Goal: Task Accomplishment & Management: Use online tool/utility

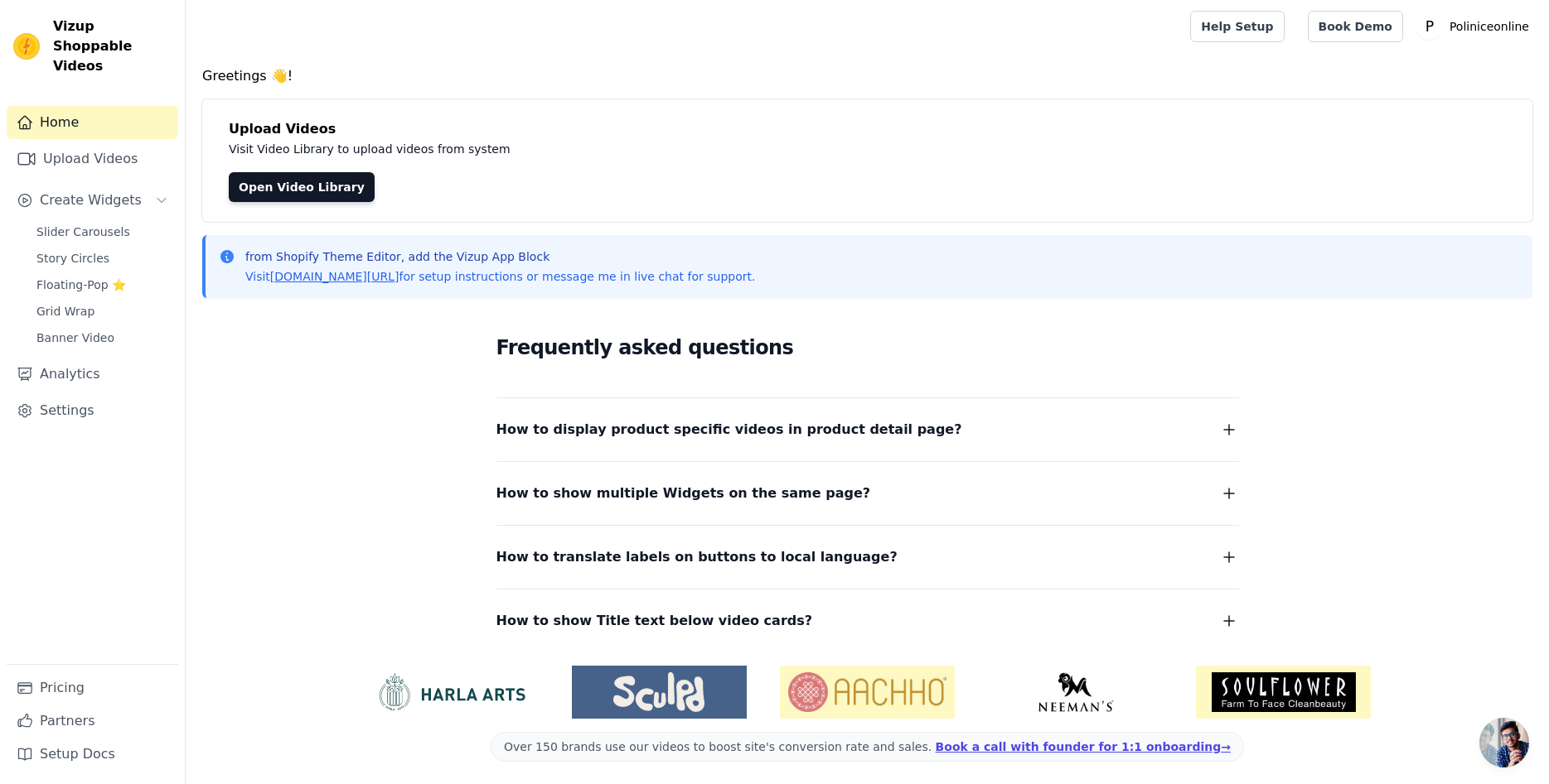
click at [316, 463] on div "Frequently asked questions How to display product specific videos in product de…" at bounding box center [867, 483] width 1331 height 341
click at [99, 224] on span "Slider Carousels" at bounding box center [83, 231] width 94 height 16
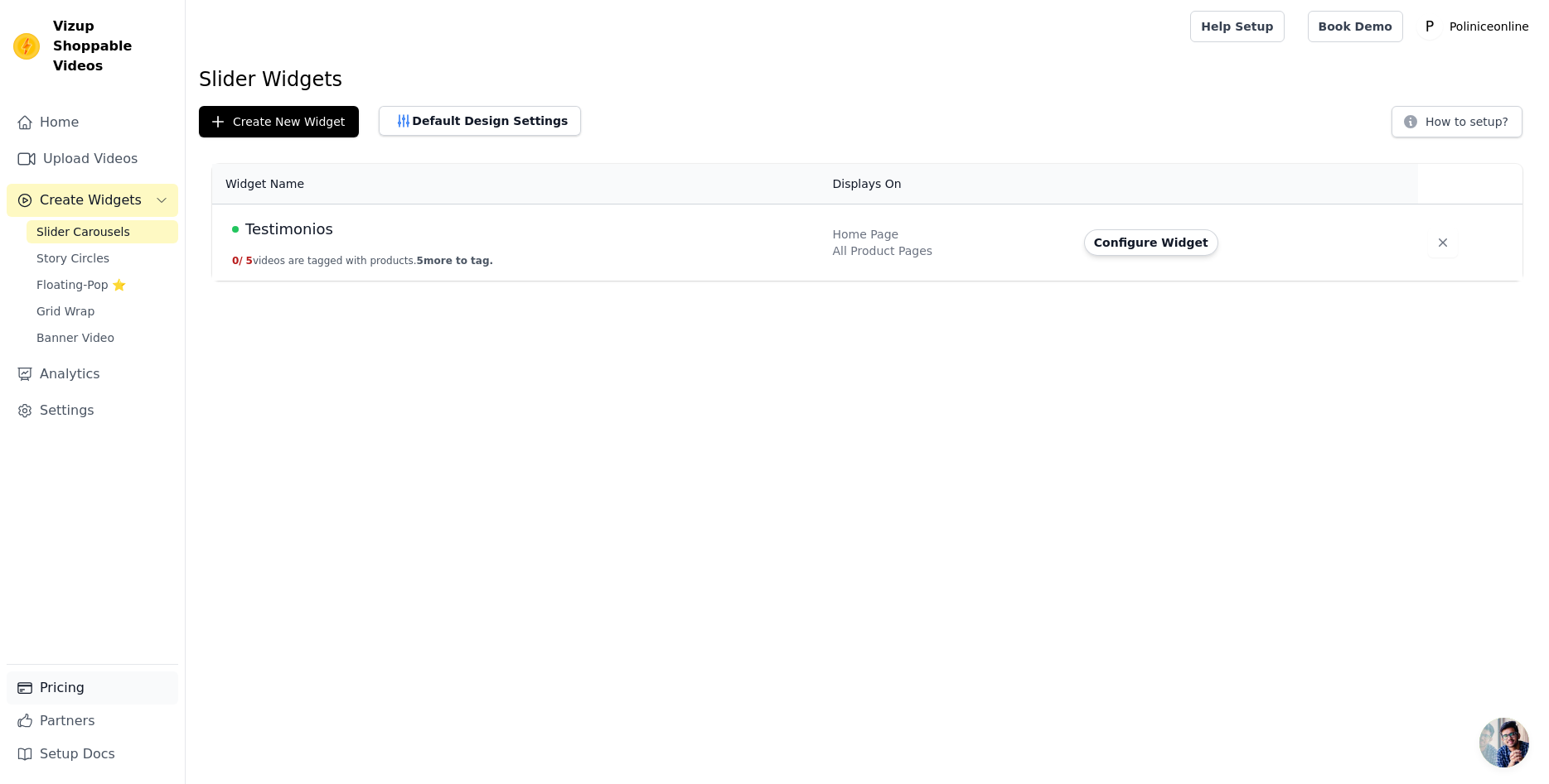
click at [54, 684] on link "Pricing" at bounding box center [93, 688] width 172 height 33
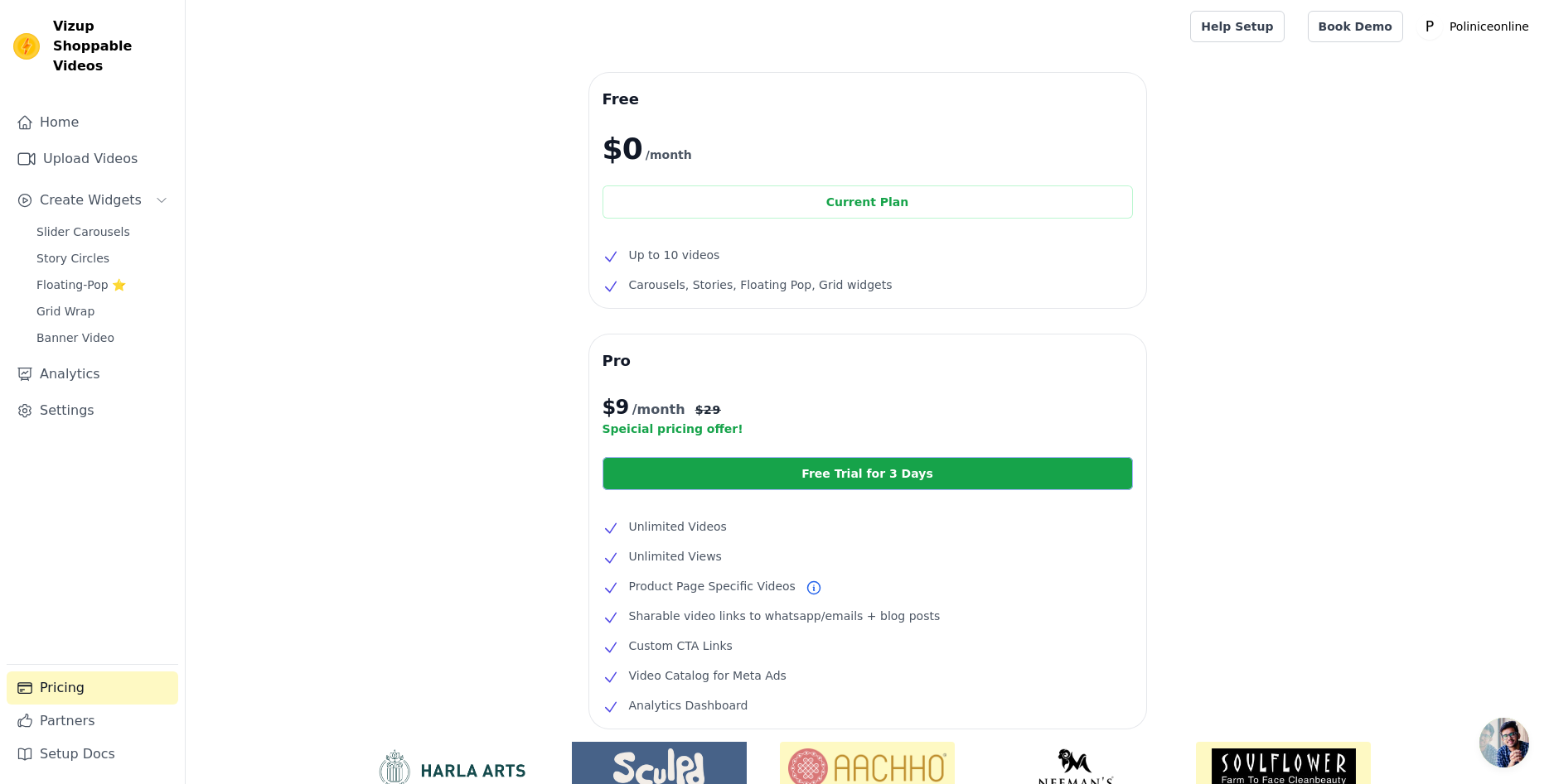
click at [868, 477] on link "Free Trial for 3 Days" at bounding box center [868, 474] width 530 height 33
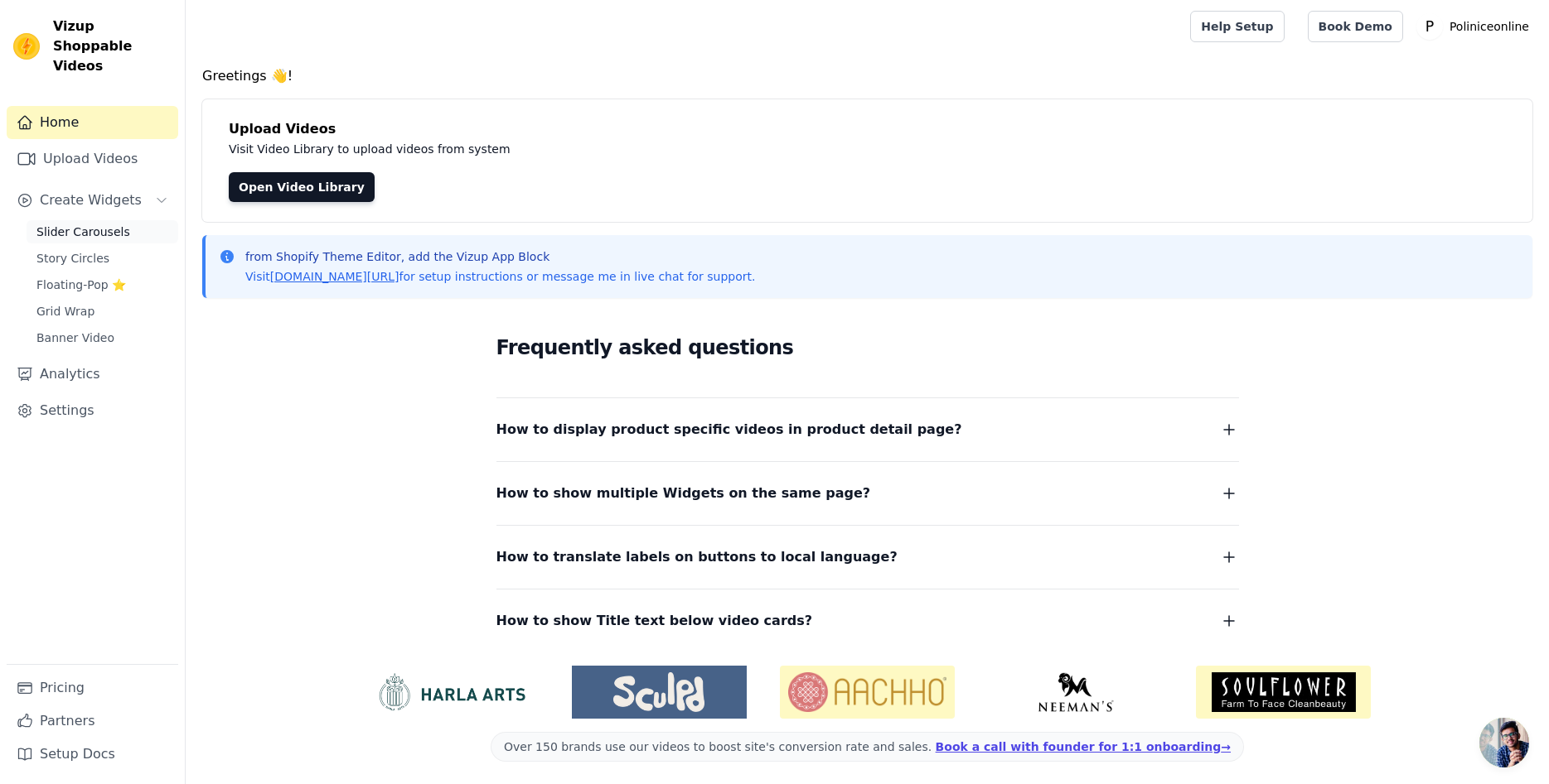
click at [88, 224] on span "Slider Carousels" at bounding box center [83, 231] width 94 height 16
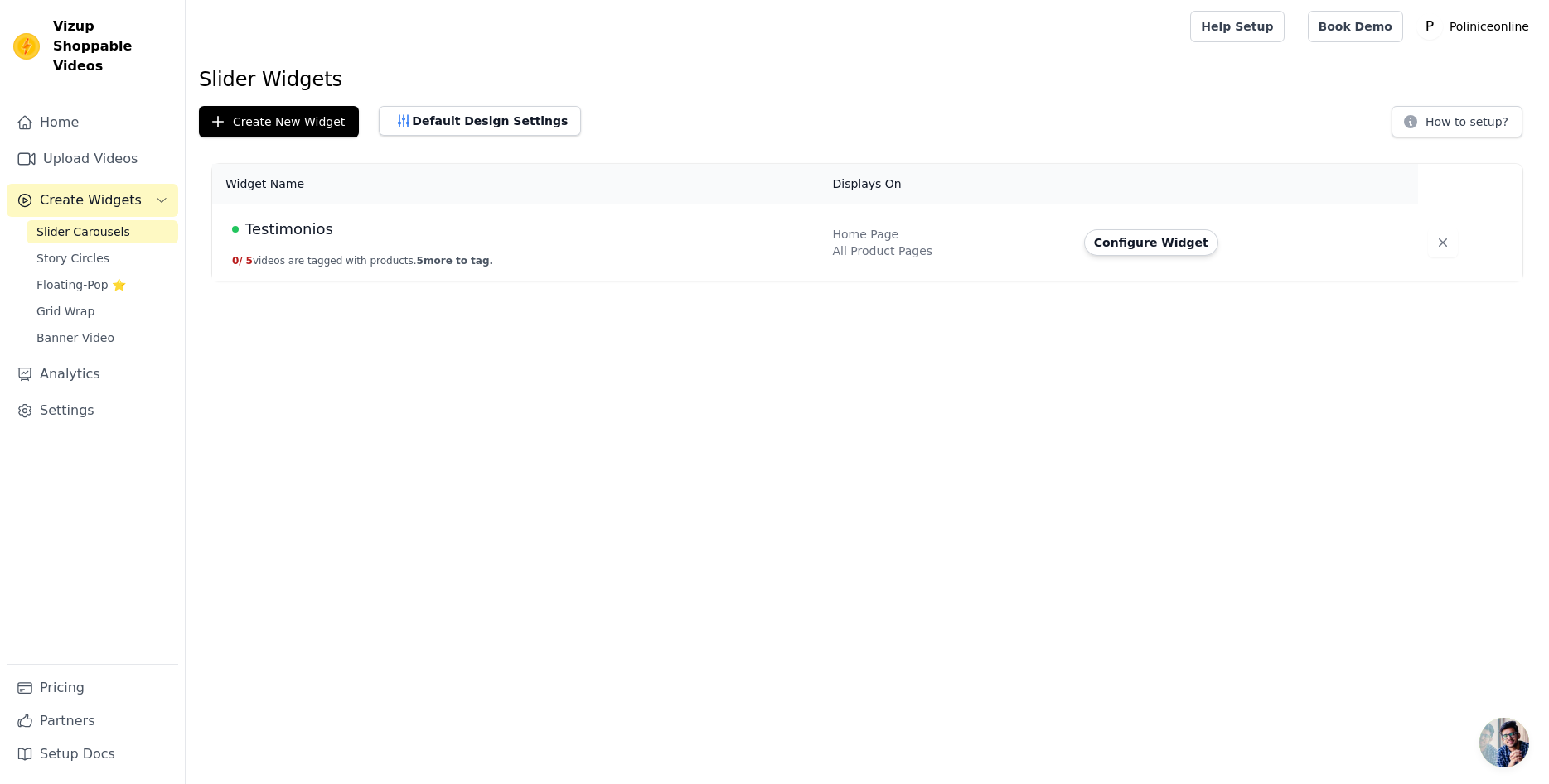
click at [331, 281] on html "Vizup Shoppable Videos Home Upload Videos Create Widgets Slider Carousels Story…" at bounding box center [774, 140] width 1549 height 281
click at [295, 236] on span "Testimonios" at bounding box center [289, 229] width 88 height 23
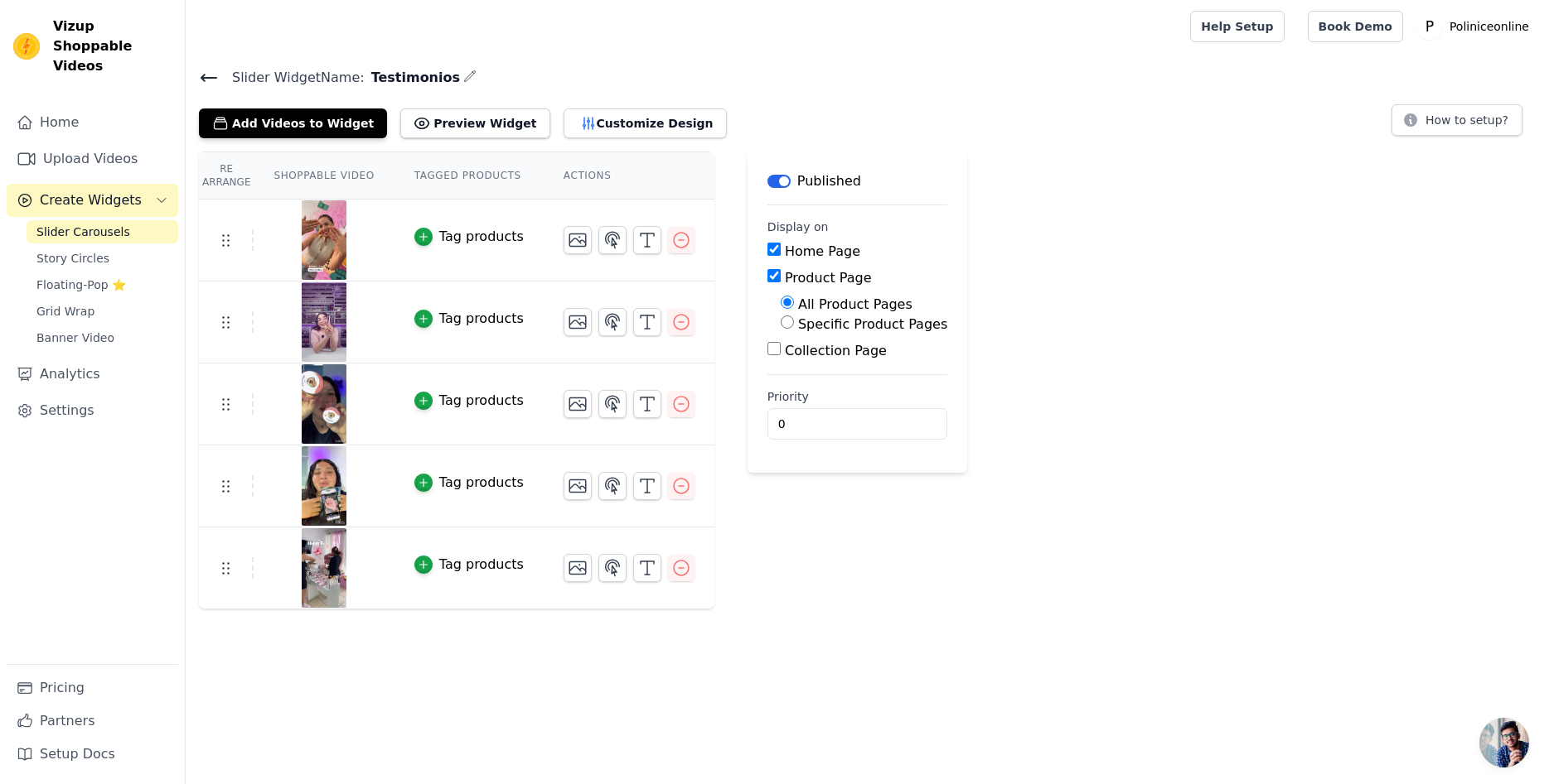
click at [1065, 298] on div "Re Arrange Shoppable Video Tagged Products Actions Tag products Tag products Ta…" at bounding box center [867, 380] width 1364 height 458
click at [82, 250] on span "Story Circles" at bounding box center [73, 258] width 73 height 16
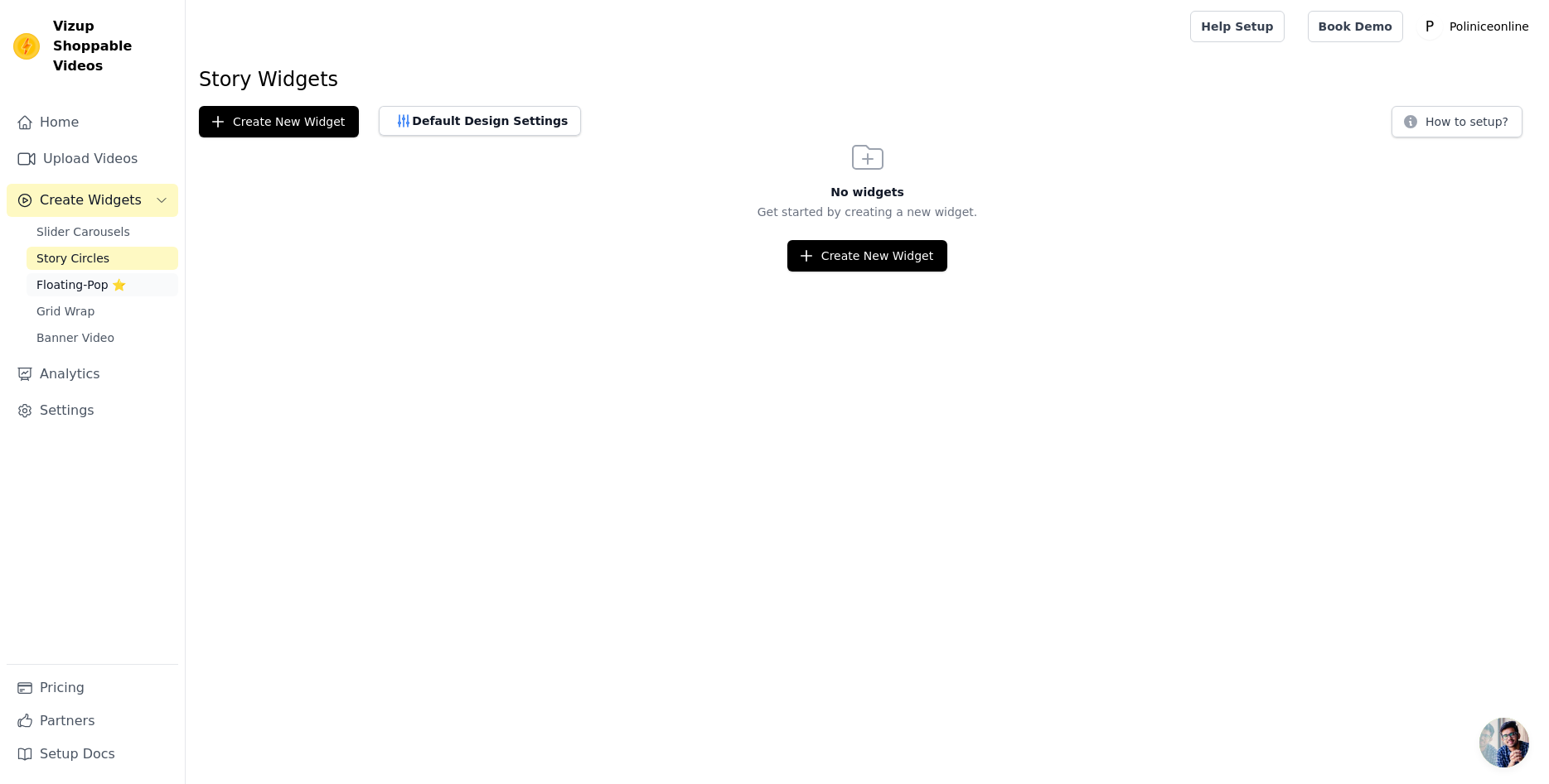
click at [81, 276] on span "Floating-Pop ⭐" at bounding box center [81, 284] width 89 height 16
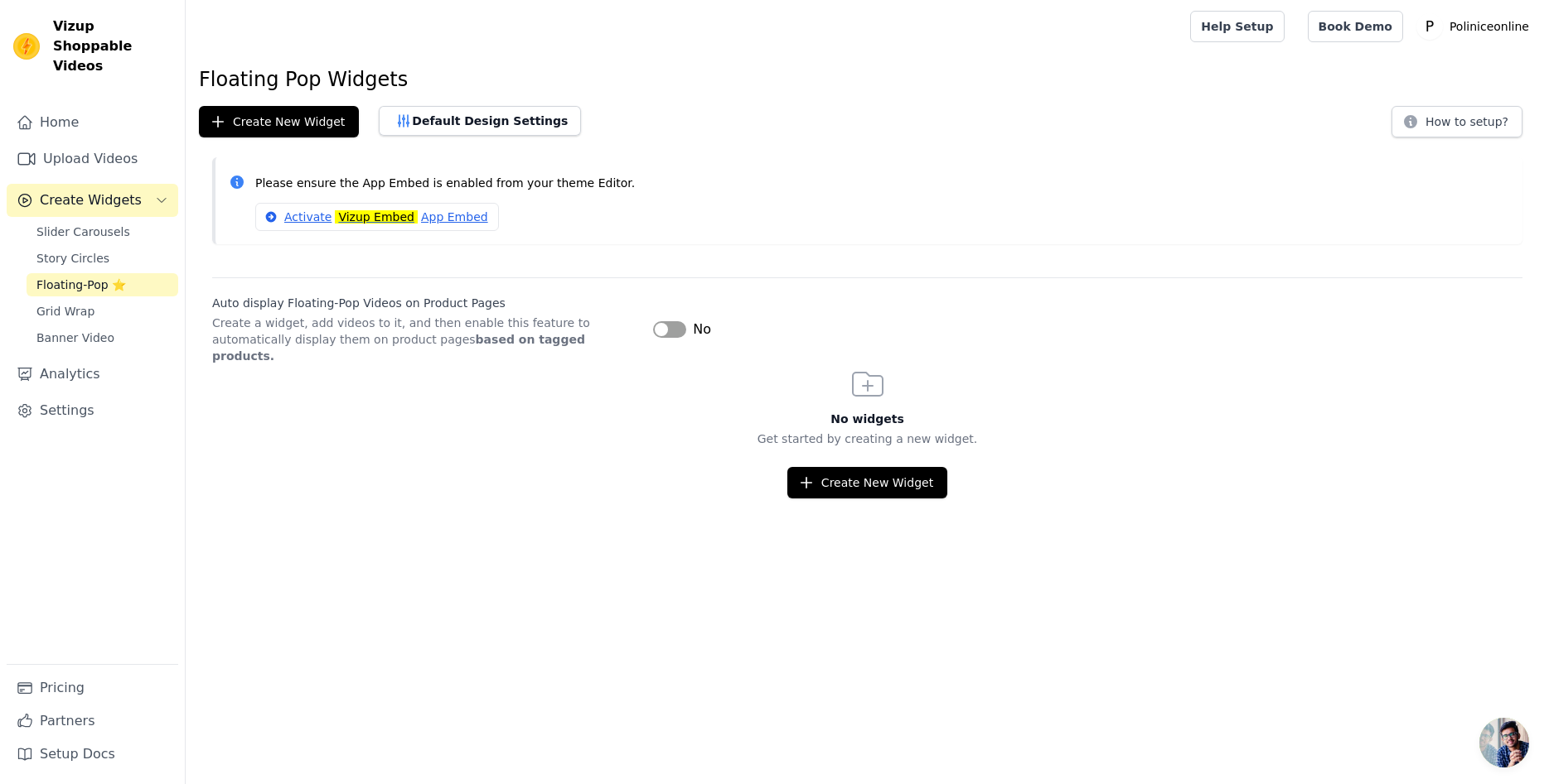
click at [76, 304] on div "Slider Carousels Story Circles Floating-Pop ⭐ Grid Wrap Banner Video" at bounding box center [102, 284] width 152 height 129
click at [66, 279] on div "Slider Carousels Story Circles Floating-Pop ⭐ Grid Wrap Banner Video" at bounding box center [102, 284] width 152 height 129
click at [63, 303] on span "Grid Wrap" at bounding box center [65, 311] width 58 height 16
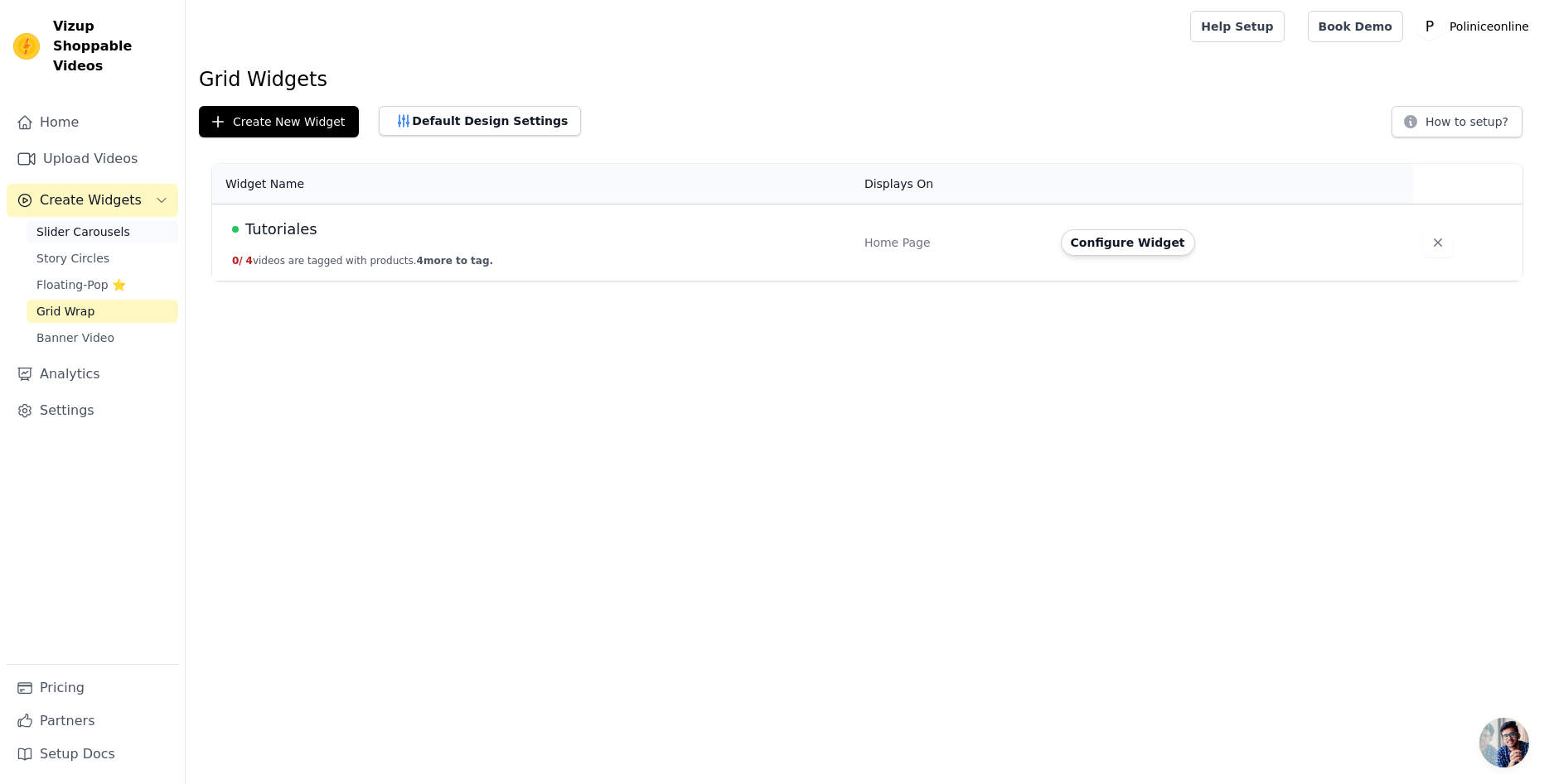
click at [78, 224] on span "Slider Carousels" at bounding box center [83, 231] width 94 height 16
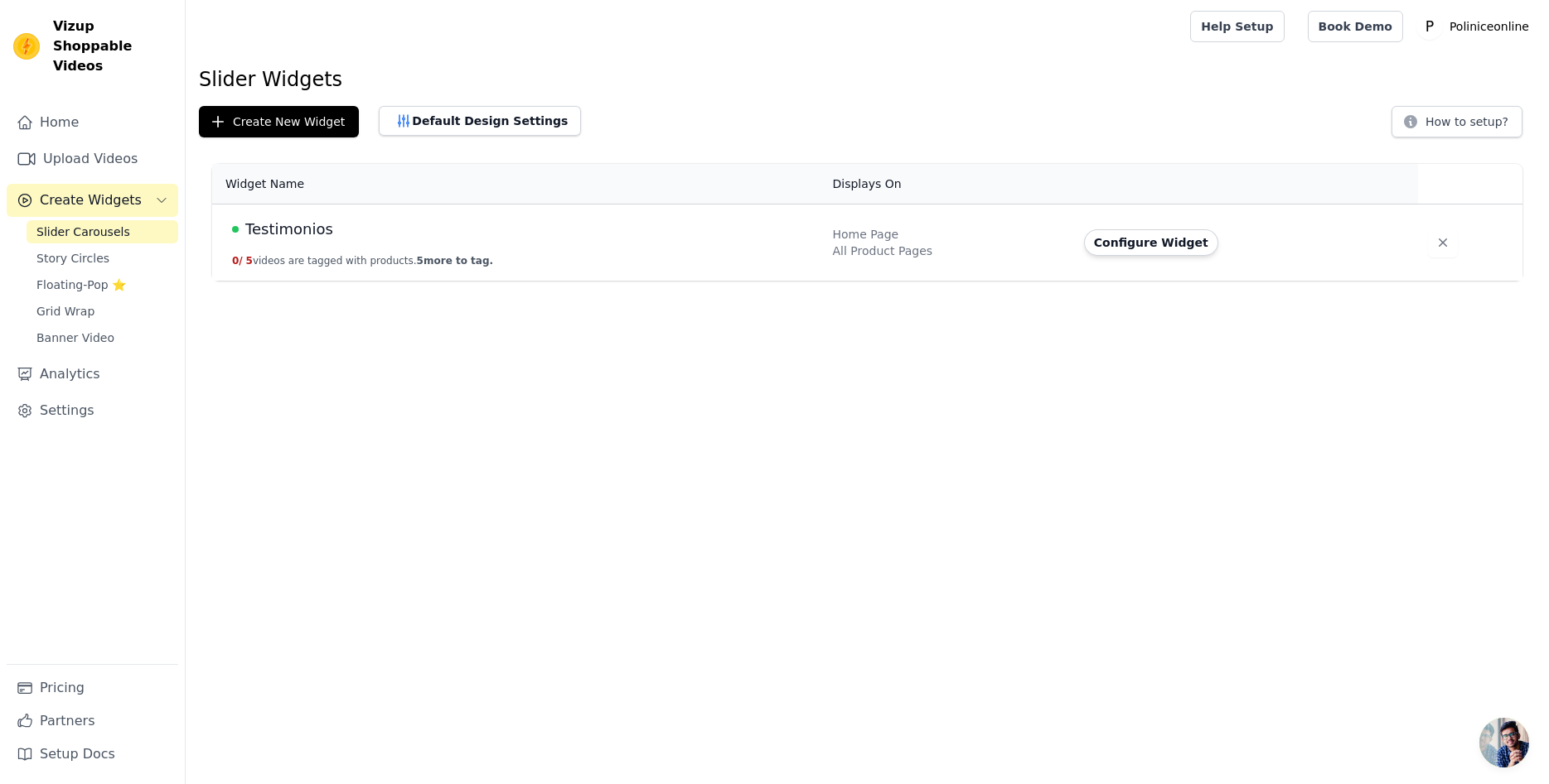
click at [294, 224] on span "Testimonios" at bounding box center [289, 229] width 88 height 23
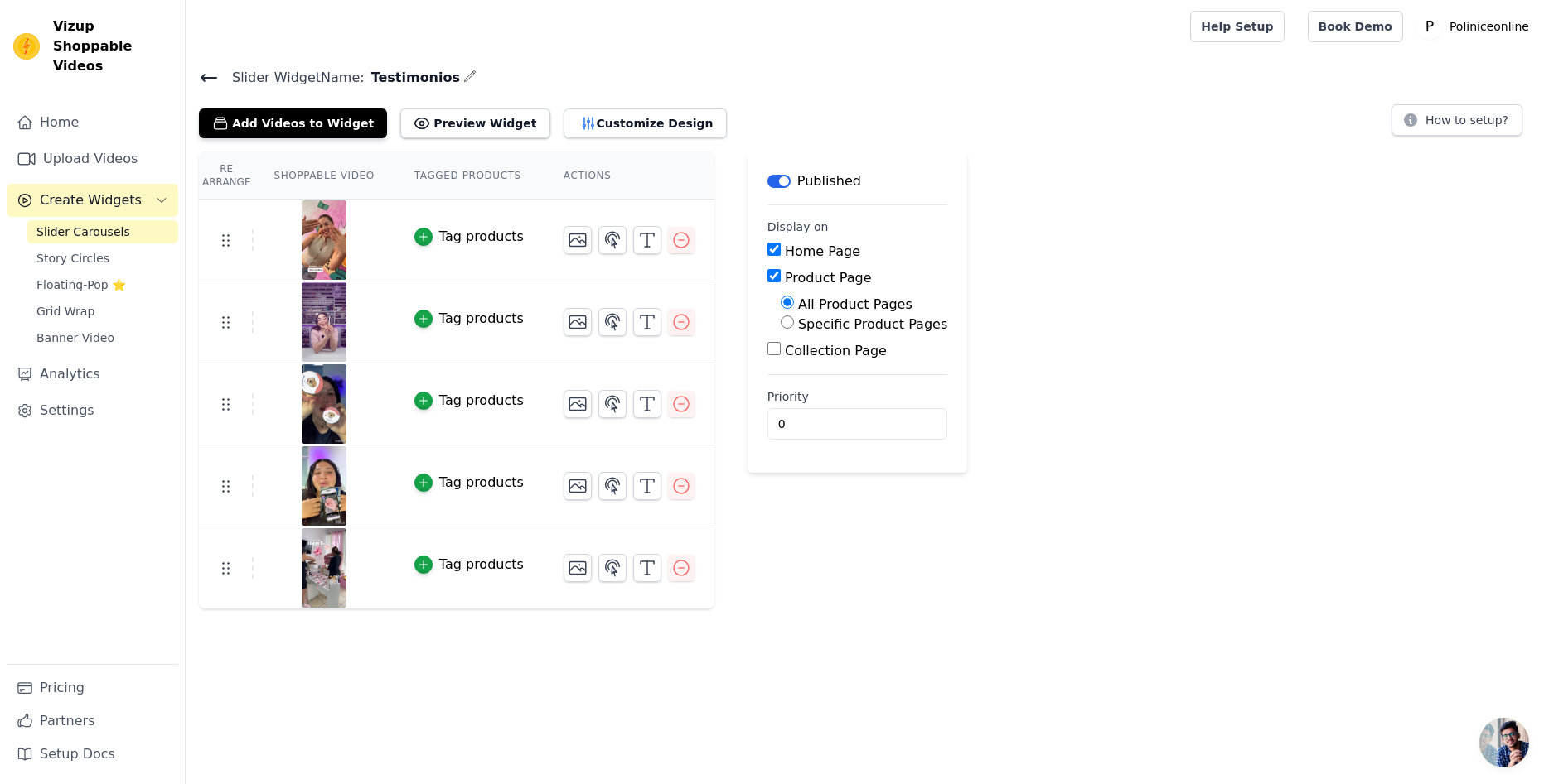
click at [1100, 334] on div "Re Arrange Shoppable Video Tagged Products Actions Tag products Tag products Ta…" at bounding box center [867, 380] width 1364 height 458
click at [1456, 119] on button "How to setup?" at bounding box center [1456, 120] width 131 height 31
click at [320, 237] on img at bounding box center [324, 240] width 47 height 80
click at [305, 122] on button "Add Videos to Widget" at bounding box center [292, 123] width 188 height 29
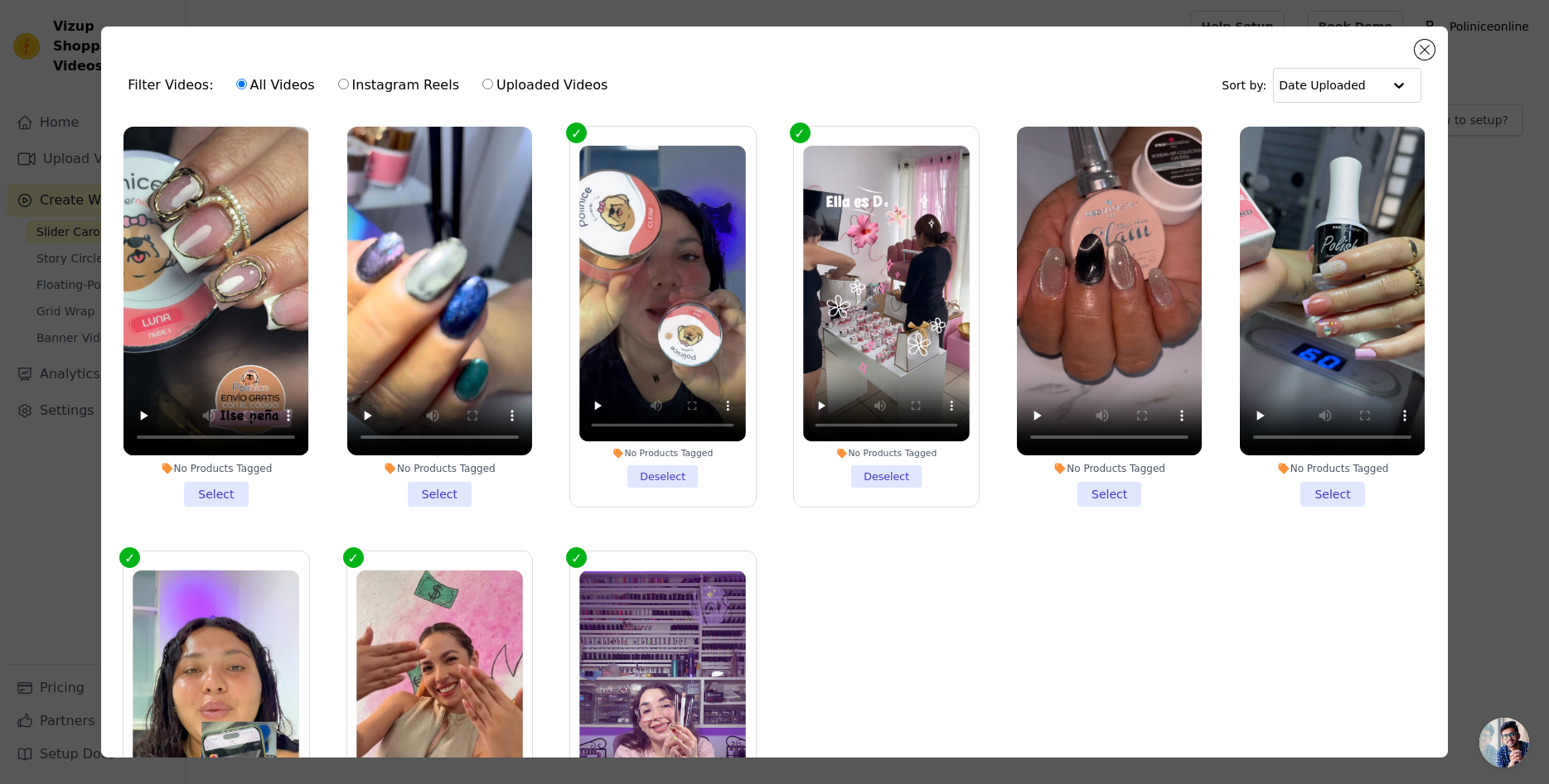
click at [384, 84] on label "Instagram Reels" at bounding box center [399, 85] width 123 height 22
click at [349, 84] on input "Instagram Reels" at bounding box center [343, 84] width 10 height 10
radio input "true"
click at [276, 82] on label "All Videos" at bounding box center [276, 85] width 81 height 22
click at [247, 82] on input "All Videos" at bounding box center [242, 84] width 10 height 10
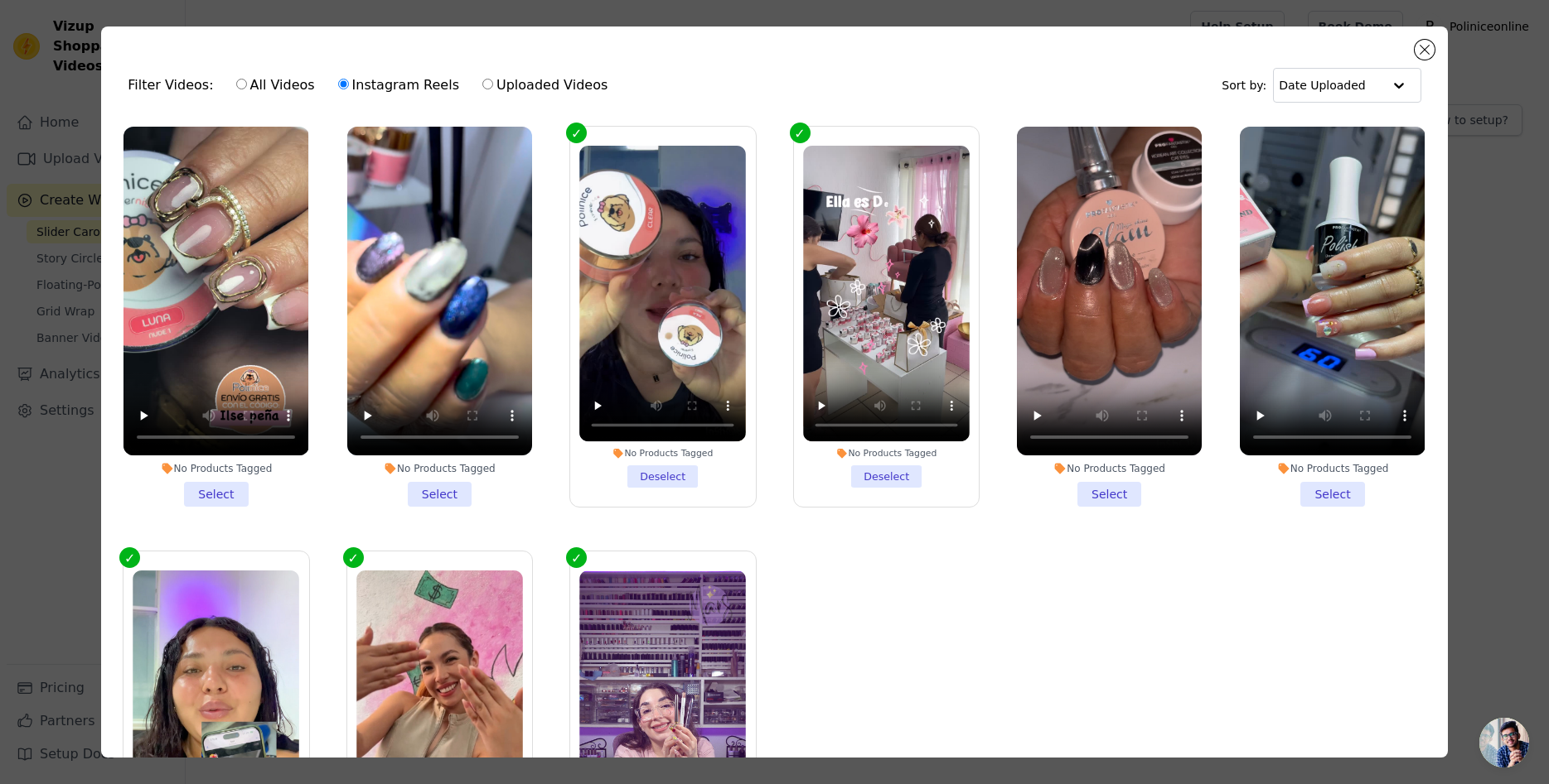
radio input "true"
click at [365, 84] on label "Instagram Reels" at bounding box center [399, 85] width 123 height 22
click at [349, 84] on input "Instagram Reels" at bounding box center [343, 84] width 10 height 10
radio input "true"
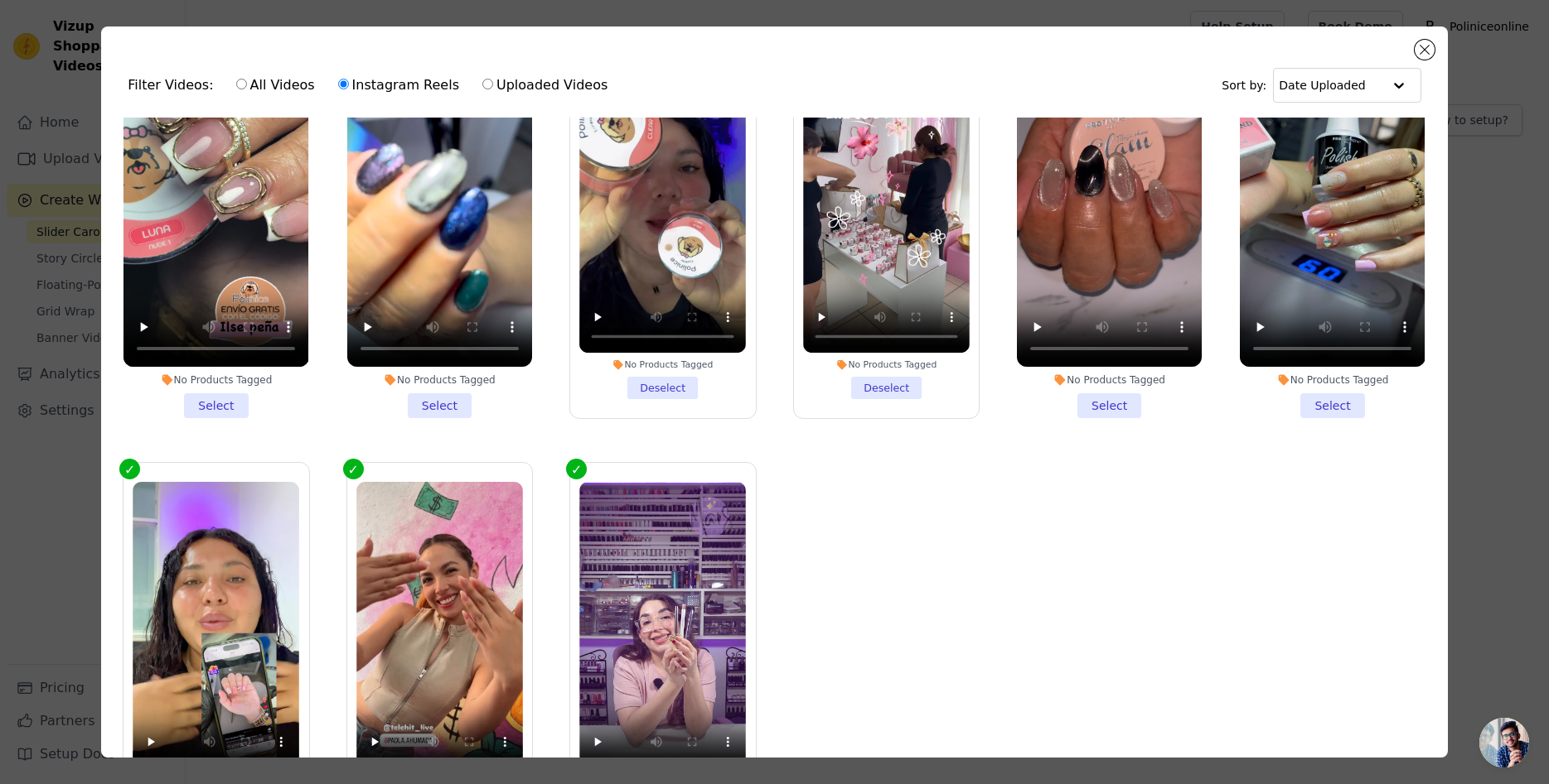
scroll to position [119, 0]
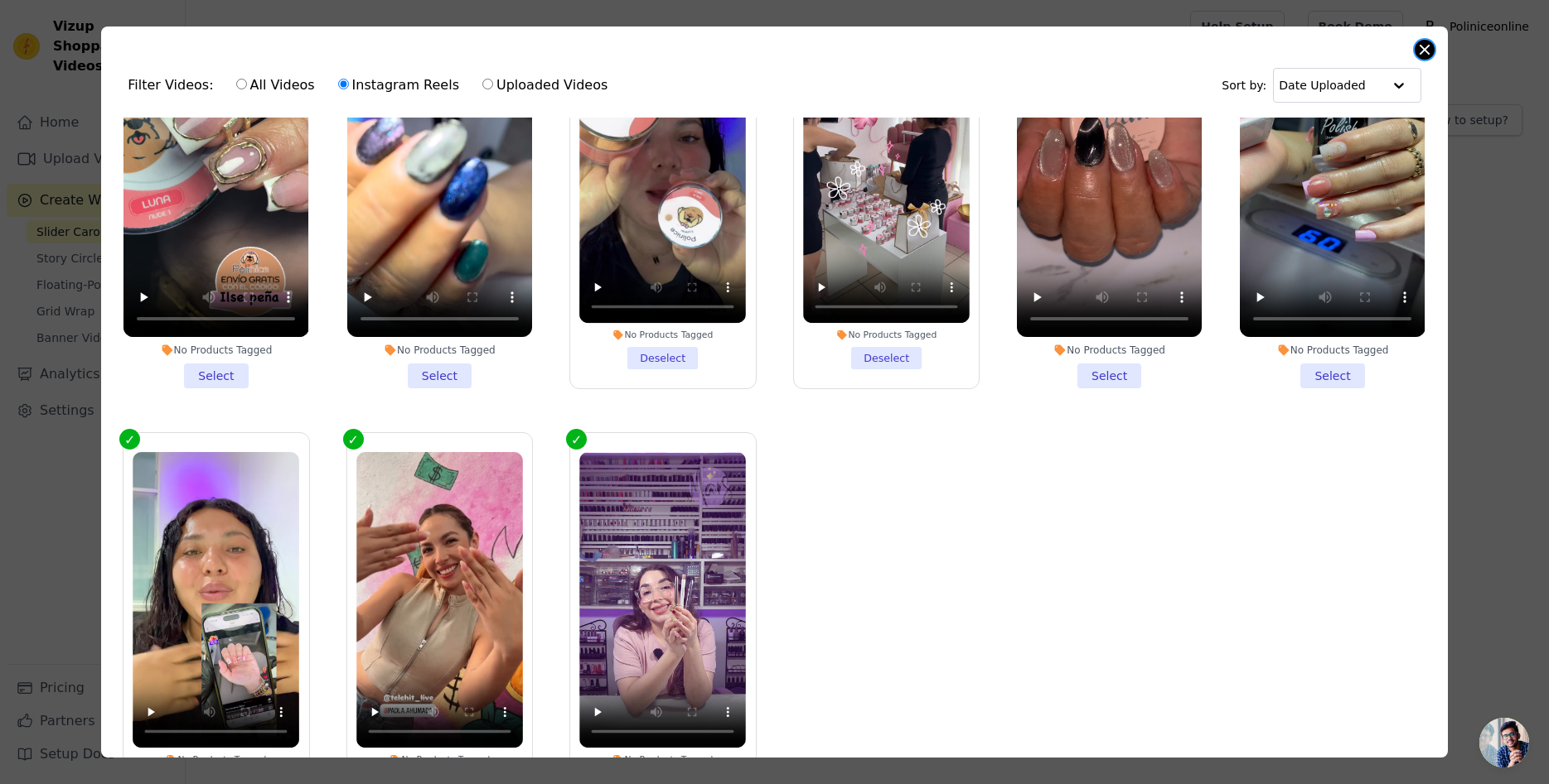
click at [1427, 49] on button "Close modal" at bounding box center [1424, 49] width 20 height 20
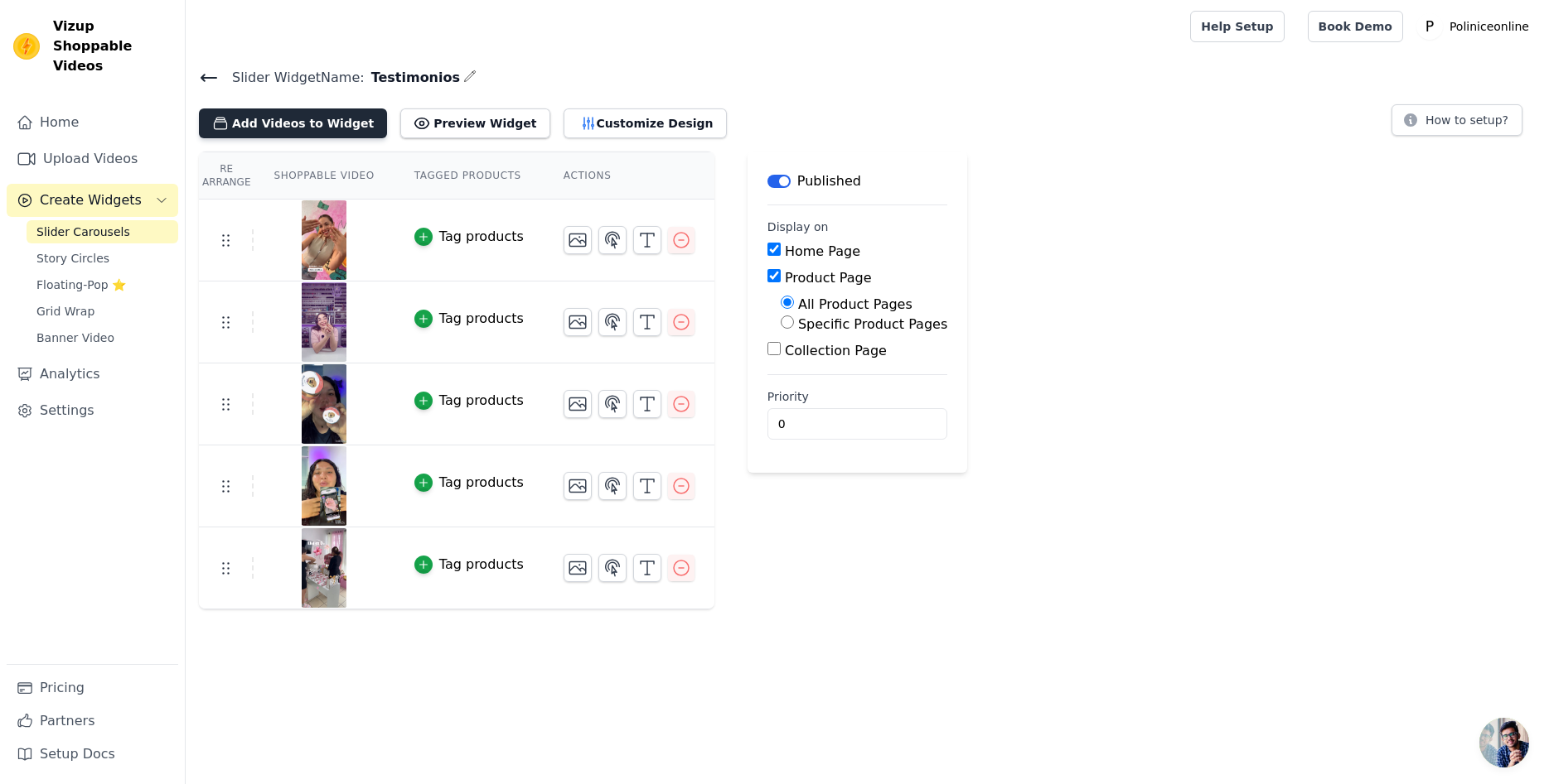
click at [272, 122] on button "Add Videos to Widget" at bounding box center [292, 123] width 188 height 29
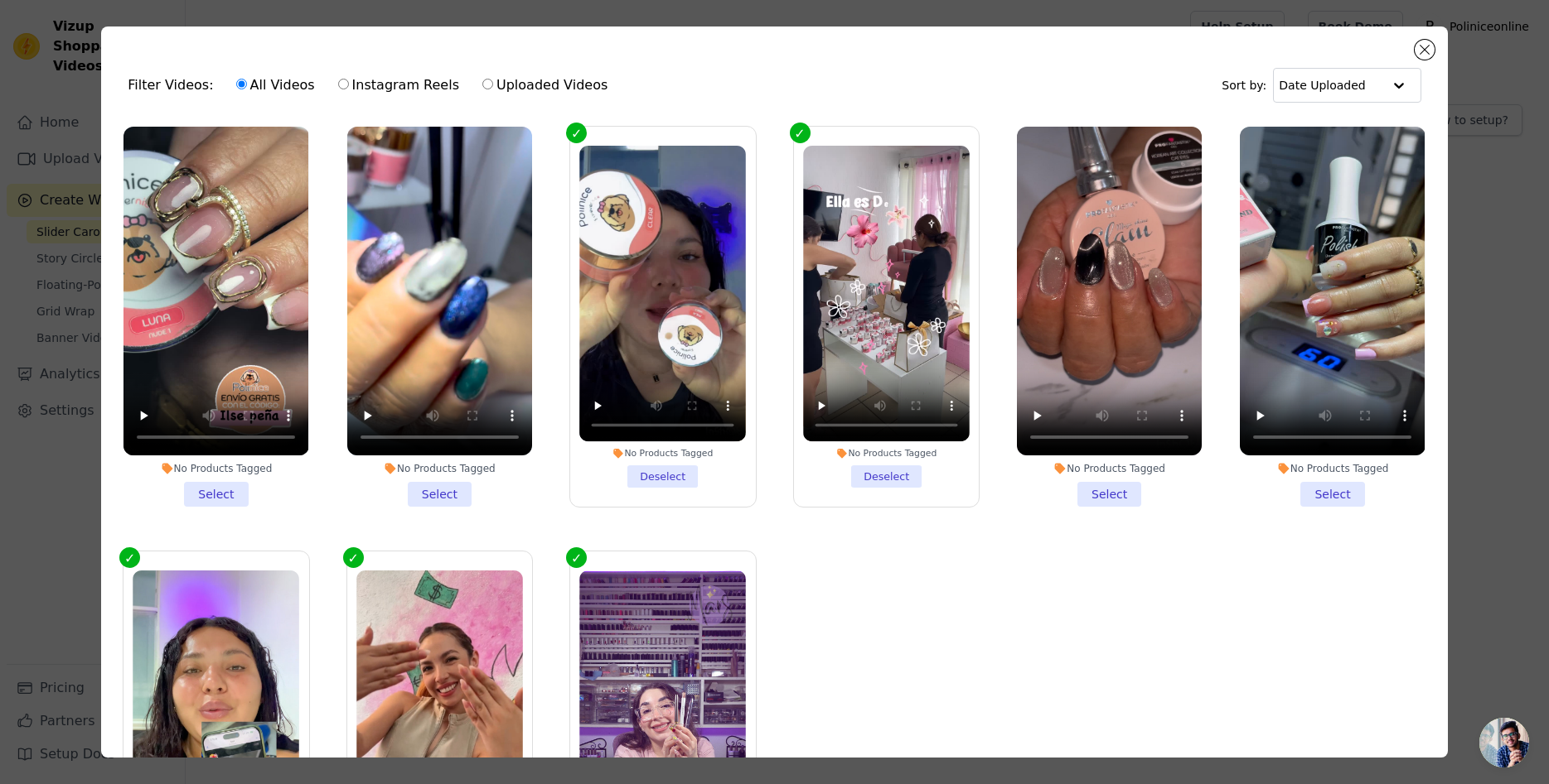
click at [567, 89] on label "Uploaded Videos" at bounding box center [545, 85] width 127 height 22
click at [493, 89] on input "Uploaded Videos" at bounding box center [487, 84] width 10 height 10
radio input "true"
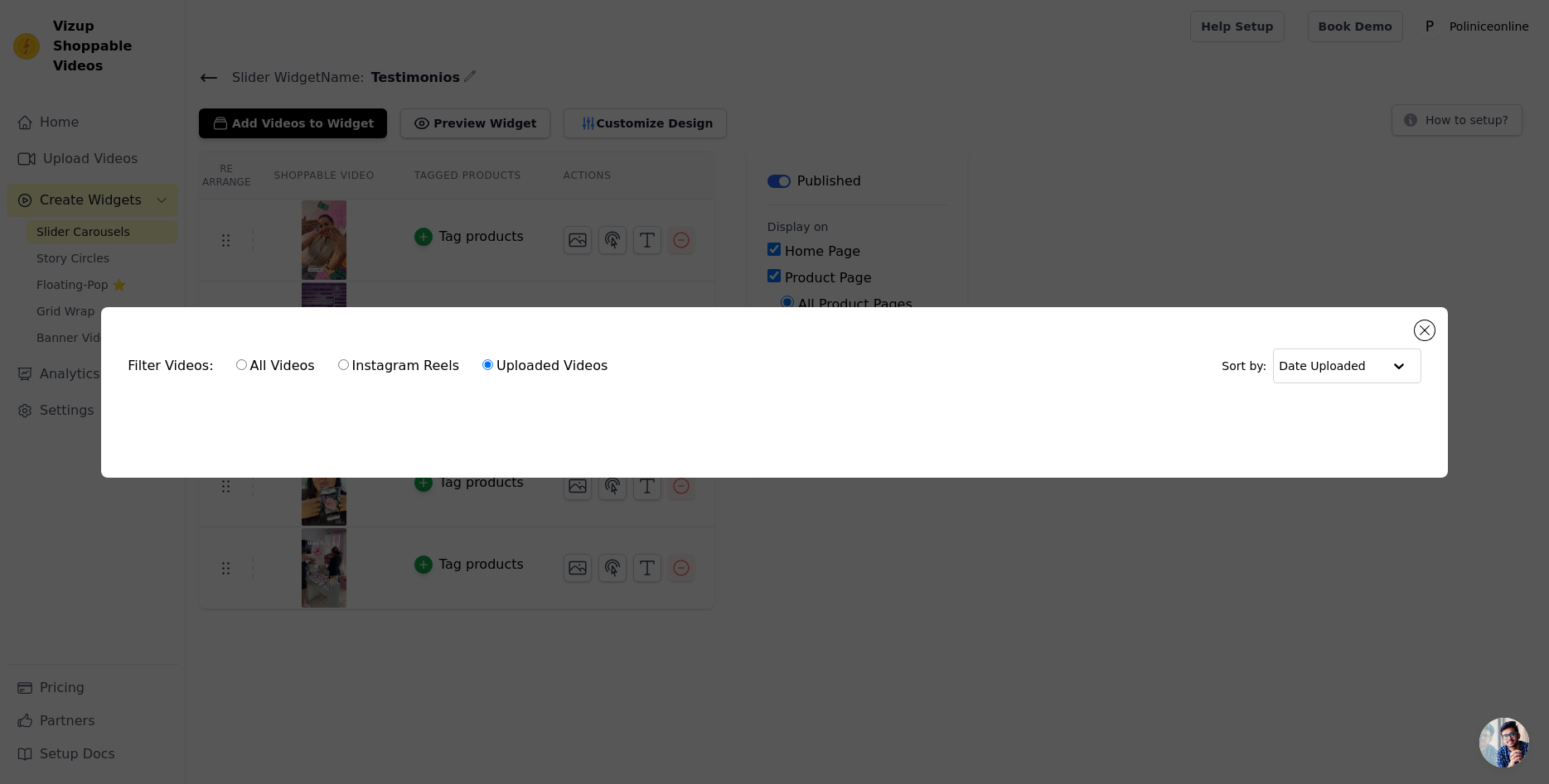
click at [411, 368] on label "Instagram Reels" at bounding box center [399, 366] width 123 height 22
click at [349, 368] on input "Instagram Reels" at bounding box center [343, 365] width 10 height 10
radio input "true"
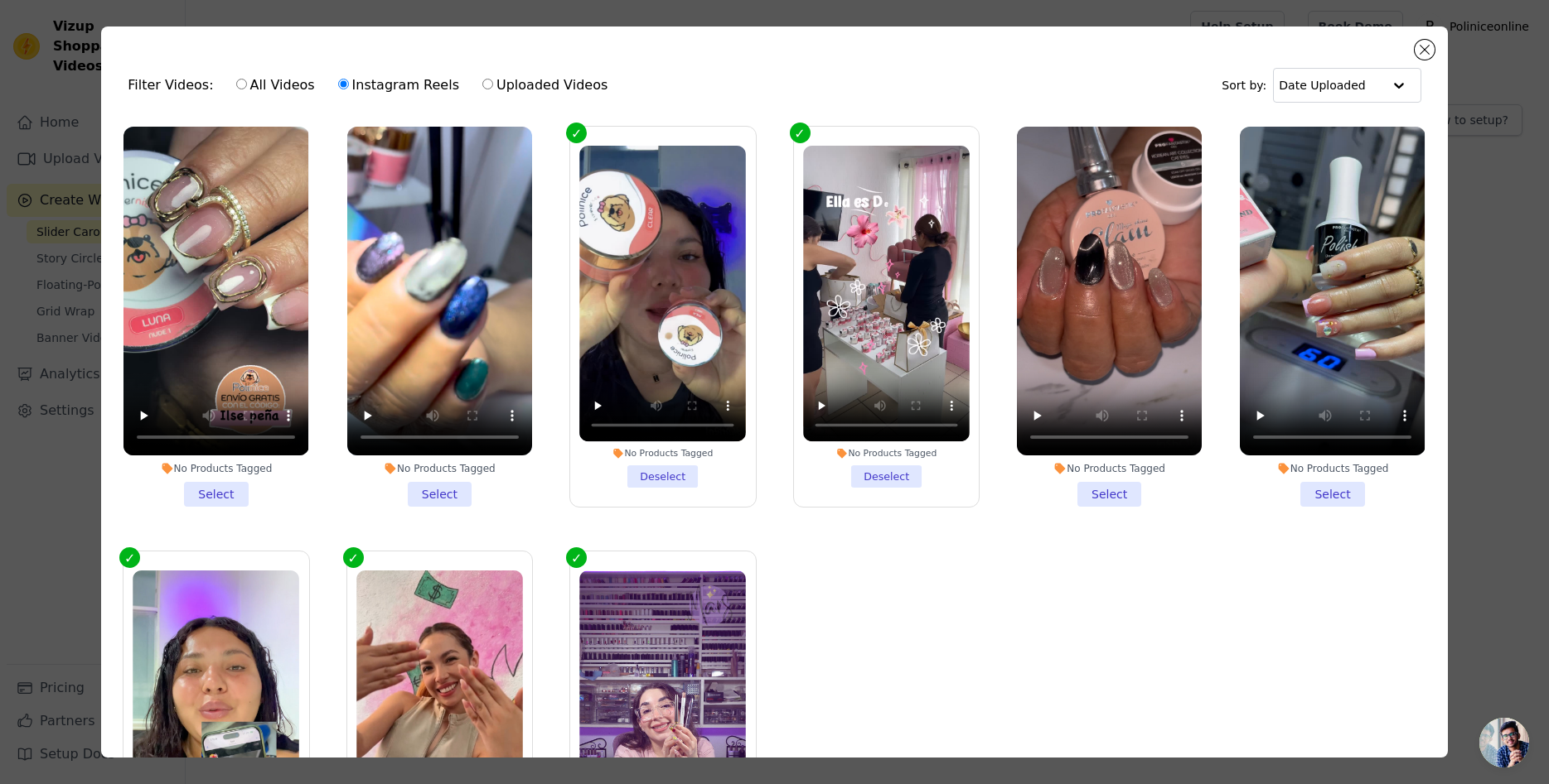
click at [515, 90] on label "Uploaded Videos" at bounding box center [545, 85] width 127 height 22
click at [493, 89] on input "Uploaded Videos" at bounding box center [487, 84] width 10 height 10
radio input "true"
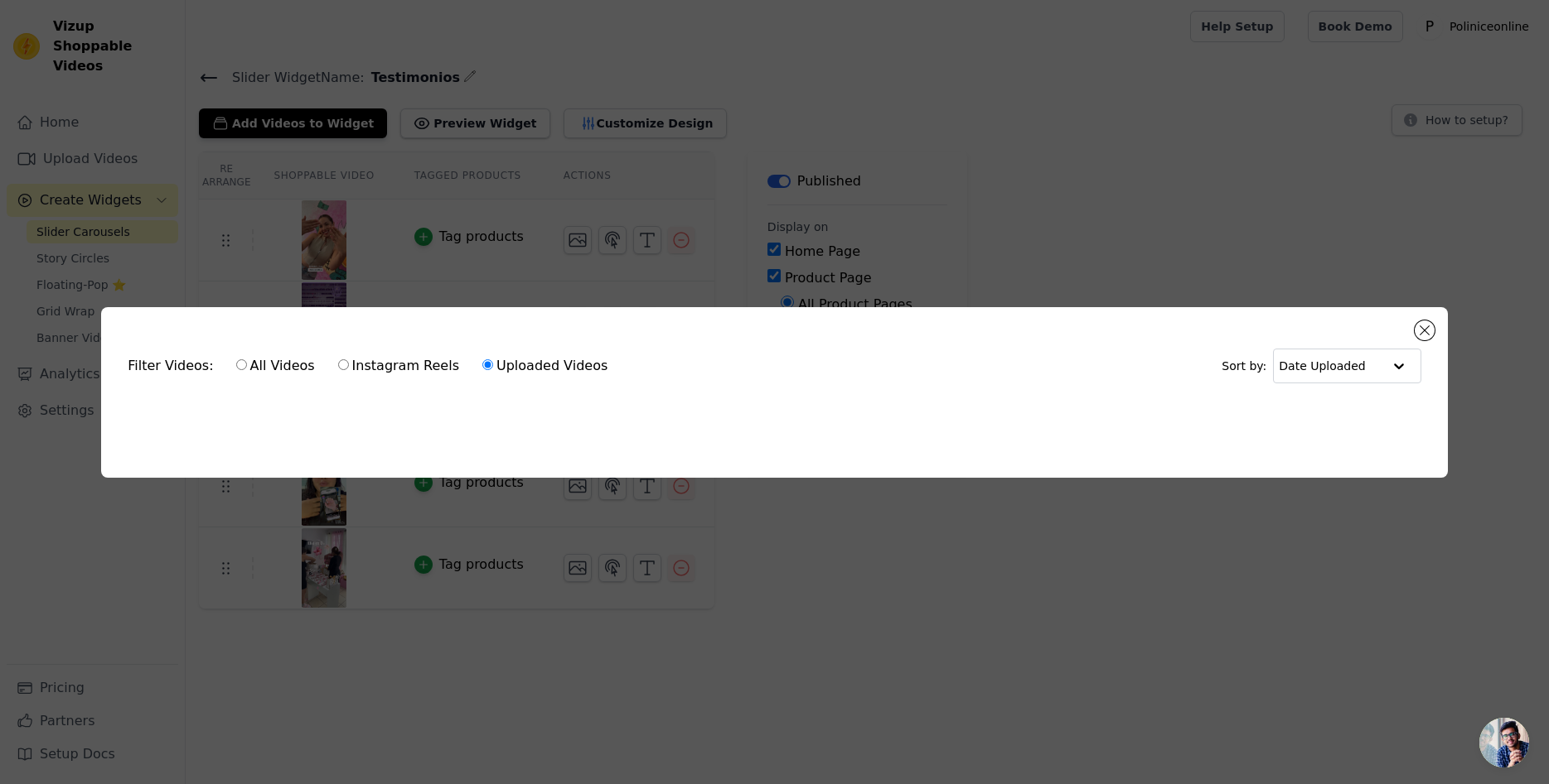
click at [423, 408] on ul at bounding box center [774, 411] width 1320 height 27
drag, startPoint x: 159, startPoint y: 407, endPoint x: 239, endPoint y: 402, distance: 80.2
click at [214, 411] on ul at bounding box center [774, 411] width 1320 height 27
click at [1425, 329] on button "Close modal" at bounding box center [1424, 330] width 20 height 20
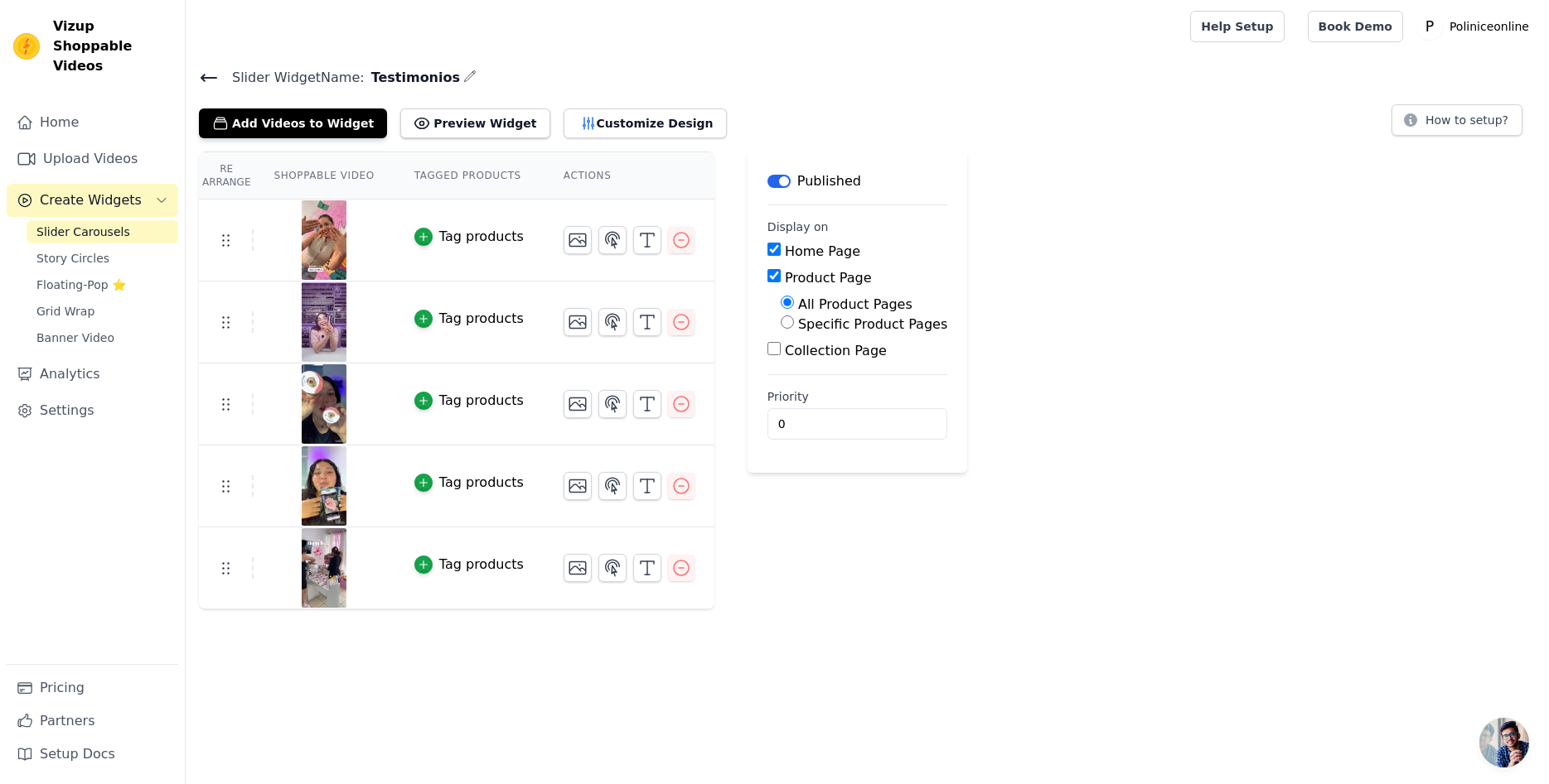
click at [1230, 256] on div "Re Arrange Shoppable Video Tagged Products Actions Tag products Tag products Ta…" at bounding box center [867, 380] width 1364 height 458
click at [81, 143] on link "Upload Videos" at bounding box center [93, 159] width 172 height 33
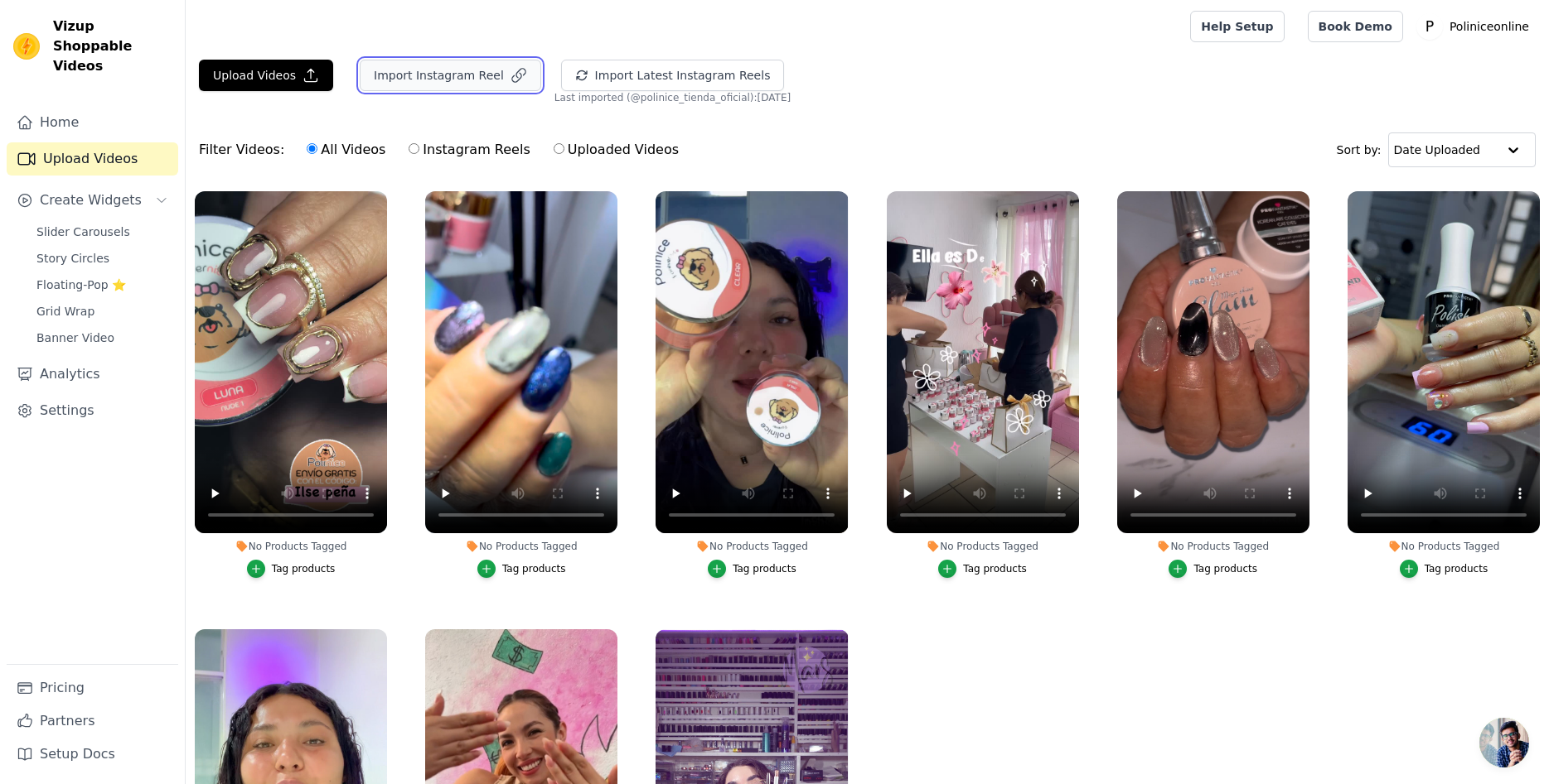
click at [440, 81] on button "Import Instagram Reel" at bounding box center [450, 75] width 181 height 31
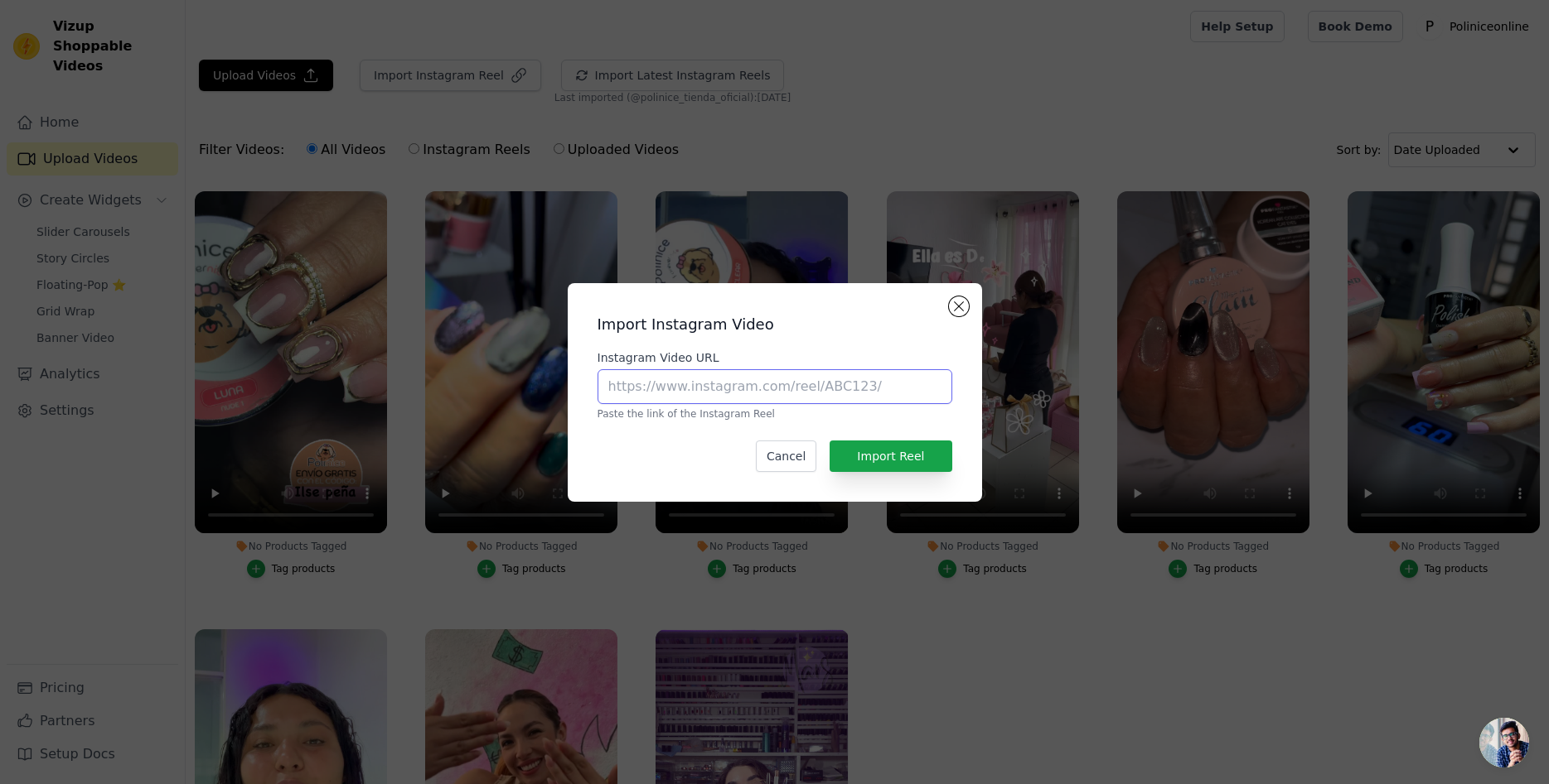
click at [763, 387] on input "Instagram Video URL" at bounding box center [774, 386] width 355 height 35
paste input "𝗩𝗶𝗱𝗲𝗼𝘀: 𝗟𝗼 𝗾𝘂𝗲 𝗱𝗶𝗰𝗲𝗻 𝗹𝗮𝘀 𝗽𝗿𝗼𝗳𝗲𝘀𝗶𝗼𝗻𝗮𝗹𝗲𝘀 https://www.instagram.com/reel/C-d05W8y4…"
type input "𝗩𝗶𝗱𝗲𝗼𝘀: 𝗟𝗼 𝗾𝘂𝗲 𝗱𝗶𝗰𝗲𝗻 𝗹𝗮𝘀 𝗽𝗿𝗼𝗳𝗲𝘀𝗶𝗼𝗻𝗮𝗹𝗲𝘀 https://www.instagram.com/reel/C-d05W8y4…"
click at [900, 454] on button "Import Reel" at bounding box center [890, 457] width 122 height 31
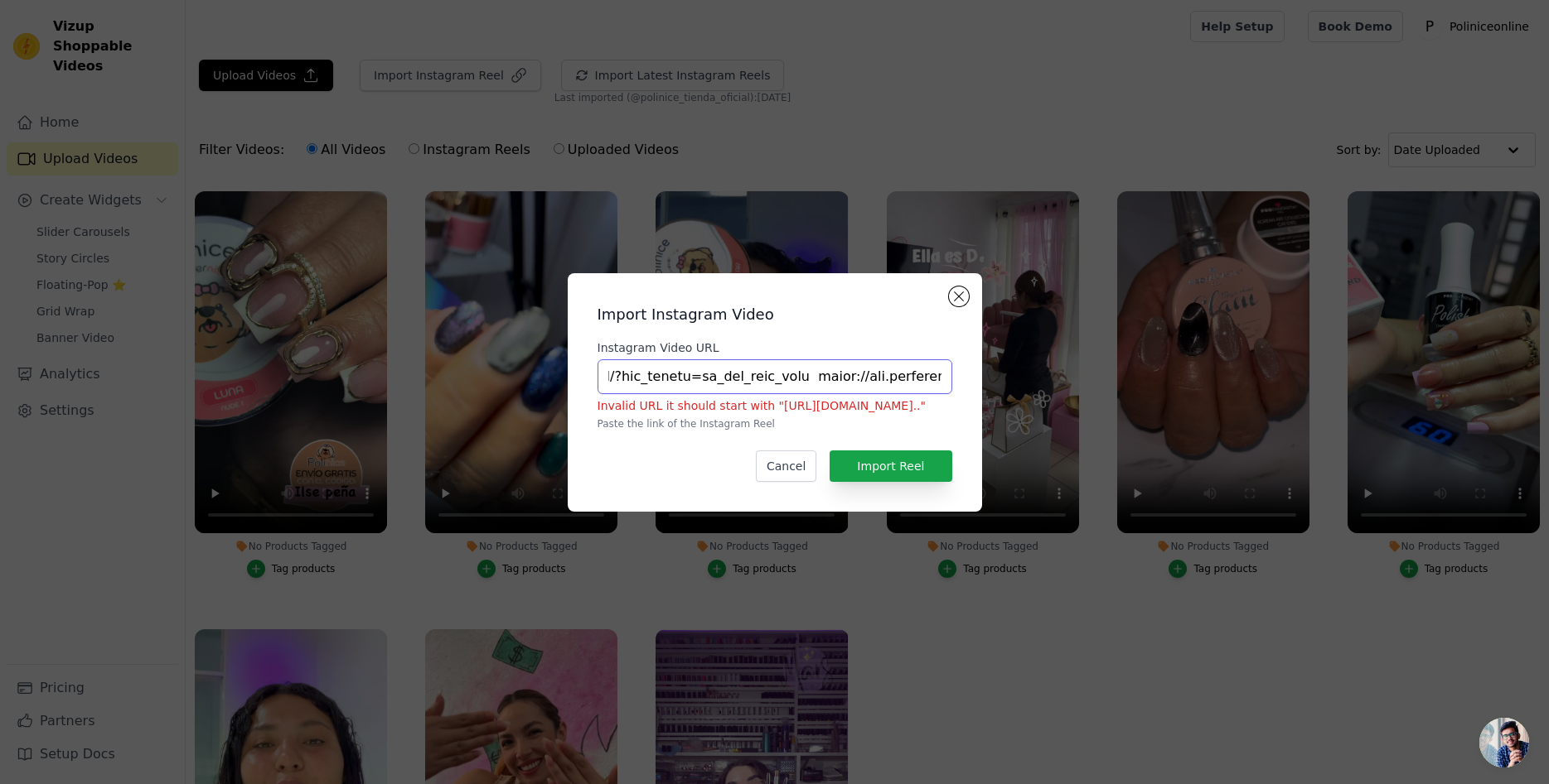
click at [817, 374] on input "Instagram Video URL" at bounding box center [774, 377] width 355 height 35
drag, startPoint x: 705, startPoint y: 374, endPoint x: 298, endPoint y: 336, distance: 408.8
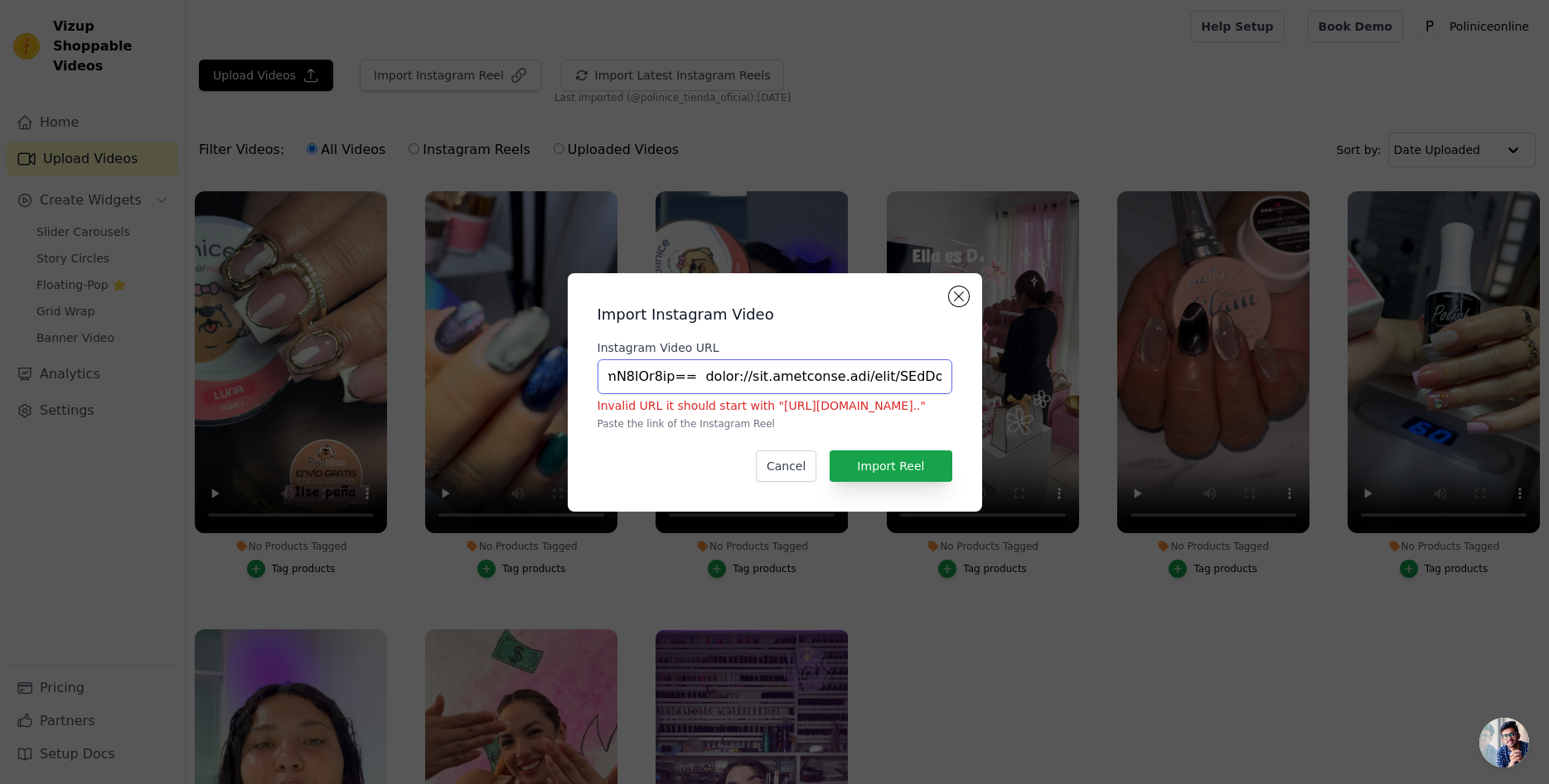
click at [597, 360] on input "Instagram Video URL" at bounding box center [774, 377] width 355 height 35
click at [654, 366] on input "Instagram Video URL" at bounding box center [774, 377] width 355 height 35
click at [652, 379] on input "Instagram Video URL" at bounding box center [774, 377] width 355 height 35
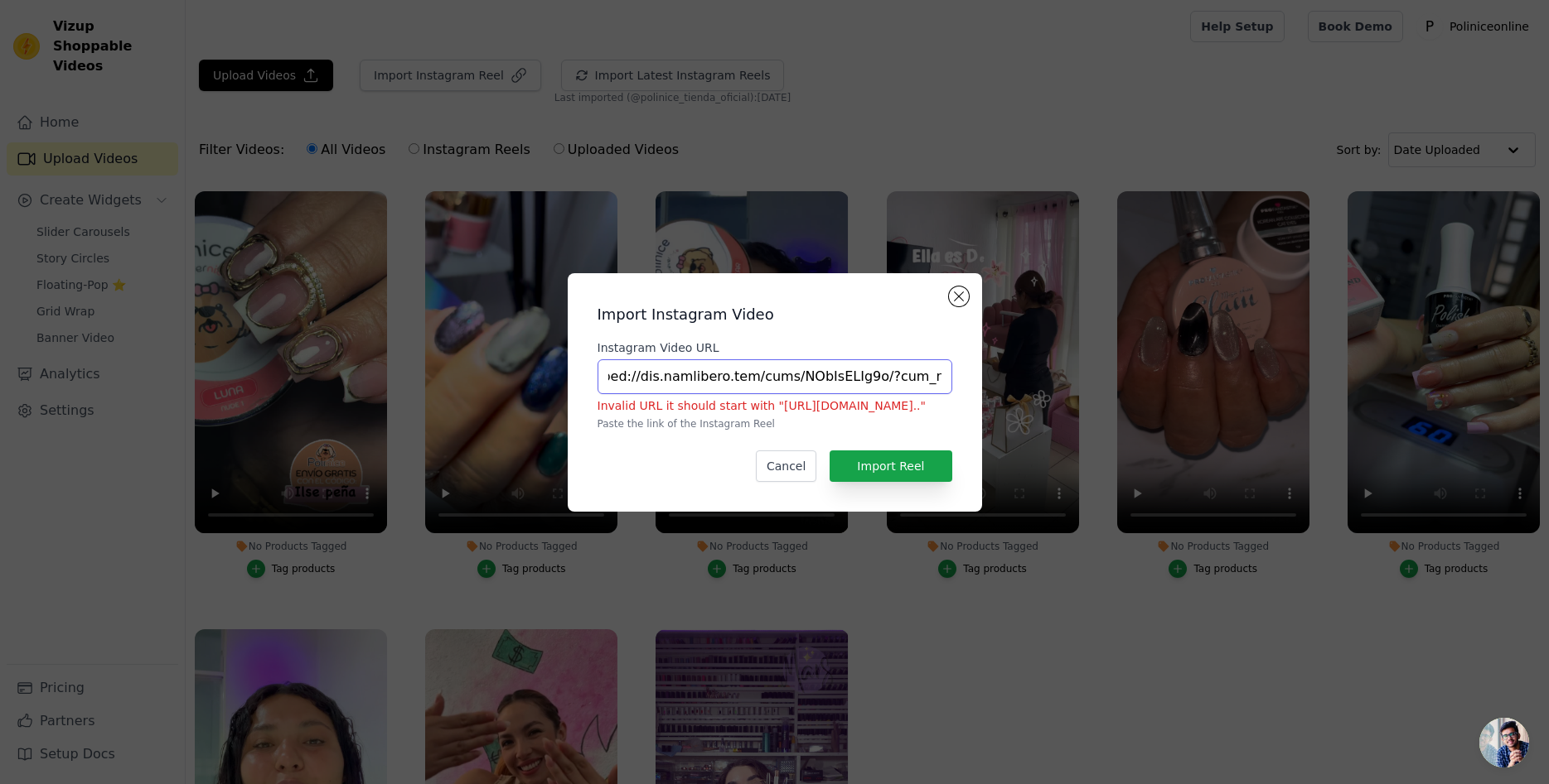
click at [652, 379] on input "Instagram Video URL" at bounding box center [774, 377] width 355 height 35
paste input "https://www.instagram.com/reel/C-d05W8y4KO/?igsh=MTUzNmFicWx4ZzZnNA"
type input "https://www.instagram.com/reel/C-d05W8y4KO/?igsh=MTUzNmFicWx4ZzZnNA"
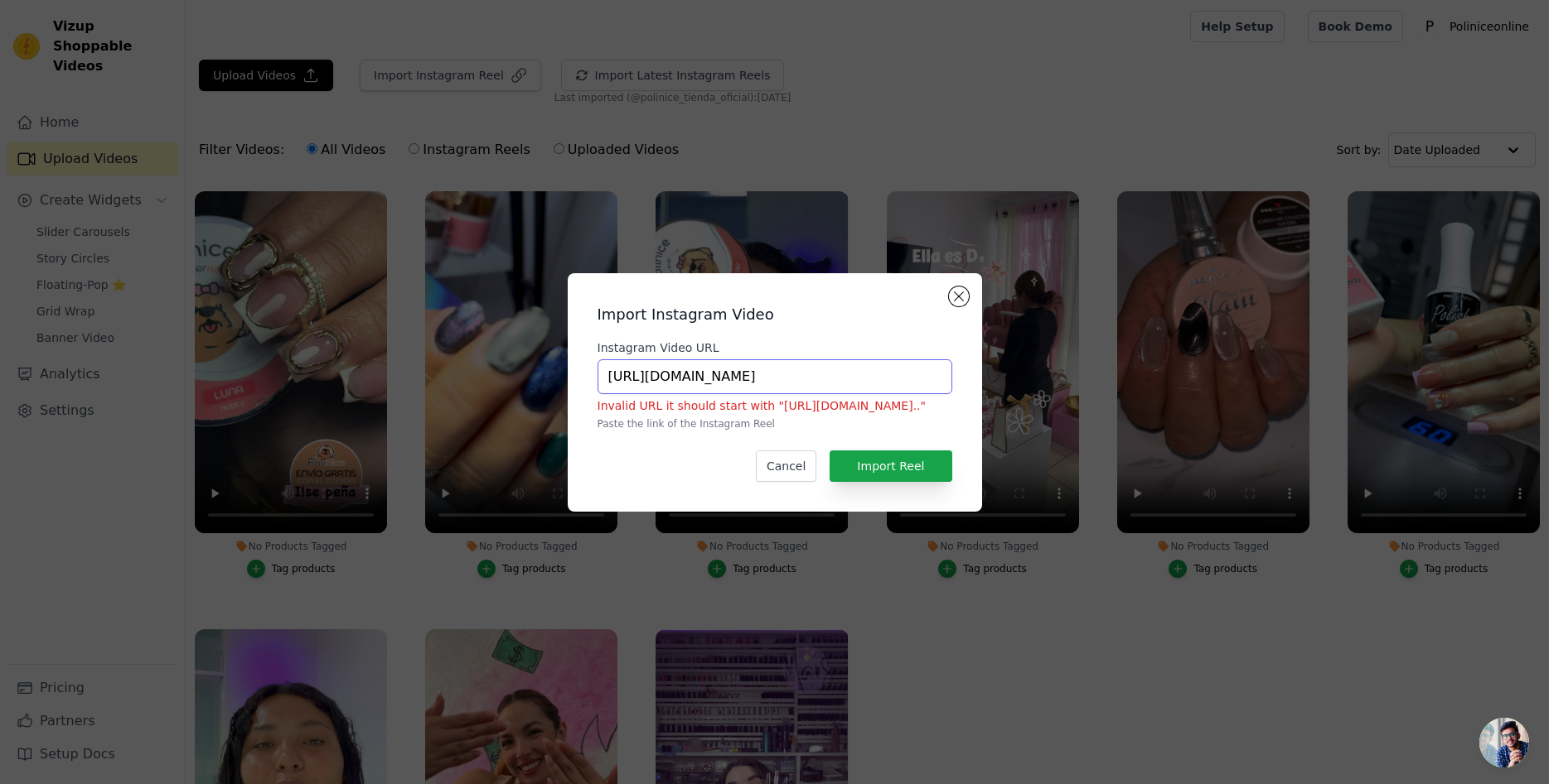
click at [789, 379] on input "https://www.instagram.com/reel/C-d05W8y4KO/?igsh=MTUzNmFicWx4ZzZnNA" at bounding box center [774, 377] width 355 height 35
paste input "https://www.instagram.com/reel/C-d05W8y4KO/?igsh=MTUzNmFicWx4ZzZnNA"
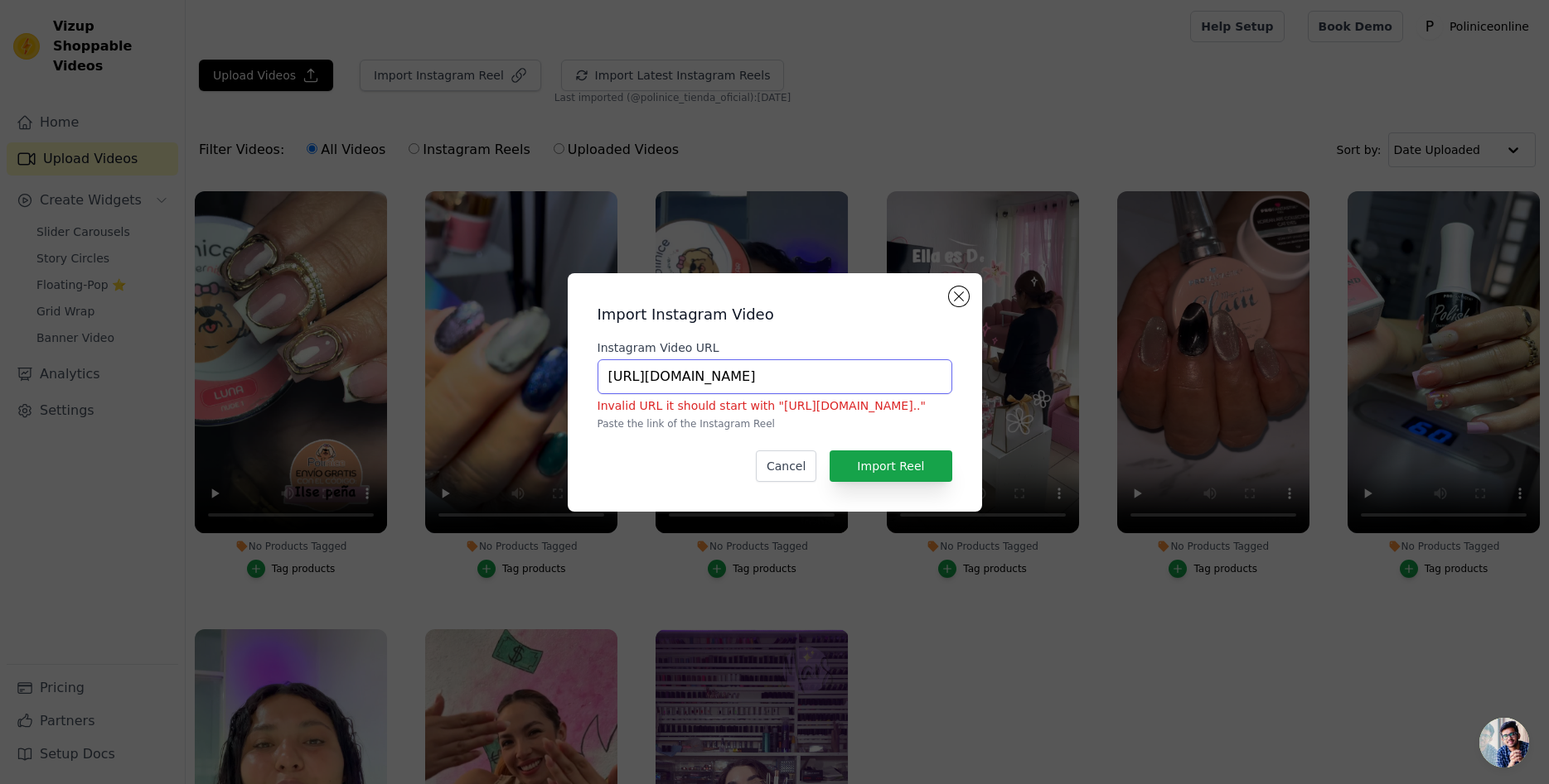
drag, startPoint x: 883, startPoint y: 380, endPoint x: 398, endPoint y: 376, distance: 485.0
click at [597, 376] on input "https://www.instagram.com/reel/C-d05W8y4KO/?igsh=MTUzNmFicWx4ZzZnNA" at bounding box center [774, 377] width 355 height 35
type input "https://www.instagram.com/reel/C-d05W8y4KO/?igsh=MTUzNmFicWx4ZzZnNA"
click at [923, 459] on button "Import Reel" at bounding box center [890, 466] width 122 height 31
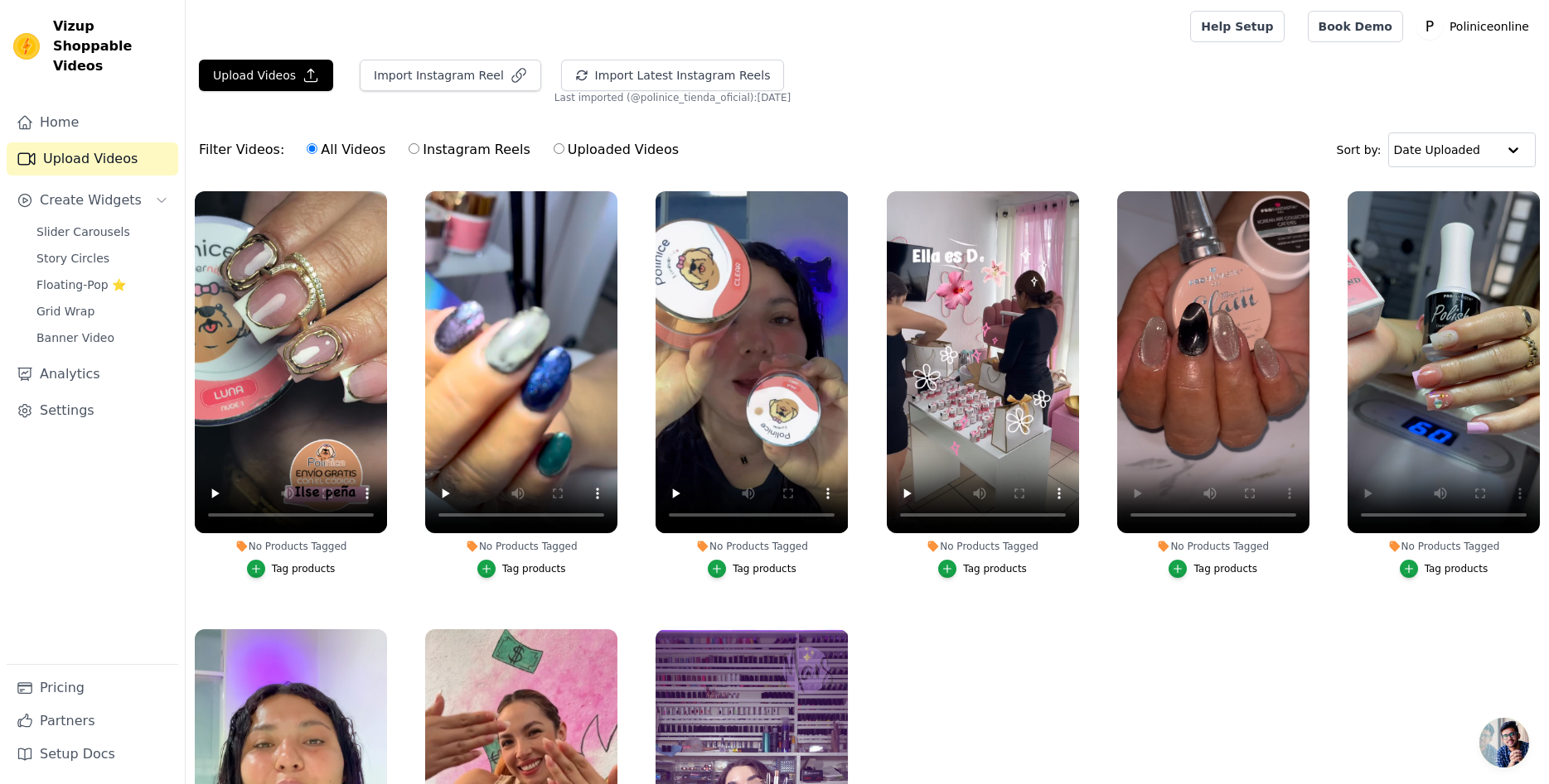
click at [478, 155] on label "Instagram Reels" at bounding box center [469, 150] width 123 height 22
click at [420, 154] on input "Instagram Reels" at bounding box center [413, 148] width 10 height 10
radio input "true"
click at [574, 155] on label "Uploaded Videos" at bounding box center [616, 150] width 127 height 22
click at [564, 154] on input "Uploaded Videos" at bounding box center [559, 148] width 10 height 10
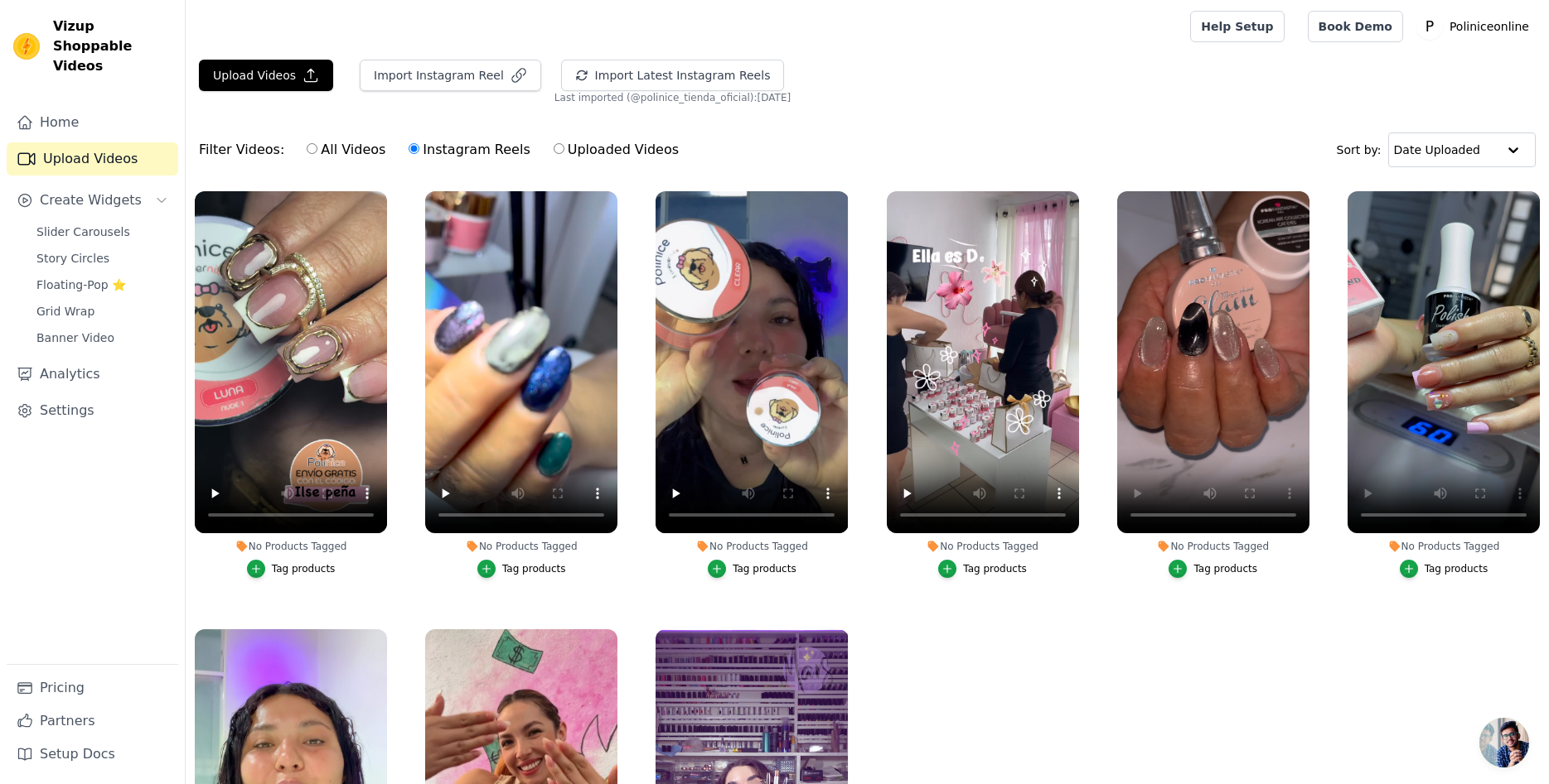
radio input "true"
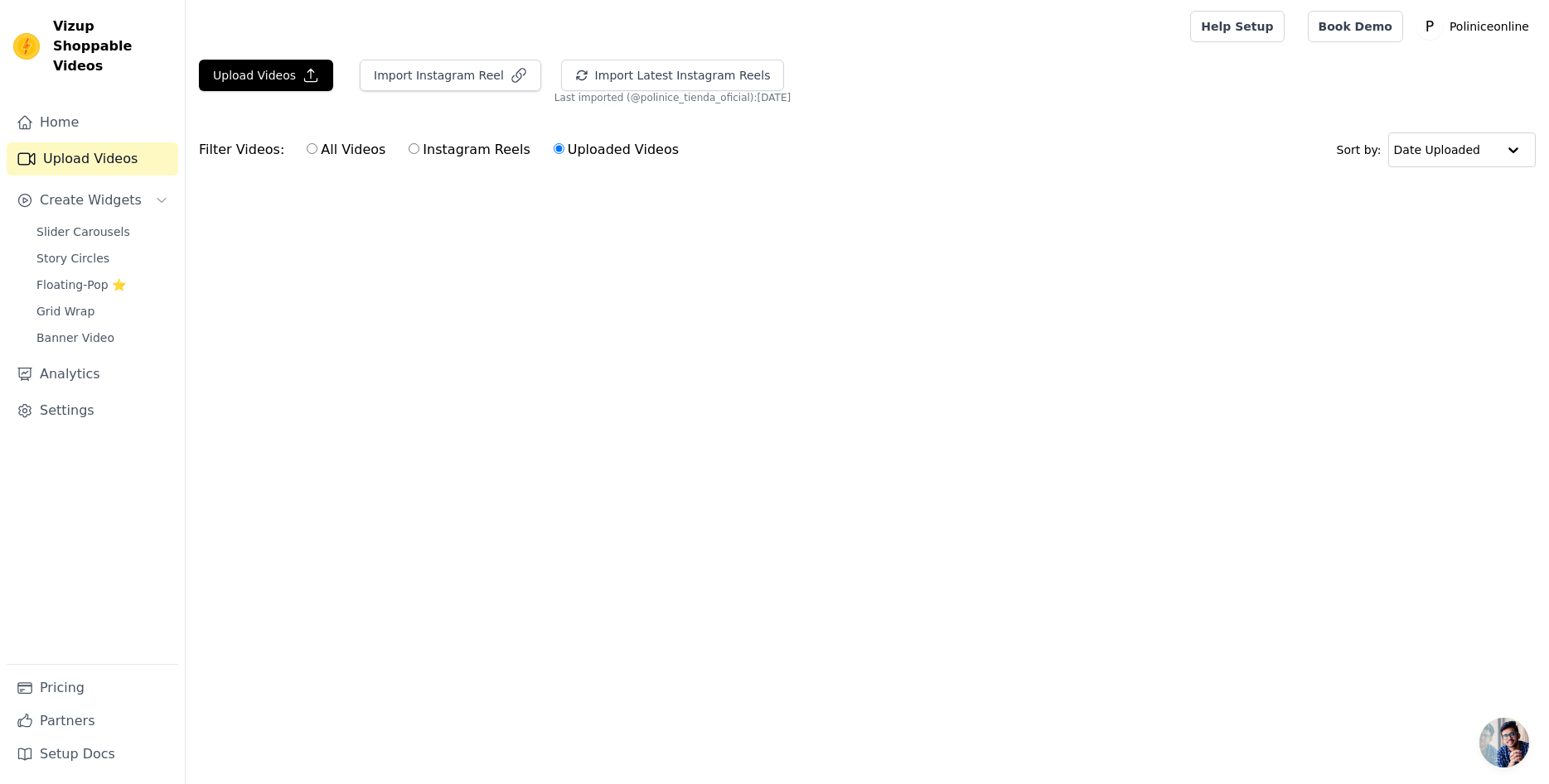
click at [478, 156] on label "Instagram Reels" at bounding box center [469, 150] width 123 height 22
click at [420, 154] on input "Instagram Reels" at bounding box center [413, 148] width 10 height 10
radio input "true"
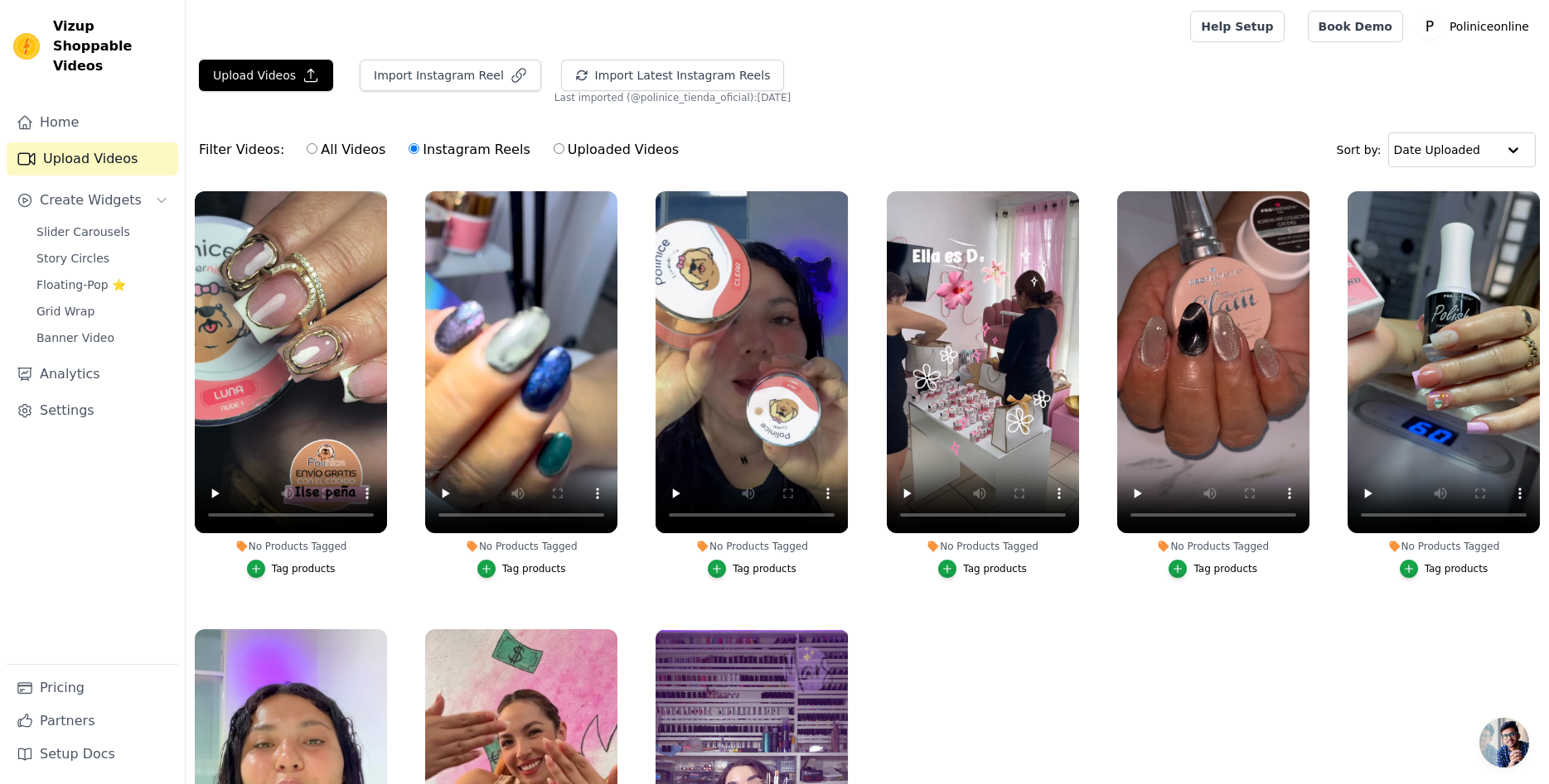
click at [362, 160] on label "All Videos" at bounding box center [346, 150] width 81 height 22
click at [317, 154] on input "All Videos" at bounding box center [312, 148] width 10 height 10
radio input "true"
click at [469, 76] on button "Import Instagram Reel" at bounding box center [450, 75] width 181 height 31
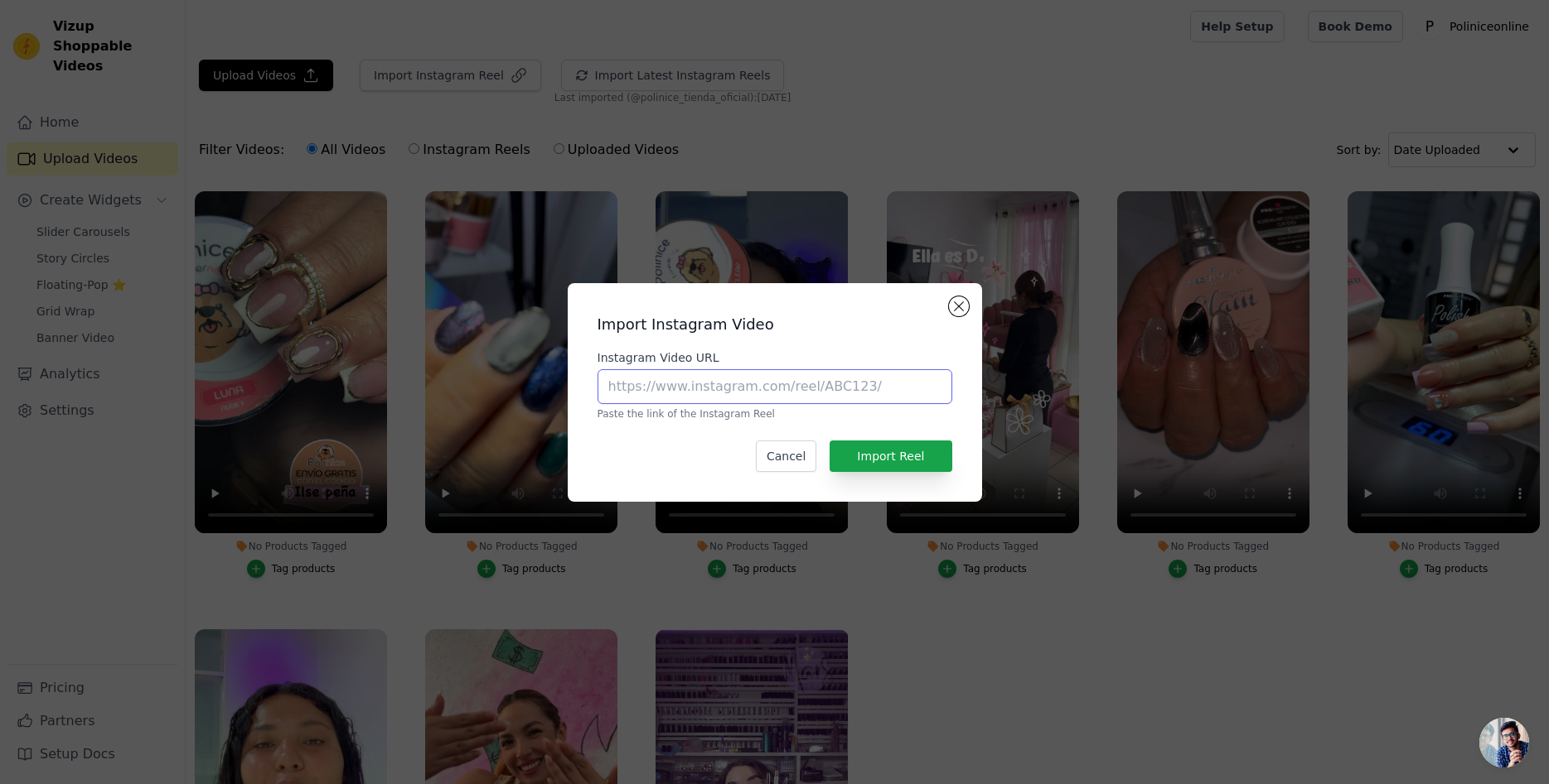
click at [817, 391] on input "Instagram Video URL" at bounding box center [774, 386] width 355 height 35
click at [967, 310] on button "Close modal" at bounding box center [959, 306] width 20 height 20
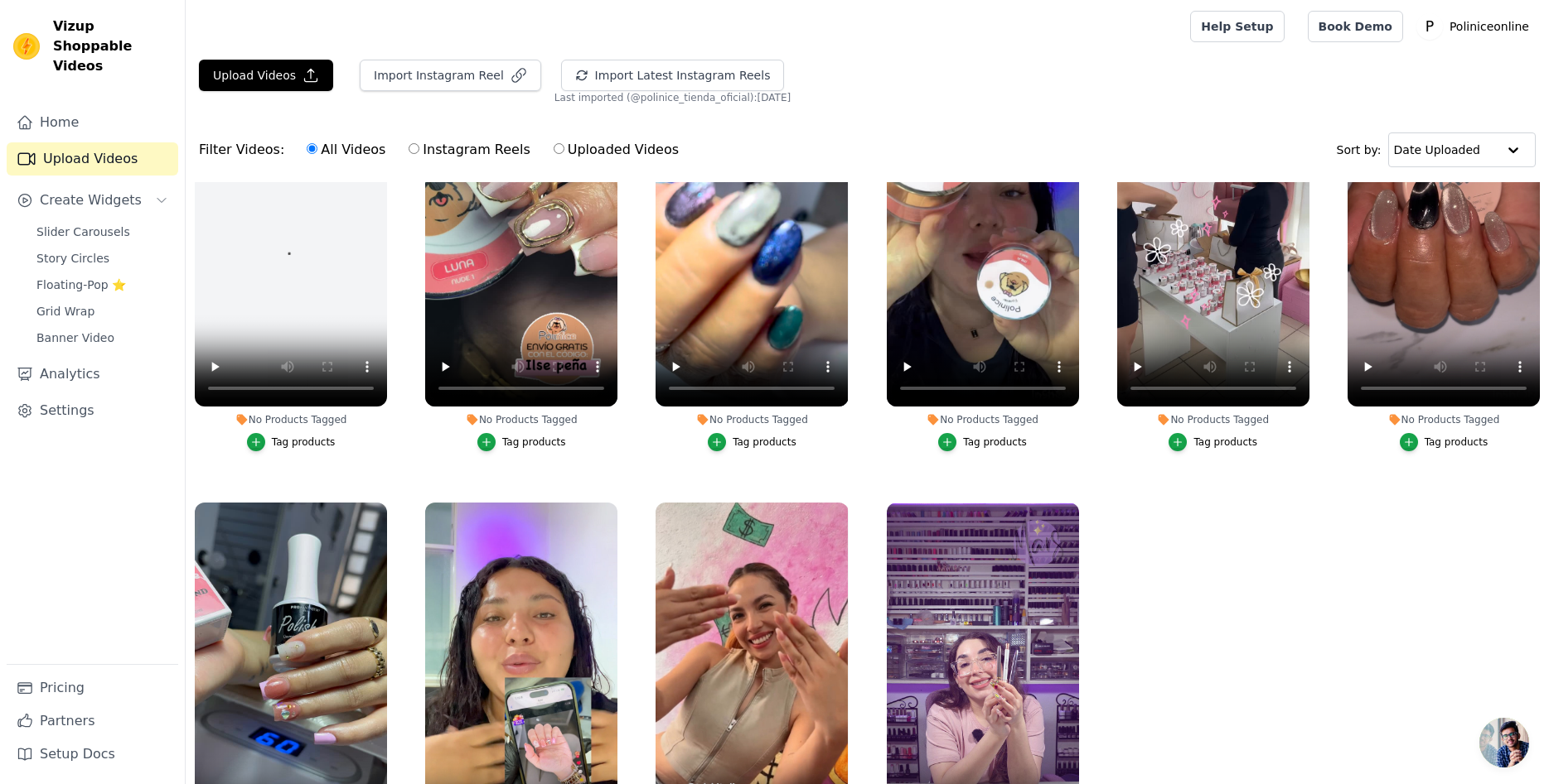
scroll to position [144, 0]
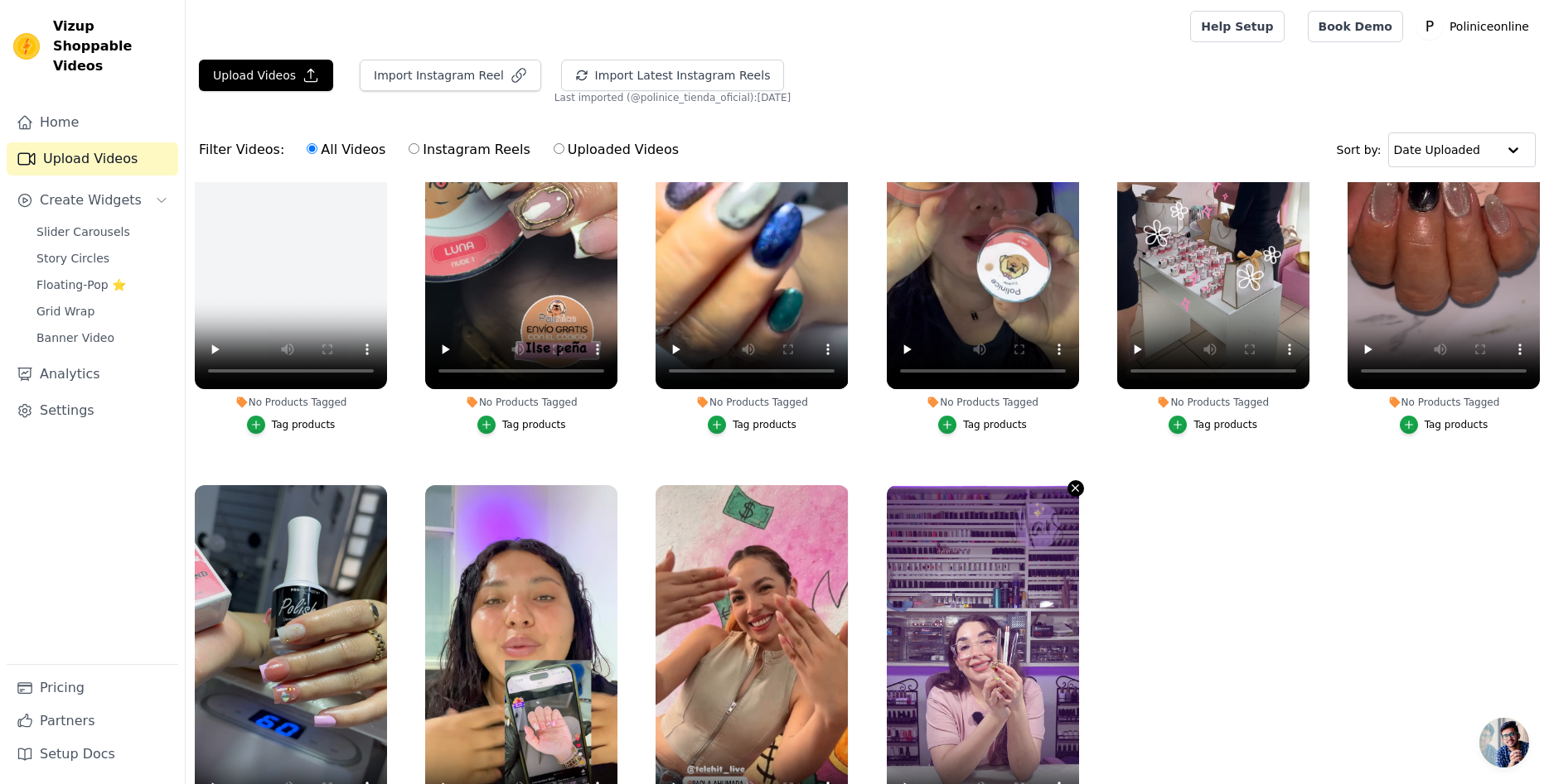
click at [1074, 492] on icon "button" at bounding box center [1075, 488] width 12 height 12
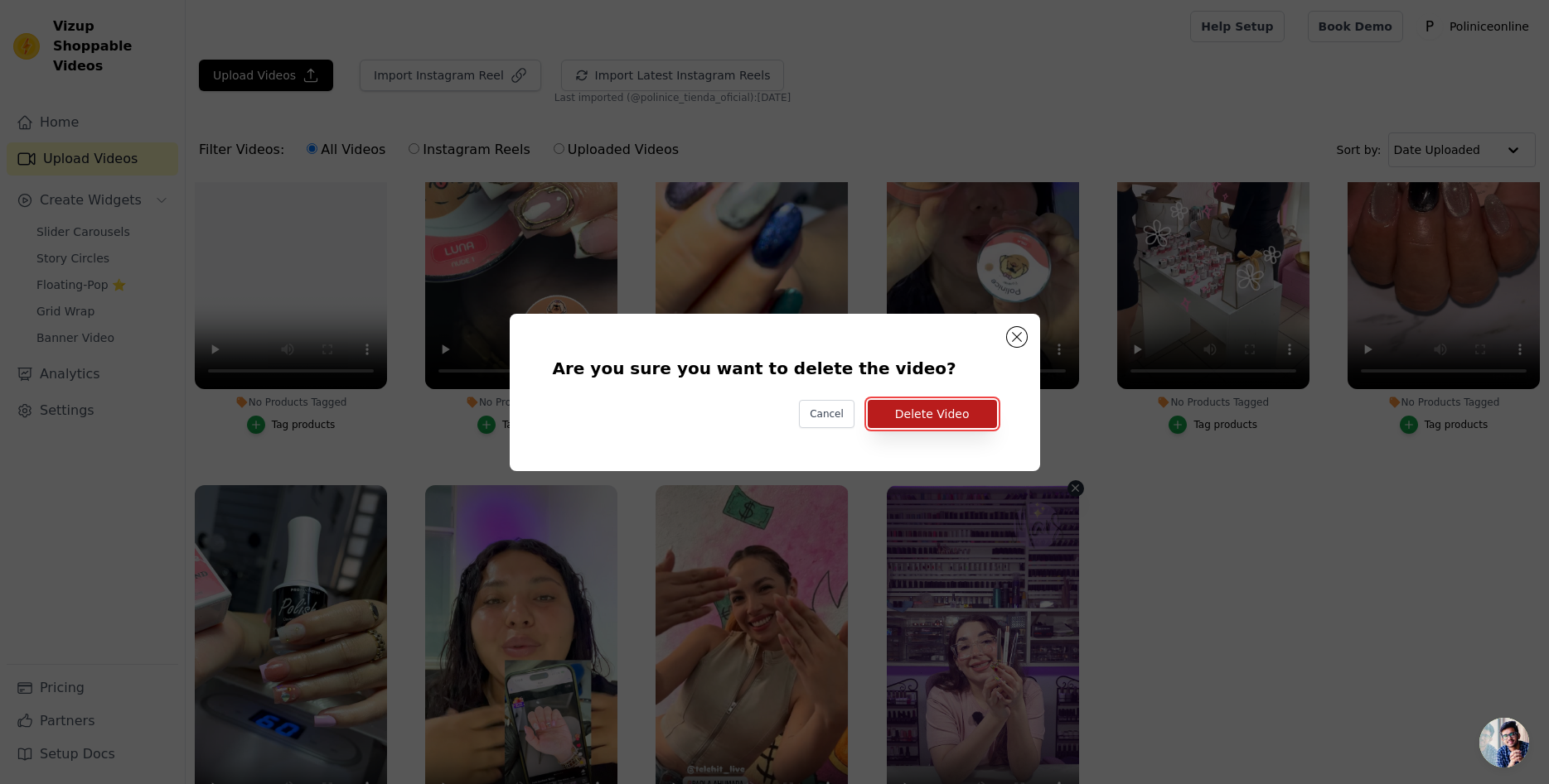
click at [921, 416] on button "Delete Video" at bounding box center [932, 414] width 129 height 29
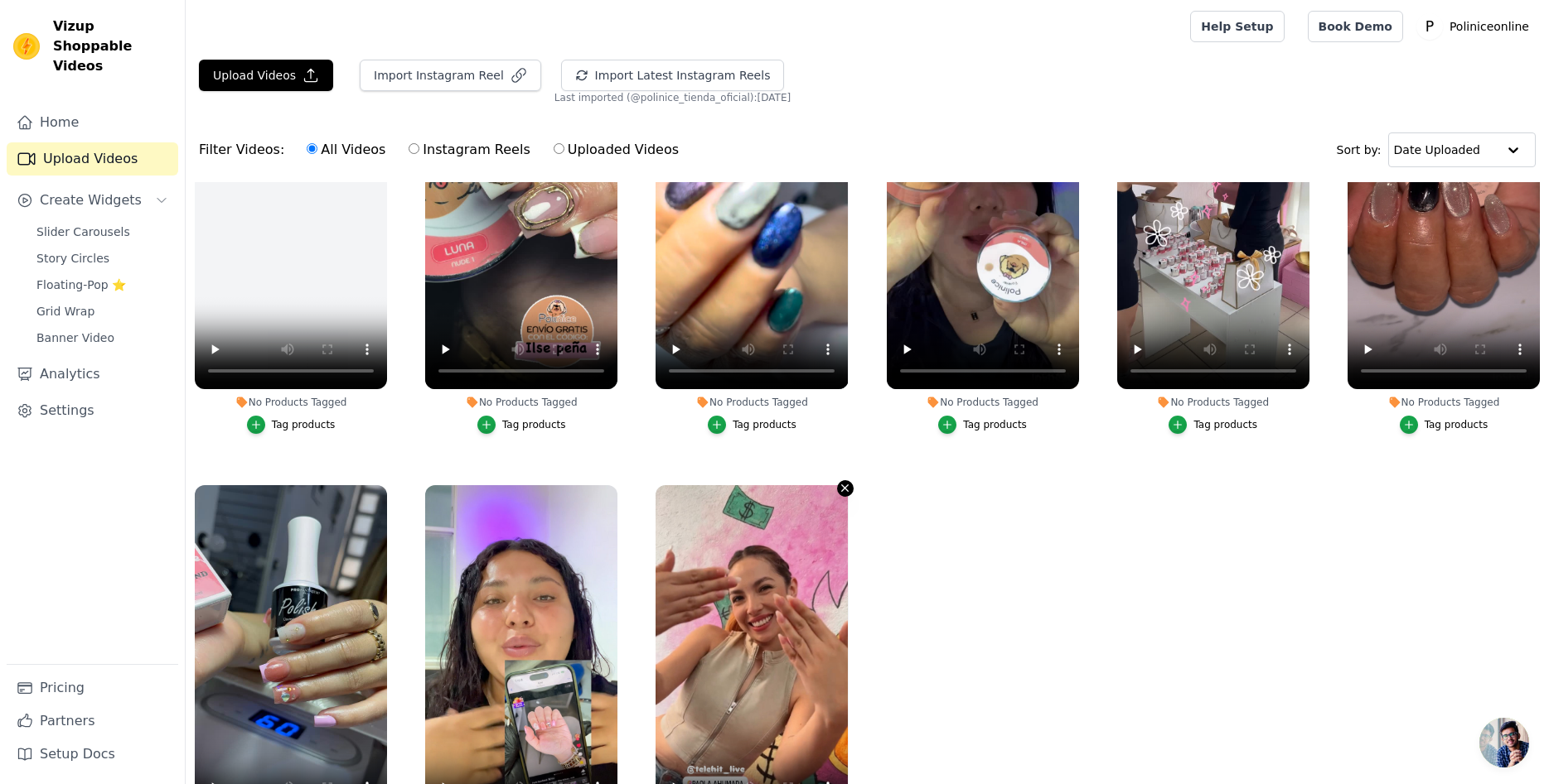
click at [841, 488] on icon "button" at bounding box center [845, 488] width 12 height 12
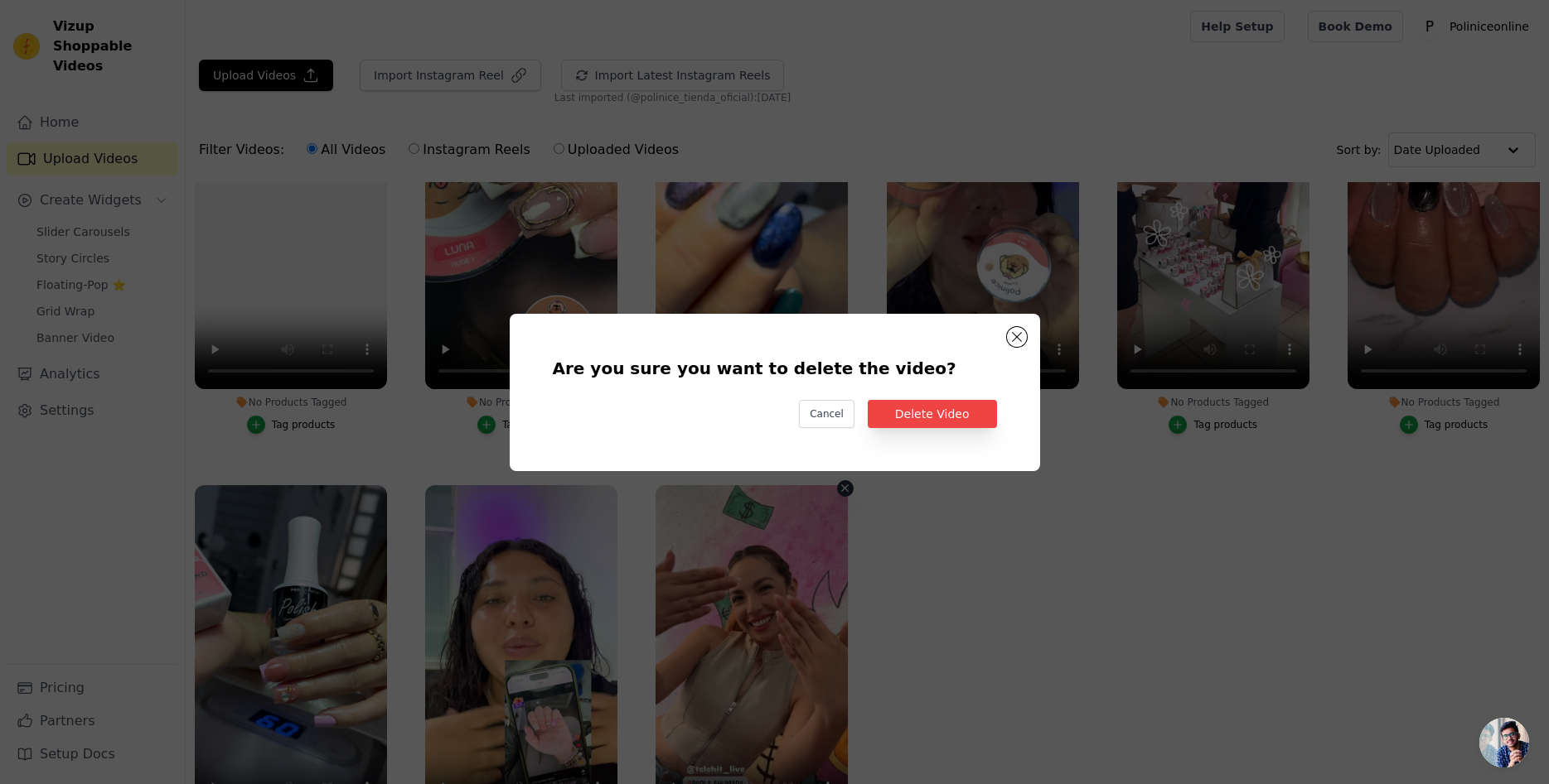
click at [927, 428] on div "Are you sure you want to delete the video? Cancel Delete Video" at bounding box center [775, 392] width 478 height 104
click at [900, 417] on button "Delete Video" at bounding box center [932, 414] width 129 height 29
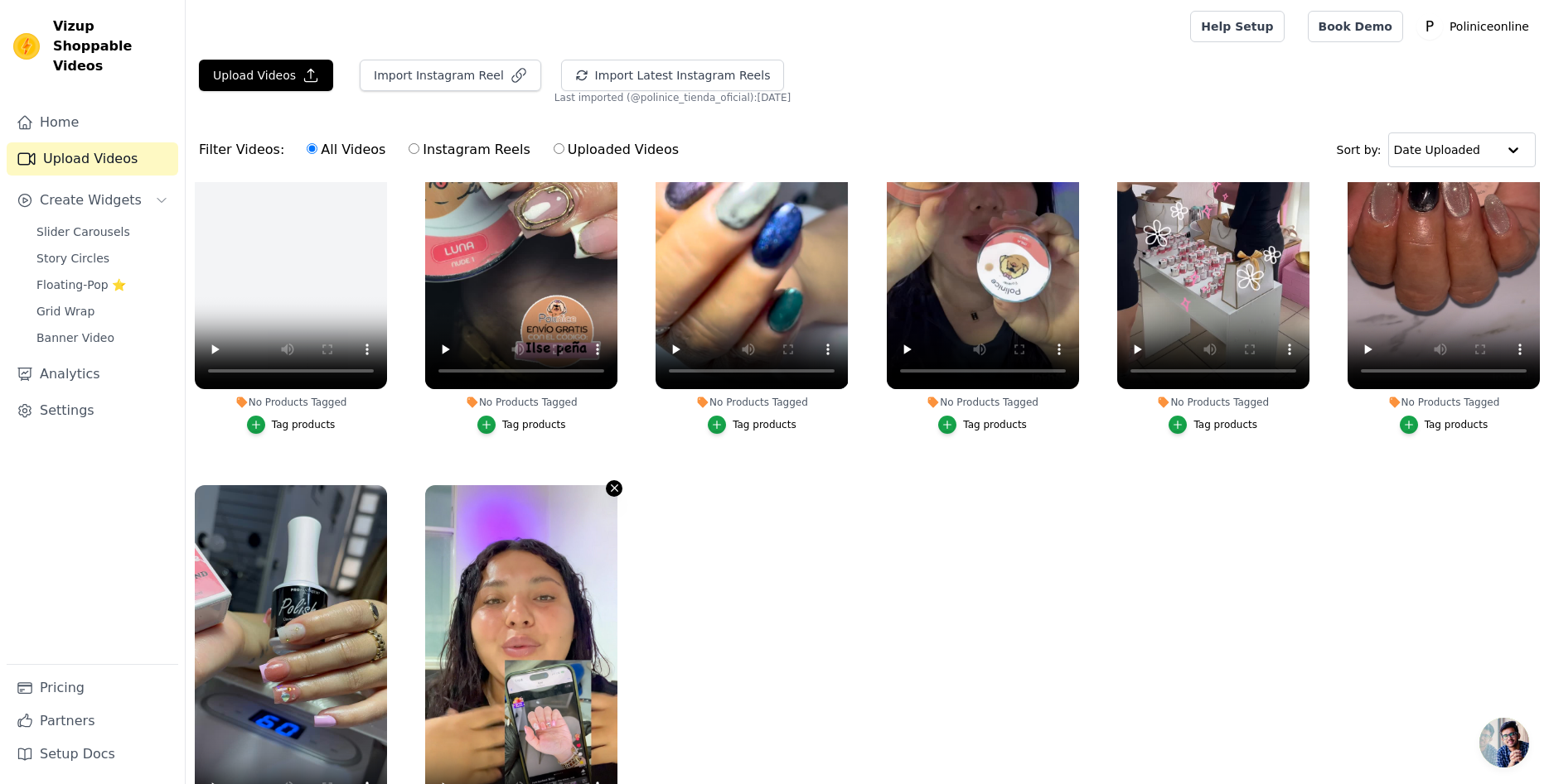
click at [614, 487] on icon "button" at bounding box center [615, 489] width 7 height 7
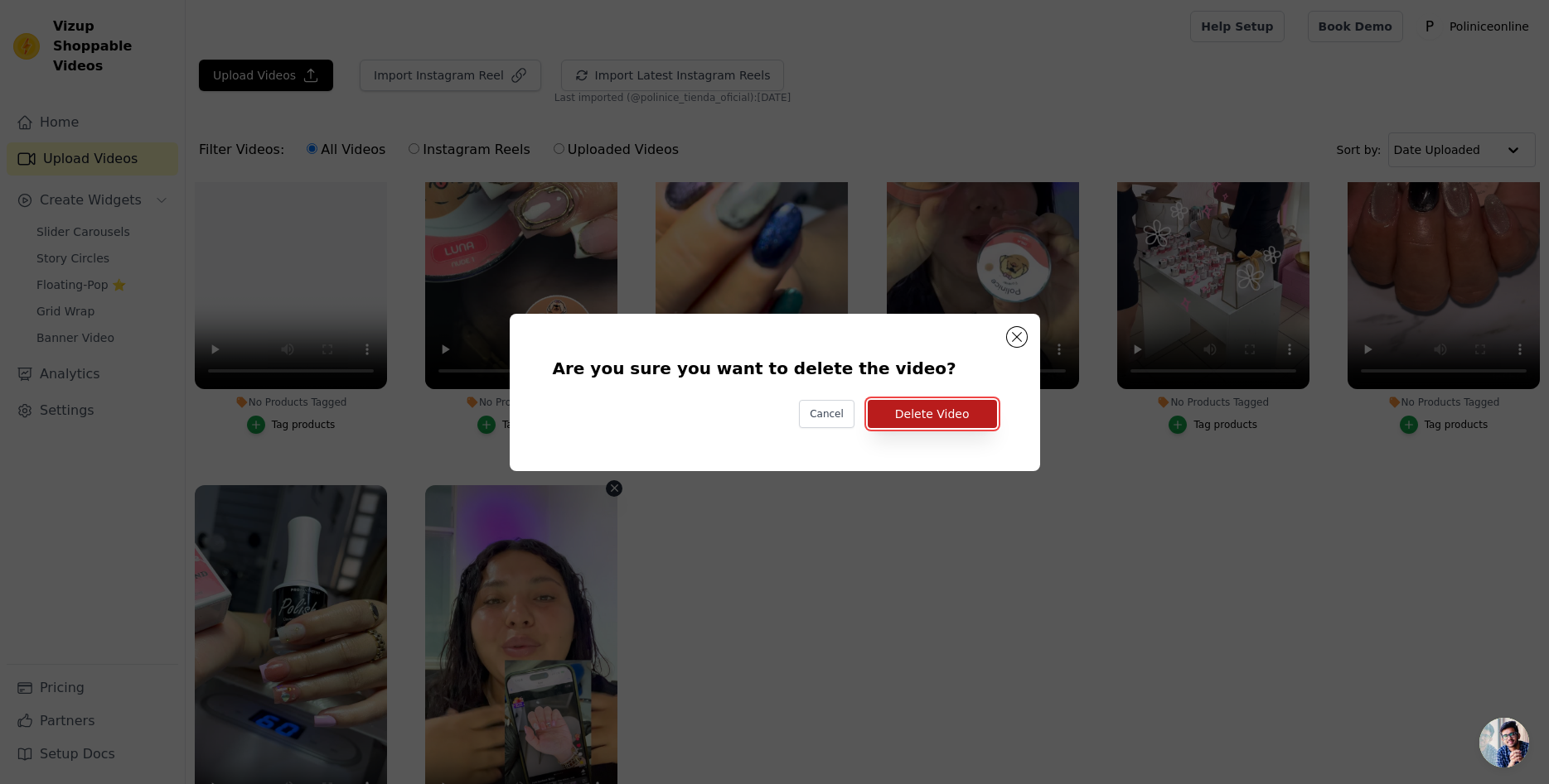
click at [919, 413] on button "Delete Video" at bounding box center [932, 414] width 129 height 29
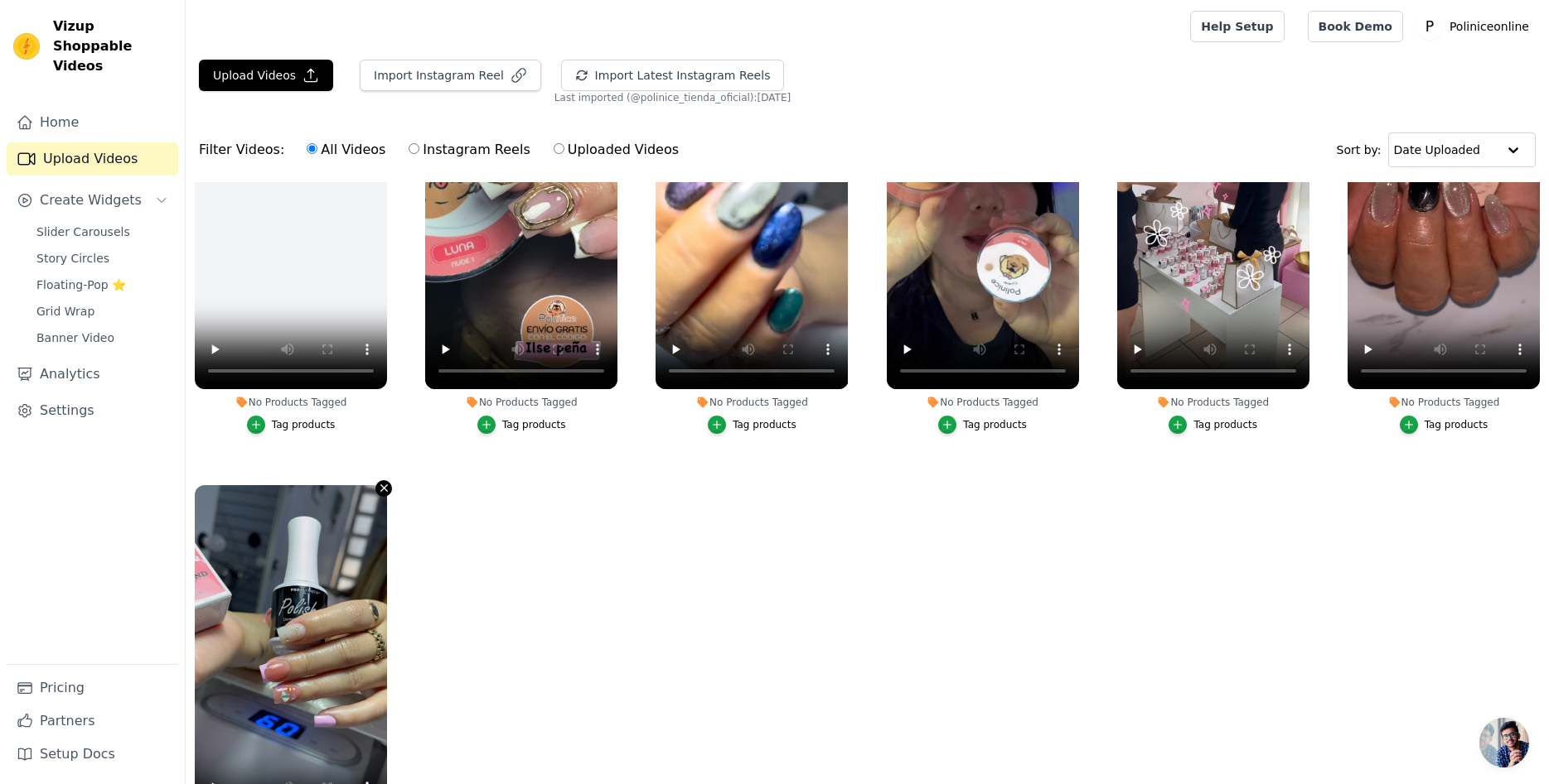
click at [381, 489] on icon "button" at bounding box center [384, 488] width 12 height 12
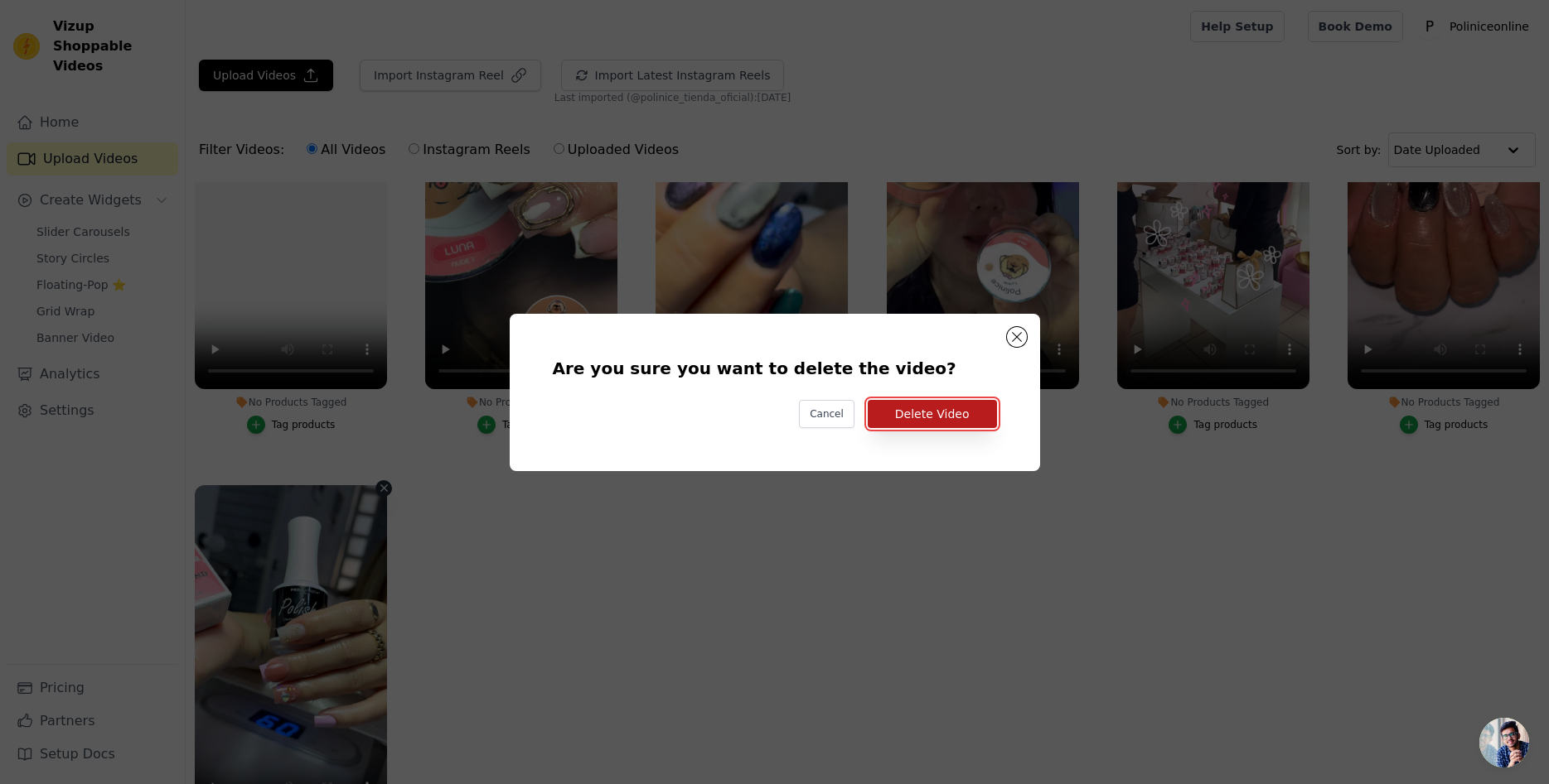
click at [898, 412] on button "Delete Video" at bounding box center [932, 414] width 129 height 29
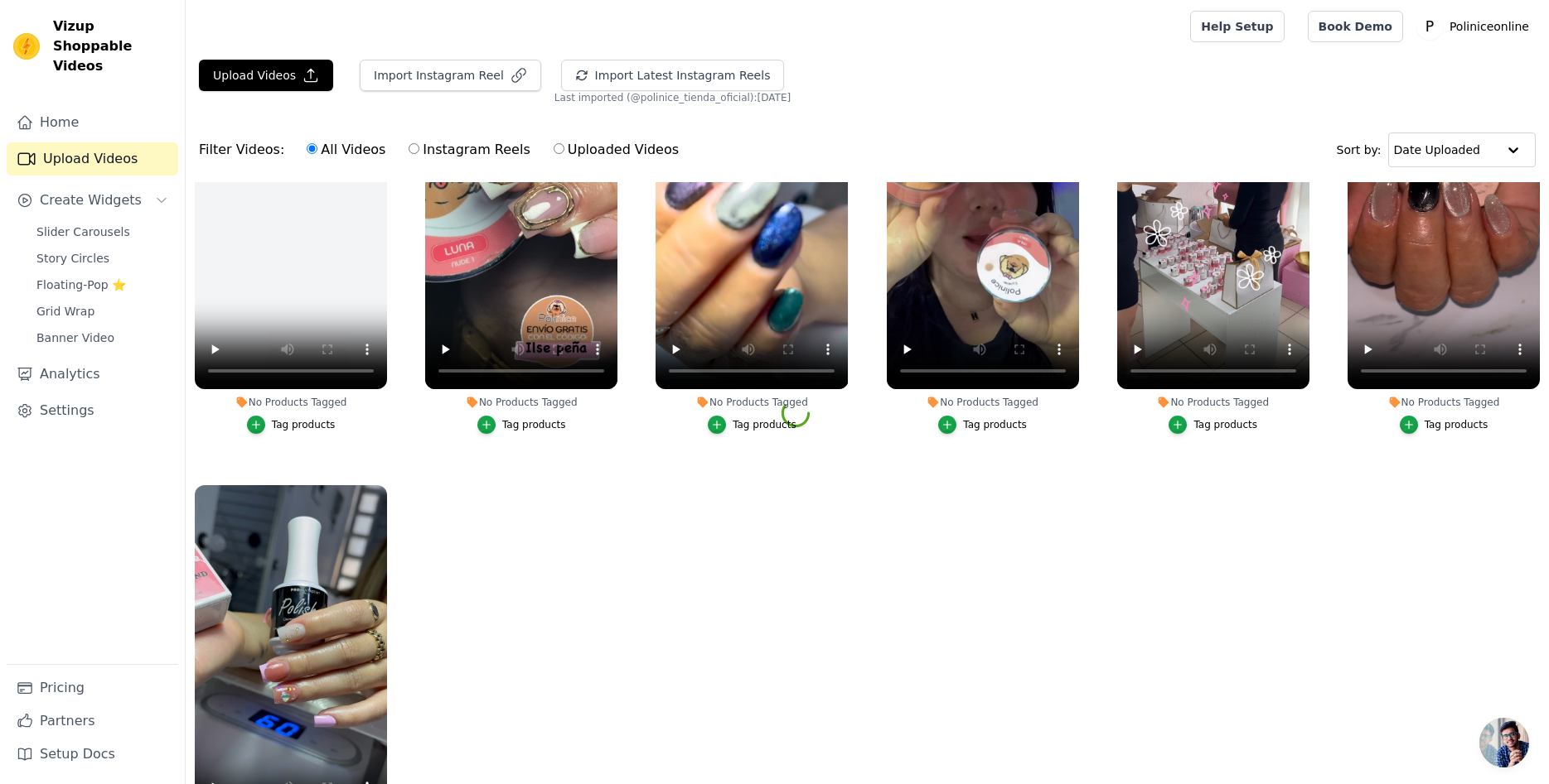
scroll to position [0, 0]
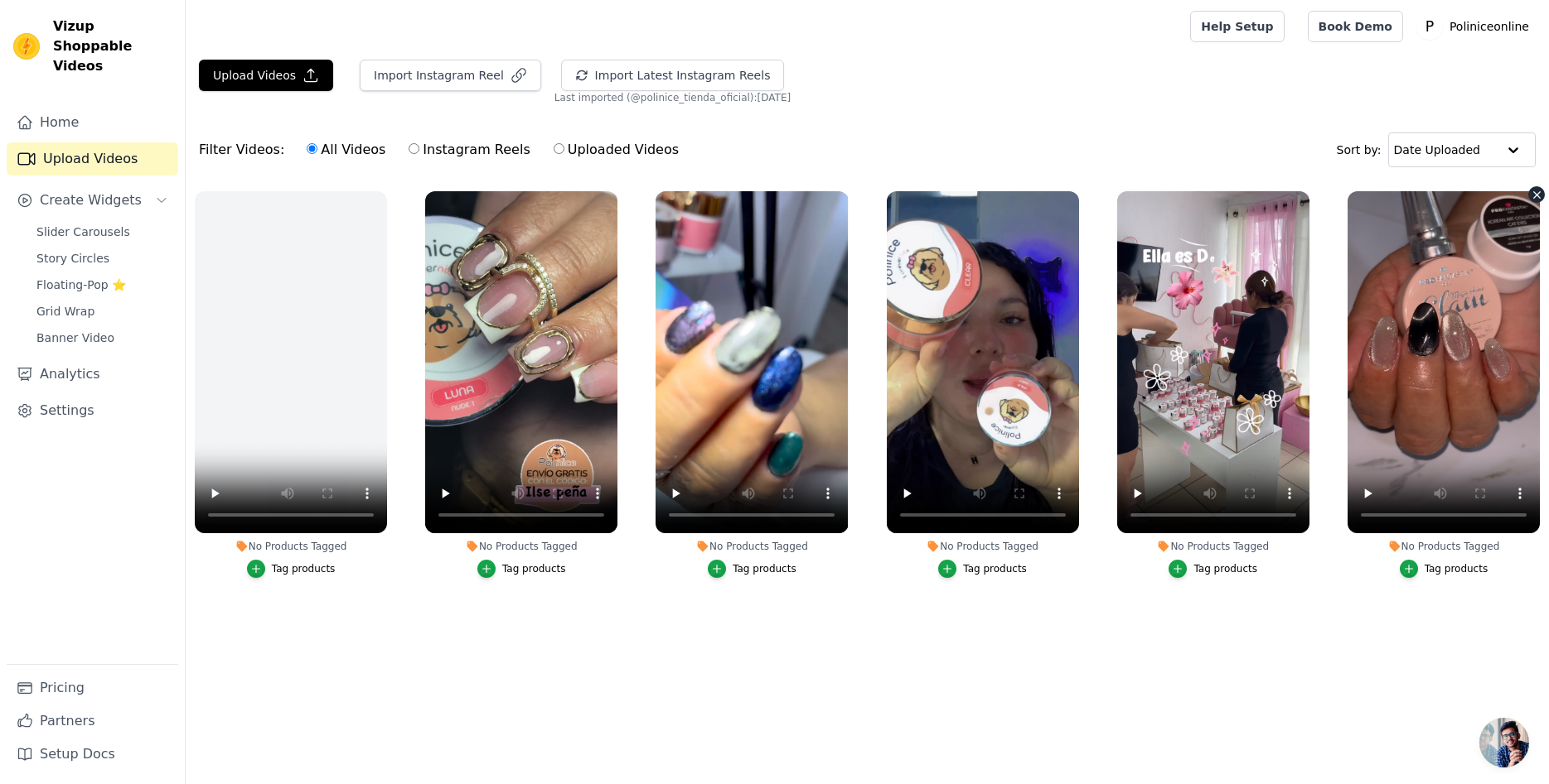
click at [1538, 192] on icon "button" at bounding box center [1537, 195] width 12 height 12
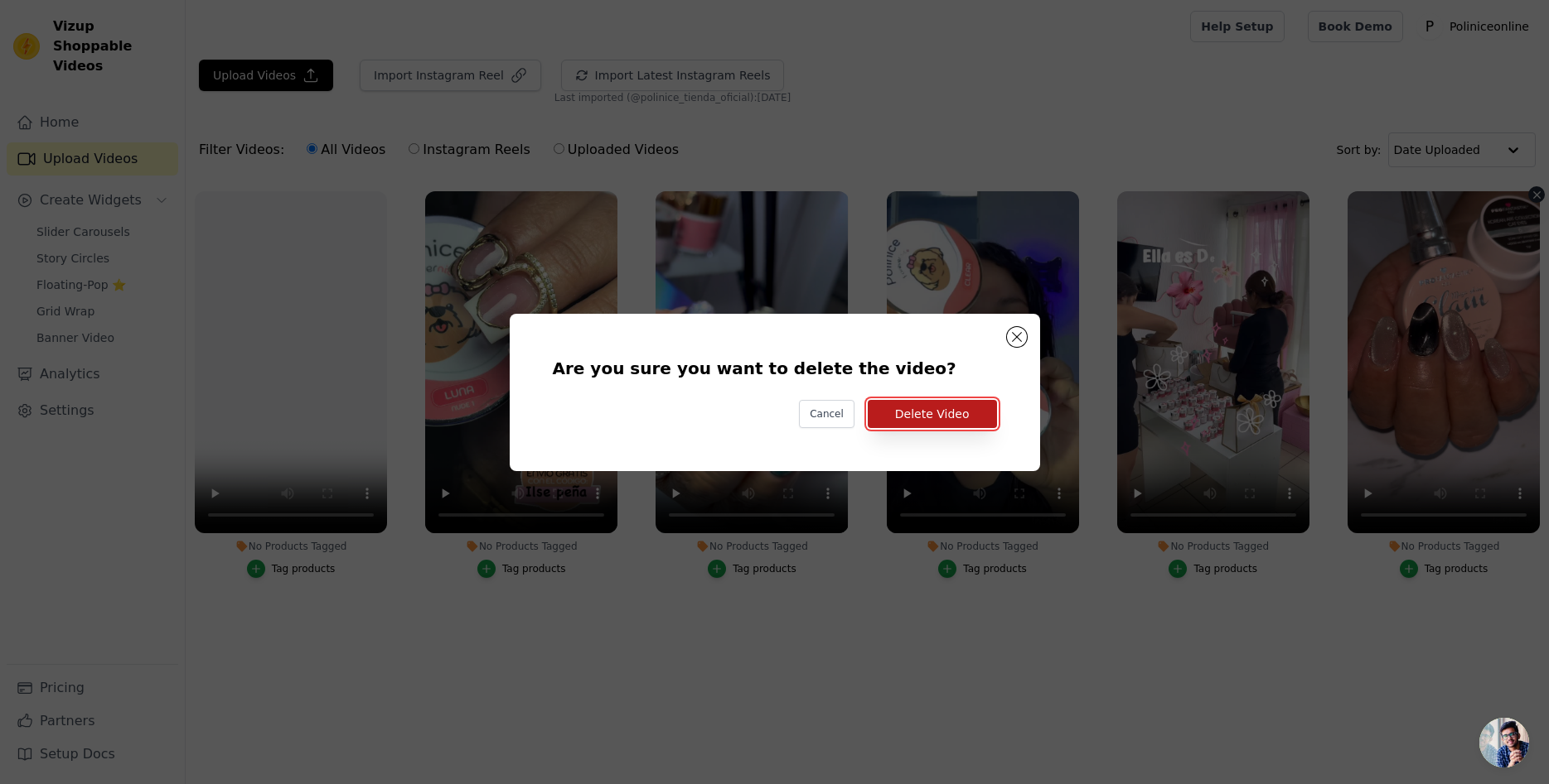
click at [912, 411] on button "Delete Video" at bounding box center [932, 414] width 129 height 29
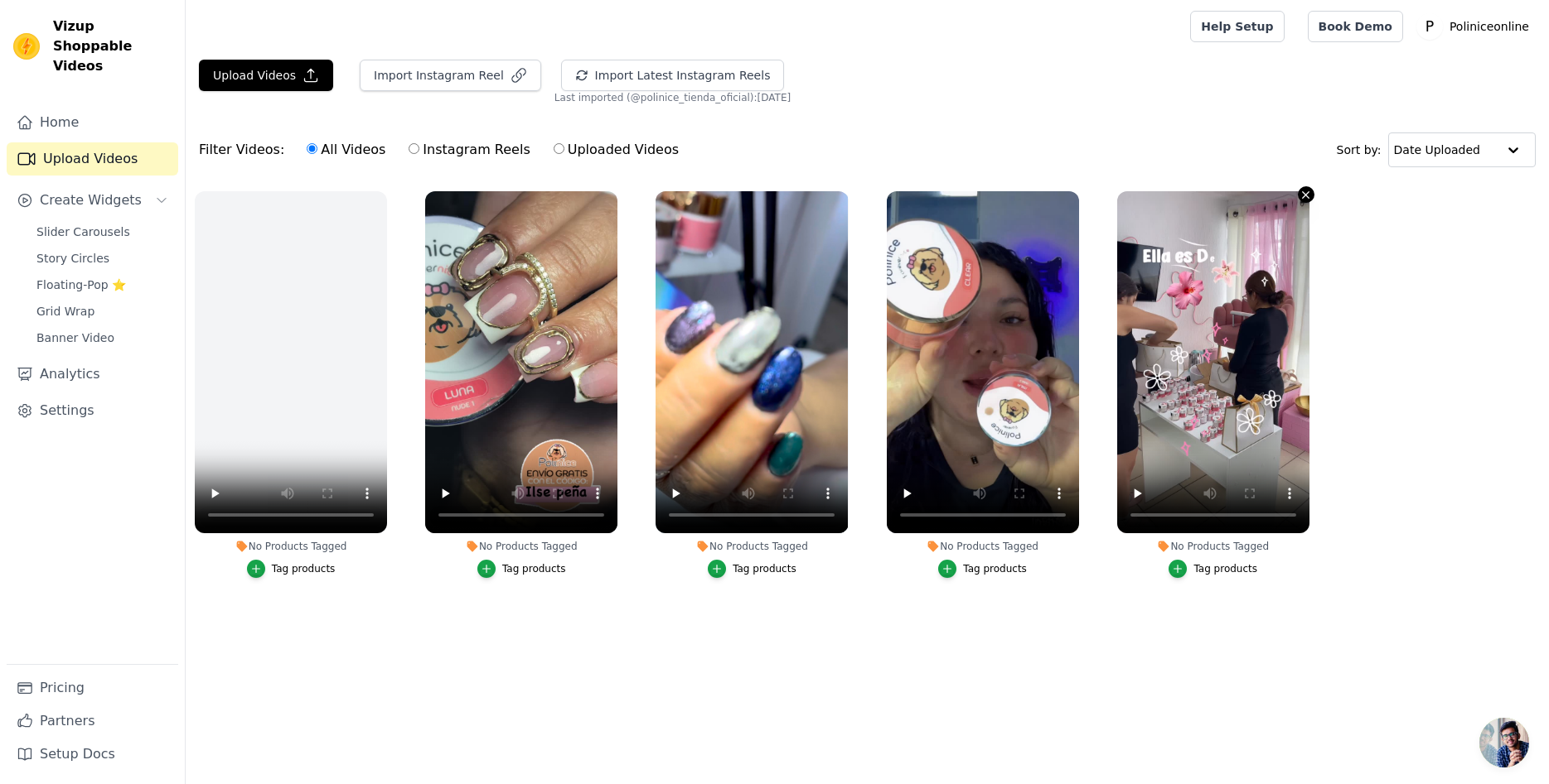
click at [1304, 198] on icon "button" at bounding box center [1305, 195] width 12 height 12
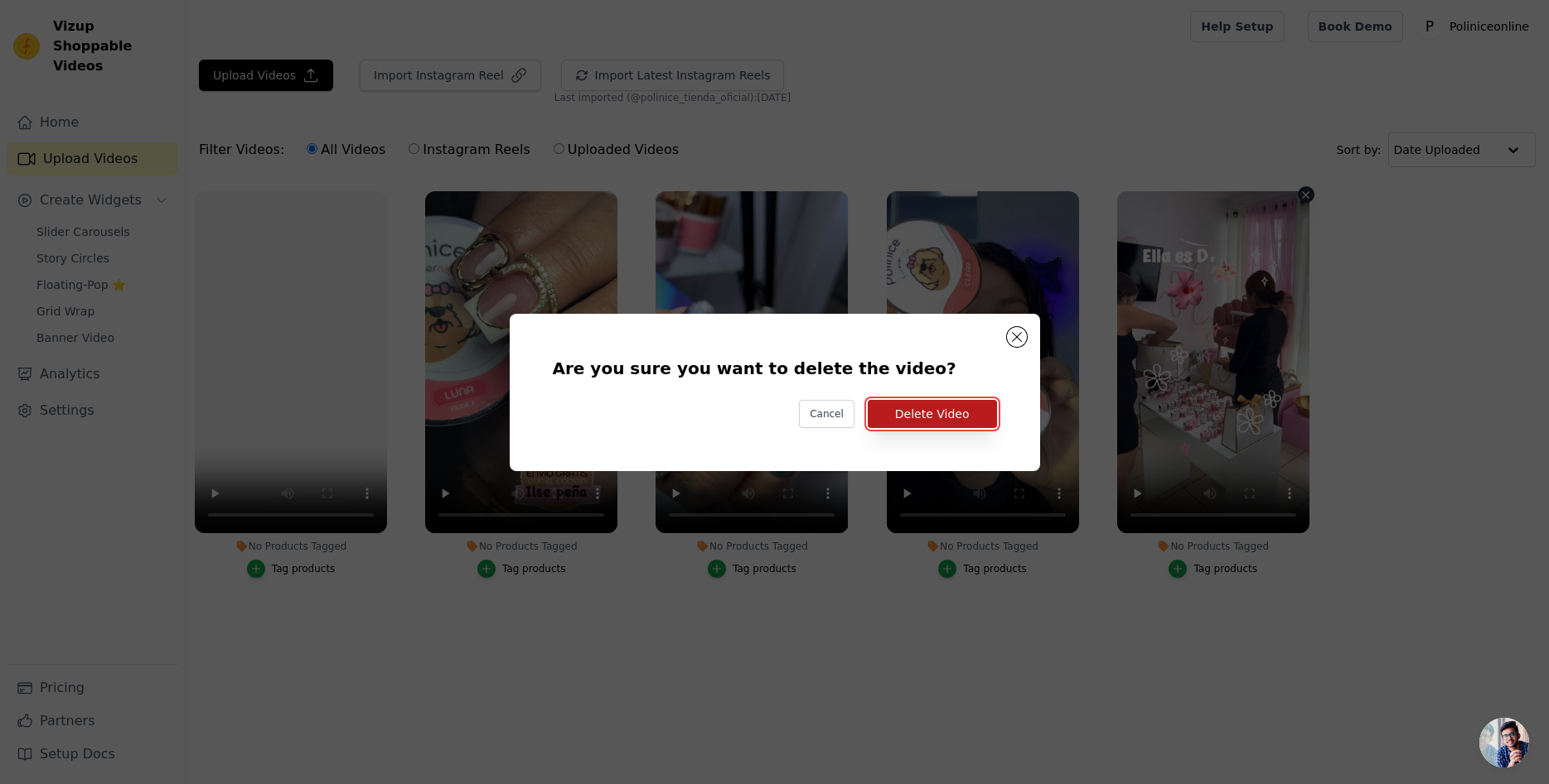
click at [964, 413] on button "Delete Video" at bounding box center [932, 414] width 129 height 29
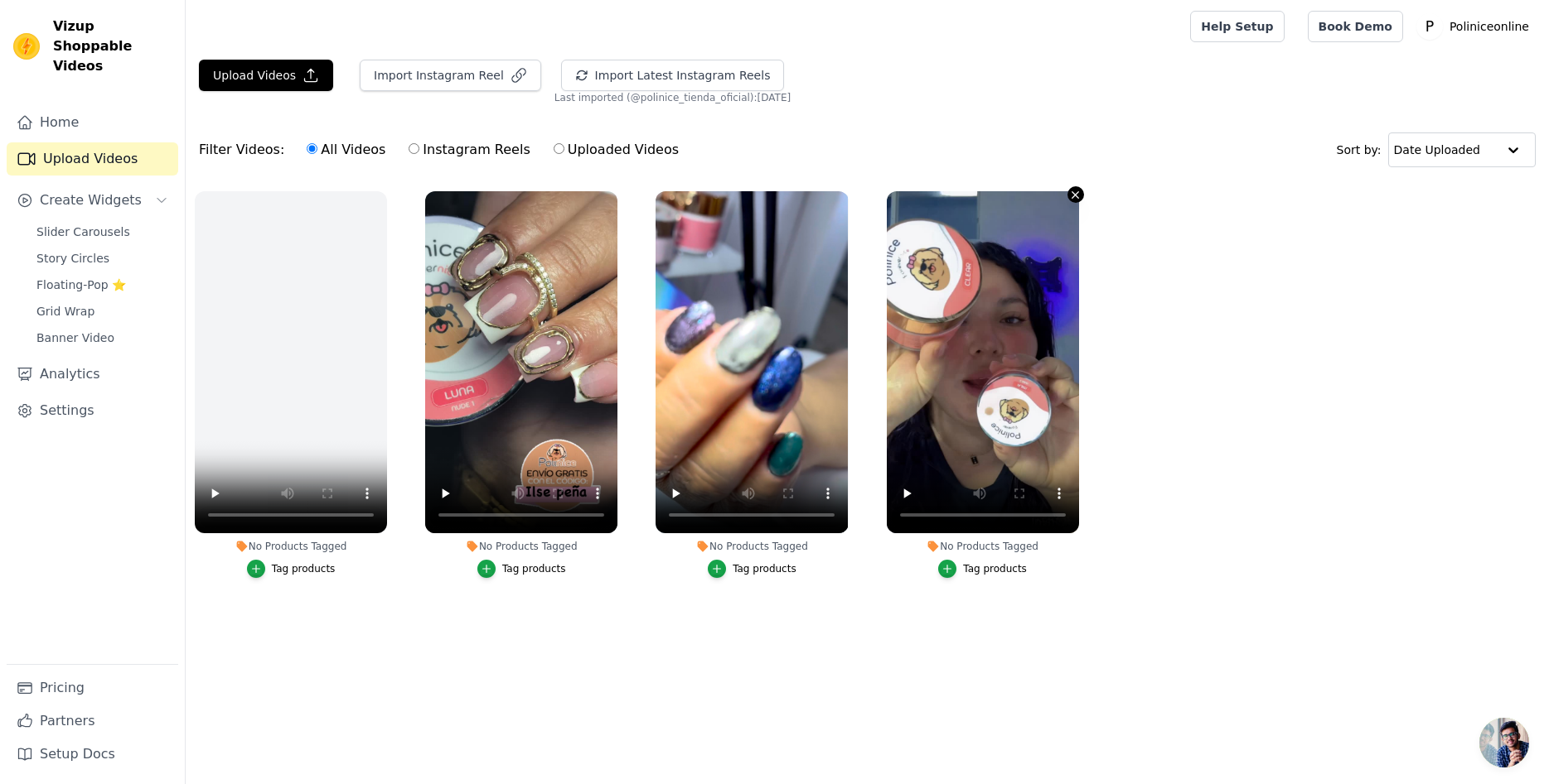
click at [1075, 195] on icon "button" at bounding box center [1076, 195] width 7 height 7
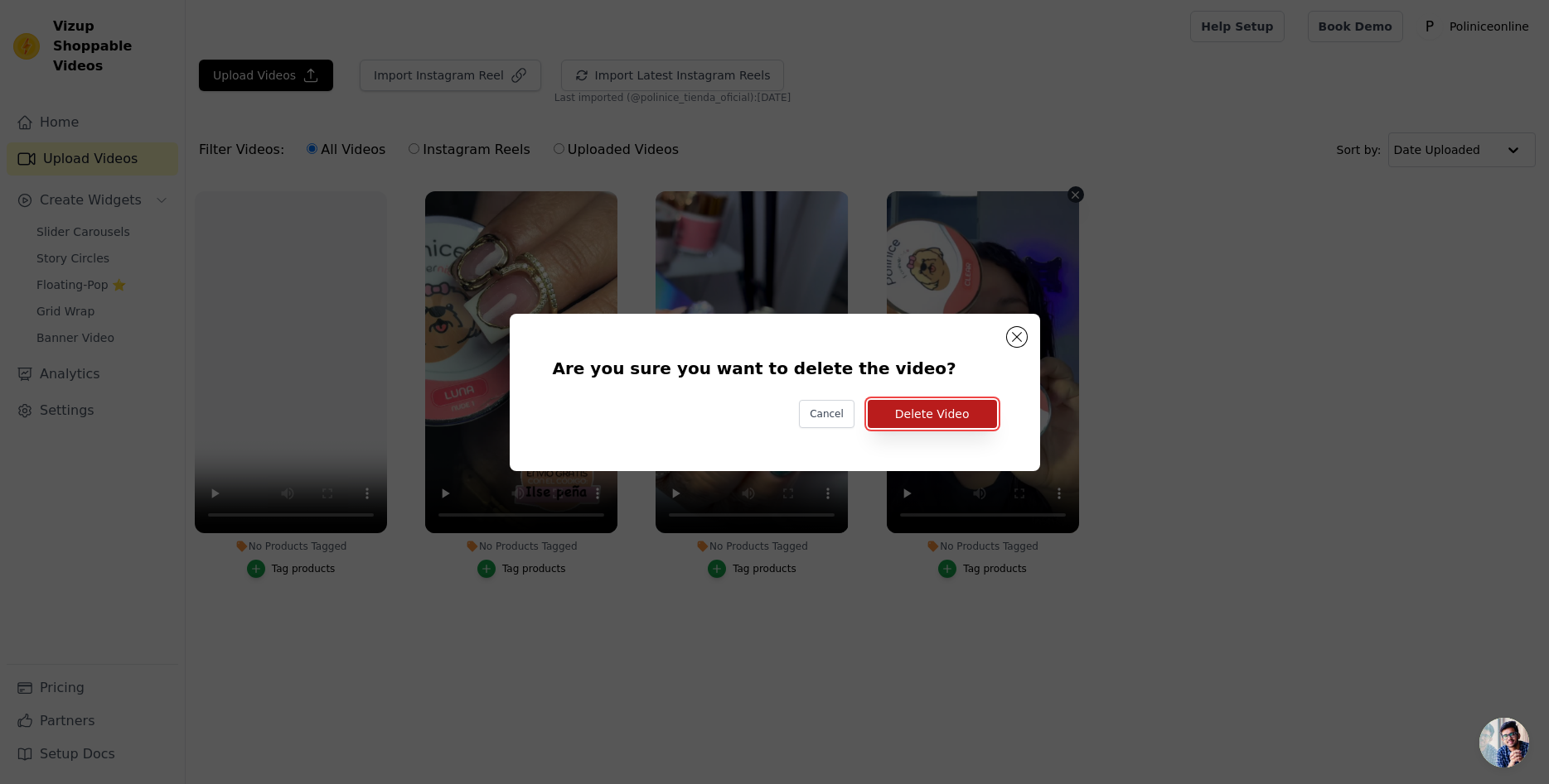
click at [922, 406] on button "Delete Video" at bounding box center [932, 414] width 129 height 29
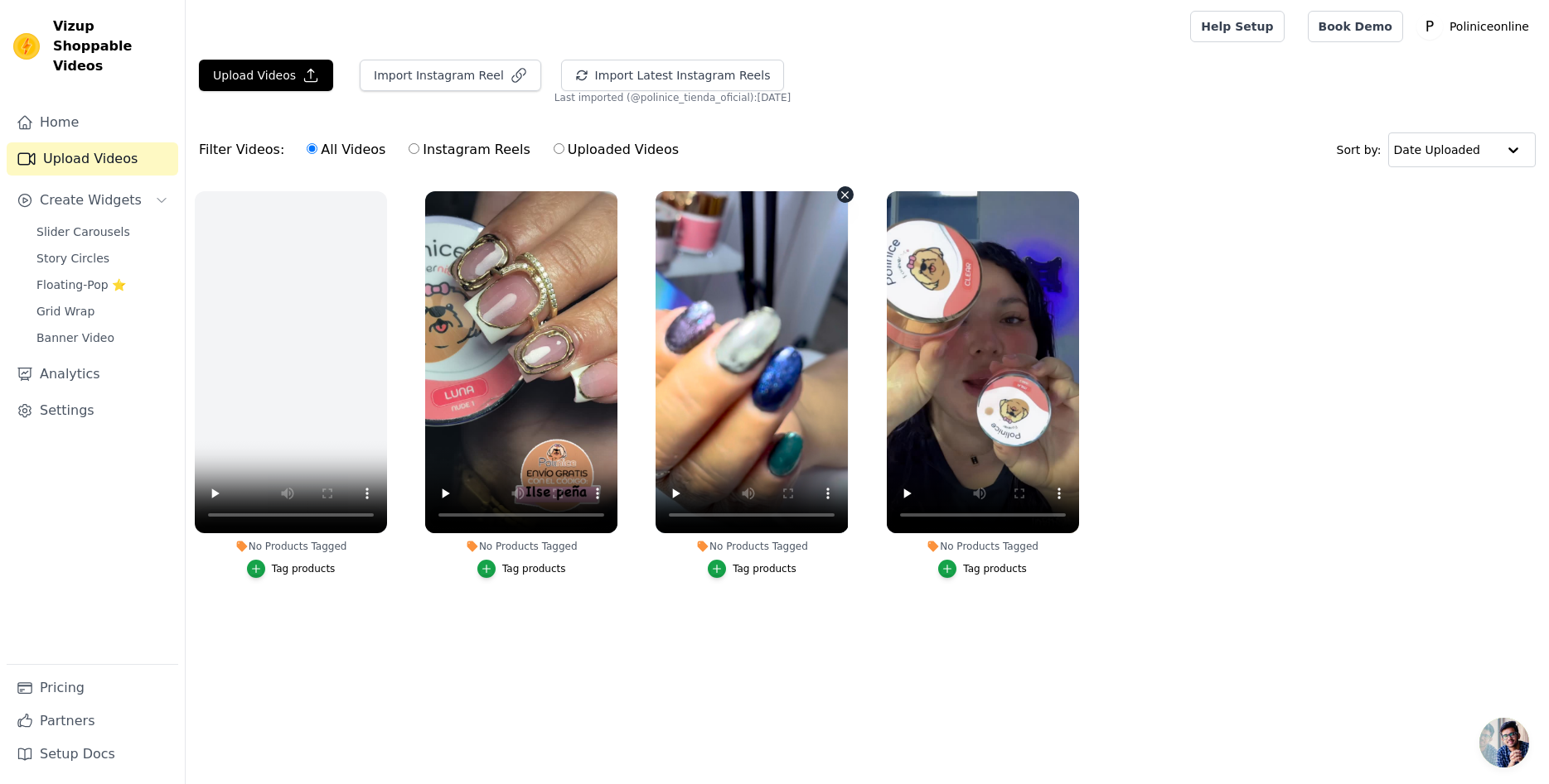
click at [844, 185] on div "No Products Tagged Tag products" at bounding box center [752, 387] width 211 height 411
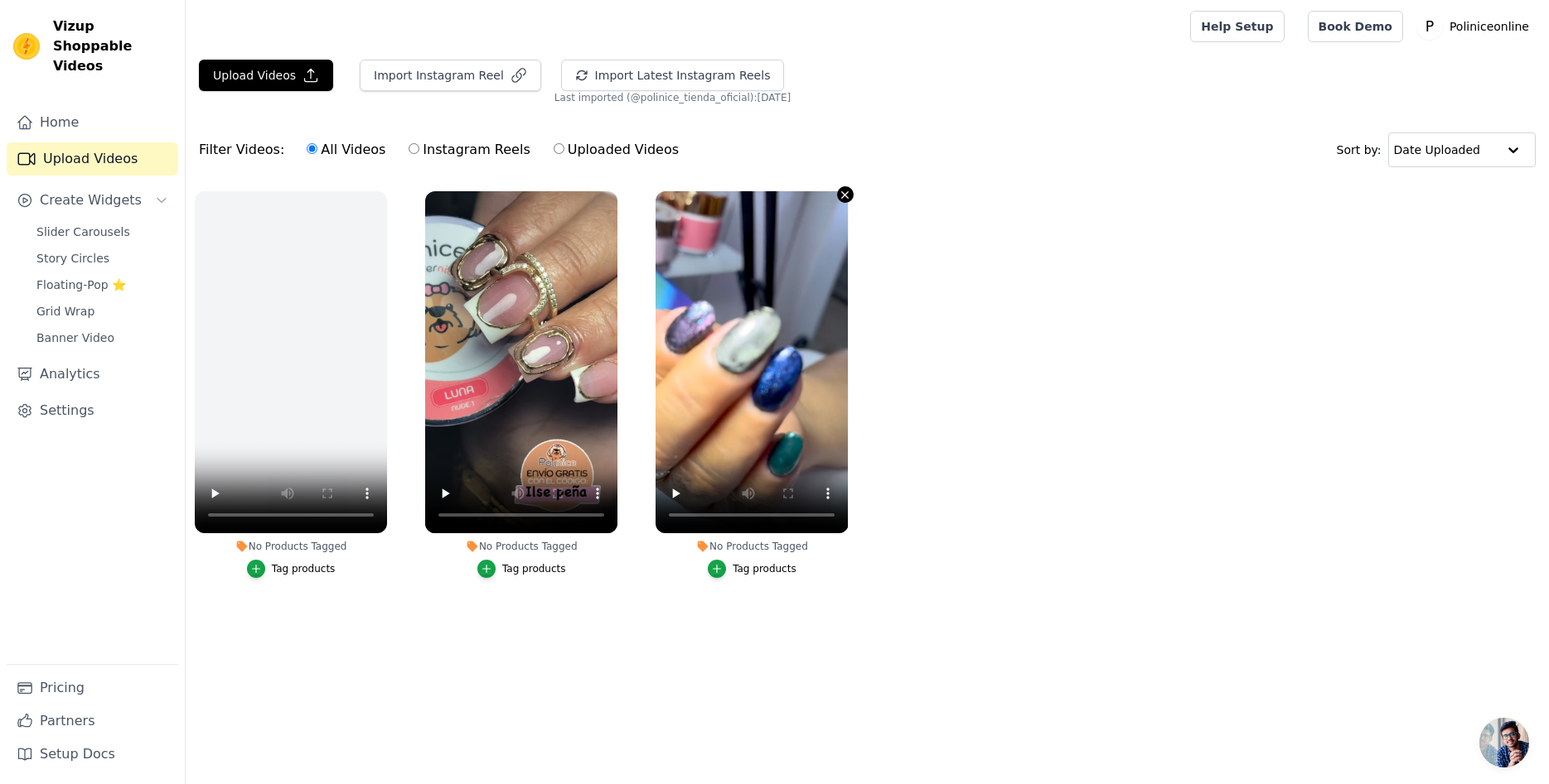
click at [843, 198] on icon "button" at bounding box center [845, 195] width 12 height 12
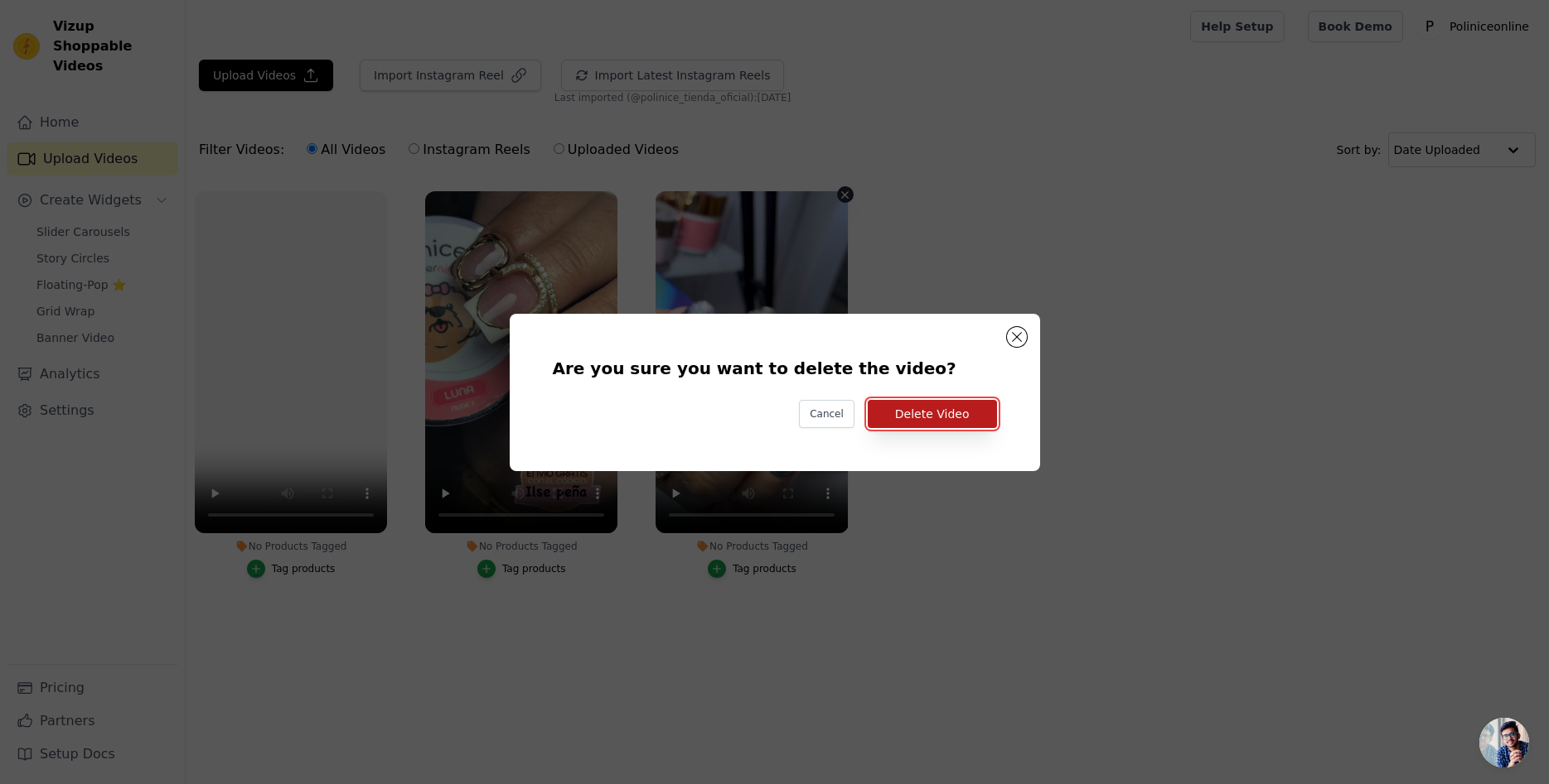
click at [901, 419] on button "Delete Video" at bounding box center [932, 414] width 129 height 29
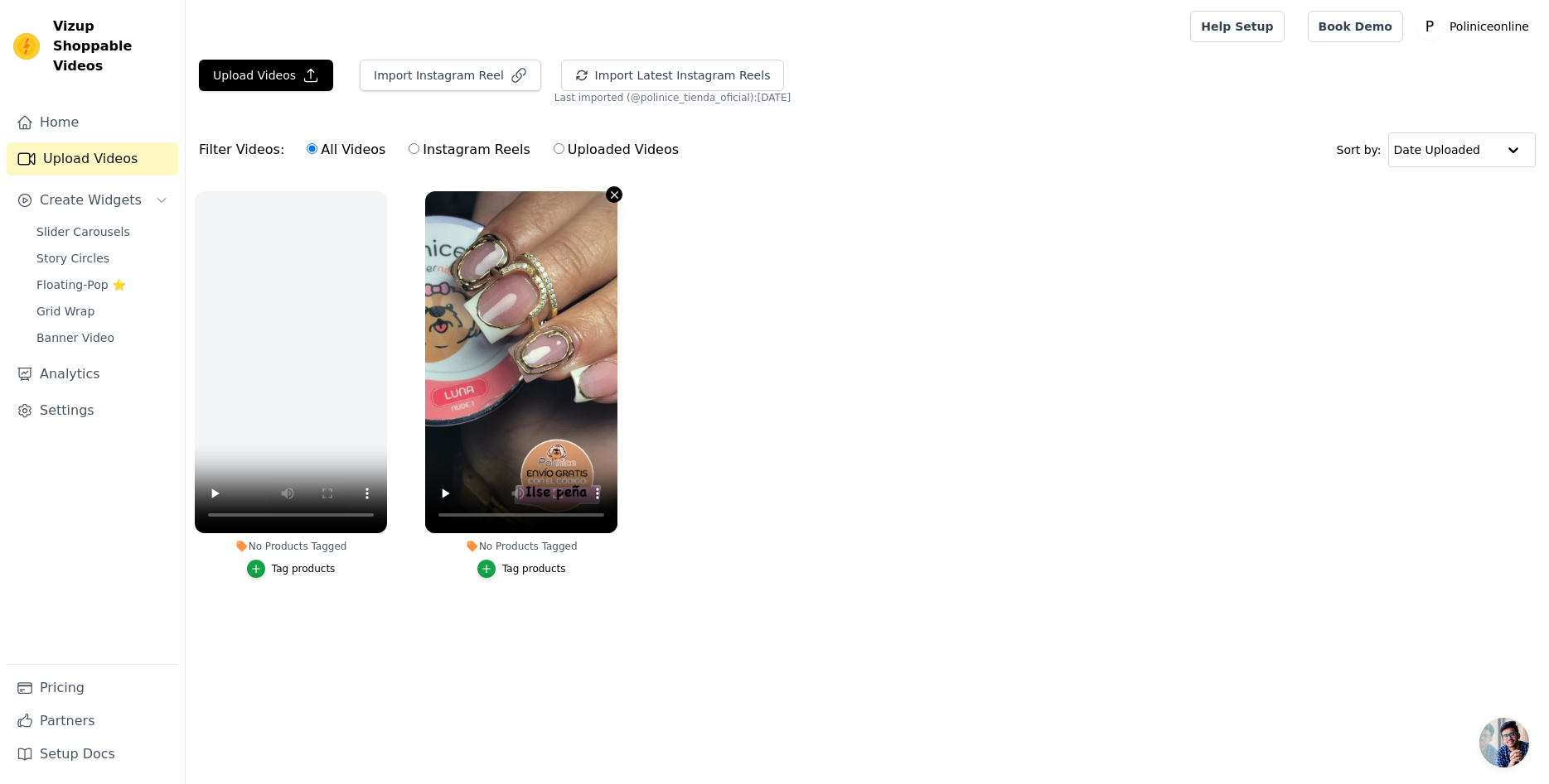
click at [615, 196] on icon "button" at bounding box center [615, 195] width 12 height 12
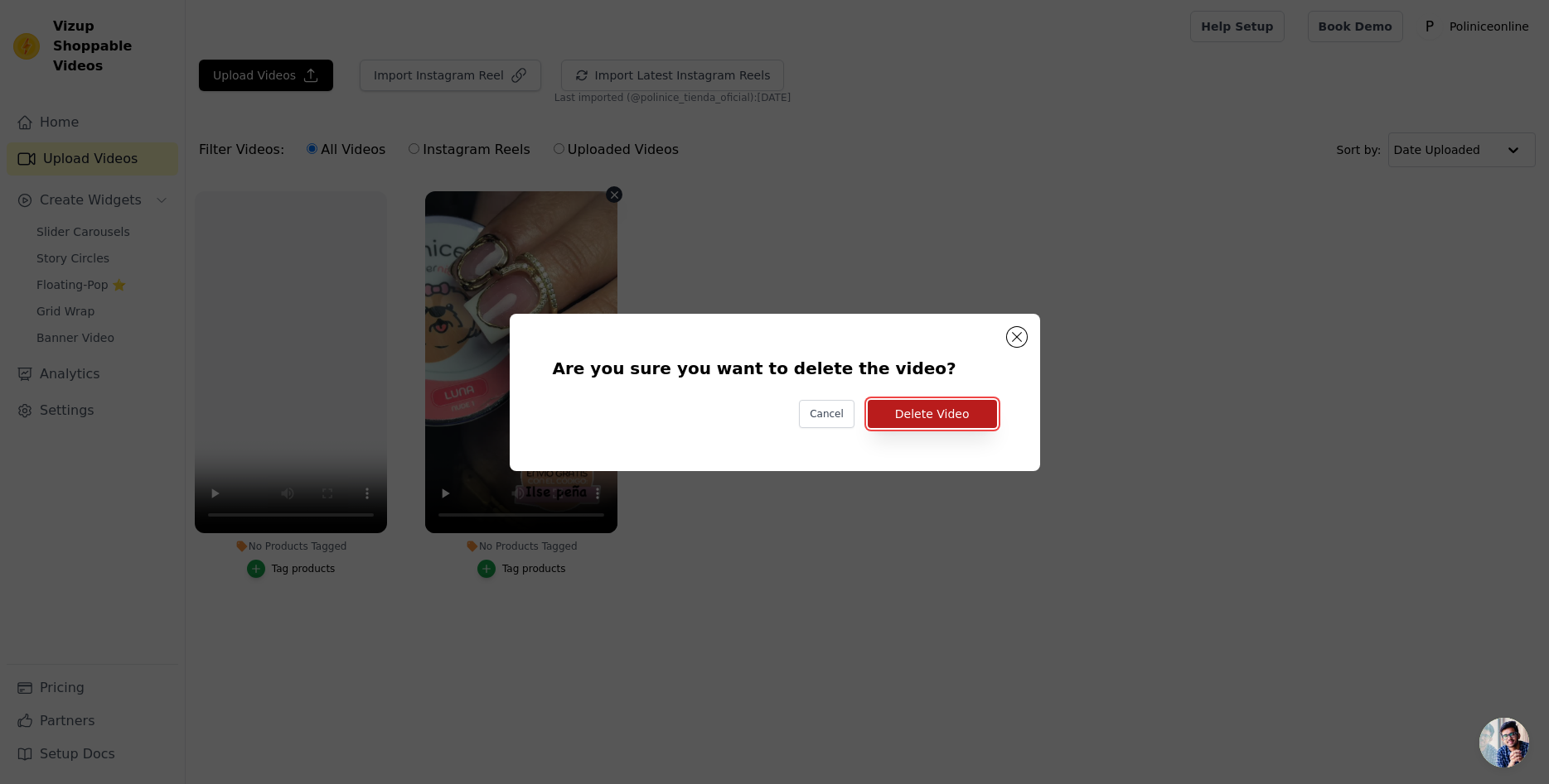
click at [896, 411] on button "Delete Video" at bounding box center [932, 414] width 129 height 29
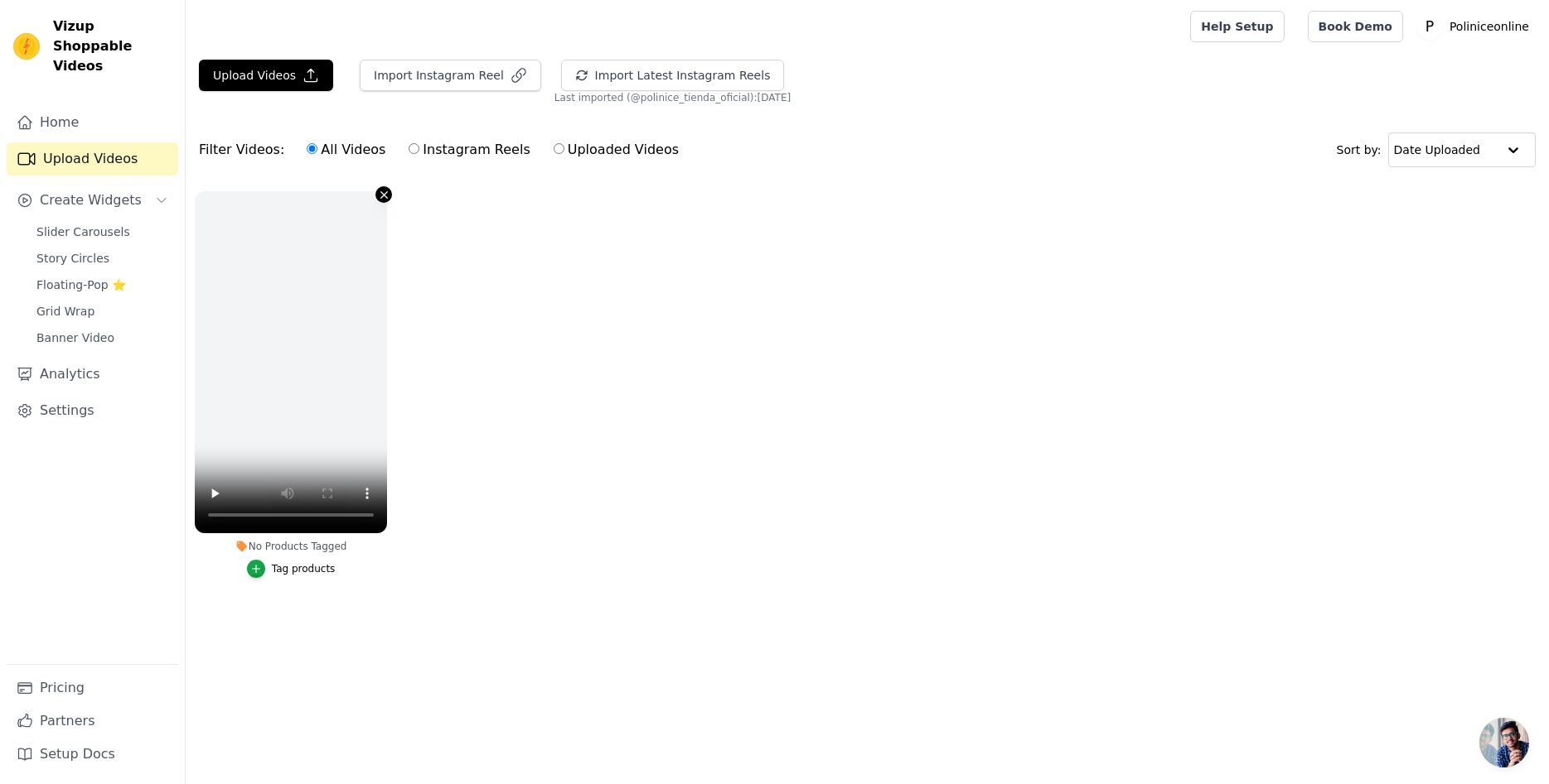
click at [386, 195] on icon "button" at bounding box center [384, 195] width 12 height 12
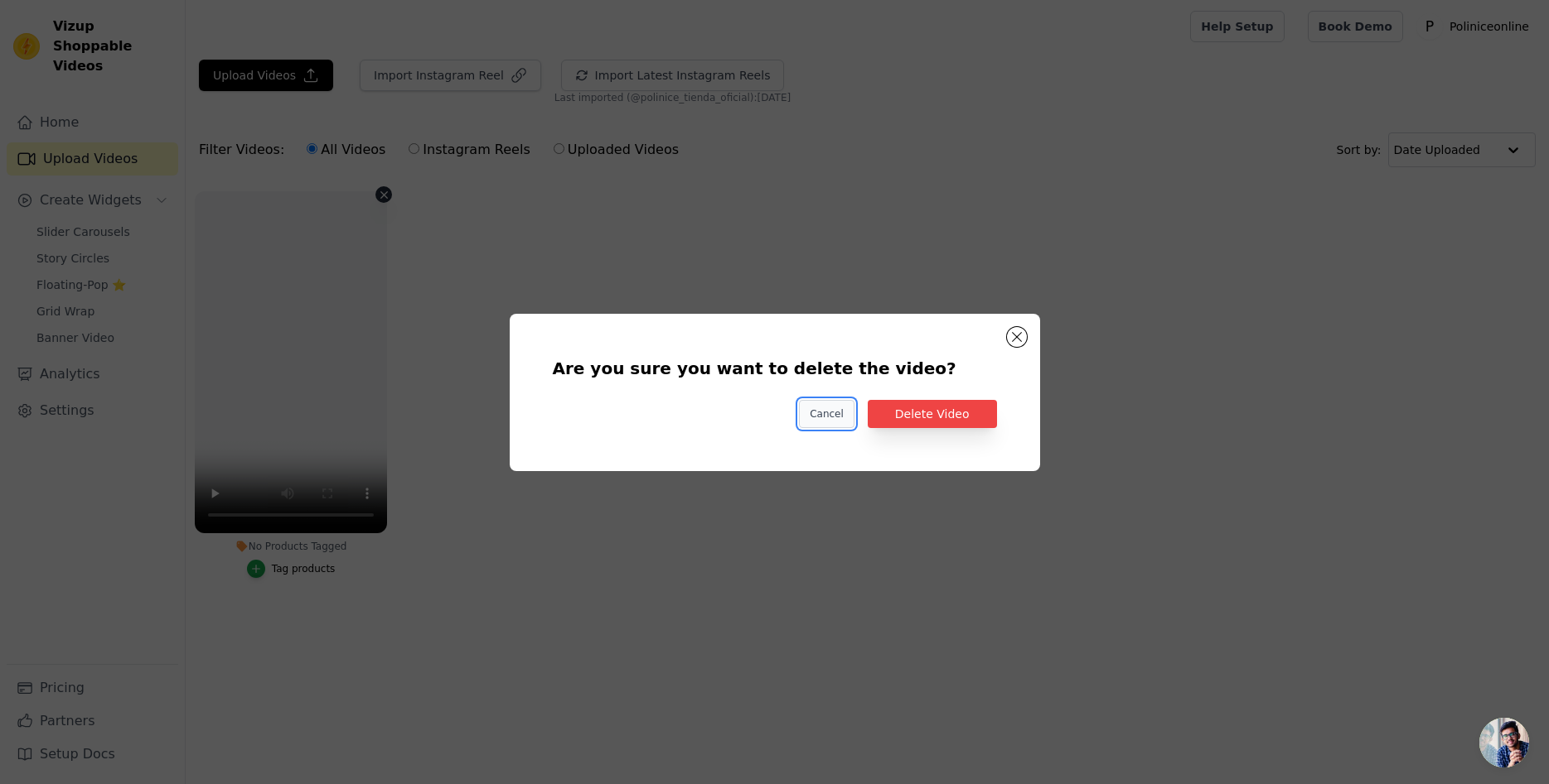
click at [843, 407] on button "Cancel" at bounding box center [827, 414] width 55 height 29
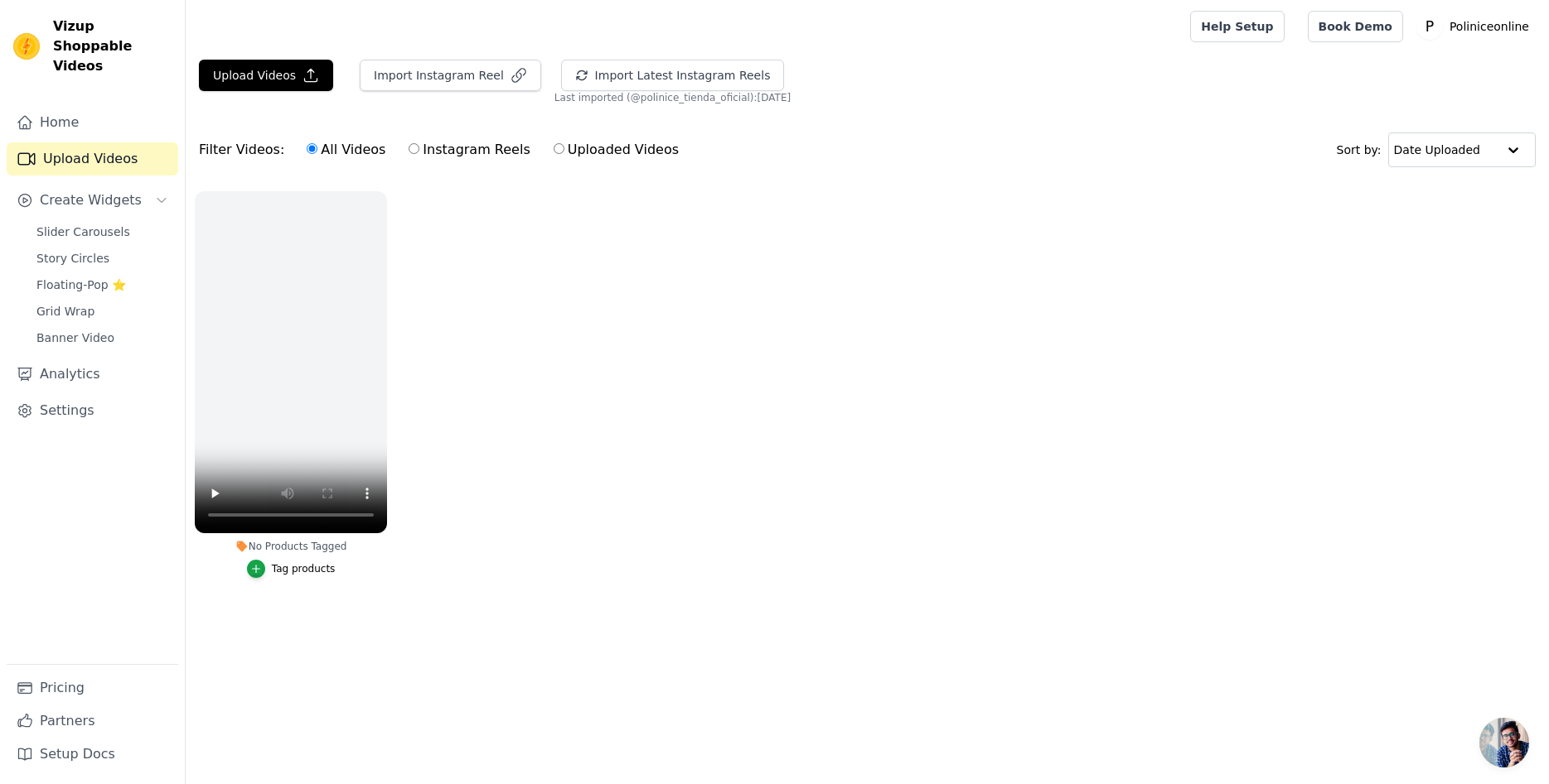
click at [512, 324] on ul "No Products Tagged Tag products" at bounding box center [867, 401] width 1364 height 438
click at [465, 74] on button "Import Instagram Reel" at bounding box center [450, 75] width 181 height 31
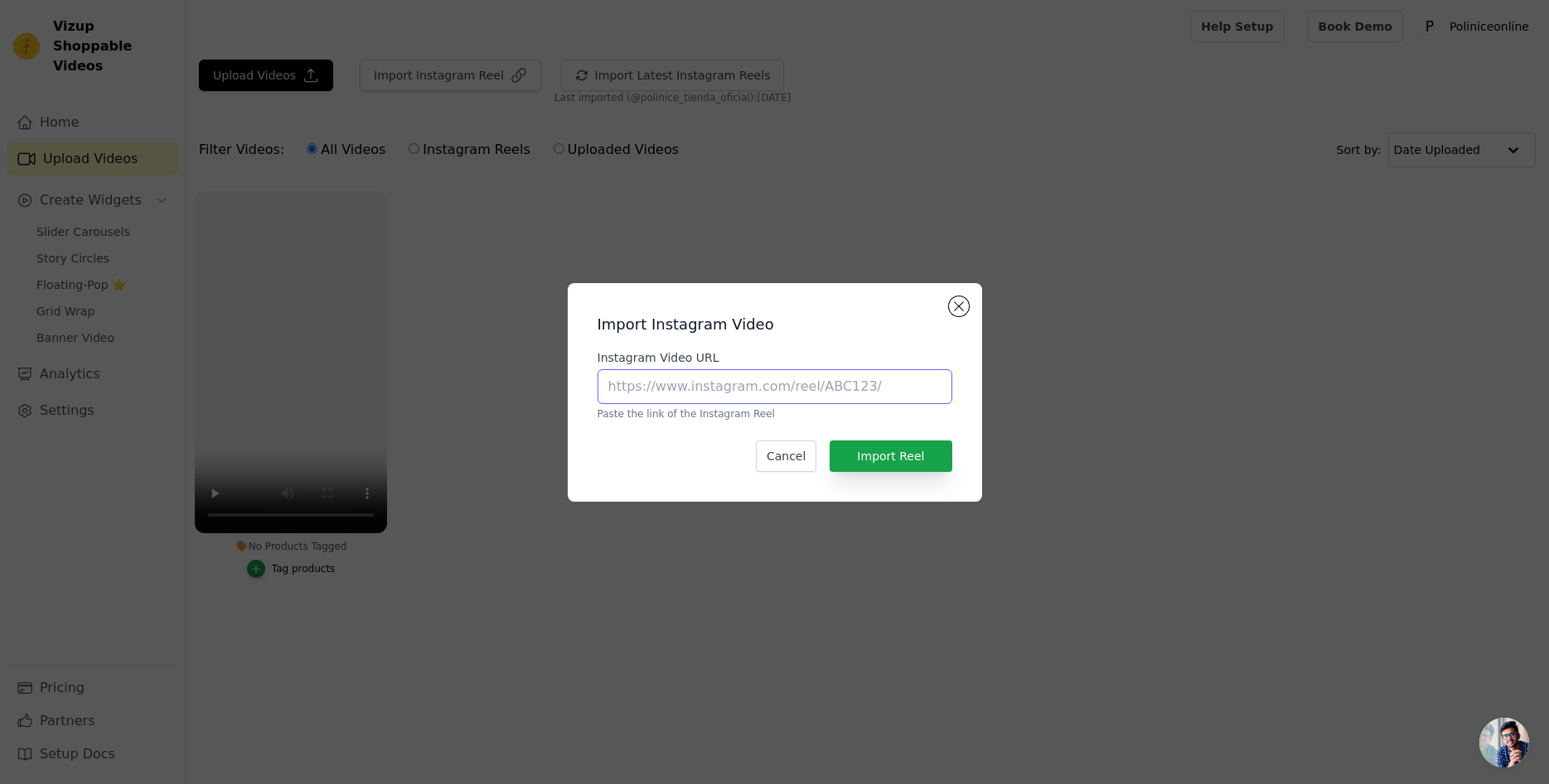
click at [702, 384] on input "Instagram Video URL" at bounding box center [774, 386] width 355 height 35
paste input "https://www.instagram.com/reel/DNFGUkGsrNg/"
type input "https://www.instagram.com/reel/DNFGUkGsrNg/"
click at [895, 450] on button "Import Reel" at bounding box center [890, 457] width 122 height 31
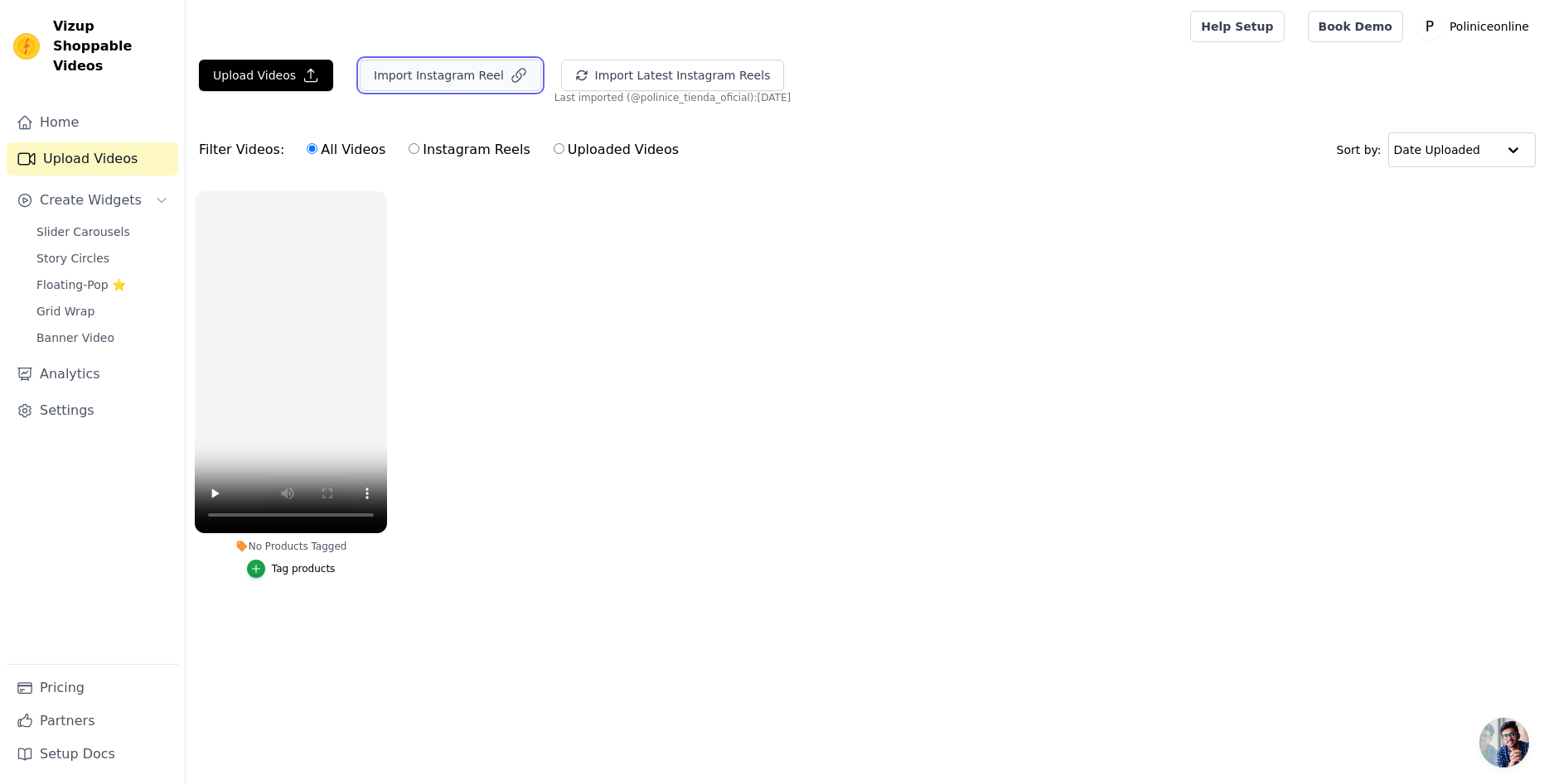
click at [421, 75] on button "Import Instagram Reel" at bounding box center [450, 75] width 181 height 31
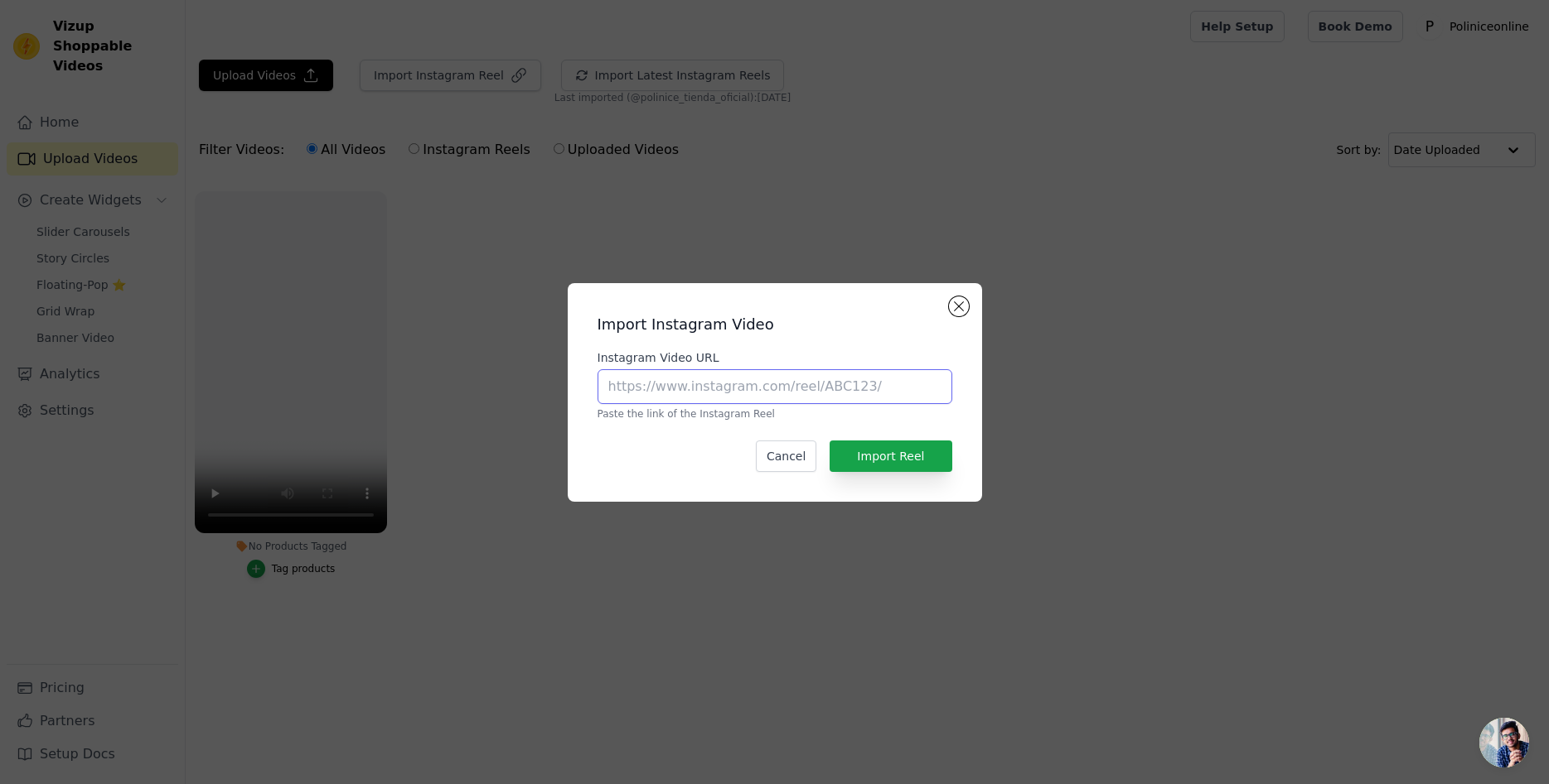
click at [628, 383] on input "Instagram Video URL" at bounding box center [774, 386] width 355 height 35
paste input "https://www.instagram.com/reel/DAJpMQESwa3/"
type input "https://www.instagram.com/reel/DAJpMQESwa3/"
click at [883, 455] on button "Import Reel" at bounding box center [890, 457] width 122 height 31
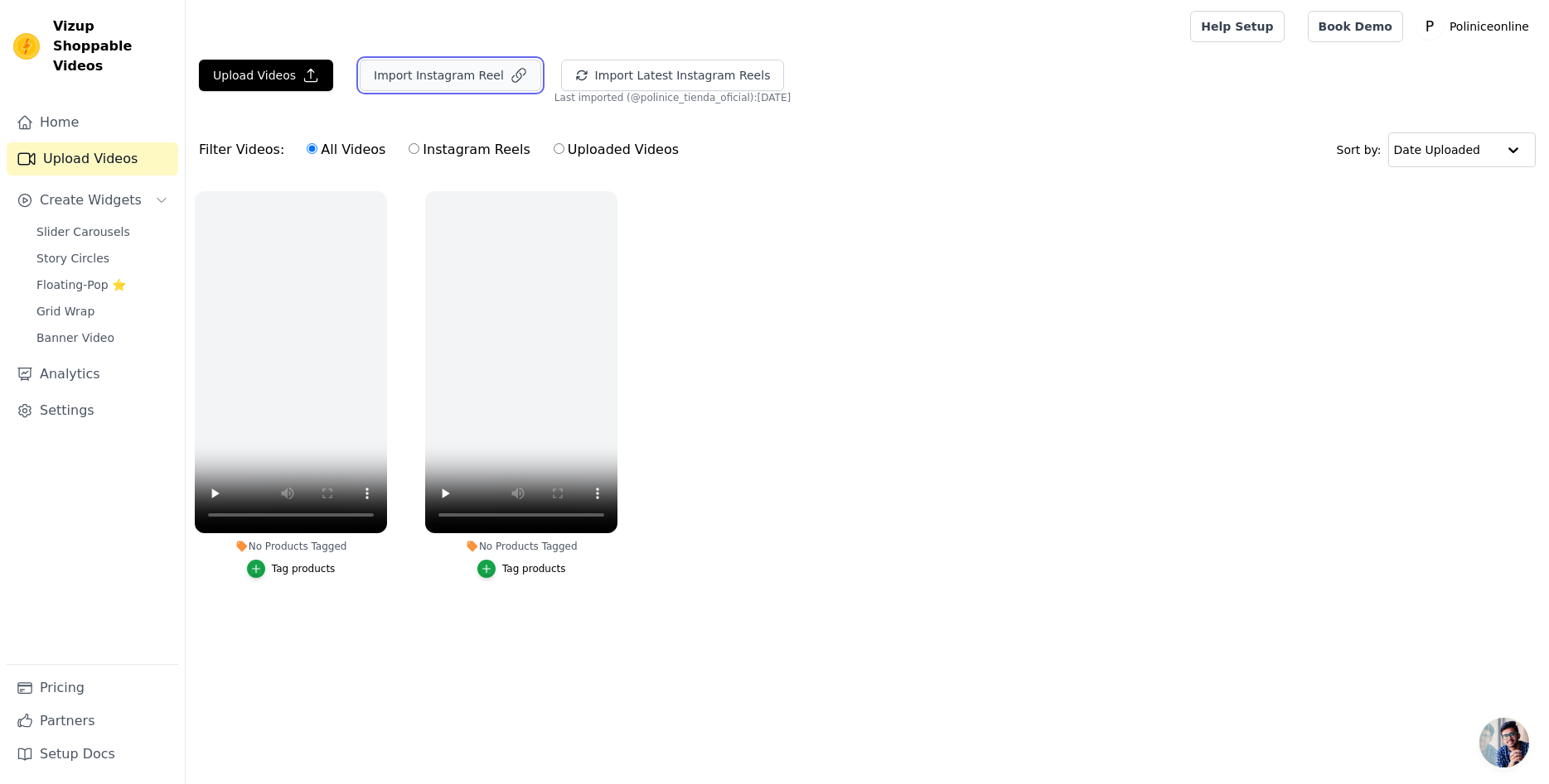
click at [430, 73] on button "Import Instagram Reel" at bounding box center [450, 75] width 181 height 31
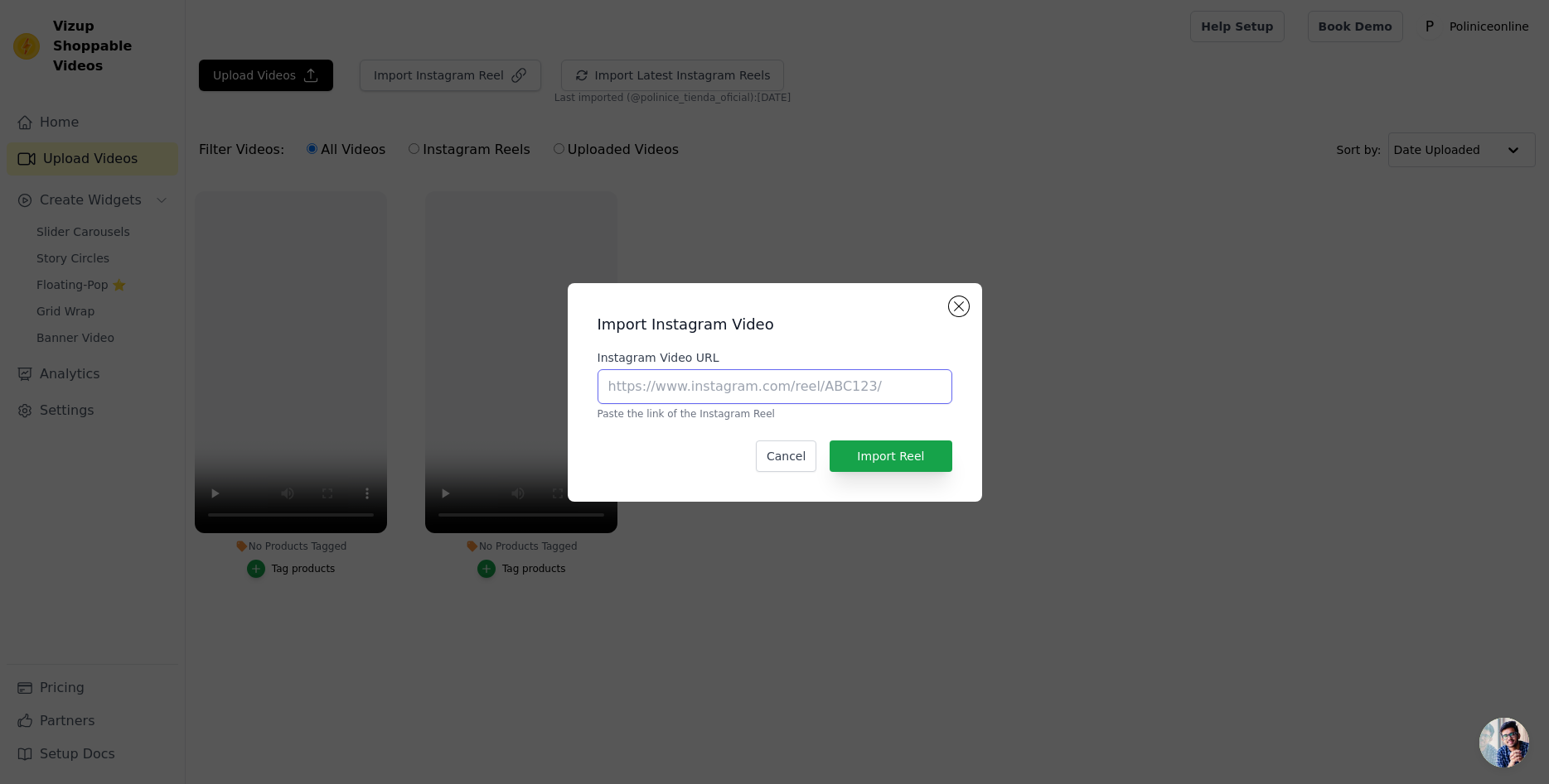
click at [716, 384] on input "Instagram Video URL" at bounding box center [774, 386] width 355 height 35
paste input "https://www.instagram.com/reel/DM-u8G2sIKz/"
type input "https://www.instagram.com/reel/DM-u8G2sIKz/"
click at [915, 454] on button "Import Reel" at bounding box center [890, 457] width 122 height 31
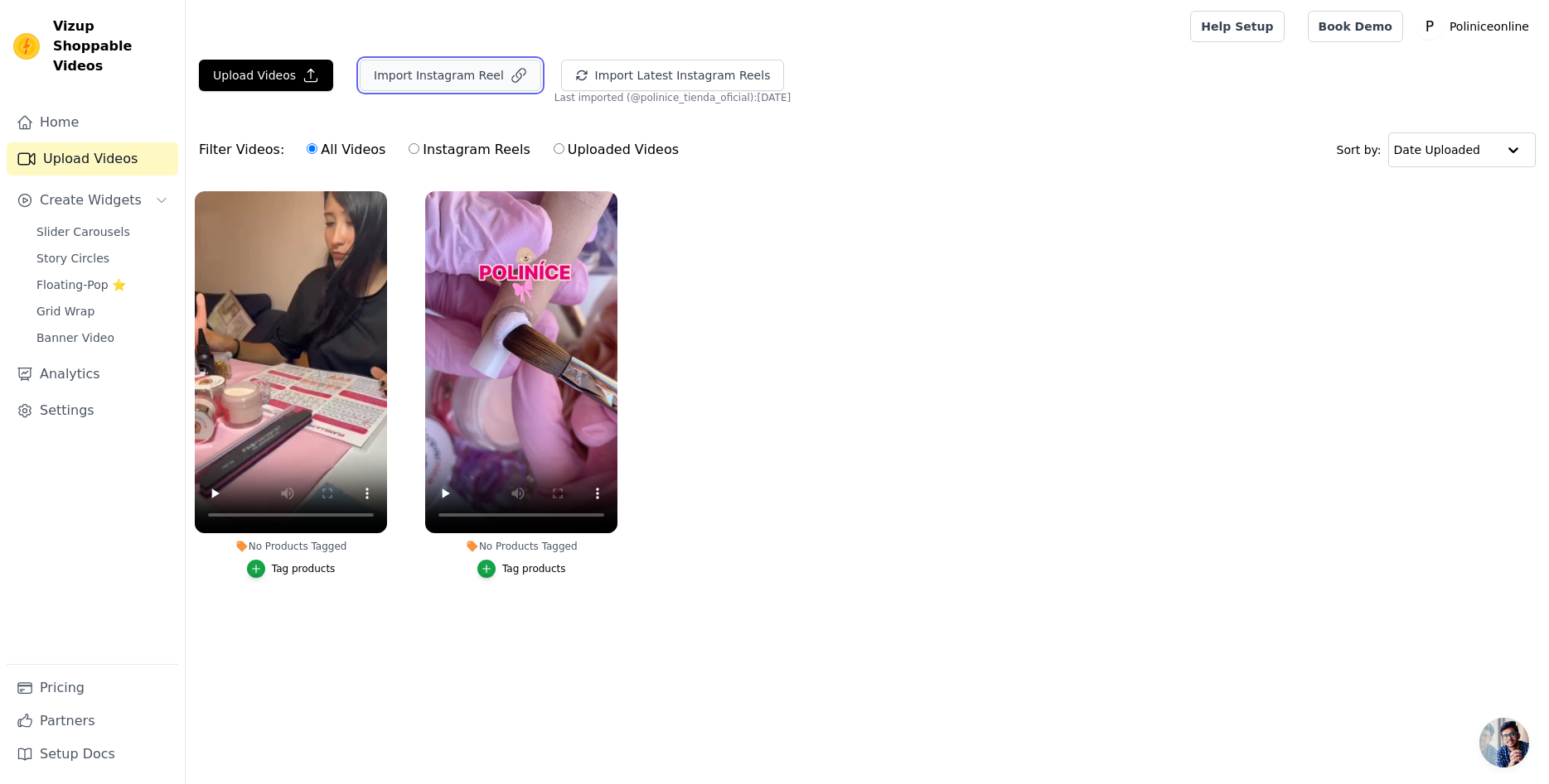
click at [451, 71] on button "Import Instagram Reel" at bounding box center [450, 75] width 181 height 31
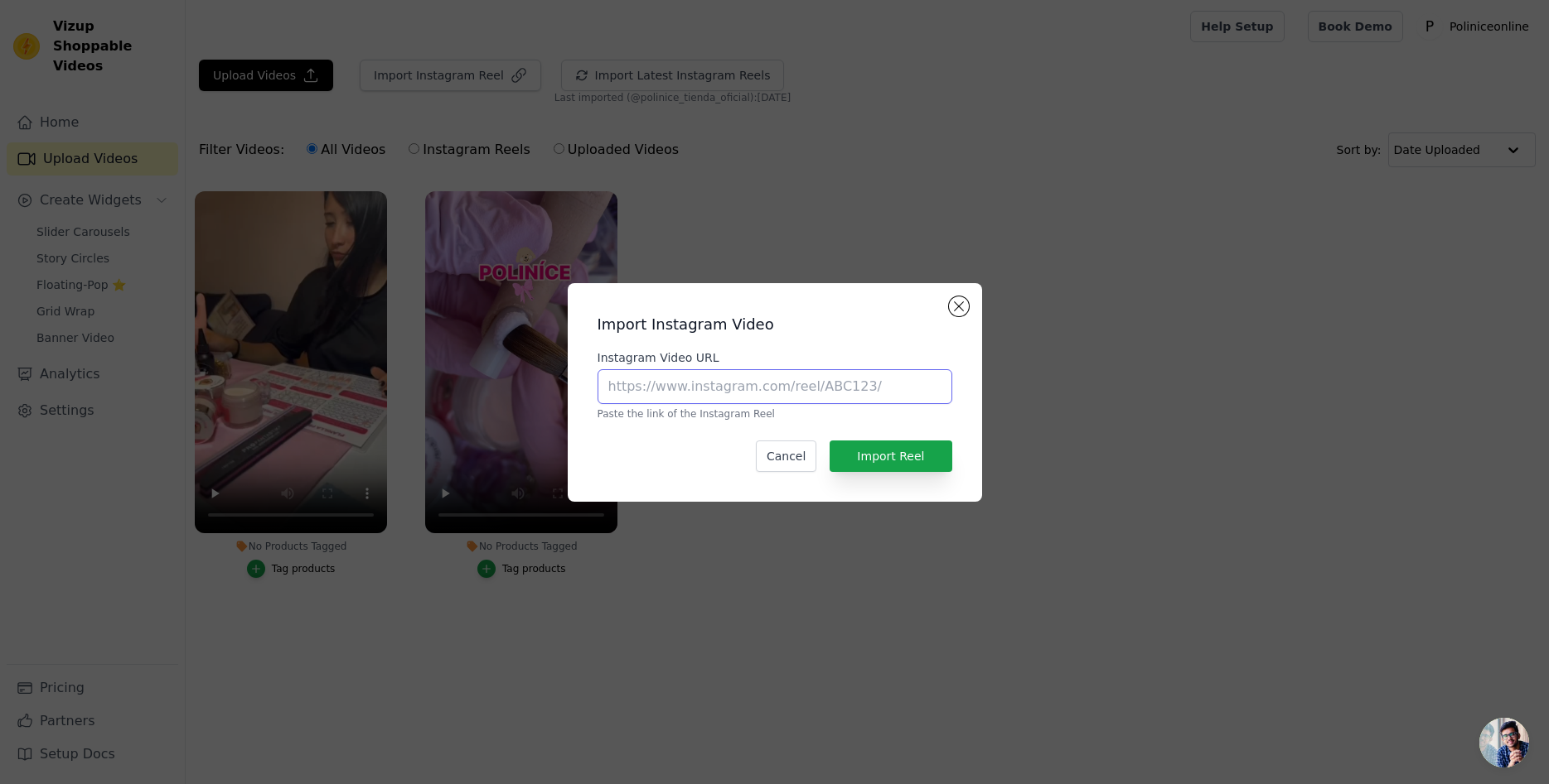
click at [734, 396] on input "Instagram Video URL" at bounding box center [774, 386] width 355 height 35
paste input "https://www.instagram.com/reel/DJbCQ0INlac/"
type input "https://www.instagram.com/reel/DJbCQ0INlac/"
click at [879, 451] on button "Import Reel" at bounding box center [890, 457] width 122 height 31
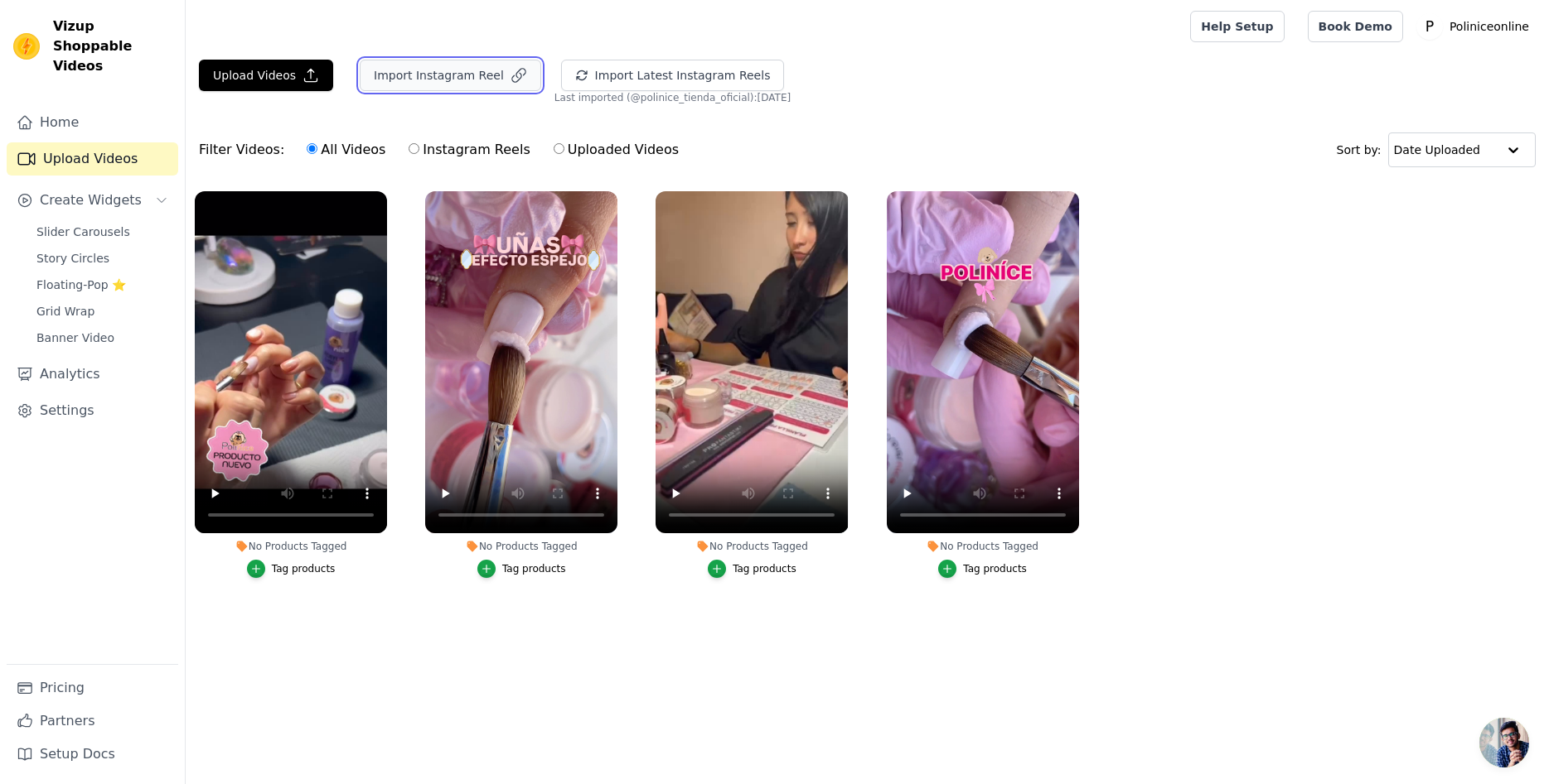
click at [456, 68] on button "Import Instagram Reel" at bounding box center [450, 75] width 181 height 31
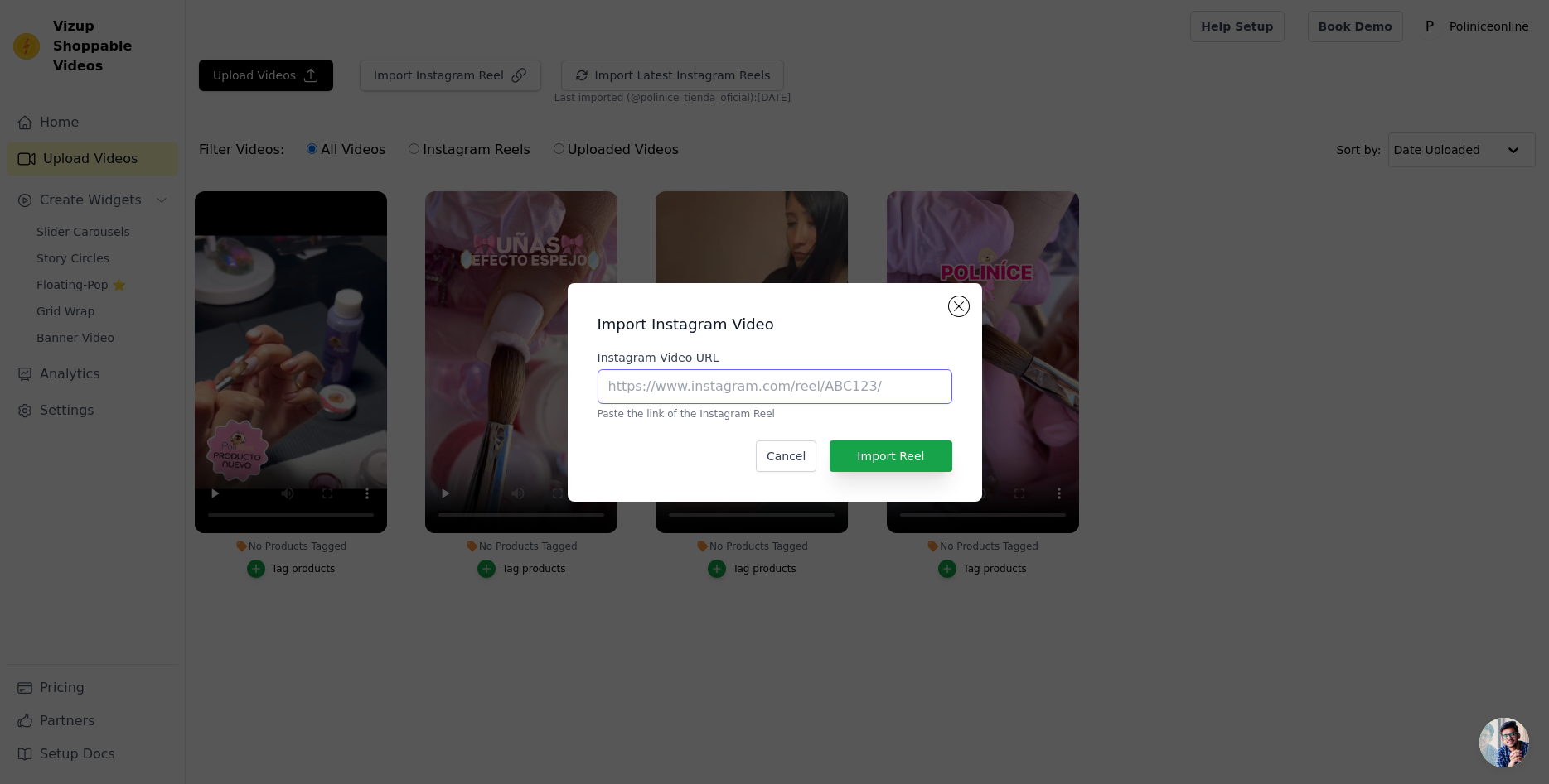
click at [752, 398] on input "Instagram Video URL" at bounding box center [774, 386] width 355 height 35
paste input "https://www.instagram.com/reel/DHj3z7_pzle/"
type input "https://www.instagram.com/reel/DHj3z7_pzle/"
click at [905, 458] on button "Import Reel" at bounding box center [890, 457] width 122 height 31
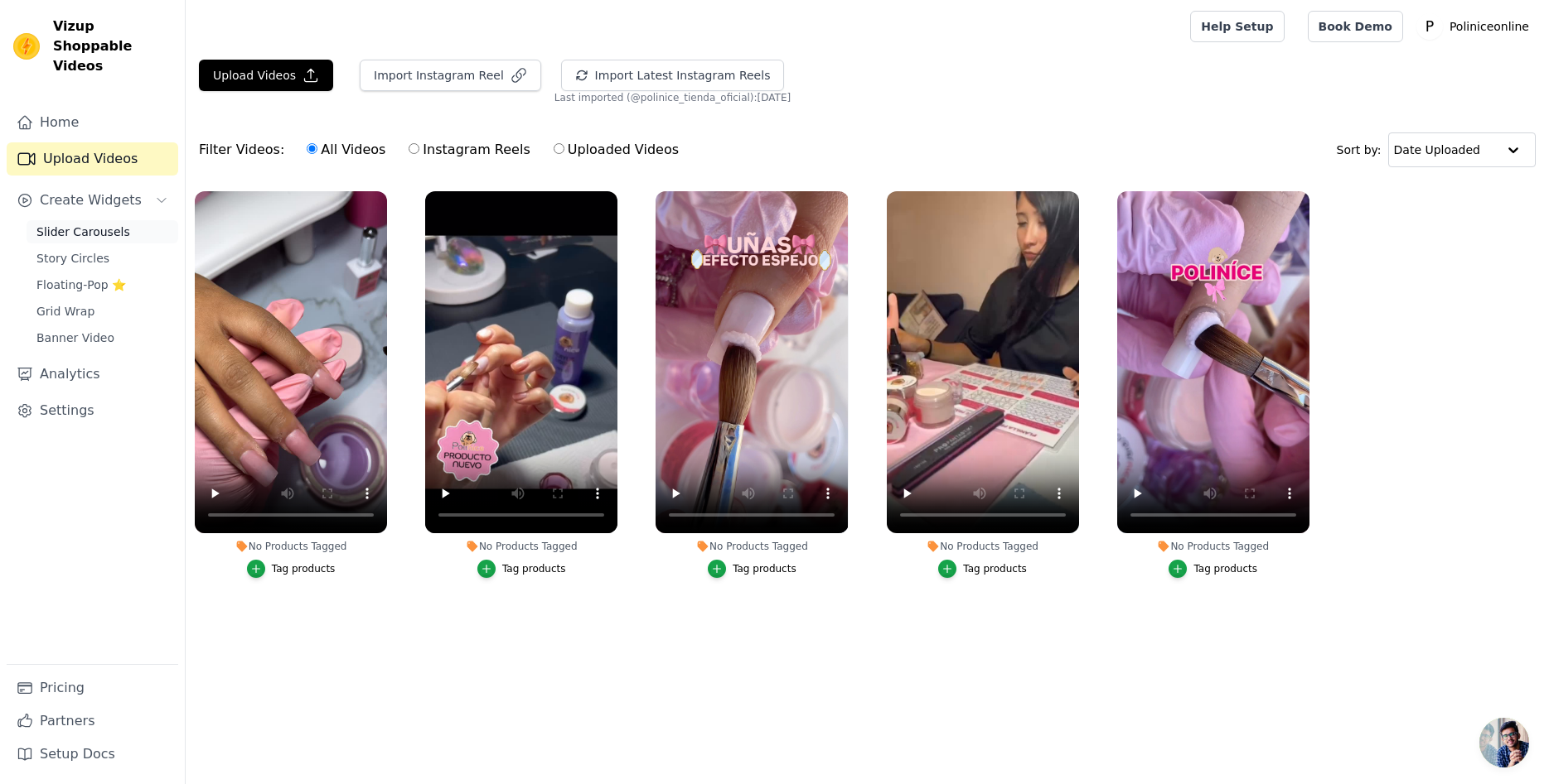
click at [68, 224] on span "Slider Carousels" at bounding box center [83, 231] width 94 height 16
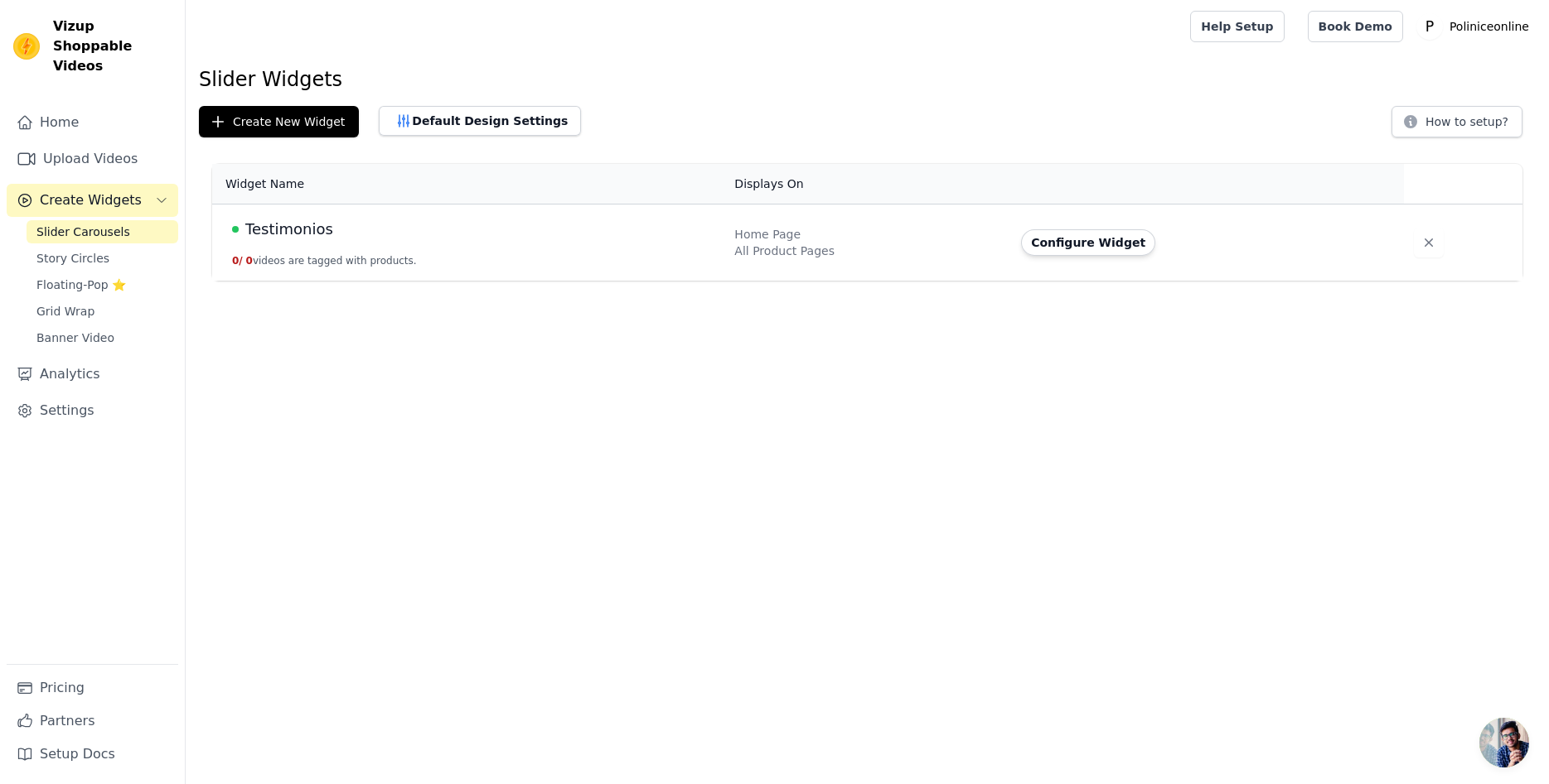
click at [289, 224] on span "Testimonios" at bounding box center [289, 229] width 88 height 23
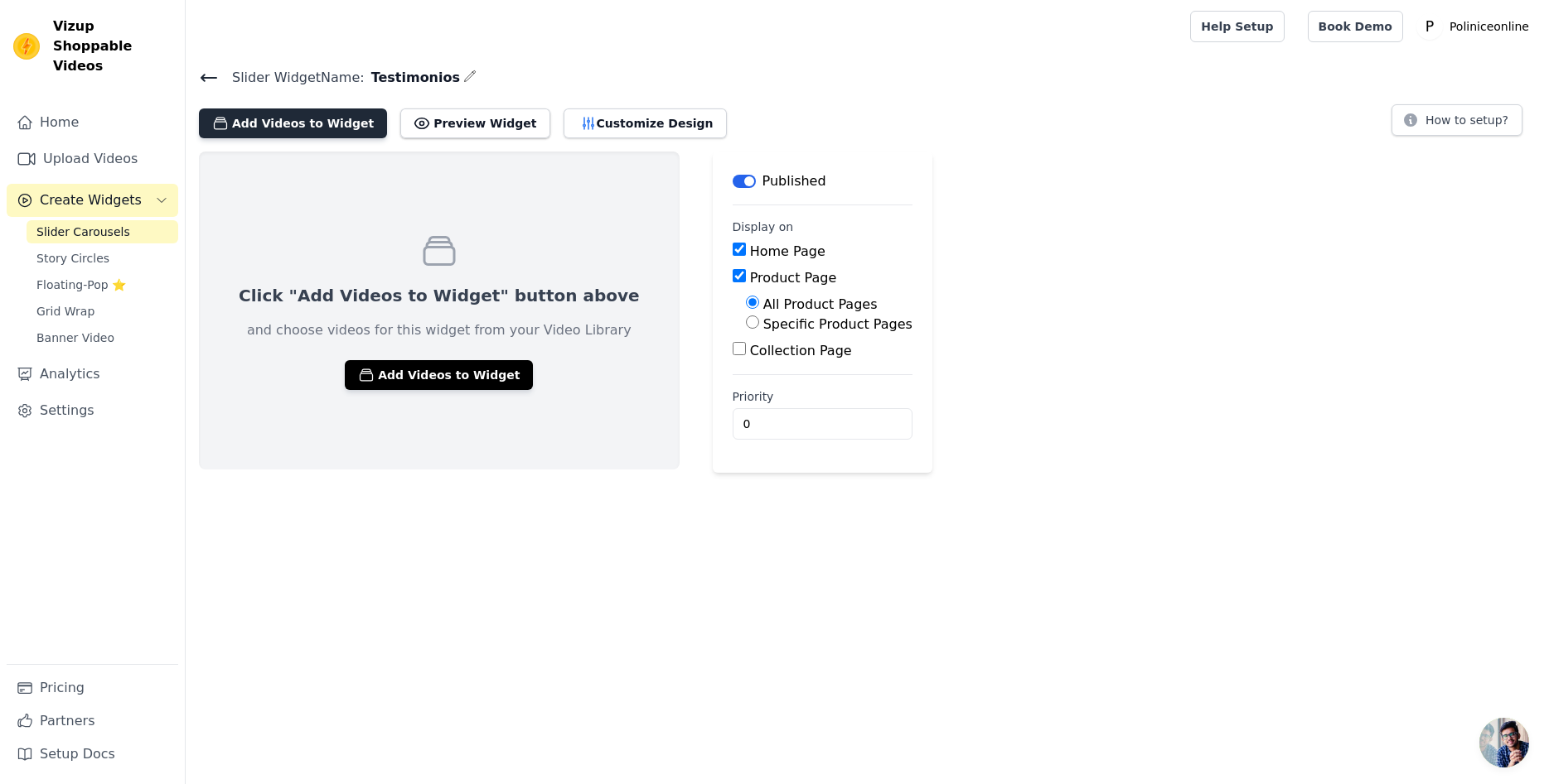
click at [293, 123] on button "Add Videos to Widget" at bounding box center [292, 123] width 188 height 29
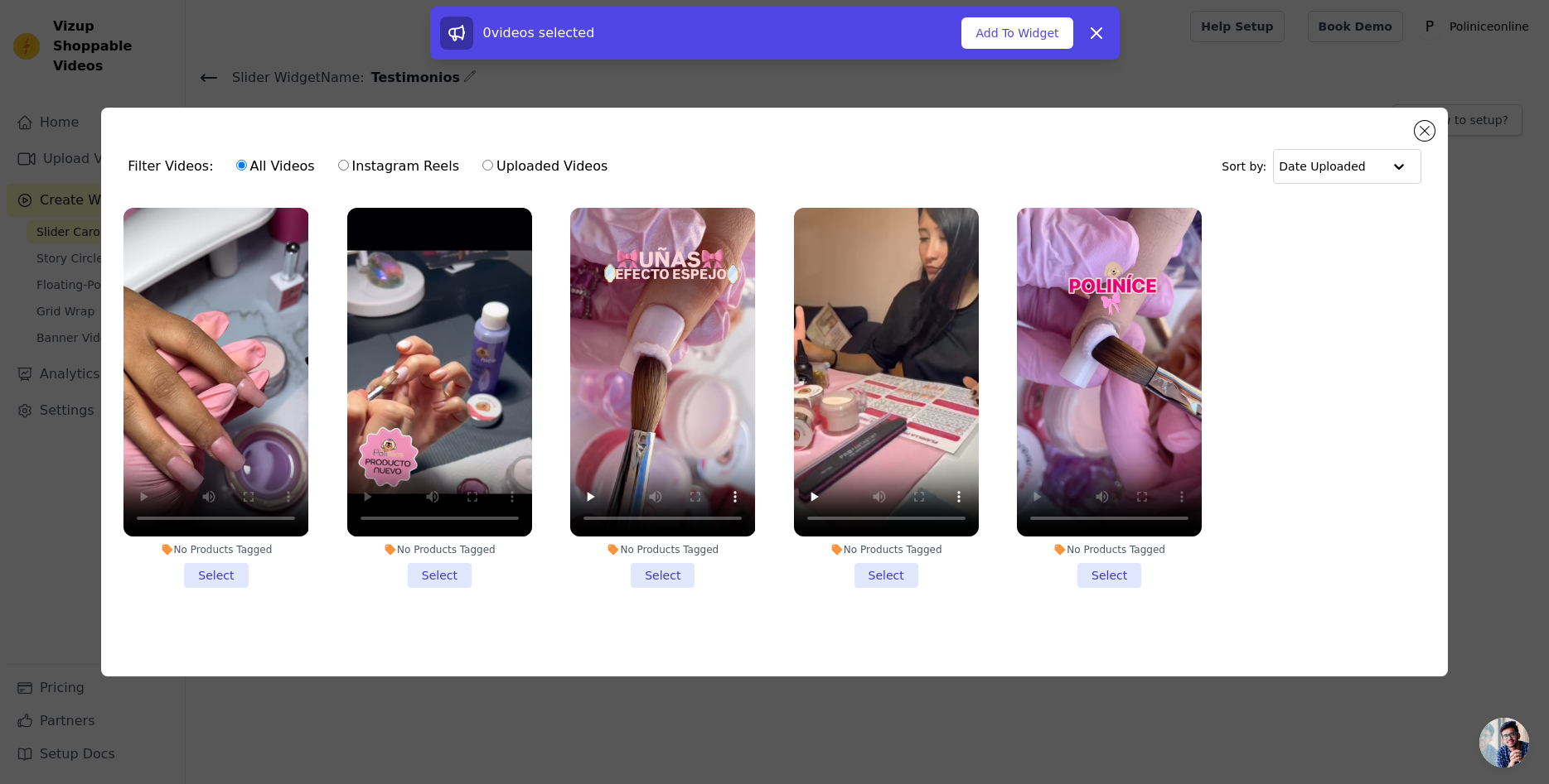
click at [1435, 130] on div "Filter Videos: All Videos Instagram Reels Uploaded Videos Sort by: Date Uploade…" at bounding box center [775, 392] width 1347 height 569
click at [1423, 133] on button "Close modal" at bounding box center [1424, 131] width 20 height 20
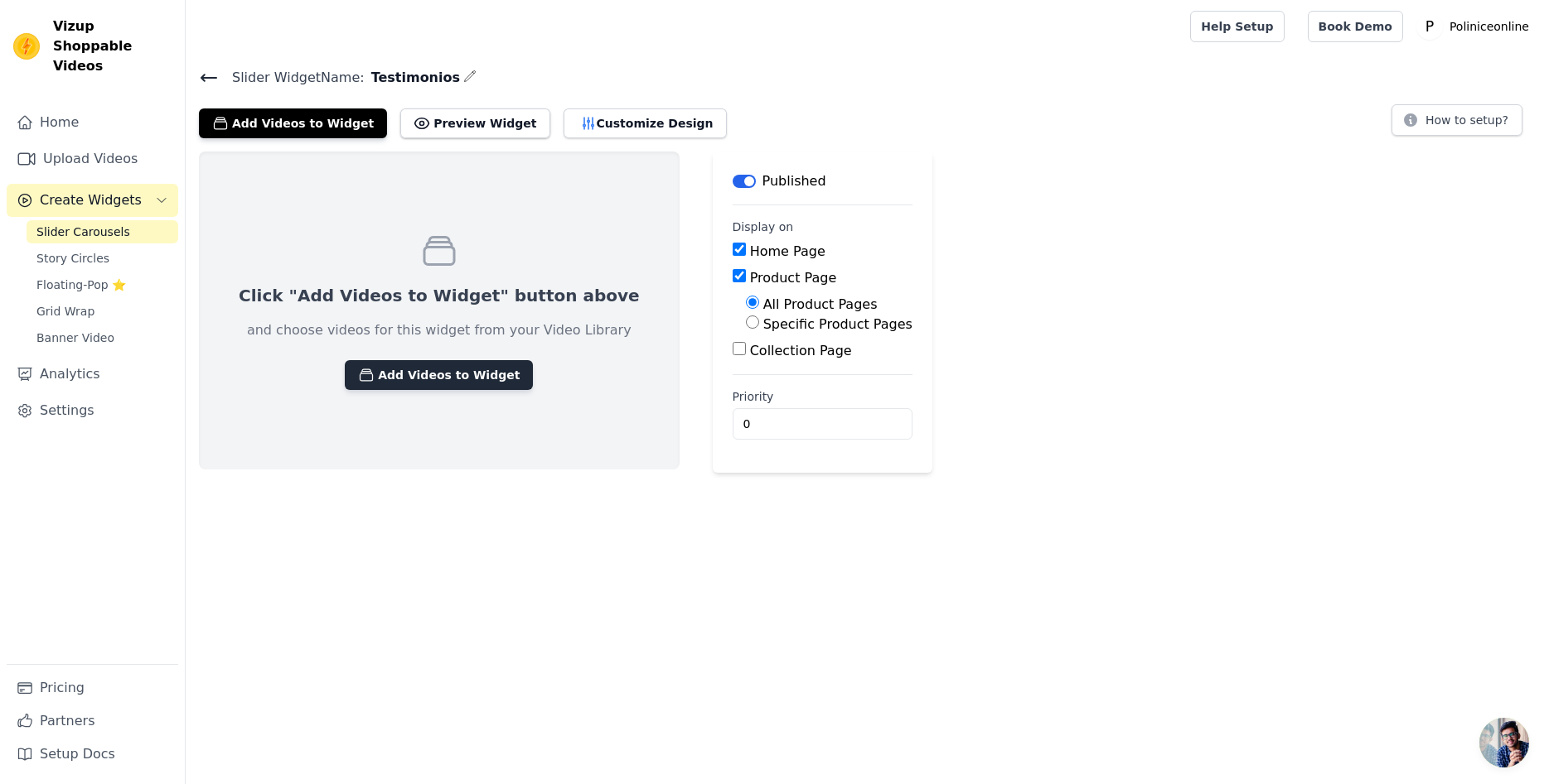
click at [444, 373] on button "Add Videos to Widget" at bounding box center [439, 375] width 188 height 29
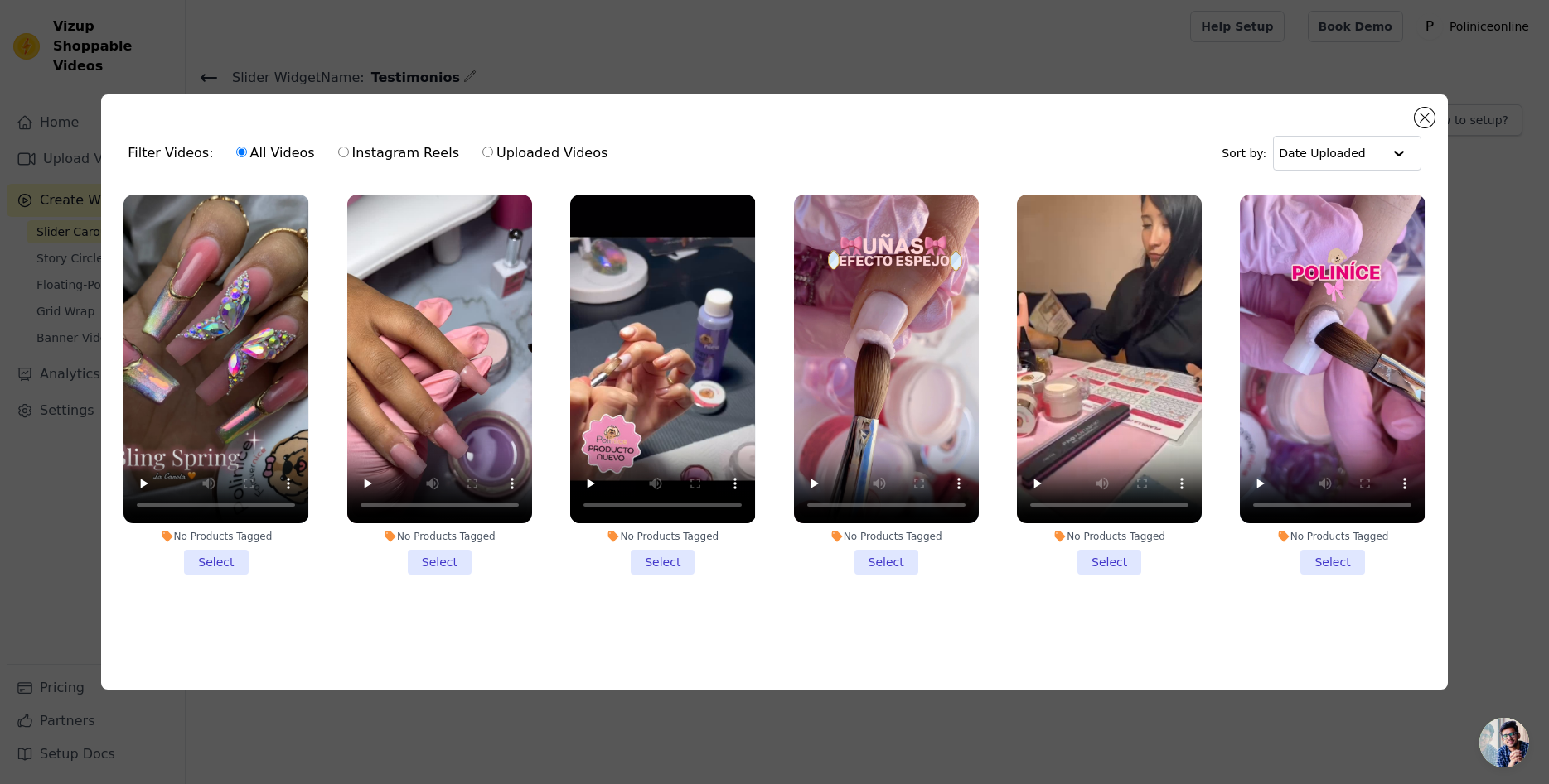
click at [229, 565] on li "No Products Tagged Select" at bounding box center [215, 385] width 185 height 380
click at [0, 0] on input "No Products Tagged Select" at bounding box center [0, 0] width 0 height 0
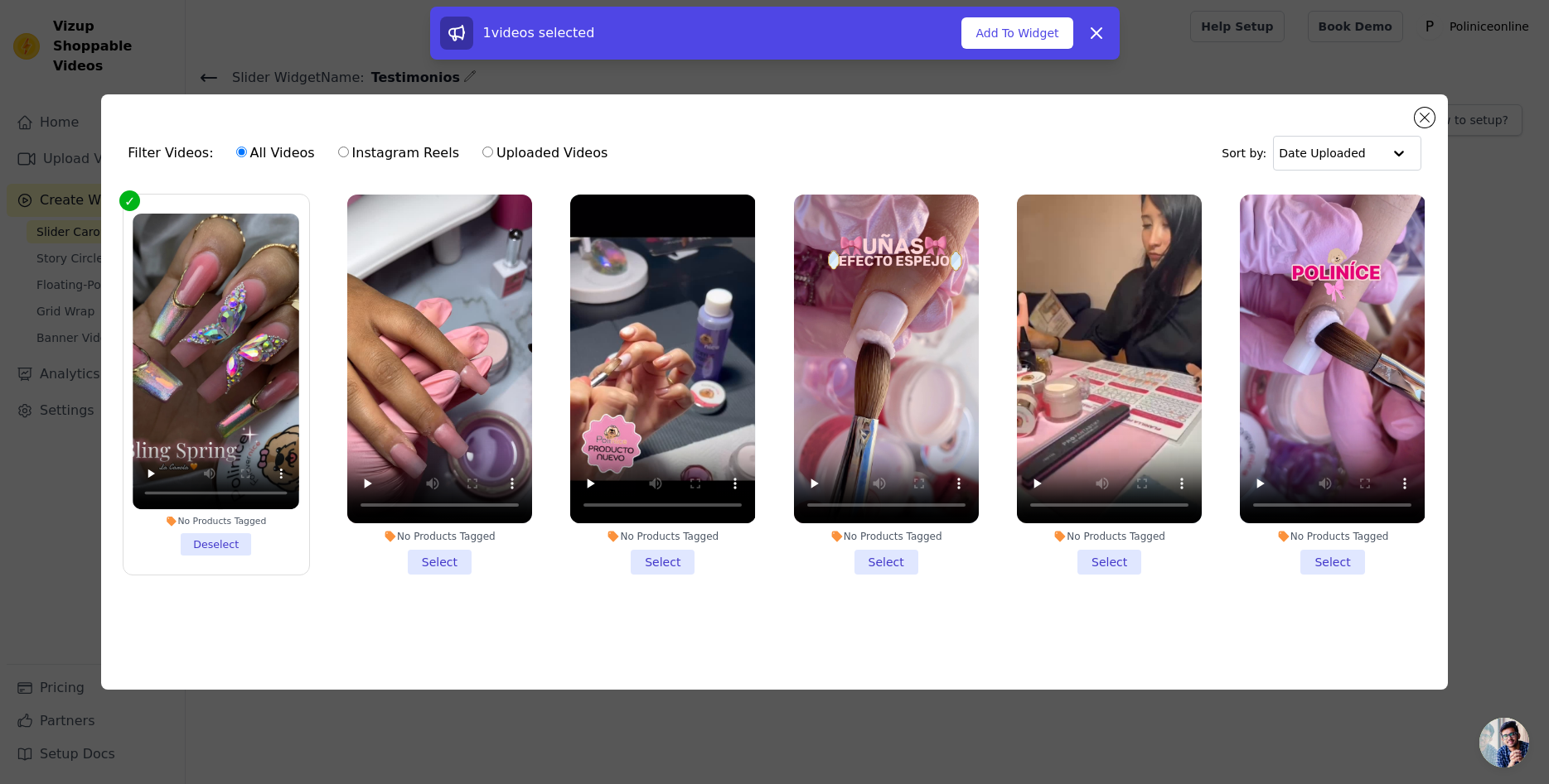
click at [450, 560] on li "No Products Tagged Select" at bounding box center [439, 385] width 185 height 380
click at [0, 0] on input "No Products Tagged Select" at bounding box center [0, 0] width 0 height 0
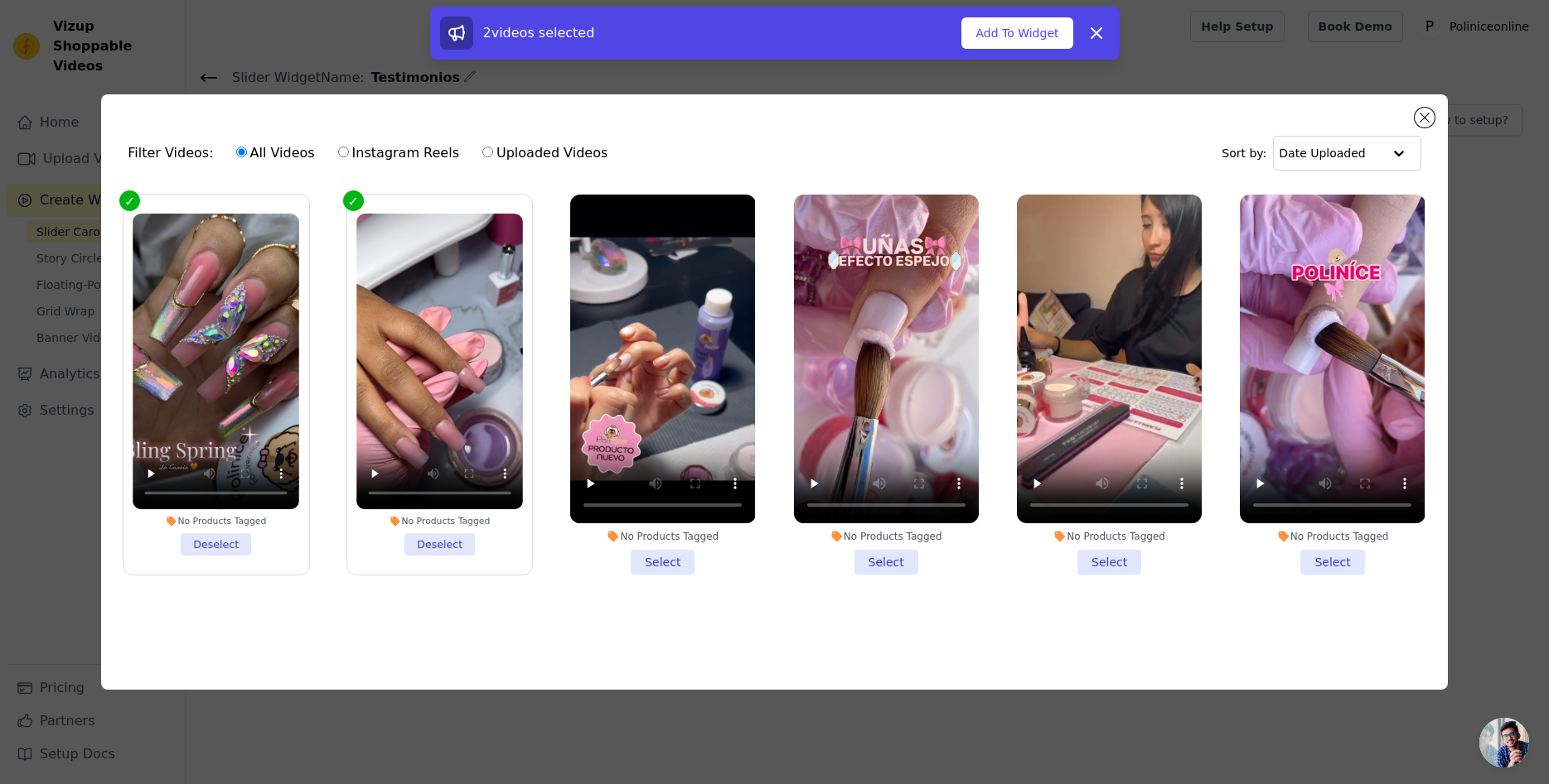
click at [648, 575] on li "No Products Tagged Select" at bounding box center [662, 385] width 185 height 380
click at [0, 0] on input "No Products Tagged Select" at bounding box center [0, 0] width 0 height 0
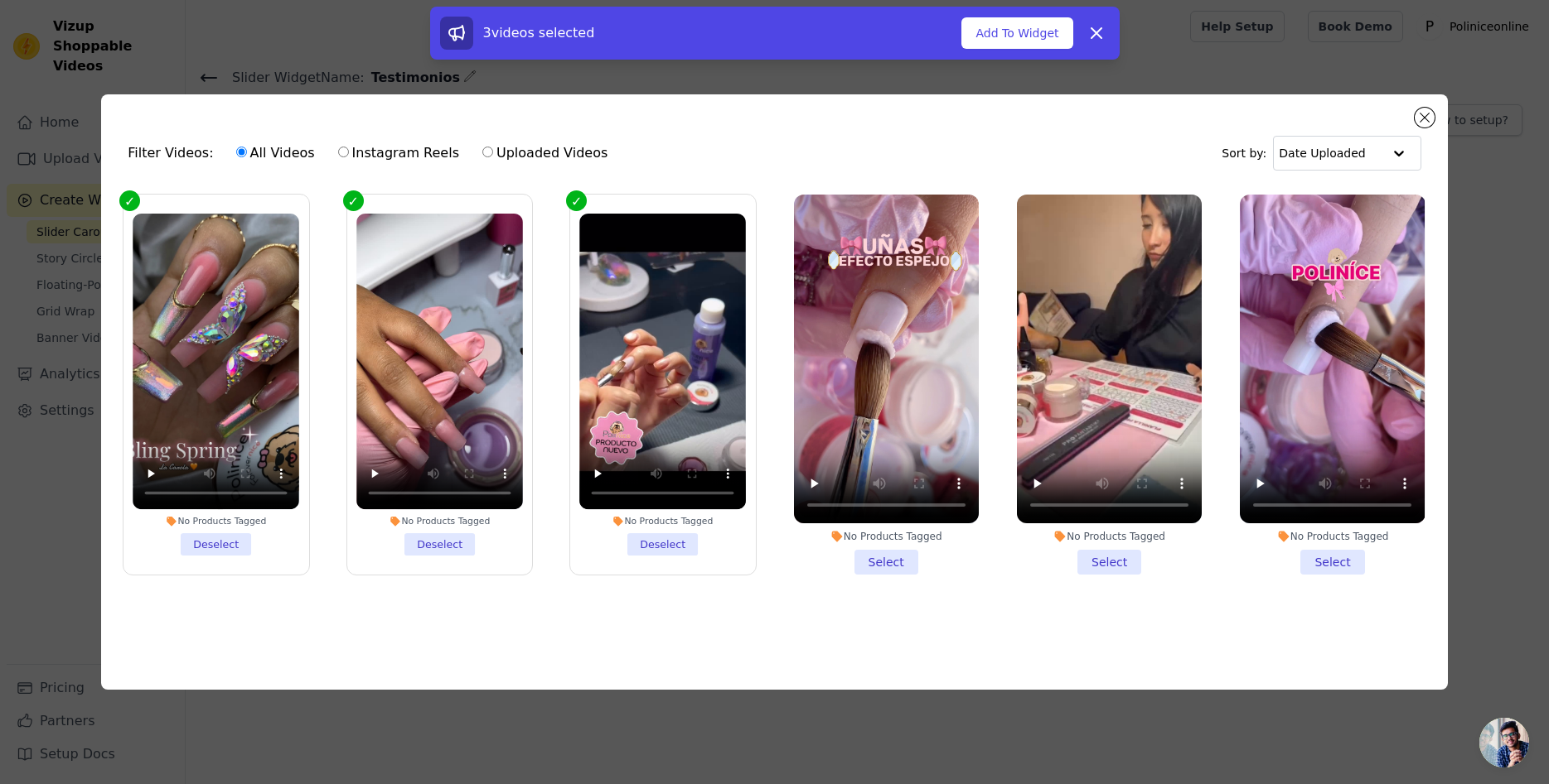
click at [859, 561] on li "No Products Tagged Select" at bounding box center [886, 385] width 185 height 380
click at [0, 0] on input "No Products Tagged Select" at bounding box center [0, 0] width 0 height 0
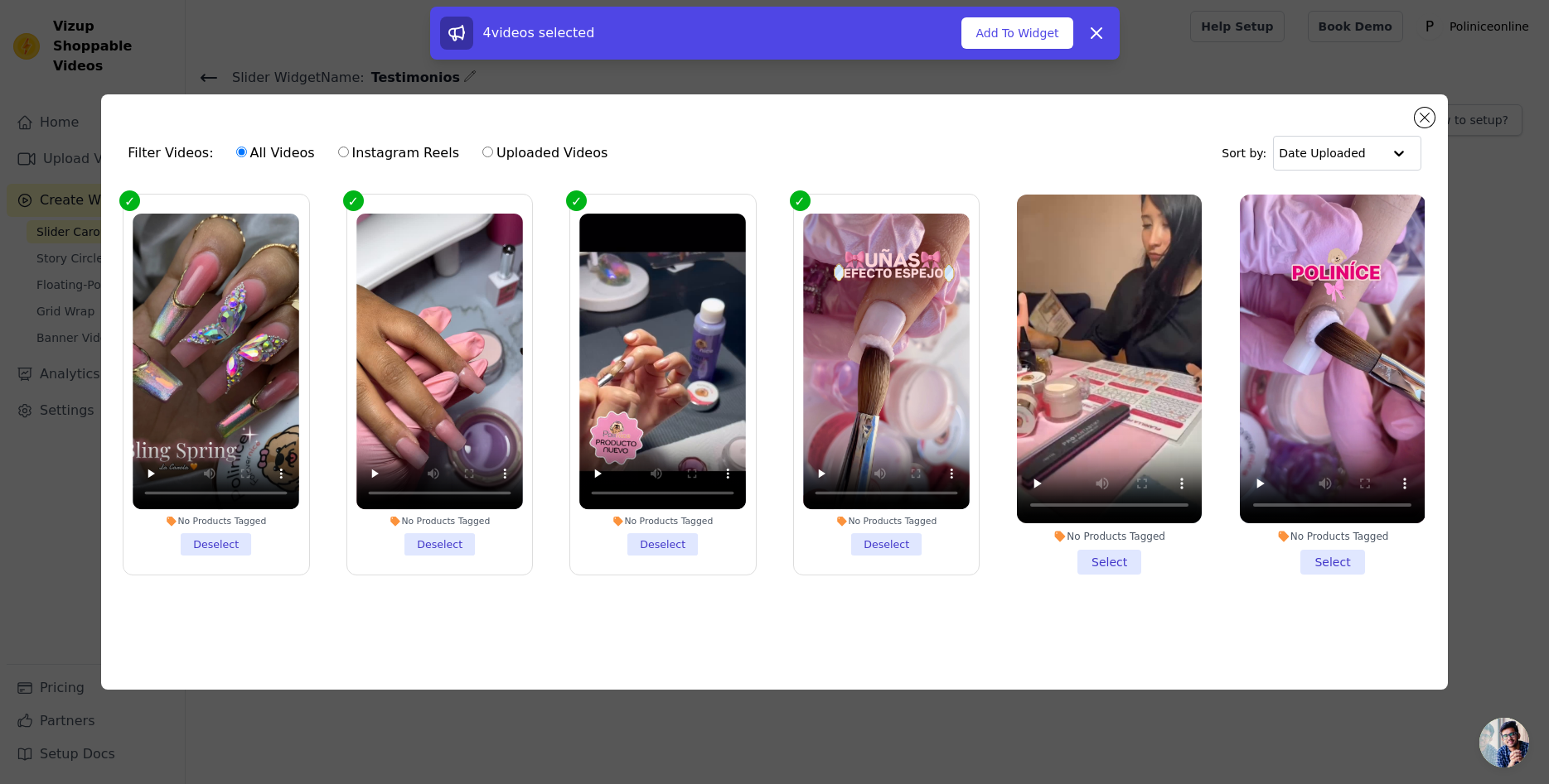
click at [1095, 560] on li "No Products Tagged Select" at bounding box center [1109, 385] width 185 height 380
click at [0, 0] on input "No Products Tagged Select" at bounding box center [0, 0] width 0 height 0
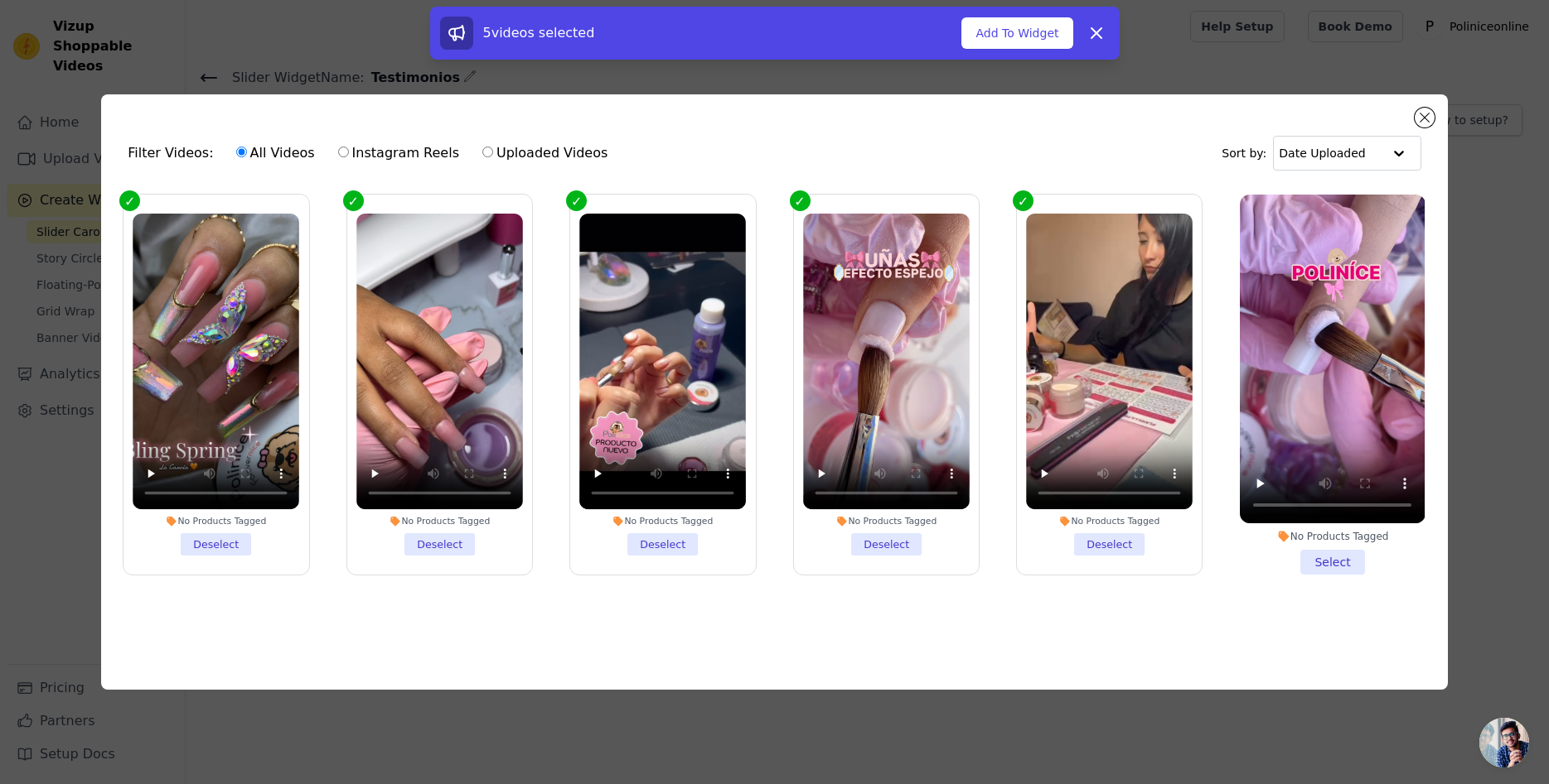
click at [1310, 557] on li "No Products Tagged Select" at bounding box center [1331, 385] width 185 height 380
click at [0, 0] on input "No Products Tagged Select" at bounding box center [0, 0] width 0 height 0
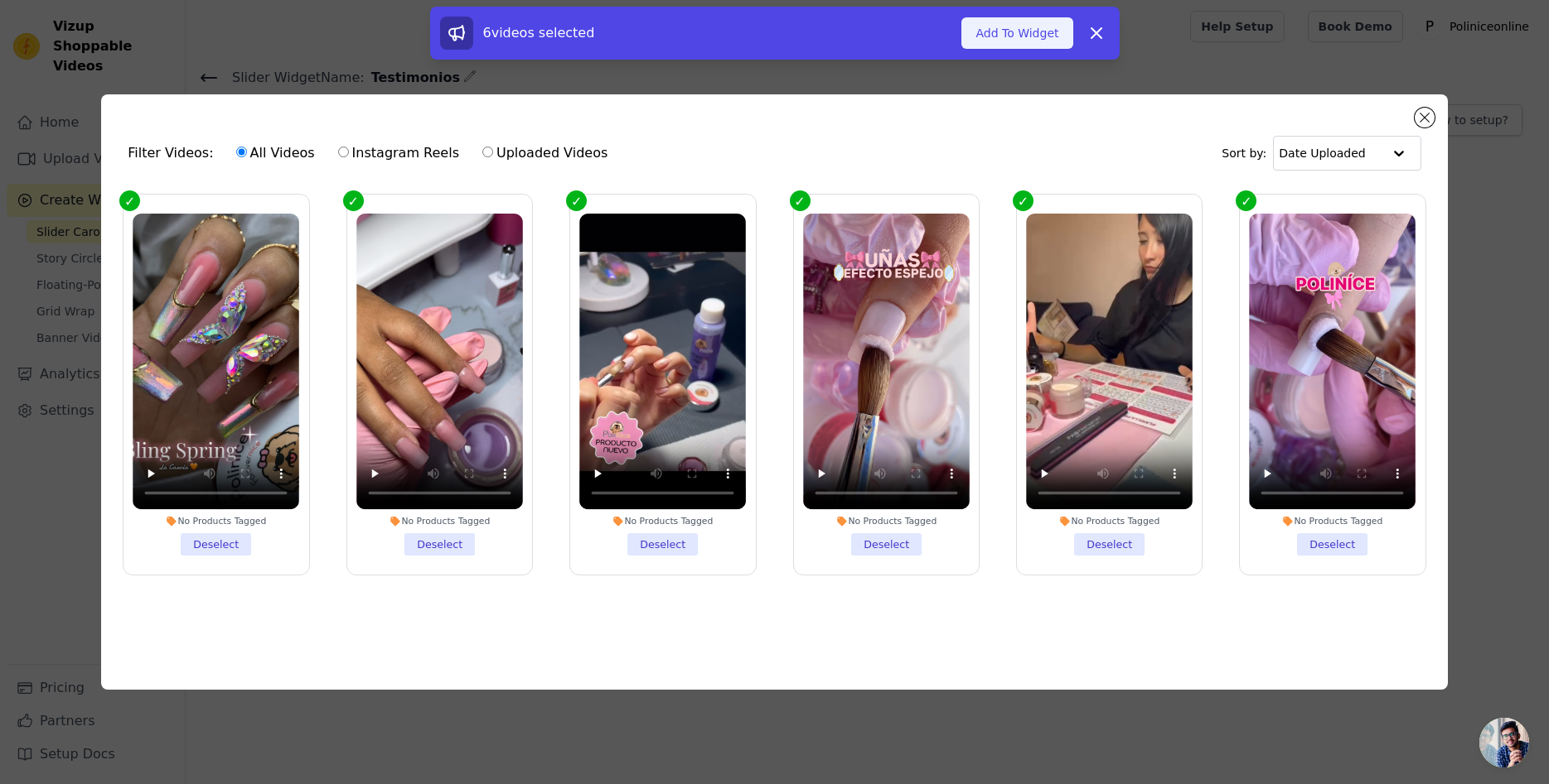
click at [999, 33] on button "Add To Widget" at bounding box center [1017, 33] width 111 height 31
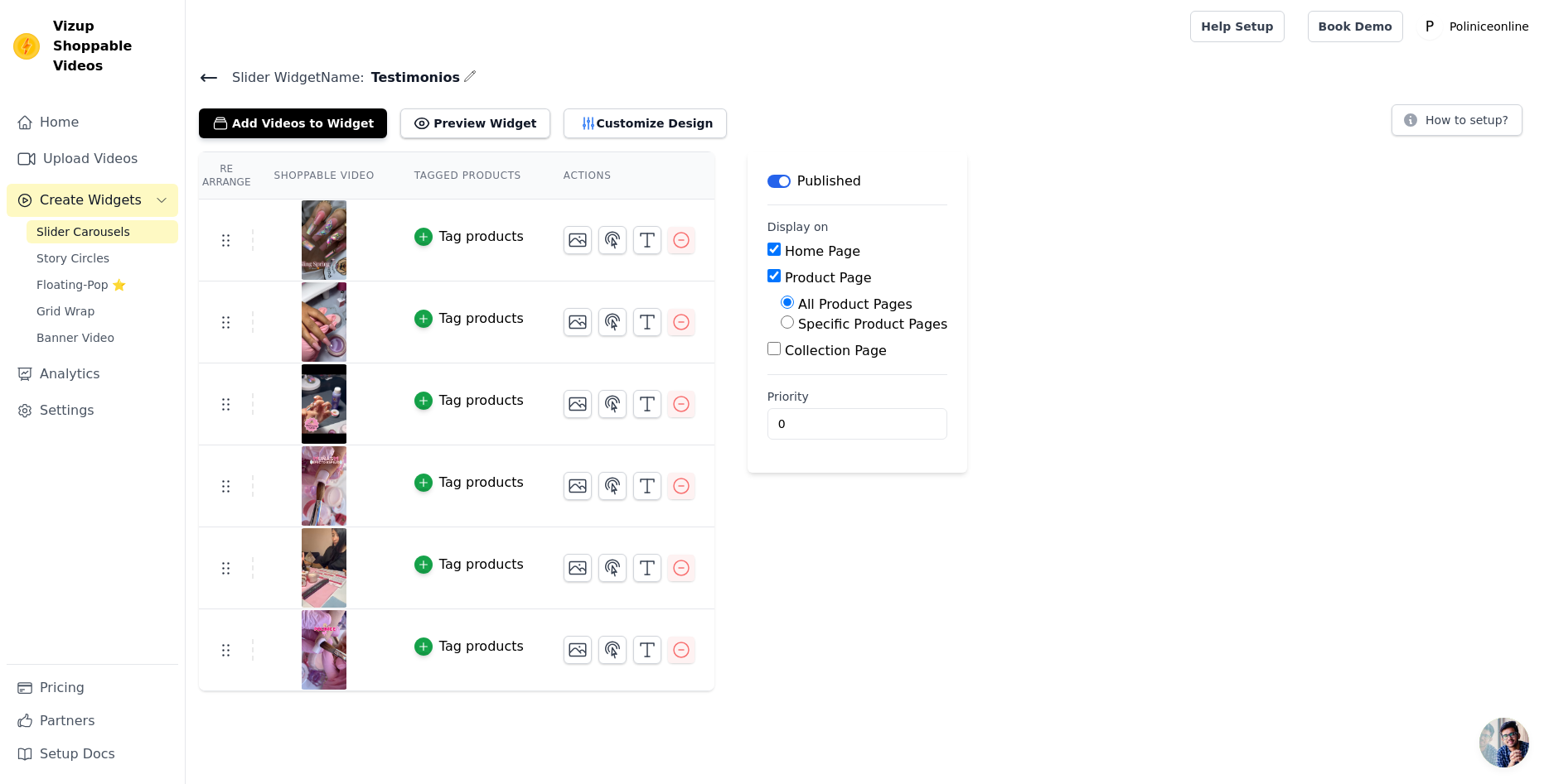
click at [463, 77] on icon "button" at bounding box center [469, 75] width 13 height 13
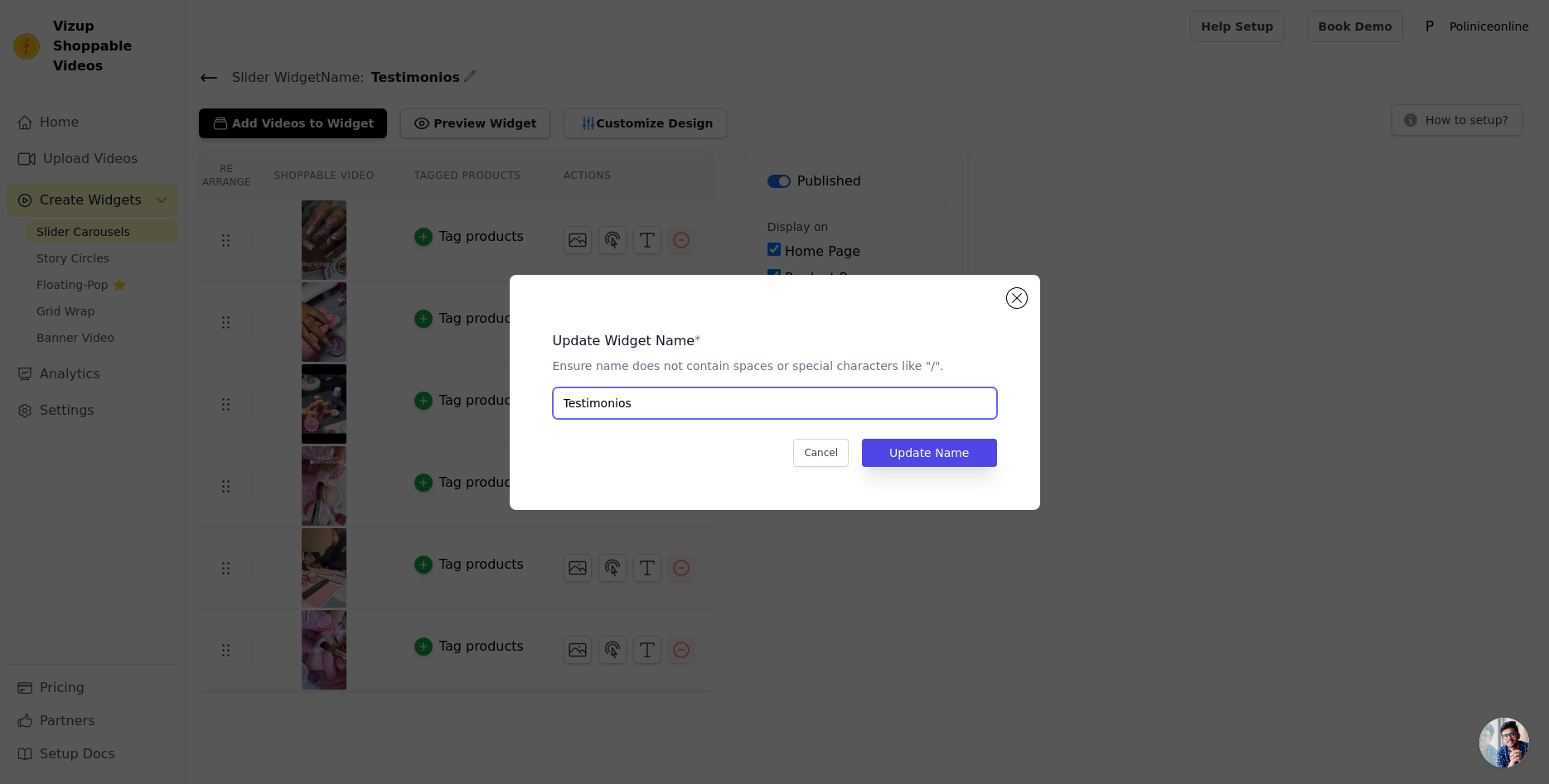
drag, startPoint x: 633, startPoint y: 405, endPoint x: 497, endPoint y: 385, distance: 137.5
click at [553, 387] on input "Testimonios" at bounding box center [775, 403] width 444 height 31
type input "Lo que las profesionales dicen"
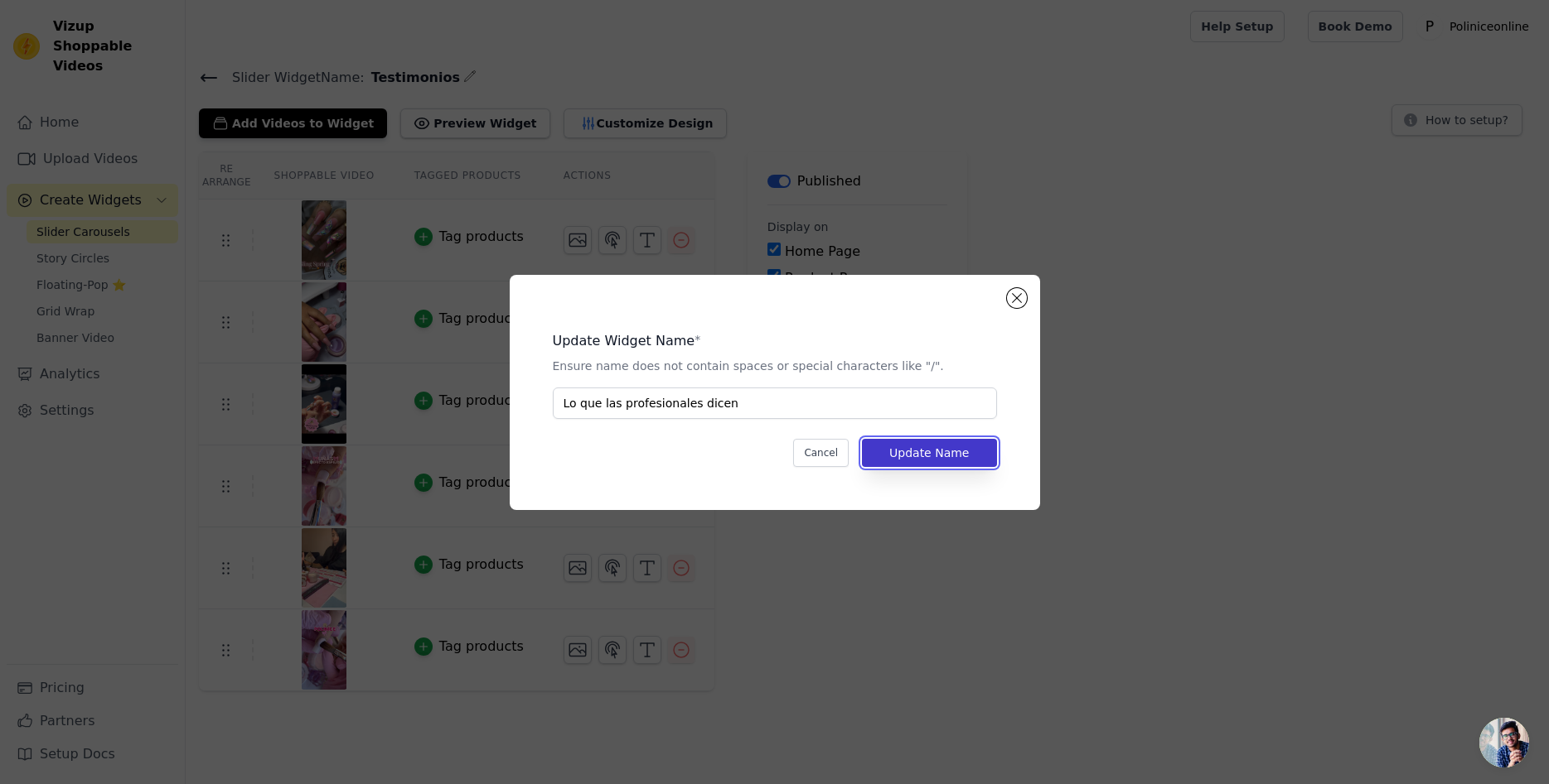
click at [939, 451] on button "Update Name" at bounding box center [928, 453] width 134 height 29
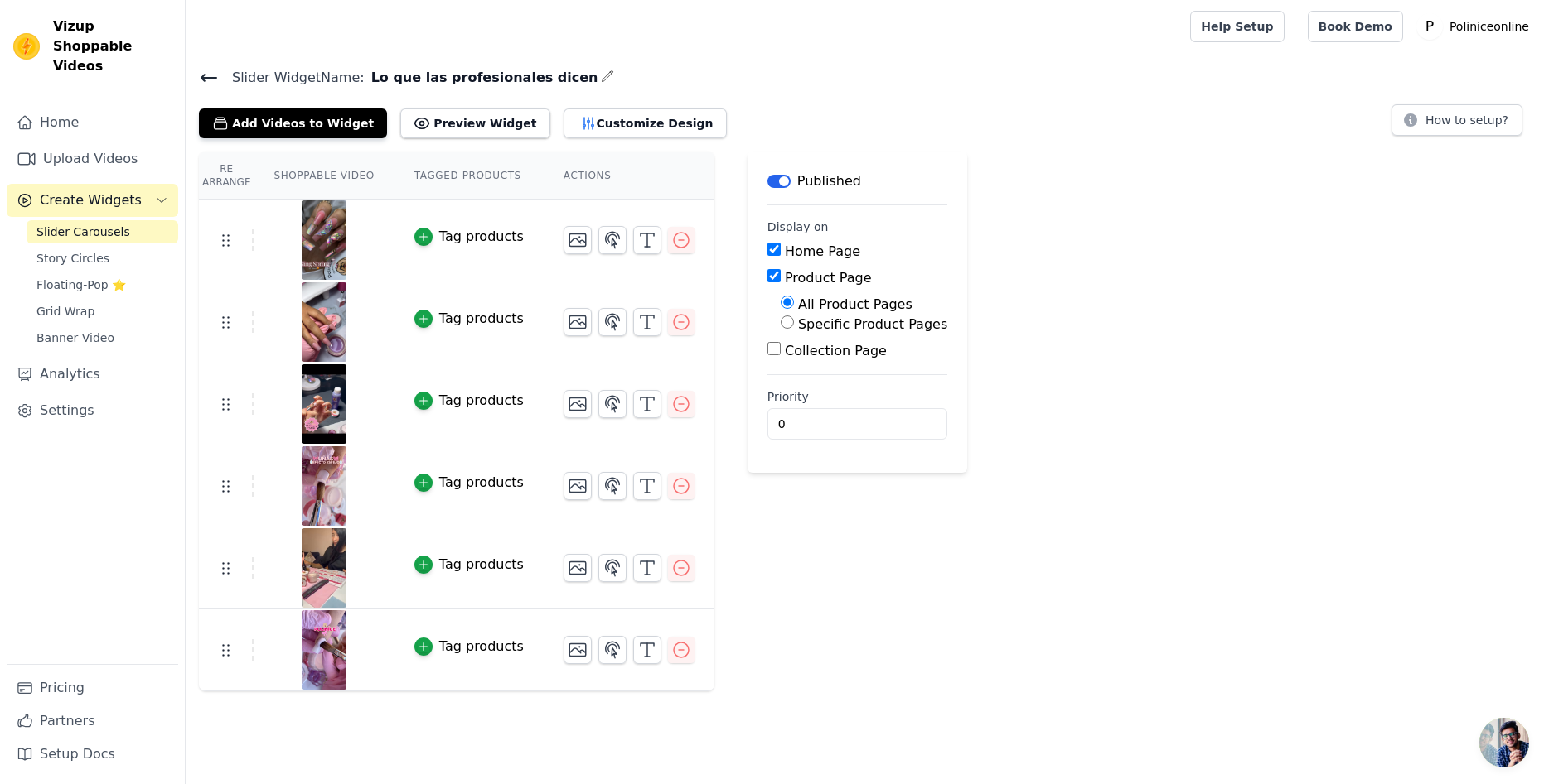
click at [198, 75] on div "Slider Widget Name: Lo que las profesionales dicen Add Videos to Widget Preview…" at bounding box center [867, 101] width 1364 height 72
click at [212, 78] on icon at bounding box center [208, 78] width 15 height 7
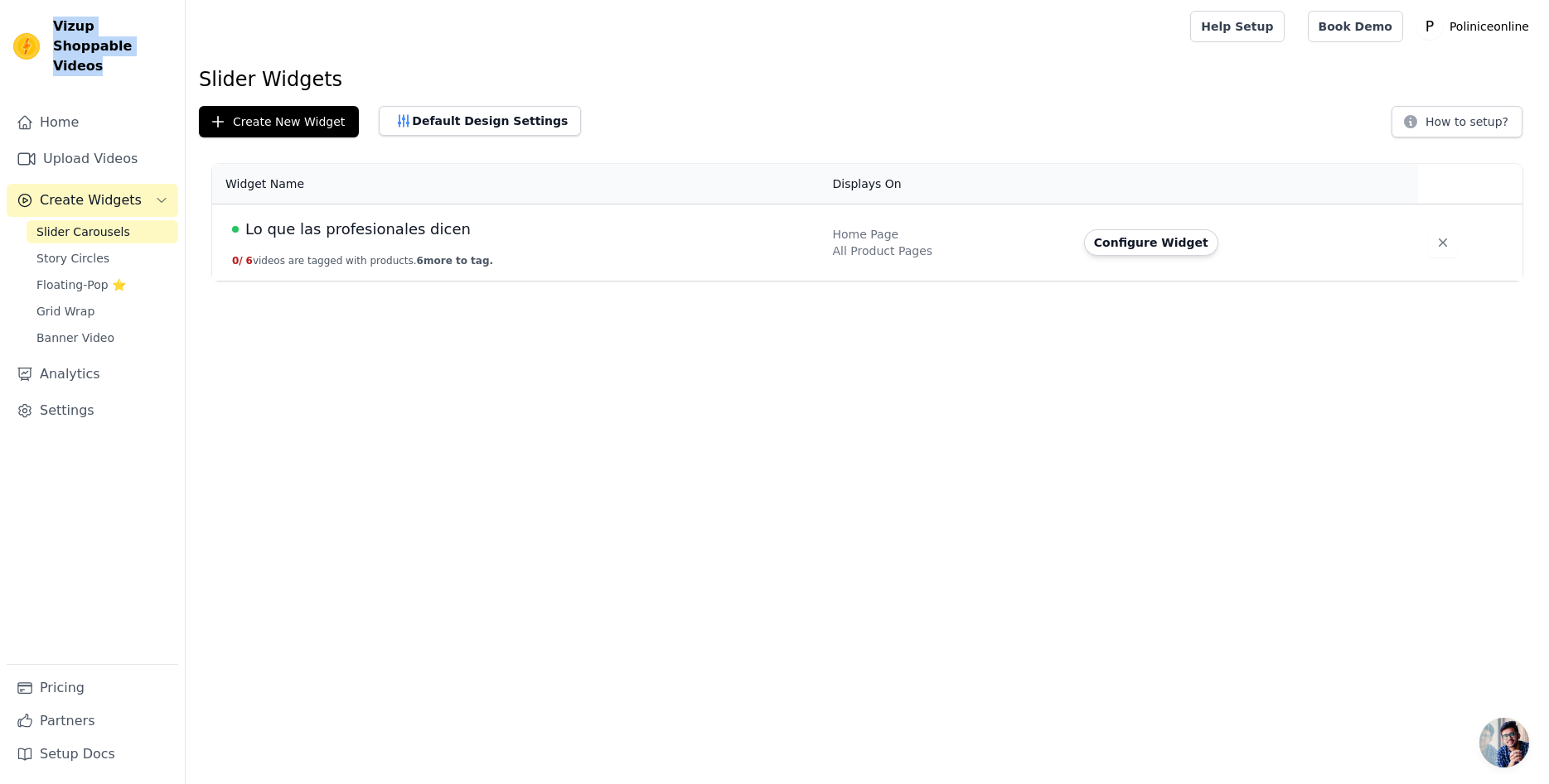
drag, startPoint x: 53, startPoint y: 22, endPoint x: 99, endPoint y: 43, distance: 50.6
click at [99, 43] on span "Vizup Shoppable Videos" at bounding box center [112, 46] width 119 height 60
click at [673, 281] on html "Vizup Shoppable Videos Home Upload Videos Create Widgets Slider Carousels Story…" at bounding box center [774, 140] width 1549 height 281
click at [483, 281] on html "Vizup Shoppable Videos Home Upload Videos Create Widgets Slider Carousels Story…" at bounding box center [774, 140] width 1549 height 281
click at [291, 122] on button "Create New Widget" at bounding box center [278, 121] width 160 height 31
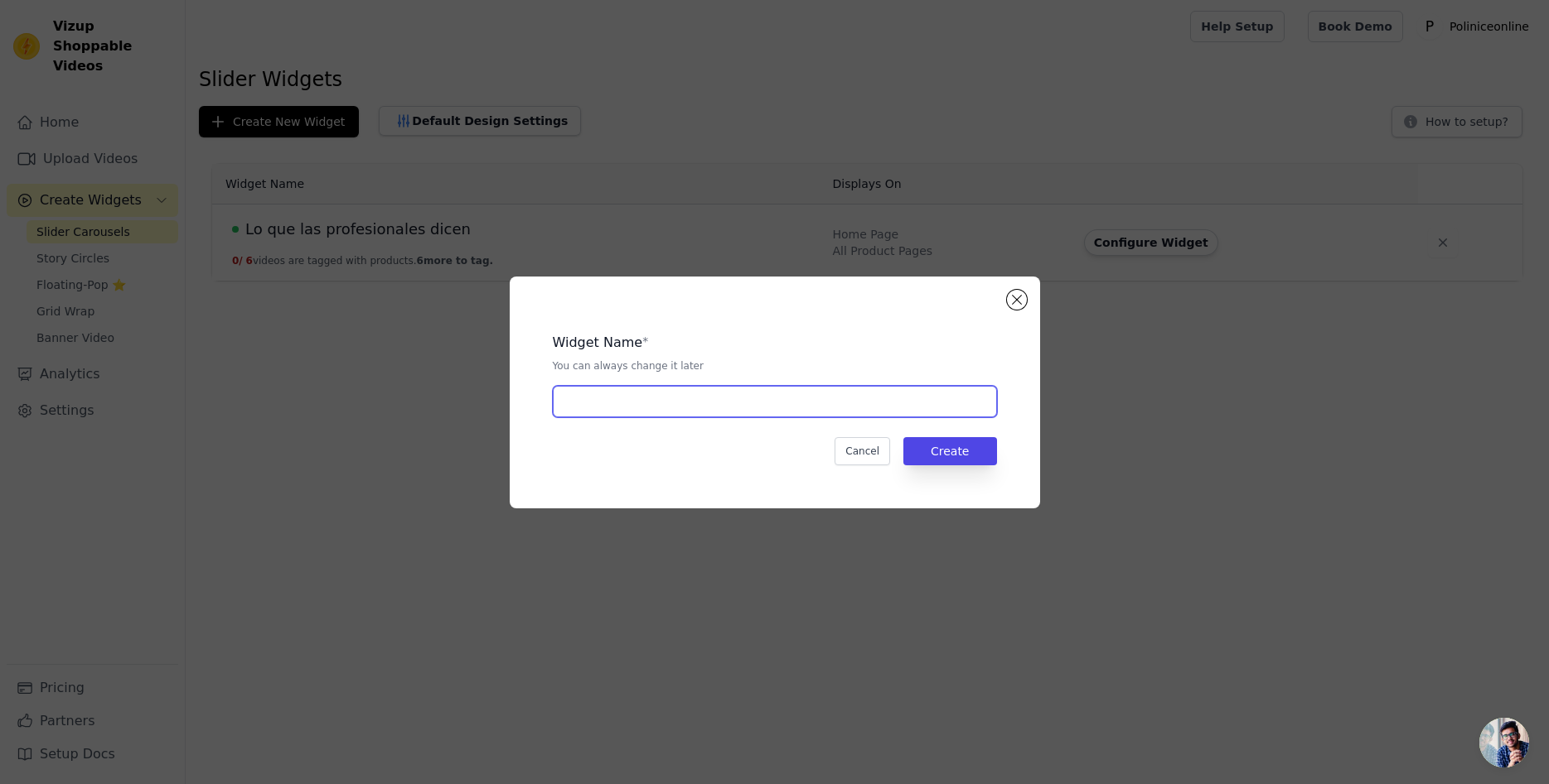
click at [664, 404] on input "text" at bounding box center [775, 402] width 444 height 31
type input "Aprende con Plinice"
click at [970, 462] on button "Create" at bounding box center [950, 451] width 94 height 29
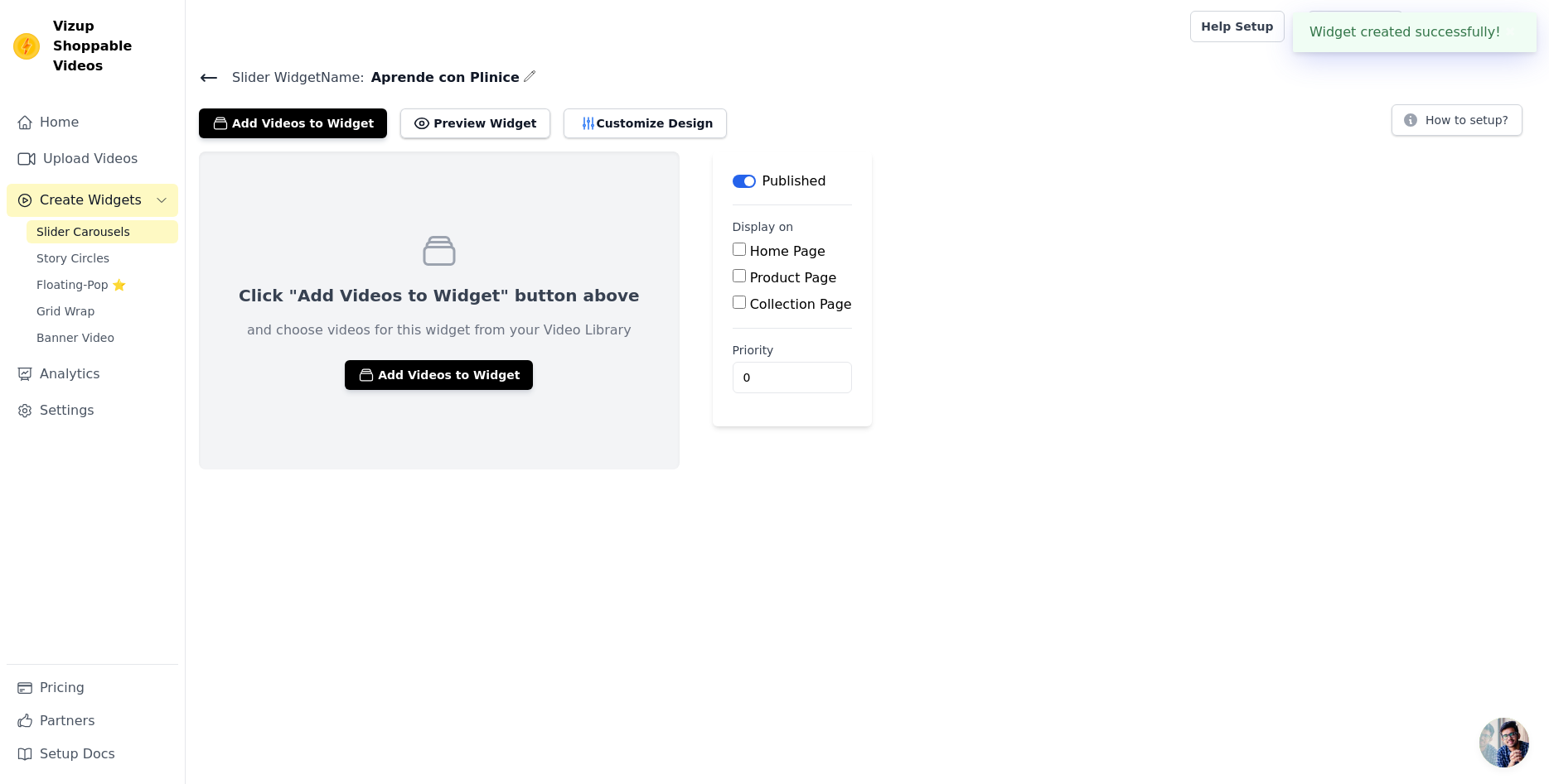
click at [523, 75] on icon "button" at bounding box center [529, 75] width 13 height 13
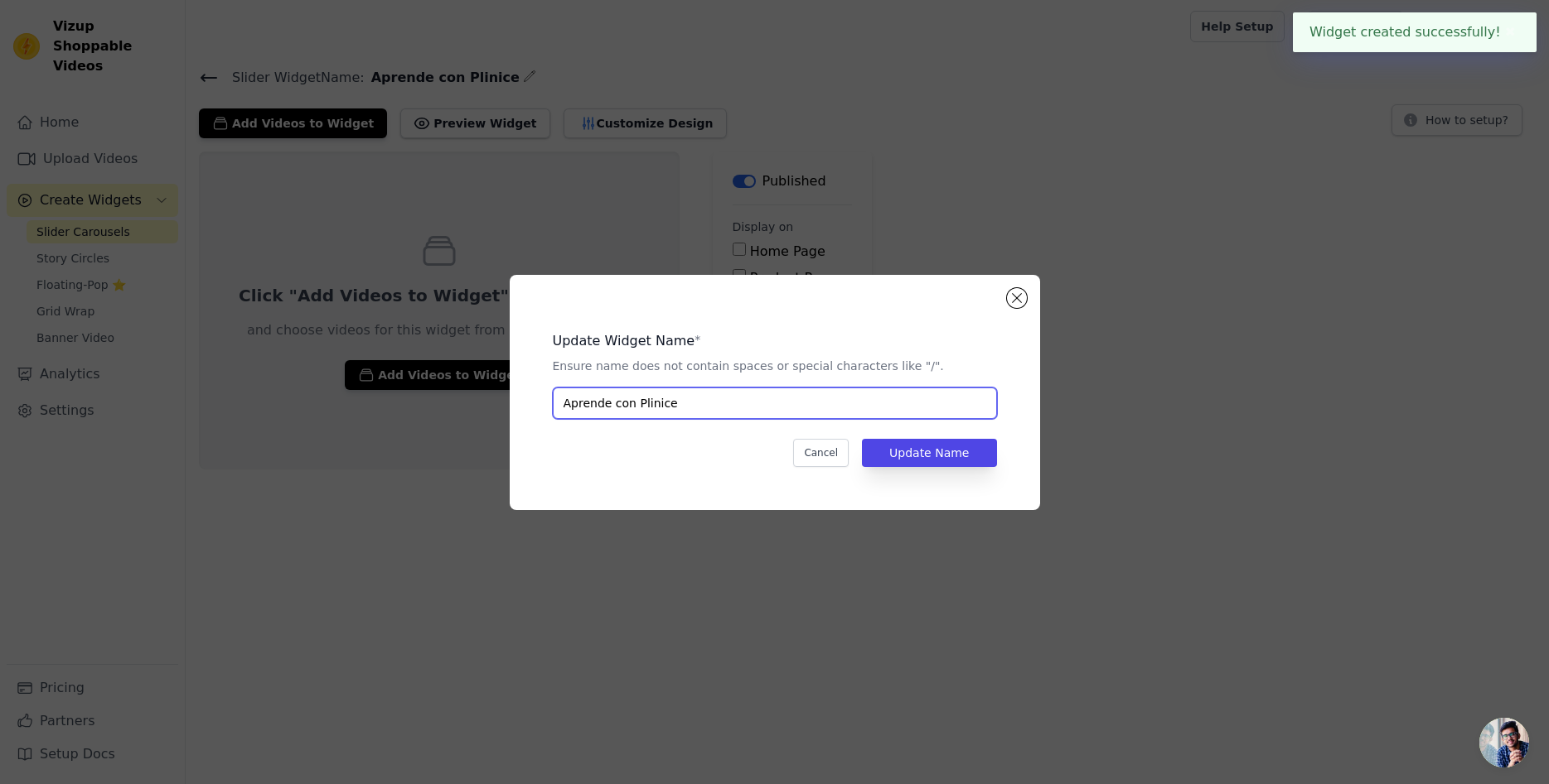
click at [635, 404] on input "Aprende con Plinice" at bounding box center [775, 403] width 444 height 31
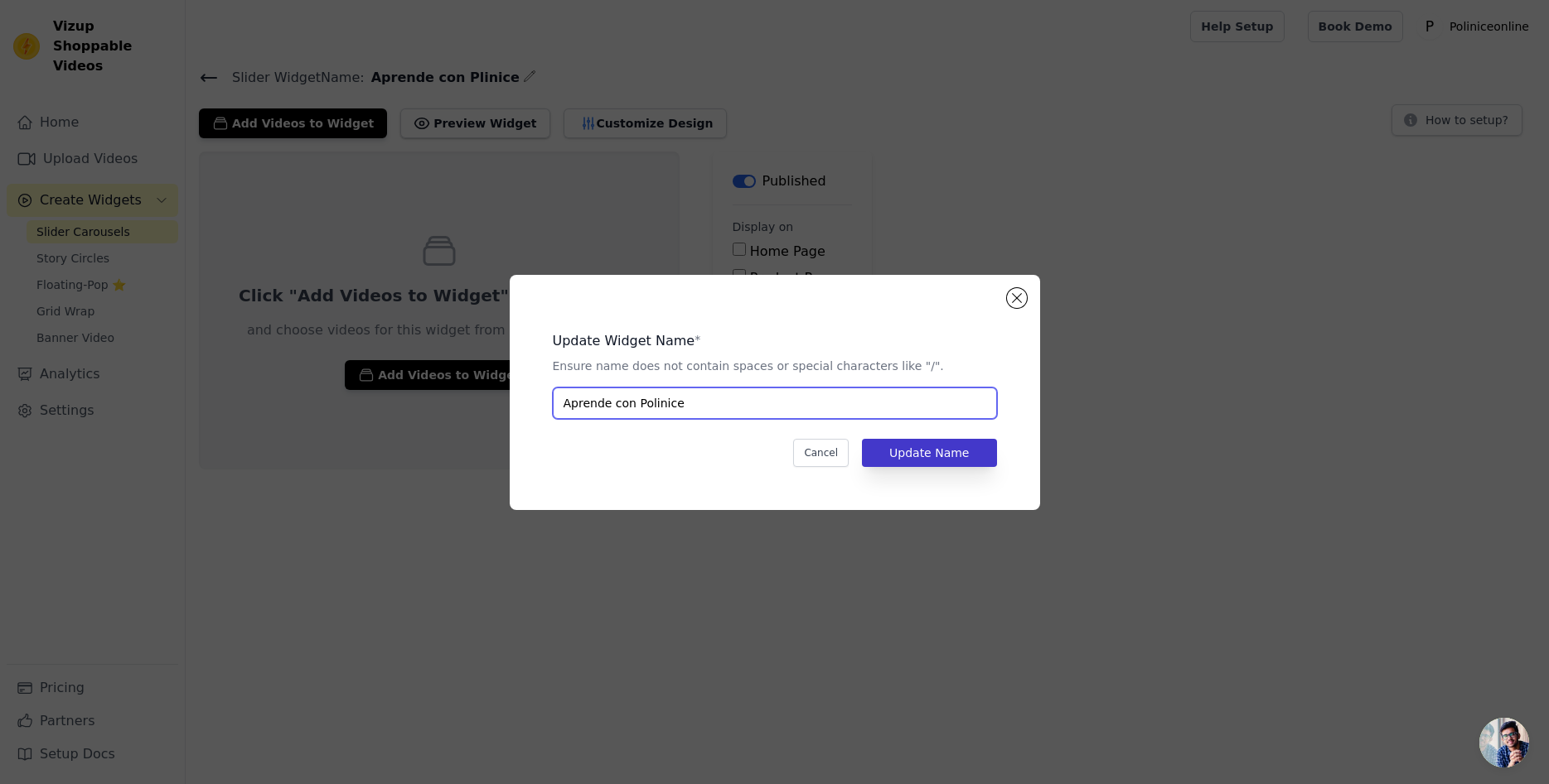
type input "Aprende con Polinice"
click at [939, 450] on button "Update Name" at bounding box center [928, 453] width 134 height 29
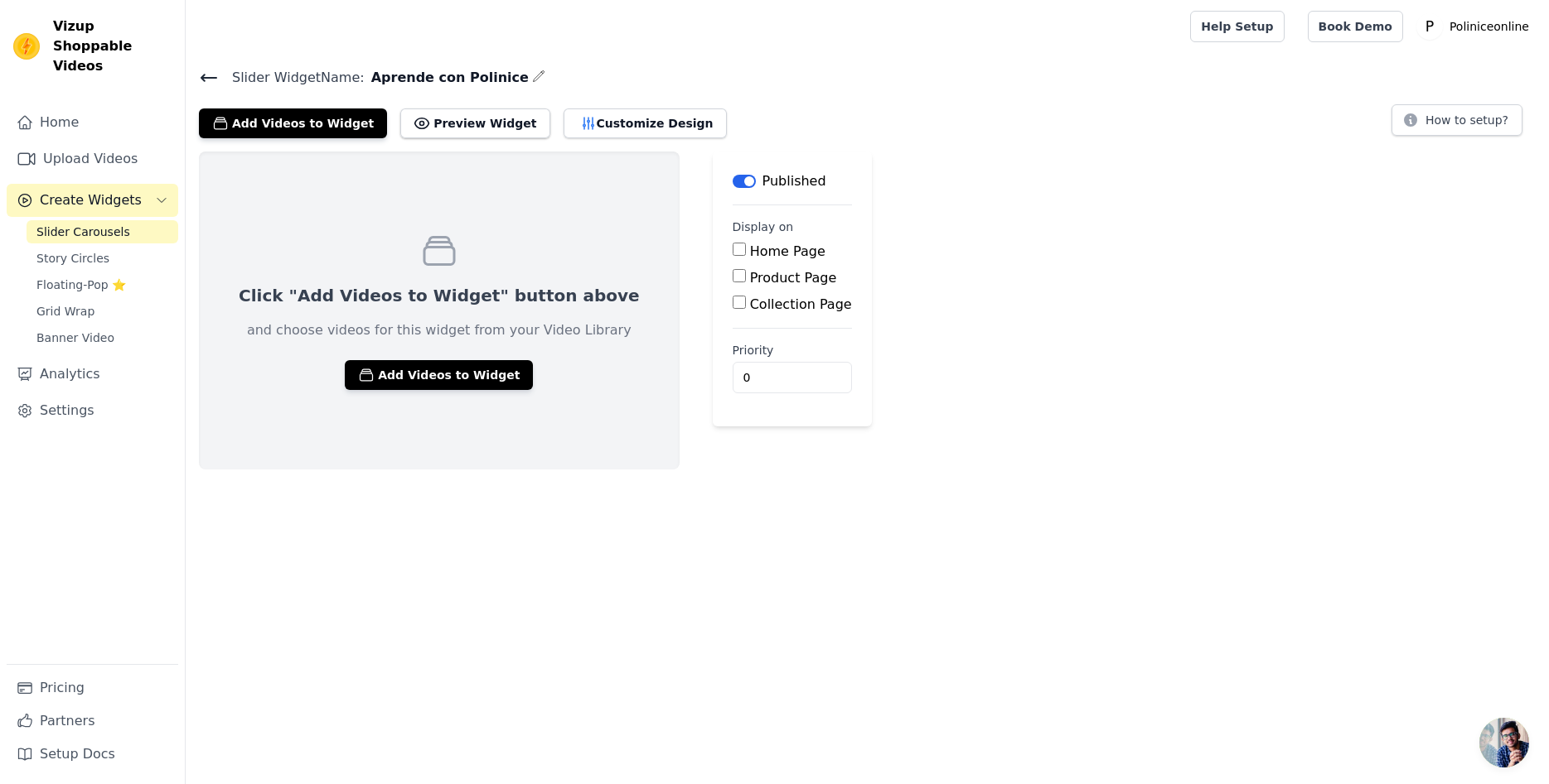
click at [732, 254] on input "Home Page" at bounding box center [739, 249] width 13 height 13
checkbox input "true"
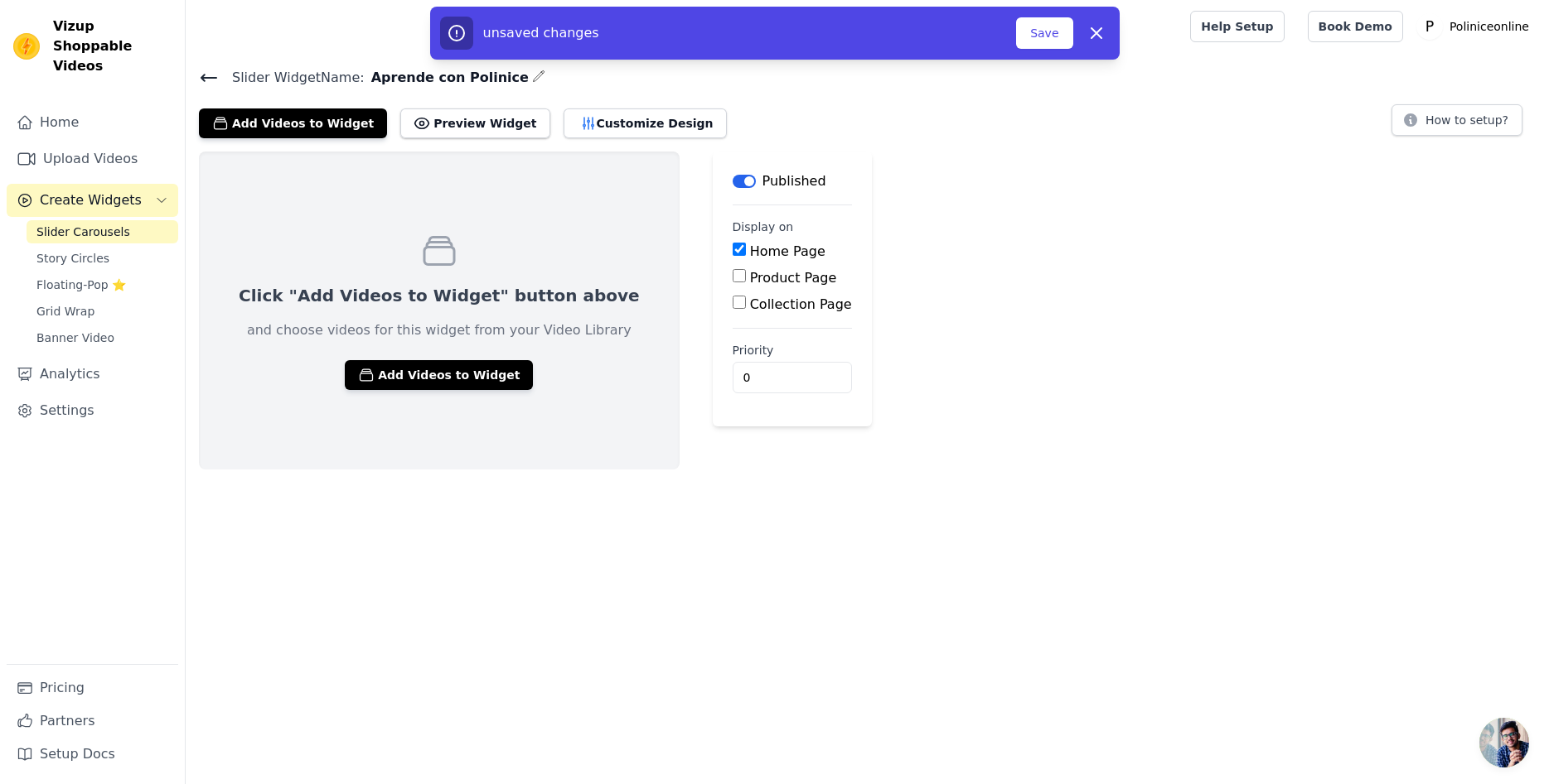
click at [76, 224] on span "Slider Carousels" at bounding box center [83, 231] width 94 height 16
click at [430, 377] on button "Add Videos to Widget" at bounding box center [439, 375] width 188 height 29
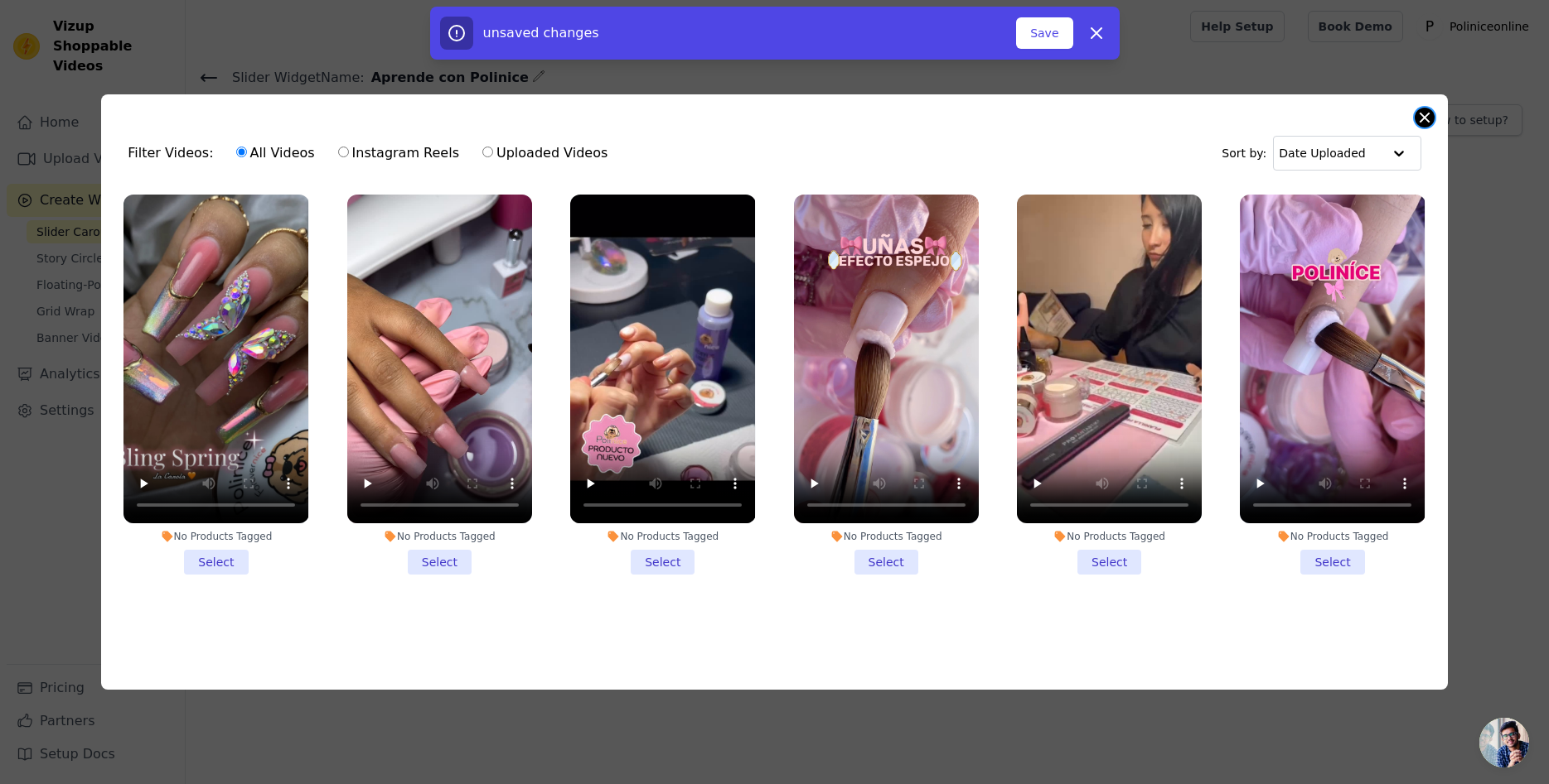
click at [1428, 119] on button "Close modal" at bounding box center [1424, 117] width 20 height 20
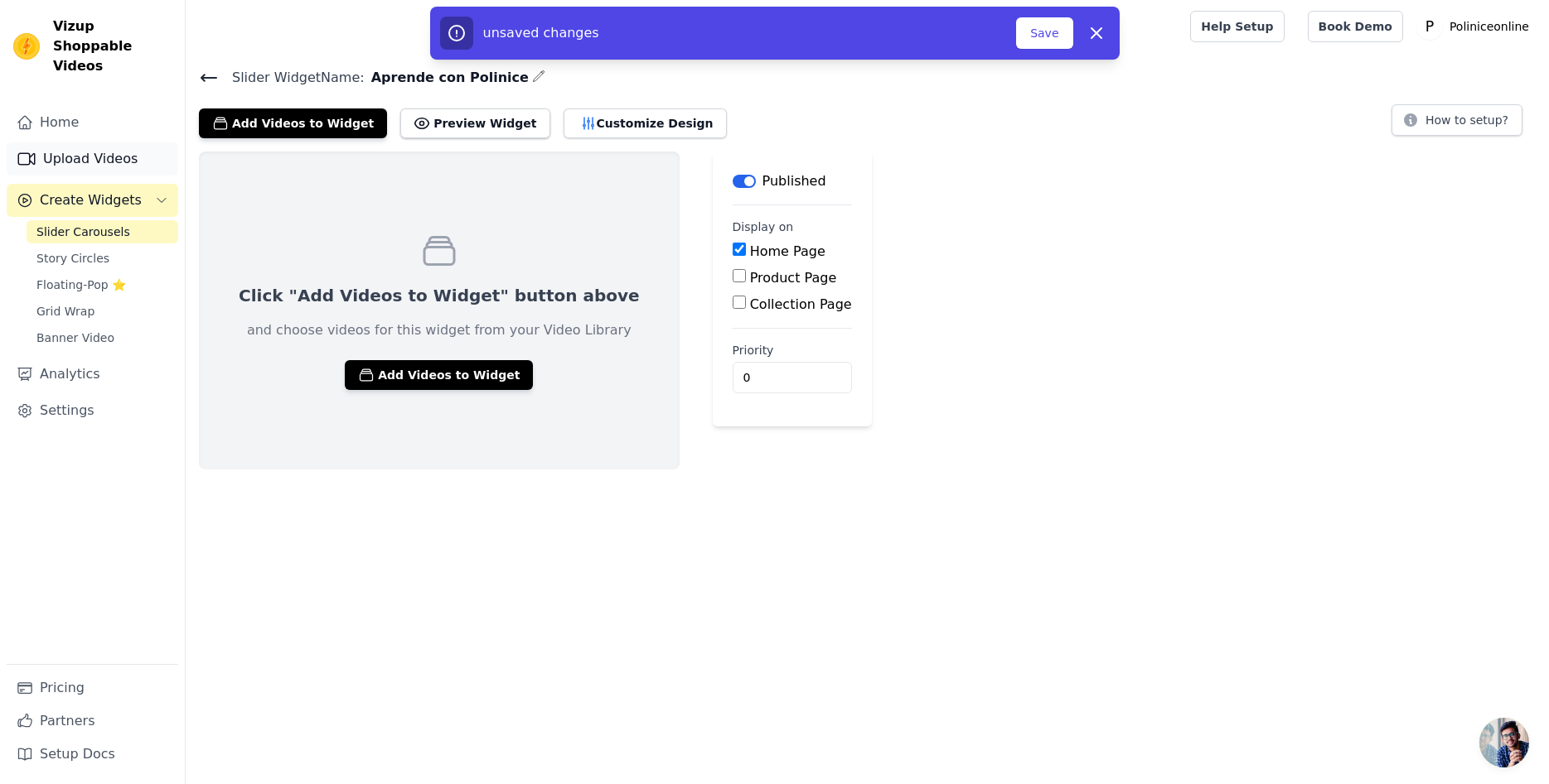
click at [75, 142] on link "Upload Videos" at bounding box center [93, 159] width 172 height 33
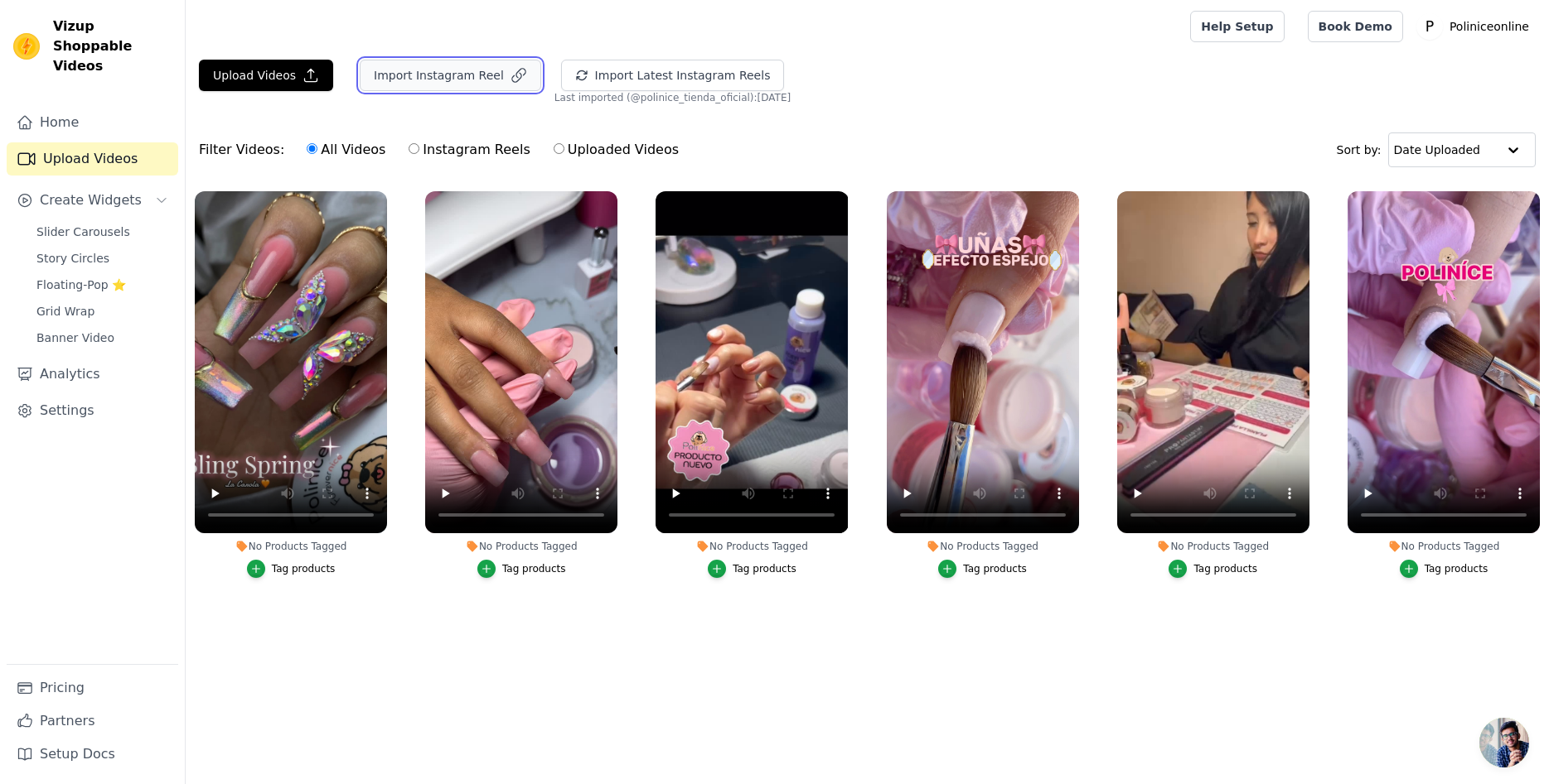
click at [426, 70] on button "Import Instagram Reel" at bounding box center [450, 75] width 181 height 31
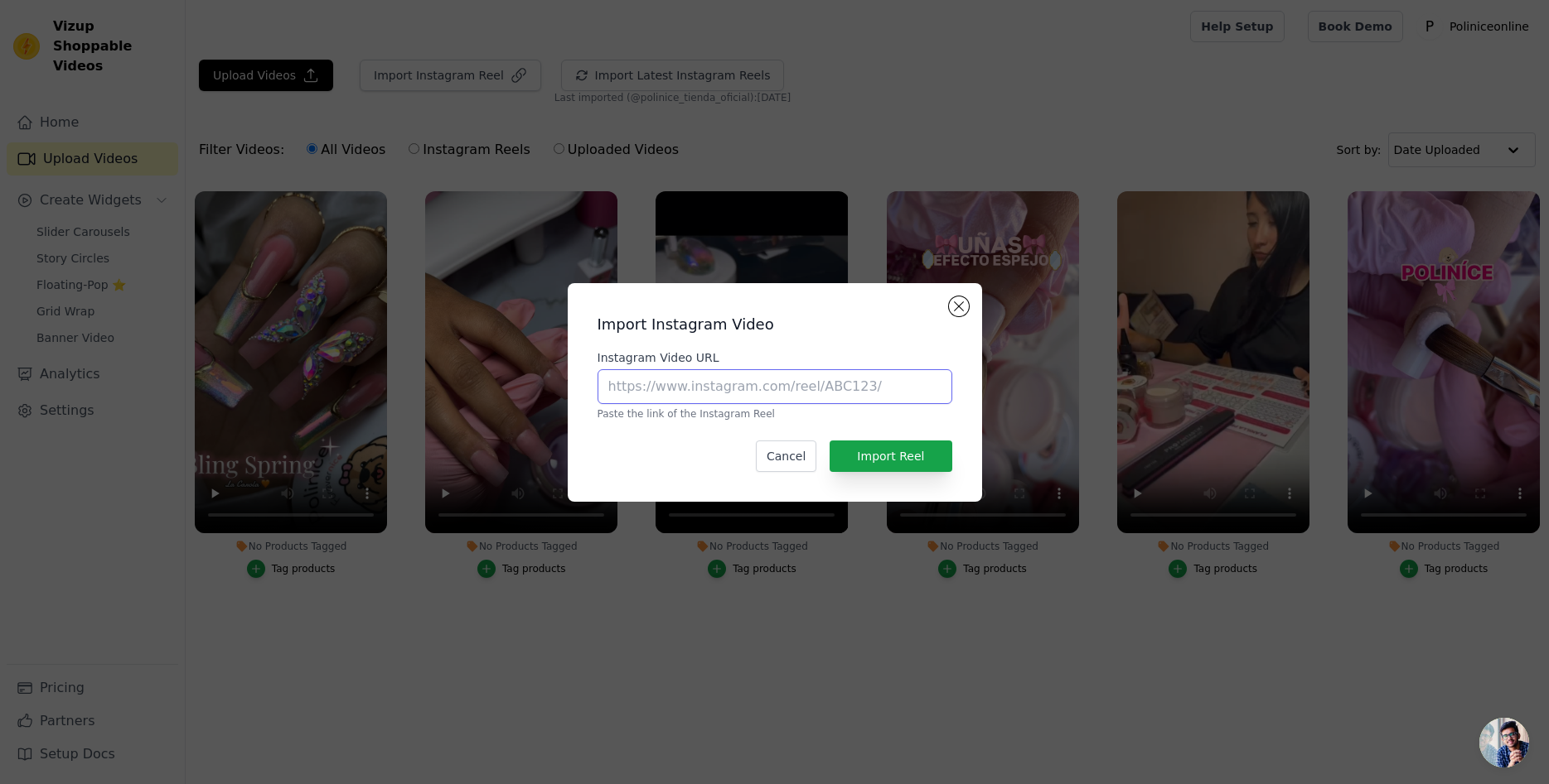
click at [636, 384] on input "Instagram Video URL" at bounding box center [774, 386] width 355 height 35
paste input "https://www.instagram.com/reel/DOY0Nx0Dor6/"
type input "https://www.instagram.com/reel/DOY0Nx0Dor6/"
click at [901, 458] on button "Import Reel" at bounding box center [890, 457] width 122 height 31
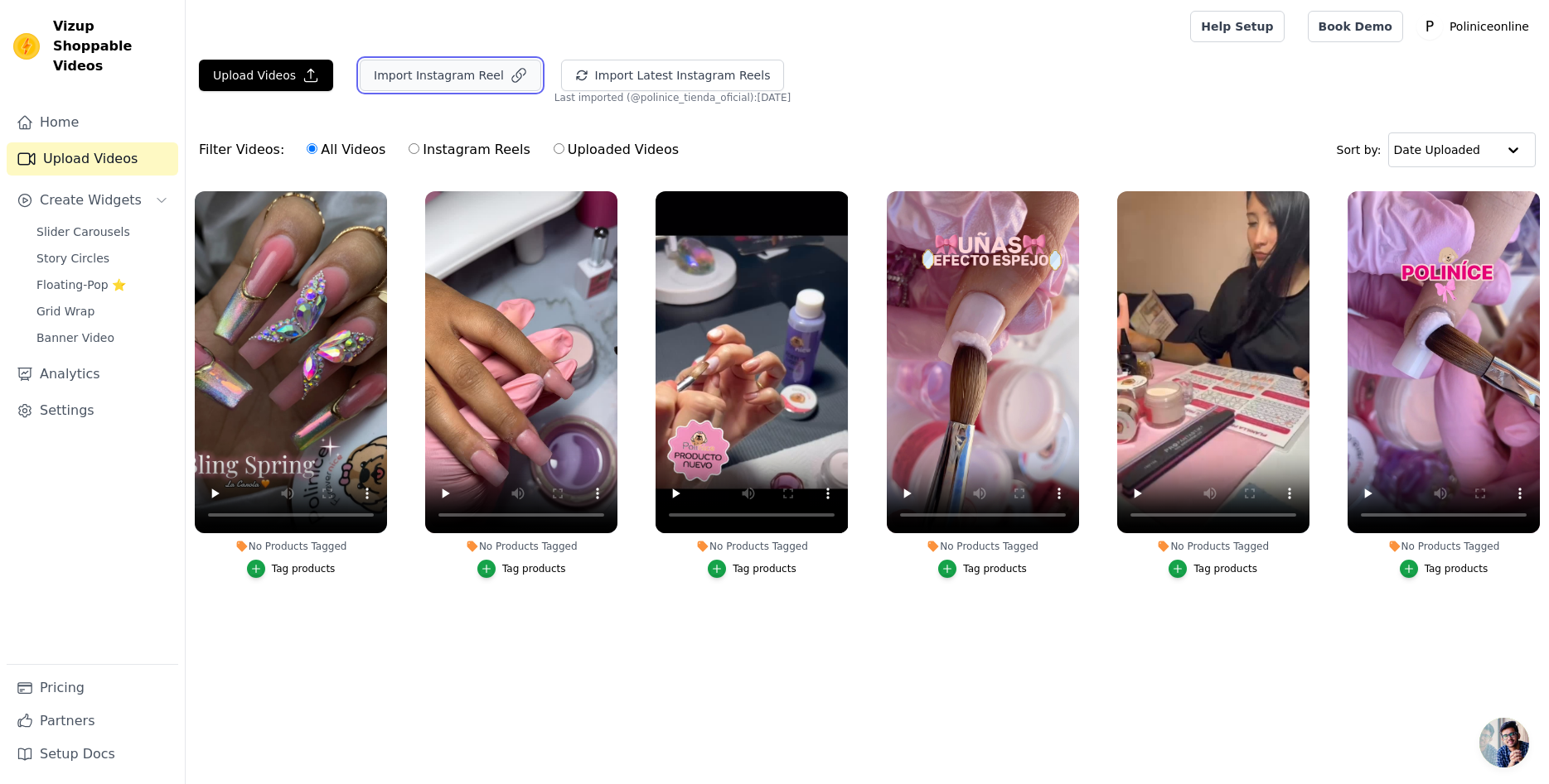
click at [421, 71] on button "Import Instagram Reel" at bounding box center [450, 75] width 181 height 31
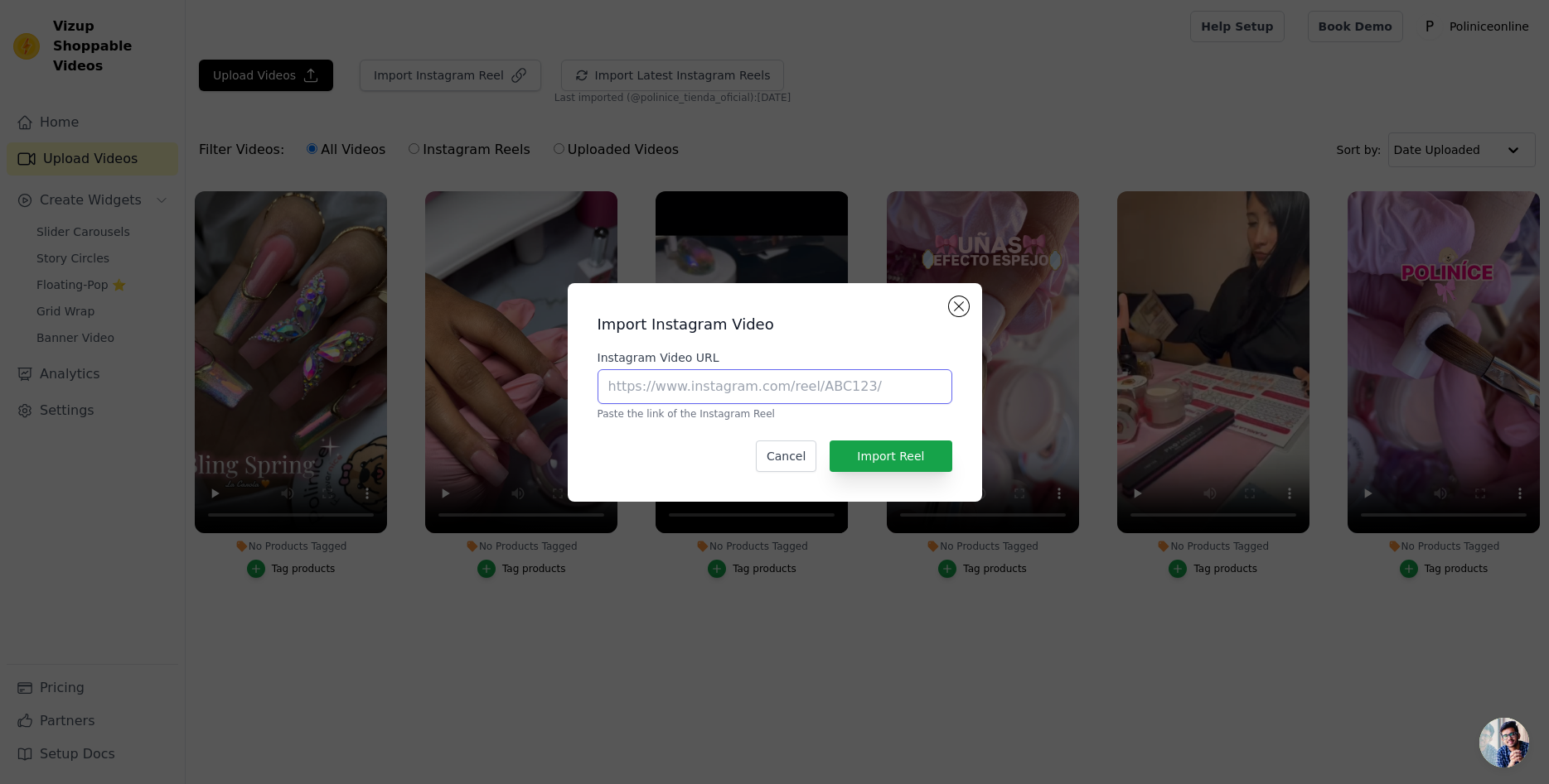
click at [706, 394] on input "Instagram Video URL" at bounding box center [774, 386] width 355 height 35
paste input "https://www.instagram.com/reel/DO6rij9kcND/"
type input "https://www.instagram.com/reel/DO6rij9kcND/"
click at [891, 459] on button "Import Reel" at bounding box center [890, 457] width 122 height 31
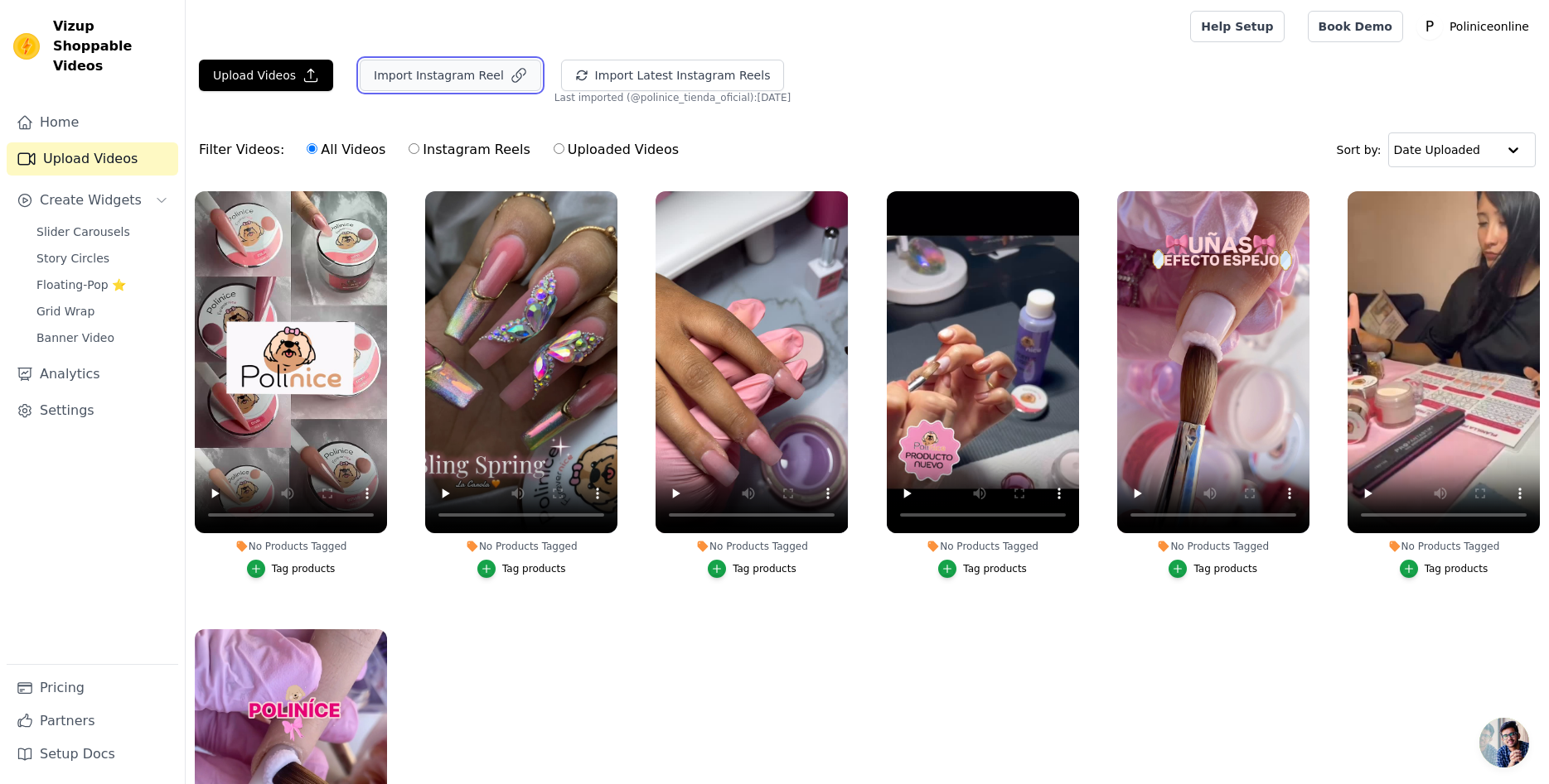
click at [472, 74] on button "Import Instagram Reel" at bounding box center [450, 75] width 181 height 31
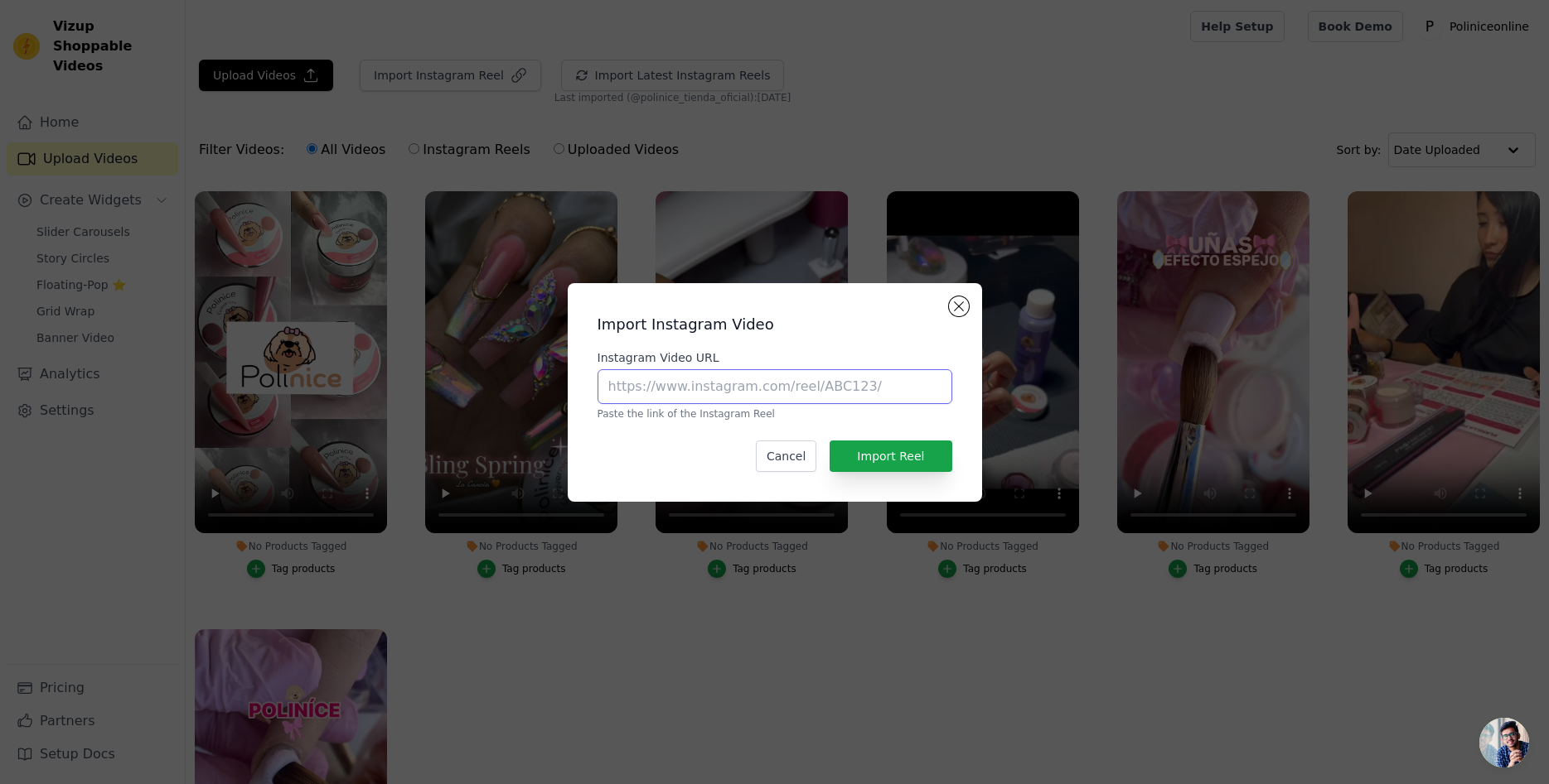
click at [791, 390] on input "Instagram Video URL" at bounding box center [774, 386] width 355 height 35
paste input "https://www.instagram.com/reel/DOuYhXADc7z/"
type input "https://www.instagram.com/reel/DOuYhXADc7z/"
click at [900, 458] on button "Import Reel" at bounding box center [890, 457] width 122 height 31
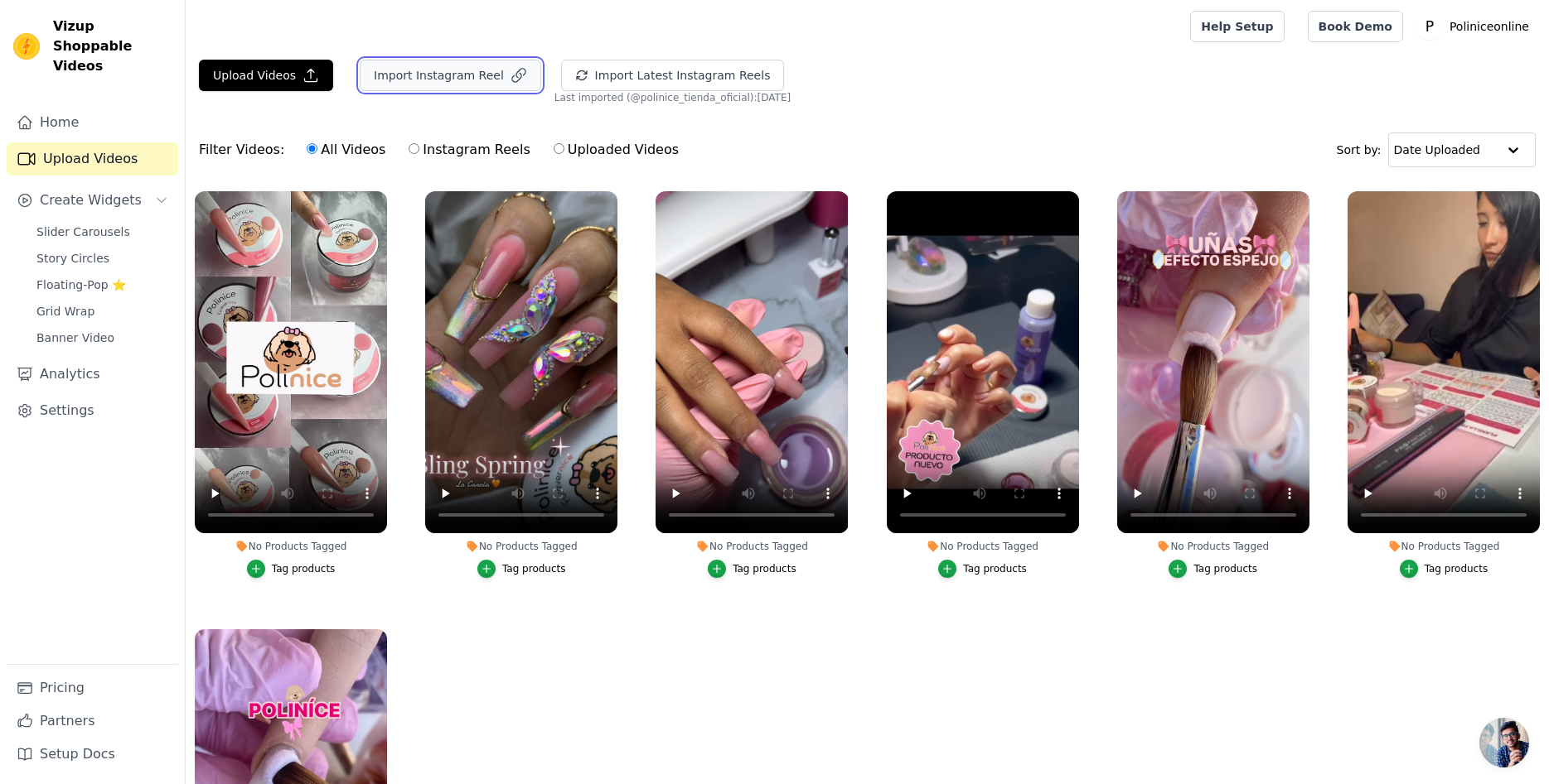
click at [413, 82] on button "Import Instagram Reel" at bounding box center [450, 75] width 181 height 31
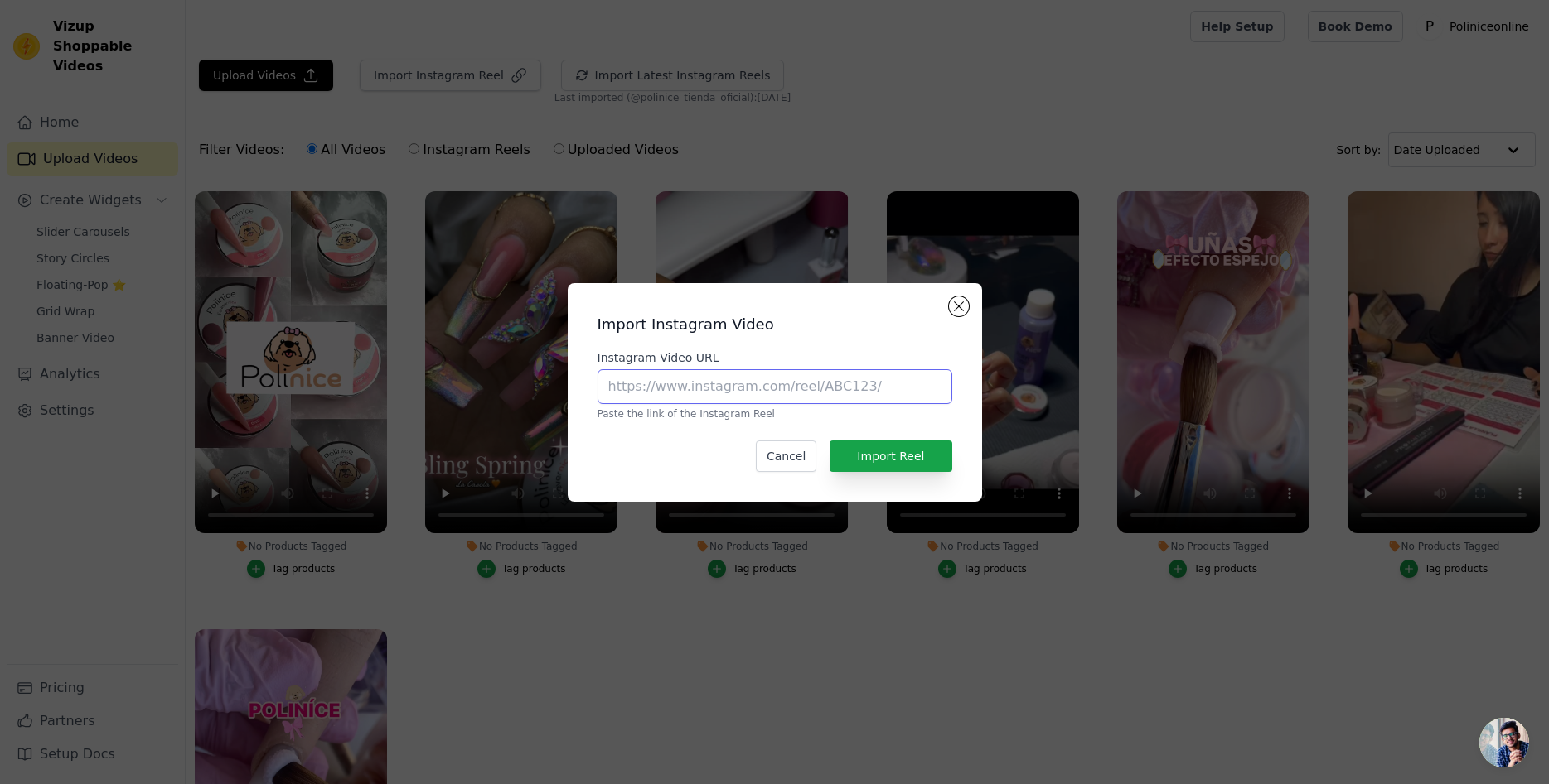
click at [762, 398] on input "Instagram Video URL" at bounding box center [774, 386] width 355 height 35
paste input "https://www.instagram.com/reel/DOuXt3ZjYrJ/"
type input "https://www.instagram.com/reel/DOuXt3ZjYrJ/"
click at [895, 462] on button "Import Reel" at bounding box center [890, 457] width 122 height 31
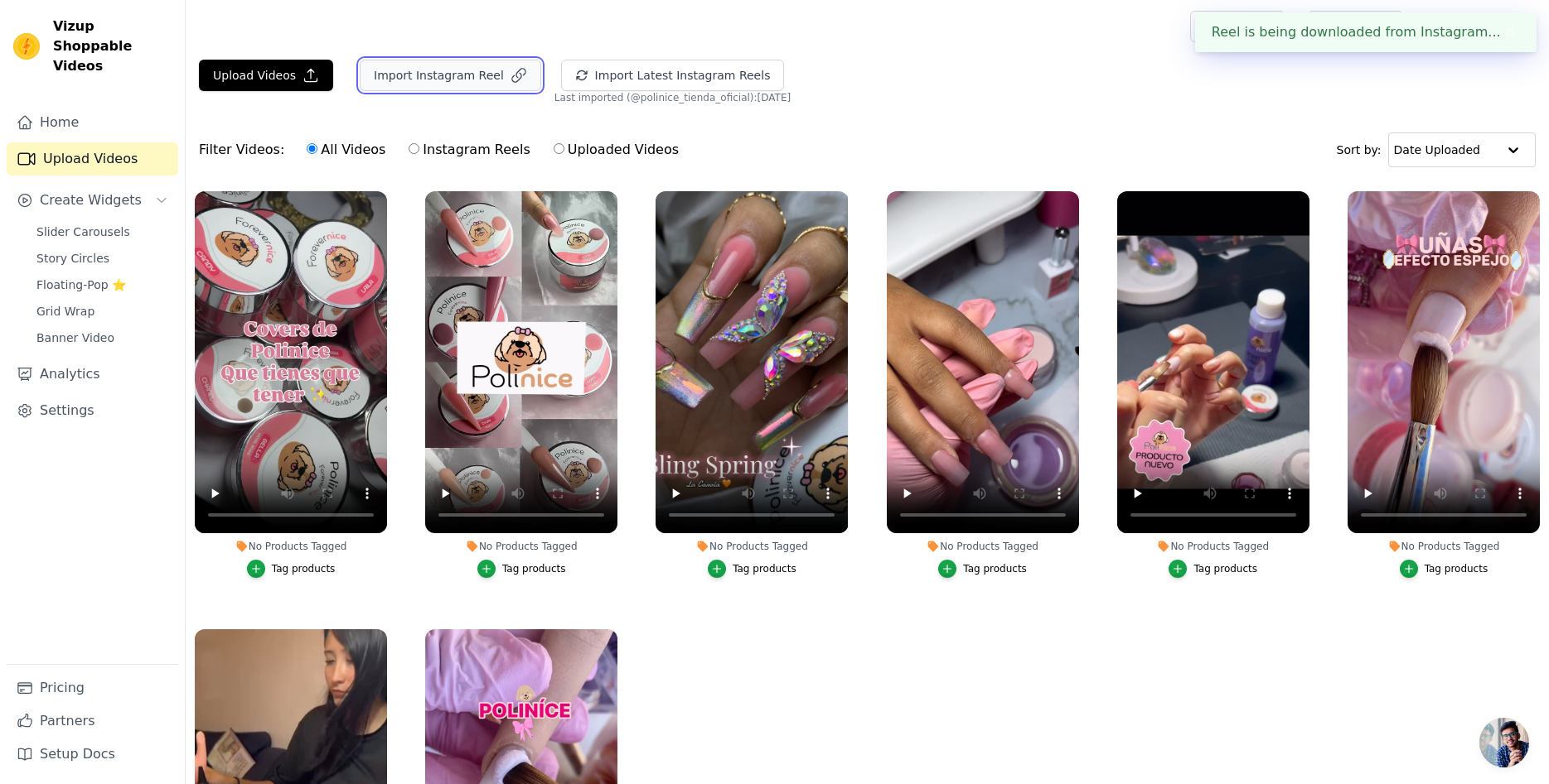
click at [463, 64] on button "Import Instagram Reel" at bounding box center [450, 75] width 181 height 31
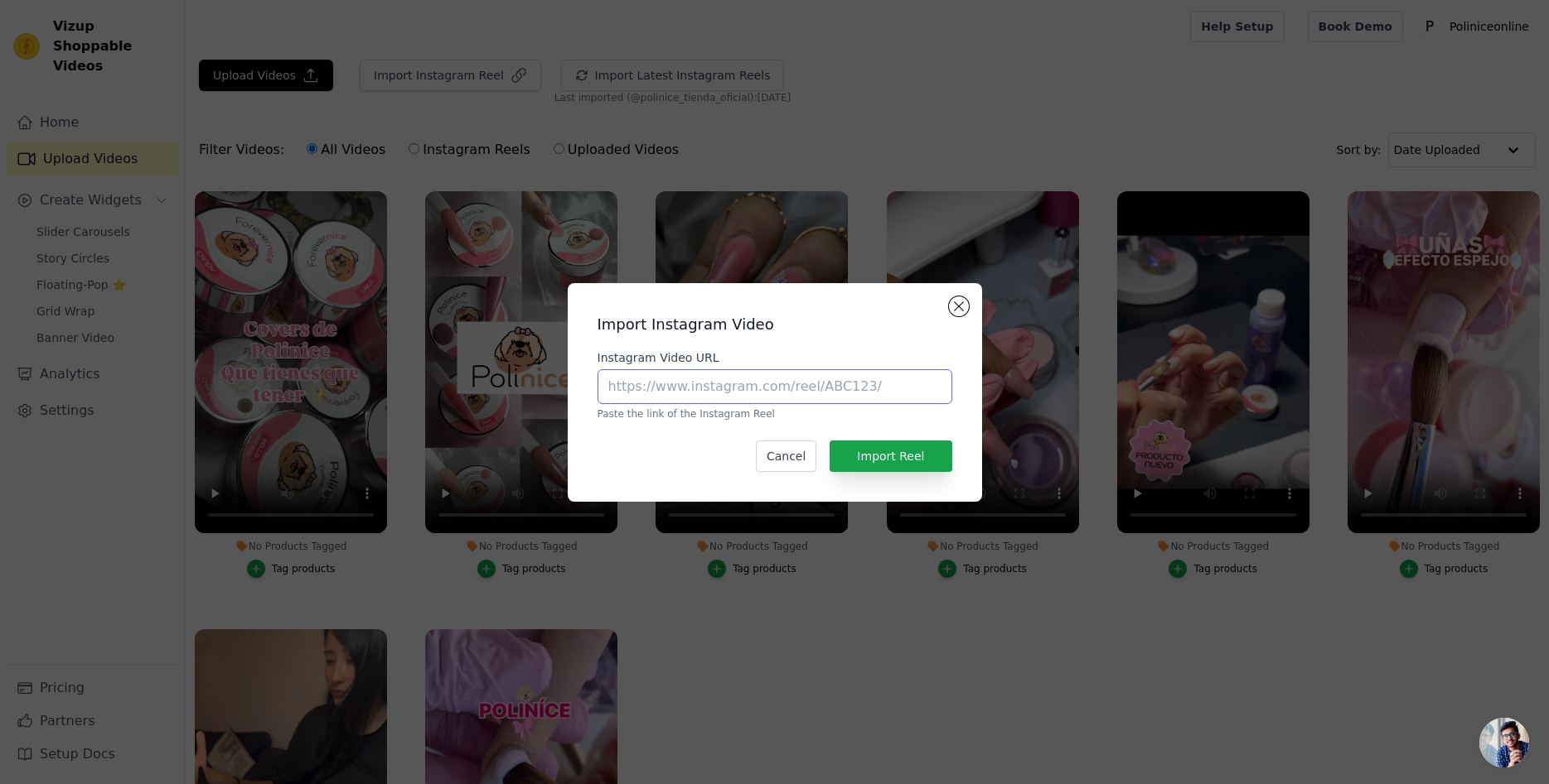
click at [673, 388] on input "Instagram Video URL" at bounding box center [774, 386] width 355 height 35
paste input "https://www.instagram.com/reel/DOHI5m9jOVd/"
type input "https://www.instagram.com/reel/DOHI5m9jOVd/"
click at [909, 454] on button "Import Reel" at bounding box center [890, 457] width 122 height 31
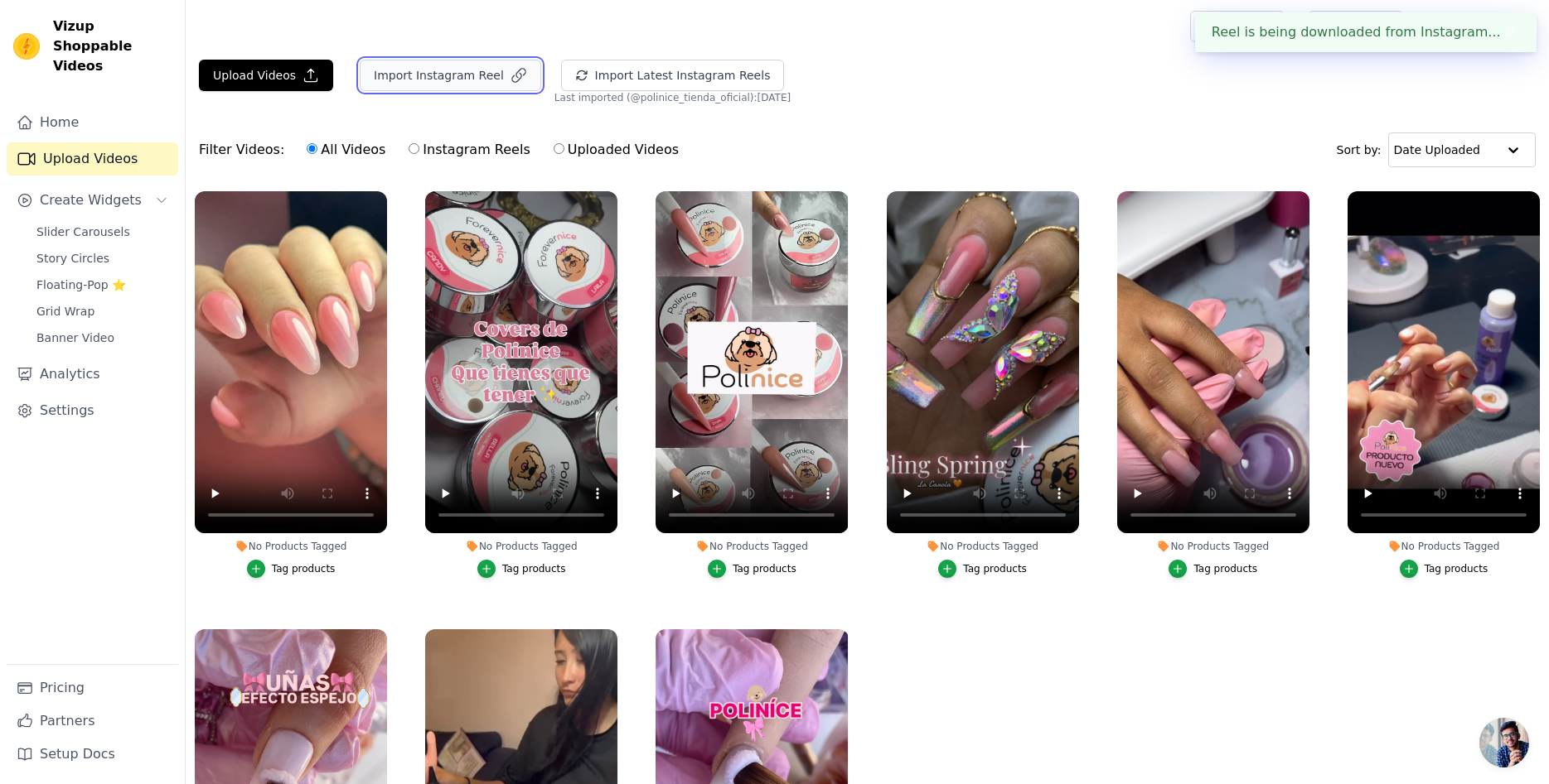
click at [407, 70] on button "Import Instagram Reel" at bounding box center [450, 75] width 181 height 31
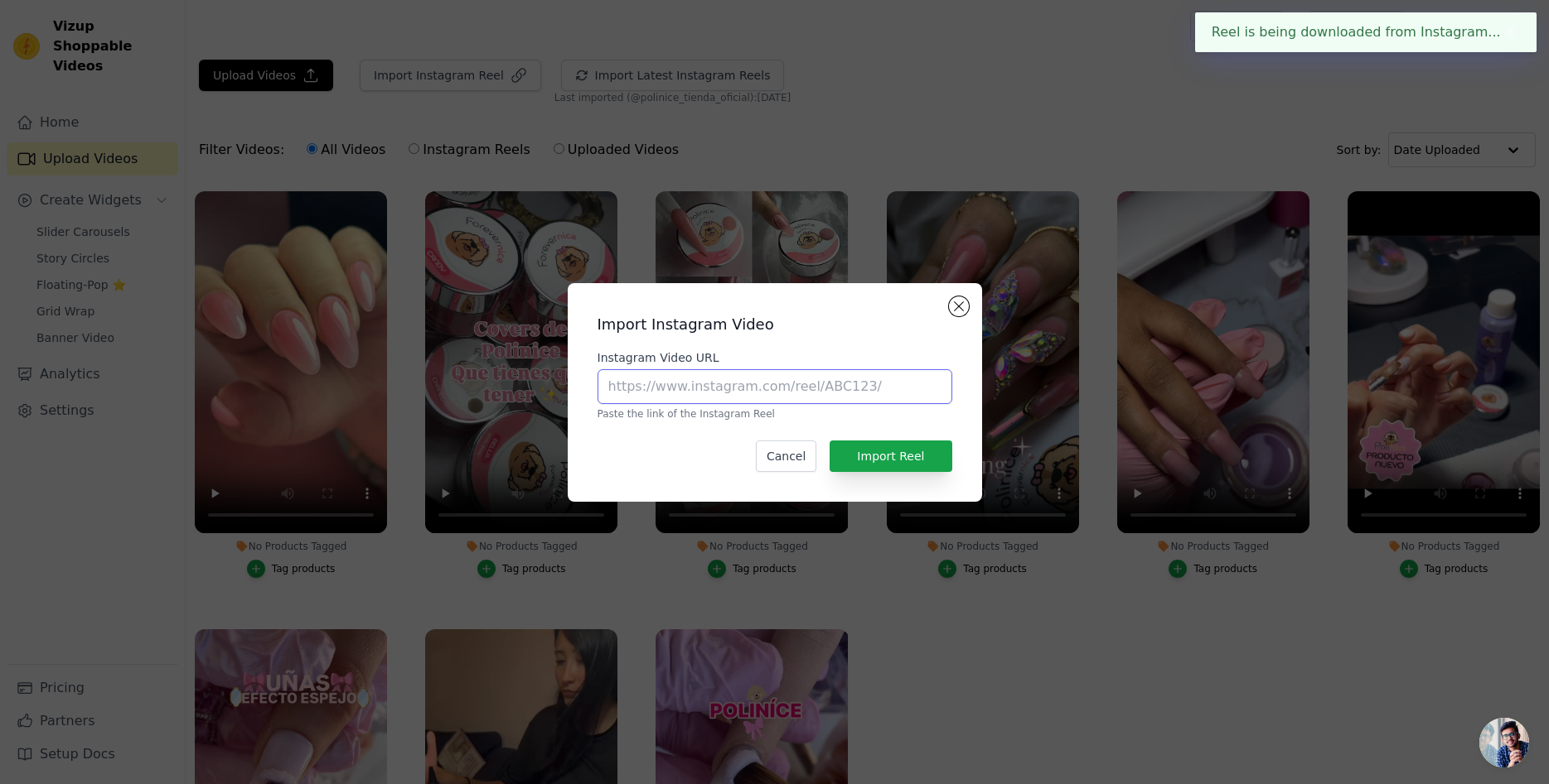
click at [822, 379] on input "Instagram Video URL" at bounding box center [774, 386] width 355 height 35
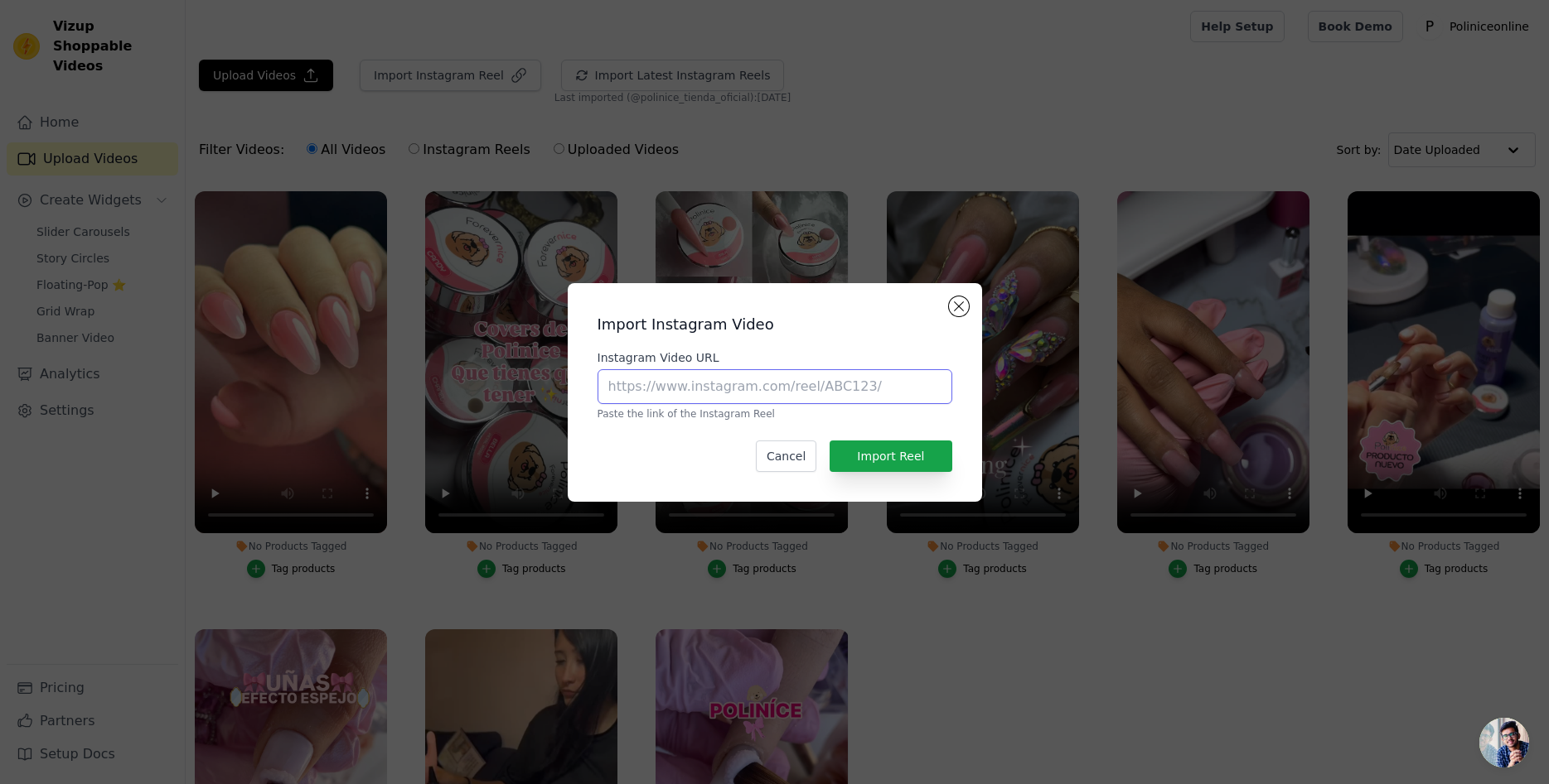
paste input "https://www.instagram.com/reel/DN1n3KZWJUx/"
type input "https://www.instagram.com/reel/DN1n3KZWJUx/"
click at [914, 462] on button "Import Reel" at bounding box center [890, 457] width 122 height 31
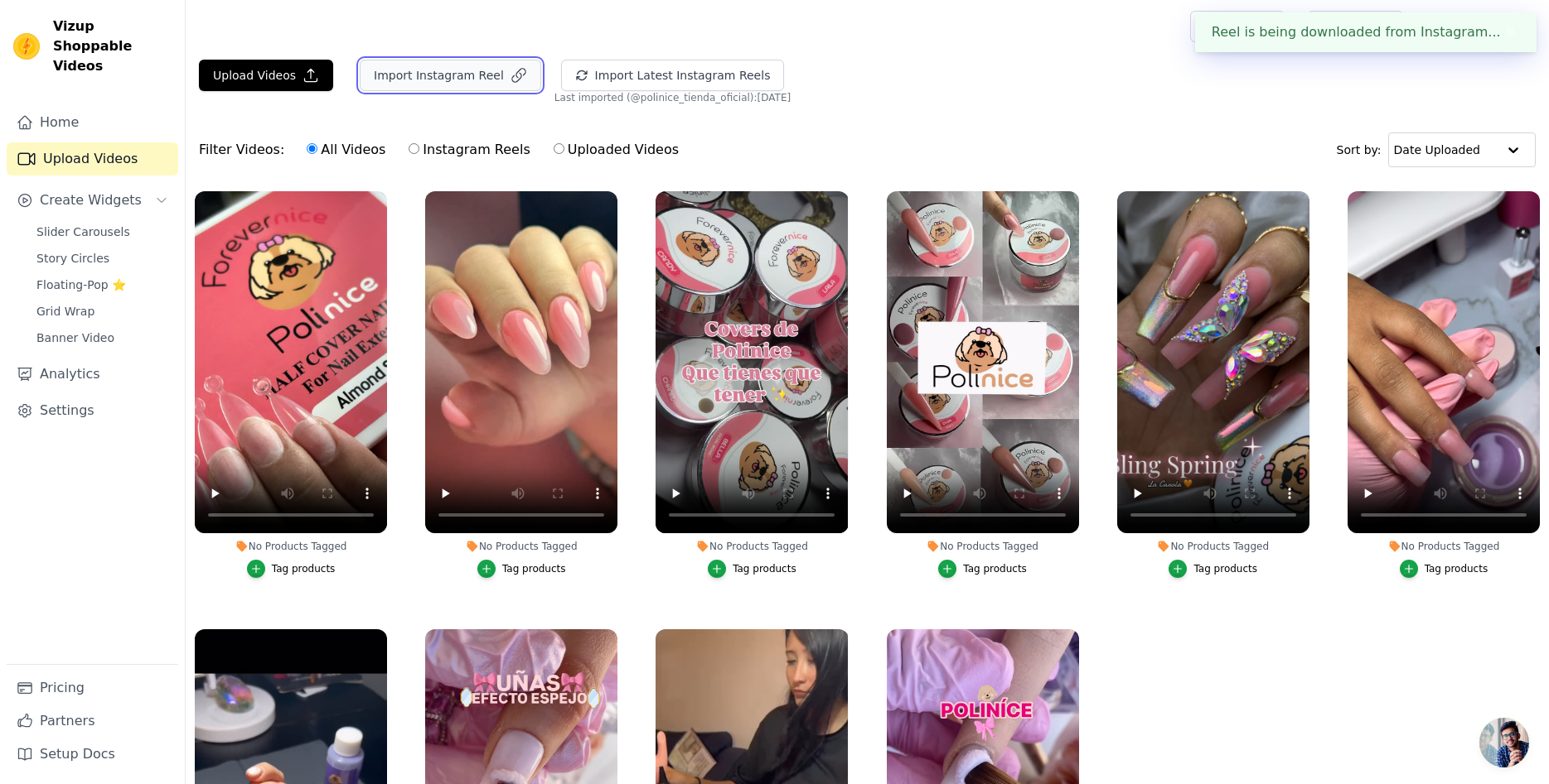
click at [444, 77] on button "Import Instagram Reel" at bounding box center [450, 75] width 181 height 31
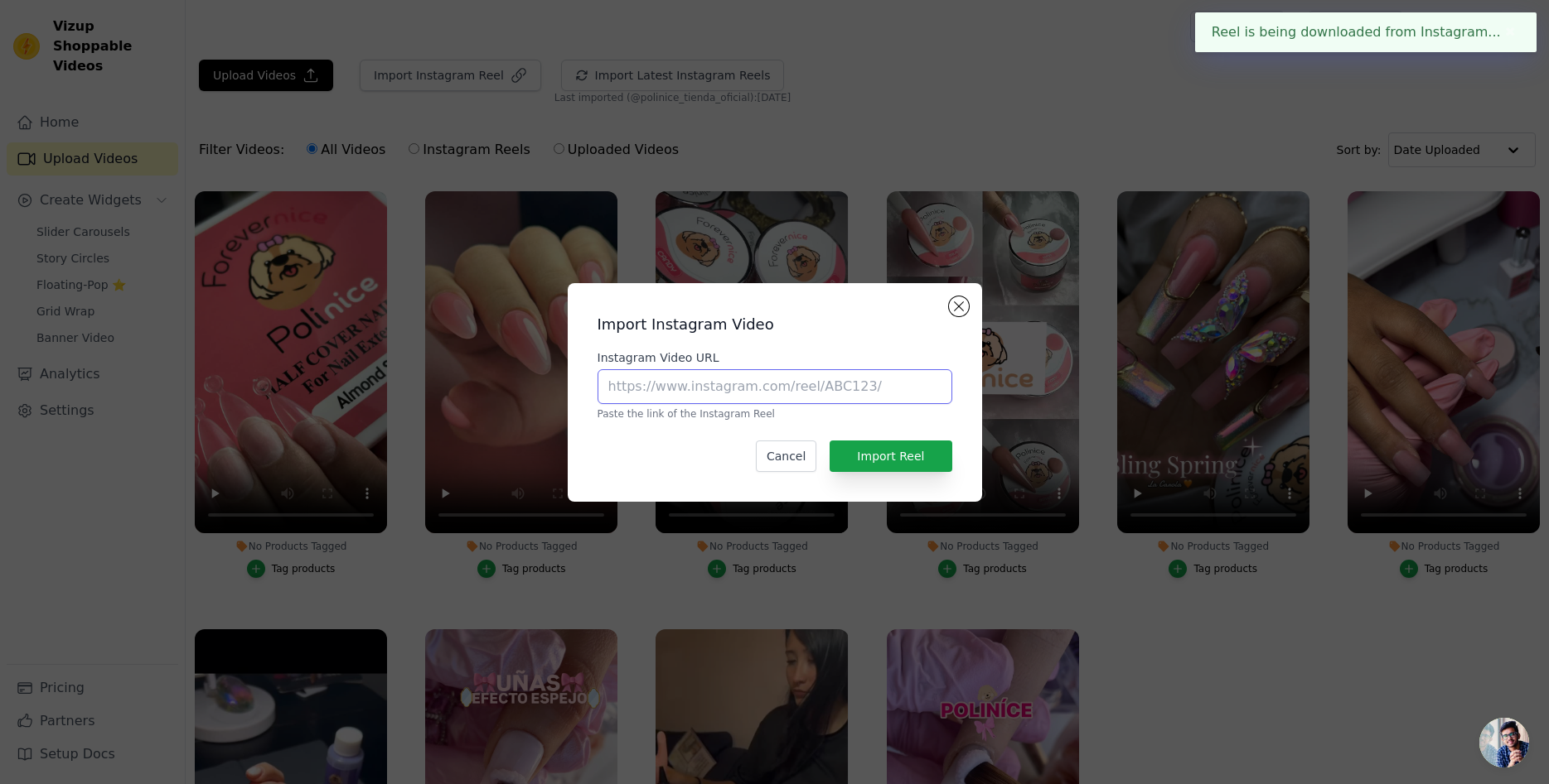
click at [688, 386] on input "Instagram Video URL" at bounding box center [774, 386] width 355 height 35
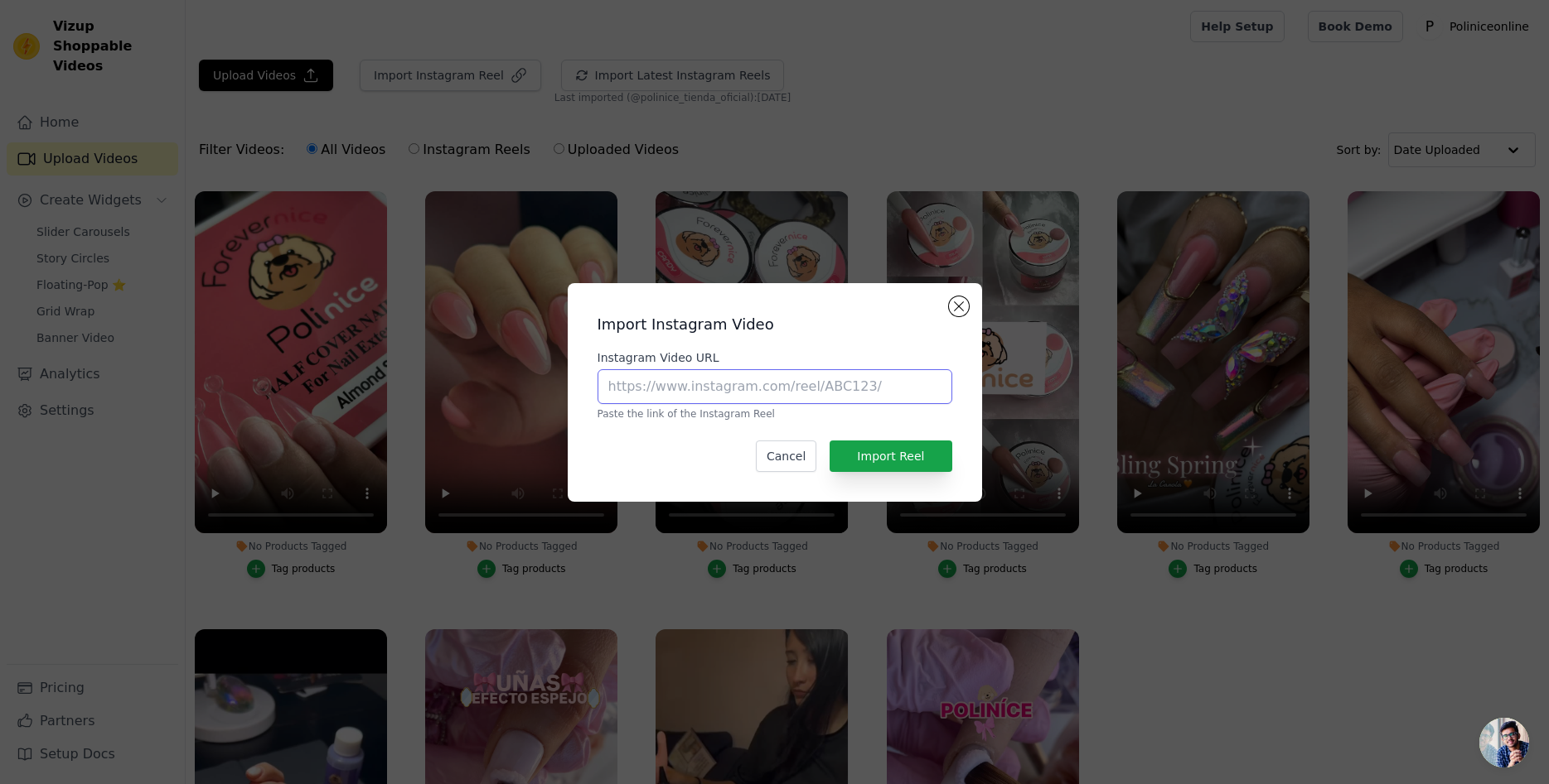
paste input "https://www.instagram.com/reel/DNWgAUdNryt/"
type input "https://www.instagram.com/reel/DNWgAUdNryt/"
click at [905, 455] on button "Import Reel" at bounding box center [890, 457] width 122 height 31
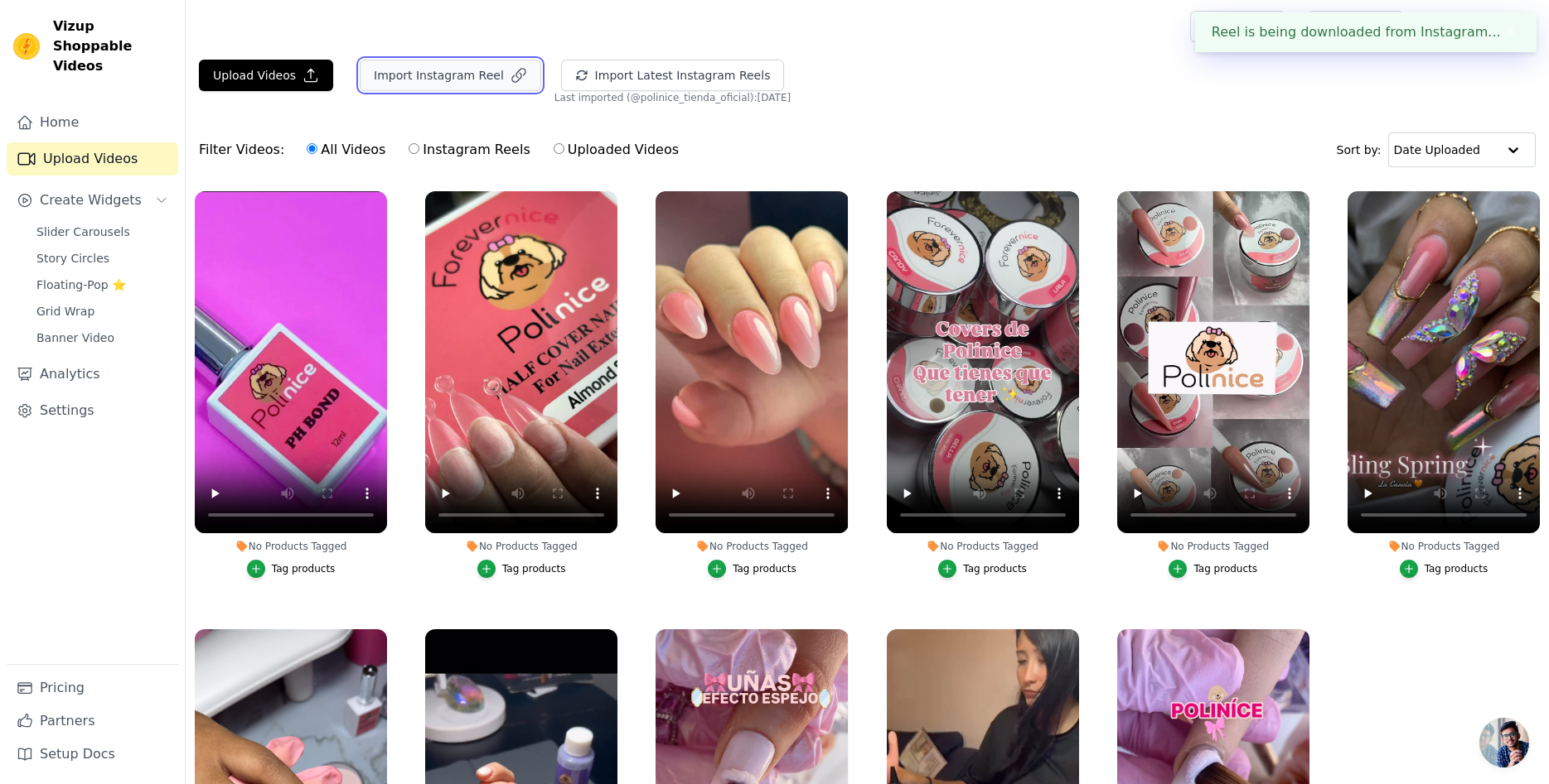
click at [464, 70] on button "Import Instagram Reel" at bounding box center [450, 75] width 181 height 31
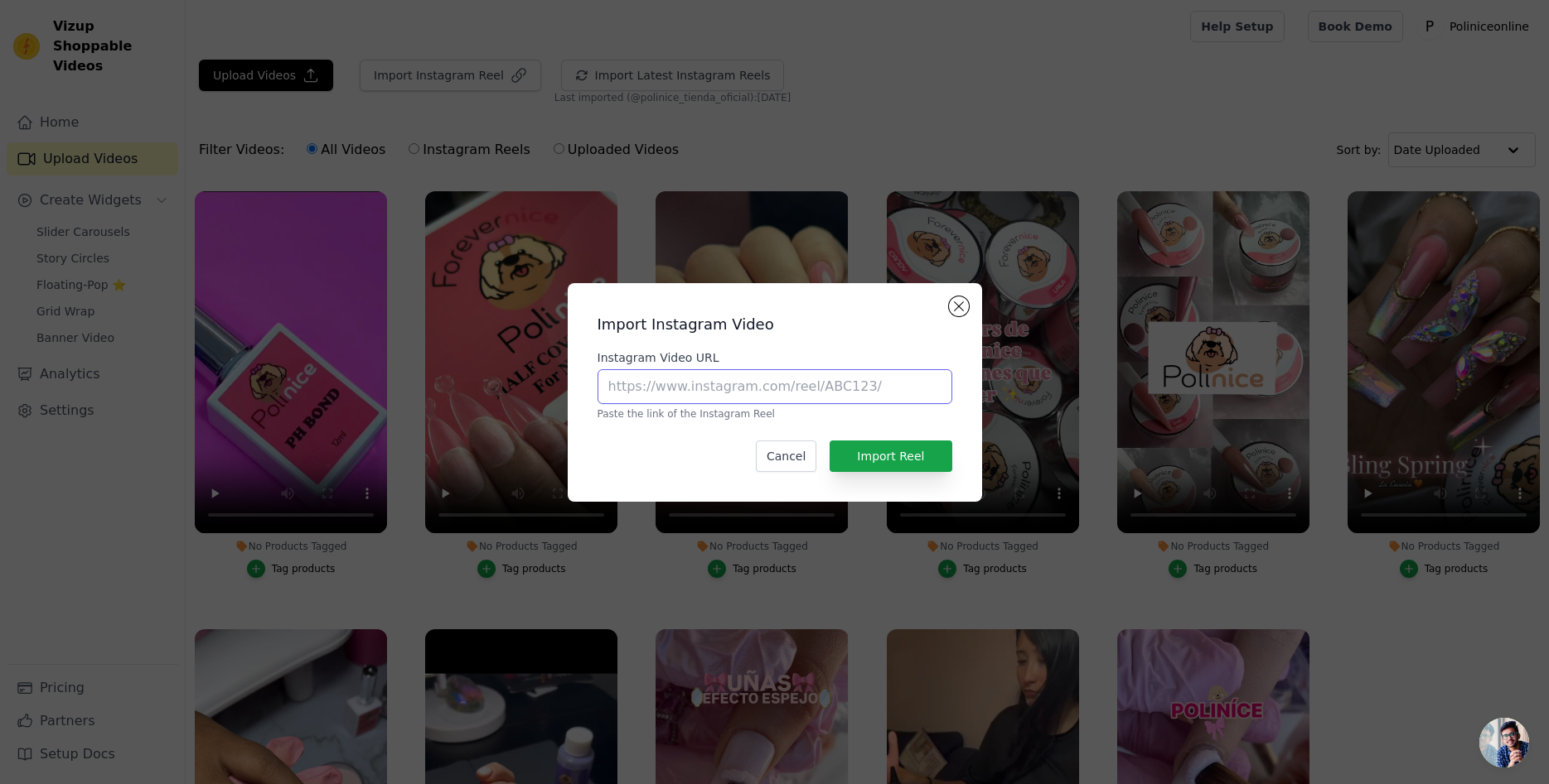
click at [661, 394] on input "Instagram Video URL" at bounding box center [774, 386] width 355 height 35
paste input "https://www.instagram.com/reel/DNPamGzsS88/"
type input "https://www.instagram.com/reel/DNPamGzsS88/"
click at [891, 452] on button "Import Reel" at bounding box center [890, 457] width 122 height 31
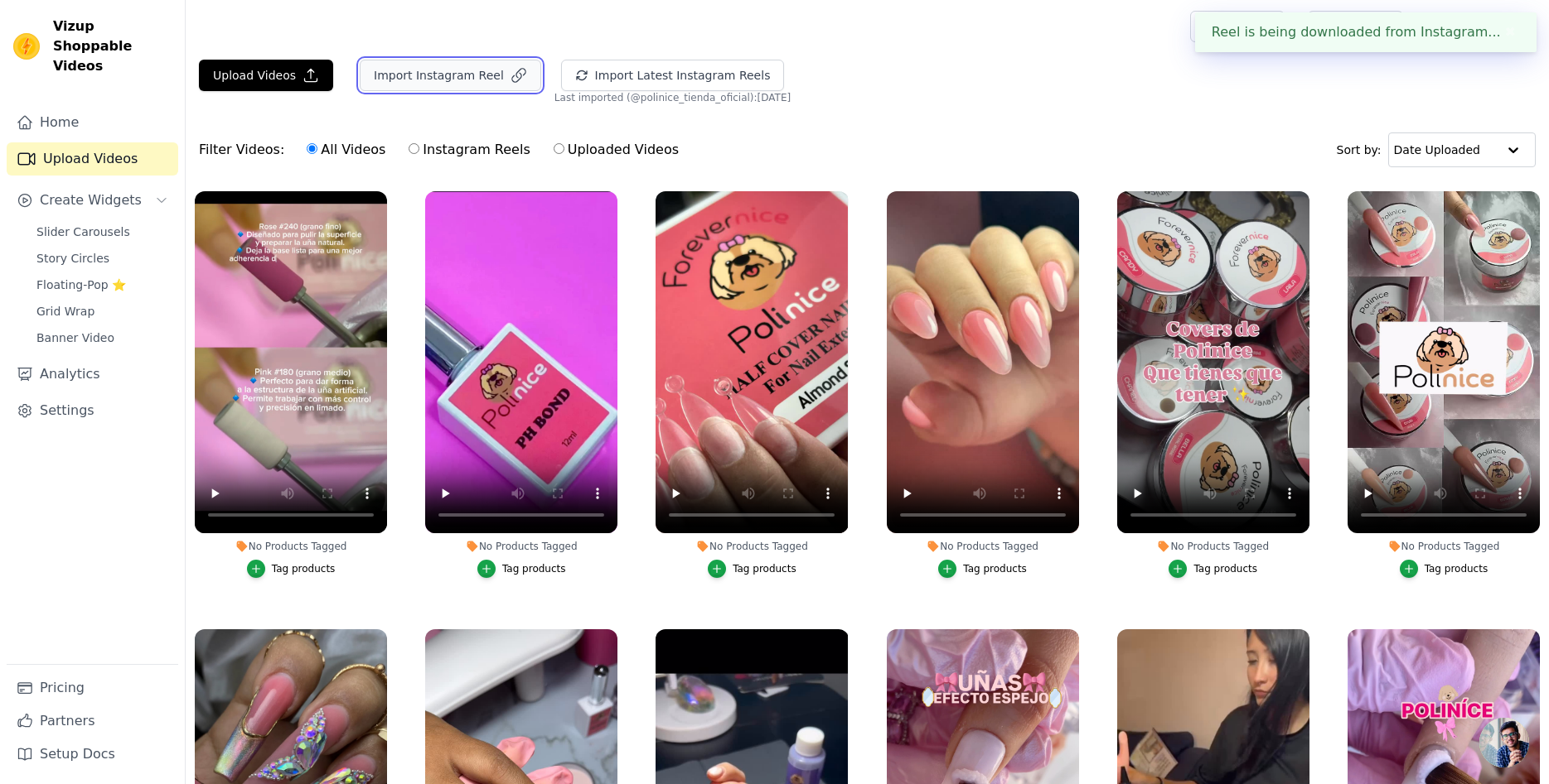
click at [455, 76] on button "Import Instagram Reel" at bounding box center [450, 75] width 181 height 31
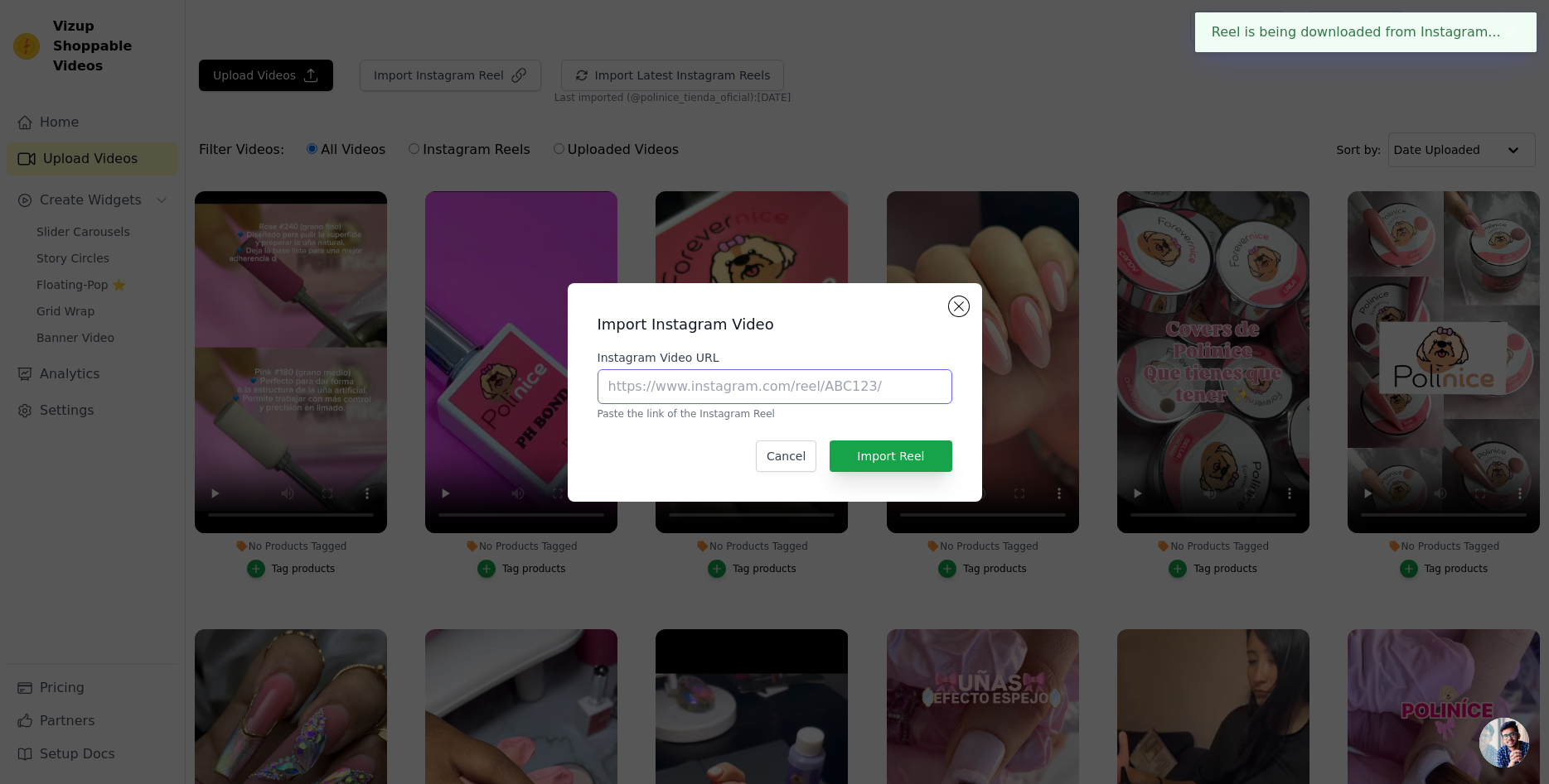
click at [673, 385] on input "Instagram Video URL" at bounding box center [774, 386] width 355 height 35
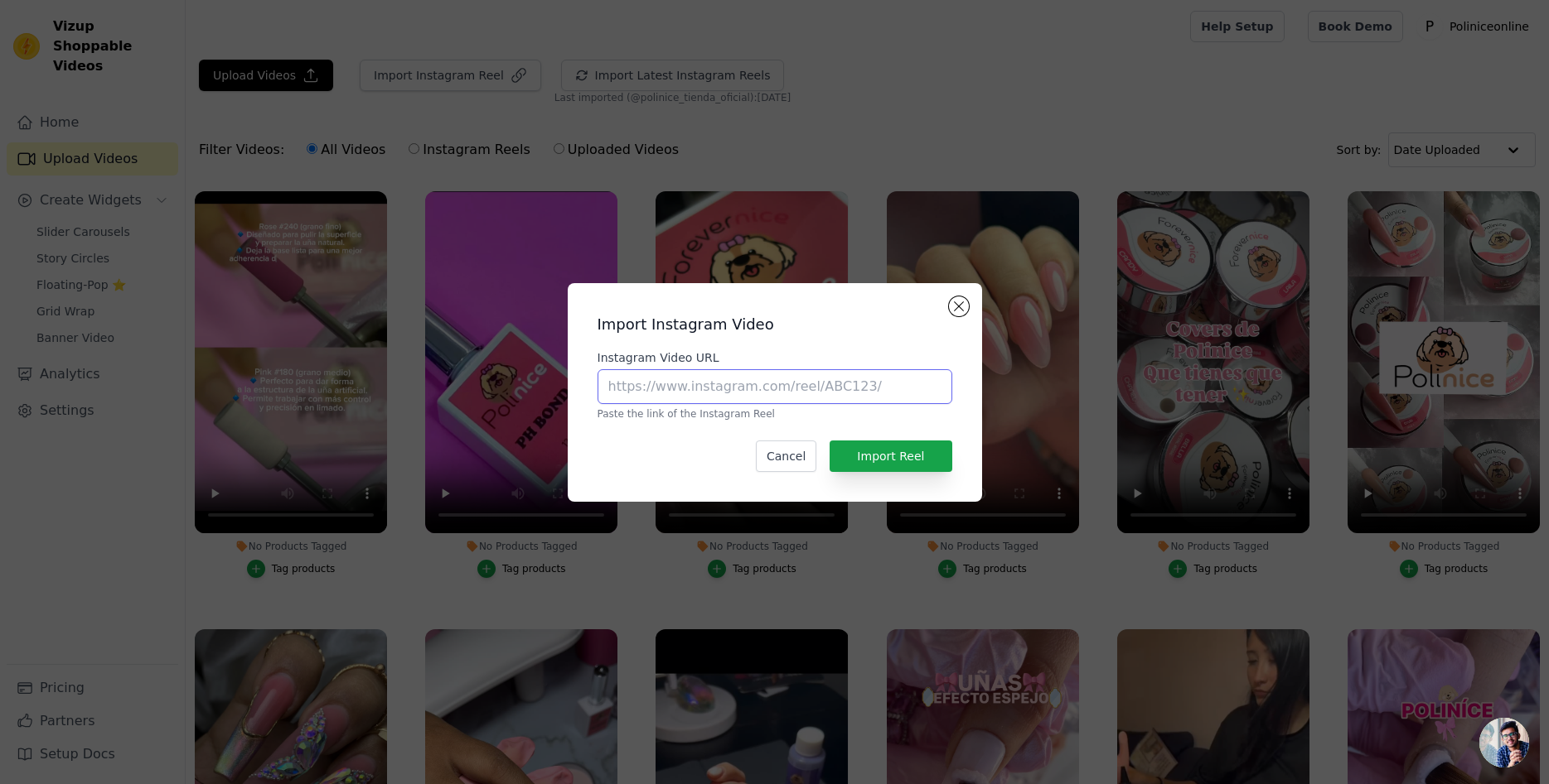
paste input "https://www.instagram.com/reel/DBjphAkRqGx/"
type input "https://www.instagram.com/reel/DBjphAkRqGx/"
click at [897, 460] on button "Import Reel" at bounding box center [890, 457] width 122 height 31
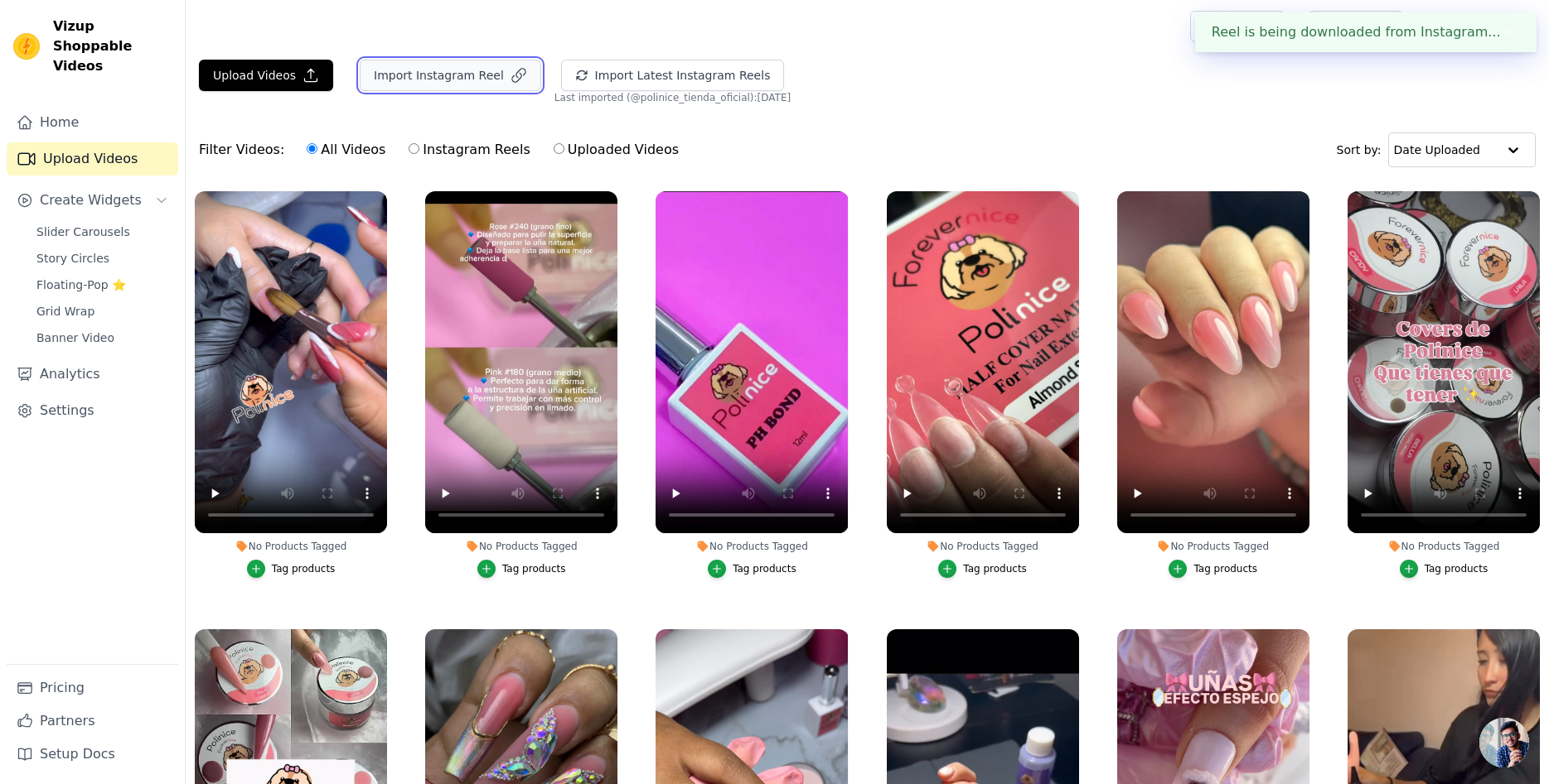
click at [426, 75] on button "Import Instagram Reel" at bounding box center [450, 75] width 181 height 31
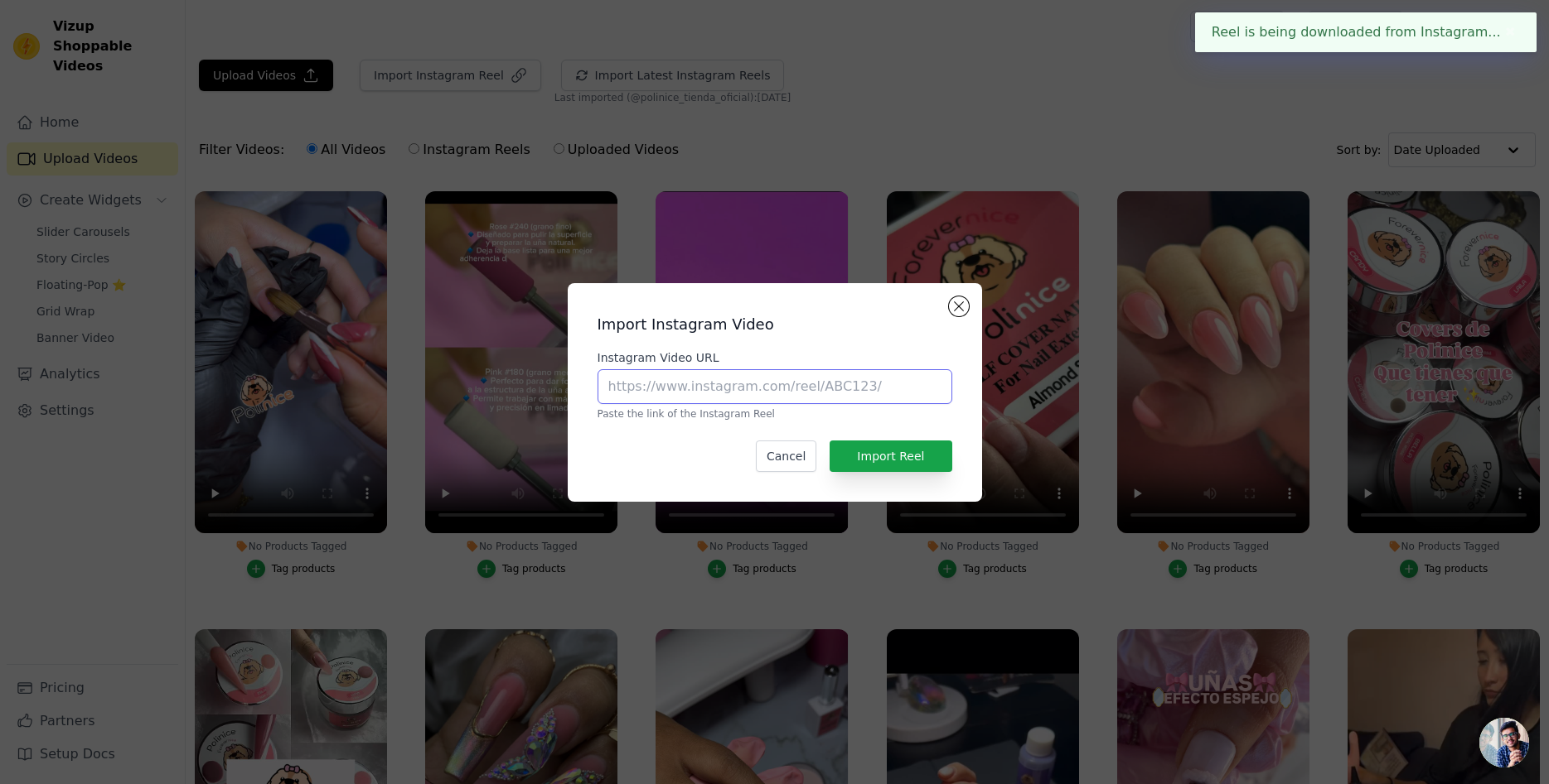
click at [768, 387] on input "Instagram Video URL" at bounding box center [774, 386] width 355 height 35
paste input "https://www.instagram.com/reel/DDGWPz8MU4l/"
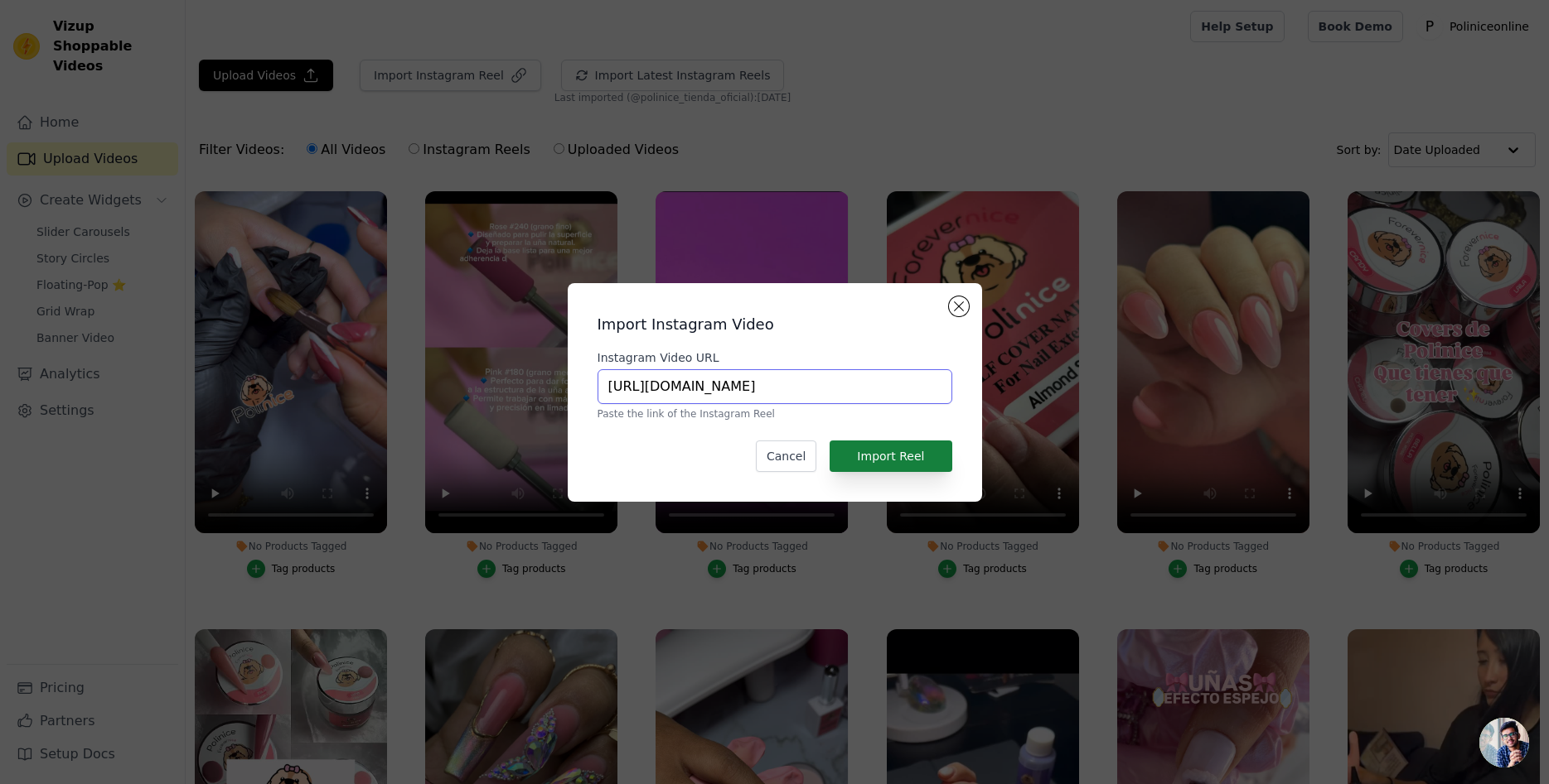
type input "https://www.instagram.com/reel/DDGWPz8MU4l/"
click at [923, 461] on button "Import Reel" at bounding box center [890, 457] width 122 height 31
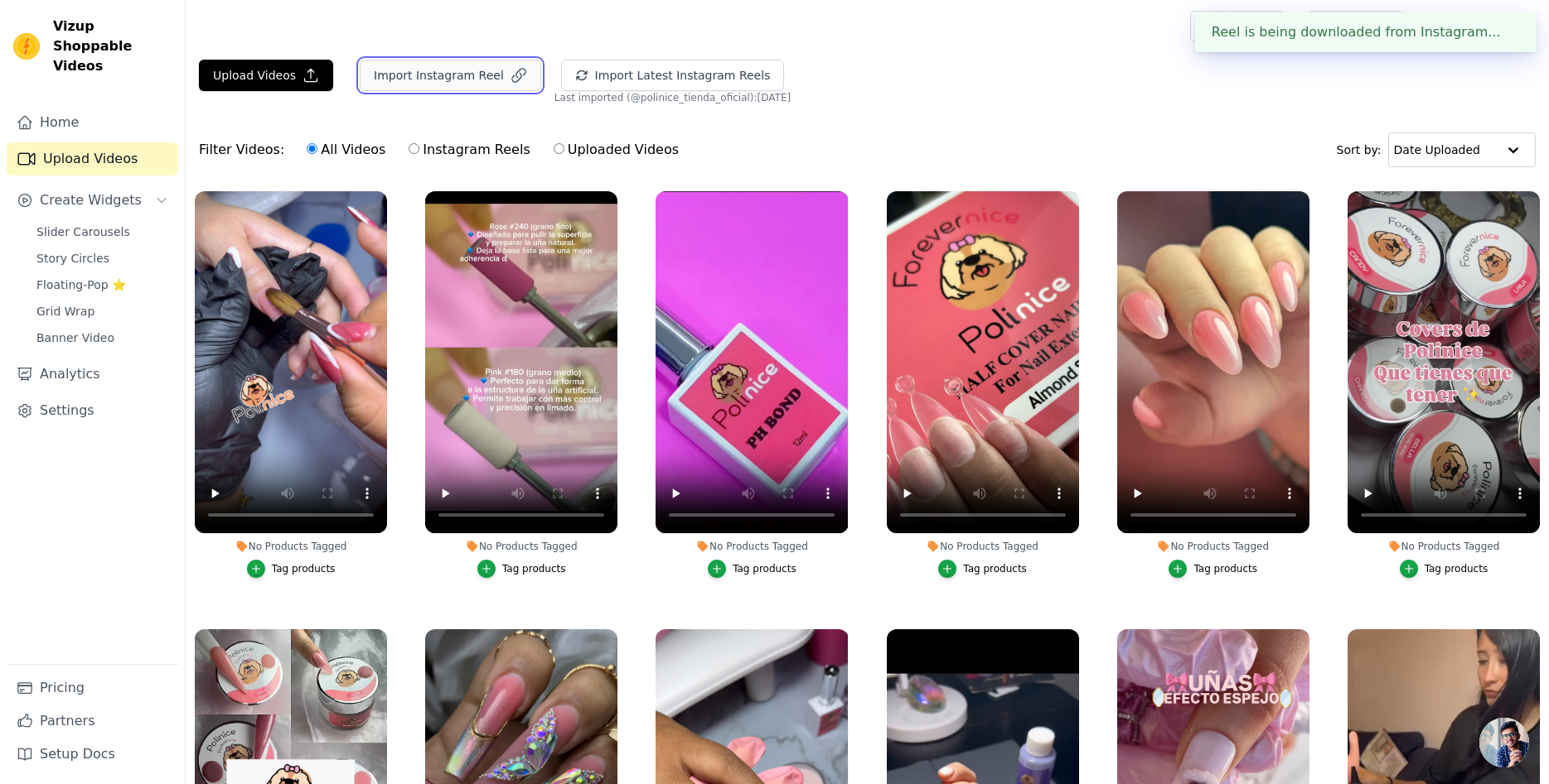
click at [408, 66] on button "Import Instagram Reel" at bounding box center [450, 75] width 181 height 31
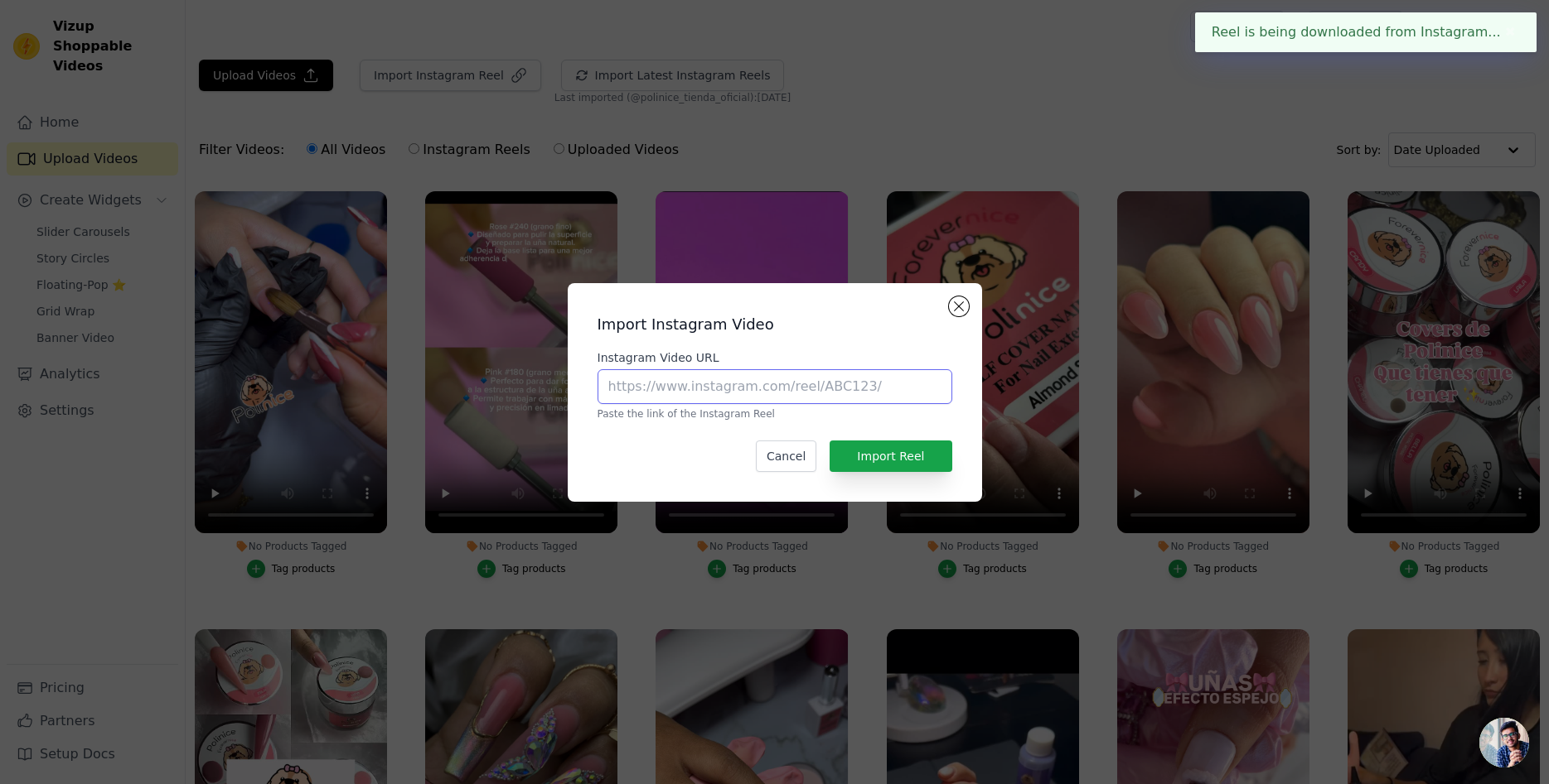
click at [690, 392] on input "Instagram Video URL" at bounding box center [774, 386] width 355 height 35
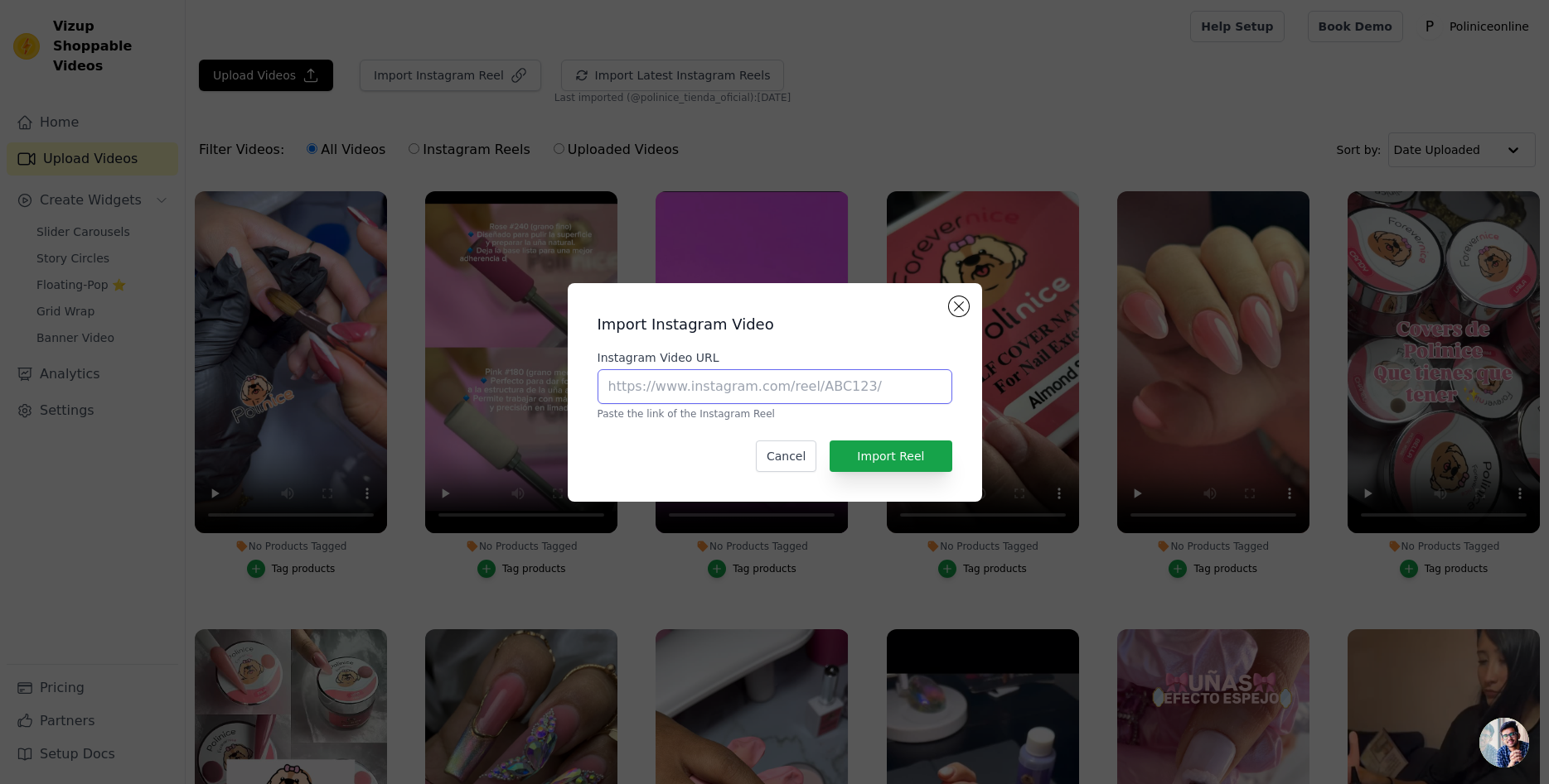
paste input "https://www.instagram.com/reel/DLkkhFSMnYC/"
type input "https://www.instagram.com/reel/DLkkhFSMnYC/"
click at [911, 463] on button "Import Reel" at bounding box center [890, 457] width 122 height 31
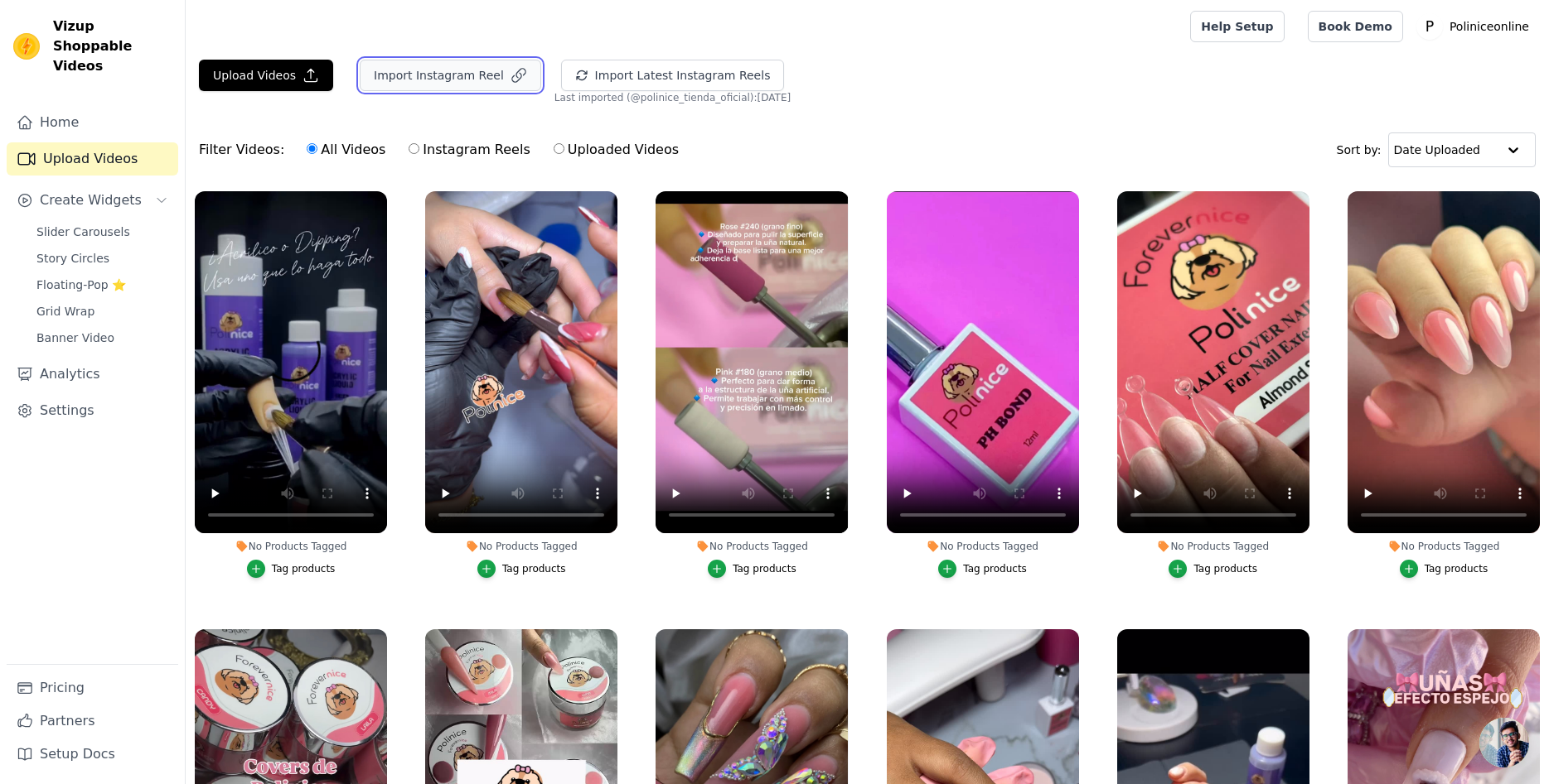
click at [443, 68] on button "Import Instagram Reel" at bounding box center [450, 75] width 181 height 31
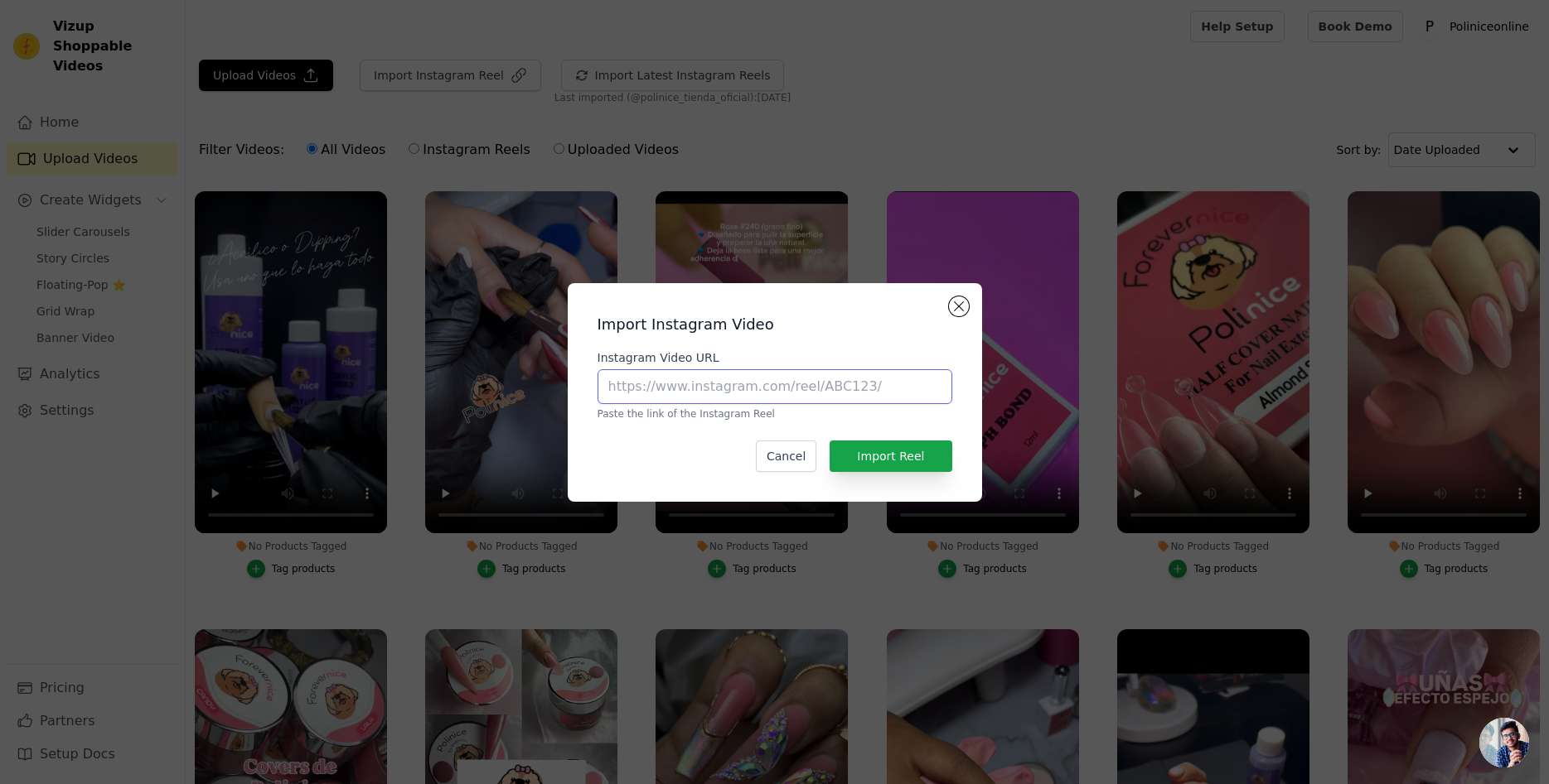
click at [653, 383] on input "Instagram Video URL" at bounding box center [774, 386] width 355 height 35
paste input "https://www.instagram.com/reel/DM25O-0suGR/"
type input "https://www.instagram.com/reel/DM25O-0suGR/"
click at [893, 450] on button "Import Reel" at bounding box center [890, 457] width 122 height 31
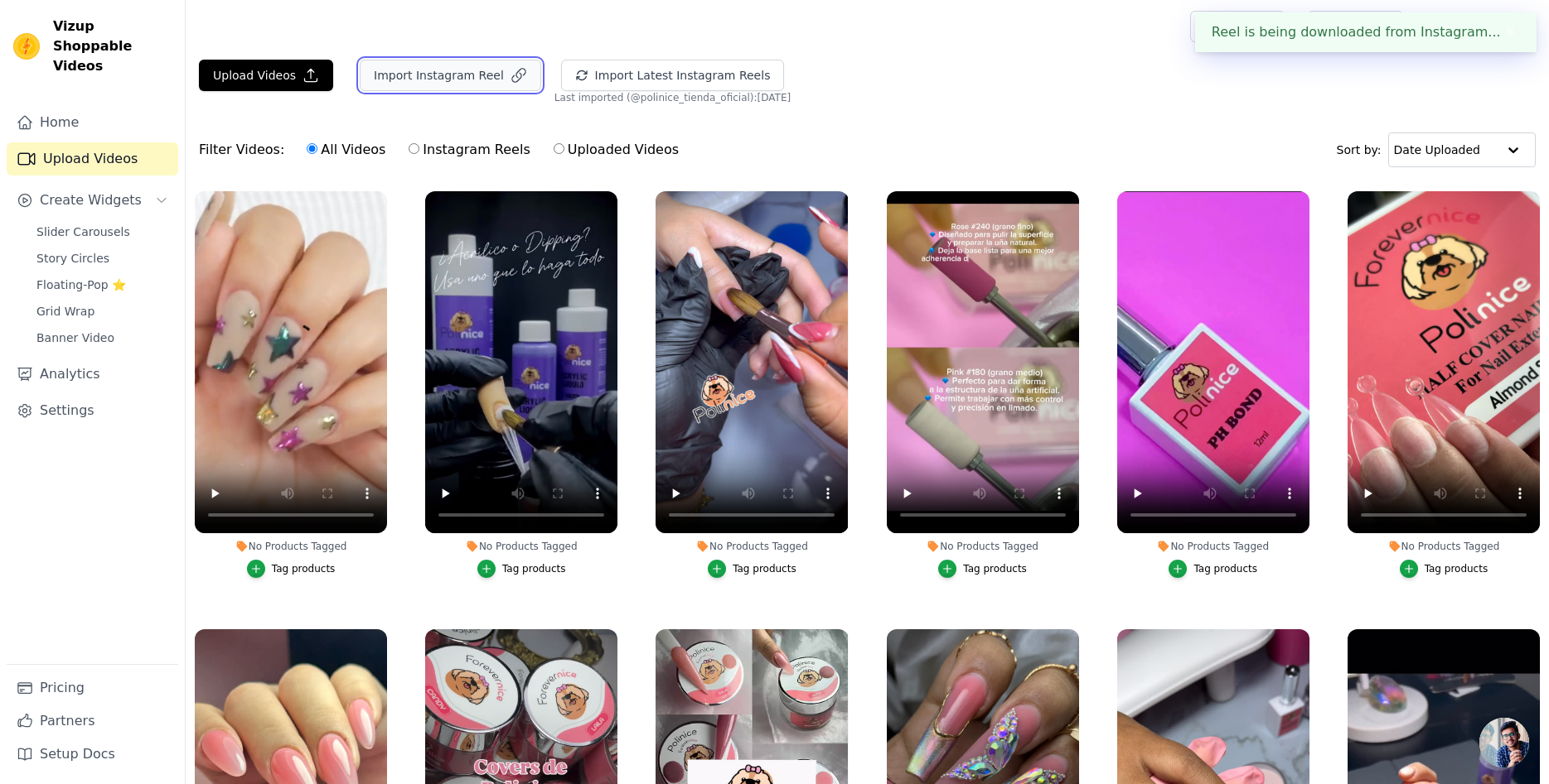
click at [403, 68] on button "Import Instagram Reel" at bounding box center [450, 75] width 181 height 31
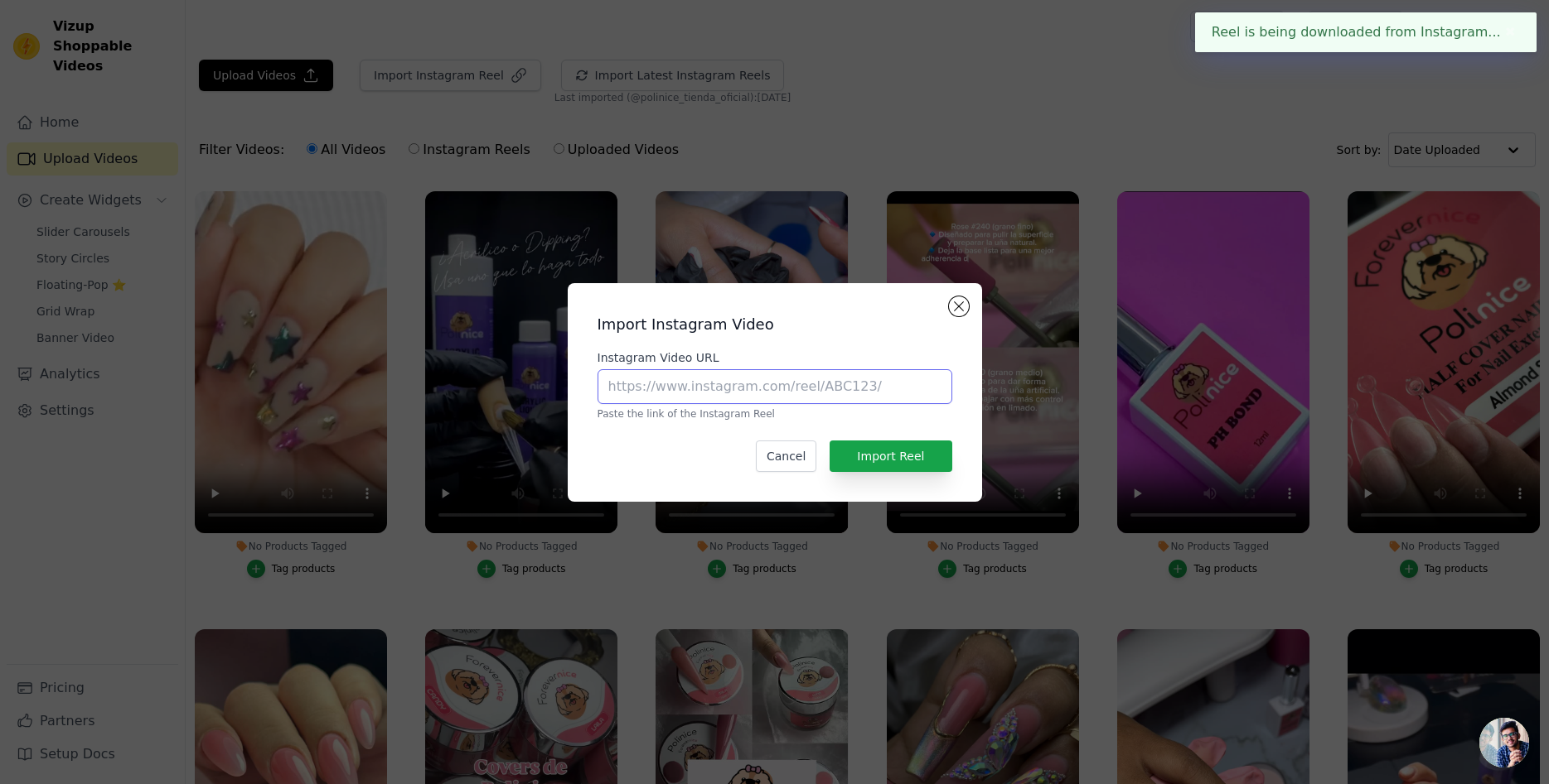
click at [671, 386] on input "Instagram Video URL" at bounding box center [774, 386] width 355 height 35
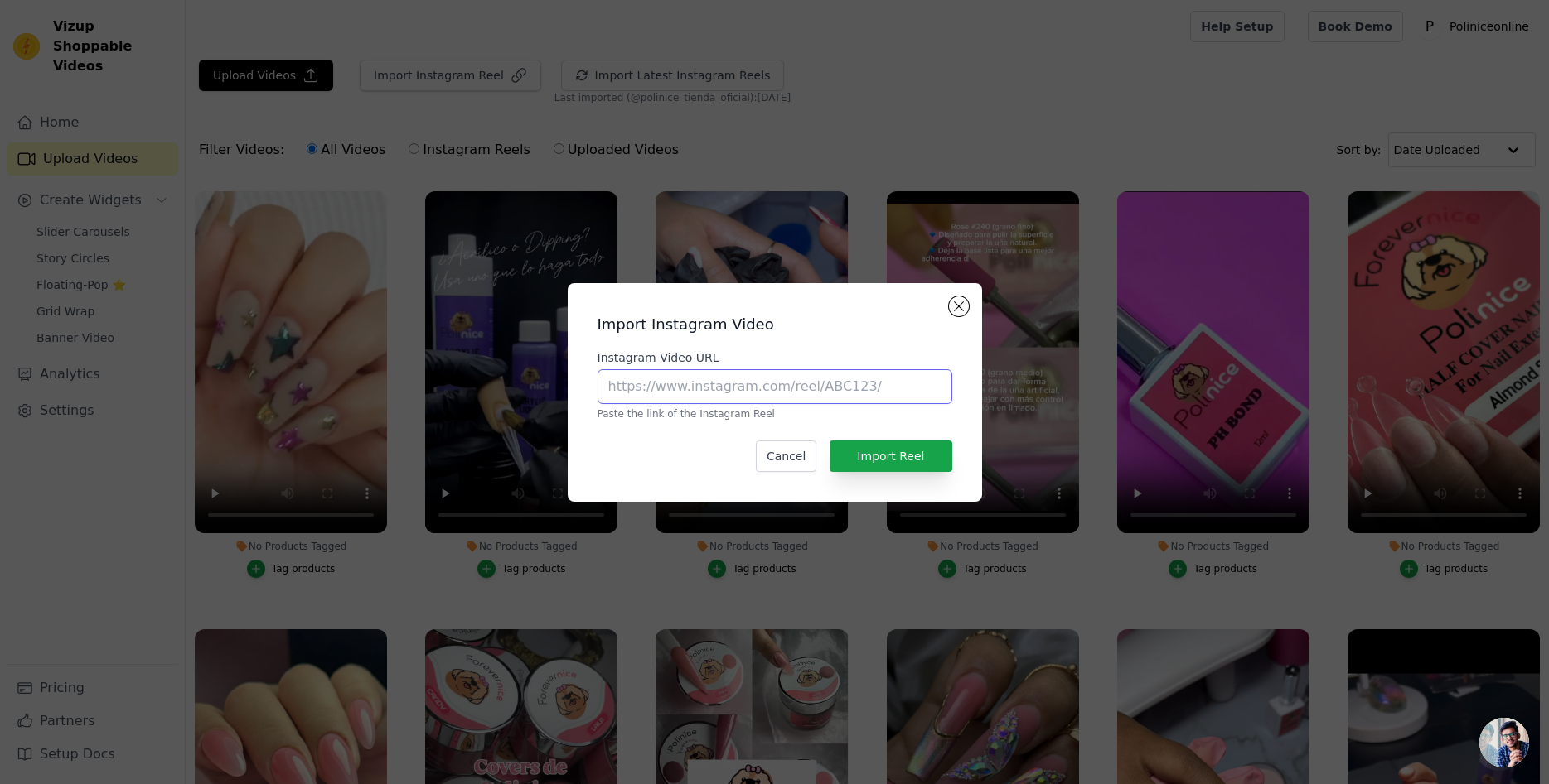
paste input "https://www.instagram.com/reel/DFgGSOmy_g8/"
type input "https://www.instagram.com/reel/DFgGSOmy_g8/"
click at [871, 463] on button "Import Reel" at bounding box center [890, 457] width 122 height 31
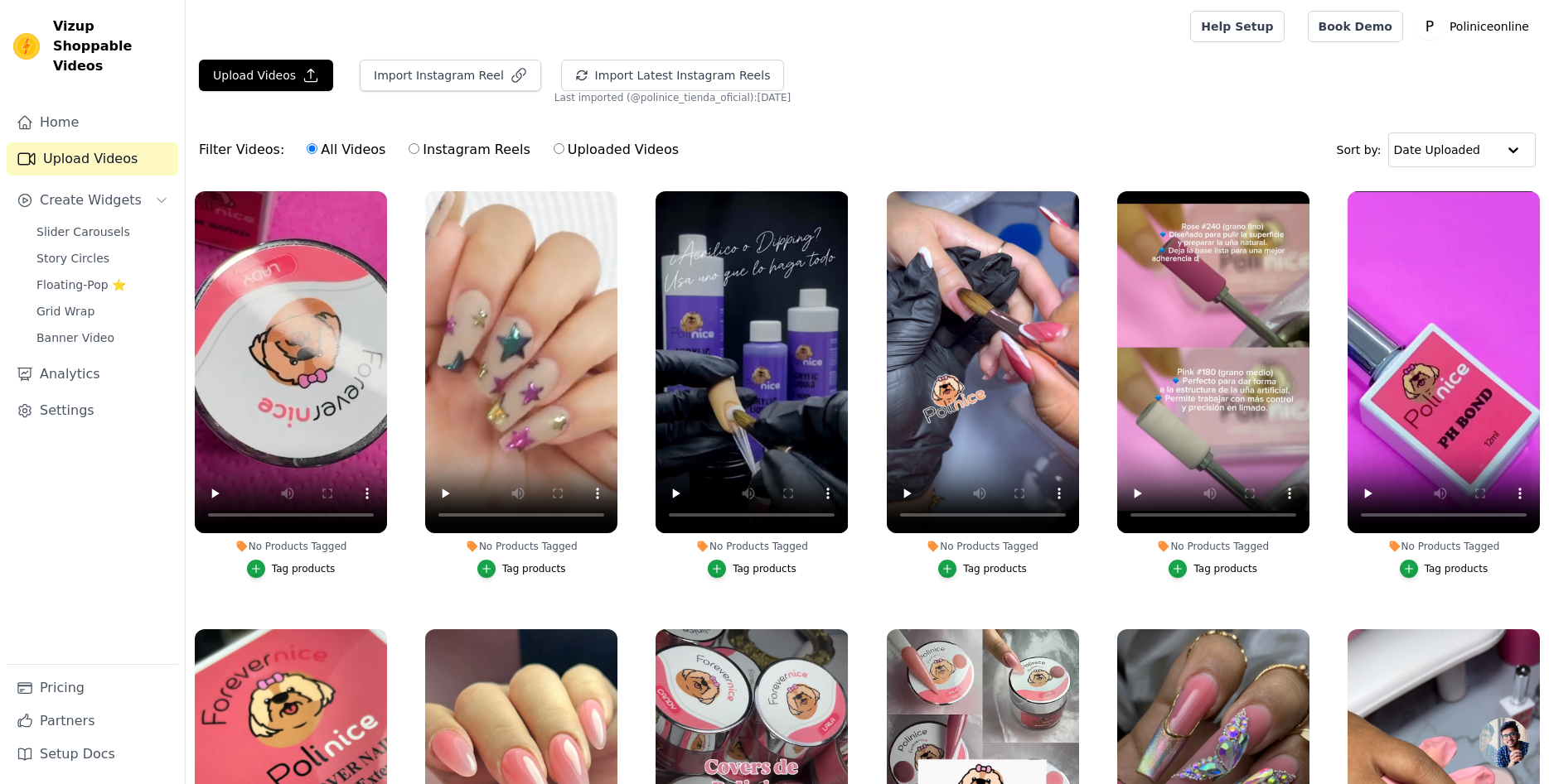
click at [472, 148] on label "Instagram Reels" at bounding box center [469, 150] width 123 height 22
click at [420, 148] on input "Instagram Reels" at bounding box center [413, 148] width 10 height 10
radio input "true"
click at [86, 224] on span "Slider Carousels" at bounding box center [83, 231] width 94 height 16
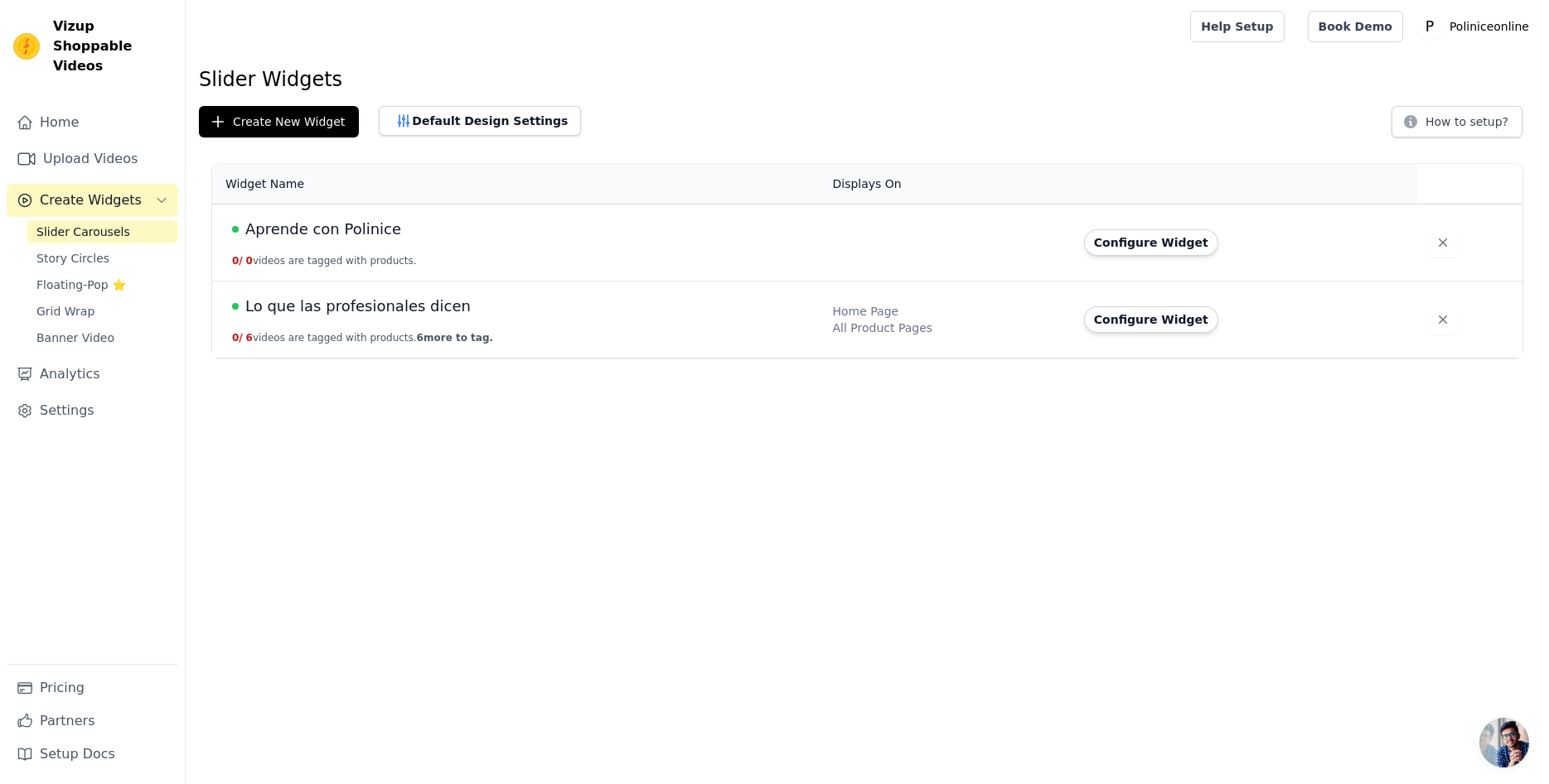
click at [306, 233] on span "Aprende con Polinice" at bounding box center [323, 229] width 156 height 23
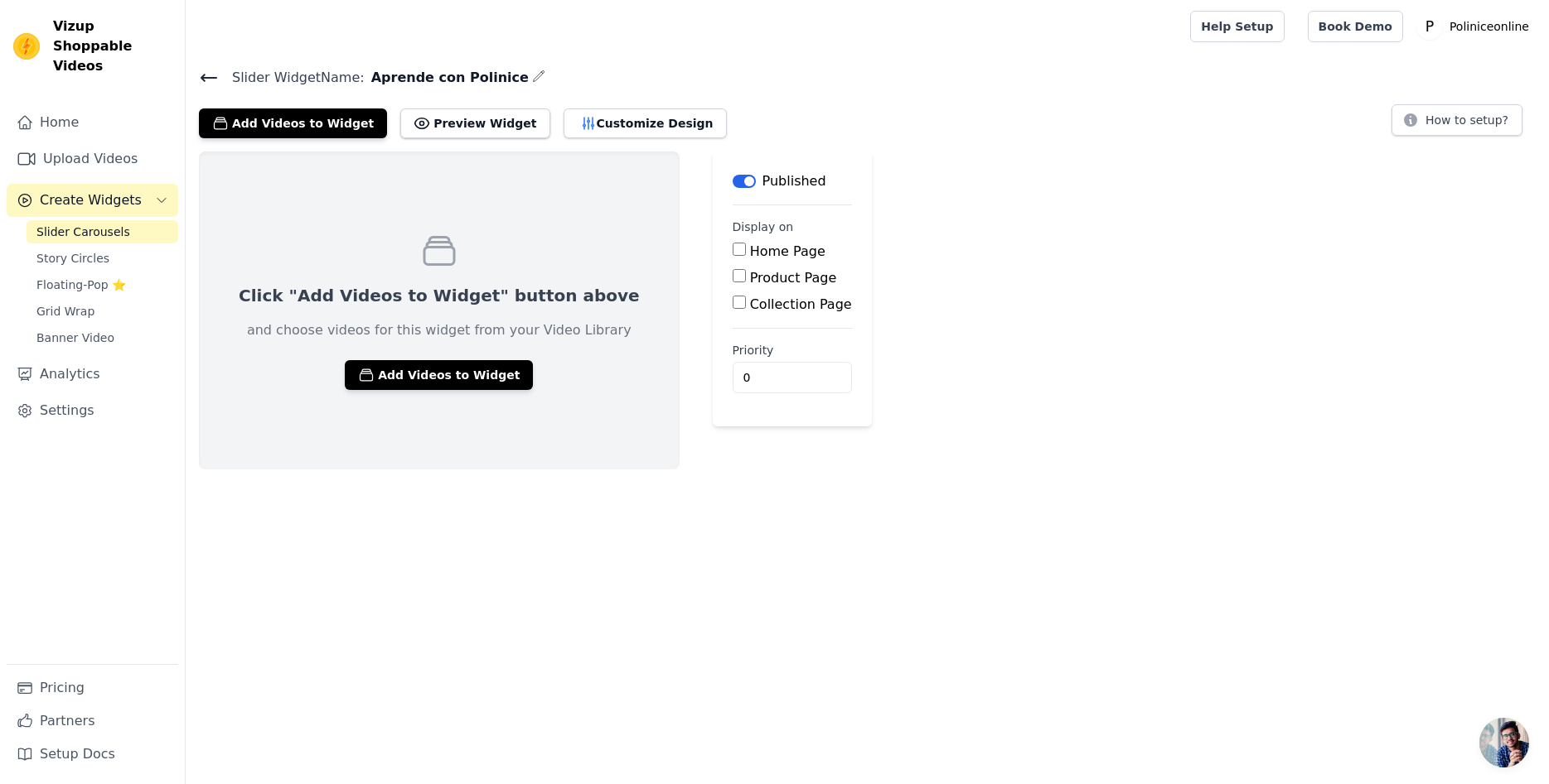
click at [750, 245] on label "Home Page" at bounding box center [787, 251] width 75 height 16
click at [732, 245] on input "Home Page" at bounding box center [739, 249] width 13 height 13
checkbox input "true"
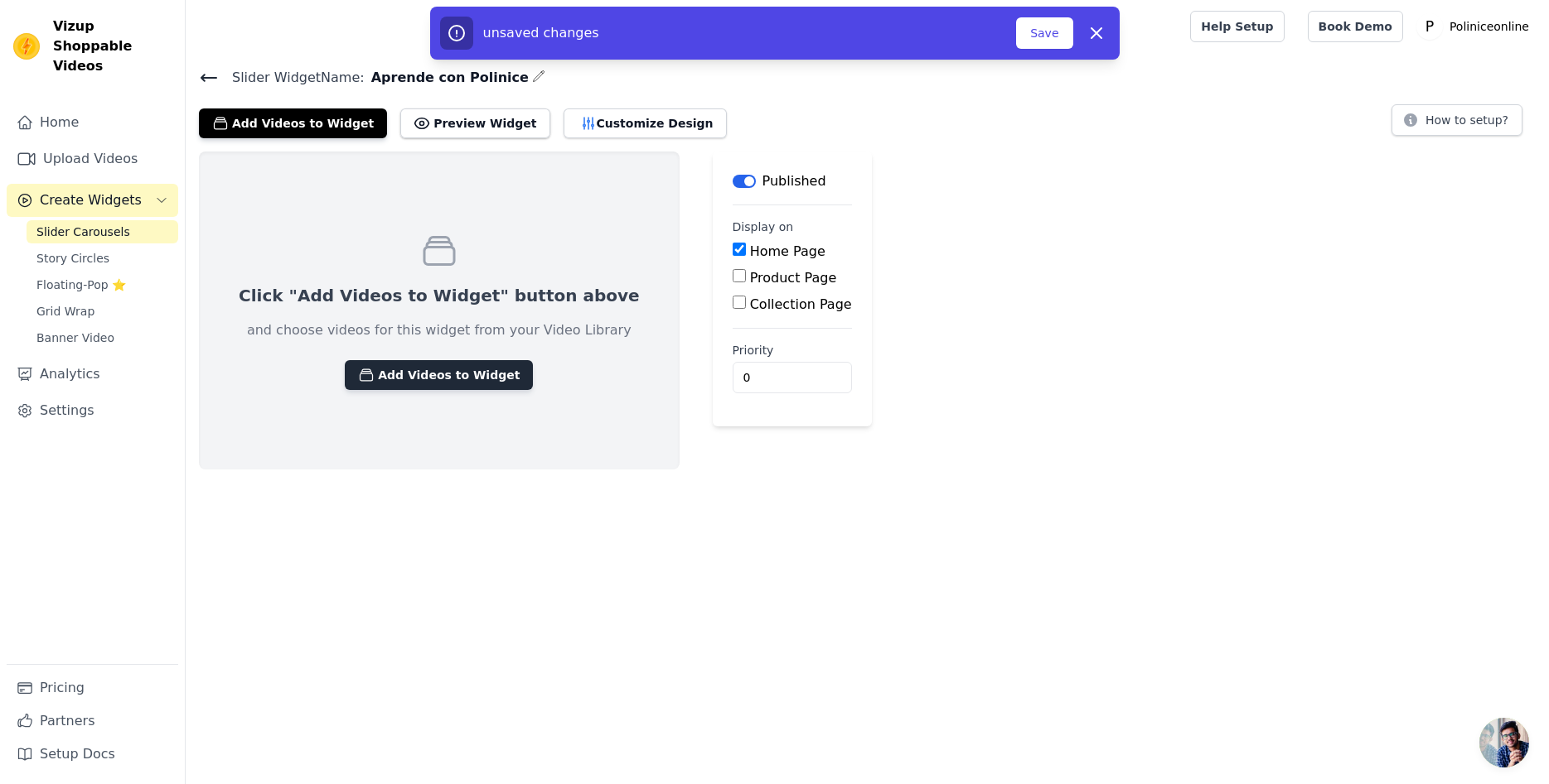
click at [417, 373] on button "Add Videos to Widget" at bounding box center [439, 375] width 188 height 29
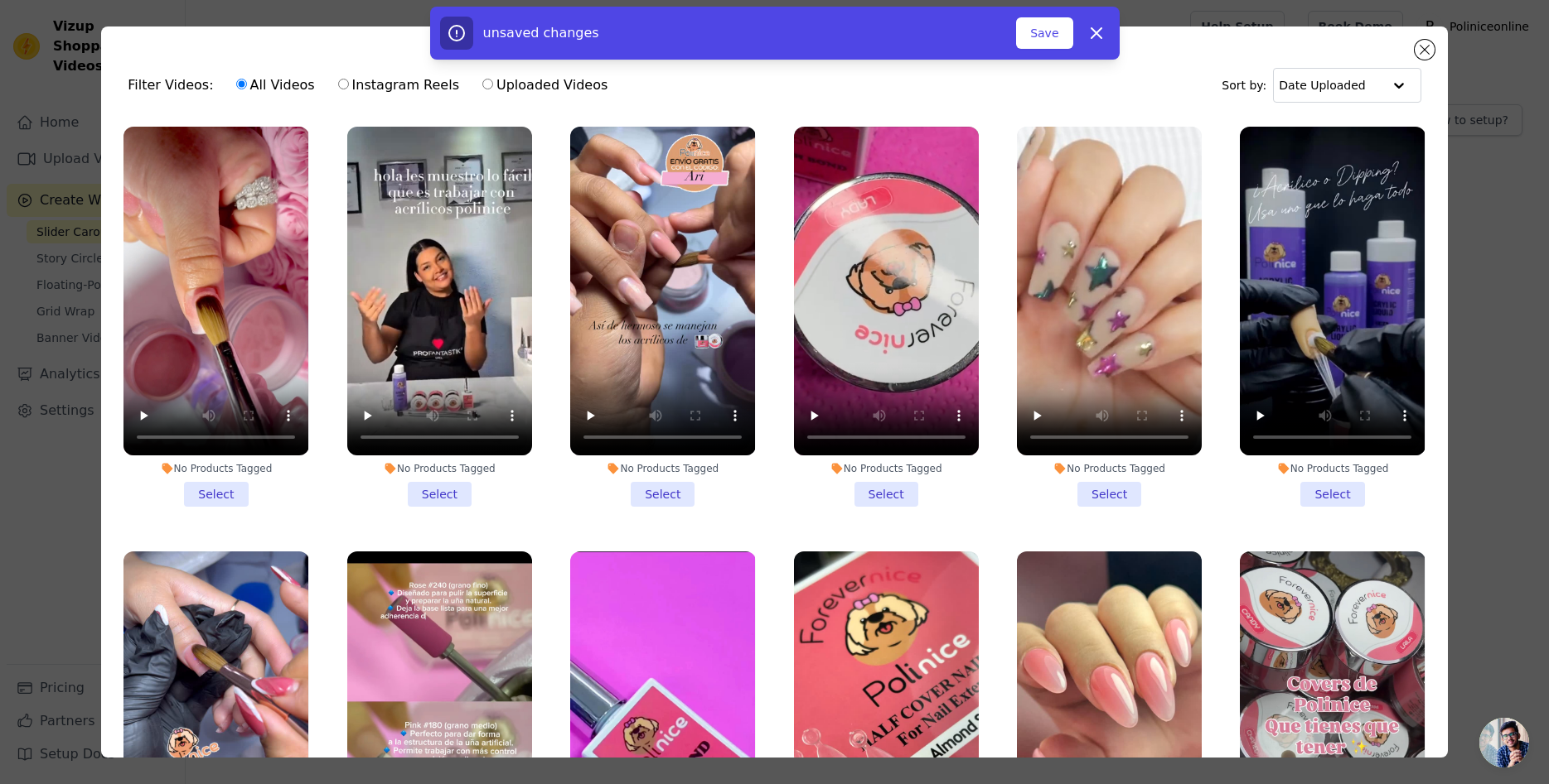
click at [219, 496] on li "No Products Tagged Select" at bounding box center [215, 316] width 185 height 380
click at [0, 0] on input "No Products Tagged Select" at bounding box center [0, 0] width 0 height 0
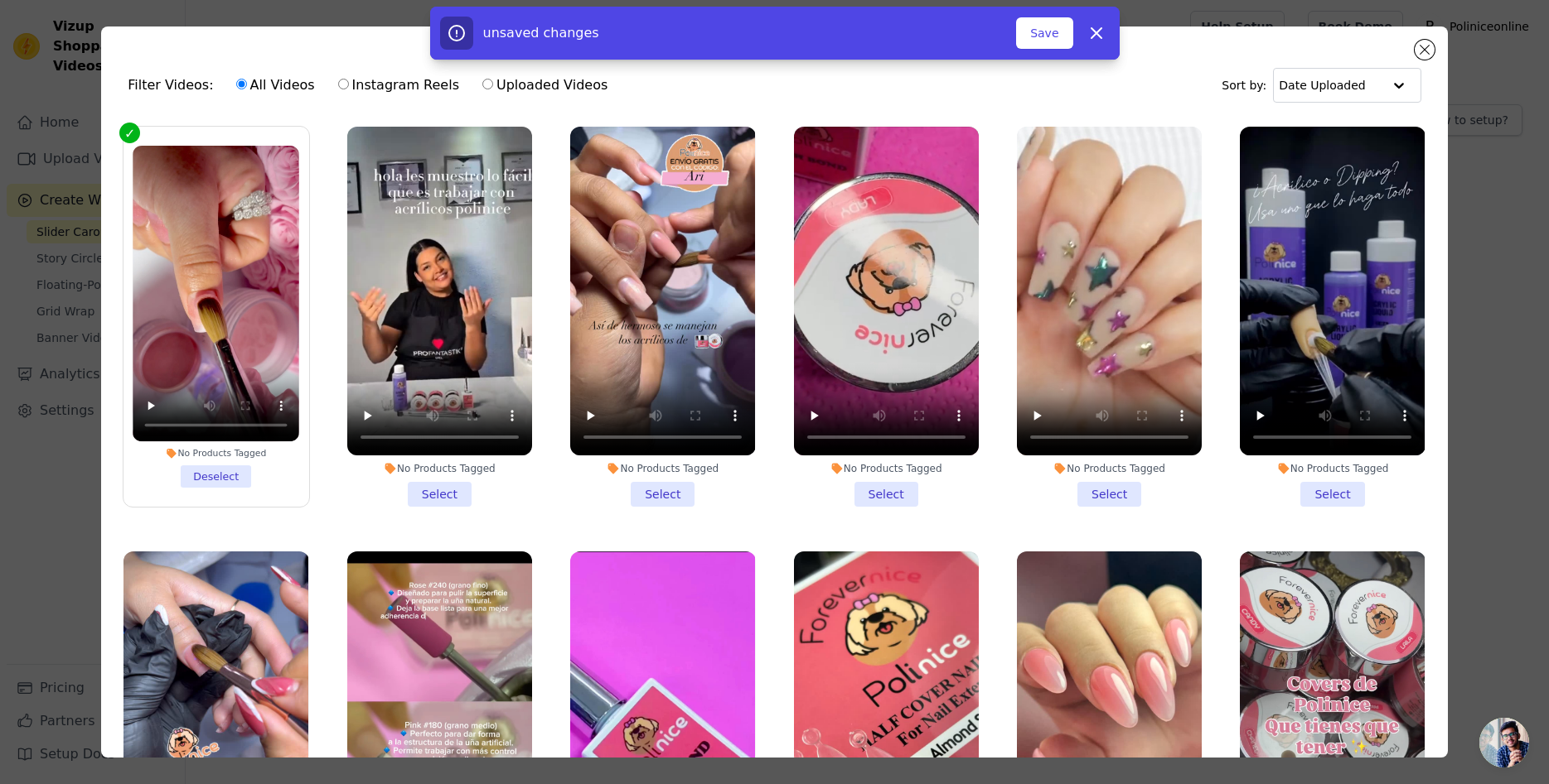
click at [447, 497] on li "No Products Tagged Select" at bounding box center [439, 316] width 185 height 380
click at [0, 0] on input "No Products Tagged Select" at bounding box center [0, 0] width 0 height 0
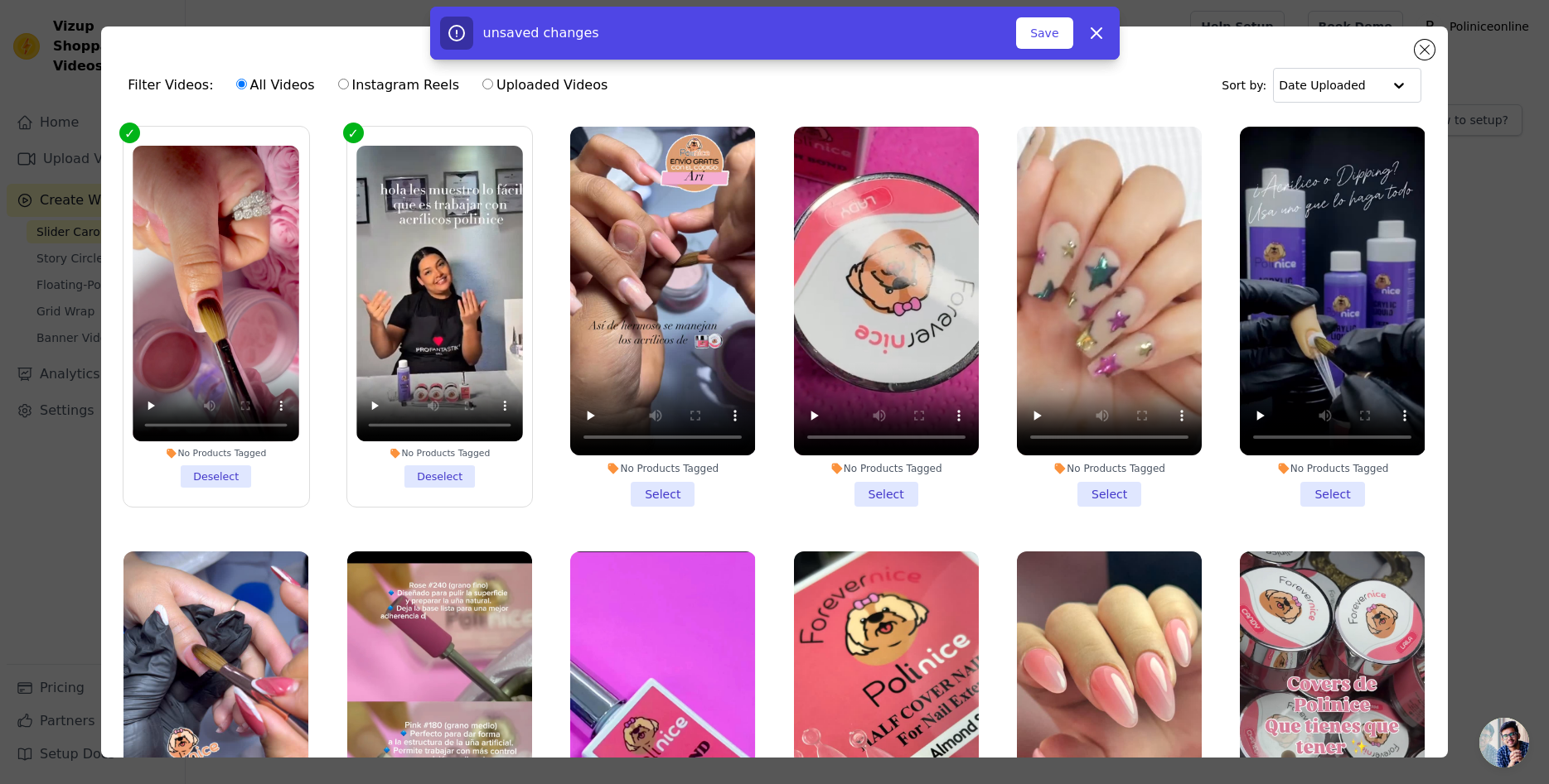
drag, startPoint x: 656, startPoint y: 496, endPoint x: 708, endPoint y: 496, distance: 52.0
click at [658, 496] on li "No Products Tagged Select" at bounding box center [662, 316] width 185 height 380
click at [0, 0] on input "No Products Tagged Select" at bounding box center [0, 0] width 0 height 0
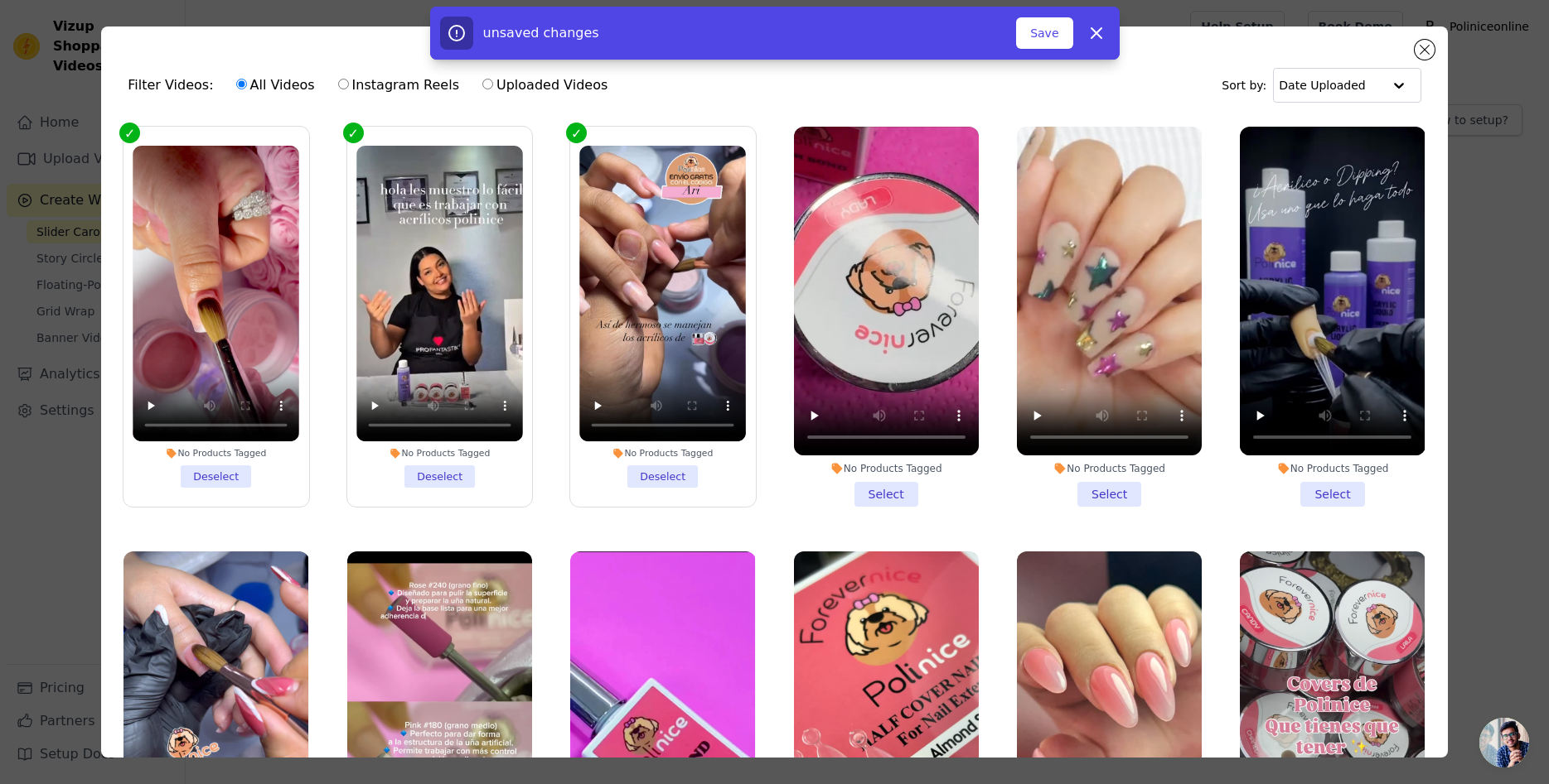
click at [889, 495] on li "No Products Tagged Select" at bounding box center [886, 316] width 185 height 380
click at [0, 0] on input "No Products Tagged Select" at bounding box center [0, 0] width 0 height 0
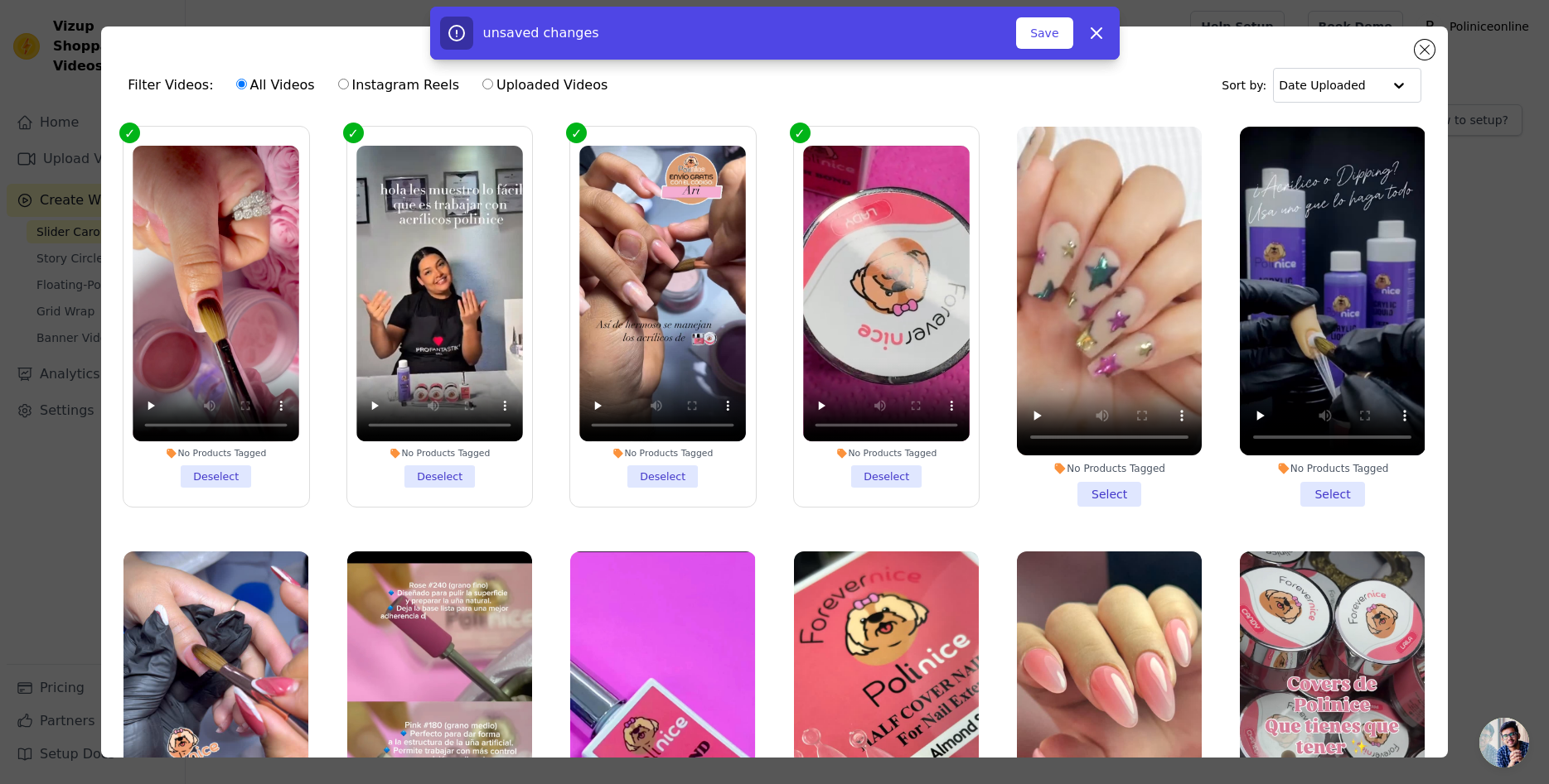
click at [1147, 496] on li "No Products Tagged Select" at bounding box center [1109, 316] width 185 height 380
click at [0, 0] on input "No Products Tagged Select" at bounding box center [0, 0] width 0 height 0
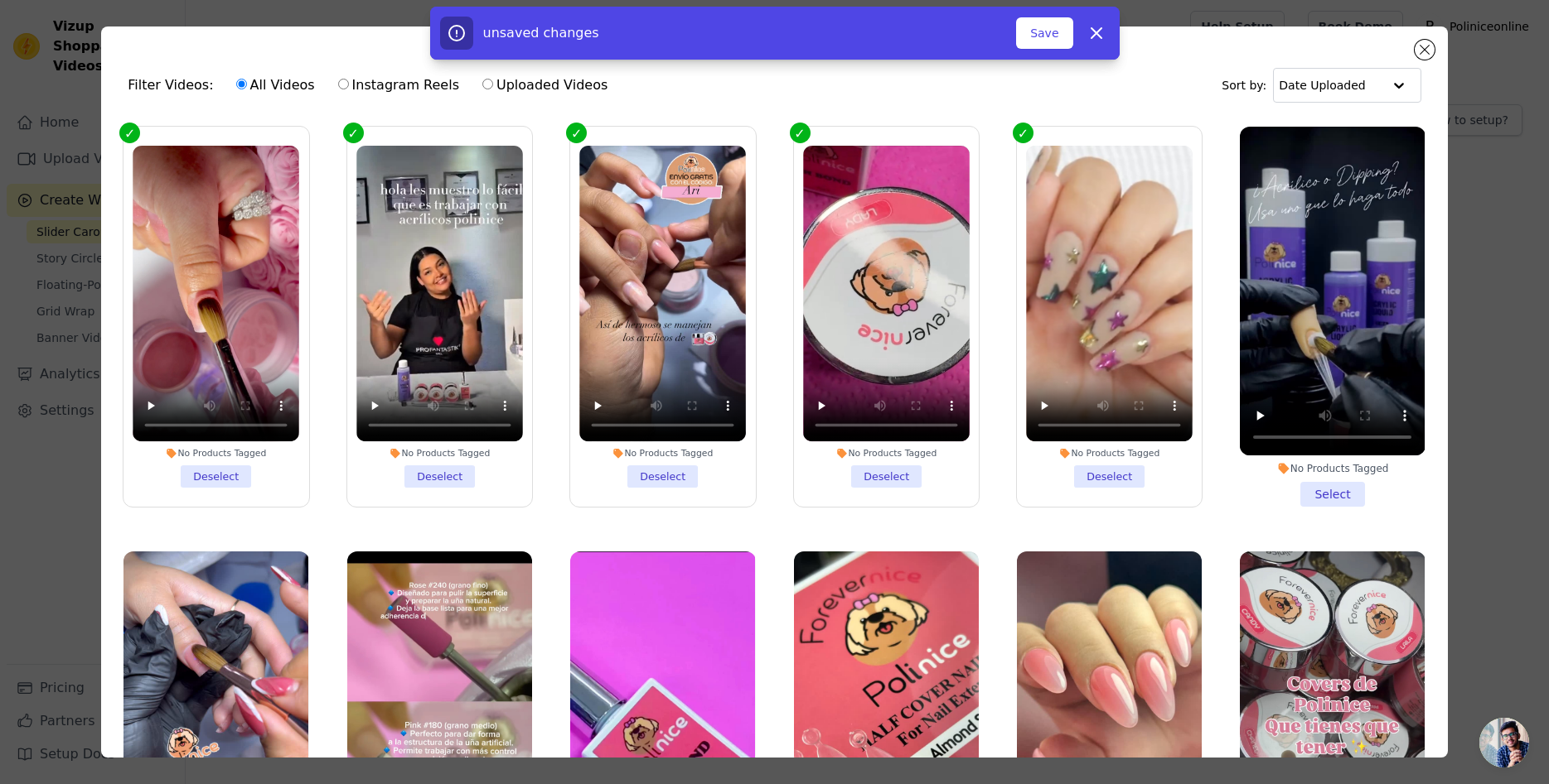
click at [1326, 494] on li "No Products Tagged Select" at bounding box center [1331, 316] width 185 height 380
click at [0, 0] on input "No Products Tagged Select" at bounding box center [0, 0] width 0 height 0
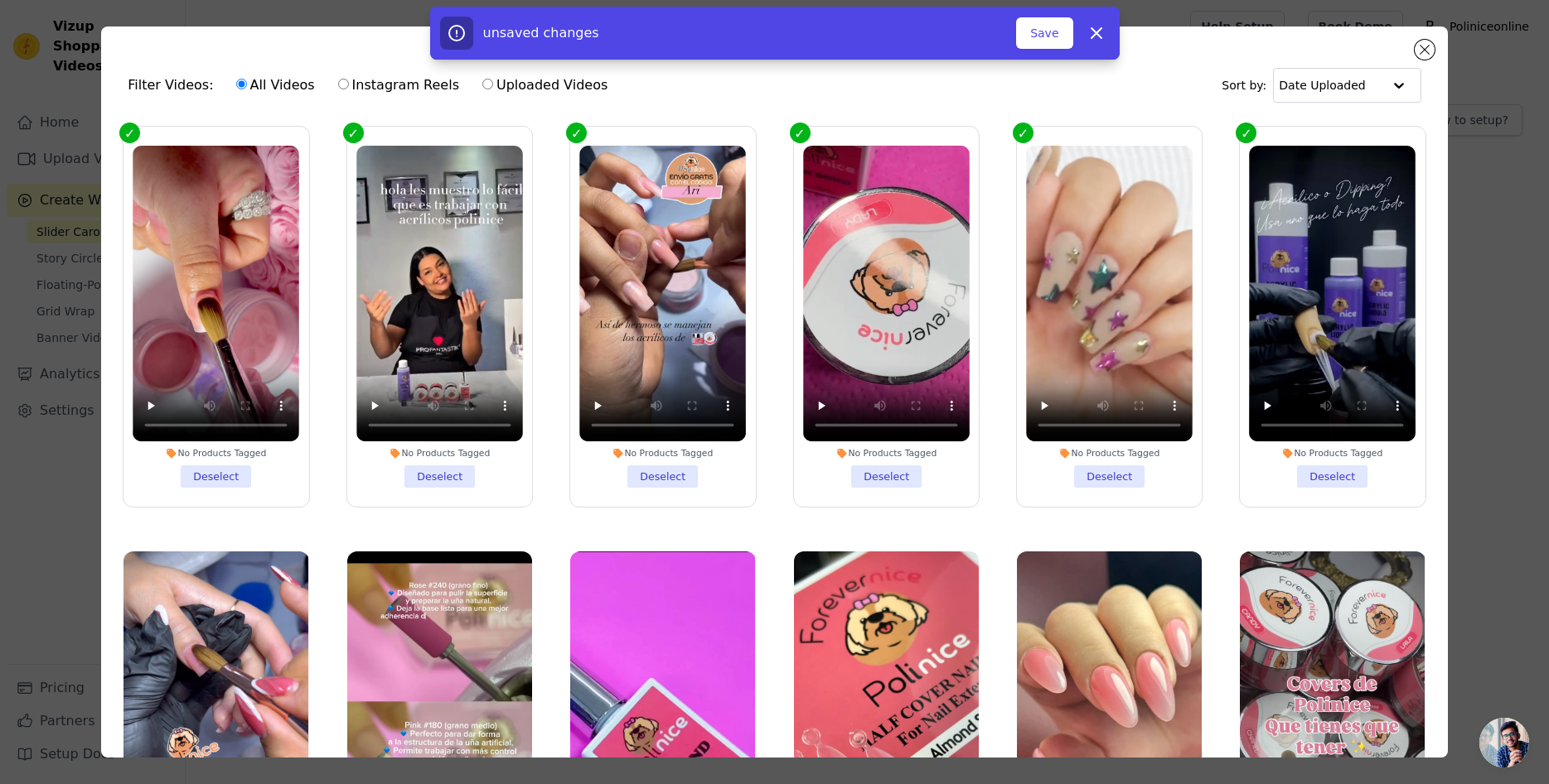
scroll to position [765, 0]
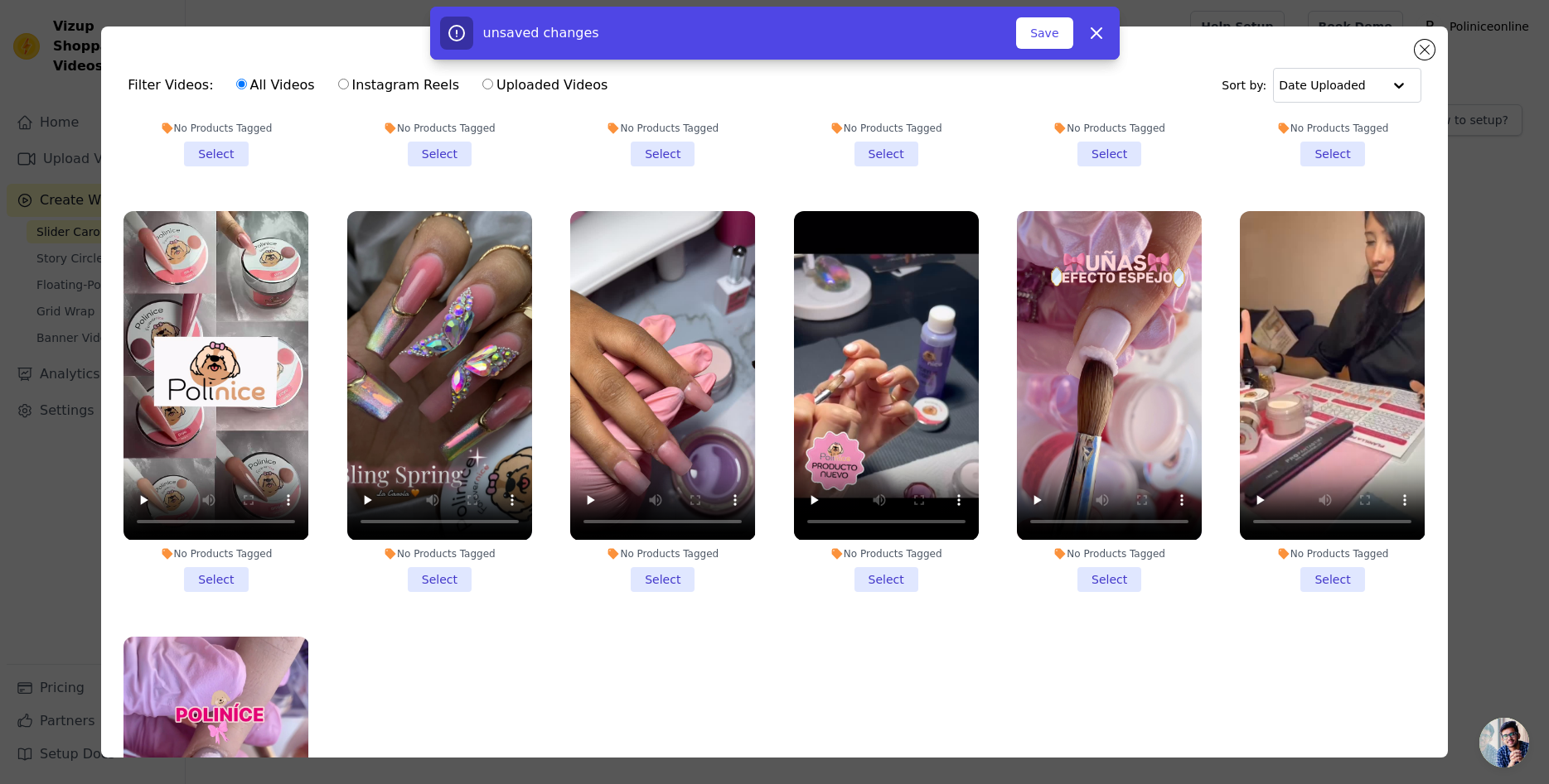
click at [218, 576] on li "No Products Tagged Select" at bounding box center [215, 401] width 185 height 380
click at [0, 0] on input "No Products Tagged Select" at bounding box center [0, 0] width 0 height 0
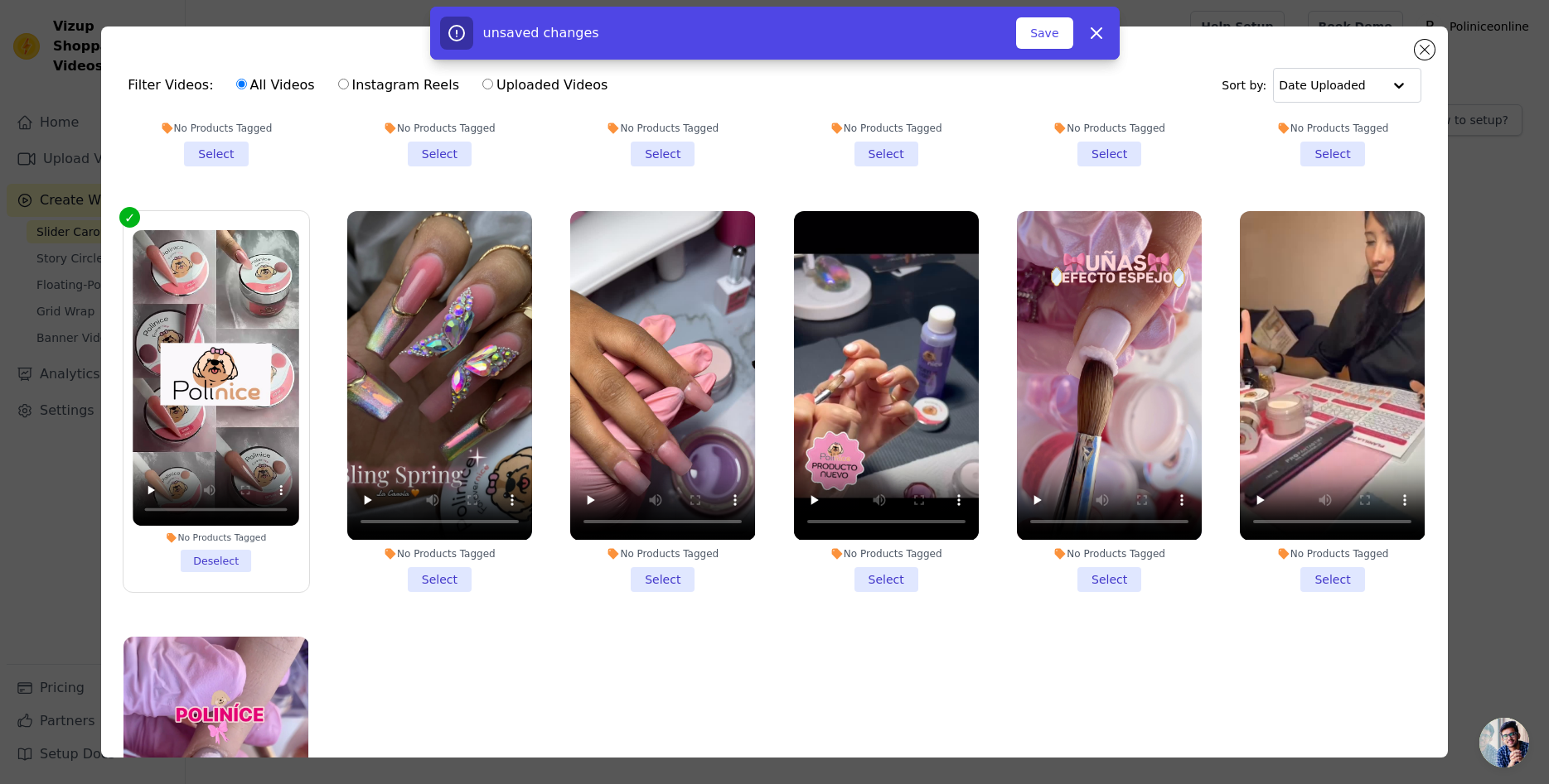
scroll to position [383, 0]
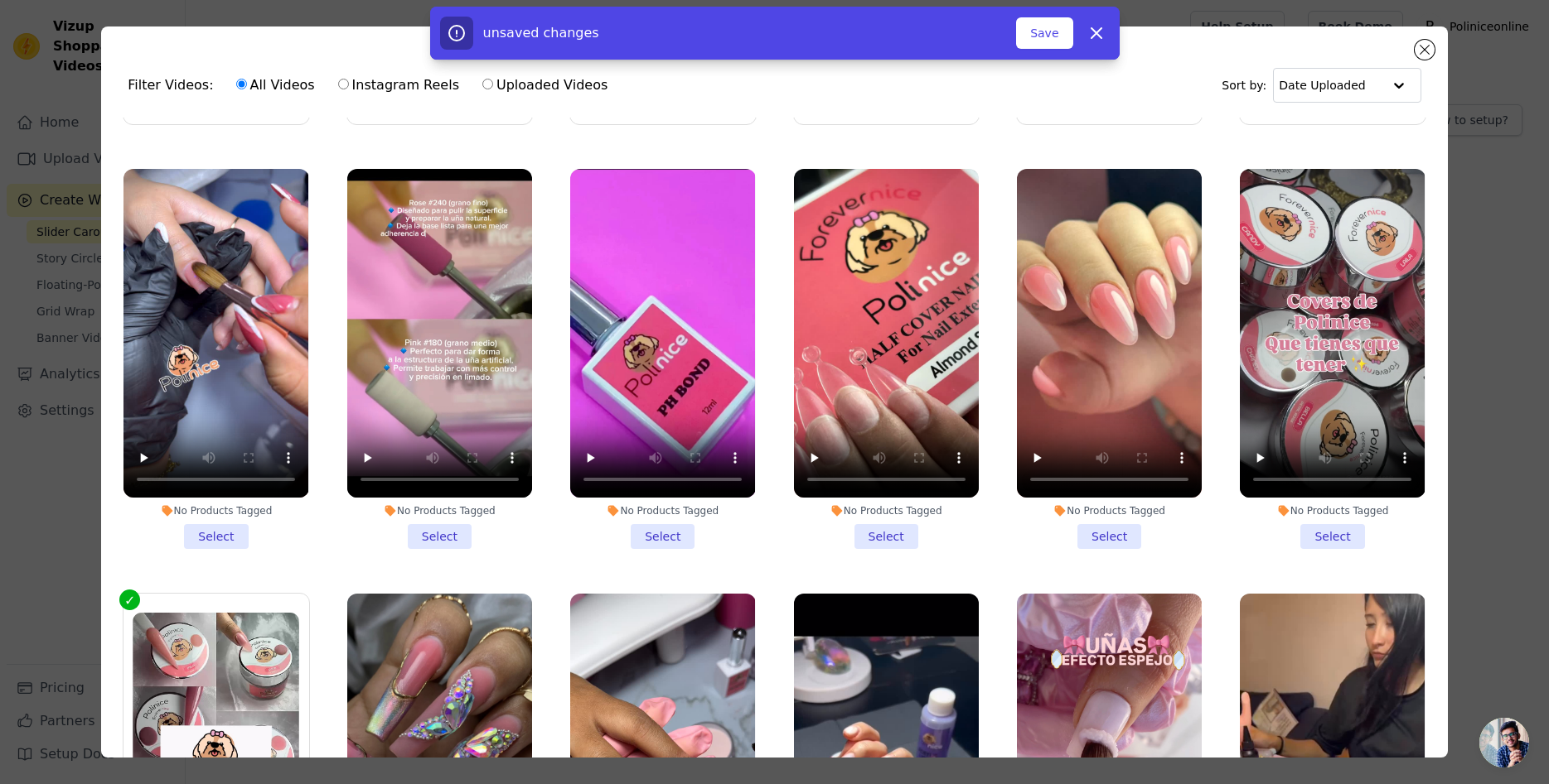
click at [1330, 540] on li "No Products Tagged Select" at bounding box center [1331, 359] width 185 height 380
click at [1133, 530] on li "No Products Tagged Select" at bounding box center [1109, 359] width 185 height 380
click at [0, 0] on input "No Products Tagged Select" at bounding box center [0, 0] width 0 height 0
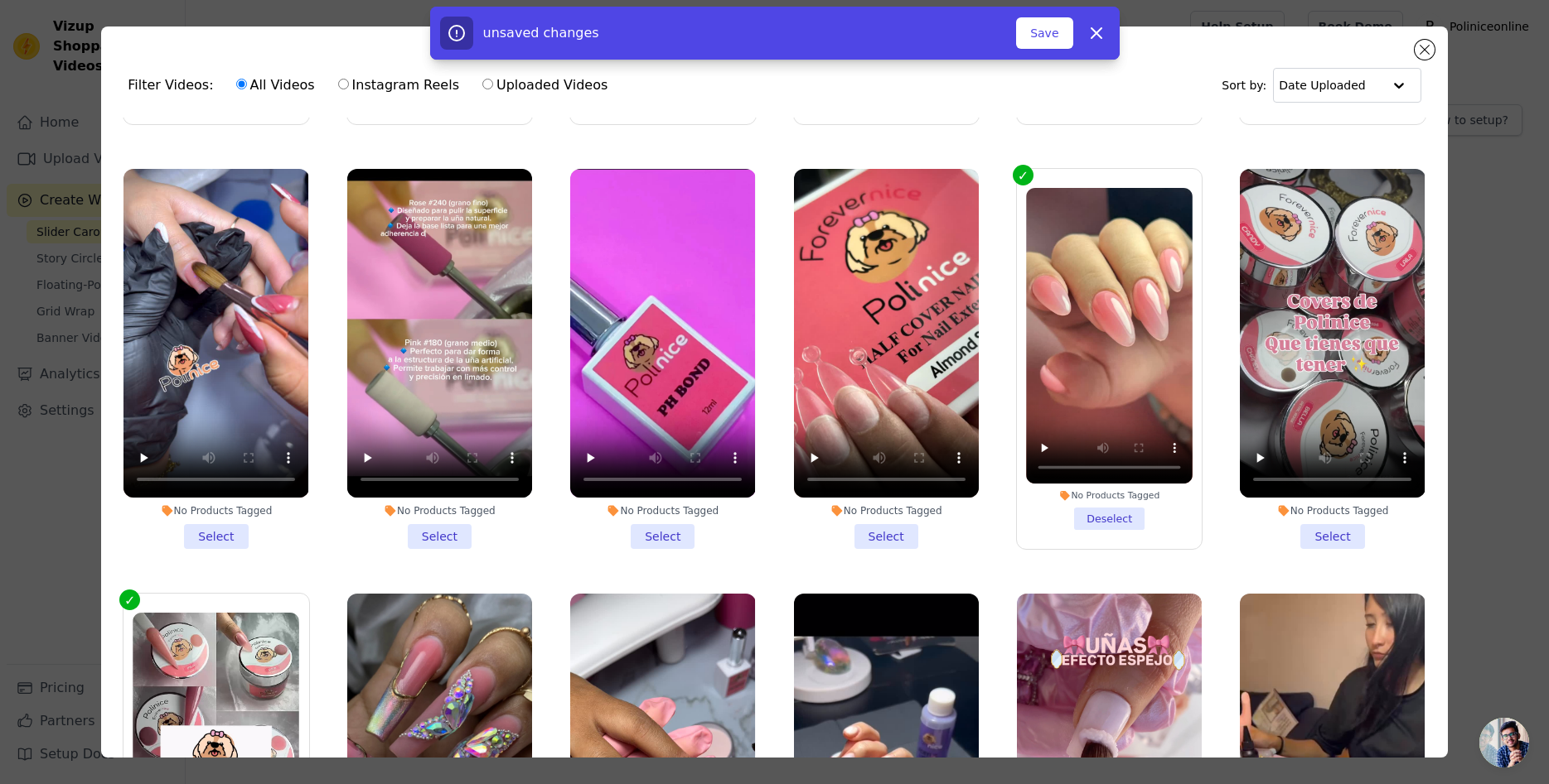
click at [891, 534] on li "No Products Tagged Select" at bounding box center [886, 359] width 185 height 380
click at [0, 0] on input "No Products Tagged Select" at bounding box center [0, 0] width 0 height 0
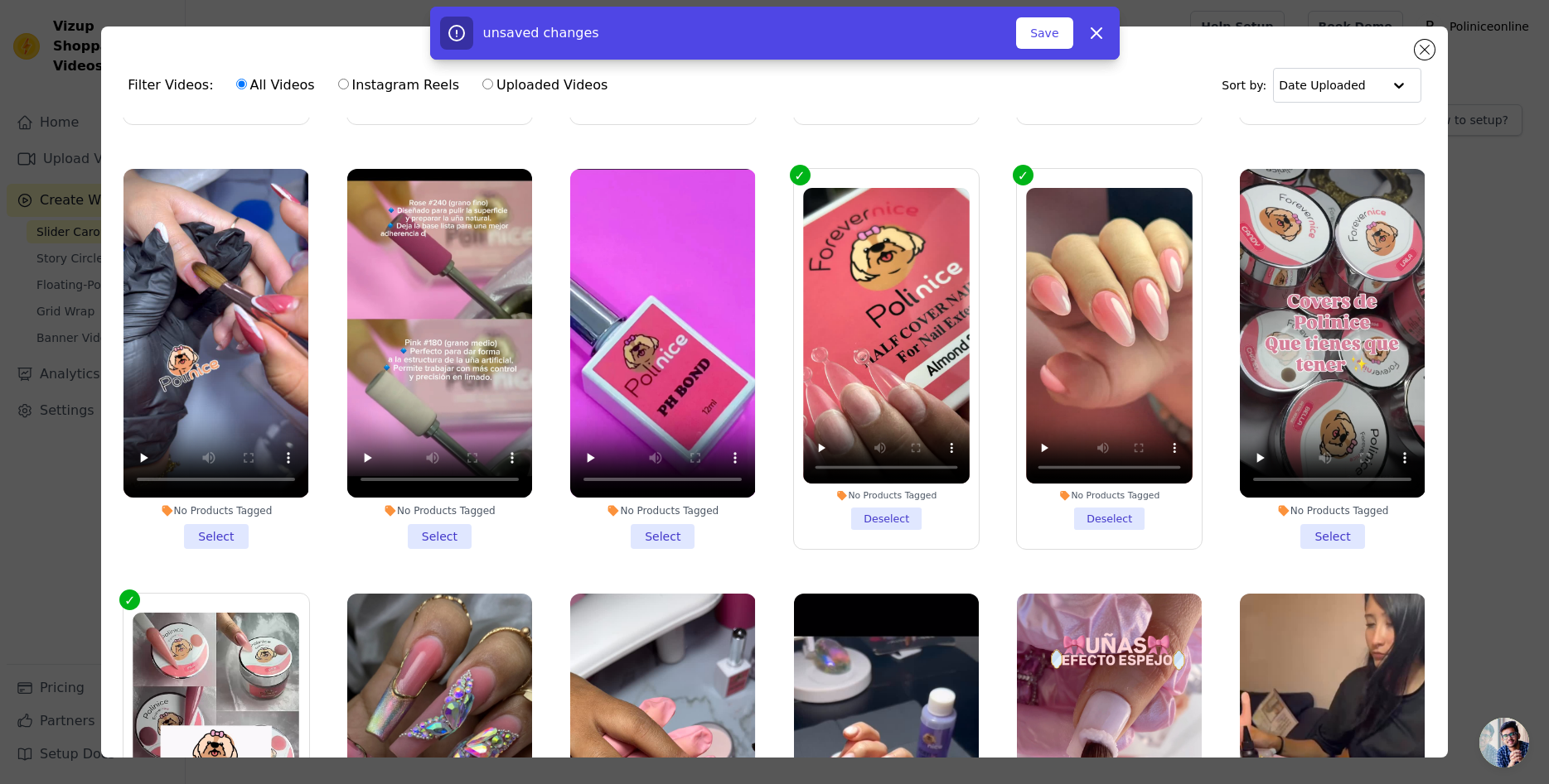
click at [673, 542] on li "No Products Tagged Select" at bounding box center [662, 359] width 185 height 380
click at [0, 0] on input "No Products Tagged Select" at bounding box center [0, 0] width 0 height 0
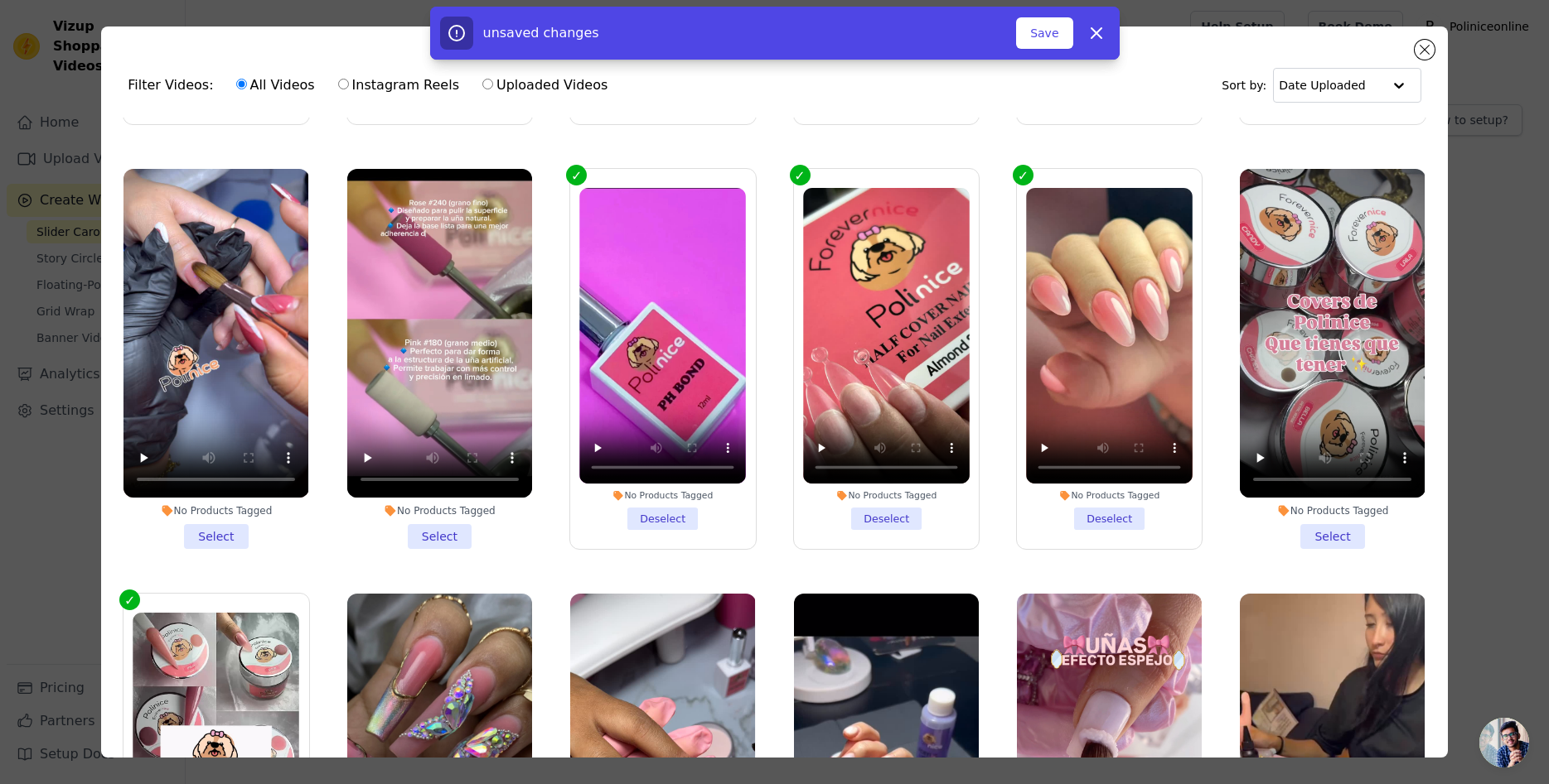
click at [456, 546] on li "No Products Tagged Select" at bounding box center [439, 359] width 185 height 380
click at [0, 0] on input "No Products Tagged Select" at bounding box center [0, 0] width 0 height 0
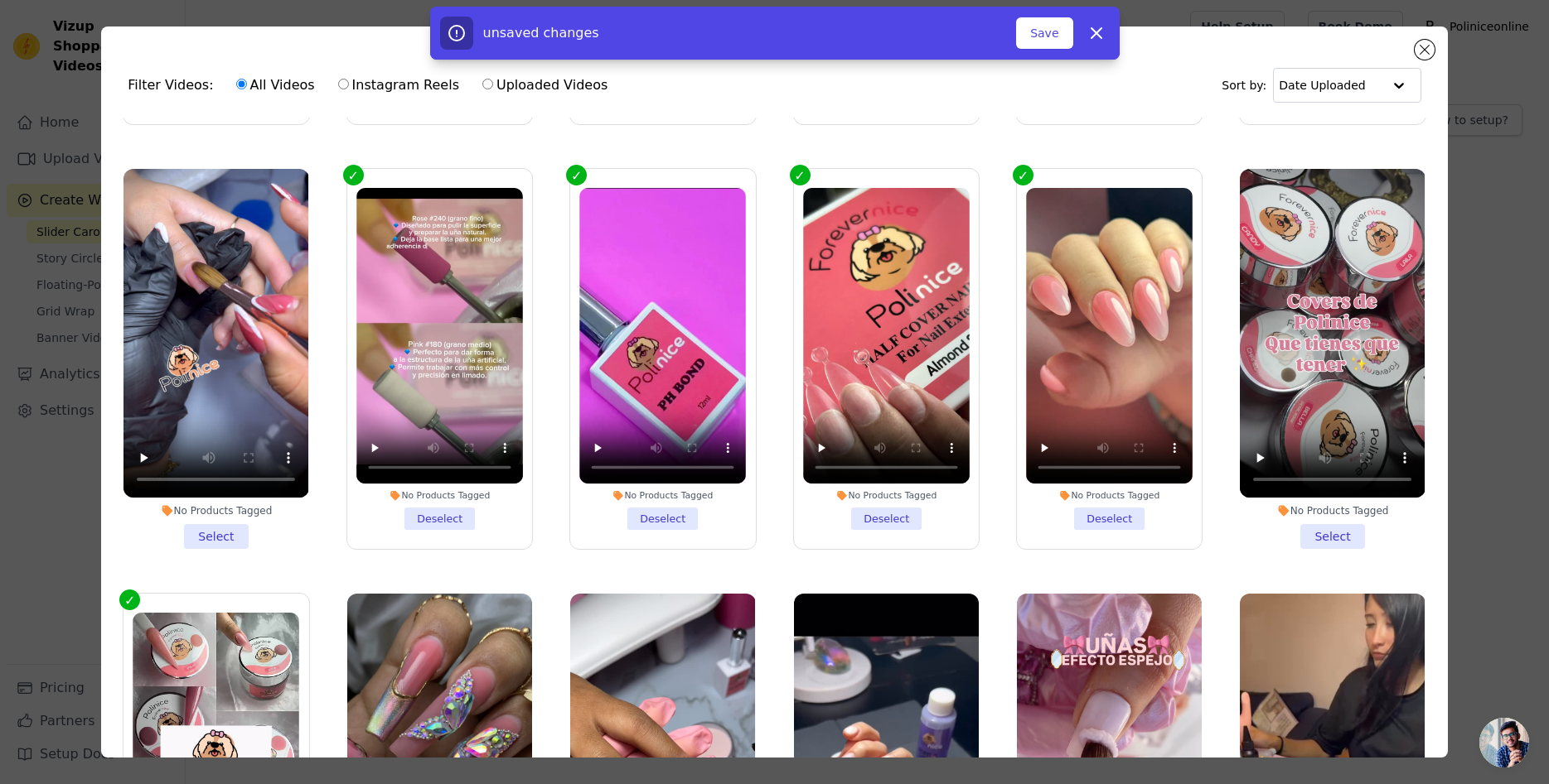
click at [205, 541] on li "No Products Tagged Select" at bounding box center [215, 359] width 185 height 380
click at [0, 0] on input "No Products Tagged Select" at bounding box center [0, 0] width 0 height 0
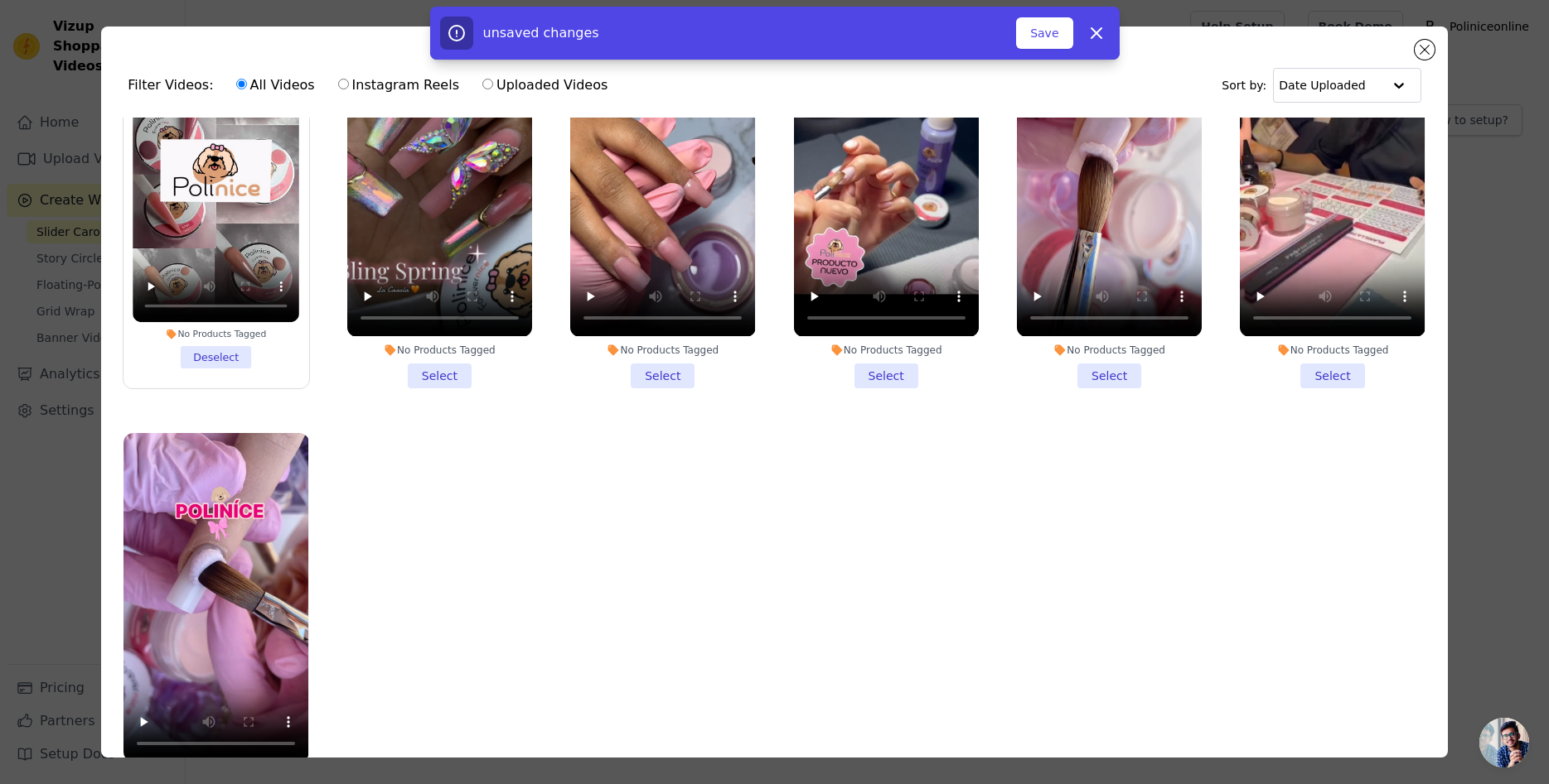
scroll to position [586, 0]
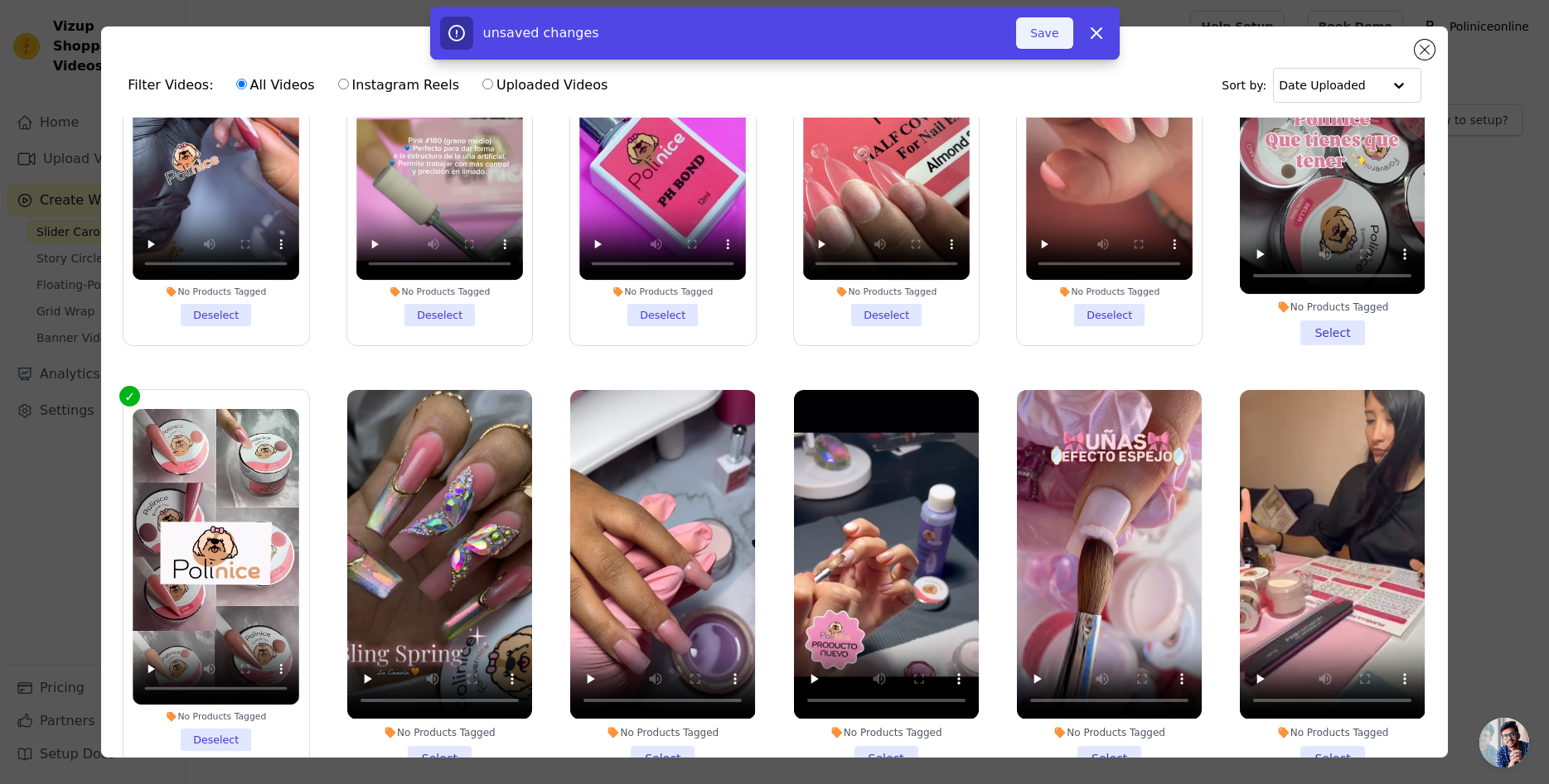
click at [1043, 35] on button "Save" at bounding box center [1044, 33] width 56 height 31
click at [1044, 33] on button "Save" at bounding box center [1044, 33] width 56 height 31
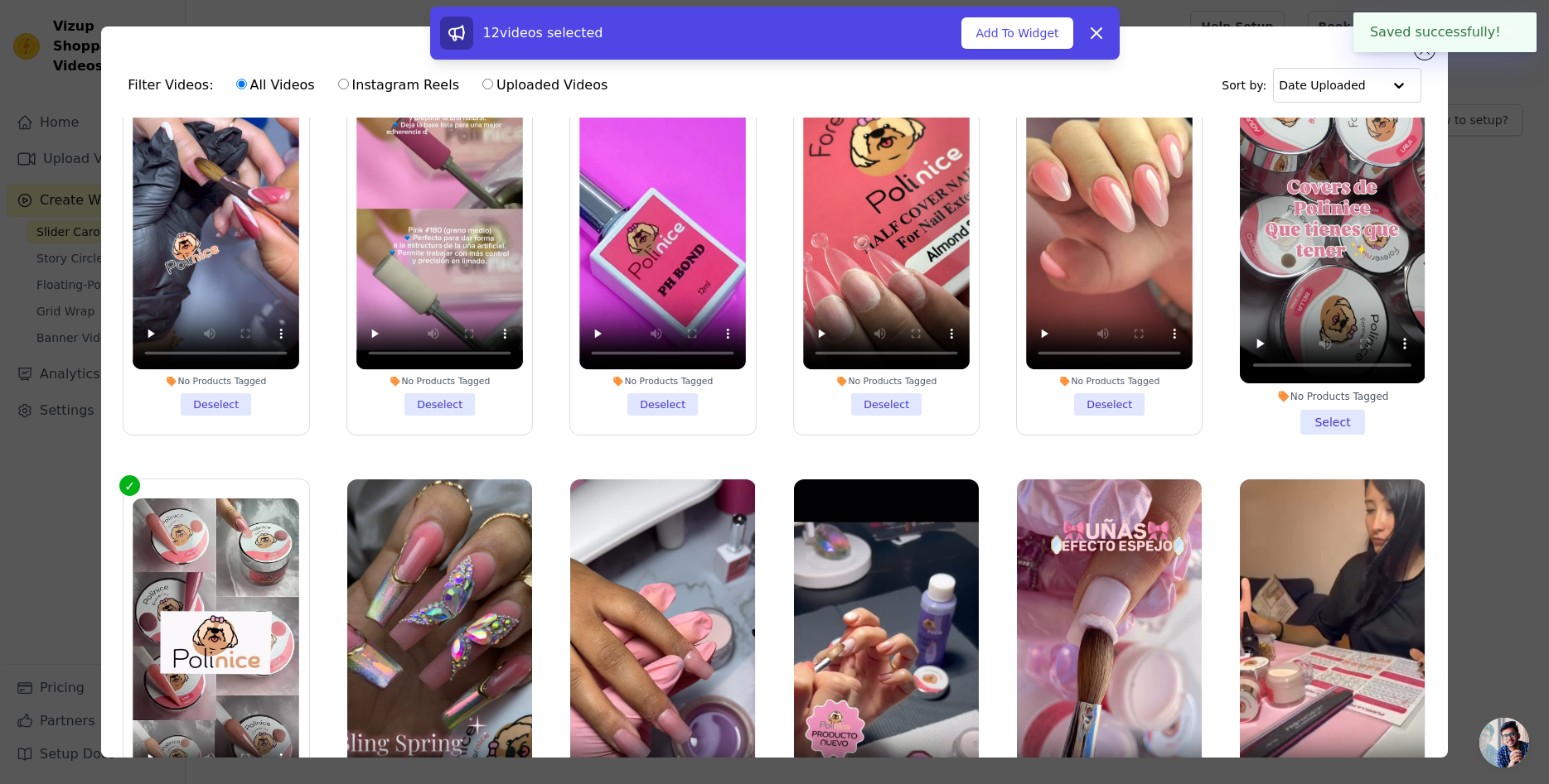
scroll to position [0, 0]
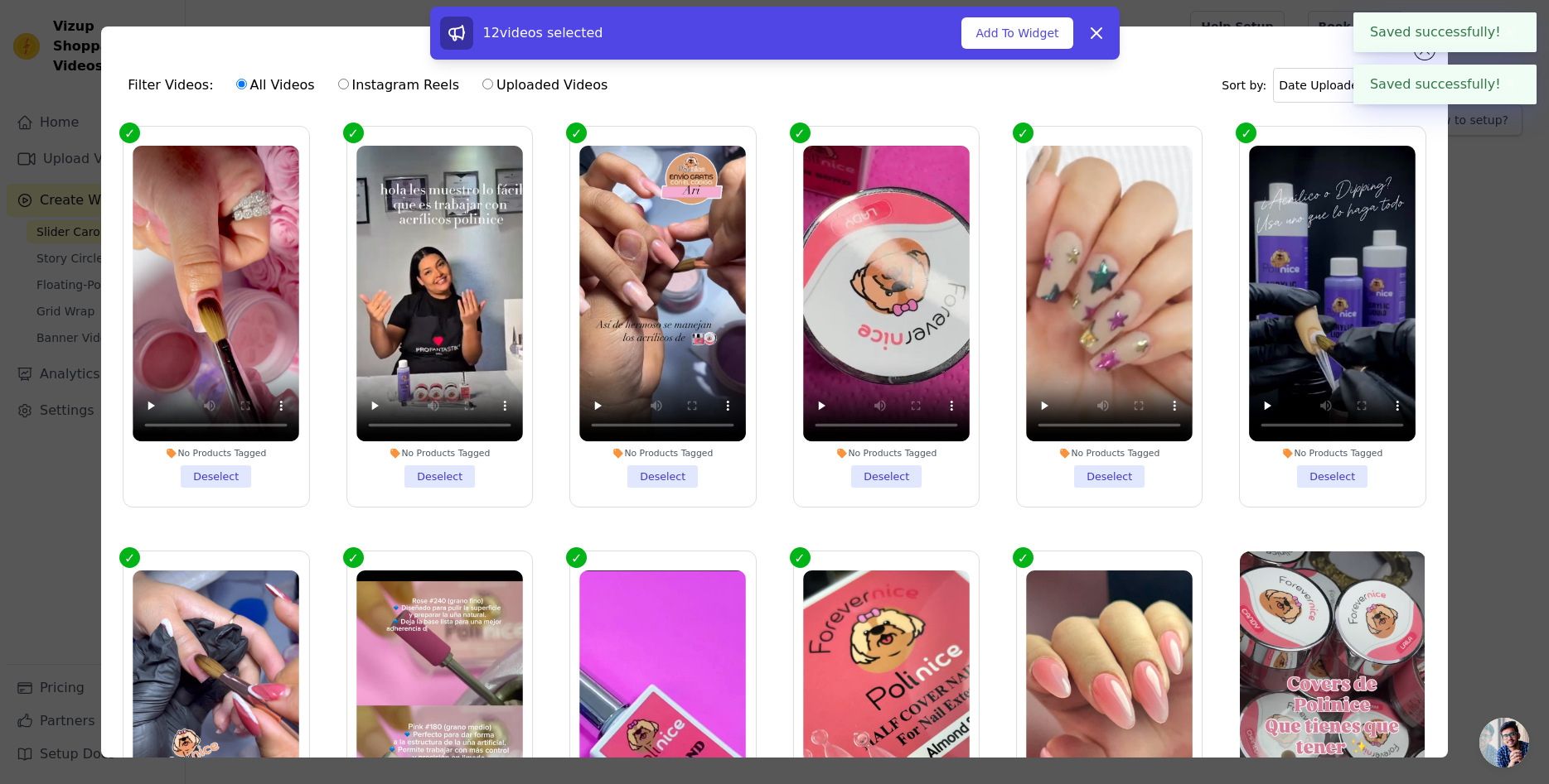
click at [1427, 56] on div "12 videos selected Add To Widget Dismiss" at bounding box center [774, 36] width 1549 height 60
click at [1423, 56] on div "12 videos selected Add To Widget Dismiss" at bounding box center [774, 36] width 1549 height 60
click at [997, 31] on button "Add To Widget" at bounding box center [1017, 33] width 111 height 31
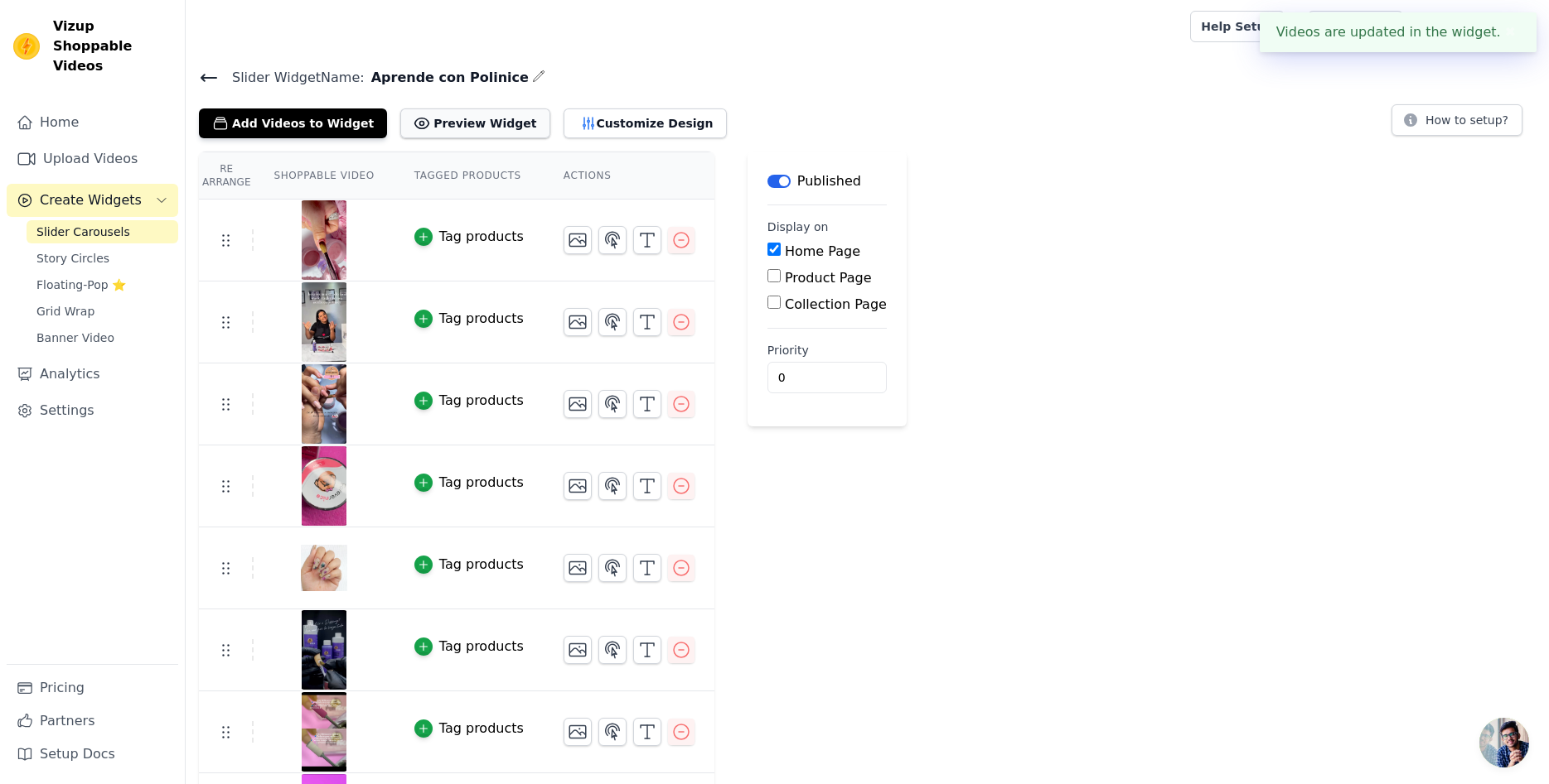
click at [435, 125] on button "Preview Widget" at bounding box center [475, 123] width 149 height 29
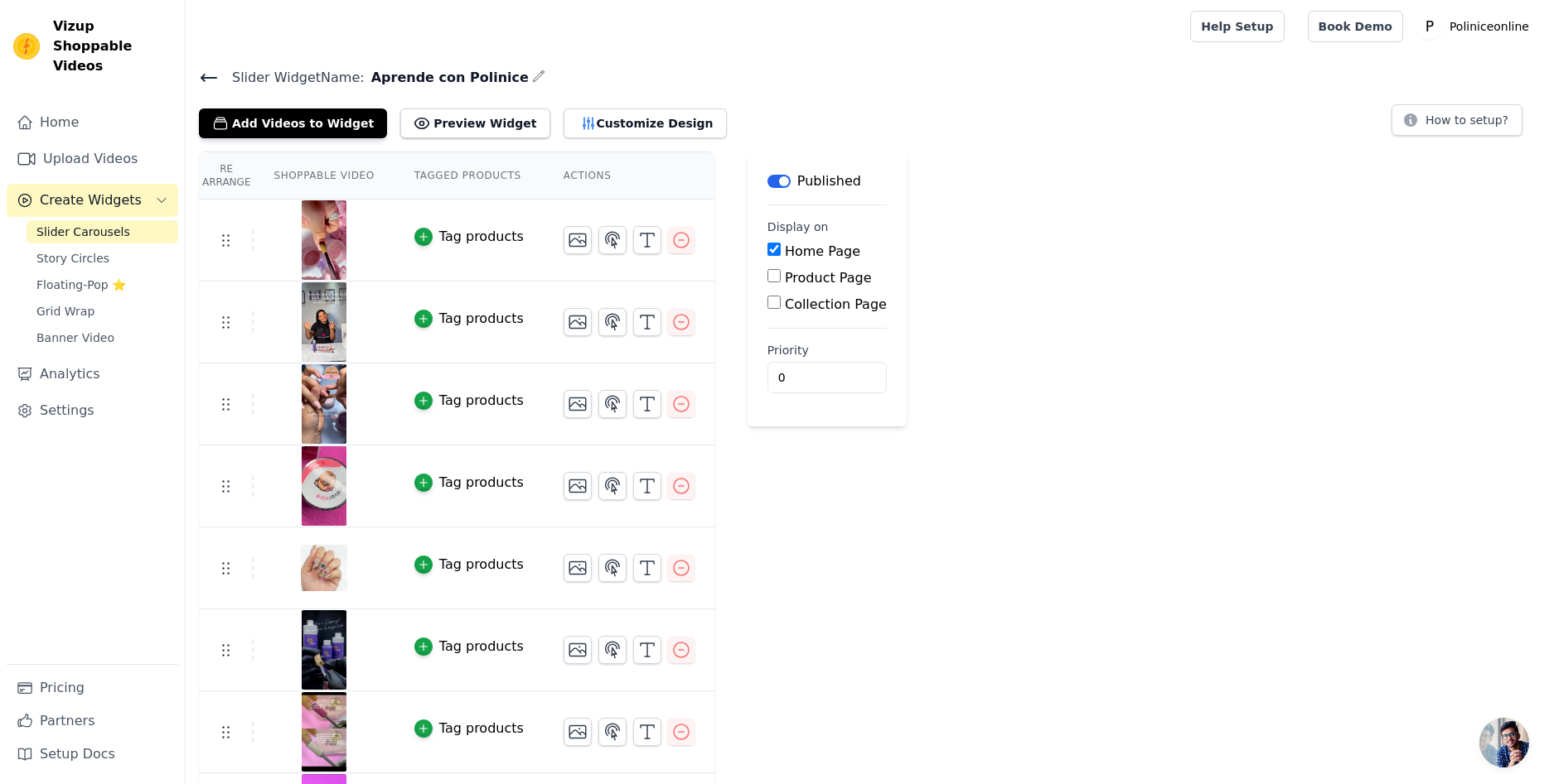
click at [205, 76] on icon at bounding box center [208, 78] width 15 height 7
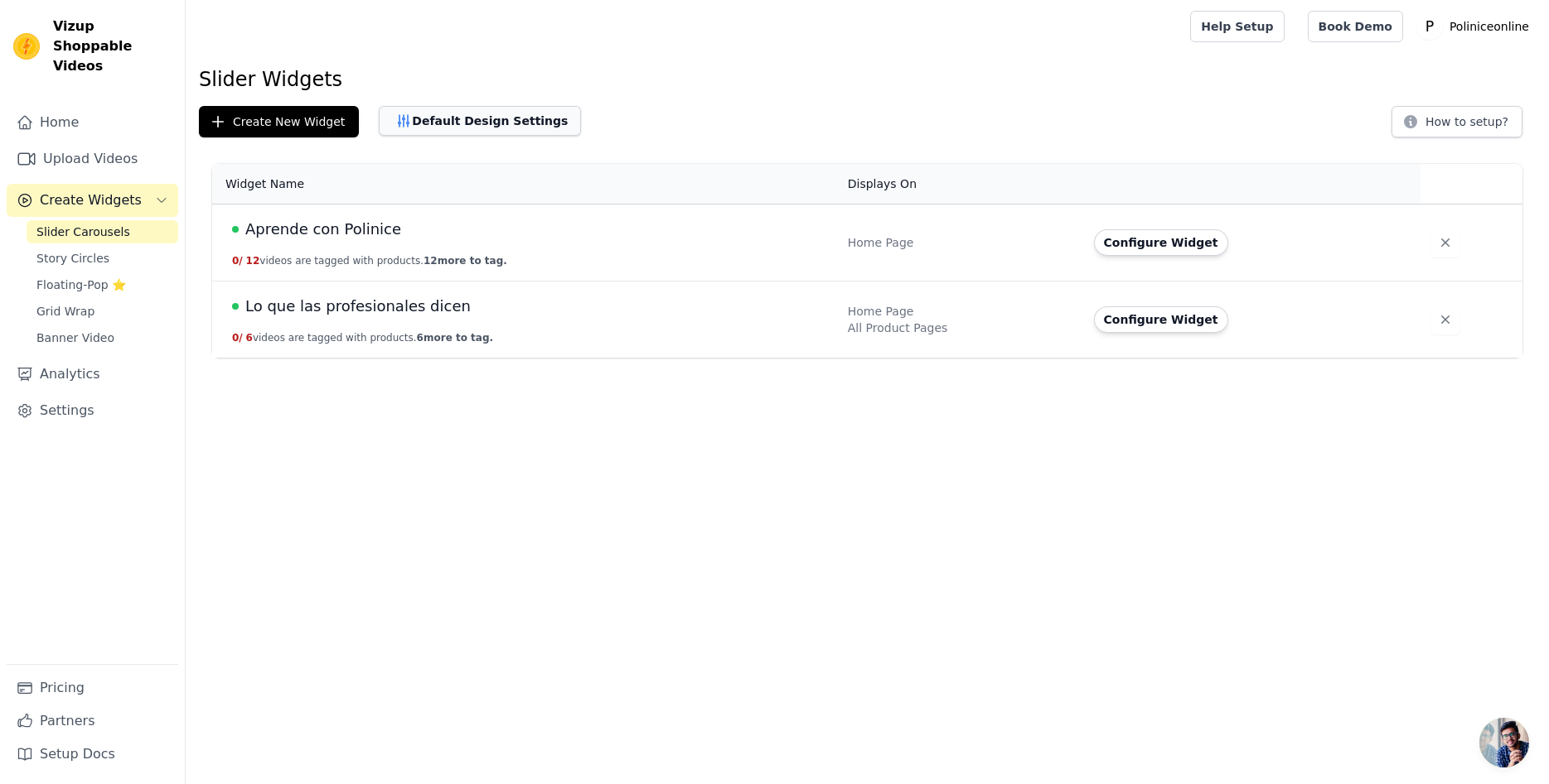
click at [454, 120] on button "Default Design Settings" at bounding box center [479, 120] width 202 height 29
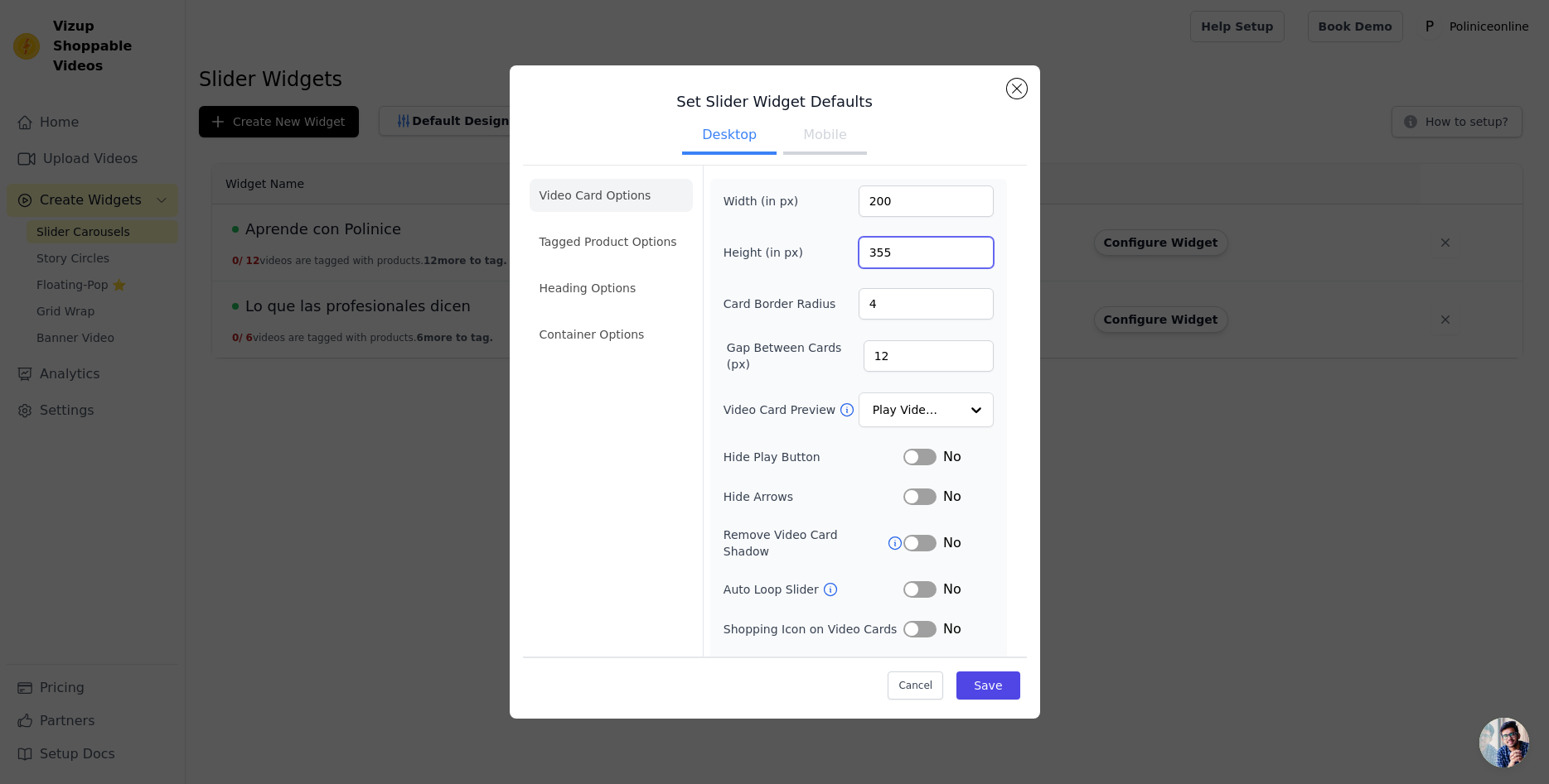
drag, startPoint x: 874, startPoint y: 254, endPoint x: 861, endPoint y: 250, distance: 13.6
click at [861, 250] on input "355" at bounding box center [927, 252] width 135 height 31
type input "455"
click at [977, 298] on input "5" at bounding box center [927, 304] width 135 height 31
click at [977, 298] on input "6" at bounding box center [927, 304] width 135 height 31
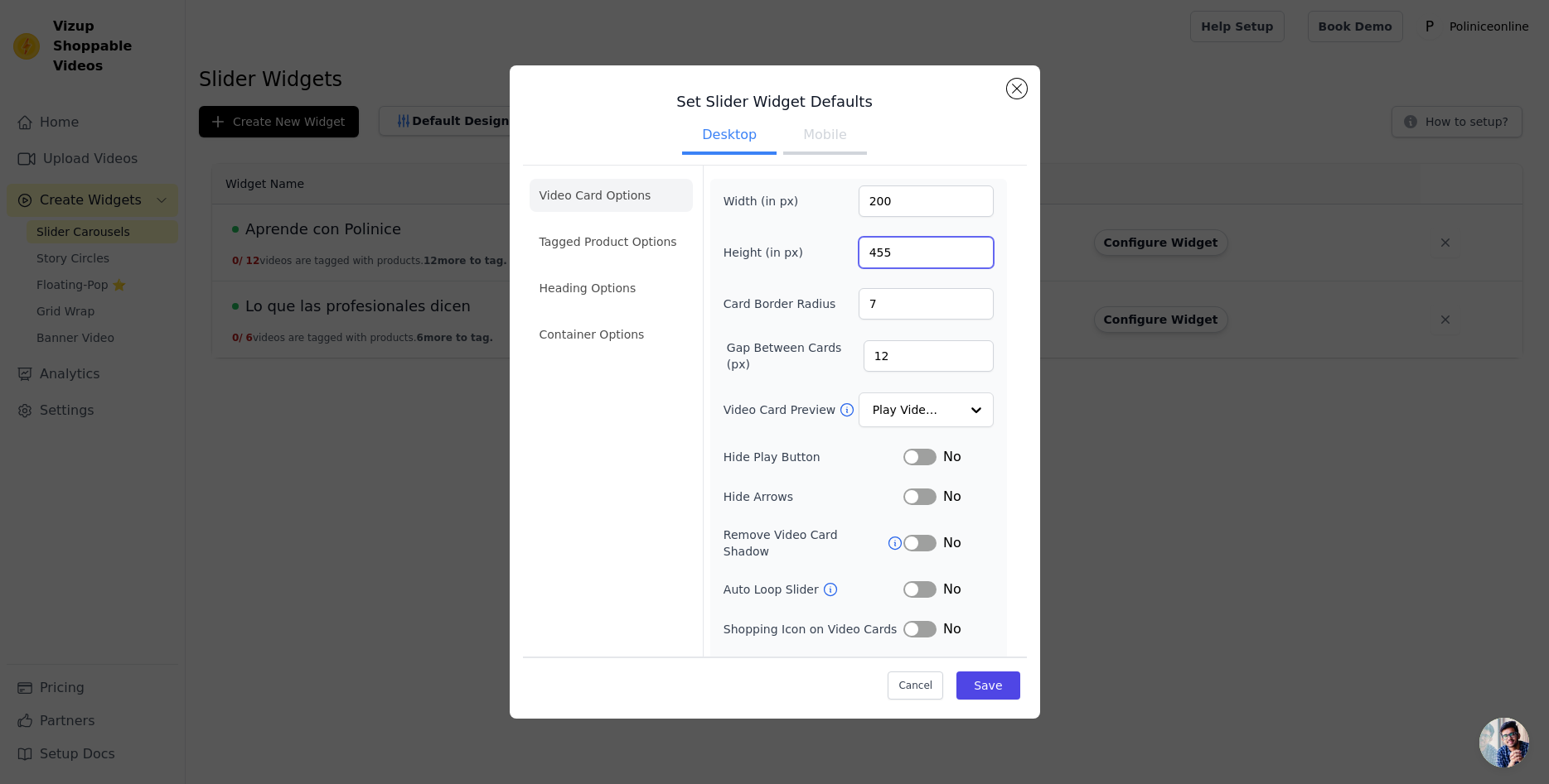
type input "7"
click at [977, 298] on input "7" at bounding box center [927, 304] width 135 height 31
click at [975, 350] on input "13" at bounding box center [928, 356] width 130 height 31
type input "14"
click at [975, 350] on input "14" at bounding box center [928, 356] width 130 height 31
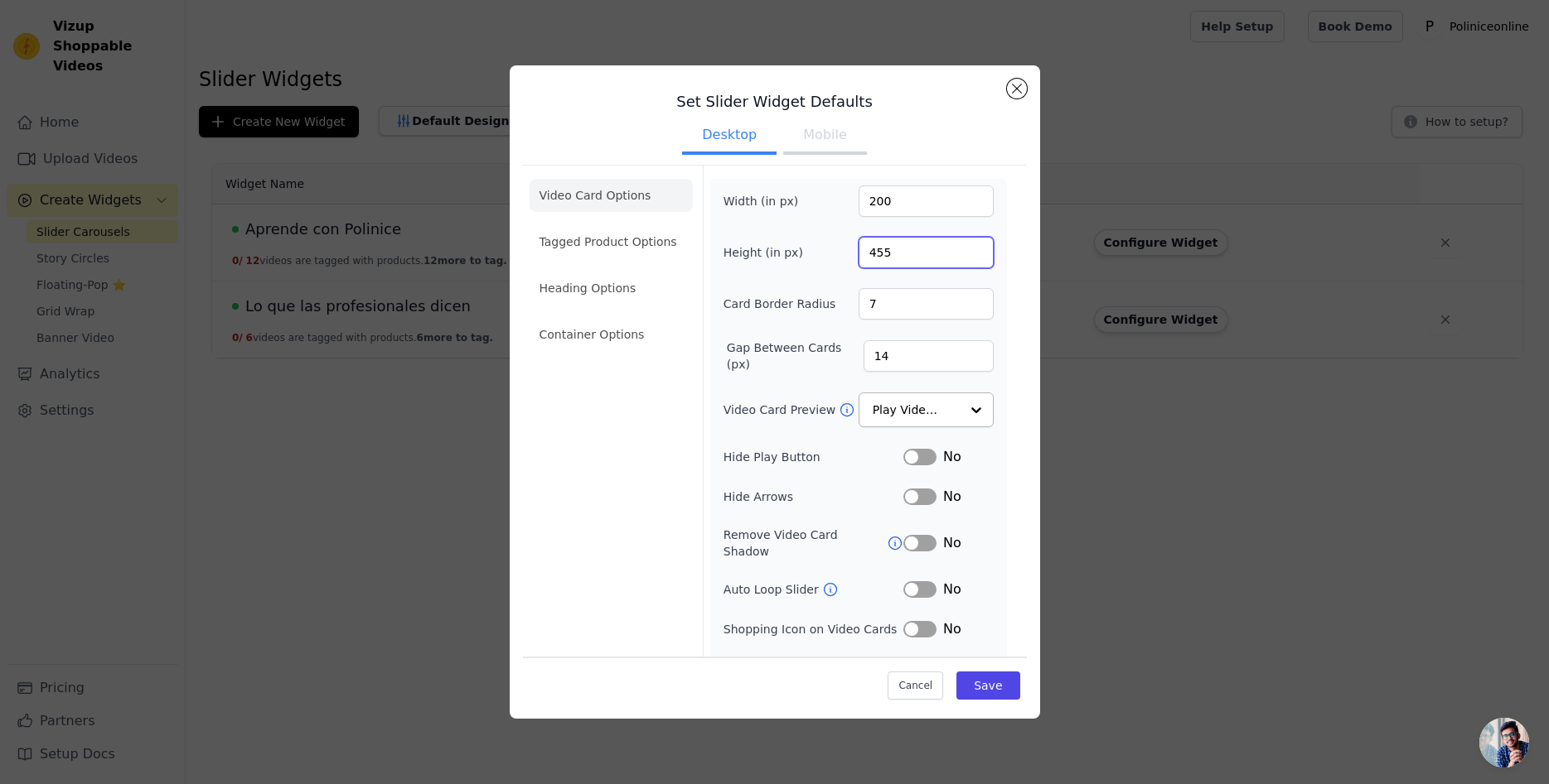
type input "455"
click at [940, 412] on input "Video Card Preview" at bounding box center [916, 411] width 85 height 33
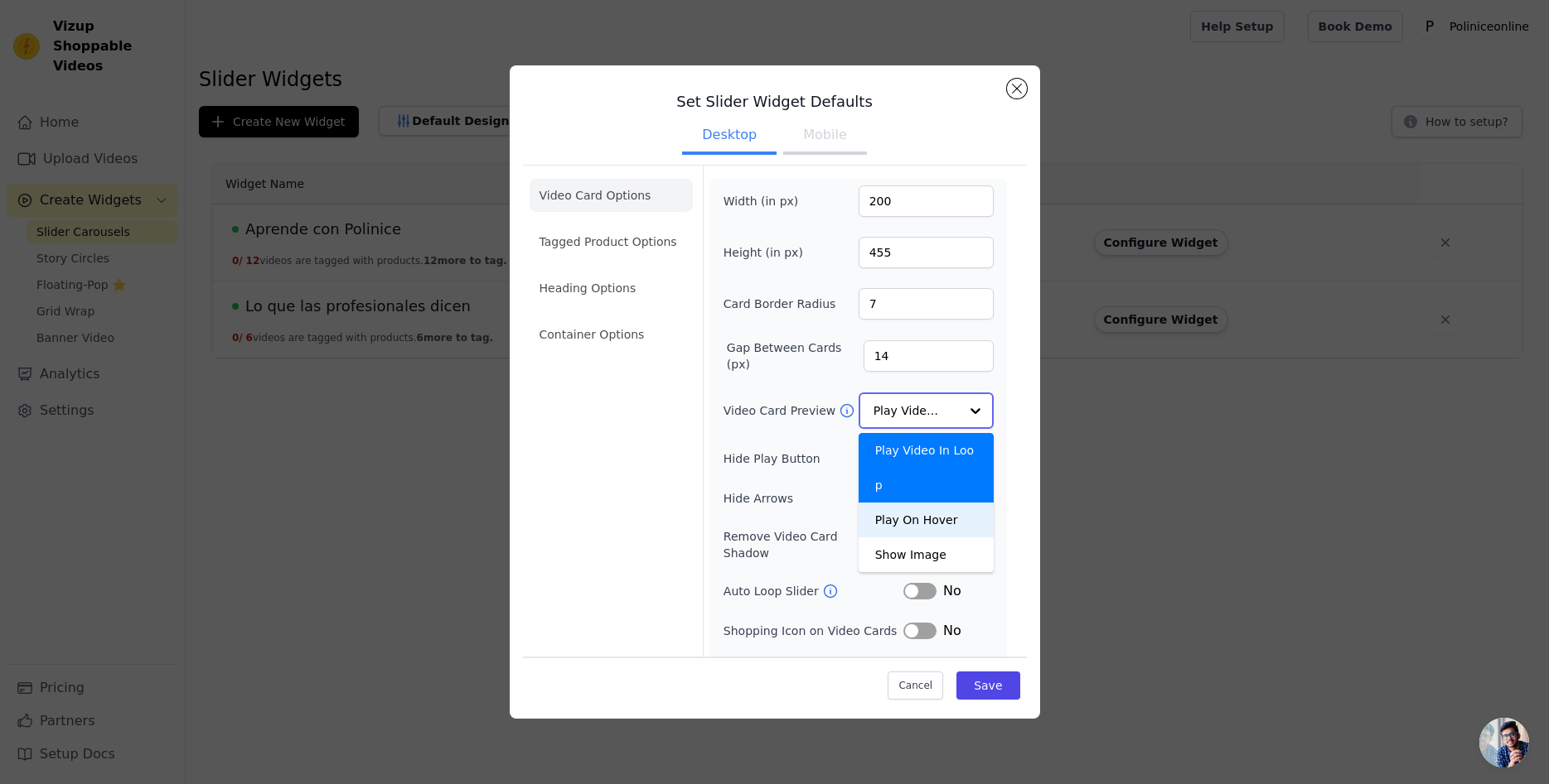
click at [935, 502] on div "Play On Hover" at bounding box center [927, 520] width 135 height 35
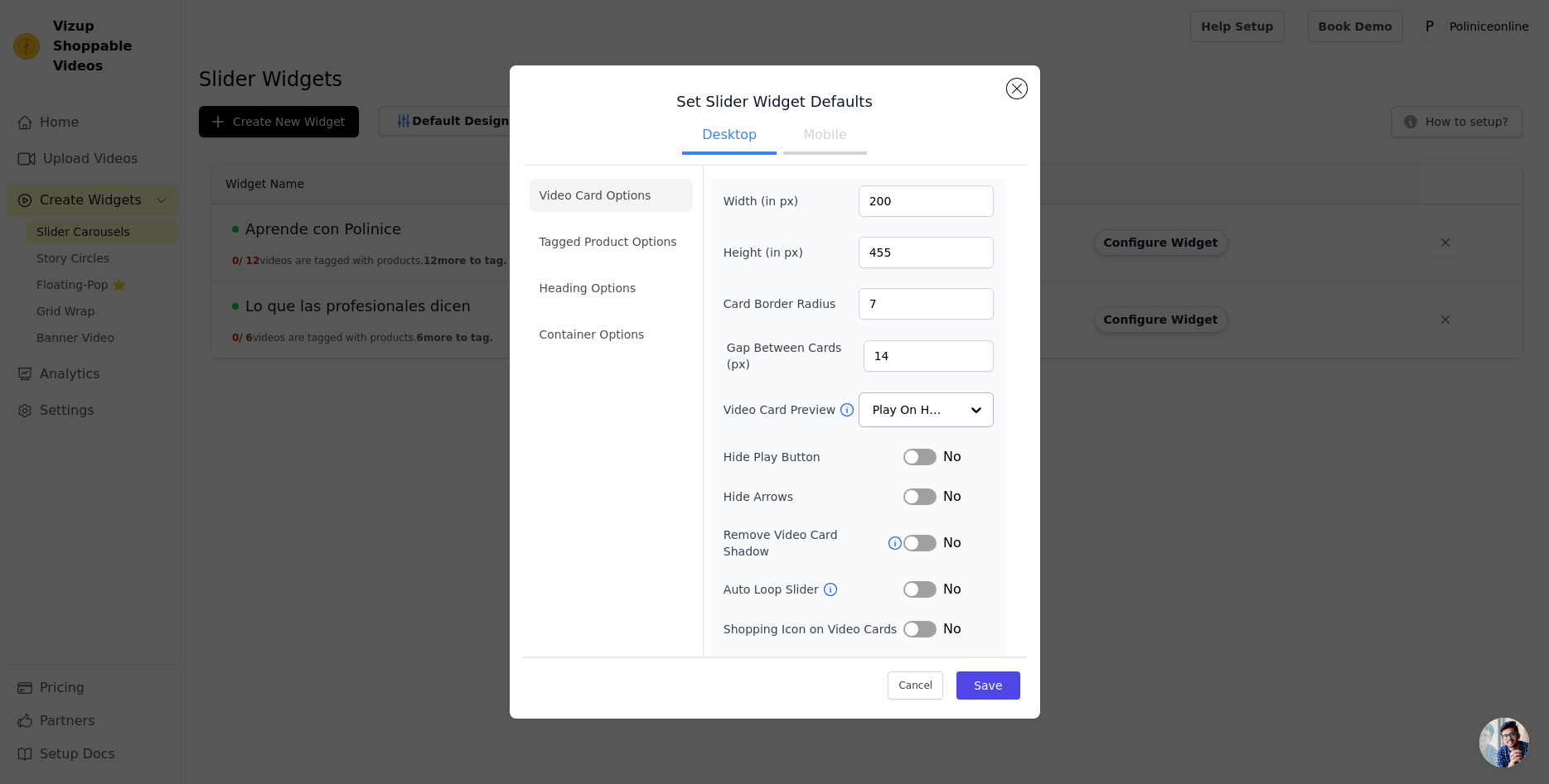
click at [919, 462] on button "Label" at bounding box center [920, 457] width 33 height 16
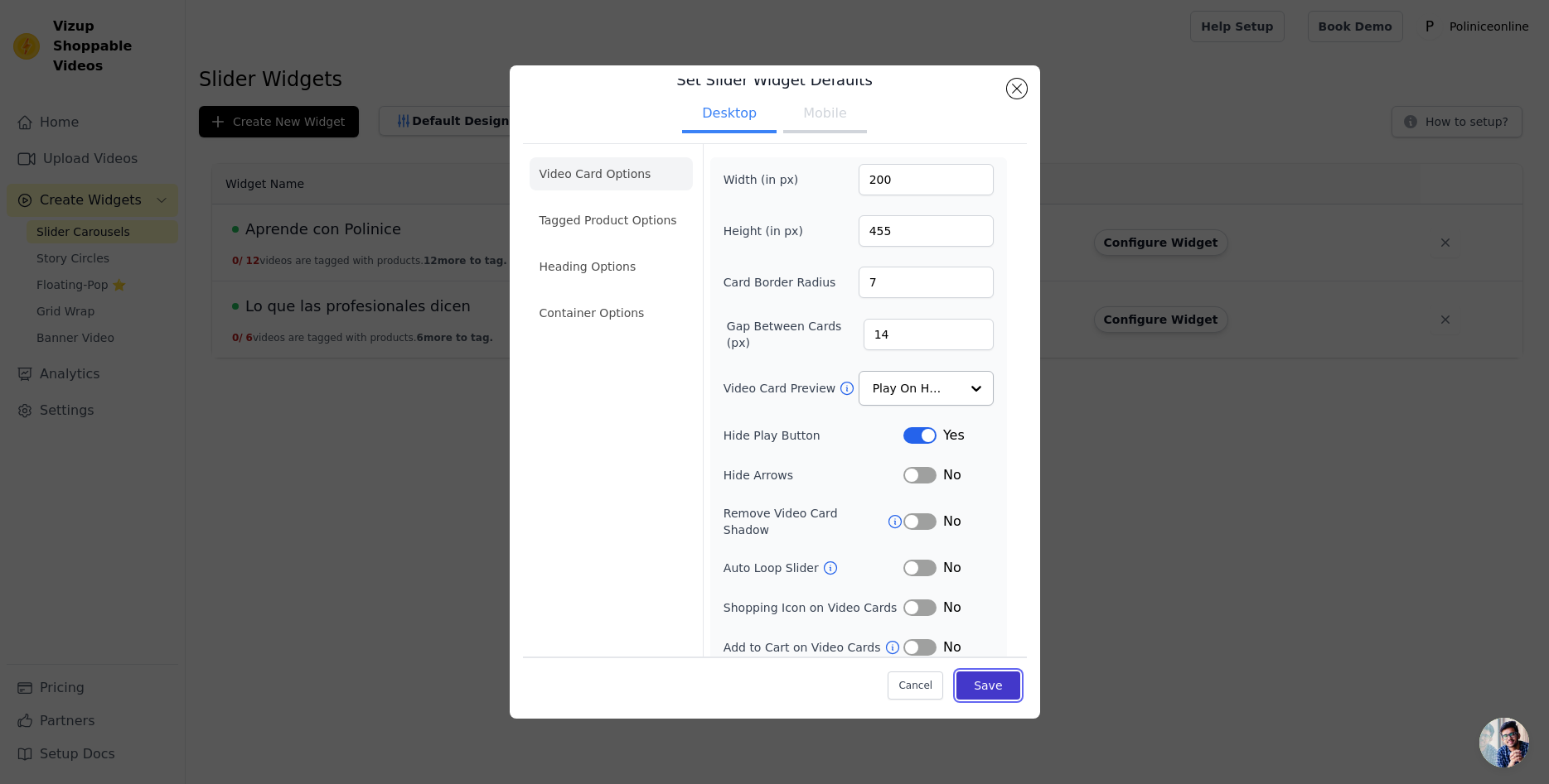
click at [997, 683] on button "Save" at bounding box center [987, 684] width 63 height 29
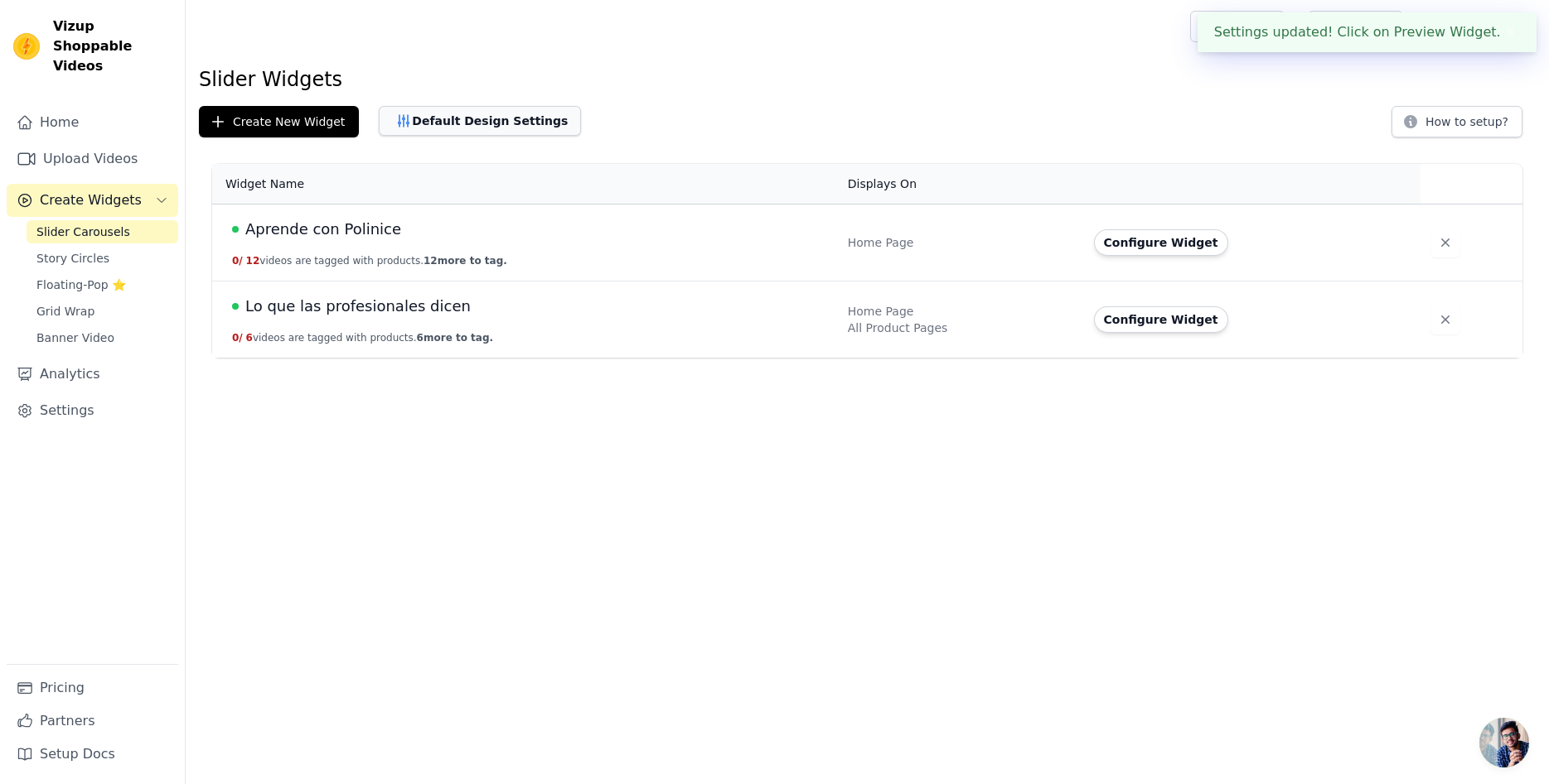
click at [445, 125] on button "Default Design Settings" at bounding box center [479, 120] width 202 height 29
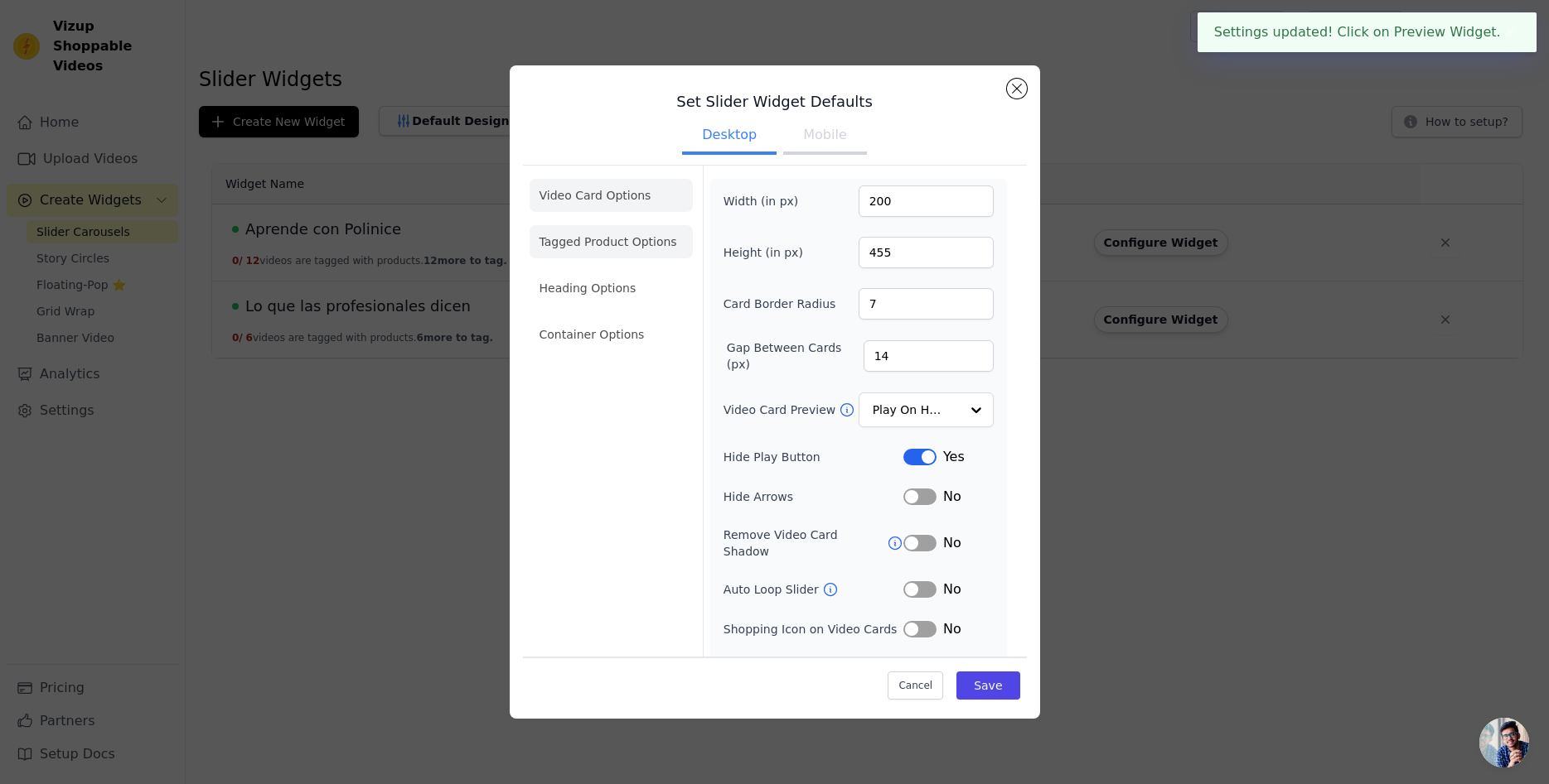
click at [617, 246] on li "Tagged Product Options" at bounding box center [611, 242] width 163 height 33
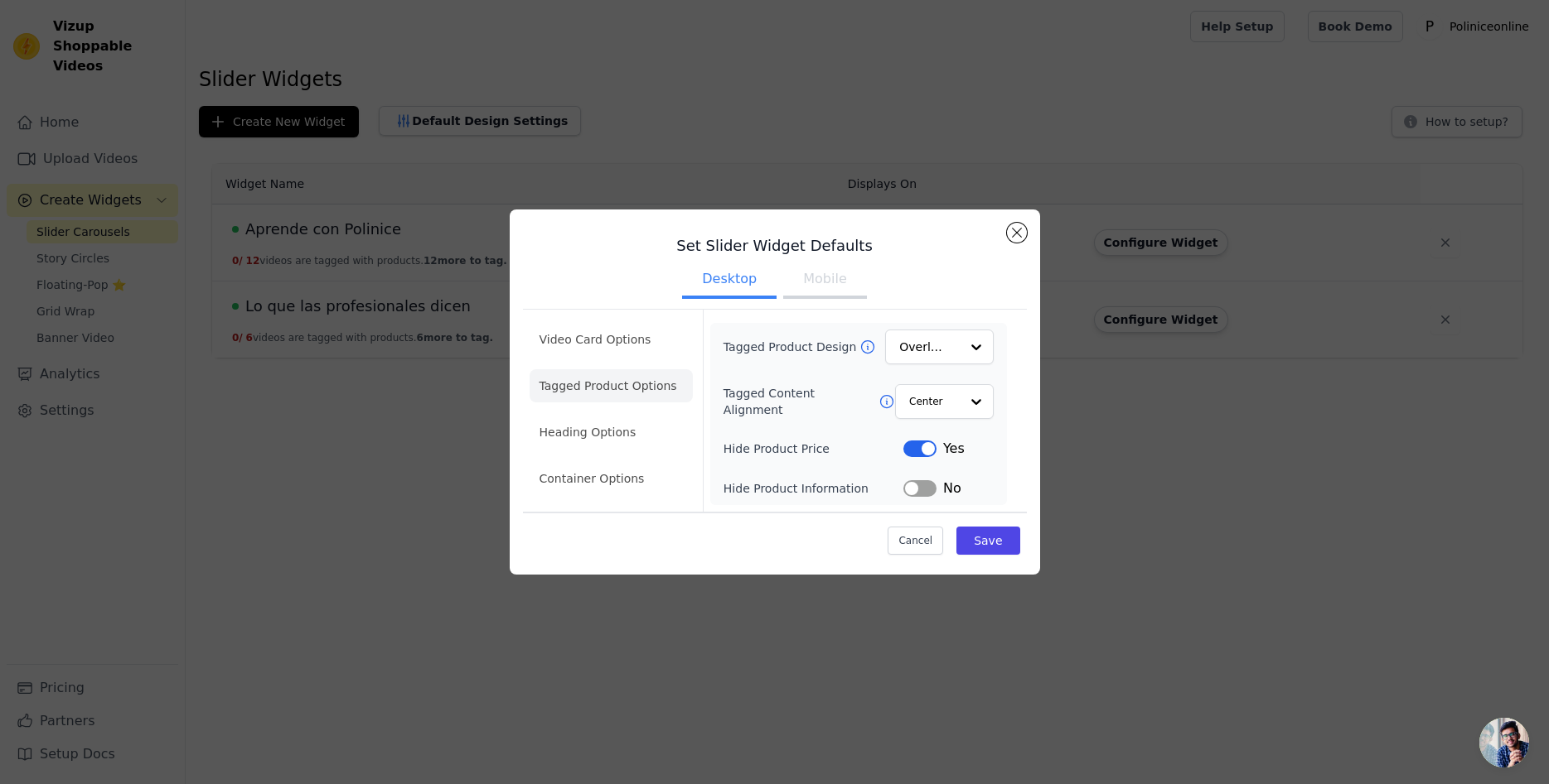
click at [919, 486] on button "Label" at bounding box center [920, 489] width 33 height 16
click at [622, 431] on li "Heading Options" at bounding box center [611, 432] width 163 height 33
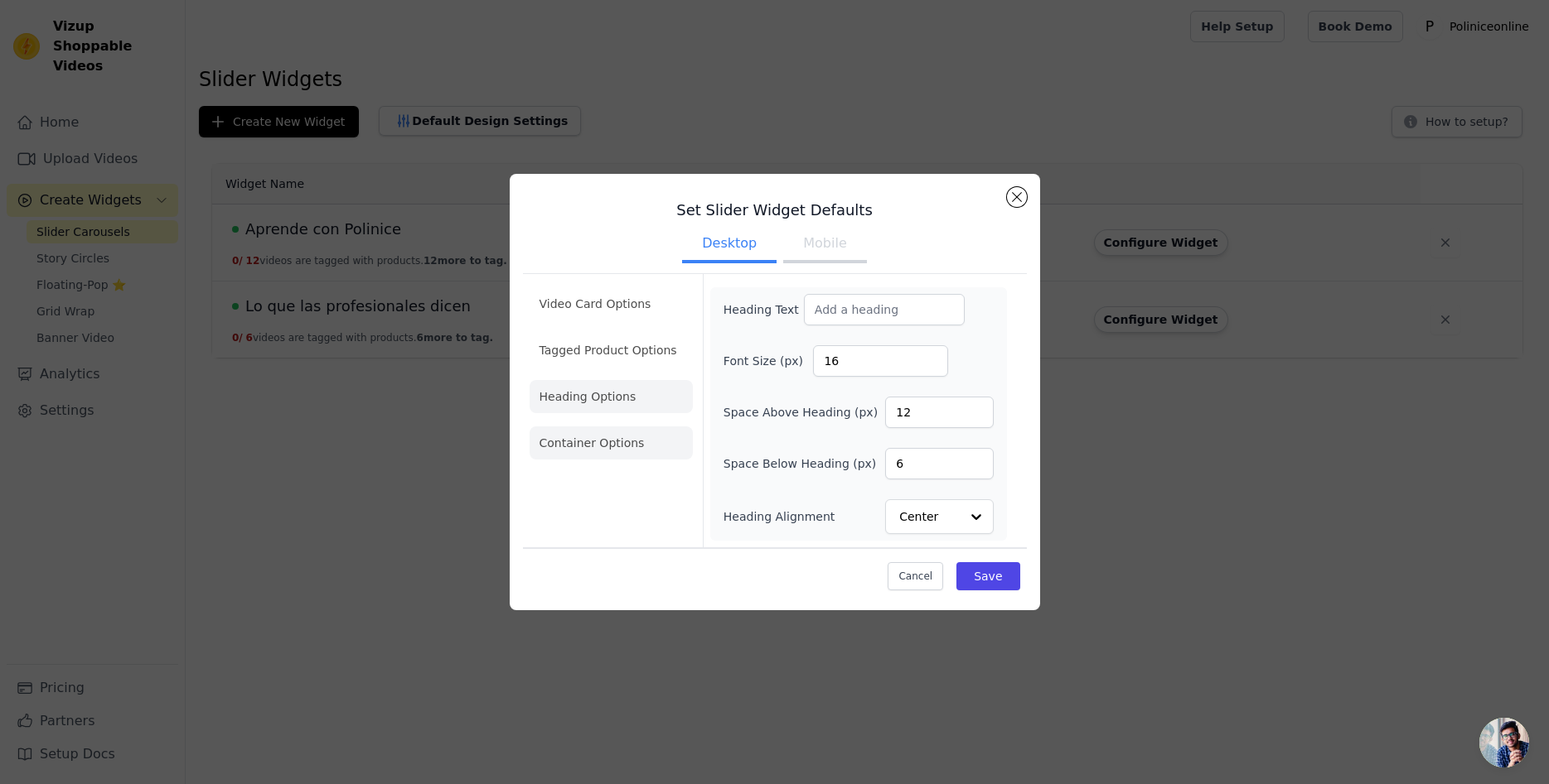
click at [615, 429] on li "Container Options" at bounding box center [611, 443] width 163 height 33
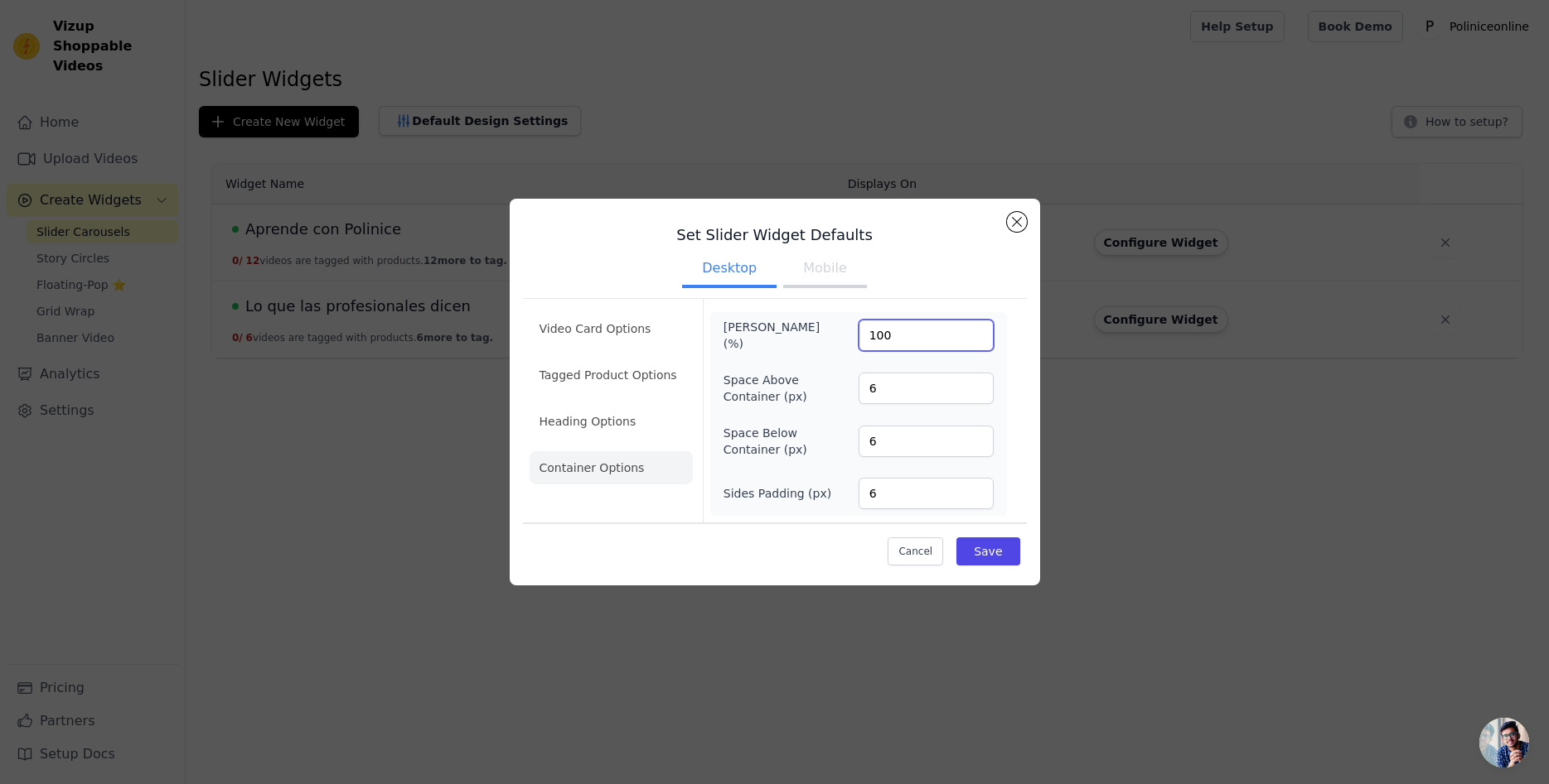
drag, startPoint x: 870, startPoint y: 334, endPoint x: 808, endPoint y: 335, distance: 62.0
click at [859, 335] on input "100" at bounding box center [927, 335] width 135 height 31
type input "68"
click at [992, 548] on button "Save" at bounding box center [987, 552] width 63 height 29
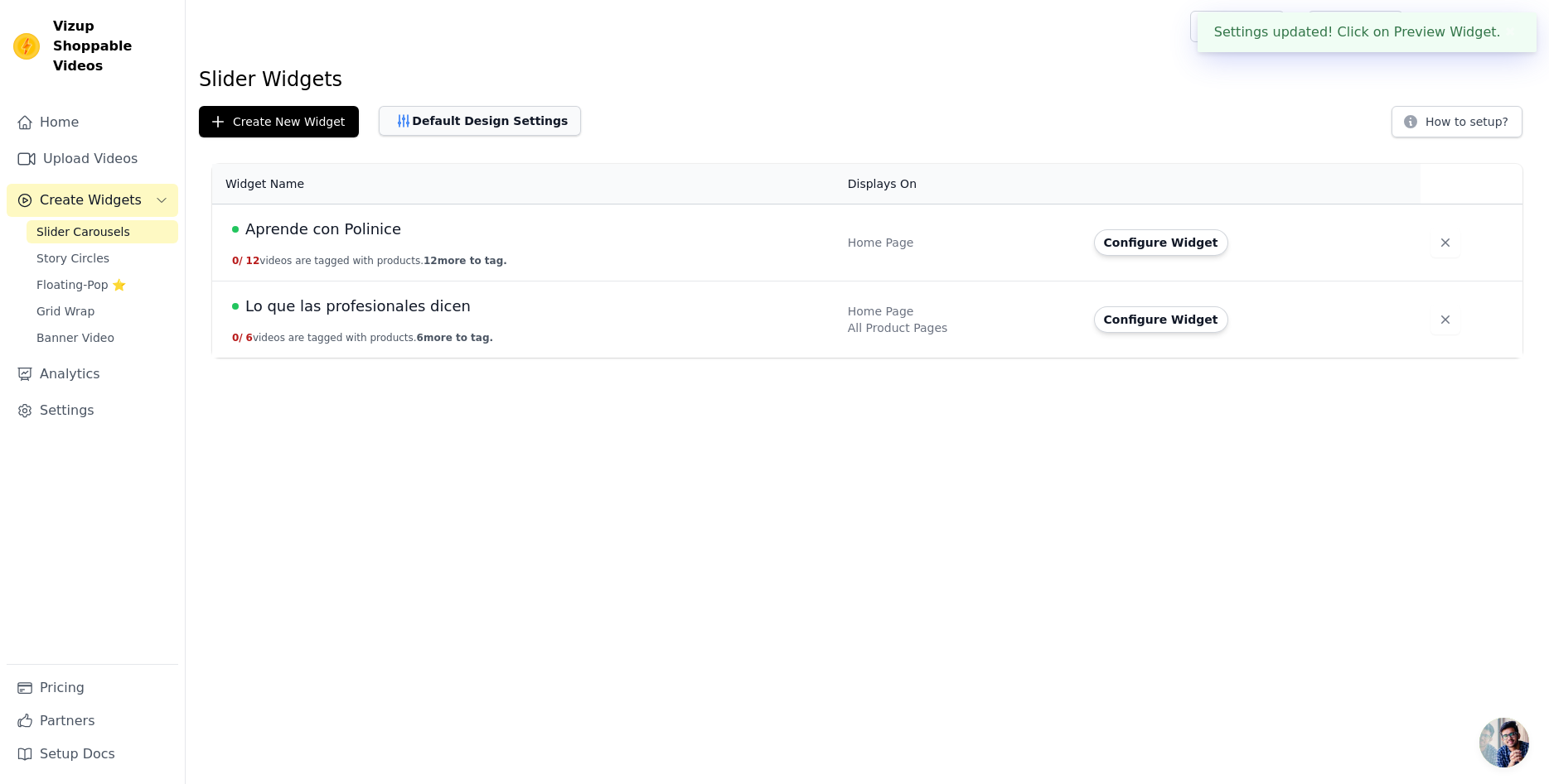
click at [504, 121] on button "Default Design Settings" at bounding box center [479, 120] width 202 height 29
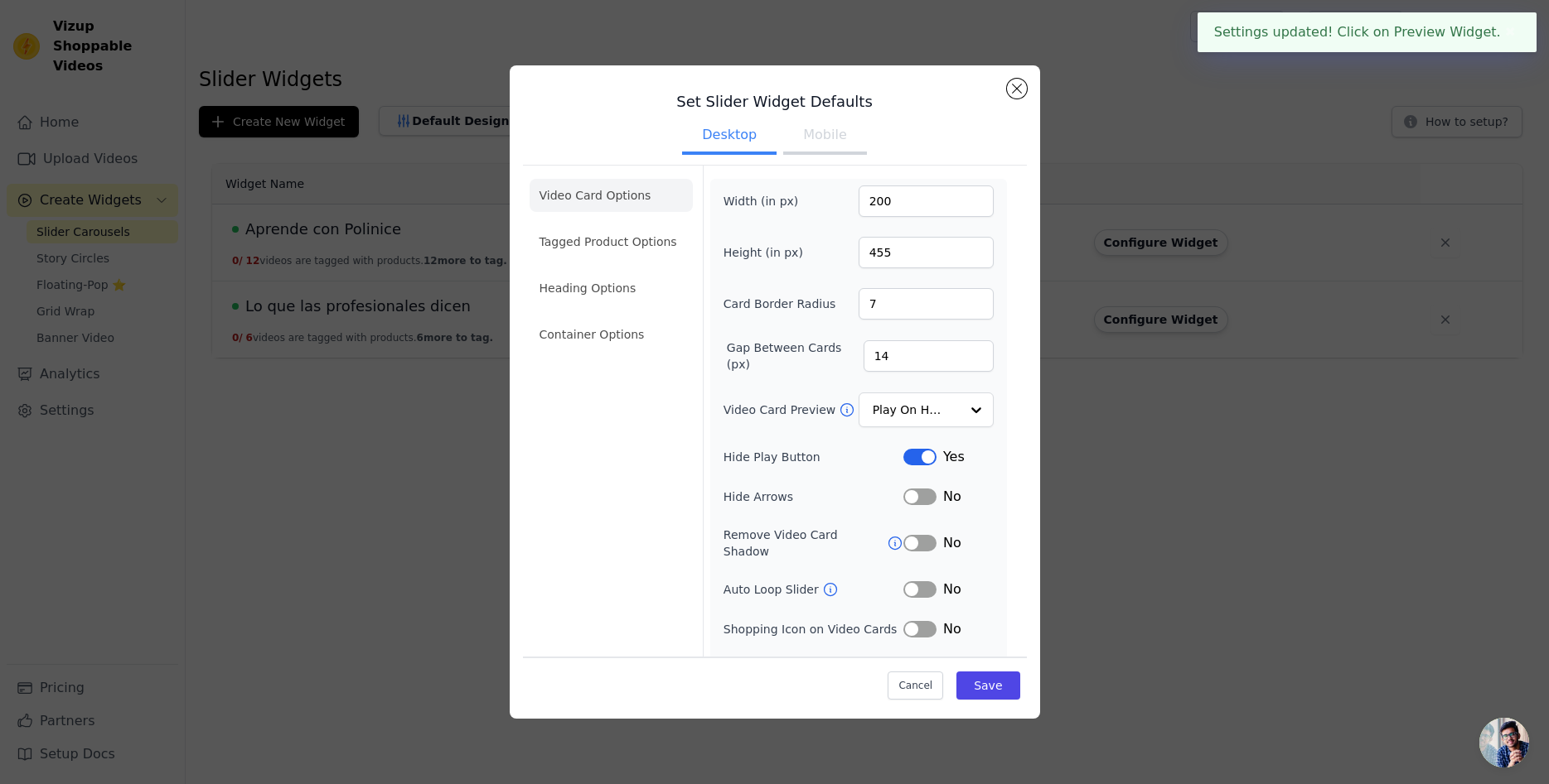
click at [845, 141] on button "Mobile" at bounding box center [825, 137] width 83 height 36
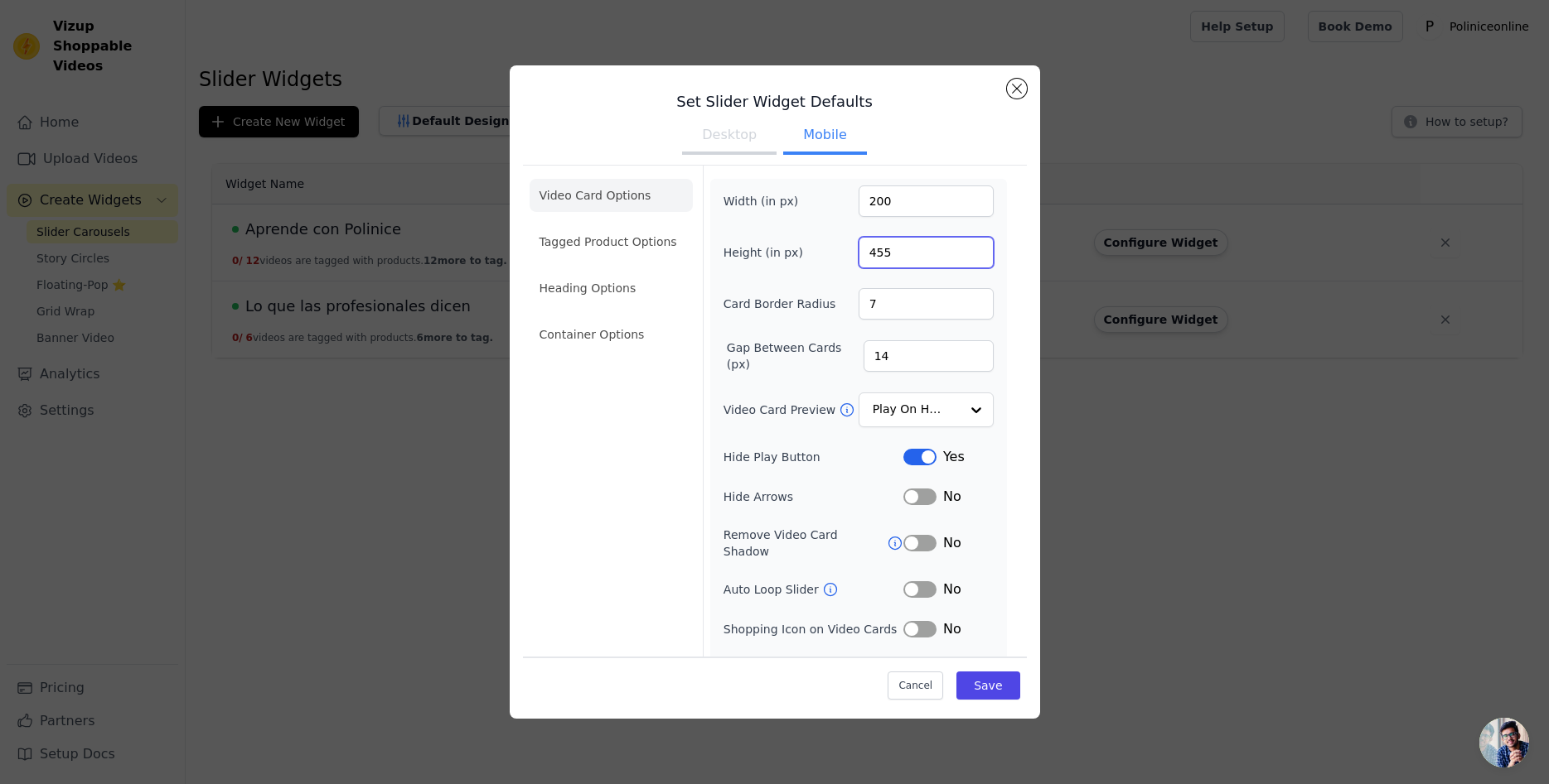
drag, startPoint x: 876, startPoint y: 252, endPoint x: 866, endPoint y: 249, distance: 10.4
click at [866, 249] on input "455" at bounding box center [927, 252] width 135 height 31
type input "255"
click at [883, 302] on input "7" at bounding box center [927, 304] width 135 height 31
drag, startPoint x: 883, startPoint y: 295, endPoint x: 856, endPoint y: 295, distance: 27.0
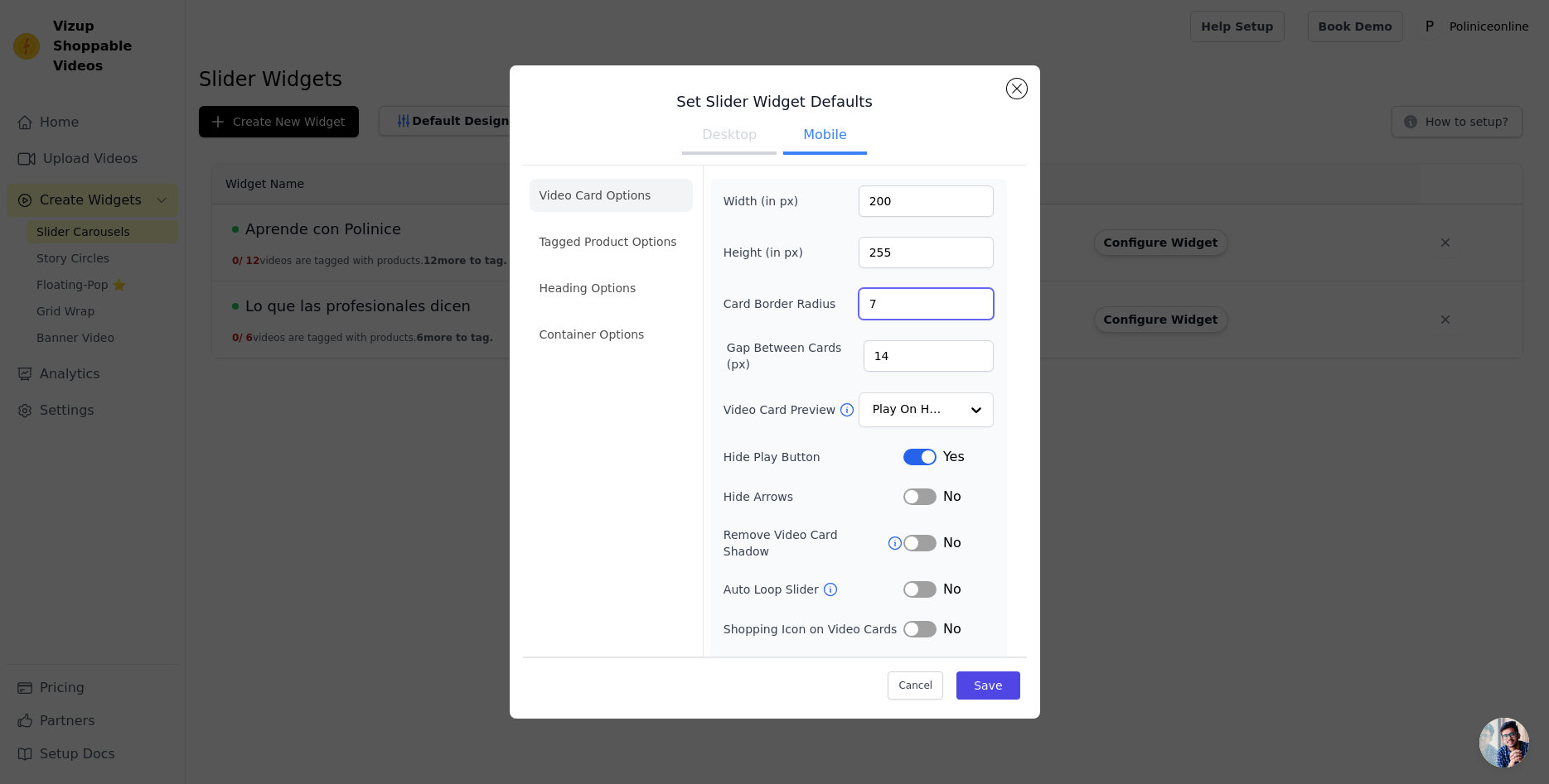
click at [859, 295] on input "7" at bounding box center [927, 304] width 135 height 31
type input "4"
drag, startPoint x: 891, startPoint y: 354, endPoint x: 861, endPoint y: 351, distance: 30.1
click at [863, 351] on input "14" at bounding box center [928, 356] width 130 height 31
click at [1000, 679] on button "Save" at bounding box center [987, 684] width 63 height 29
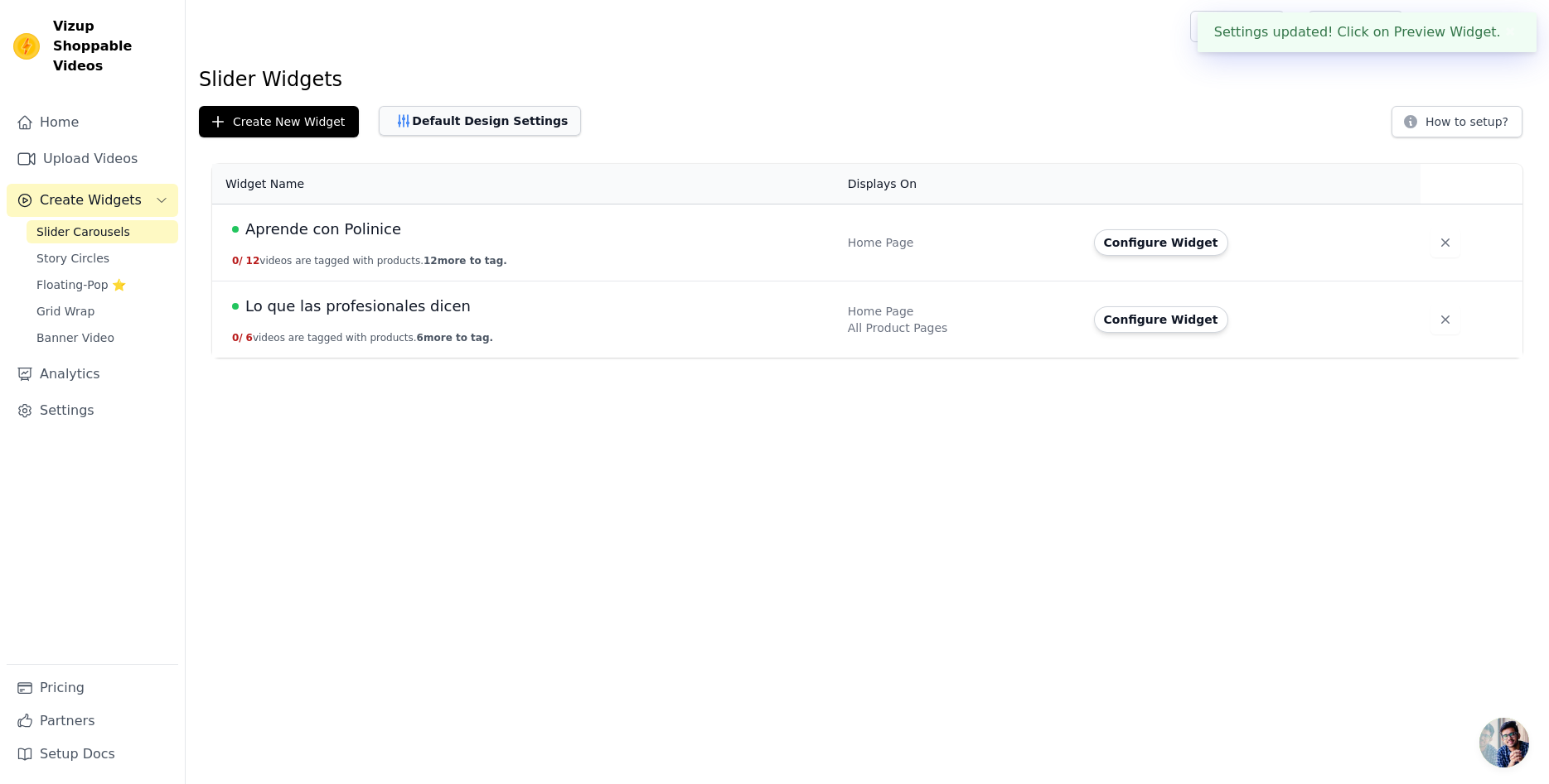
click at [470, 120] on button "Default Design Settings" at bounding box center [479, 120] width 202 height 29
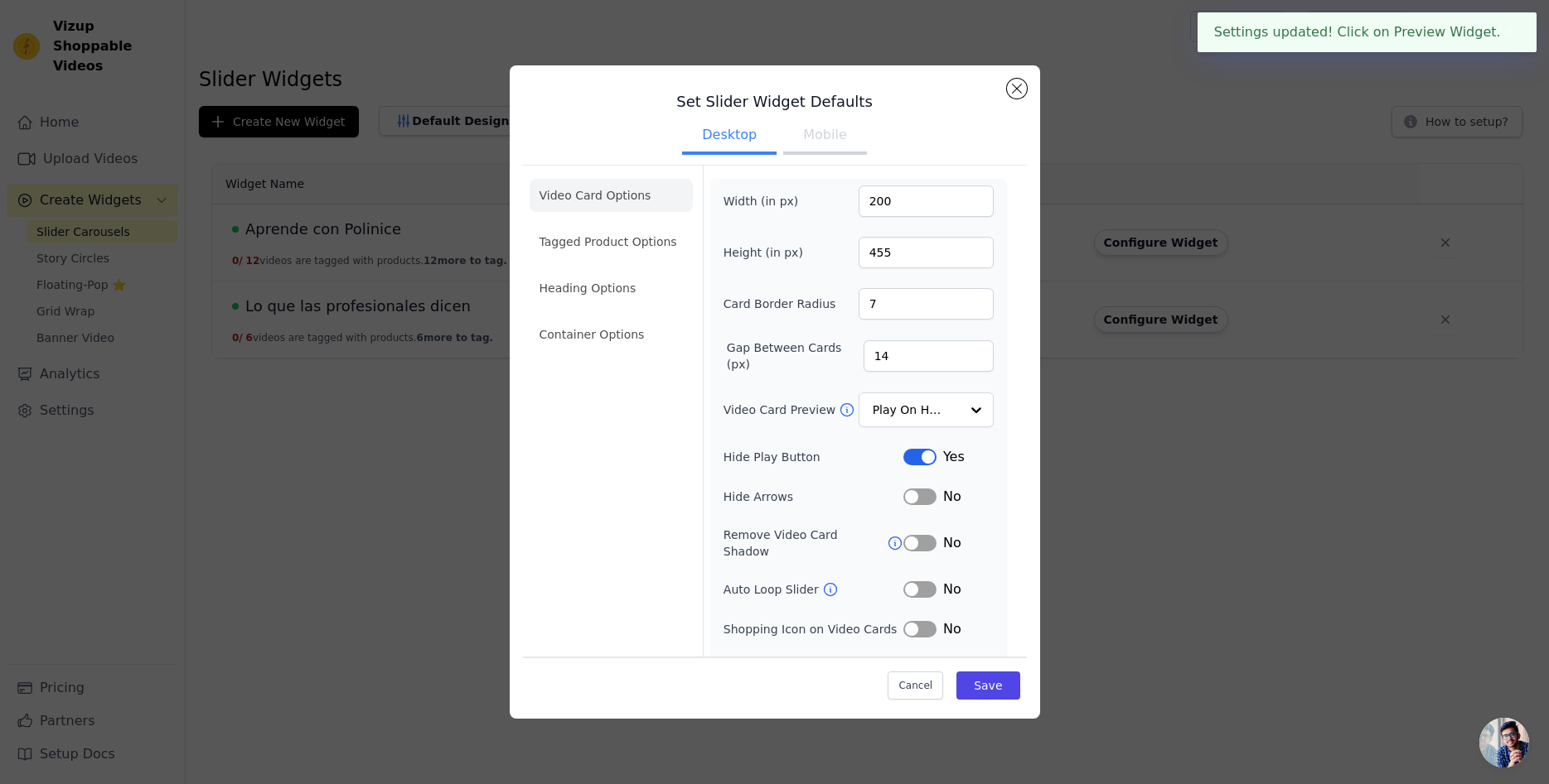
click at [810, 137] on button "Mobile" at bounding box center [825, 137] width 83 height 36
click at [608, 235] on li "Tagged Product Options" at bounding box center [611, 242] width 163 height 33
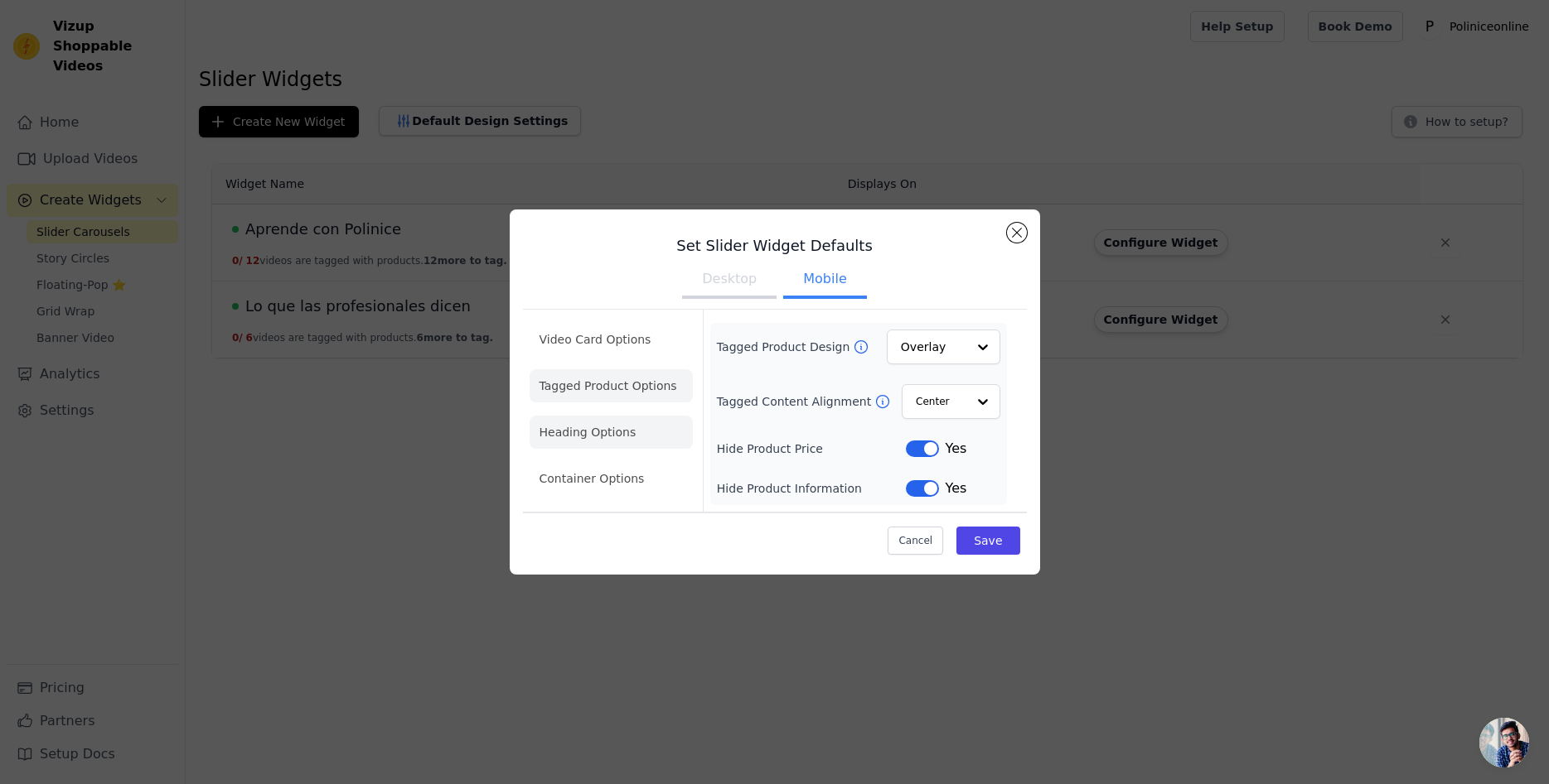
click at [579, 434] on li "Heading Options" at bounding box center [611, 432] width 163 height 33
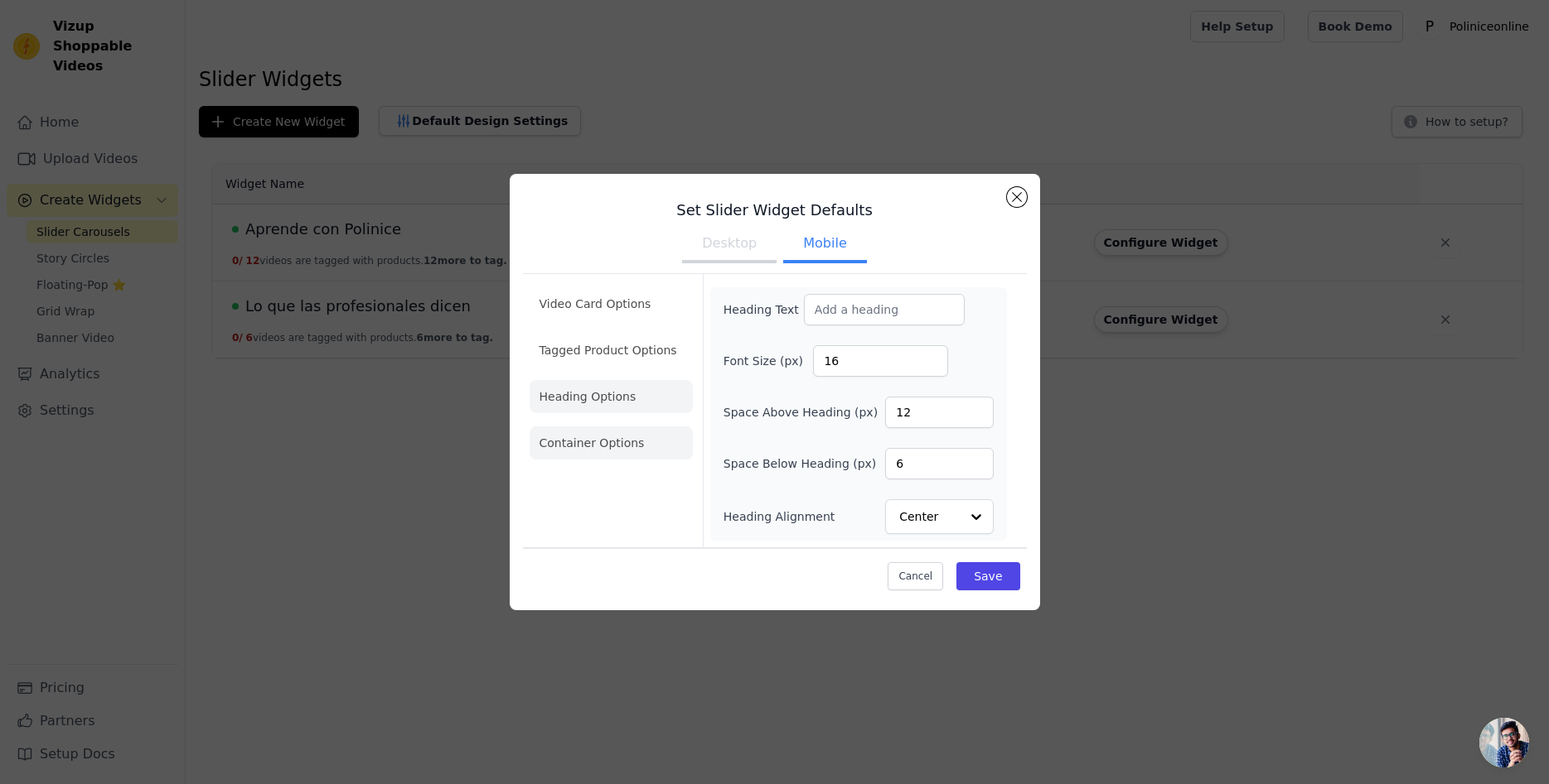
click at [627, 450] on li "Container Options" at bounding box center [611, 443] width 163 height 33
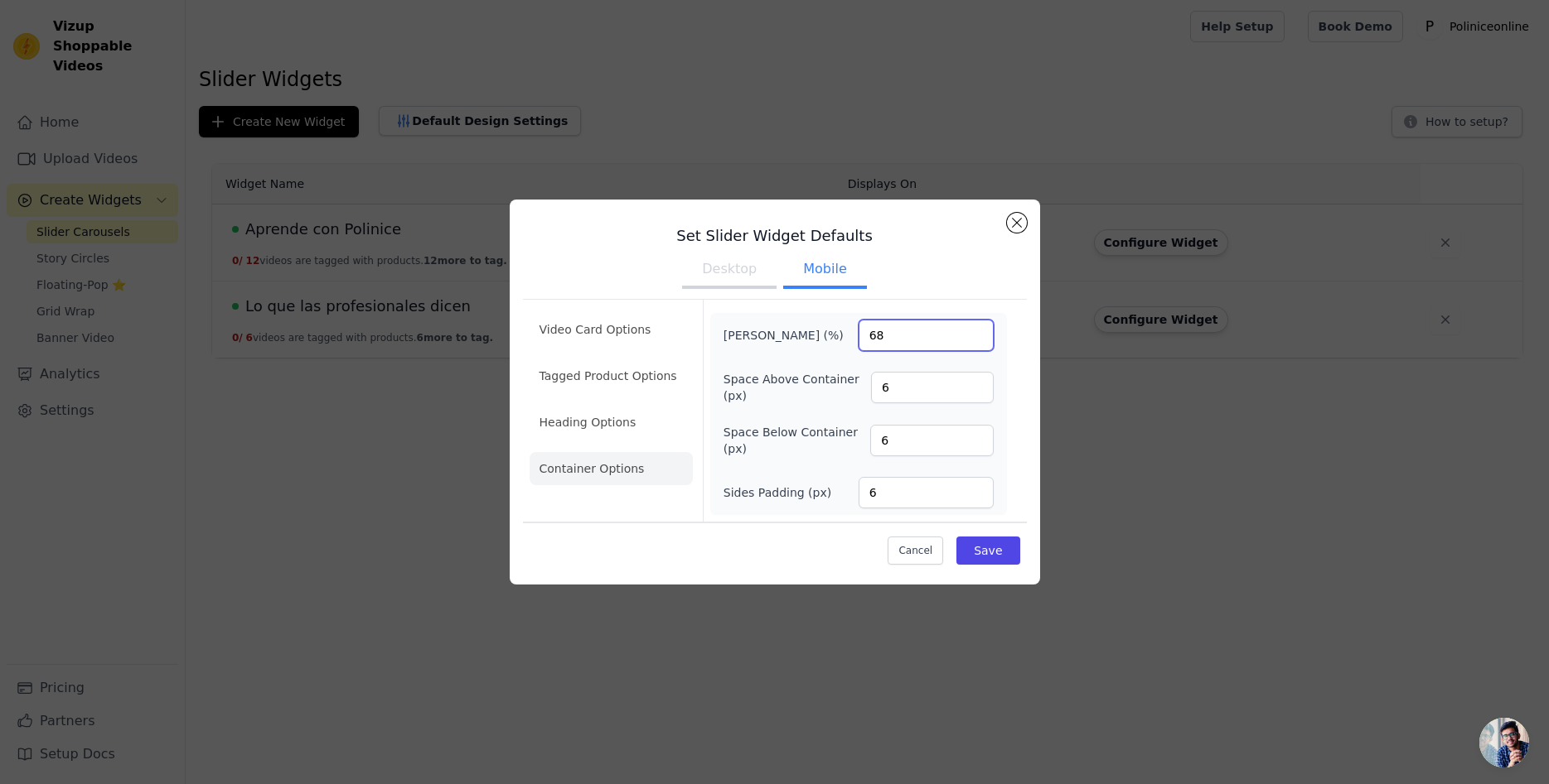
drag, startPoint x: 850, startPoint y: 331, endPoint x: 830, endPoint y: 331, distance: 20.0
click at [859, 331] on input "68" at bounding box center [927, 335] width 135 height 31
type input "100"
click at [985, 555] on button "Save" at bounding box center [987, 551] width 63 height 29
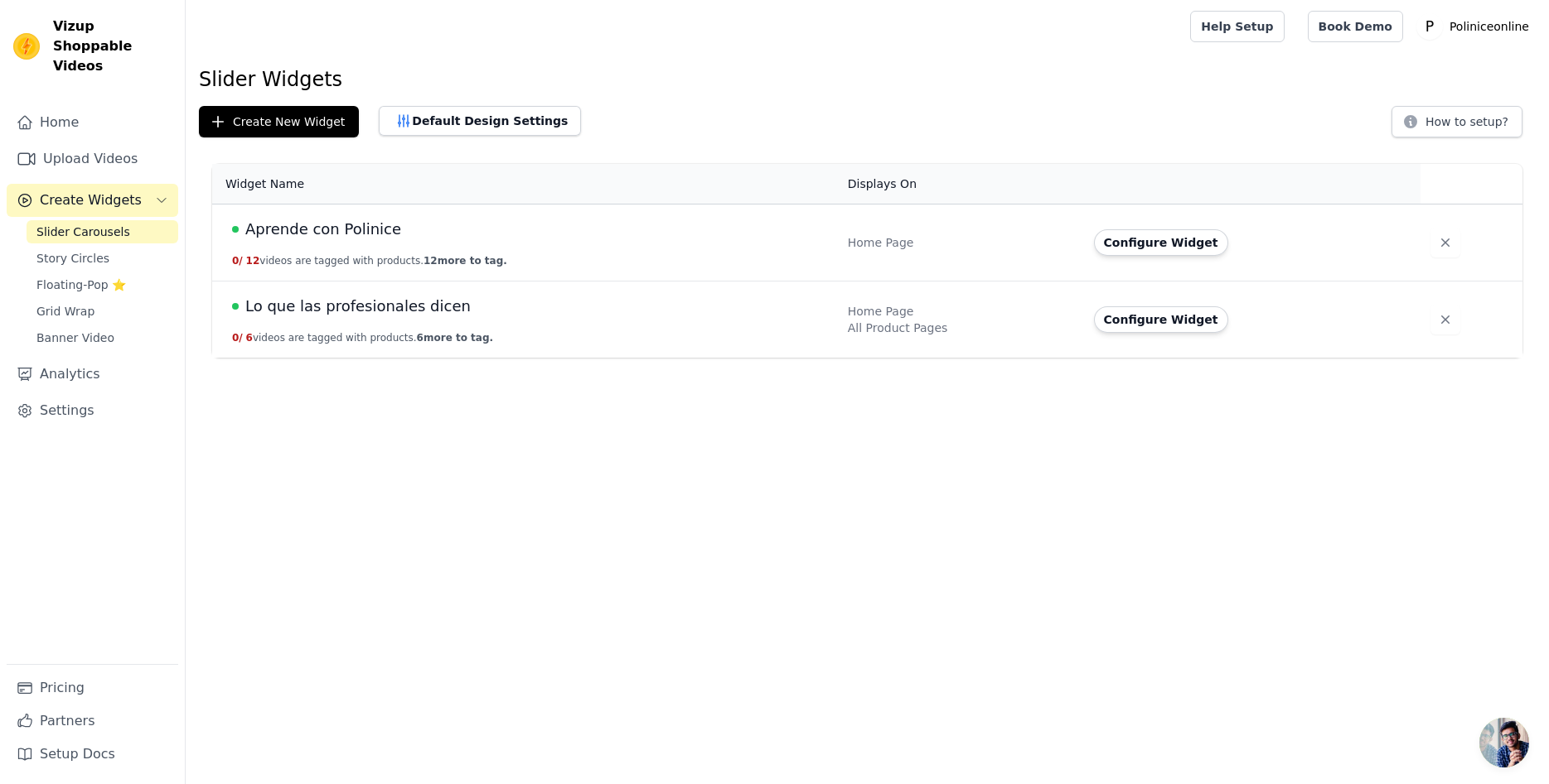
click at [362, 228] on span "Aprende con Polinice" at bounding box center [323, 229] width 156 height 23
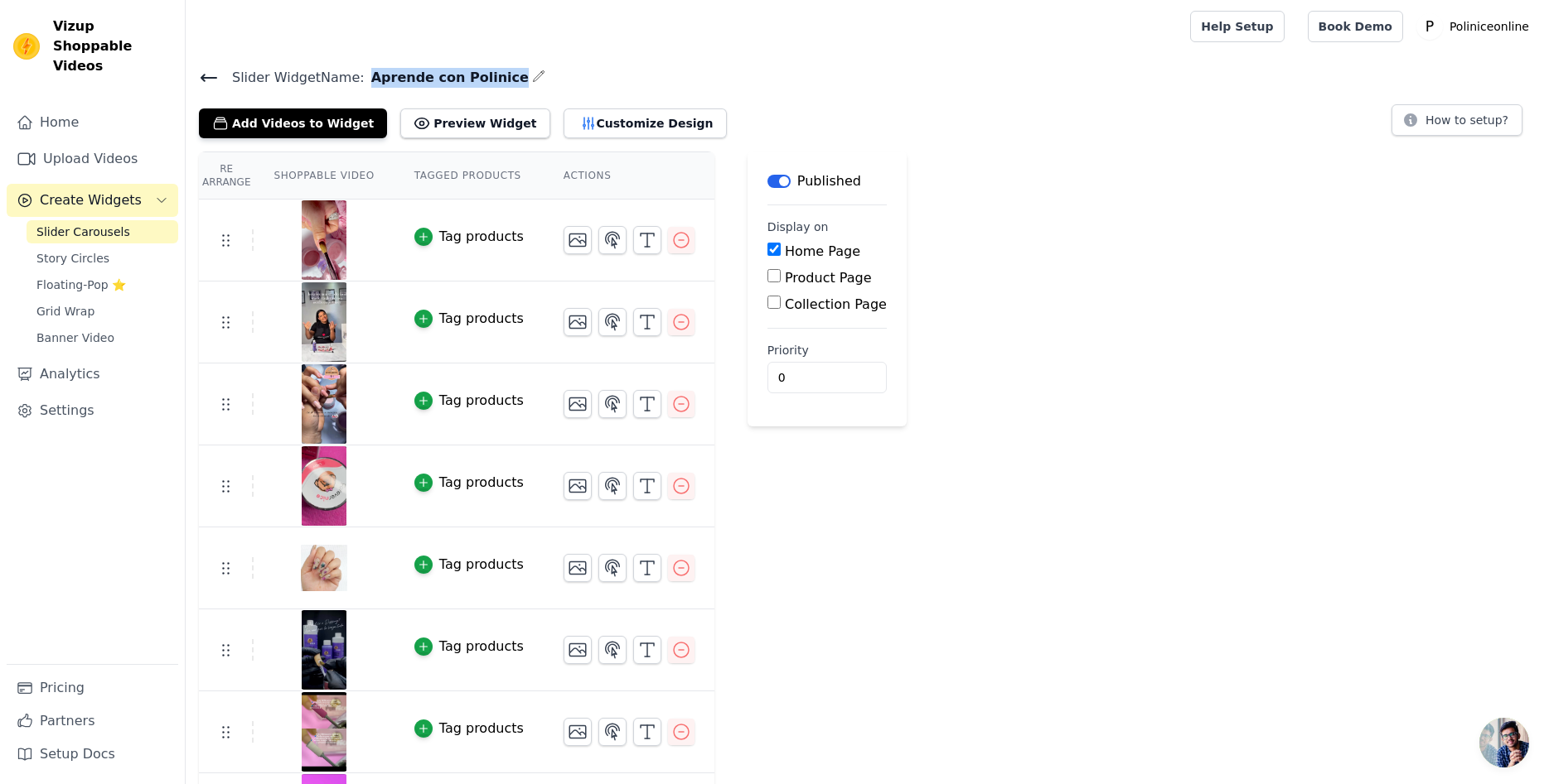
drag, startPoint x: 362, startPoint y: 74, endPoint x: 495, endPoint y: 83, distance: 133.3
click at [495, 83] on h4 "Slider Widget Name: Aprende con Polinice" at bounding box center [867, 77] width 1337 height 23
copy span "Aprende con Polinice"
click at [808, 373] on input "1" at bounding box center [827, 378] width 120 height 31
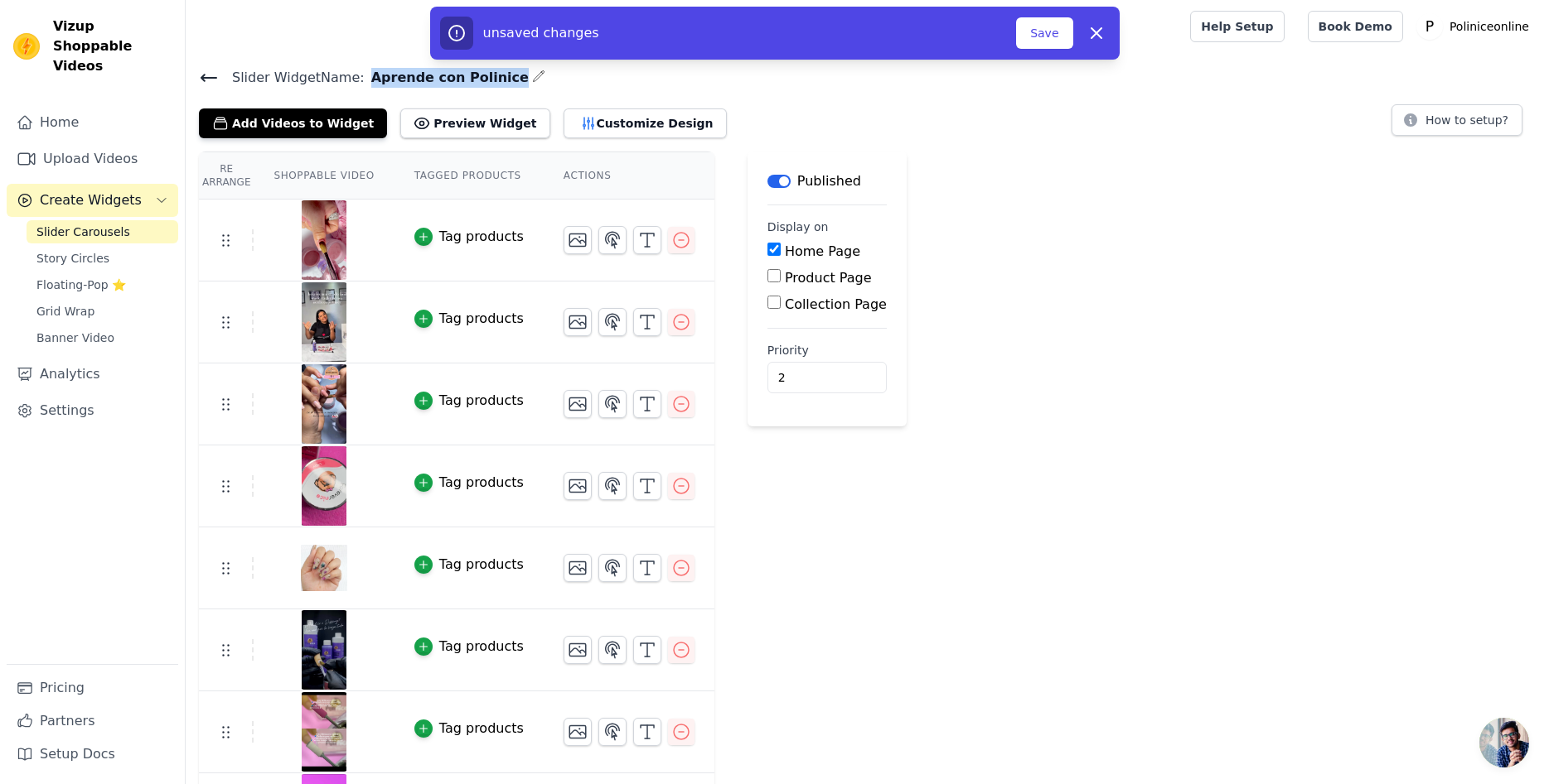
type input "2"
click at [808, 373] on input "2" at bounding box center [827, 378] width 120 height 31
click at [208, 77] on icon at bounding box center [208, 78] width 15 height 7
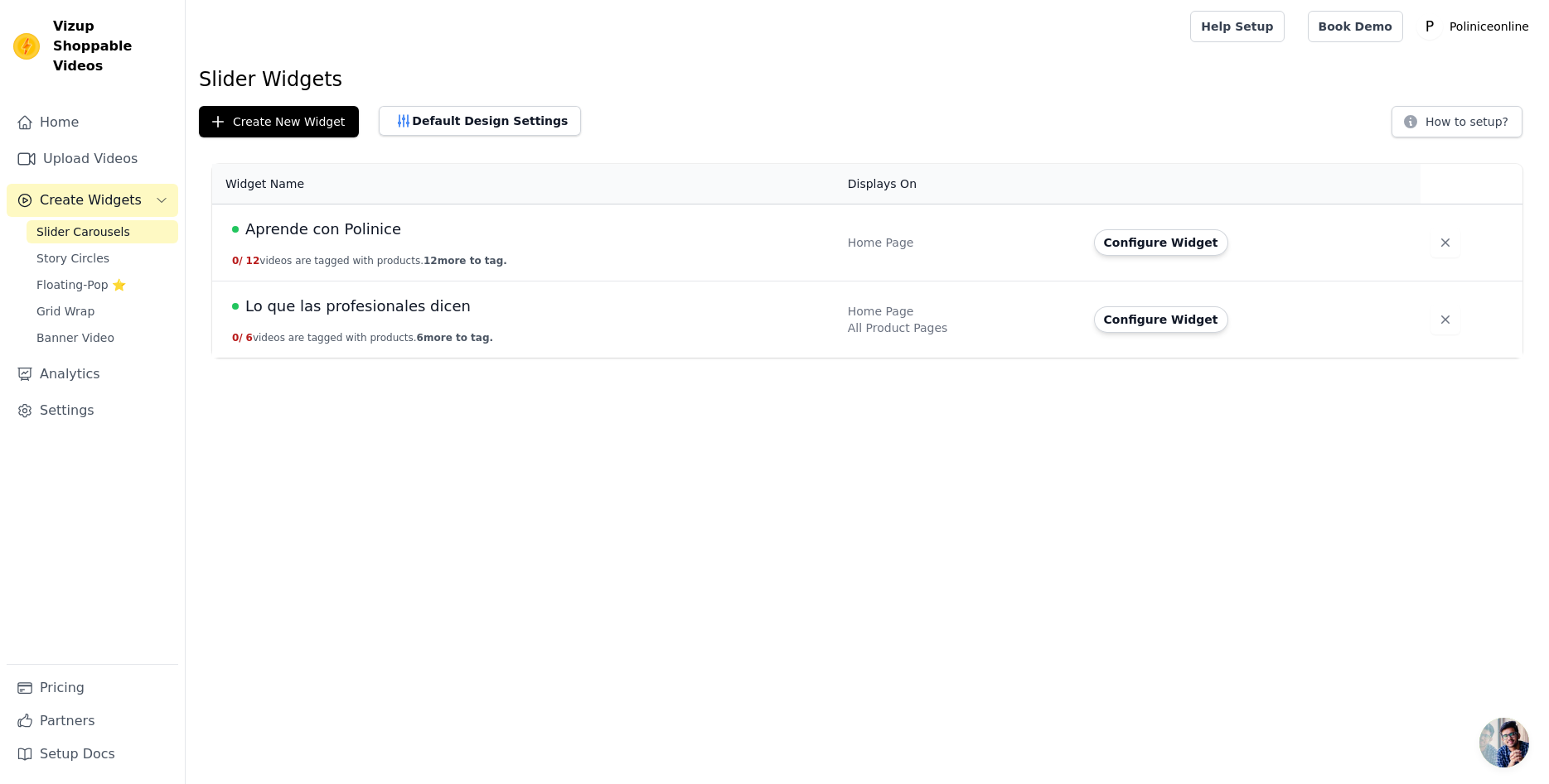
click at [335, 301] on span "Lo que las profesionales dicen" at bounding box center [358, 306] width 225 height 23
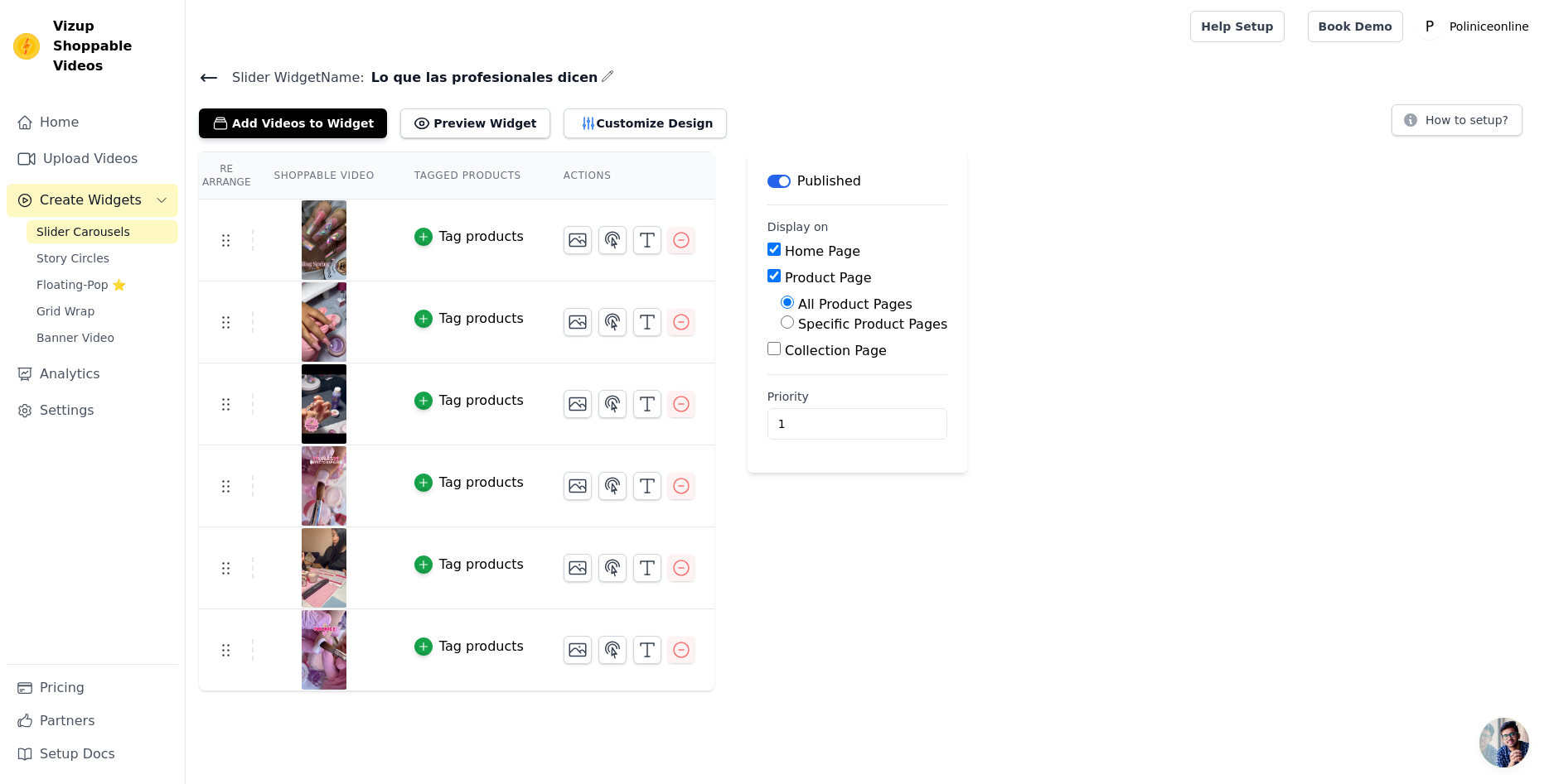
type input "1"
click at [864, 419] on input "1" at bounding box center [856, 424] width 179 height 31
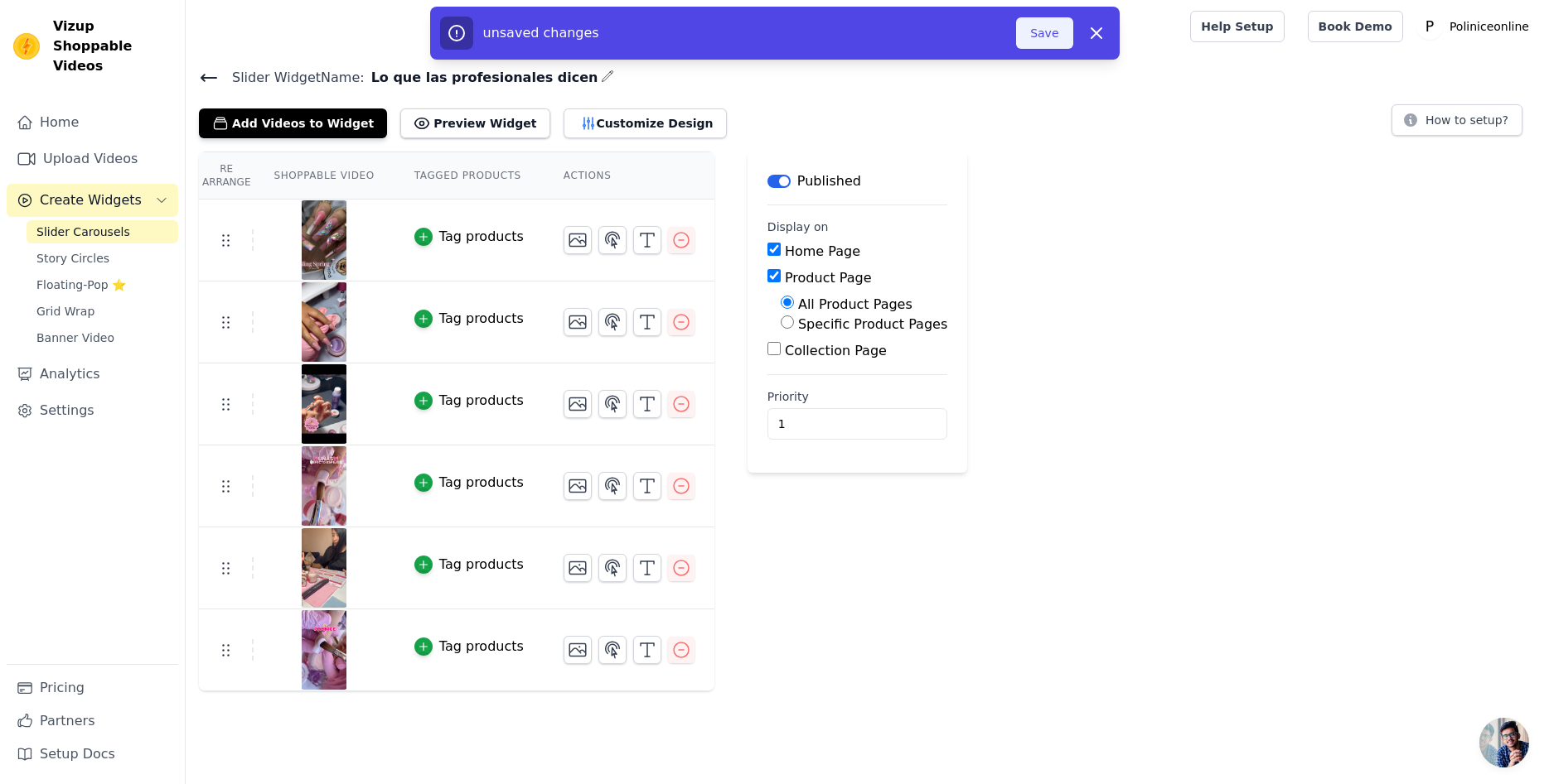
click at [1037, 33] on button "Save" at bounding box center [1044, 33] width 56 height 31
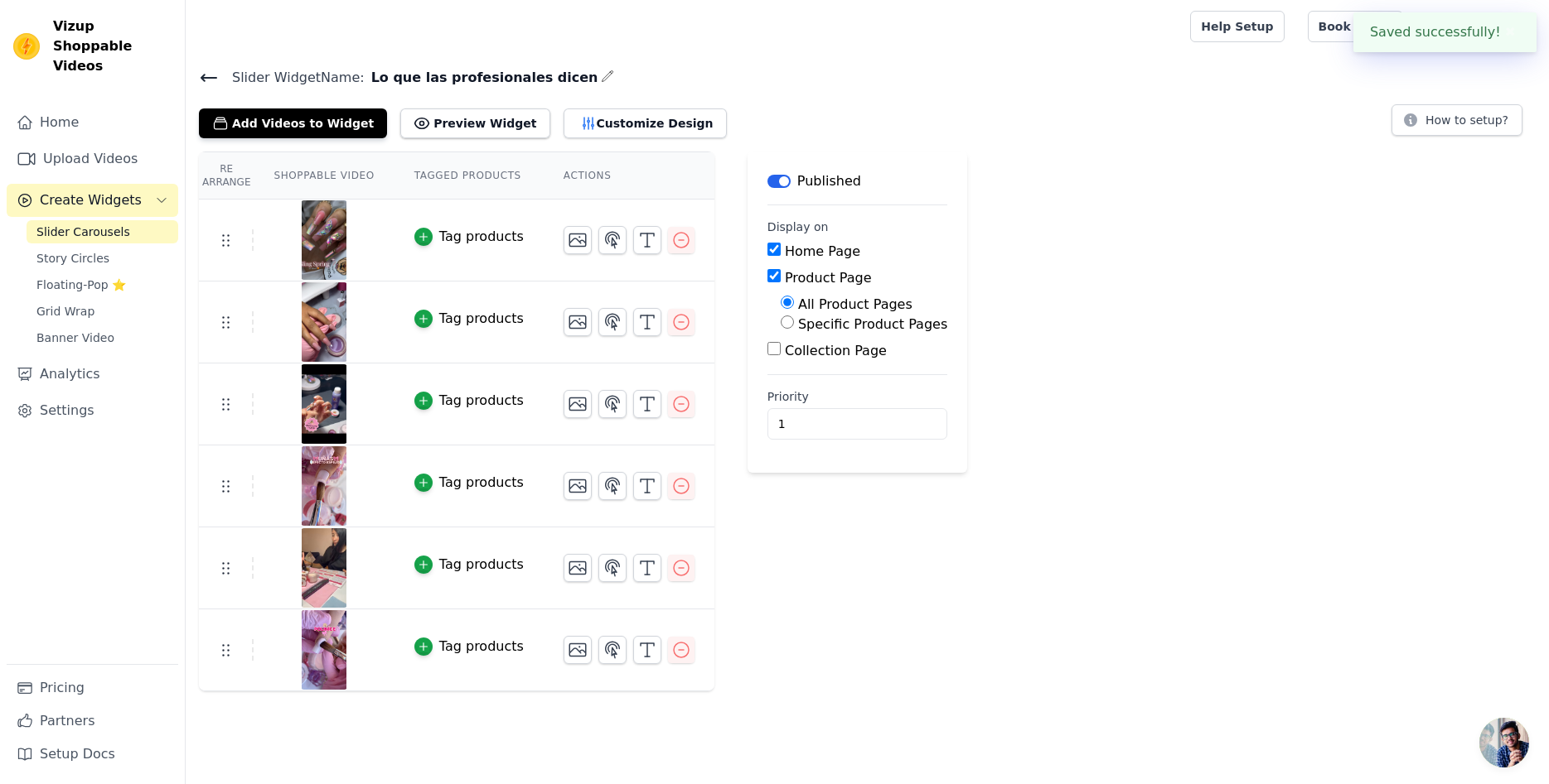
click at [211, 77] on icon at bounding box center [208, 78] width 15 height 7
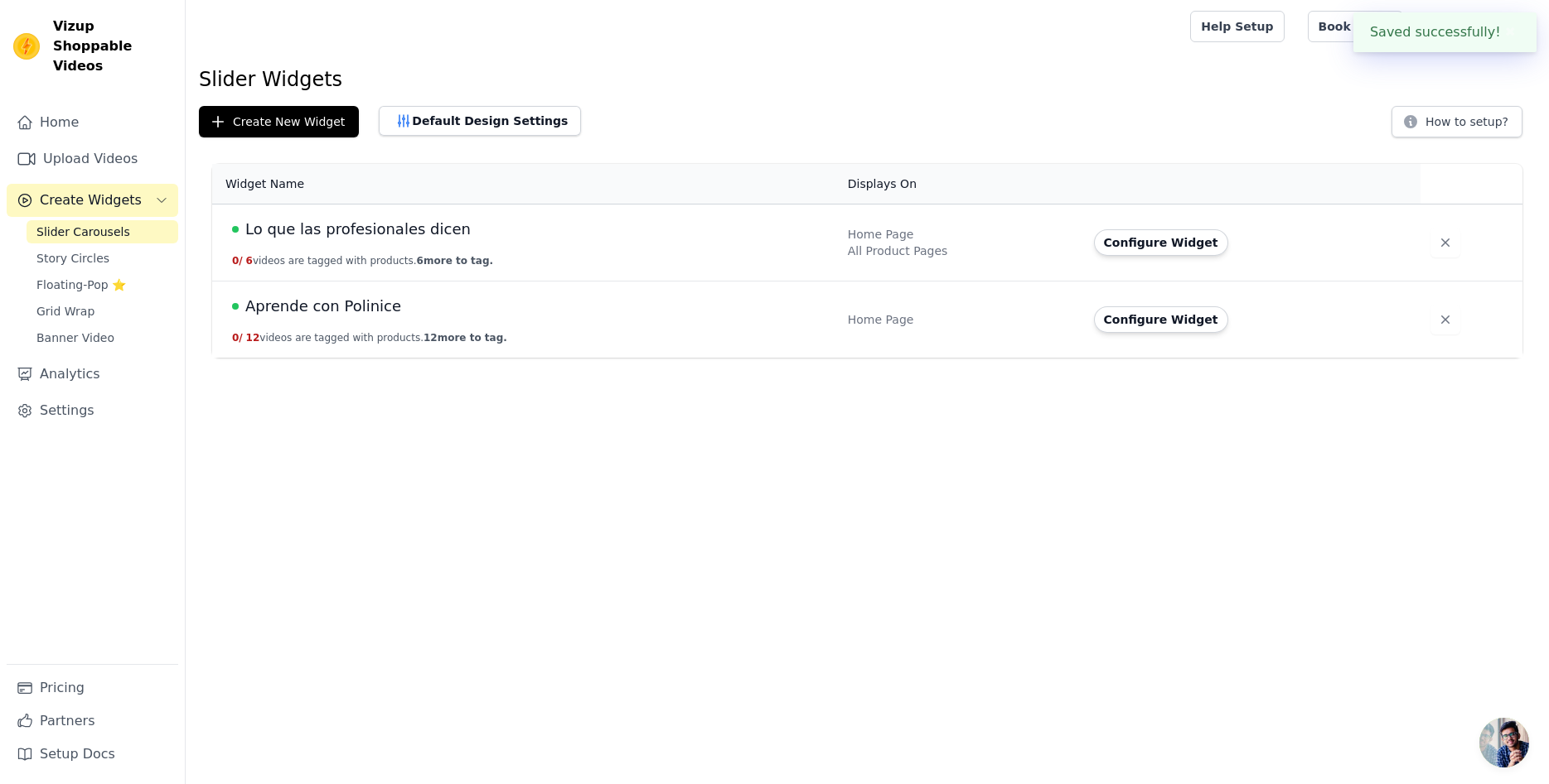
click at [342, 306] on span "Aprende con Polinice" at bounding box center [323, 306] width 156 height 23
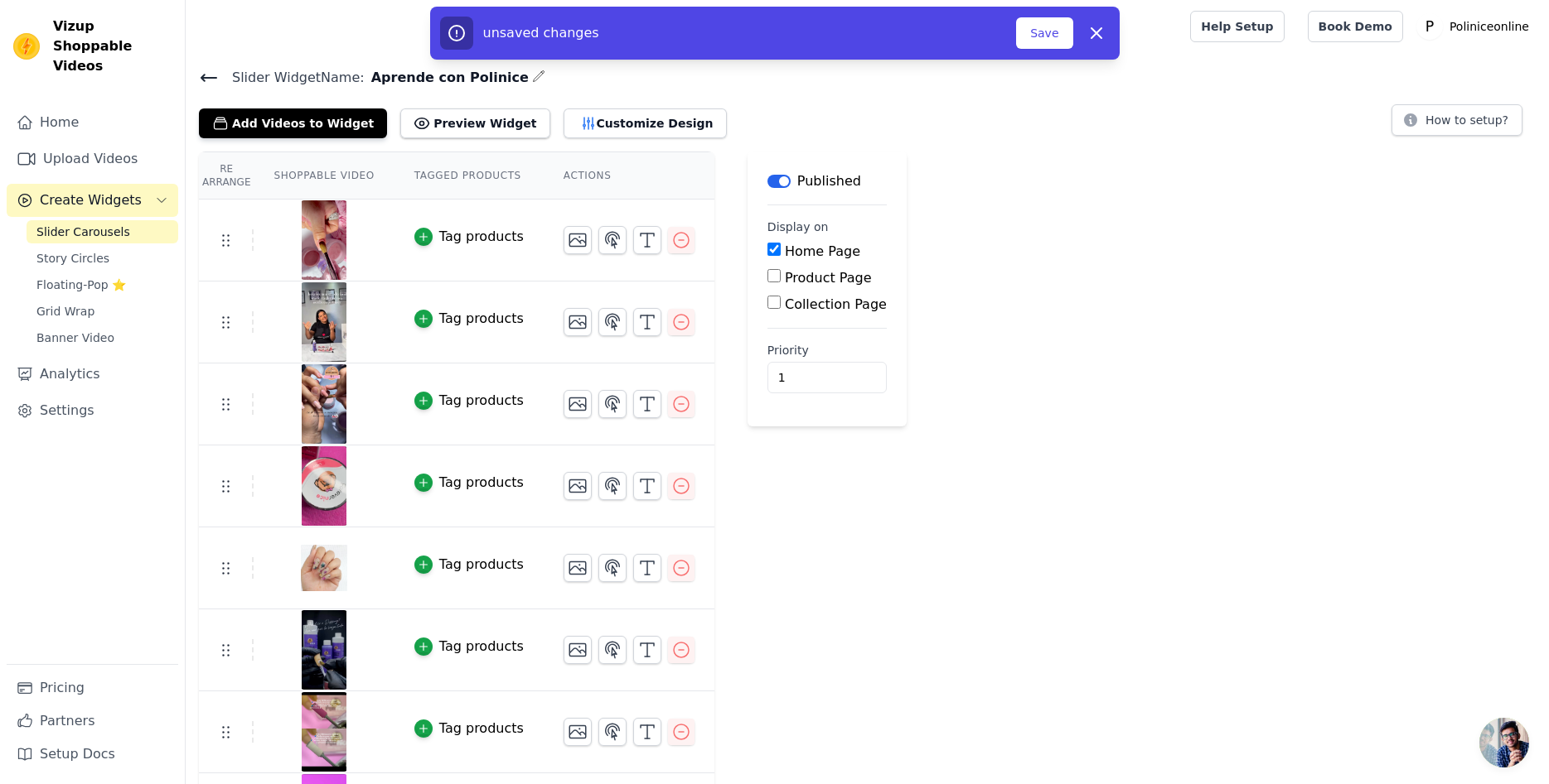
click at [808, 375] on input "1" at bounding box center [827, 378] width 120 height 31
click at [808, 375] on input "2" at bounding box center [827, 378] width 120 height 31
click at [1046, 38] on button "Save" at bounding box center [1044, 33] width 56 height 31
click at [1049, 36] on button "Save" at bounding box center [1044, 33] width 56 height 31
type input "1"
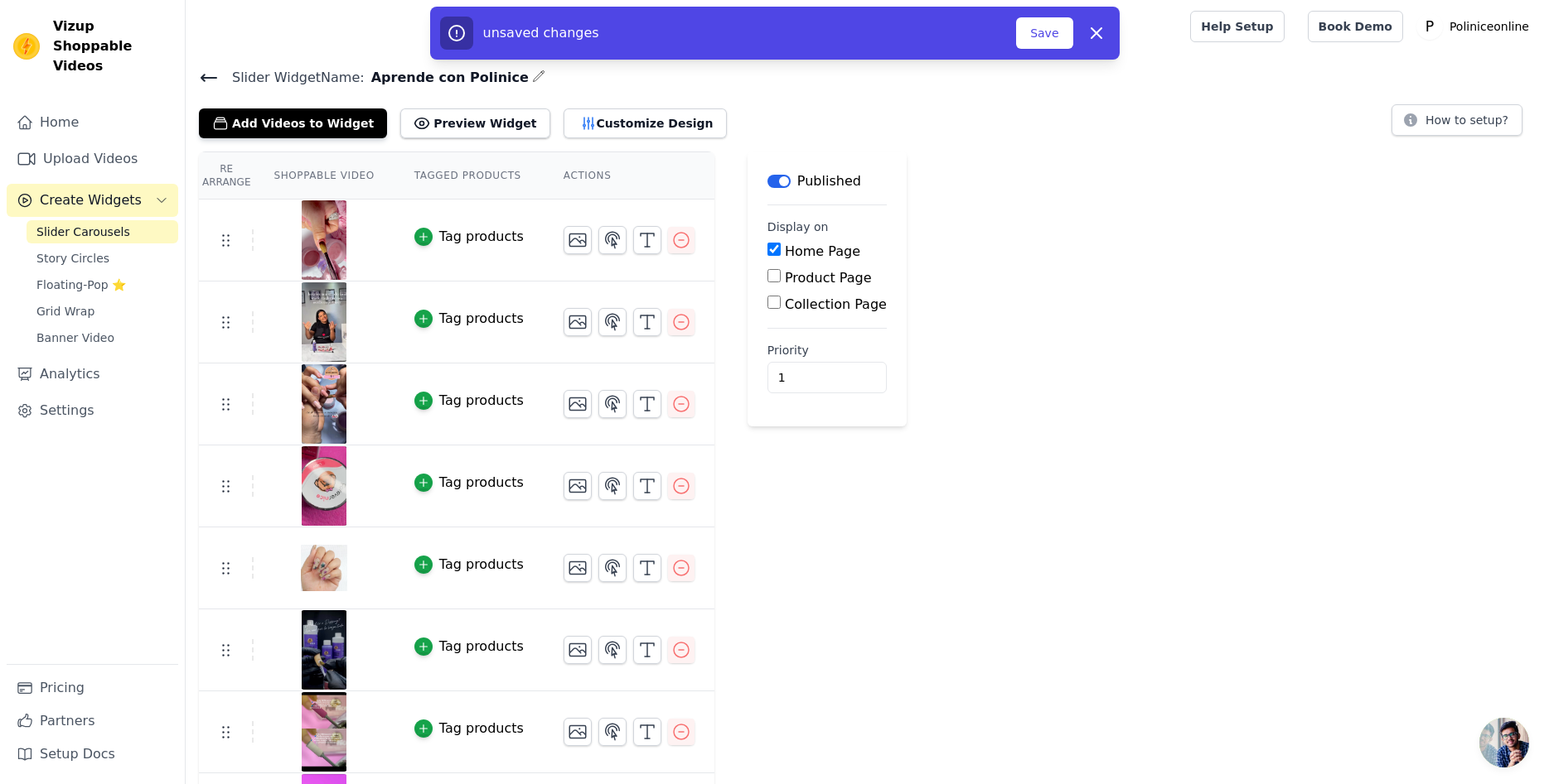
click at [808, 379] on input "1" at bounding box center [827, 378] width 120 height 31
click at [1051, 29] on button "Save" at bounding box center [1044, 33] width 56 height 31
click at [212, 75] on icon at bounding box center [208, 77] width 20 height 20
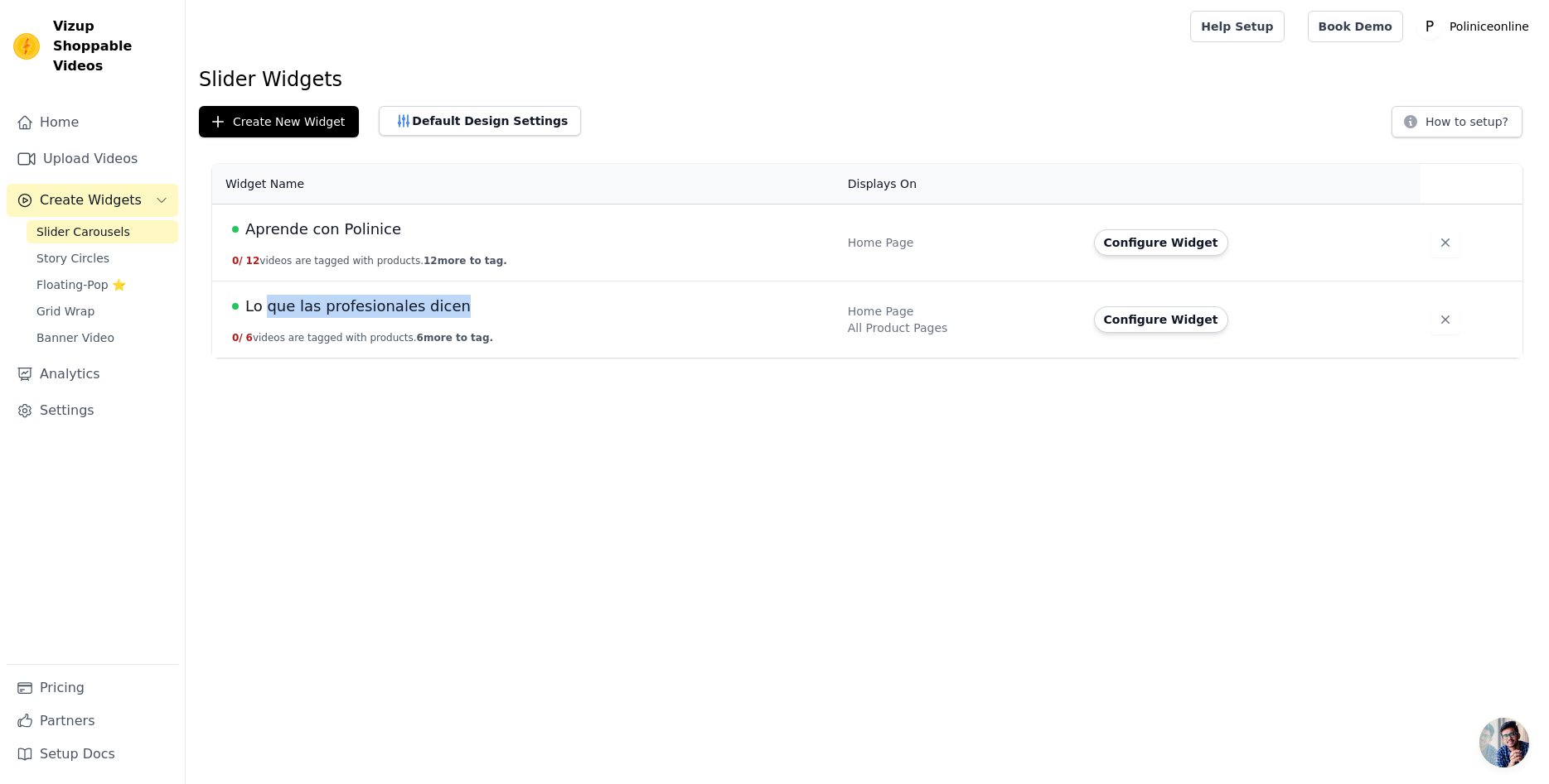
drag, startPoint x: 264, startPoint y: 314, endPoint x: 871, endPoint y: 379, distance: 610.5
click at [557, 290] on td "Lo que las profesionales dicen 0 / 6 videos are tagged with products. 6 more to…" at bounding box center [525, 320] width 626 height 77
click at [1124, 358] on html "Vizup Shoppable Videos Home Upload Videos Create Widgets Slider Carousels Story…" at bounding box center [774, 178] width 1549 height 358
click at [1160, 321] on button "Configure Widget" at bounding box center [1161, 320] width 134 height 27
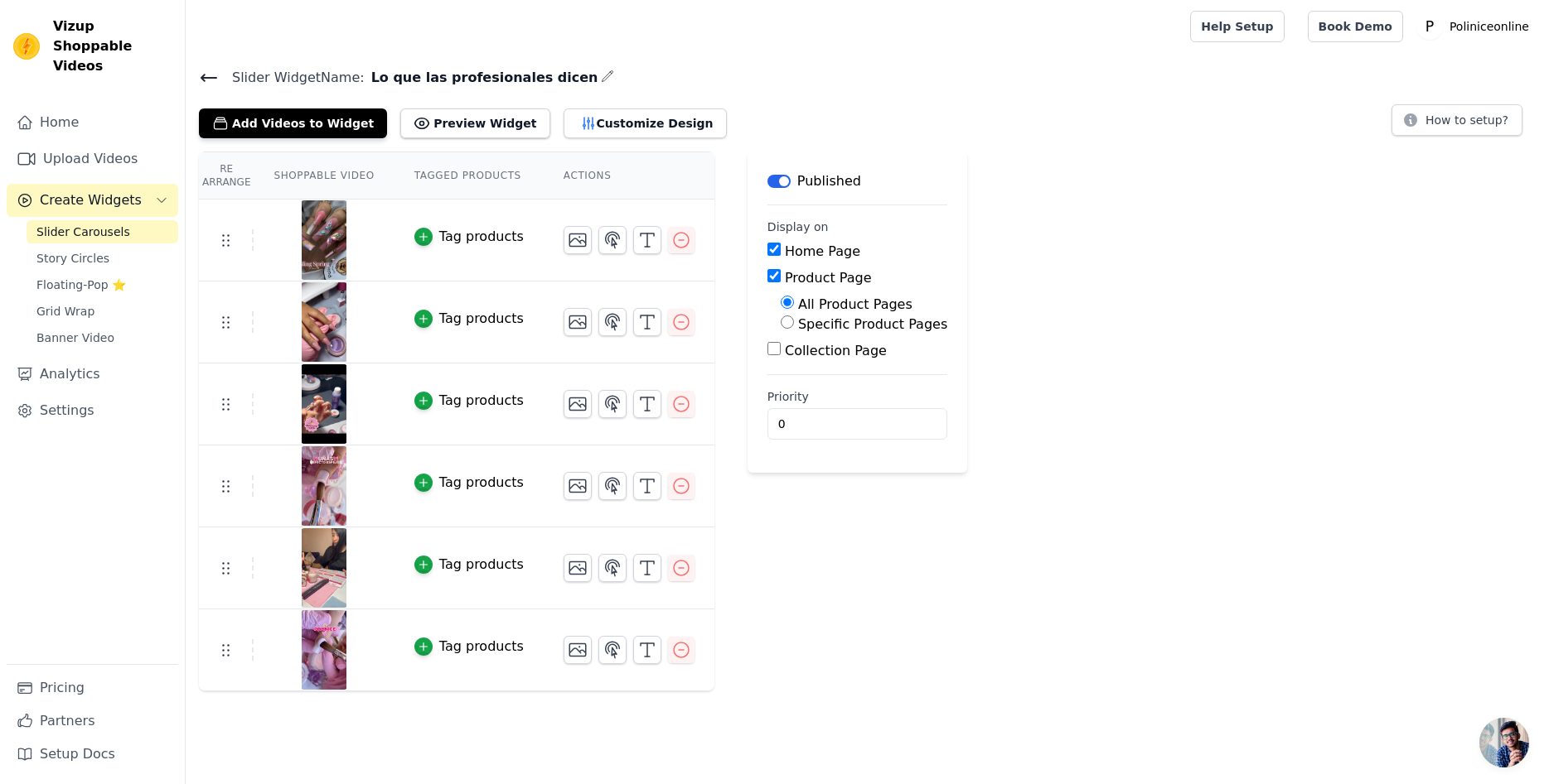
click at [205, 77] on icon at bounding box center [208, 78] width 15 height 7
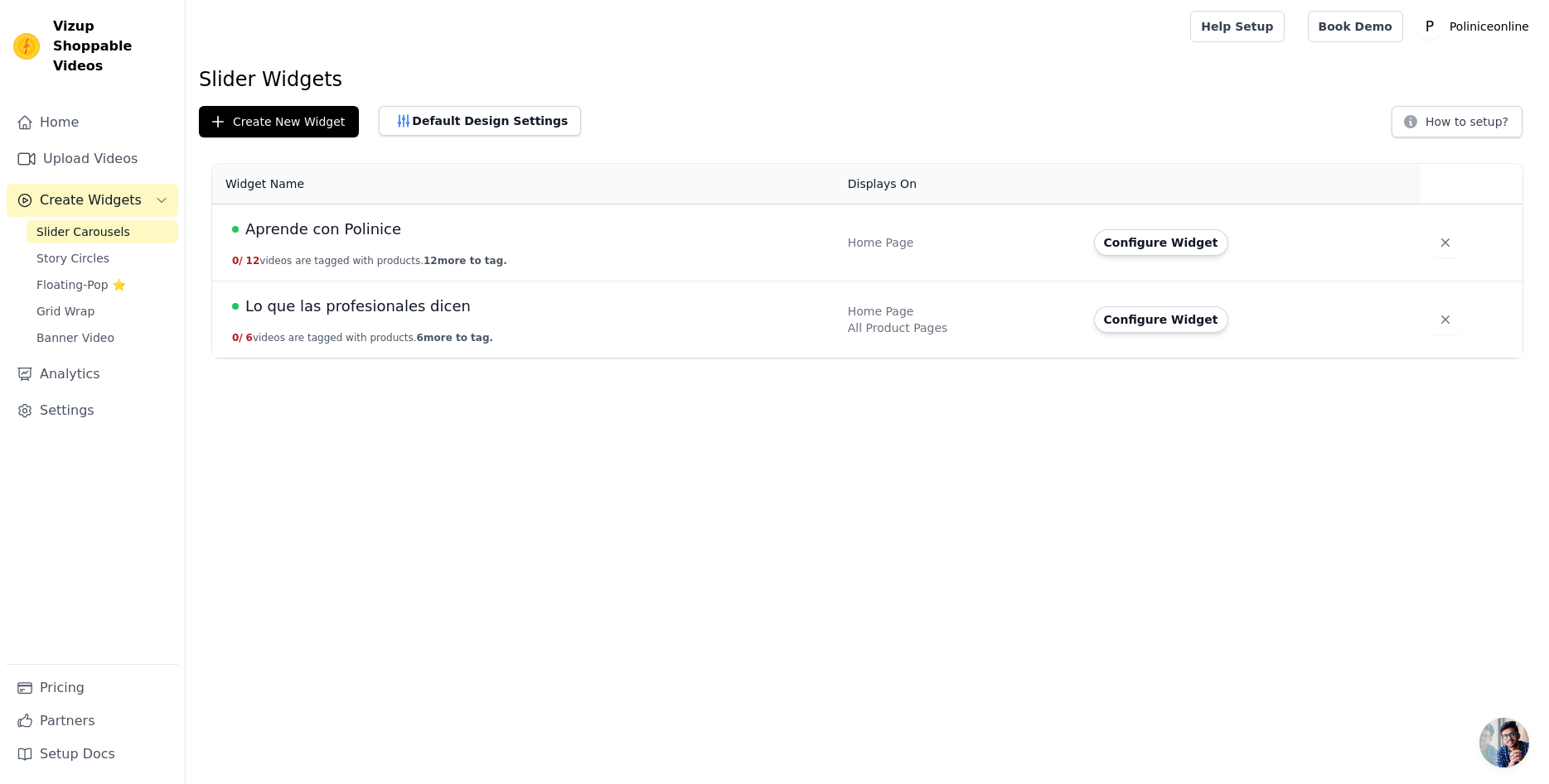
click at [314, 222] on span "Aprende con Polinice" at bounding box center [323, 229] width 156 height 23
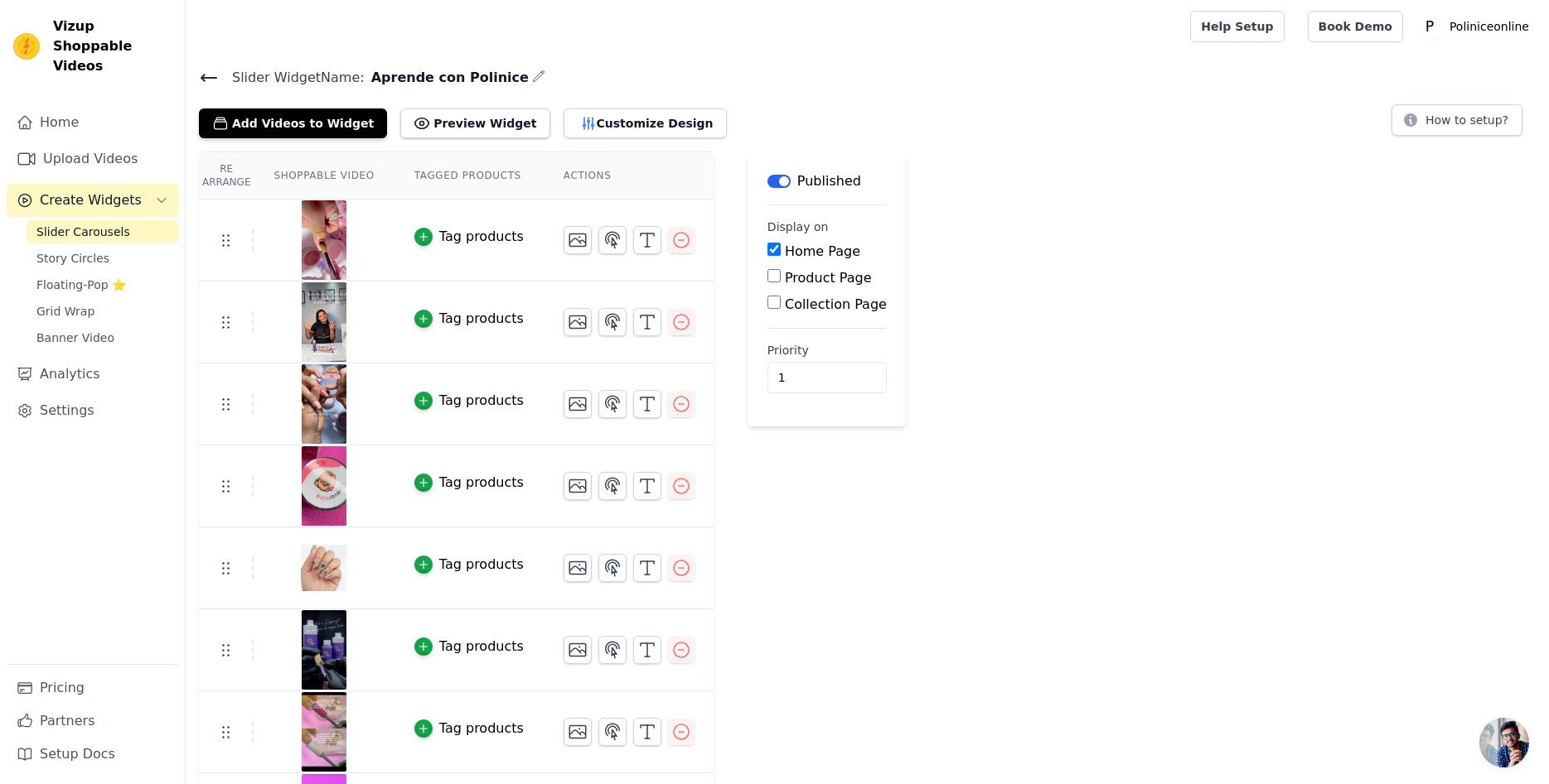
type input "1"
click at [813, 374] on input "1" at bounding box center [827, 378] width 120 height 31
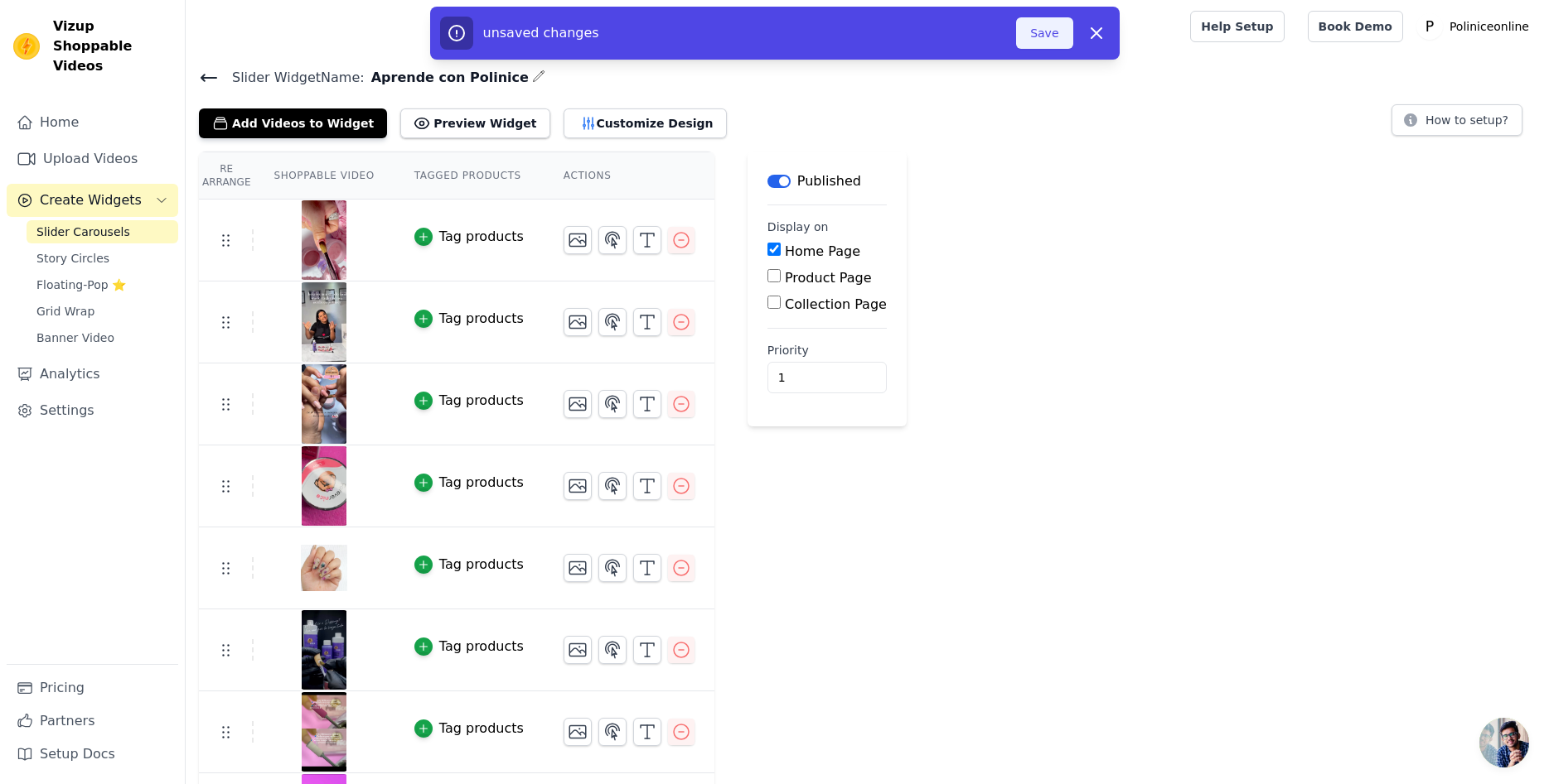
click at [1049, 38] on button "Save" at bounding box center [1044, 33] width 56 height 31
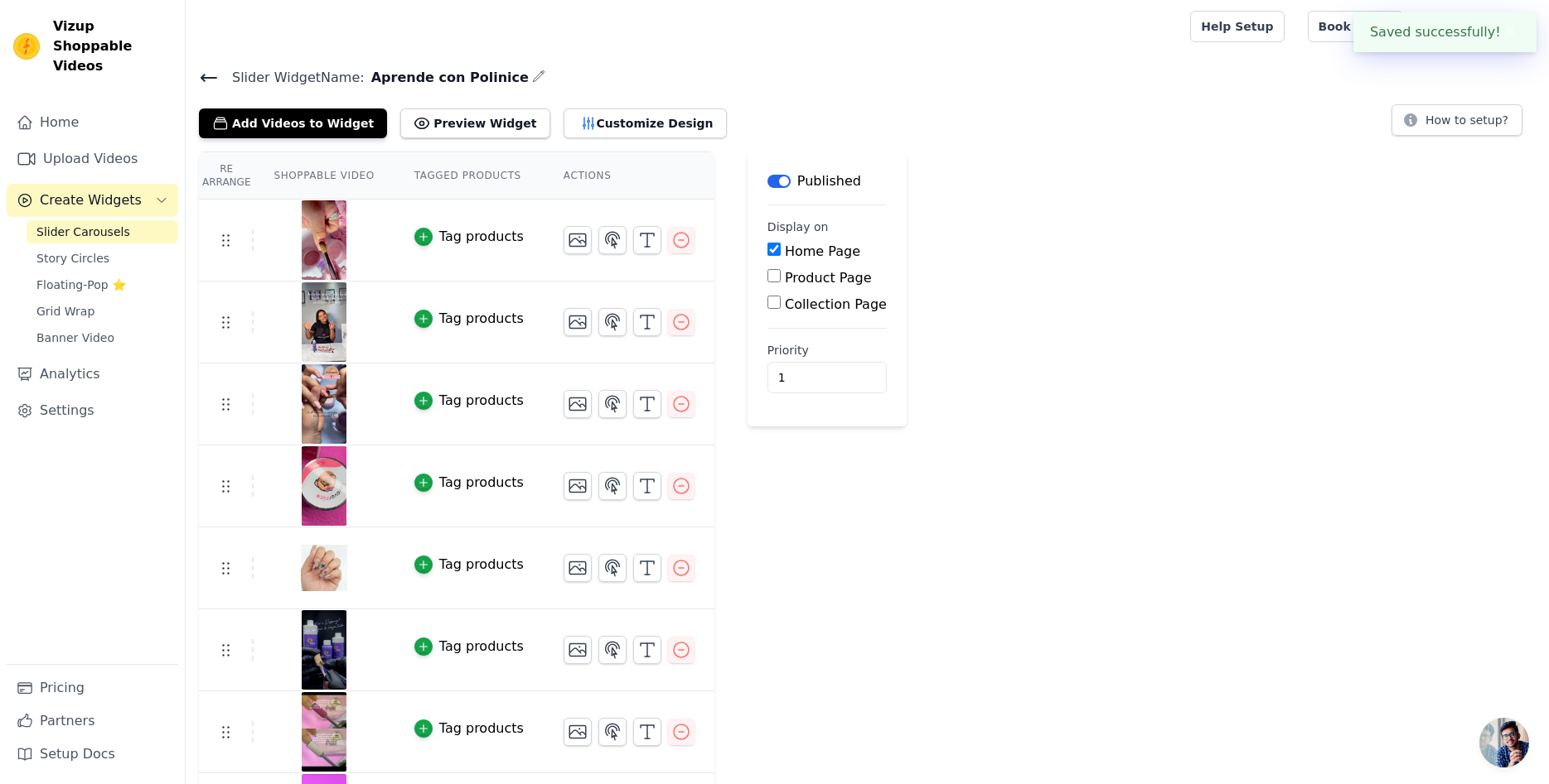
click at [1046, 34] on div at bounding box center [684, 26] width 972 height 53
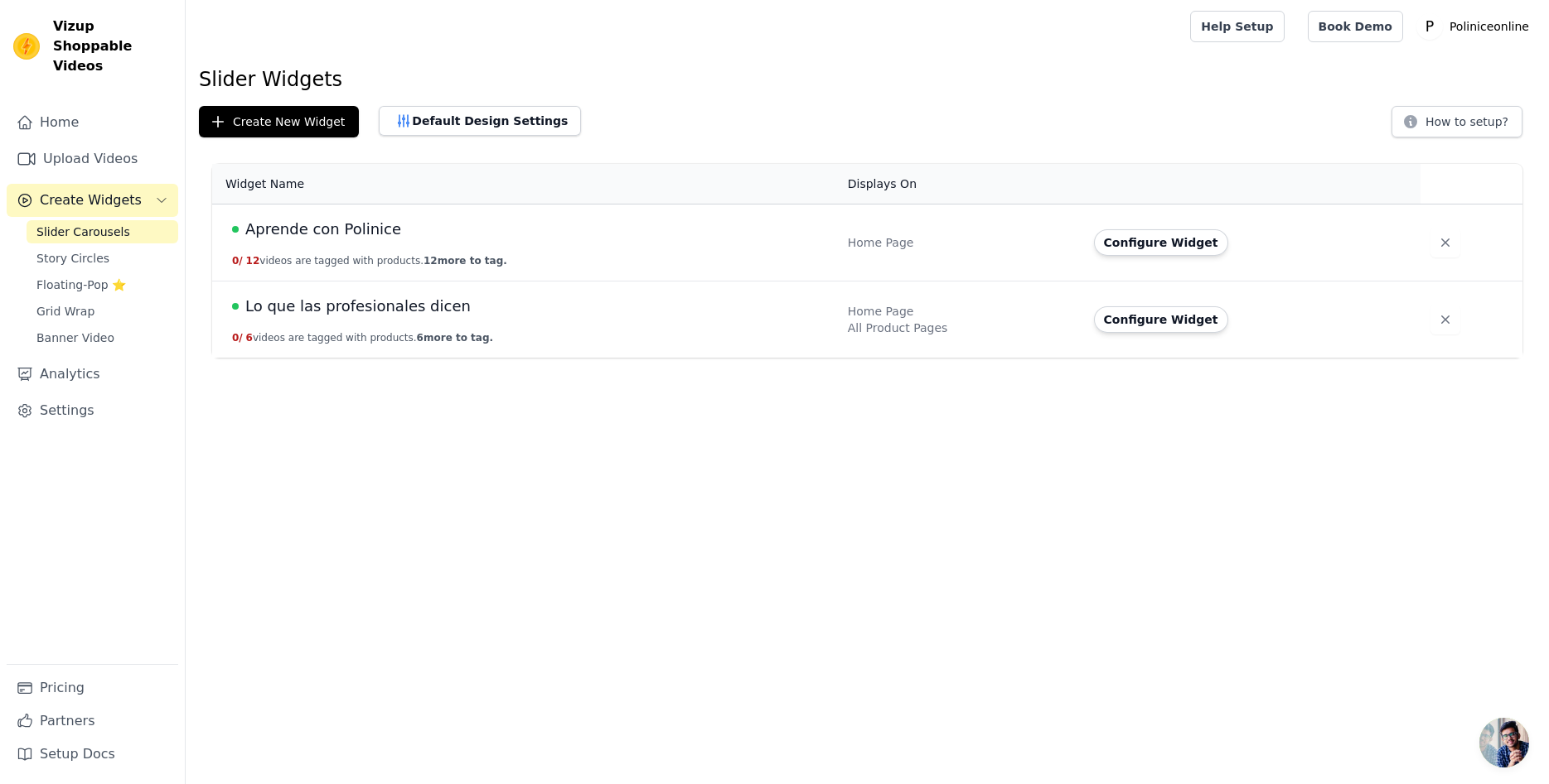
drag, startPoint x: 1146, startPoint y: 315, endPoint x: 561, endPoint y: 121, distance: 616.3
click at [654, 113] on div "Slider Widgets Create New Widget Default Design Settings How to setup? Widget N…" at bounding box center [867, 215] width 1364 height 298
click at [473, 121] on button "Default Design Settings" at bounding box center [479, 120] width 202 height 29
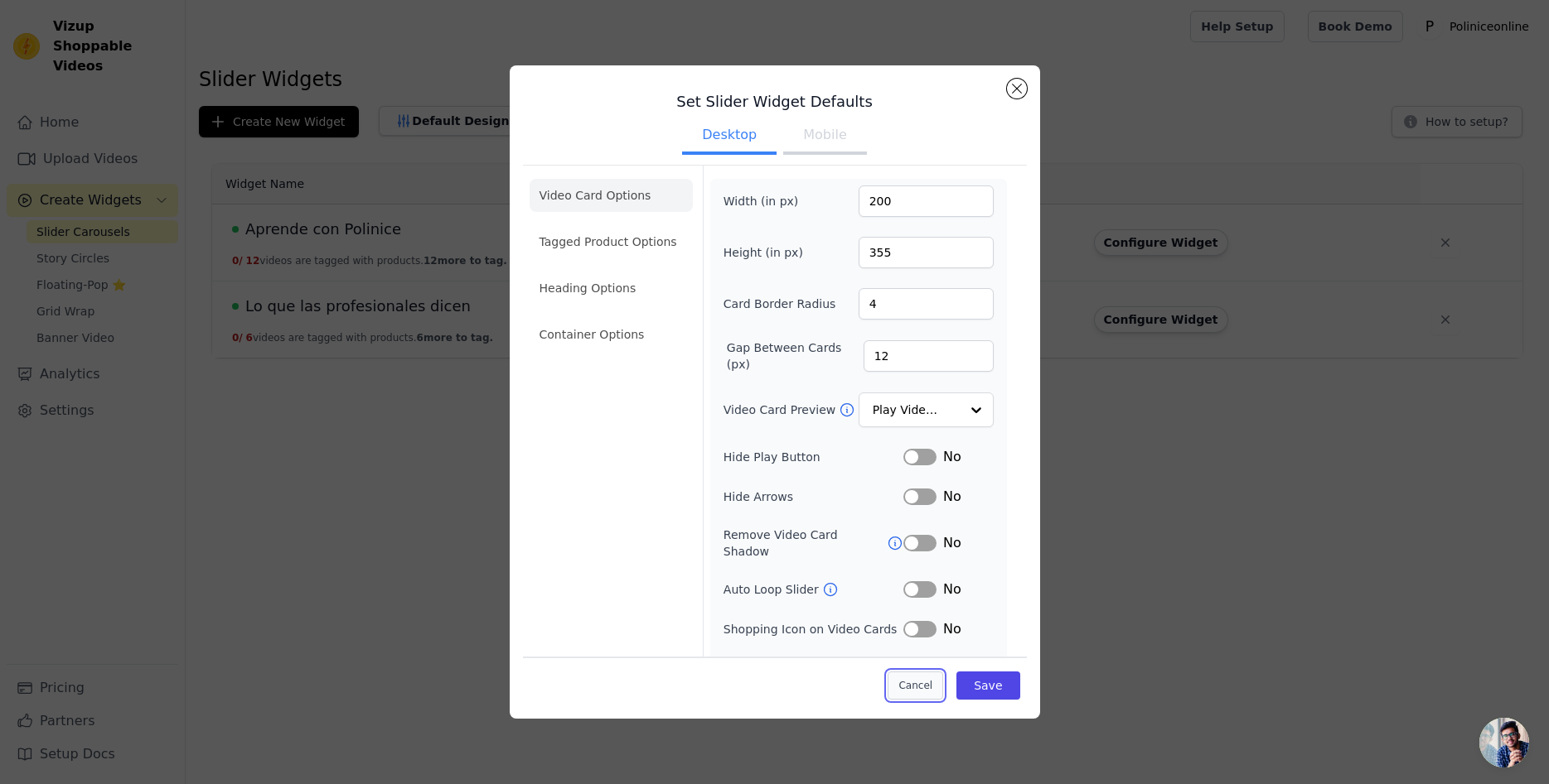
click at [923, 689] on button "Cancel" at bounding box center [915, 684] width 55 height 29
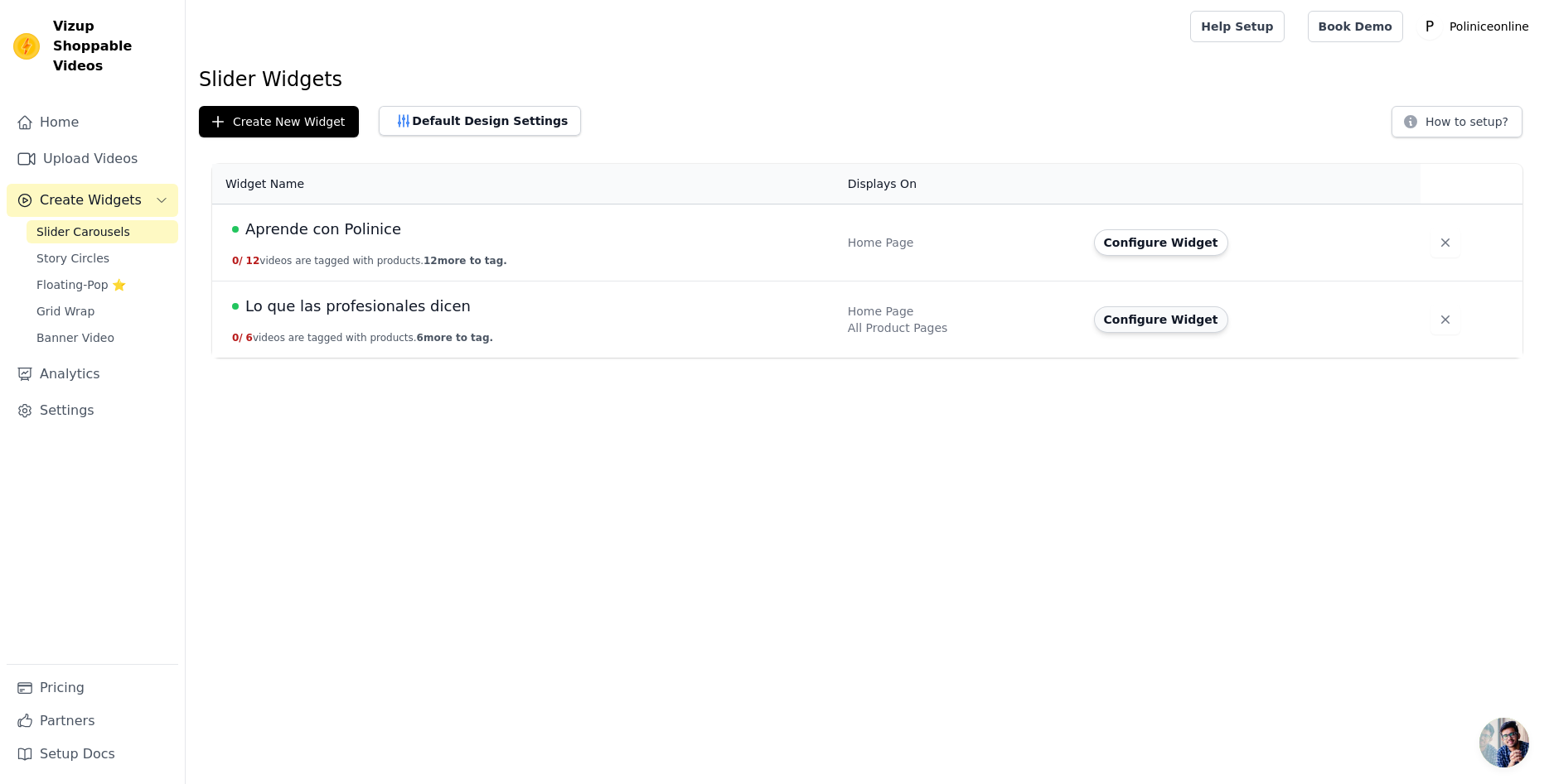
click at [1122, 314] on button "Configure Widget" at bounding box center [1161, 320] width 134 height 27
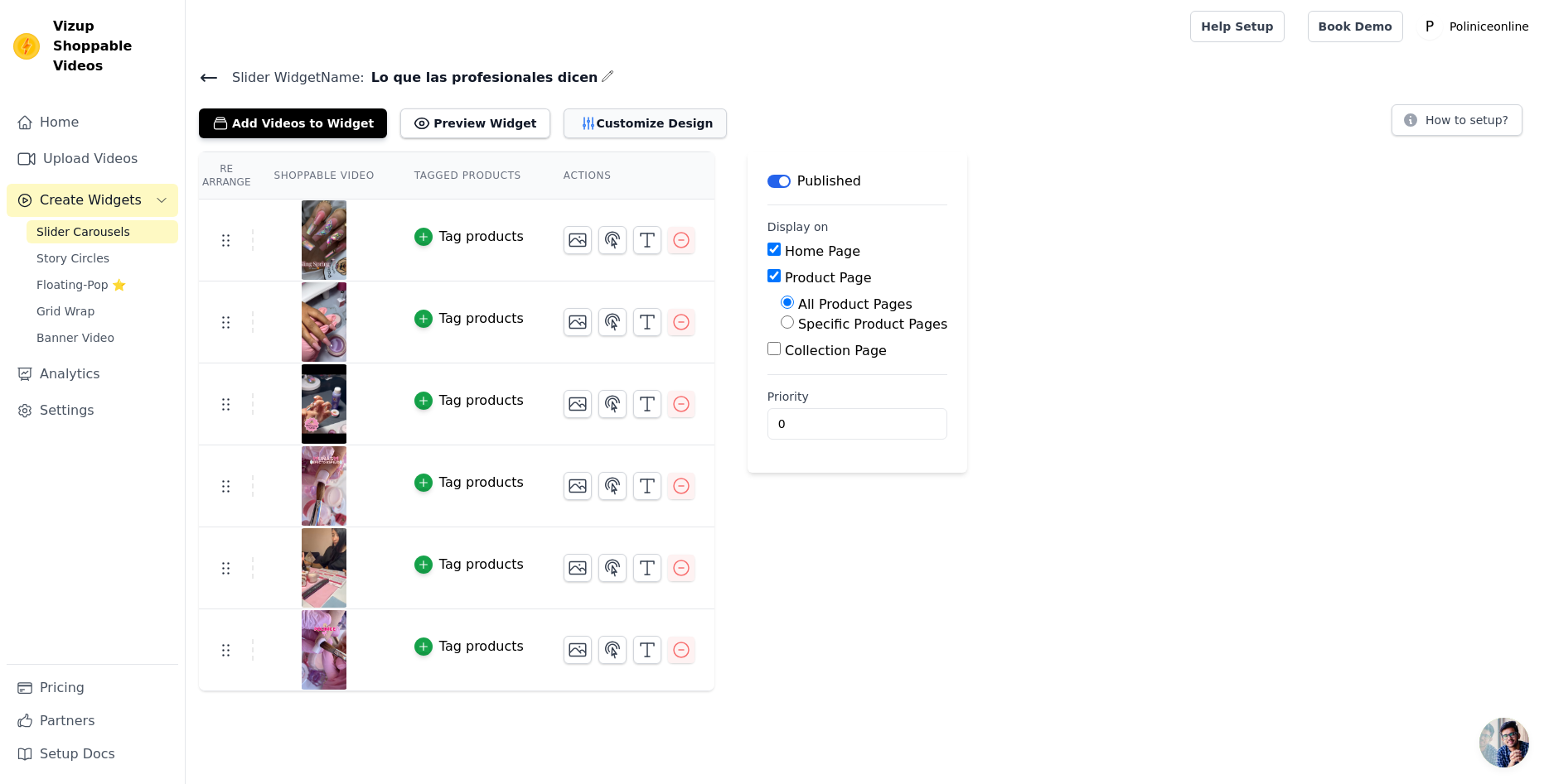
click at [590, 120] on button "Customize Design" at bounding box center [645, 123] width 163 height 29
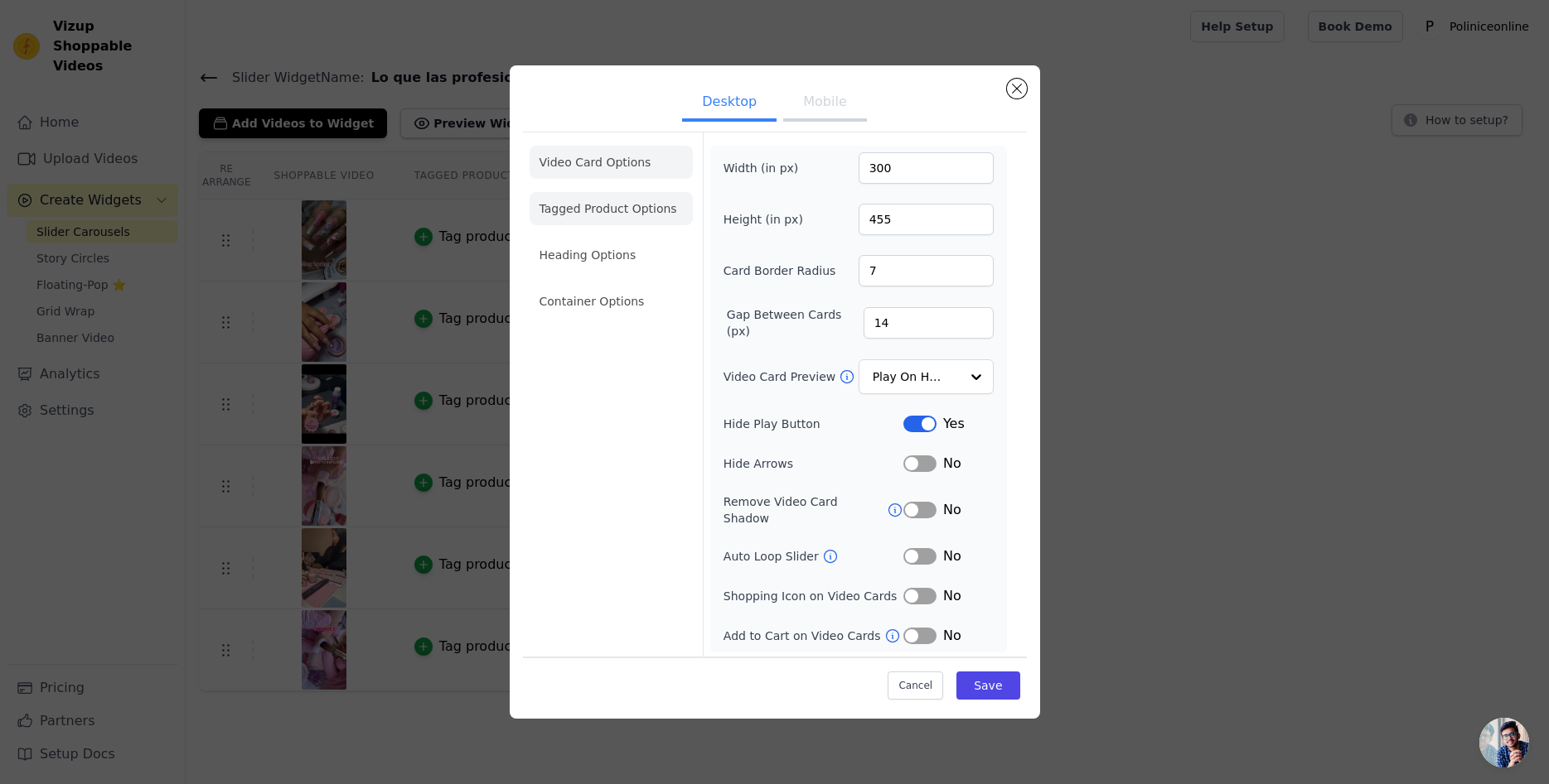
click at [609, 222] on li "Tagged Product Options" at bounding box center [611, 209] width 163 height 33
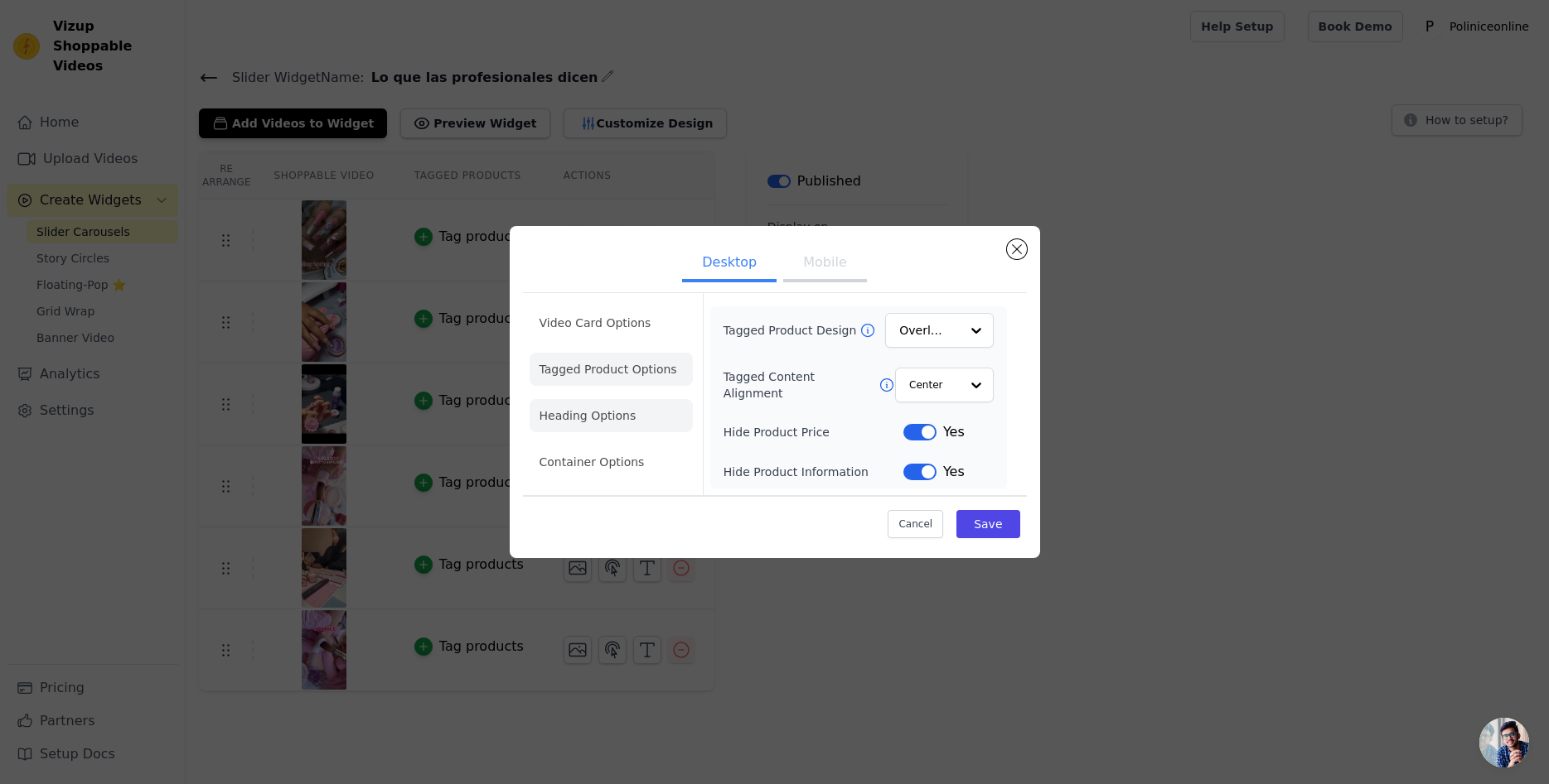
click at [569, 405] on li "Heading Options" at bounding box center [611, 416] width 163 height 33
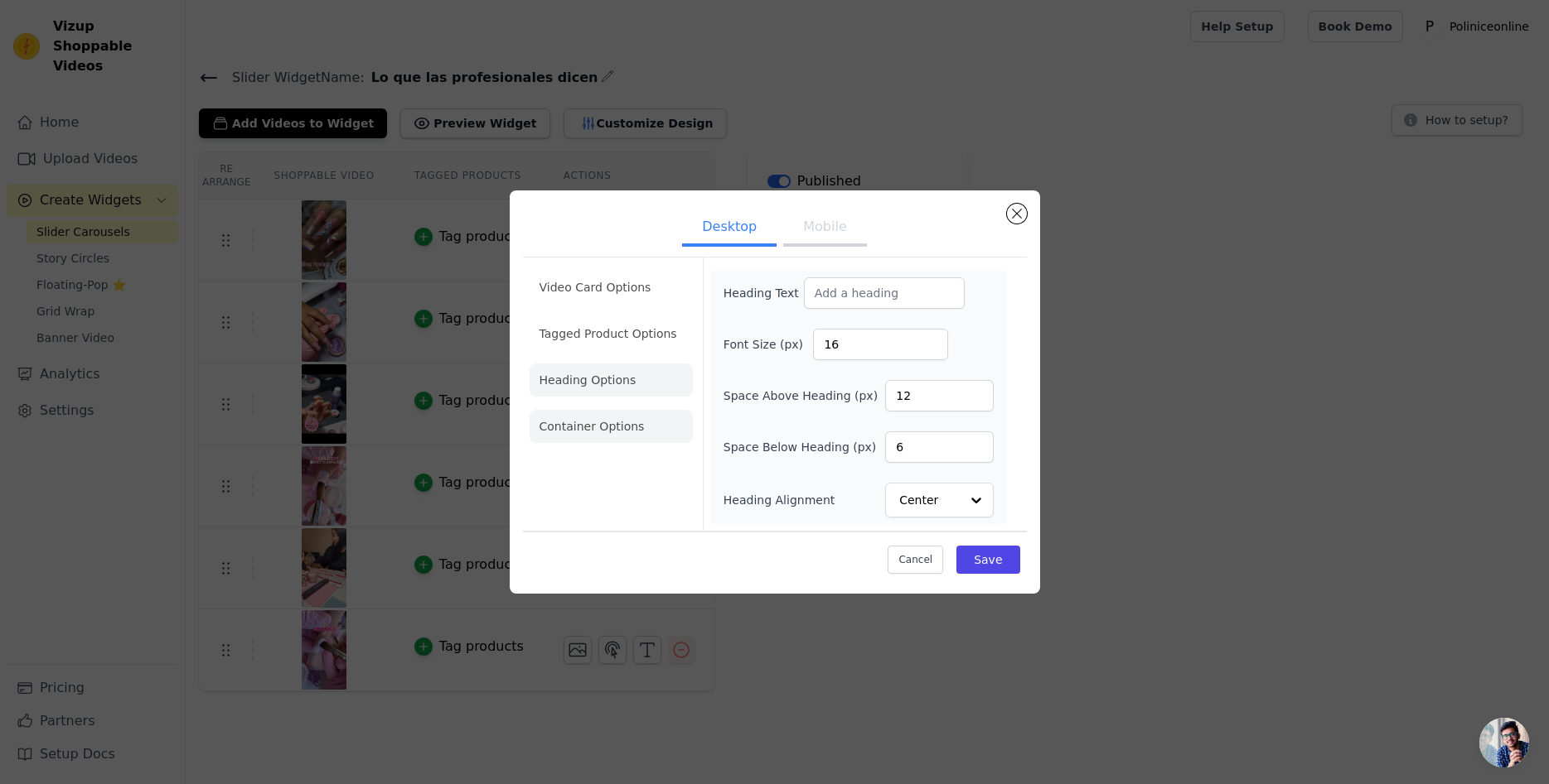
click at [609, 437] on li "Container Options" at bounding box center [611, 426] width 163 height 33
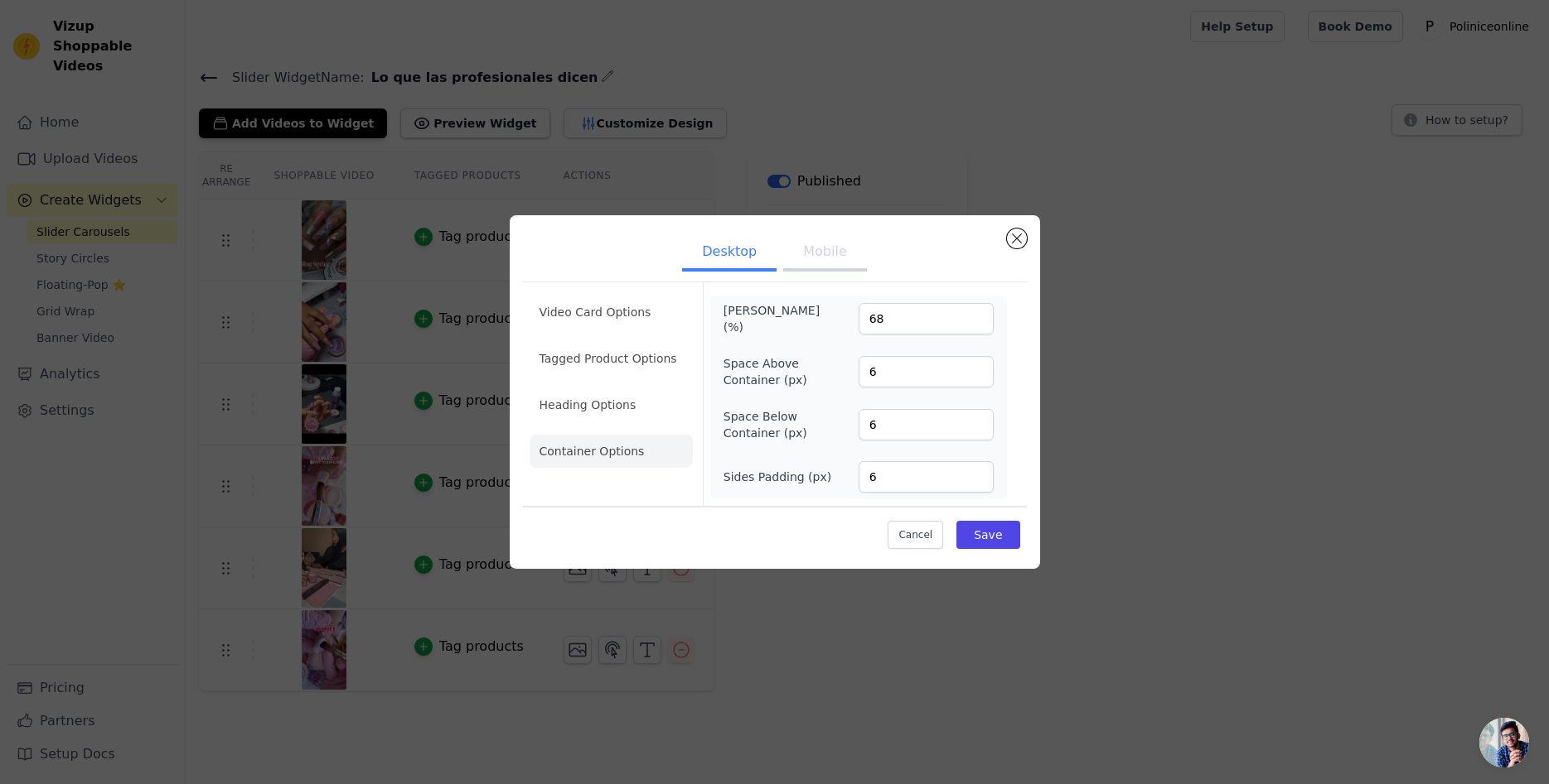
click at [834, 263] on button "Mobile" at bounding box center [825, 254] width 83 height 36
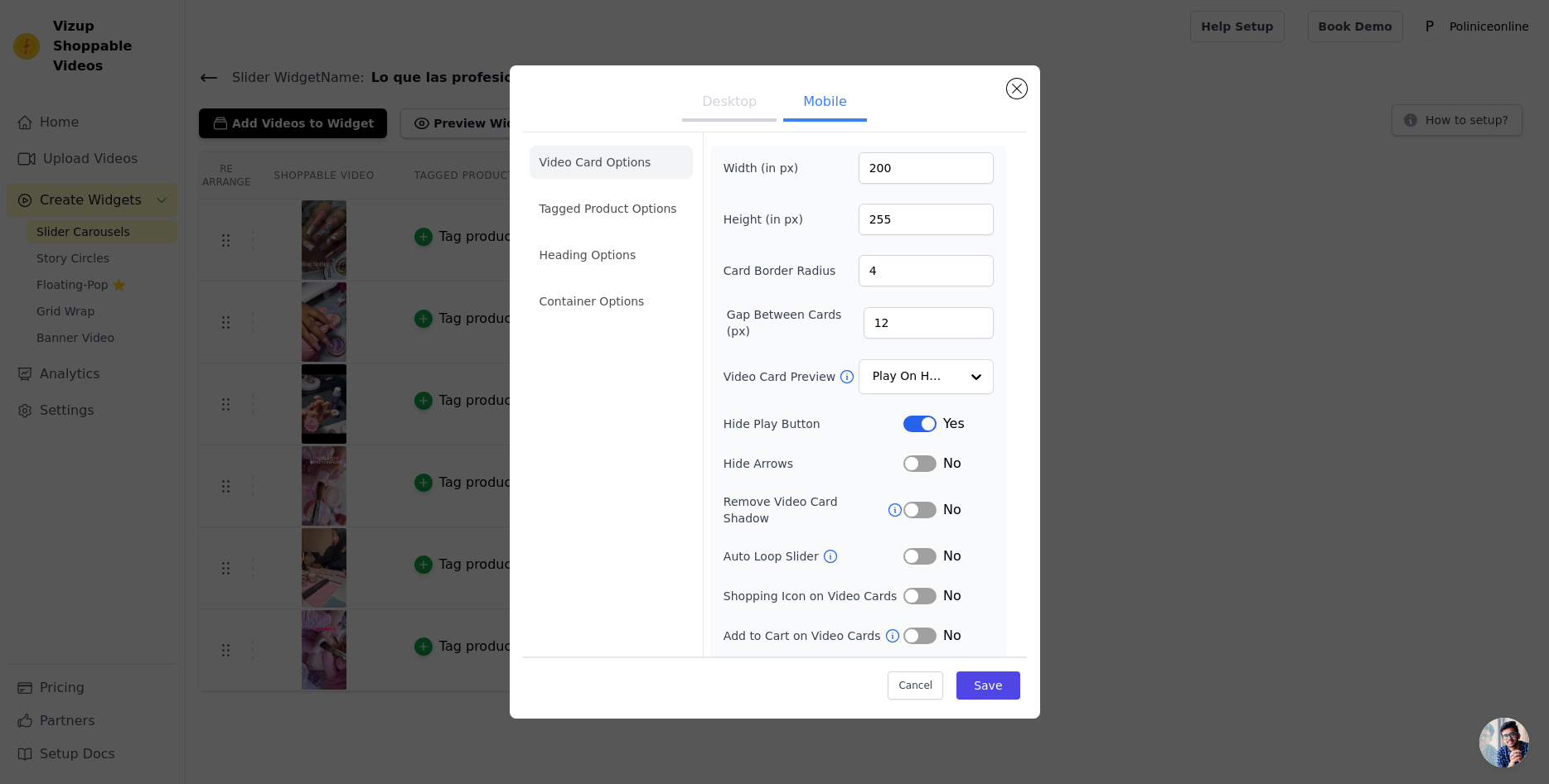
click at [732, 104] on button "Desktop" at bounding box center [729, 103] width 94 height 36
click at [822, 112] on button "Mobile" at bounding box center [825, 103] width 83 height 36
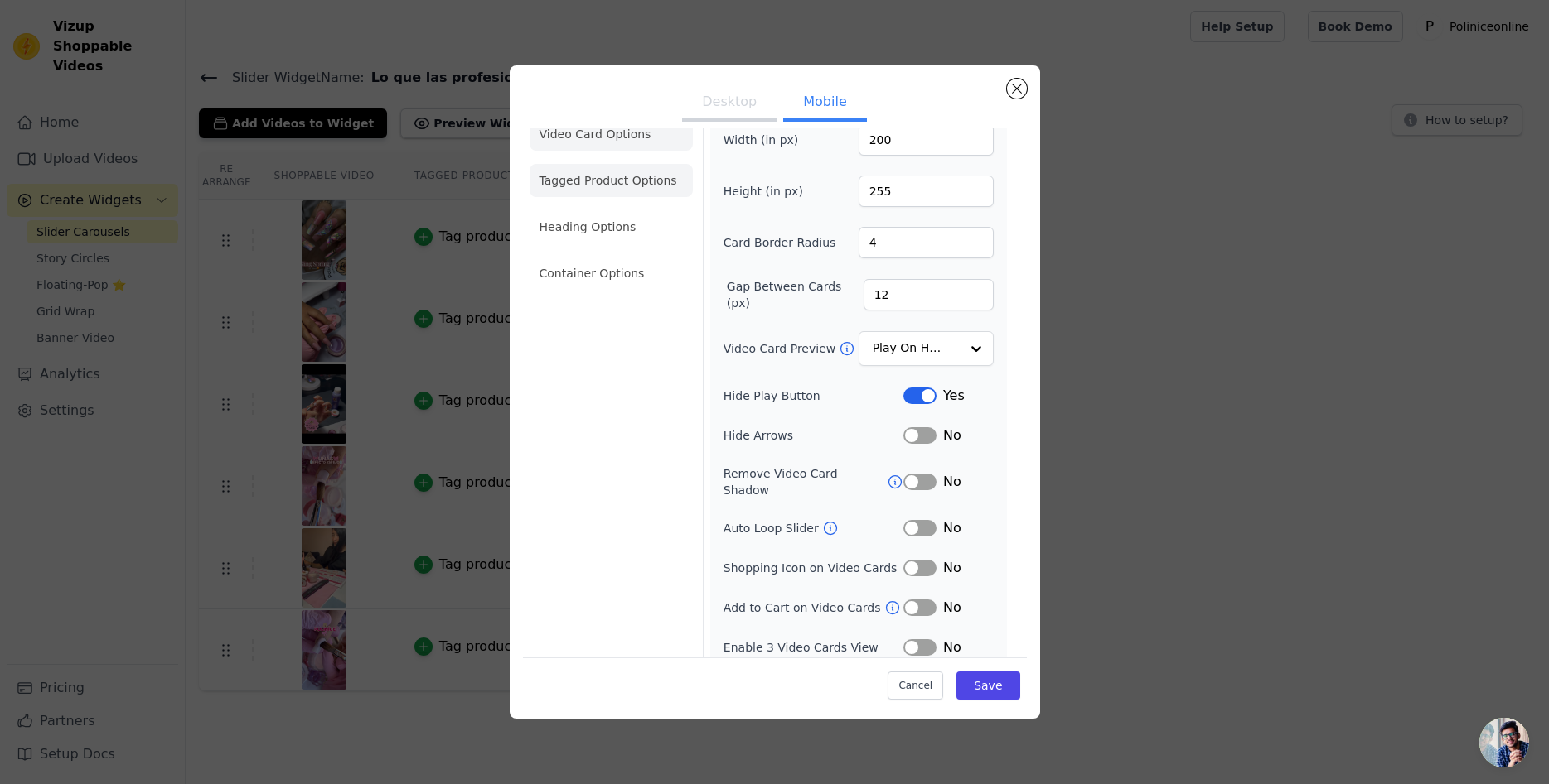
click at [579, 175] on li "Tagged Product Options" at bounding box center [611, 180] width 163 height 33
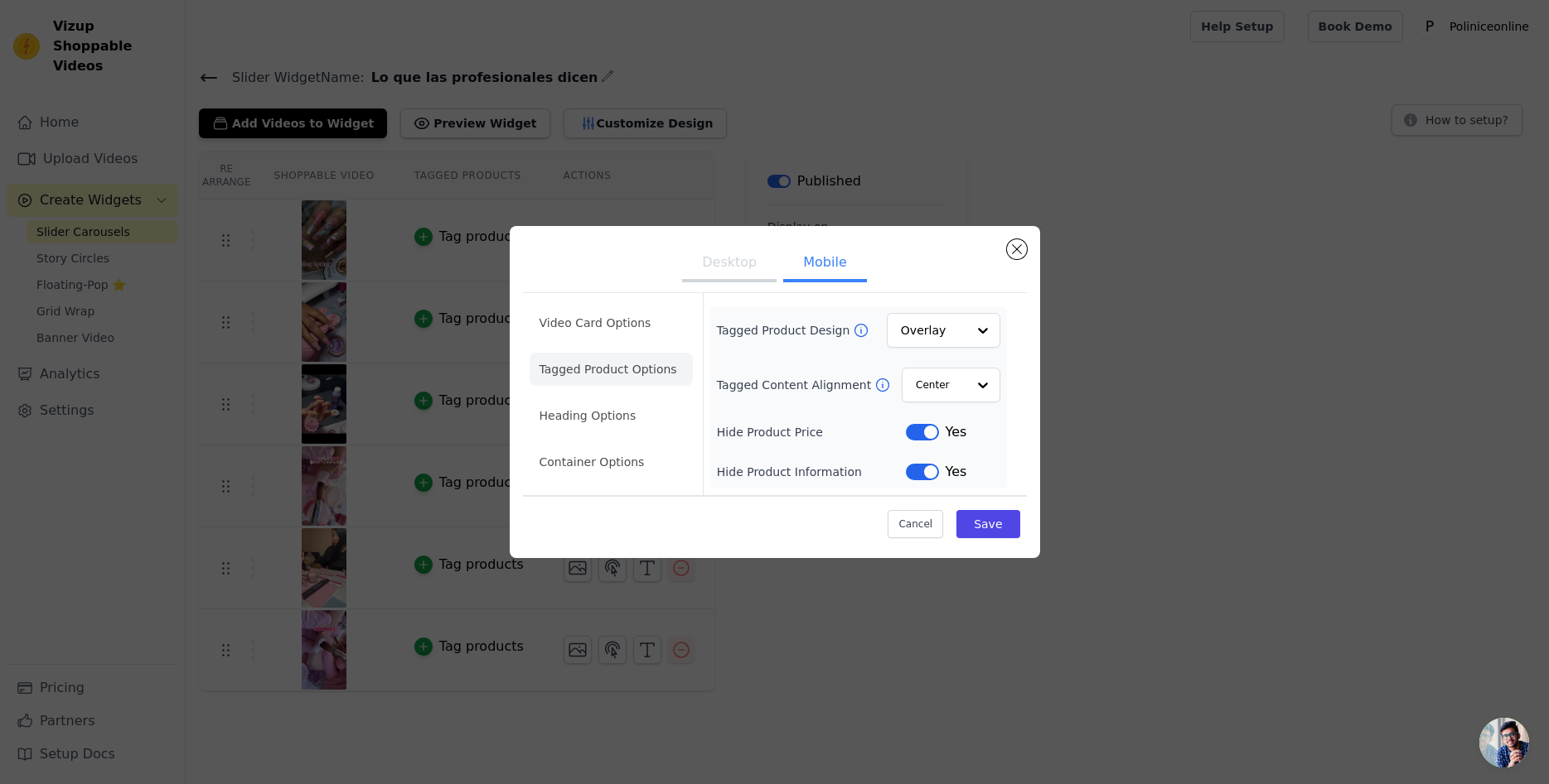
scroll to position [0, 0]
click at [617, 413] on li "Heading Options" at bounding box center [611, 416] width 163 height 33
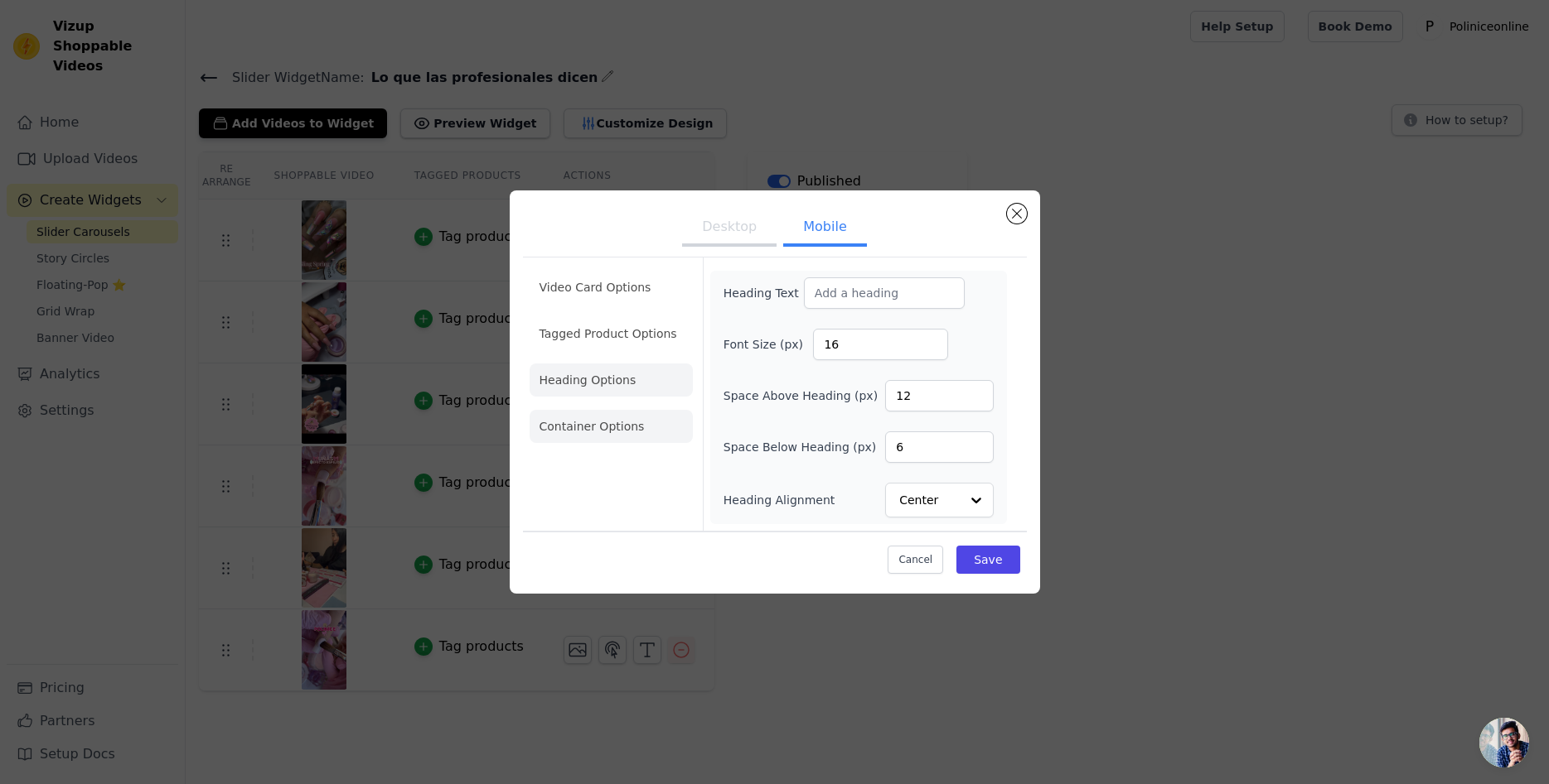
click at [596, 422] on li "Container Options" at bounding box center [611, 426] width 163 height 33
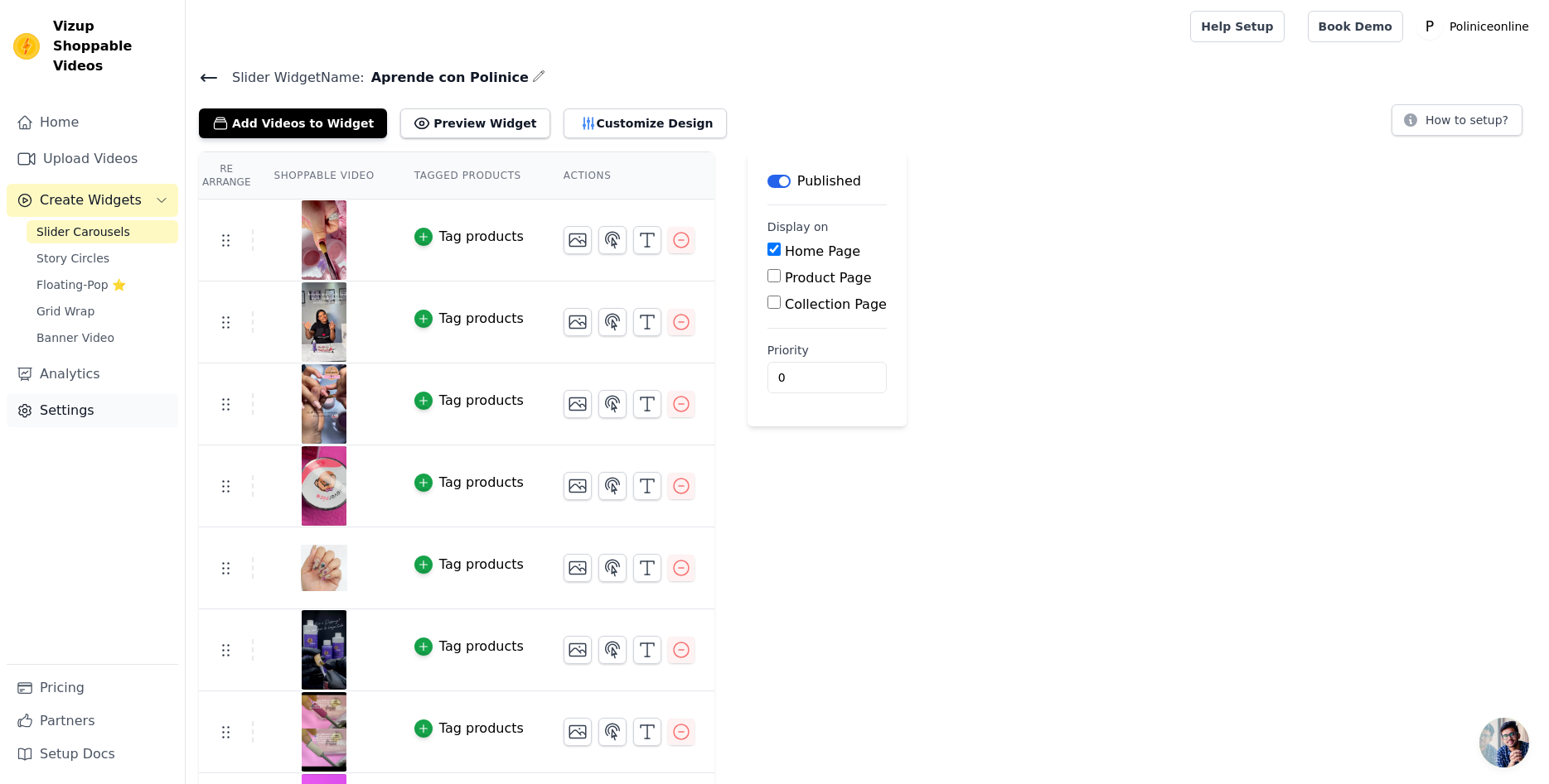
click at [52, 394] on link "Settings" at bounding box center [93, 411] width 172 height 33
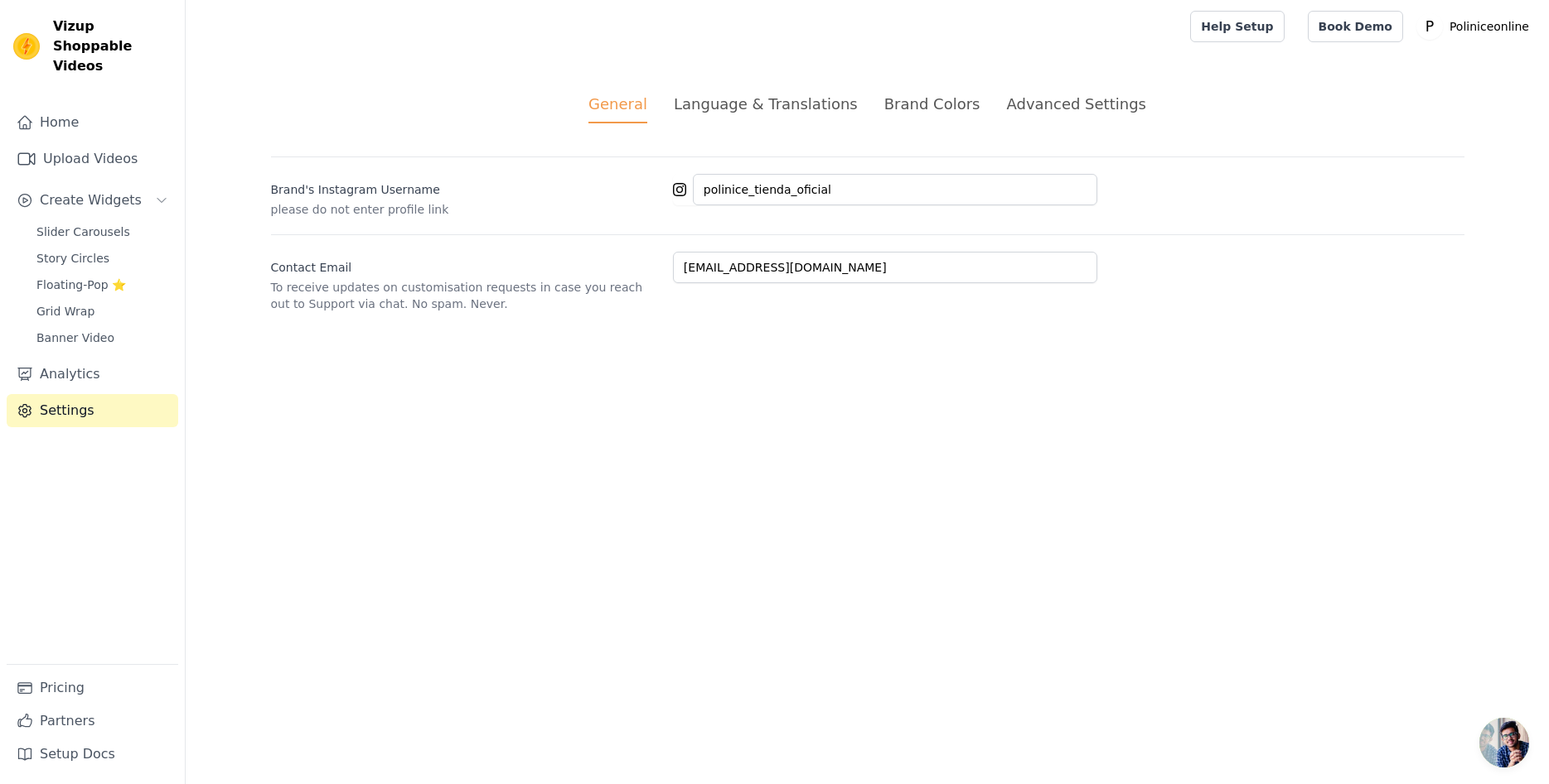
click at [1049, 111] on div "Advanced Settings" at bounding box center [1076, 104] width 140 height 23
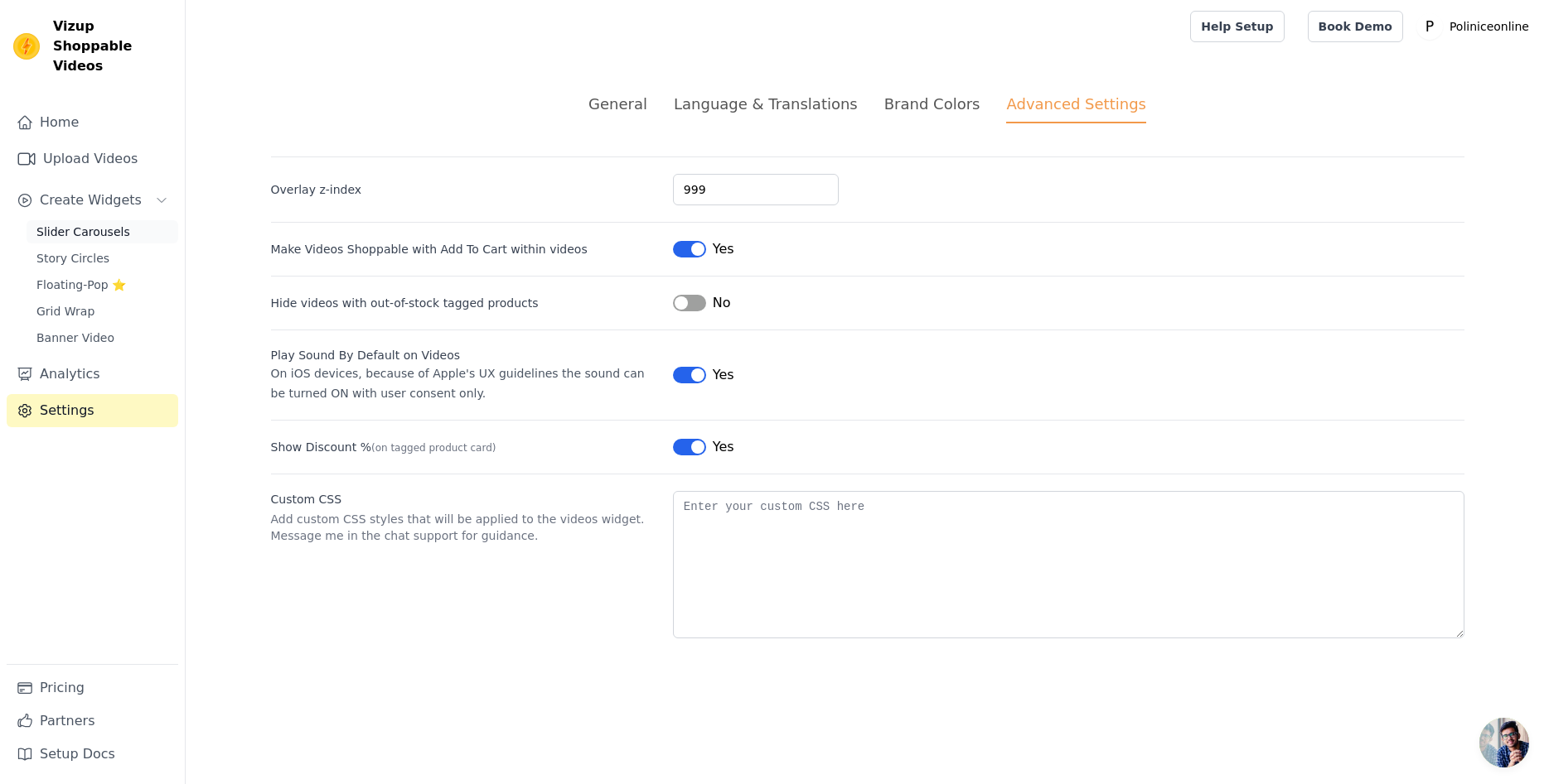
click at [83, 224] on span "Slider Carousels" at bounding box center [83, 231] width 94 height 16
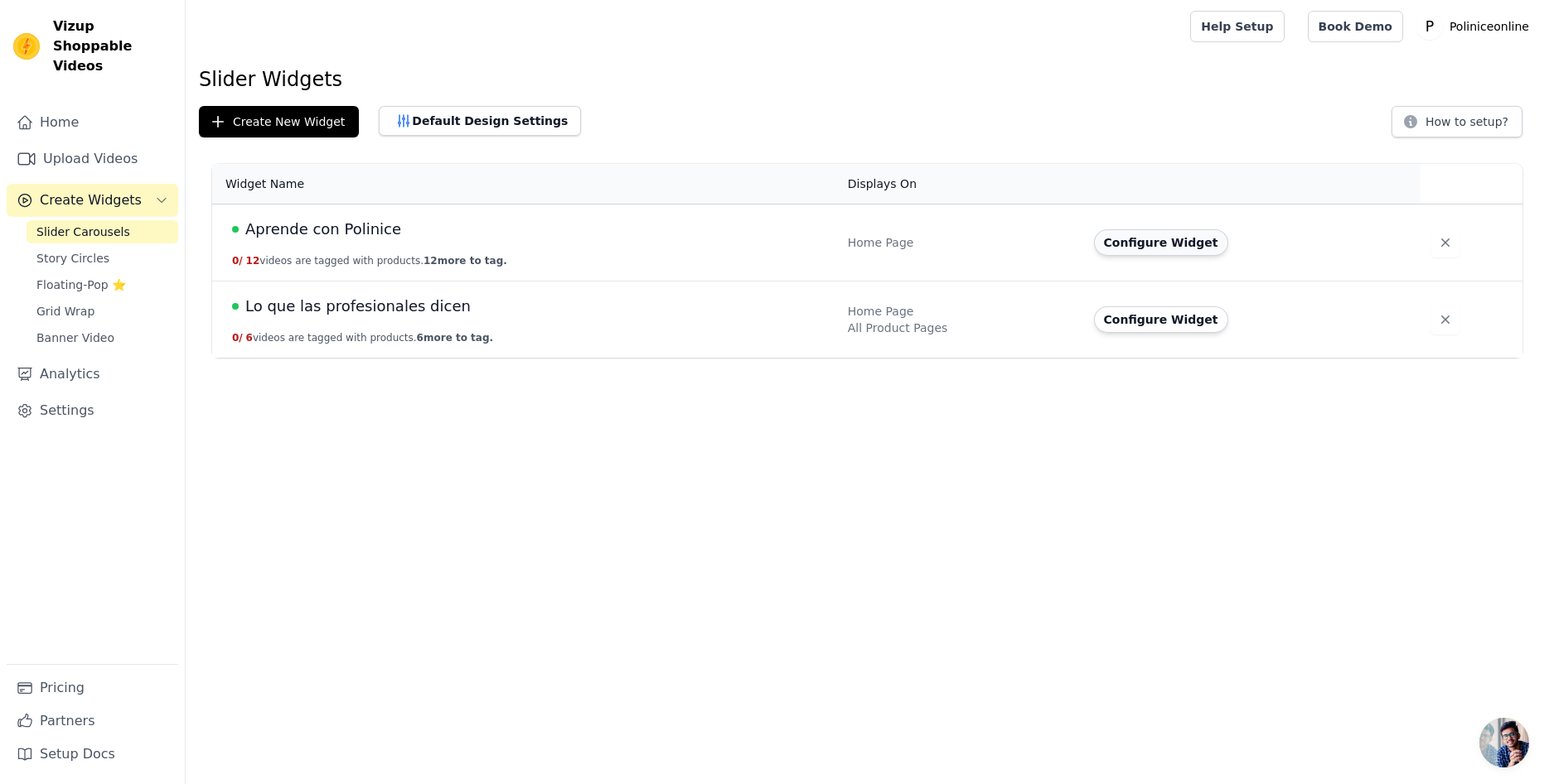
click at [1154, 240] on button "Configure Widget" at bounding box center [1161, 243] width 134 height 27
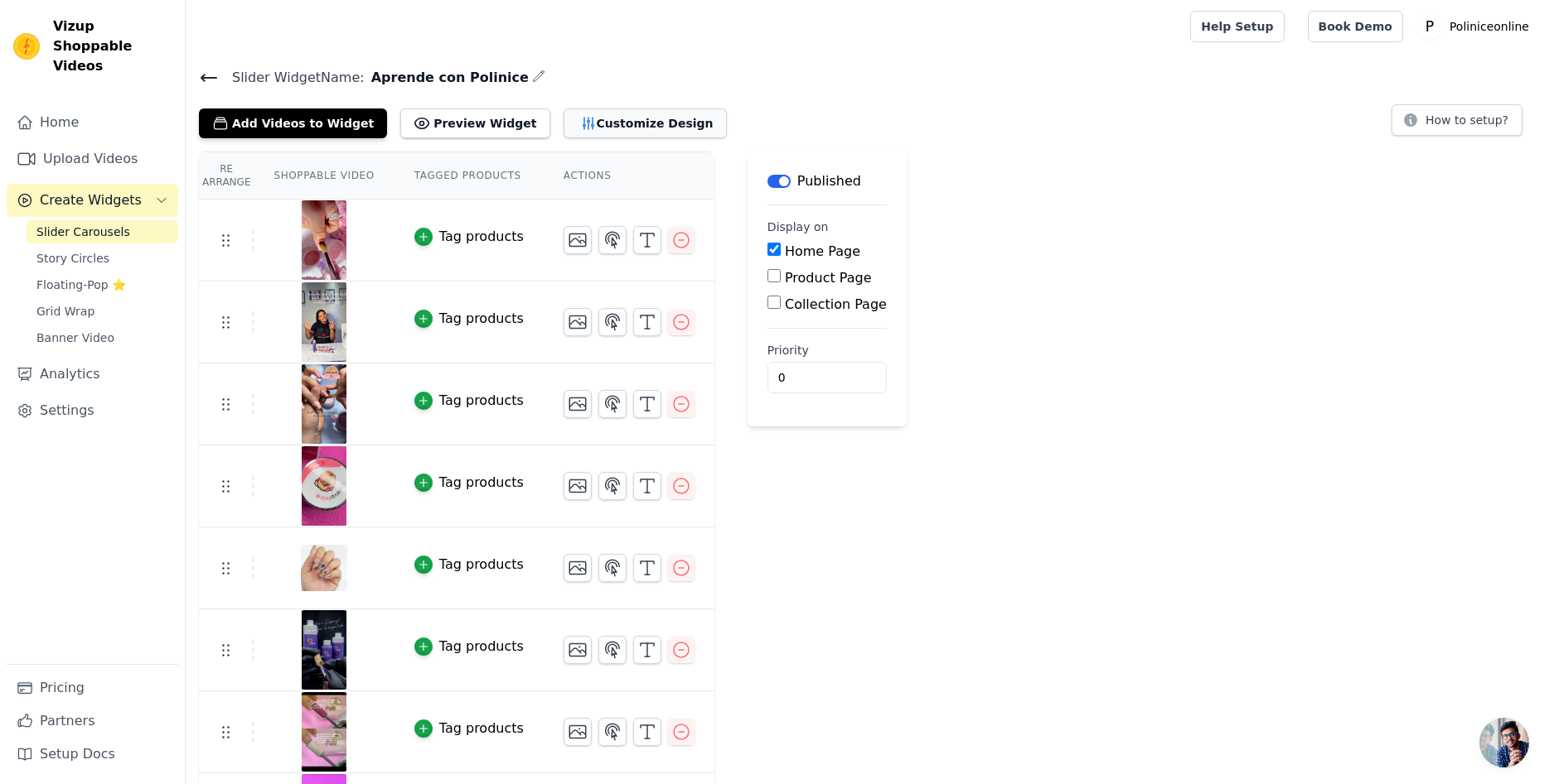
click at [563, 120] on button "Customize Design" at bounding box center [645, 123] width 163 height 29
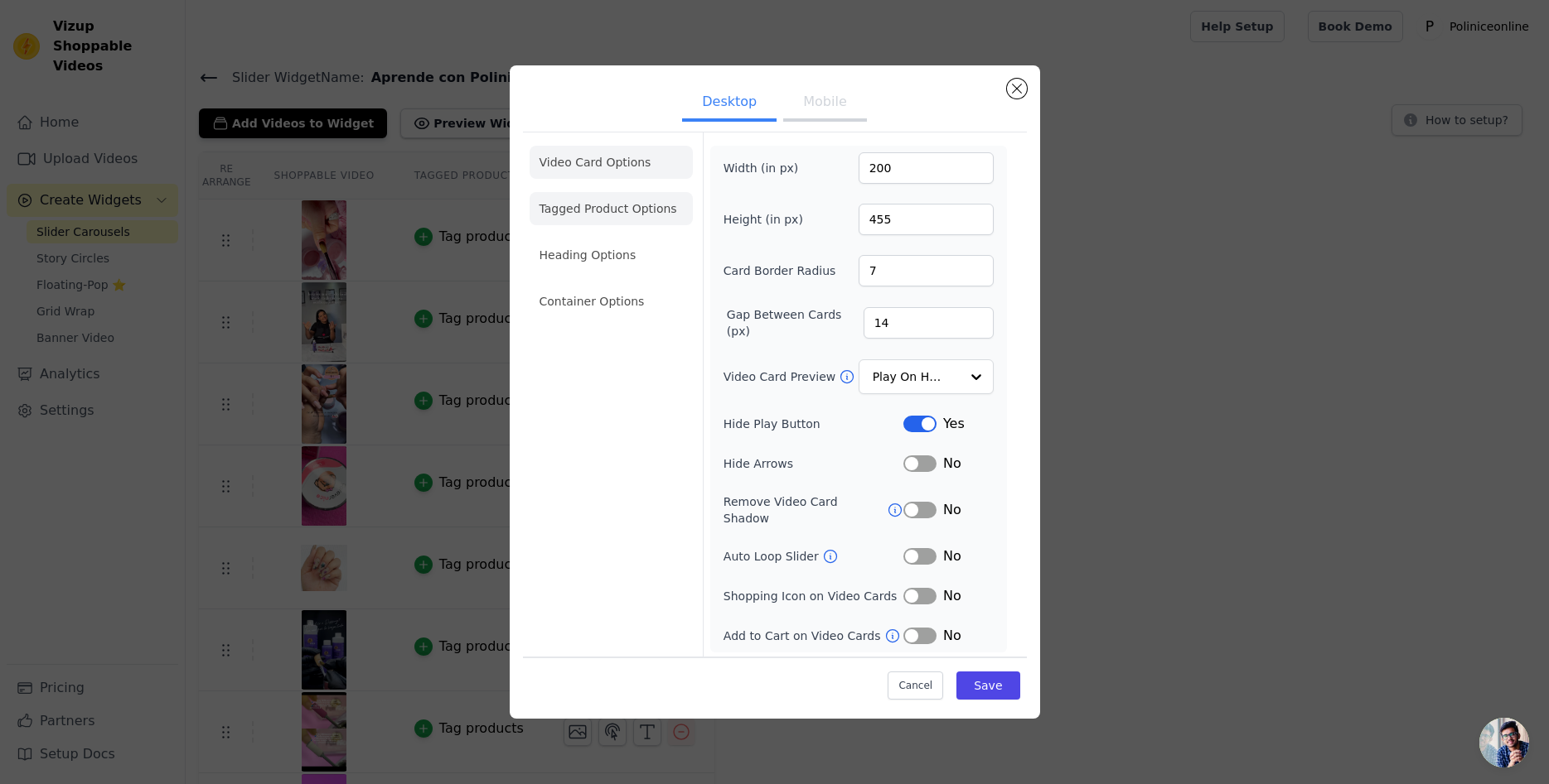
click at [621, 218] on li "Tagged Product Options" at bounding box center [611, 209] width 163 height 33
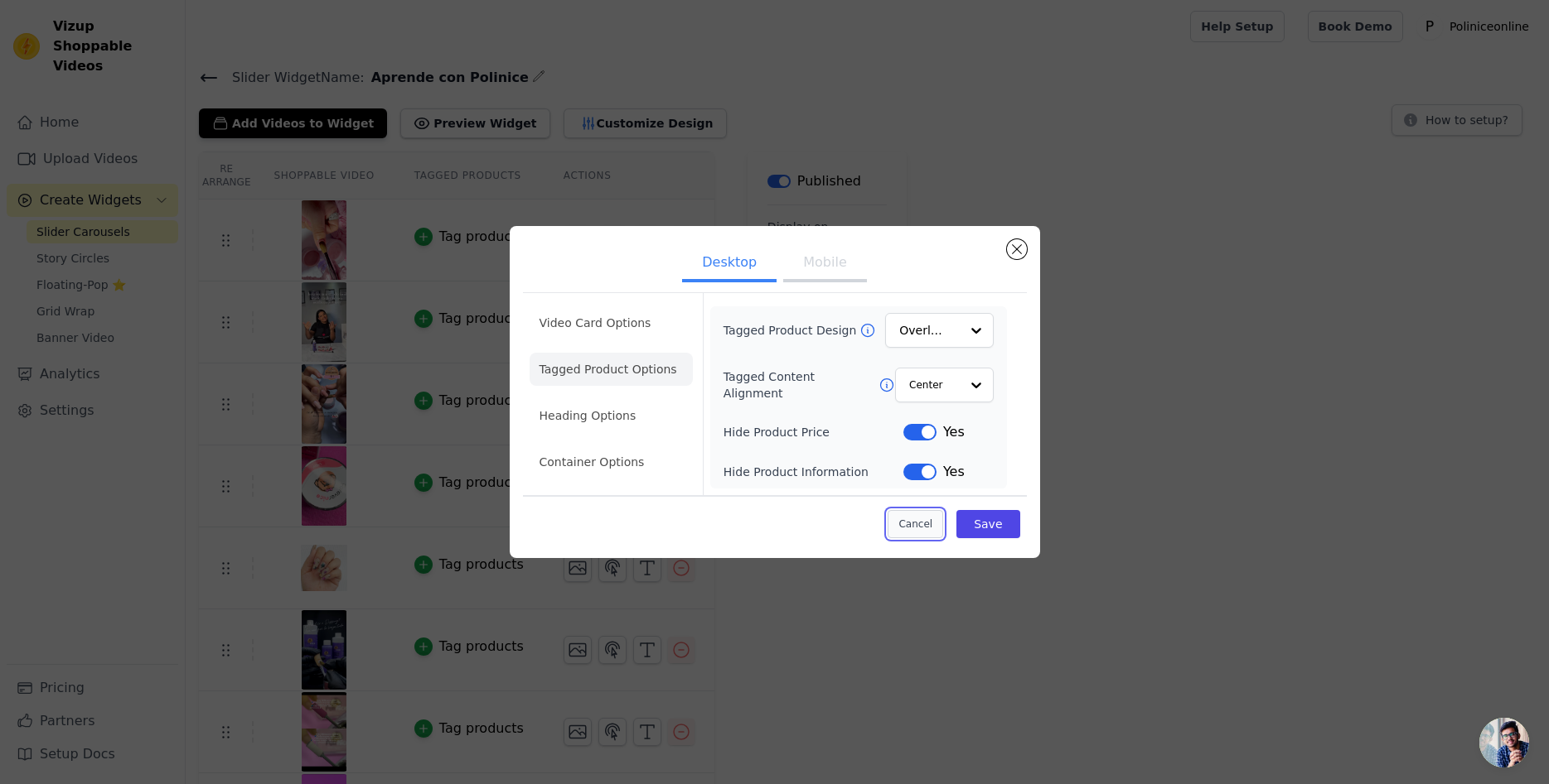
click at [921, 526] on button "Cancel" at bounding box center [915, 524] width 55 height 29
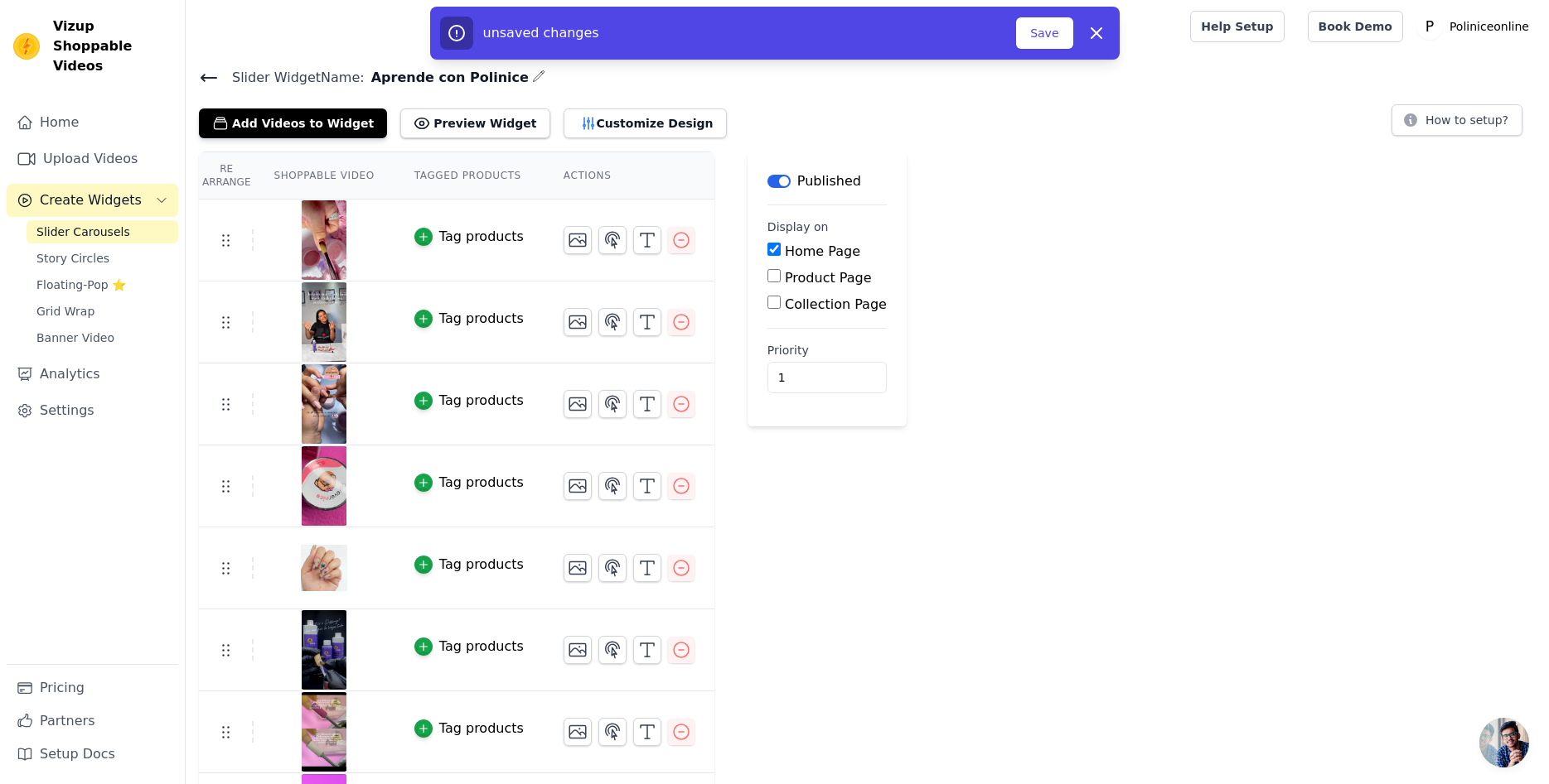
type input "1"
click at [807, 373] on input "1" at bounding box center [827, 378] width 120 height 31
click at [1041, 26] on button "Save" at bounding box center [1044, 33] width 56 height 31
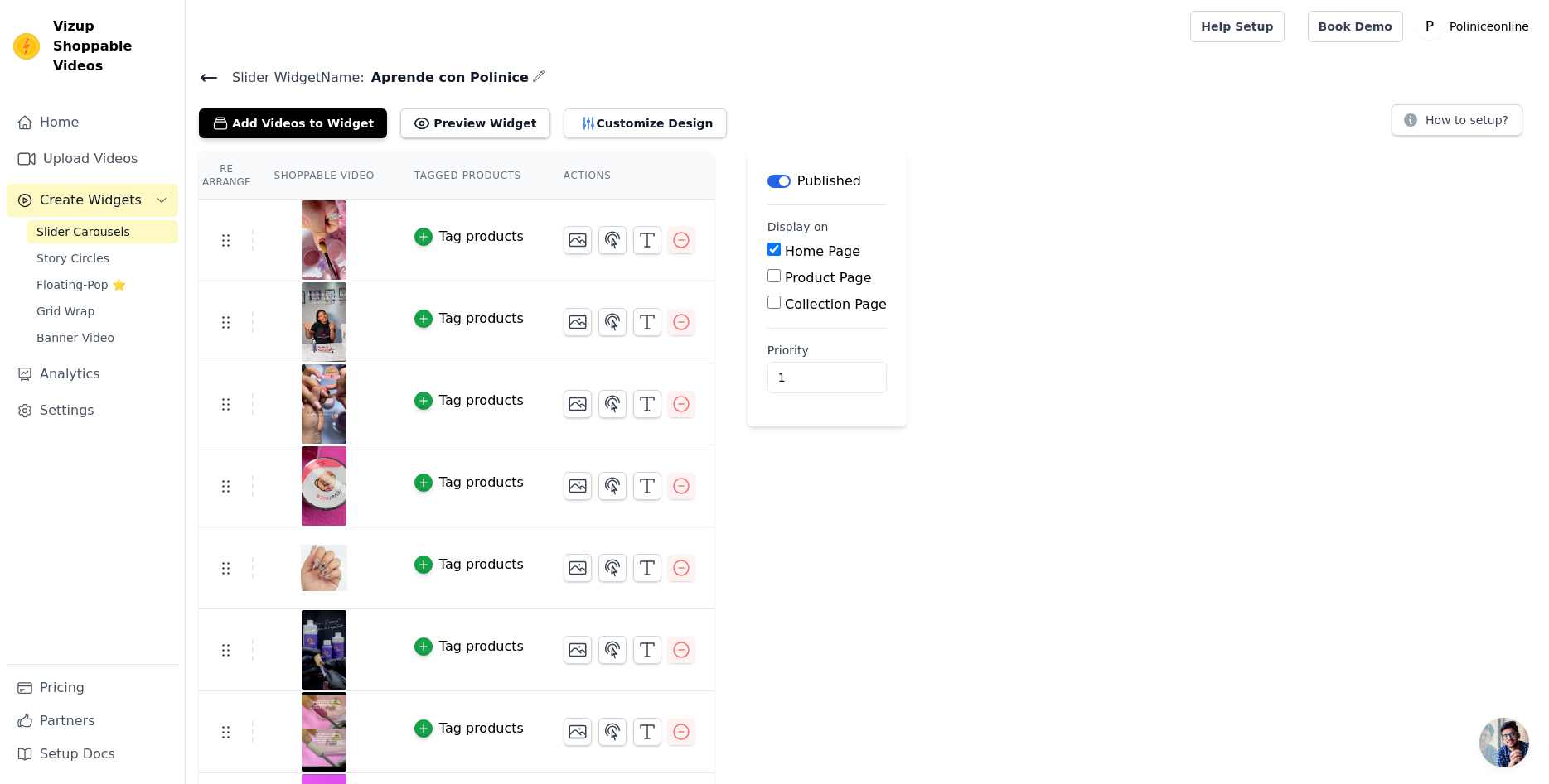
click at [206, 74] on icon at bounding box center [208, 77] width 20 height 20
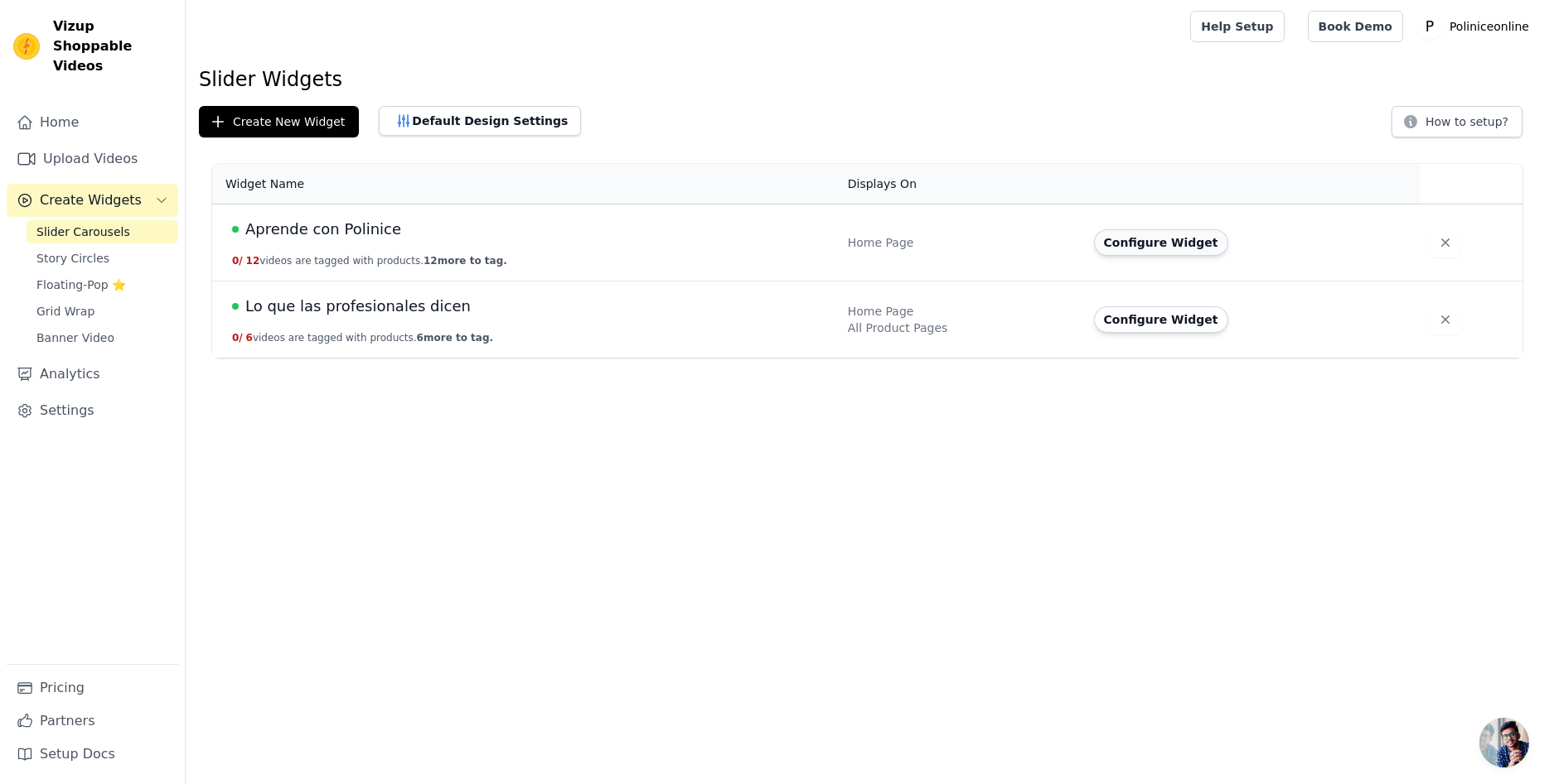
click at [1161, 242] on button "Configure Widget" at bounding box center [1161, 243] width 134 height 27
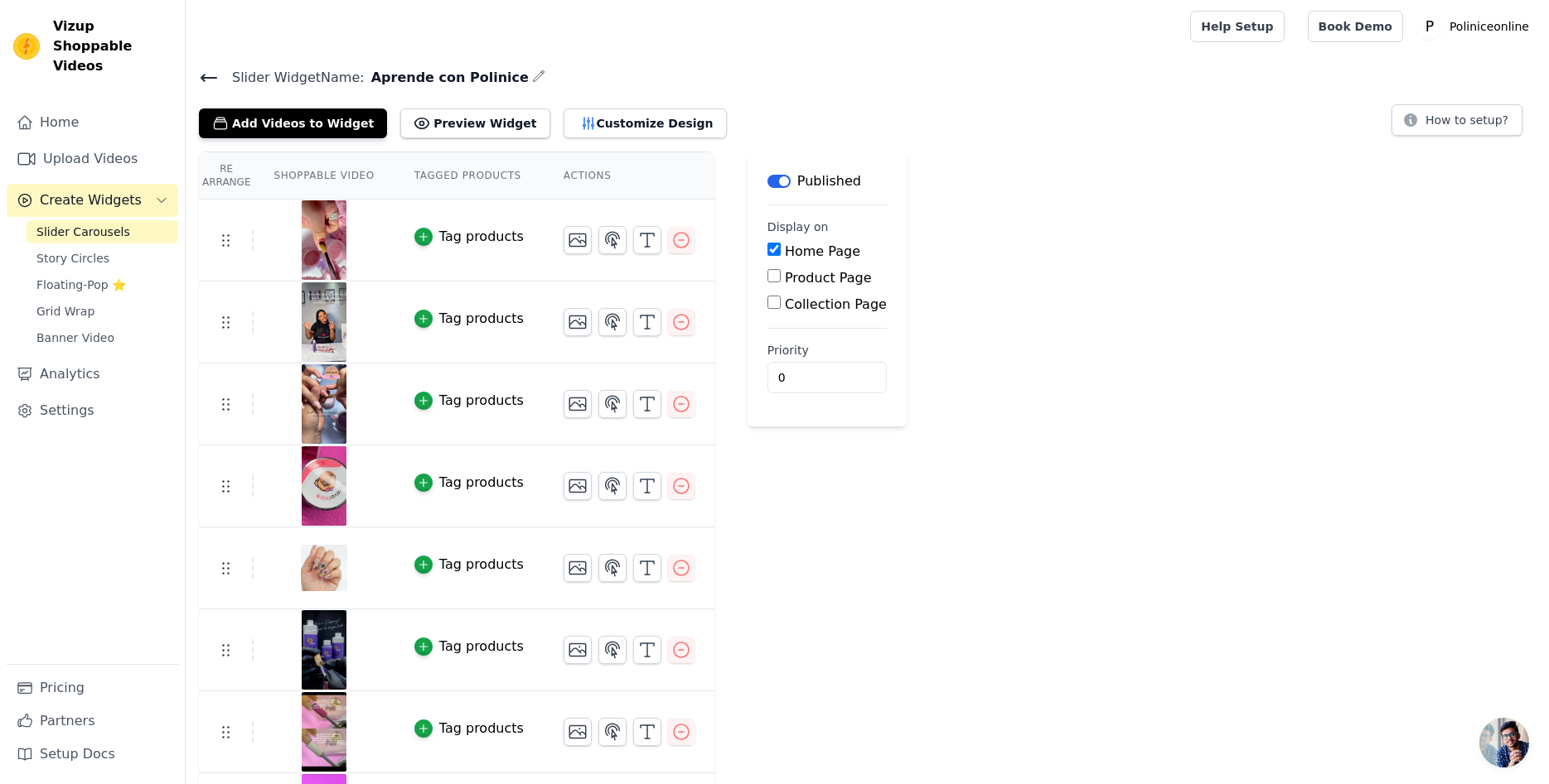
click at [205, 75] on icon at bounding box center [208, 77] width 20 height 20
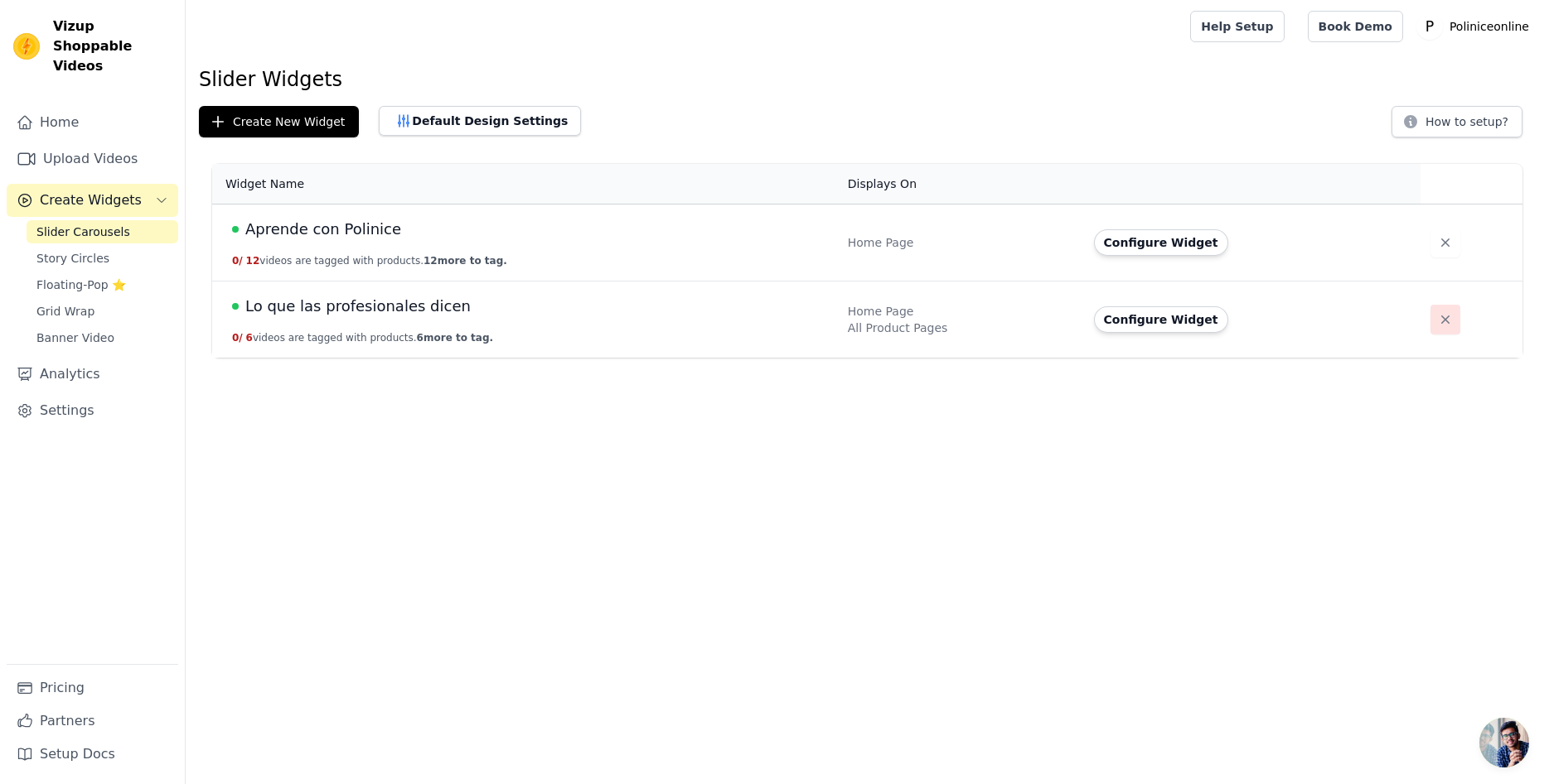
click at [1442, 317] on icon "button" at bounding box center [1446, 320] width 9 height 9
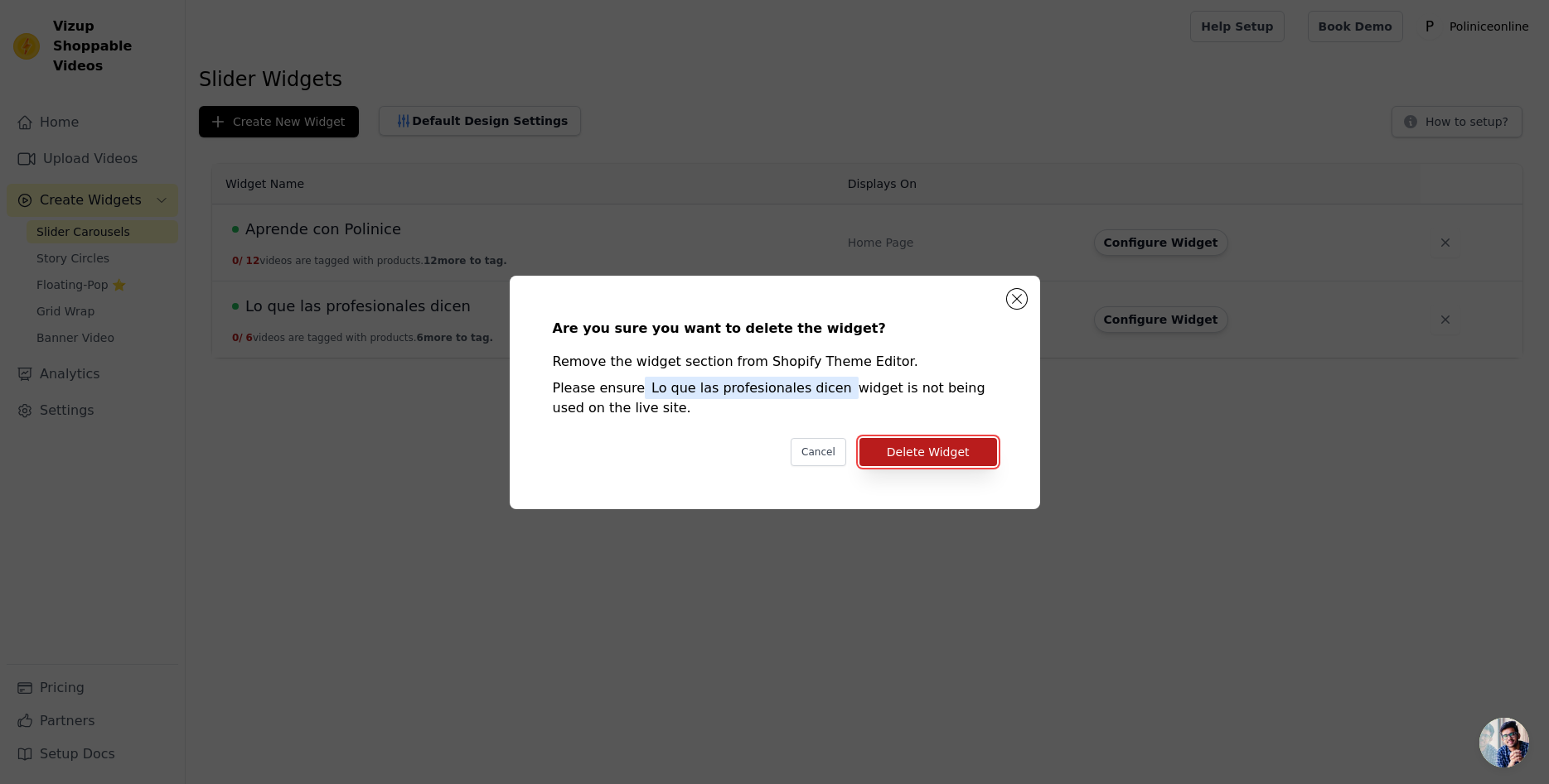
click at [914, 444] on button "Delete Widget" at bounding box center [928, 452] width 138 height 29
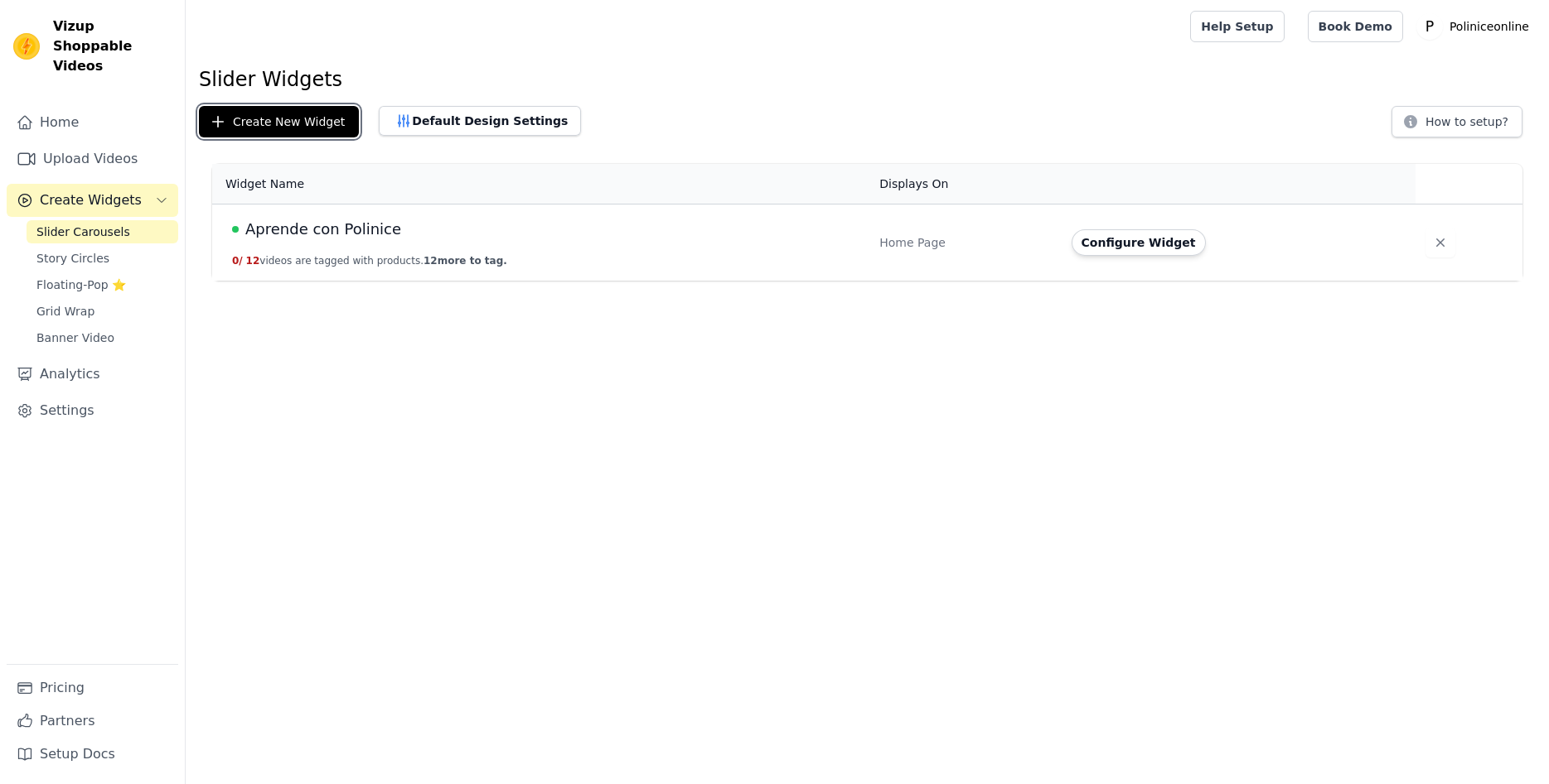
click at [296, 123] on button "Create New Widget" at bounding box center [278, 121] width 160 height 31
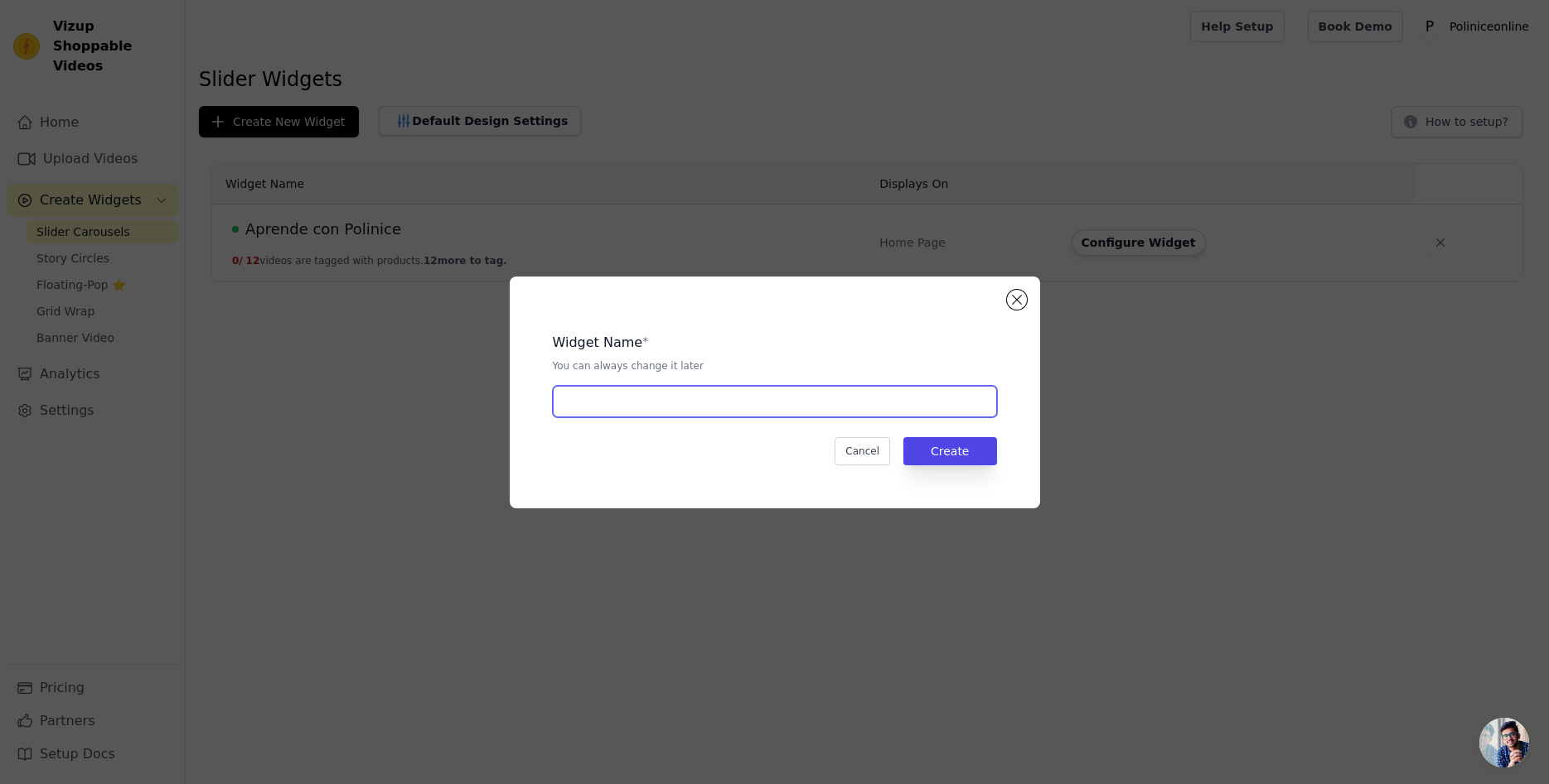
click at [573, 395] on input "text" at bounding box center [775, 402] width 444 height 31
type input "Lo que las profesionales dicen"
click at [941, 449] on button "Create" at bounding box center [950, 451] width 94 height 29
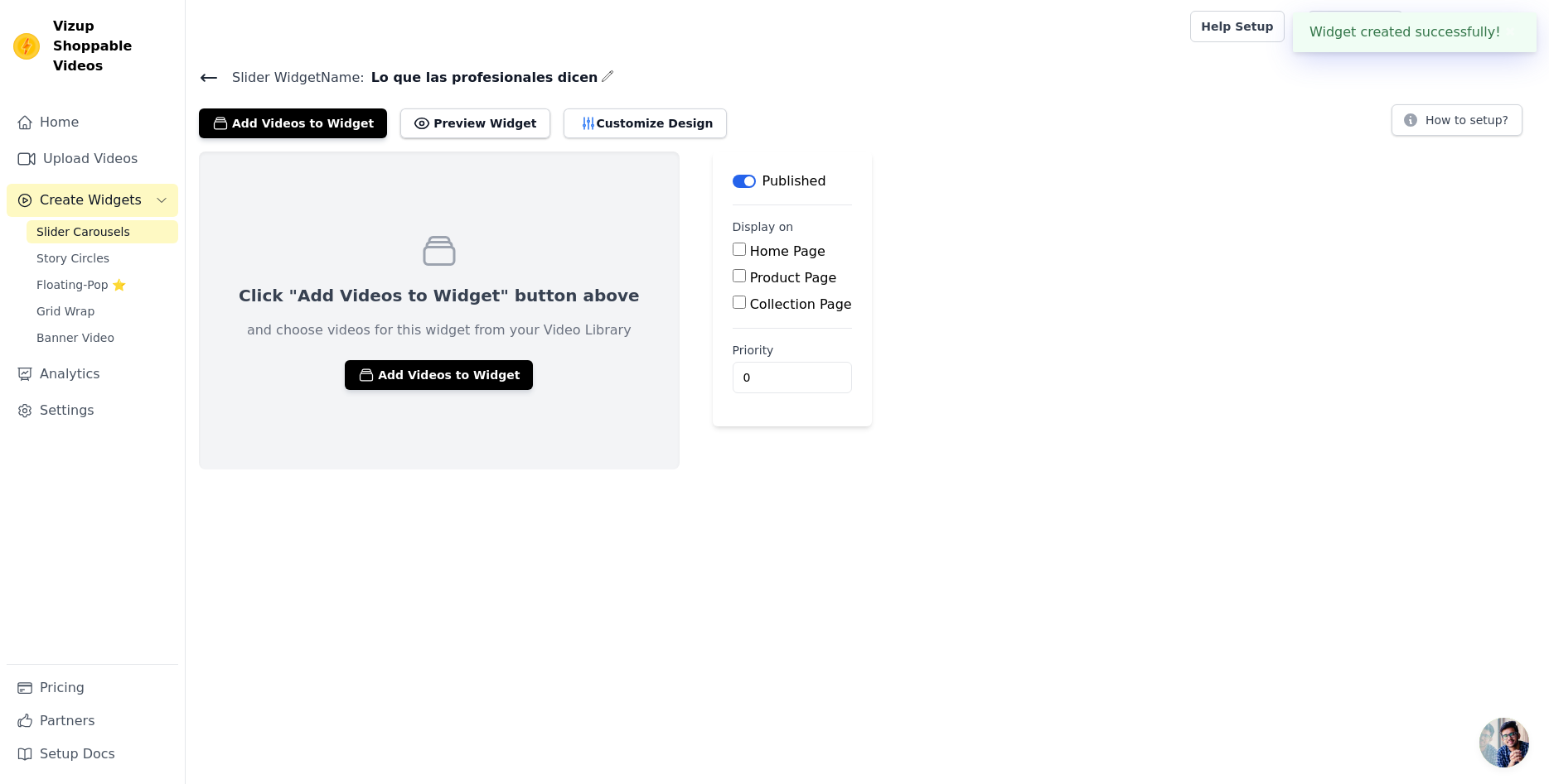
click at [750, 246] on label "Home Page" at bounding box center [787, 251] width 75 height 16
click at [732, 246] on input "Home Page" at bounding box center [739, 249] width 13 height 13
checkbox input "true"
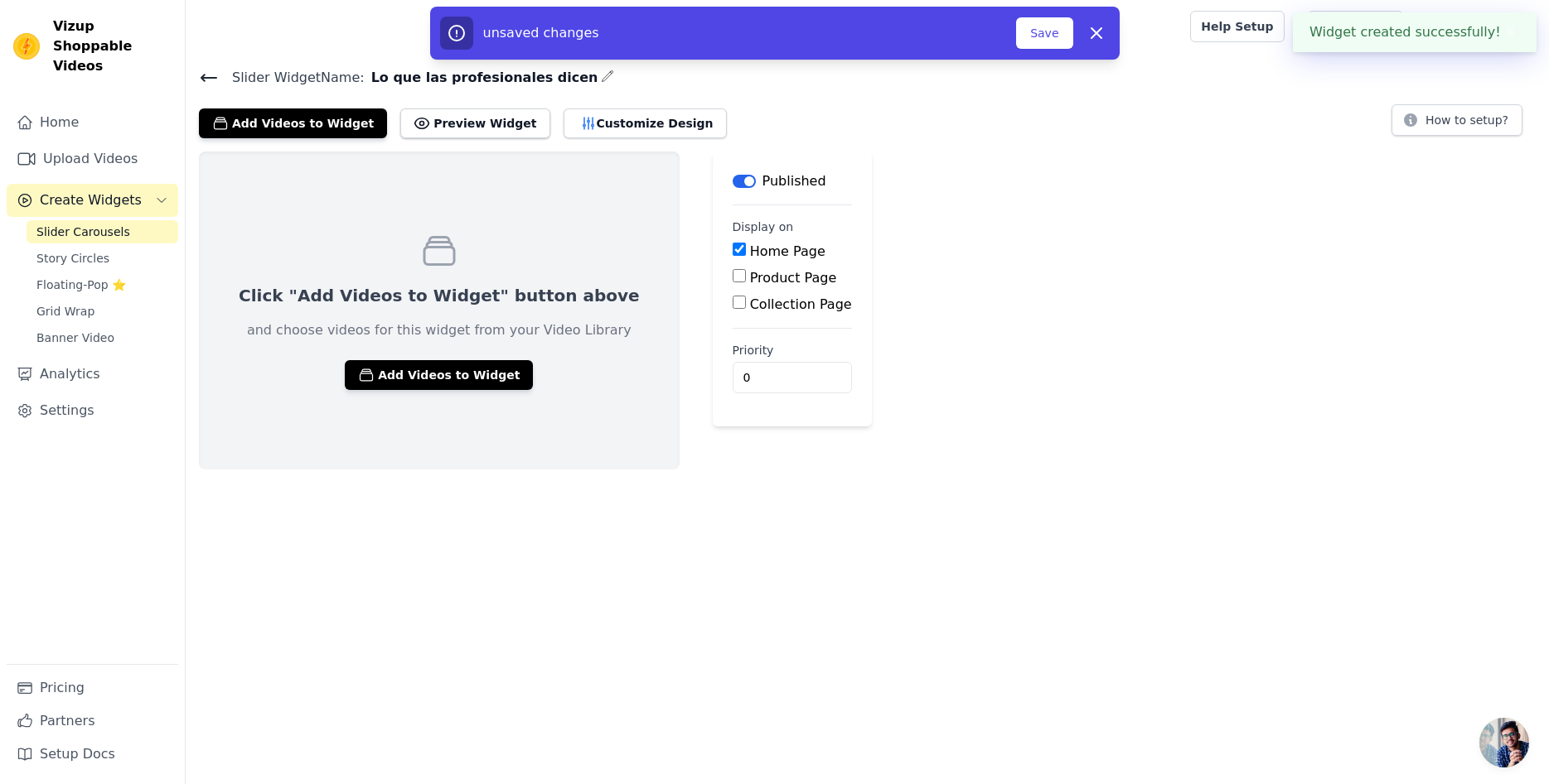
click at [732, 286] on div "Product Page" at bounding box center [792, 278] width 120 height 20
click at [750, 277] on label "Product Page" at bounding box center [793, 278] width 87 height 16
click at [732, 277] on input "Product Page" at bounding box center [739, 275] width 13 height 13
checkbox input "true"
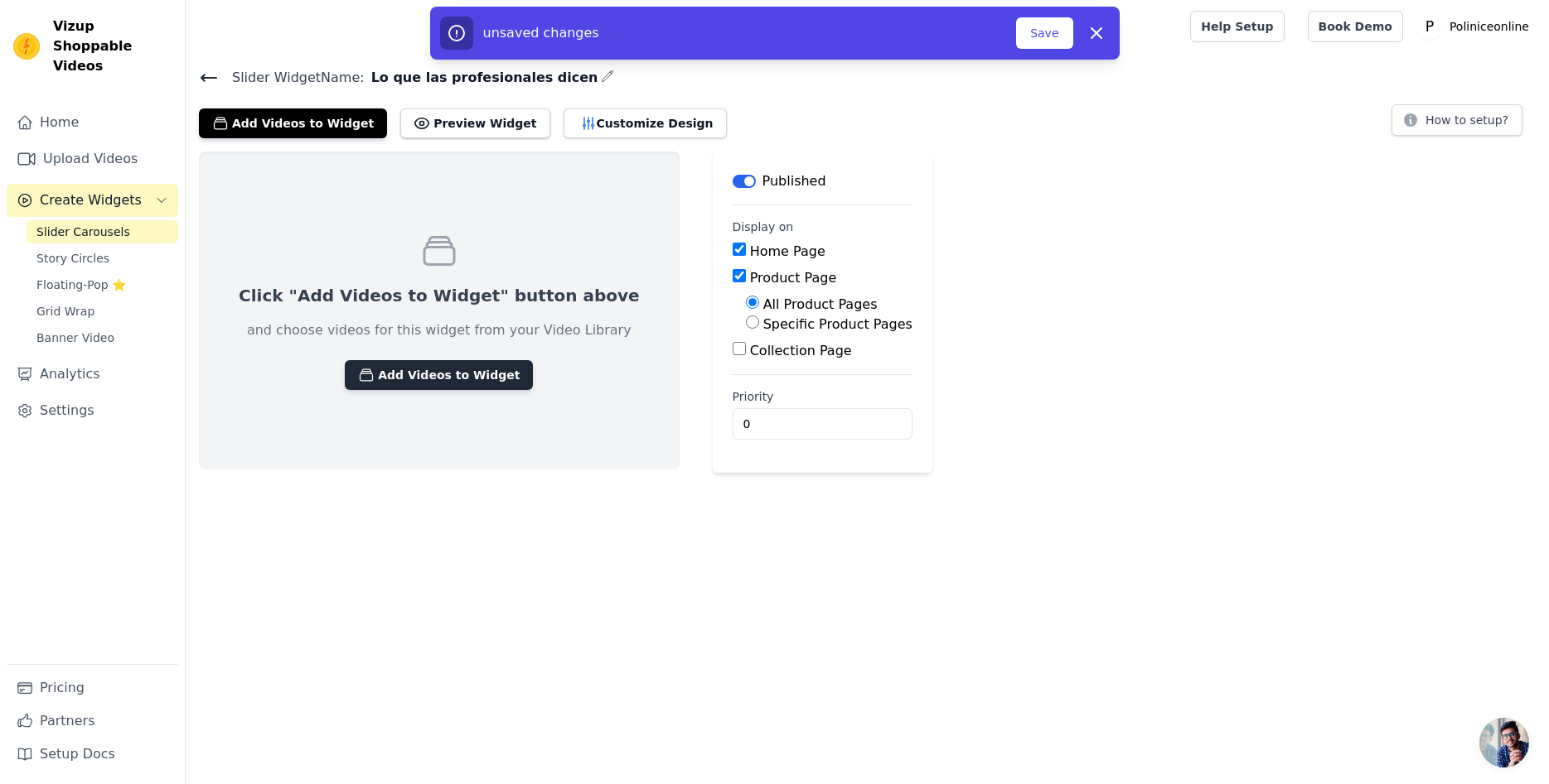
click at [428, 369] on button "Add Videos to Widget" at bounding box center [439, 375] width 188 height 29
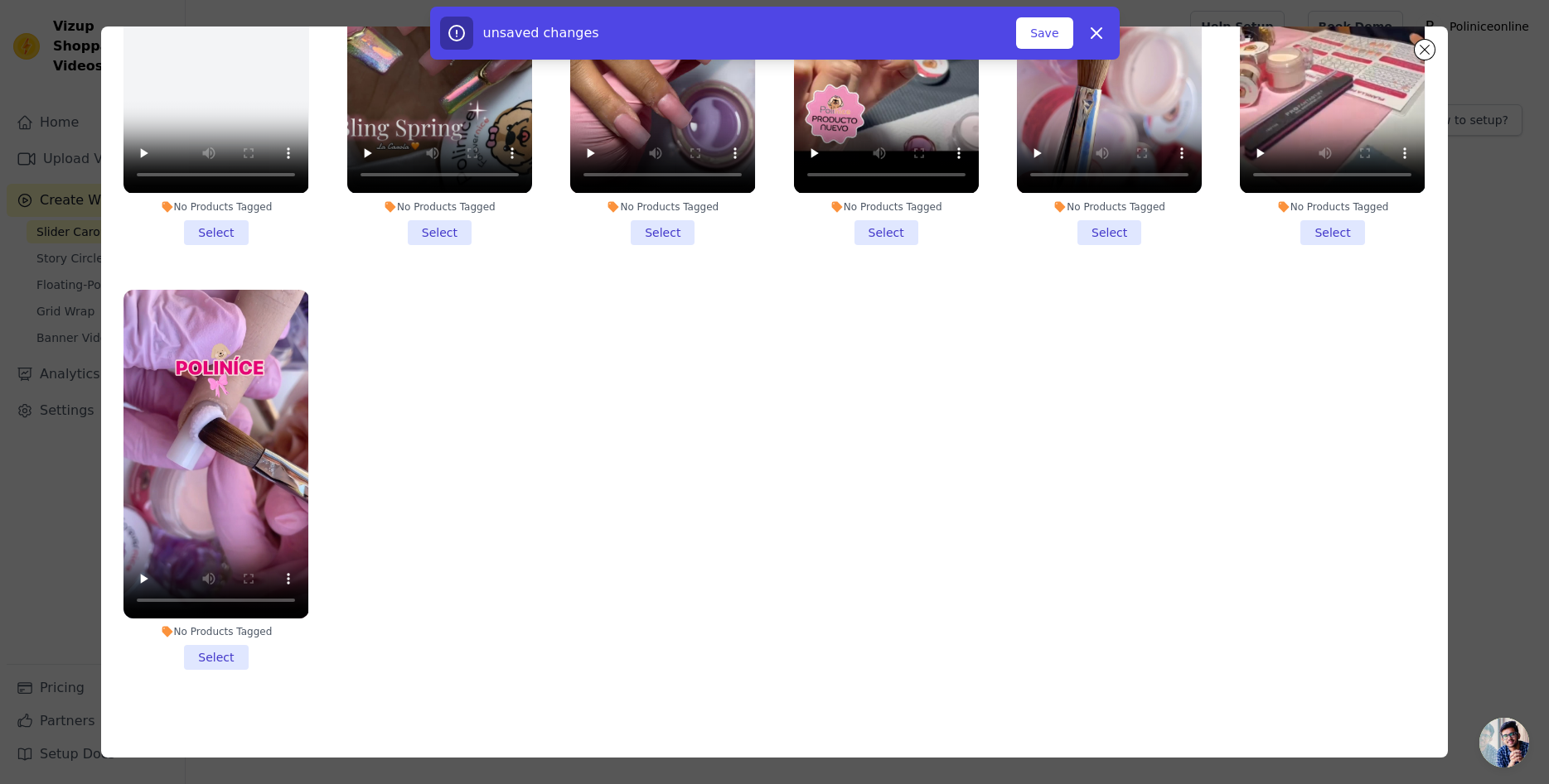
scroll to position [144, 0]
click at [224, 655] on li "No Products Tagged Select" at bounding box center [215, 479] width 185 height 380
click at [0, 0] on input "No Products Tagged Select" at bounding box center [0, 0] width 0 height 0
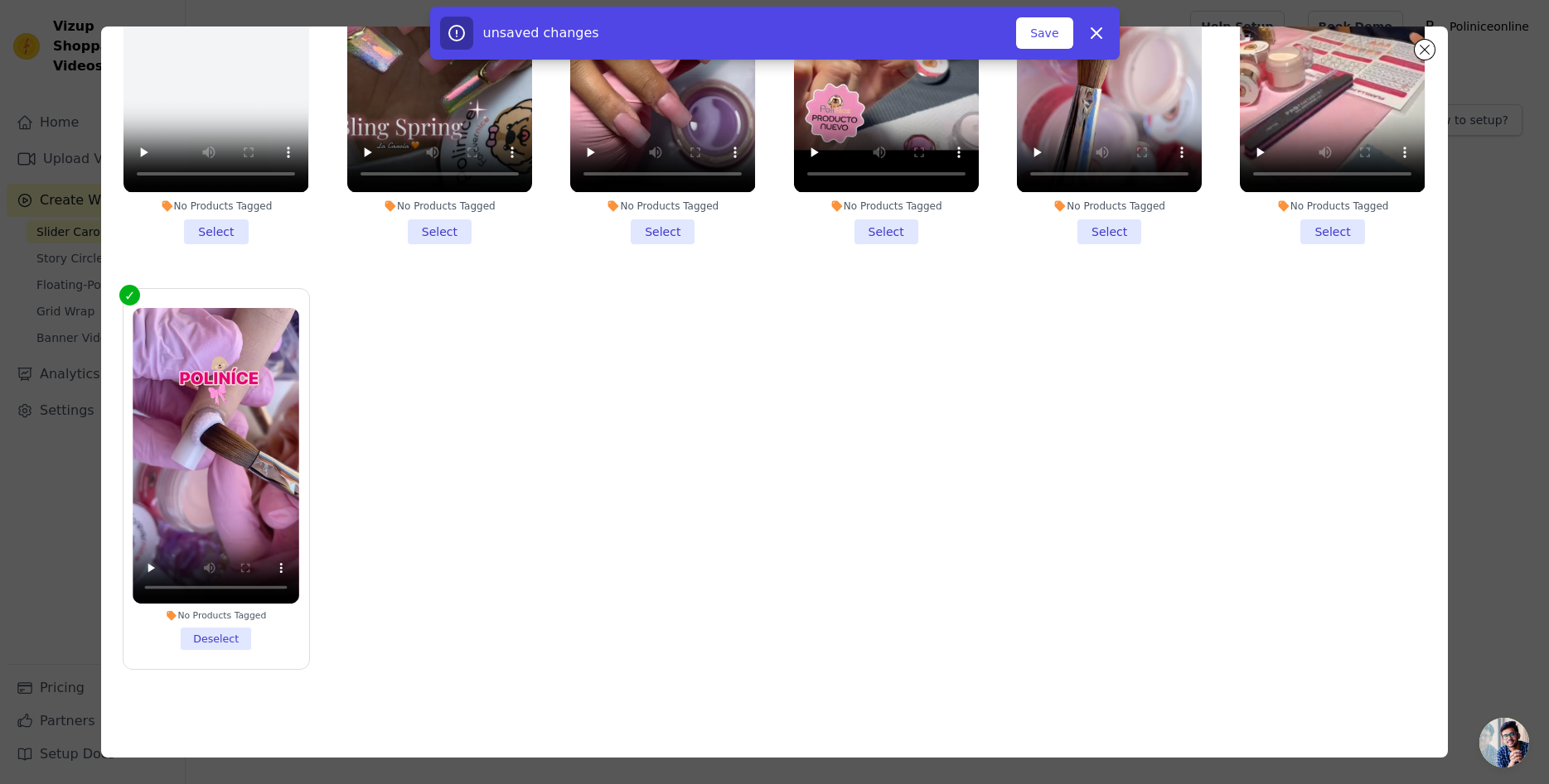
click at [1311, 238] on li "No Products Tagged Select" at bounding box center [1331, 53] width 185 height 380
click at [0, 0] on input "No Products Tagged Select" at bounding box center [0, 0] width 0 height 0
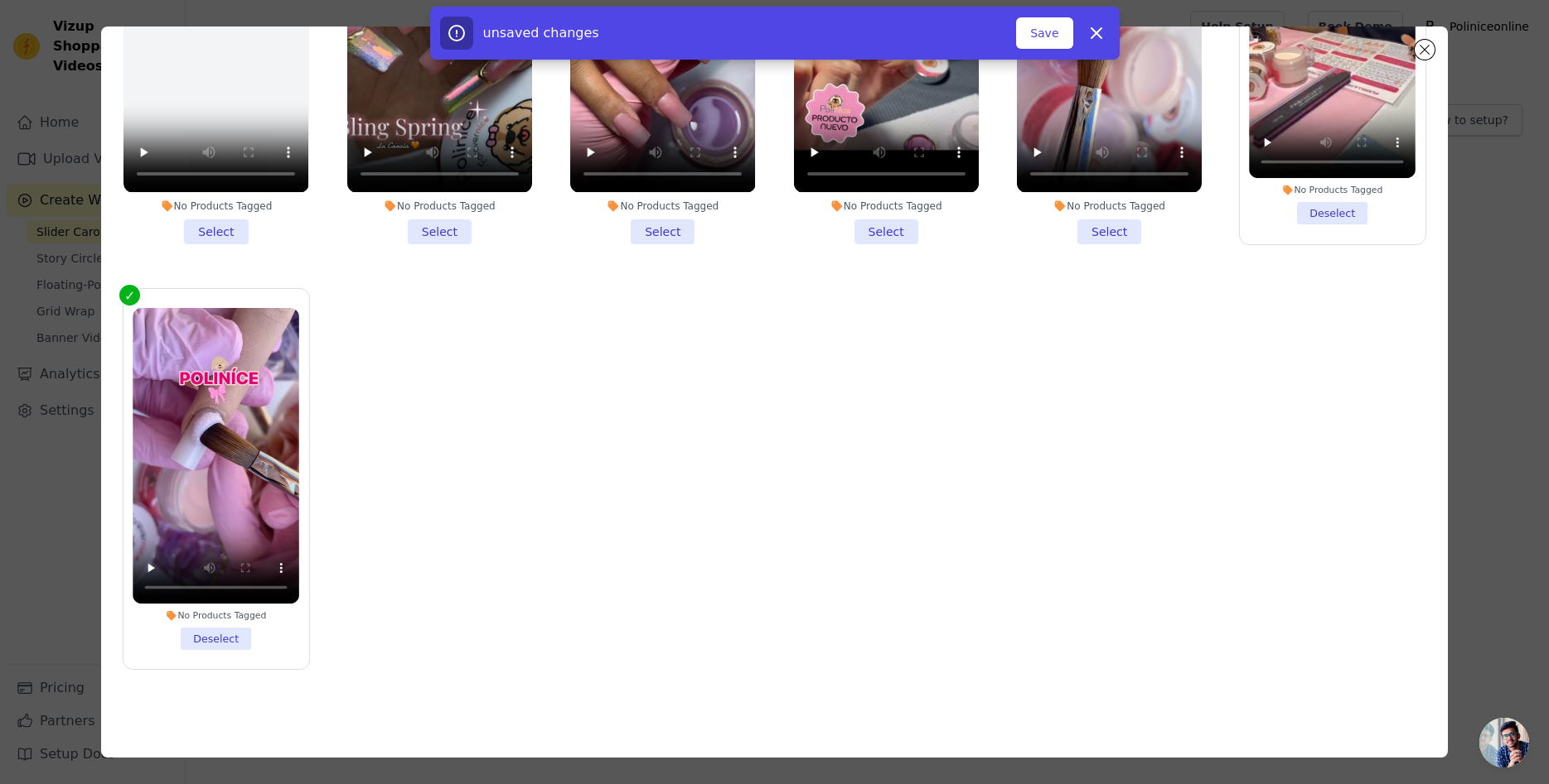
click at [1116, 232] on li "No Products Tagged Select" at bounding box center [1109, 53] width 185 height 380
click at [0, 0] on input "No Products Tagged Select" at bounding box center [0, 0] width 0 height 0
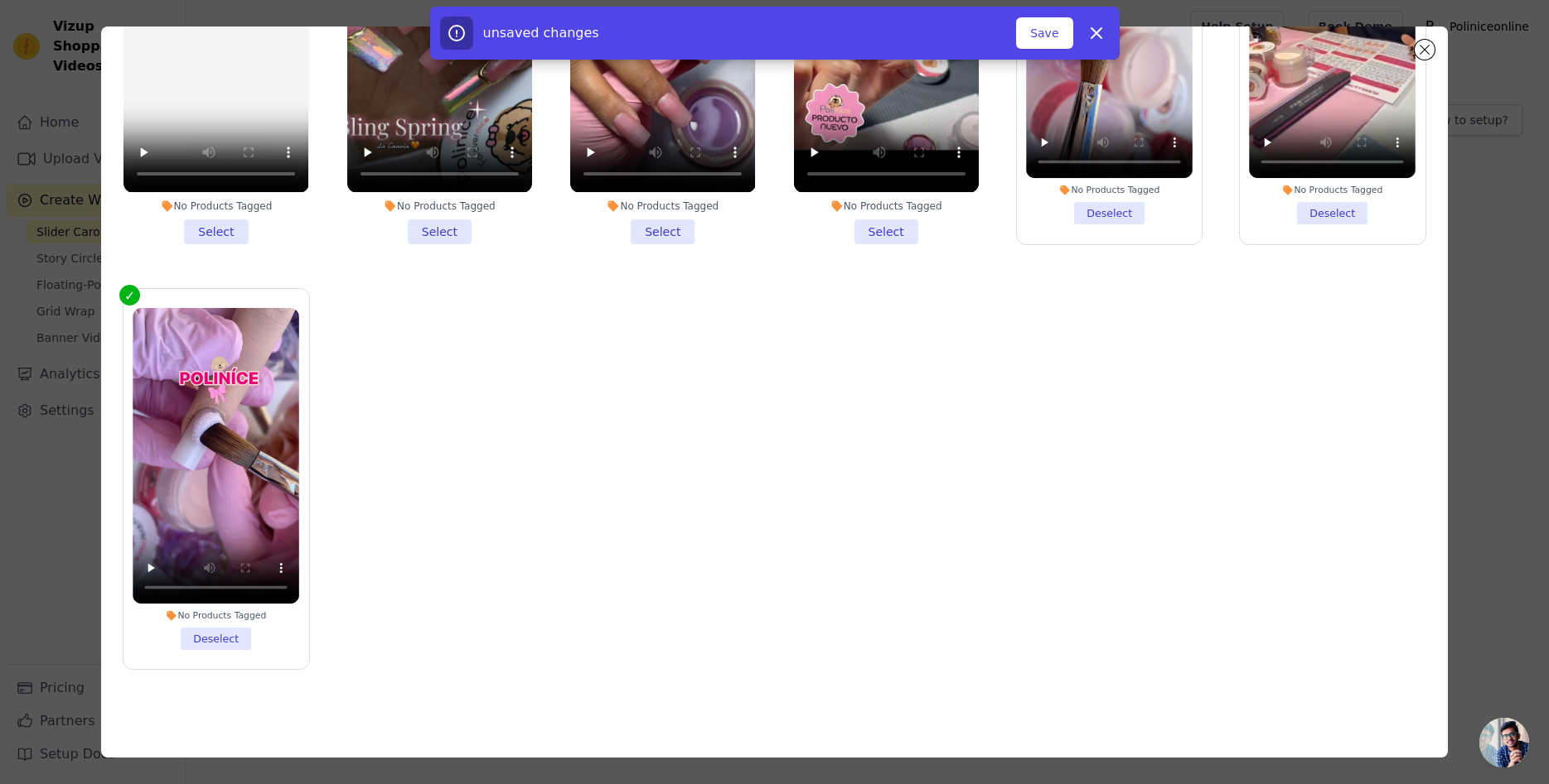
click at [895, 233] on li "No Products Tagged Select" at bounding box center [886, 53] width 185 height 380
click at [0, 0] on input "No Products Tagged Select" at bounding box center [0, 0] width 0 height 0
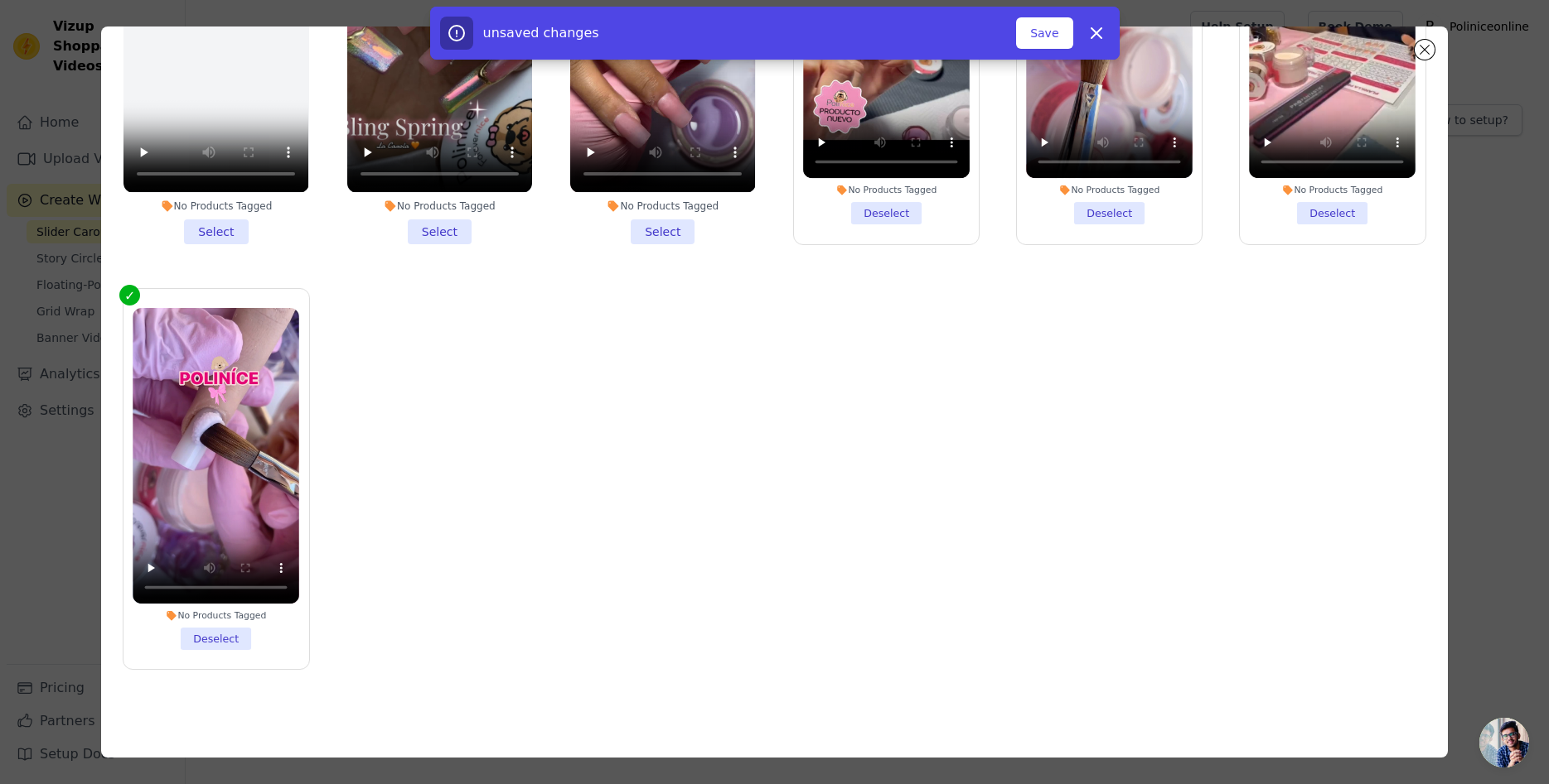
click at [656, 235] on li "No Products Tagged Select" at bounding box center [662, 53] width 185 height 380
click at [0, 0] on input "No Products Tagged Select" at bounding box center [0, 0] width 0 height 0
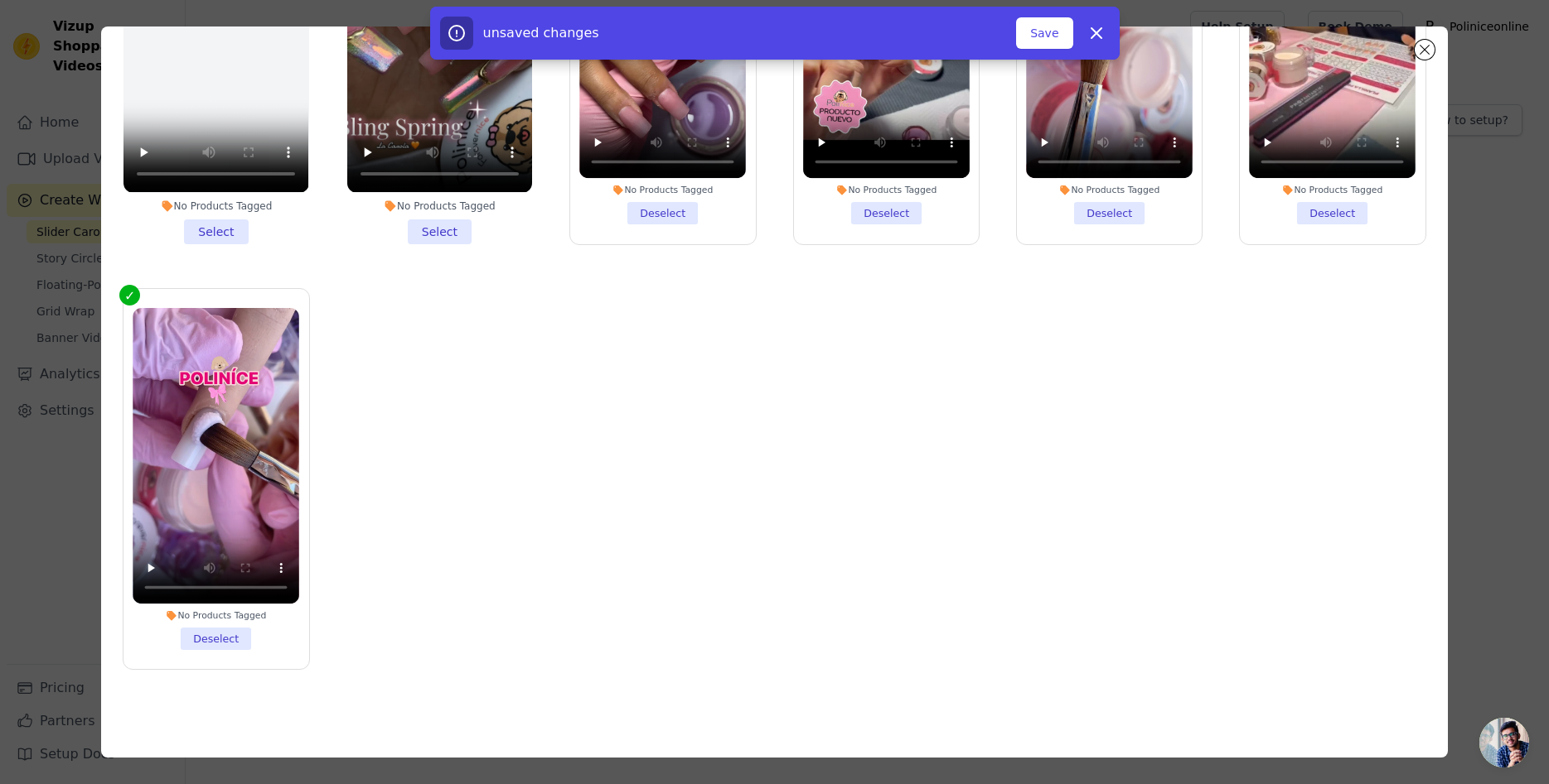
click at [429, 232] on li "No Products Tagged Select" at bounding box center [439, 53] width 185 height 380
click at [0, 0] on input "No Products Tagged Select" at bounding box center [0, 0] width 0 height 0
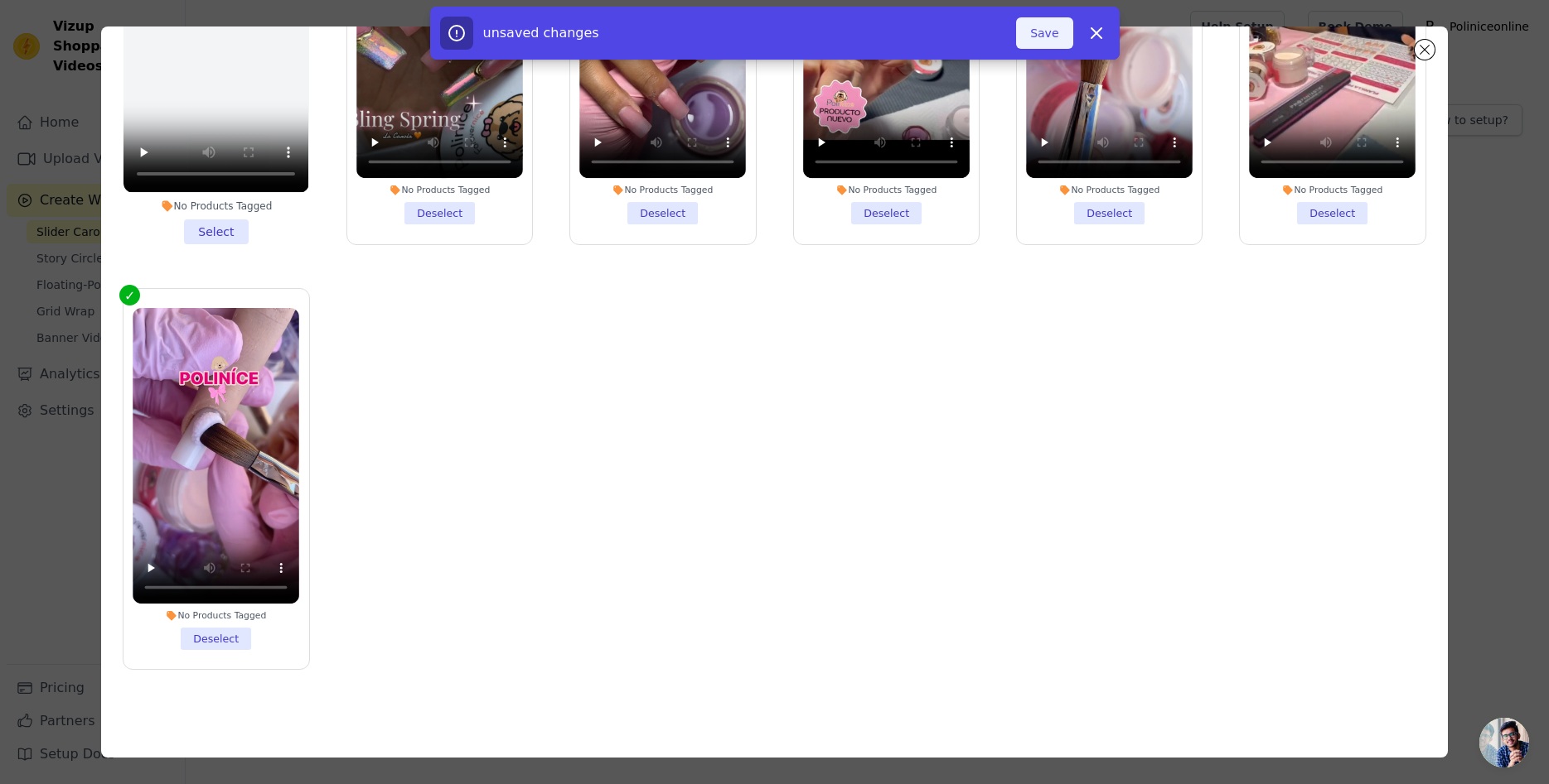
click at [1041, 36] on button "Save" at bounding box center [1044, 33] width 56 height 31
click at [1025, 36] on button "Add To Widget" at bounding box center [1017, 33] width 111 height 31
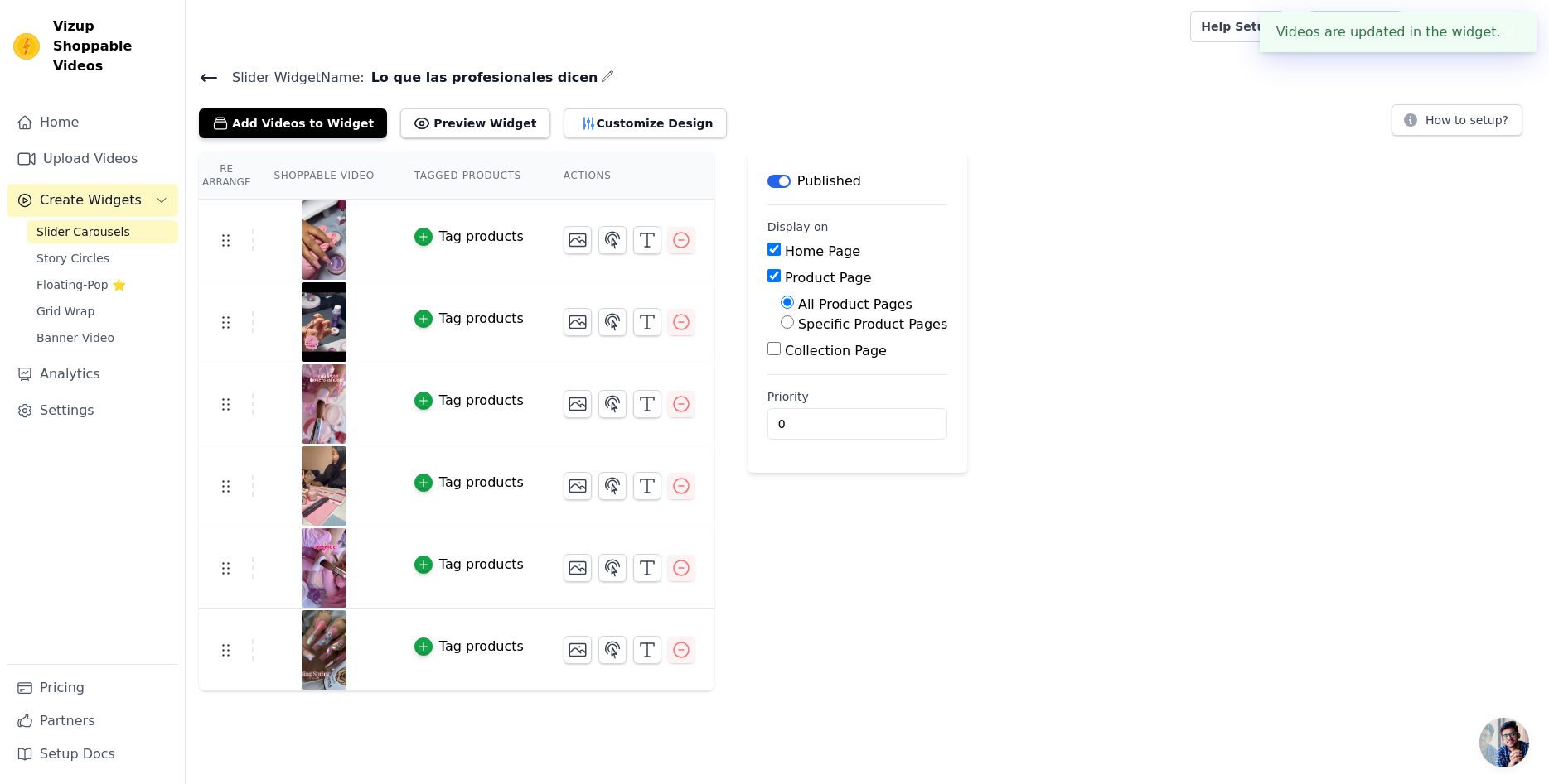
click at [203, 75] on icon at bounding box center [208, 78] width 15 height 7
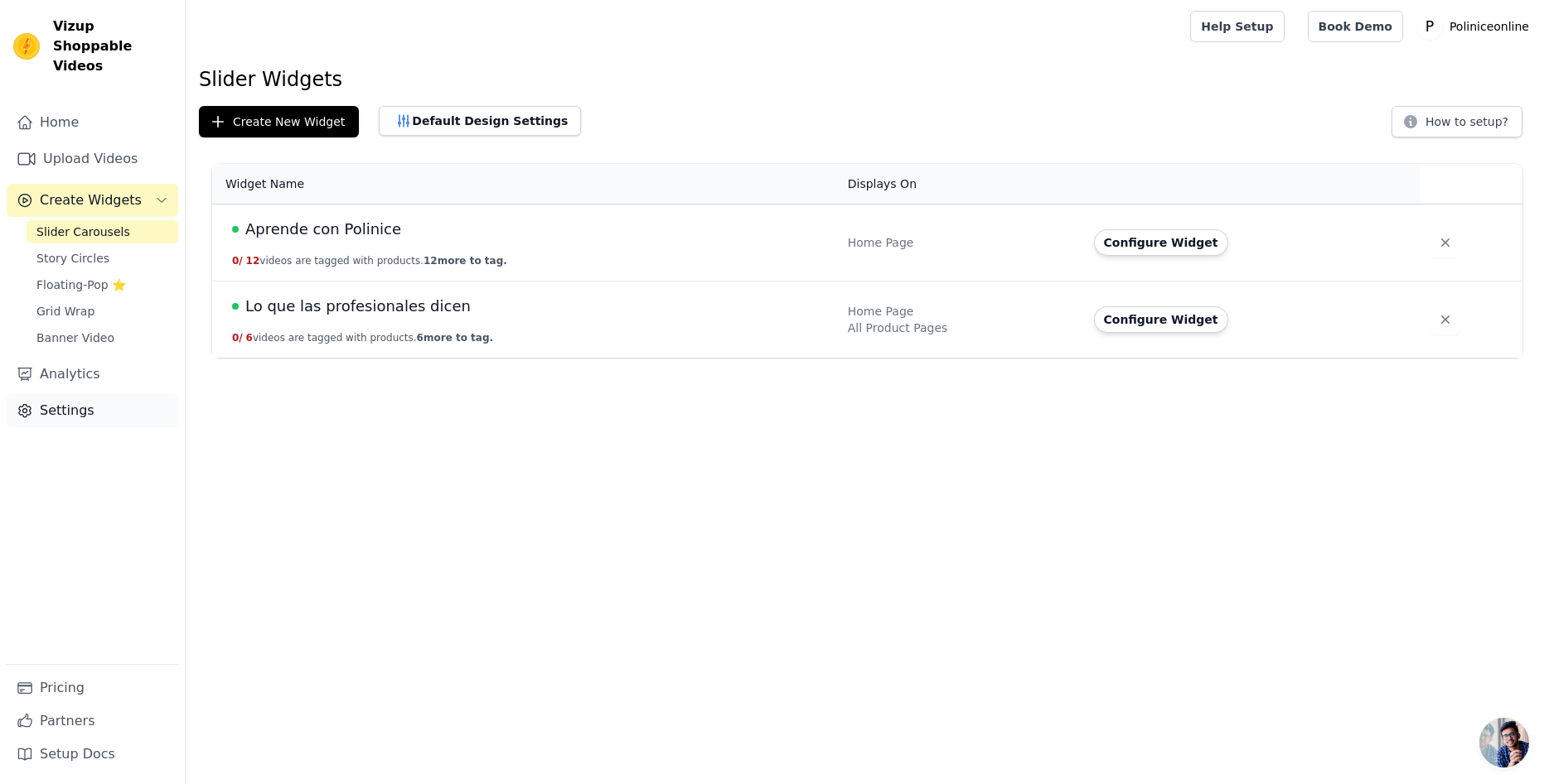
click at [82, 397] on link "Settings" at bounding box center [93, 411] width 172 height 33
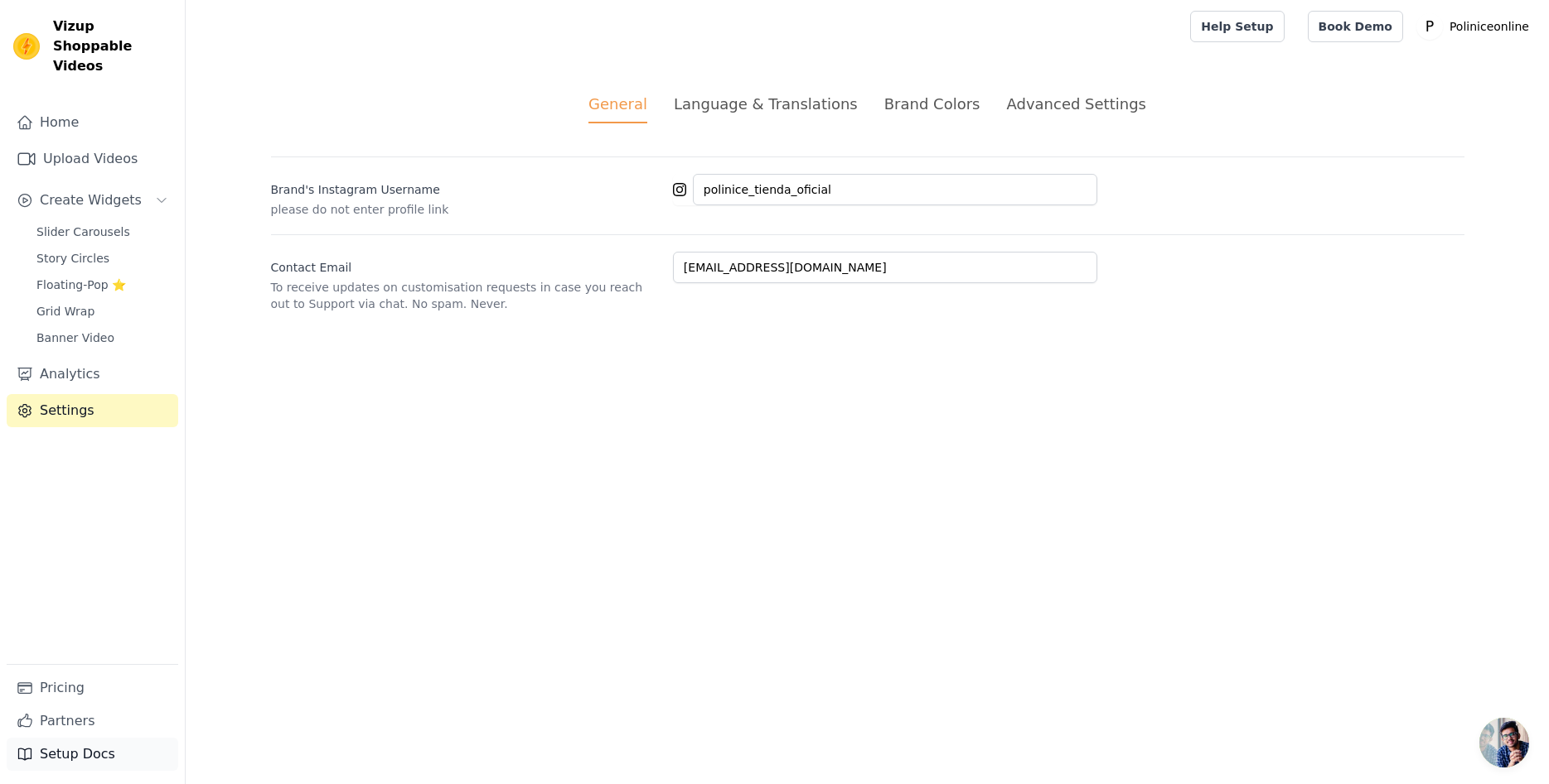
click at [73, 760] on link "Setup Docs" at bounding box center [93, 755] width 172 height 33
click at [81, 224] on span "Slider Carousels" at bounding box center [83, 231] width 94 height 16
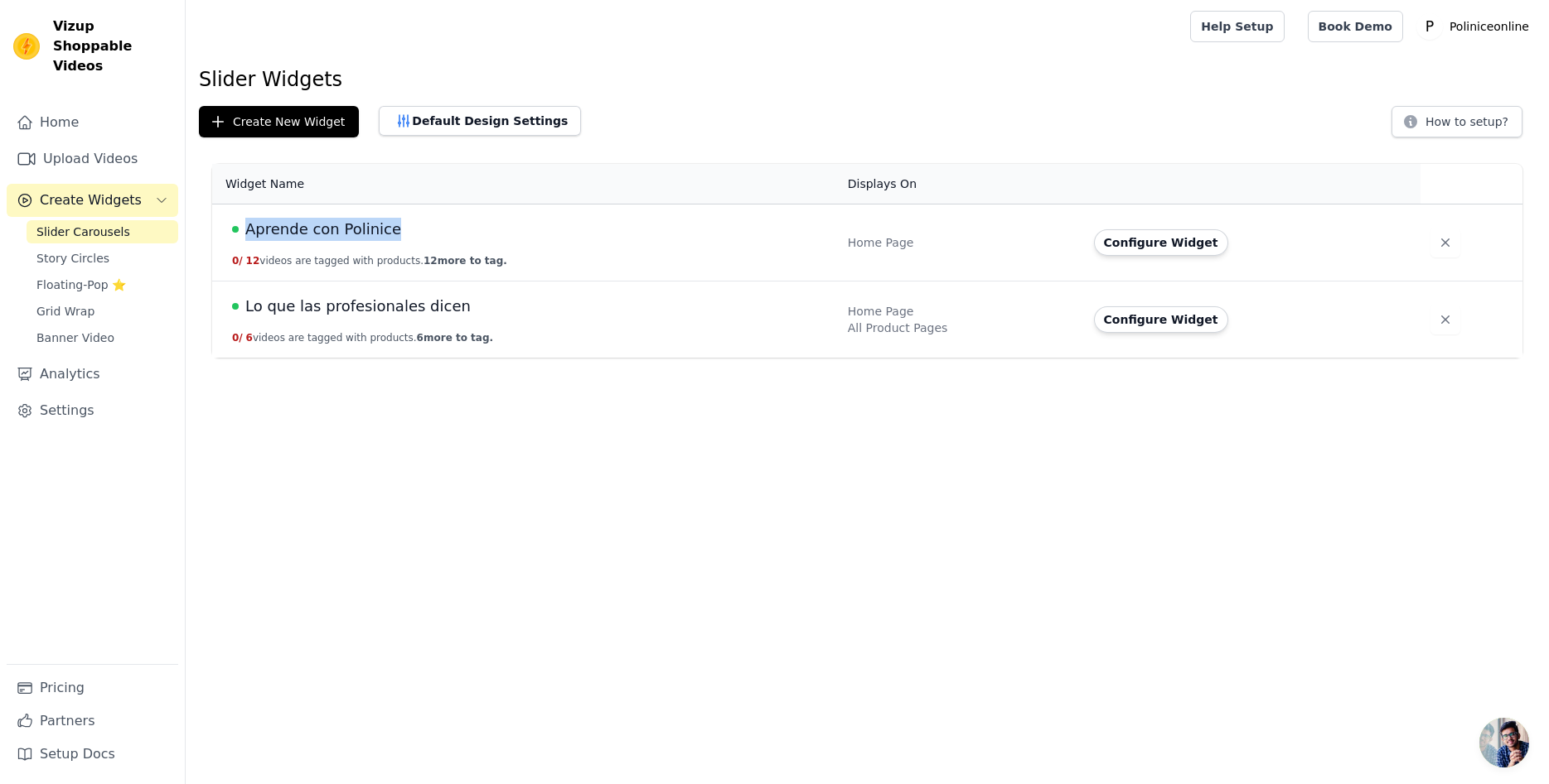
drag, startPoint x: 385, startPoint y: 229, endPoint x: 244, endPoint y: 230, distance: 141.0
click at [244, 230] on div "Aprende con Polinice" at bounding box center [530, 229] width 596 height 23
copy span "Aprende con Polinice"
click at [412, 308] on span "Lo que las profesionales dicen" at bounding box center [358, 306] width 225 height 23
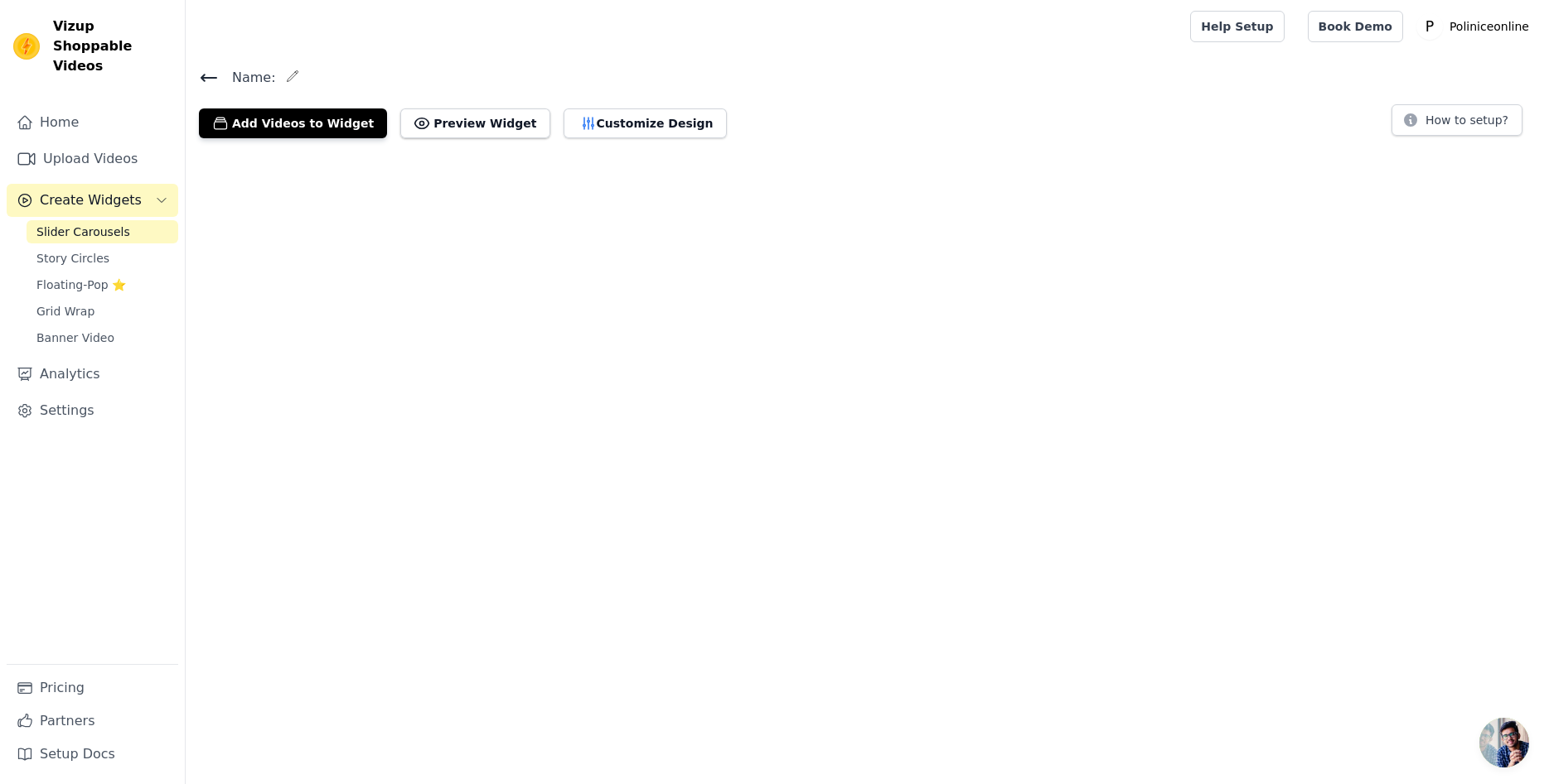
click at [412, 152] on html "Vizup Shoppable Videos Home Upload Videos Create Widgets Slider Carousels Story…" at bounding box center [774, 75] width 1549 height 152
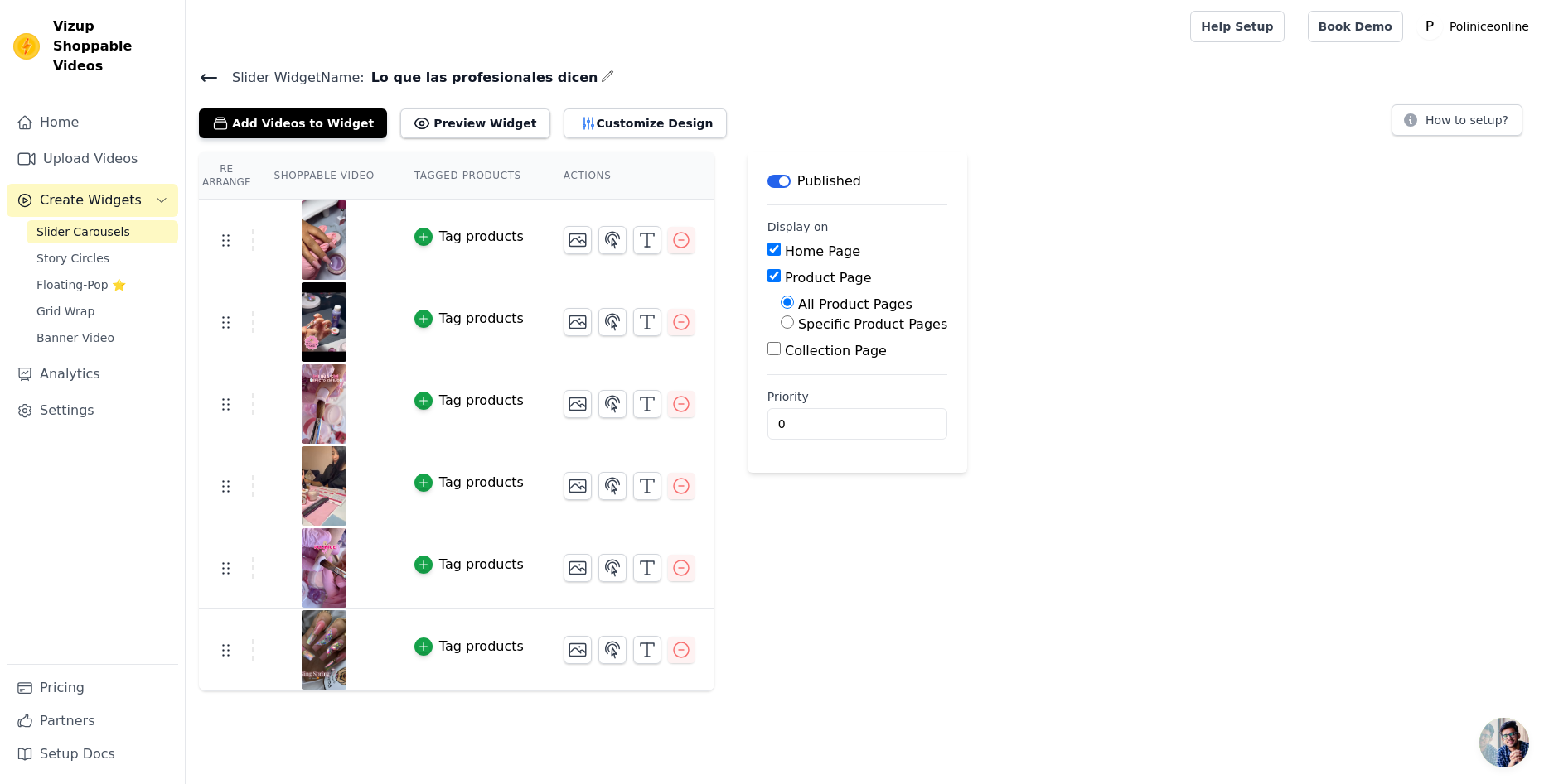
click at [602, 78] on icon "button" at bounding box center [608, 75] width 10 height 10
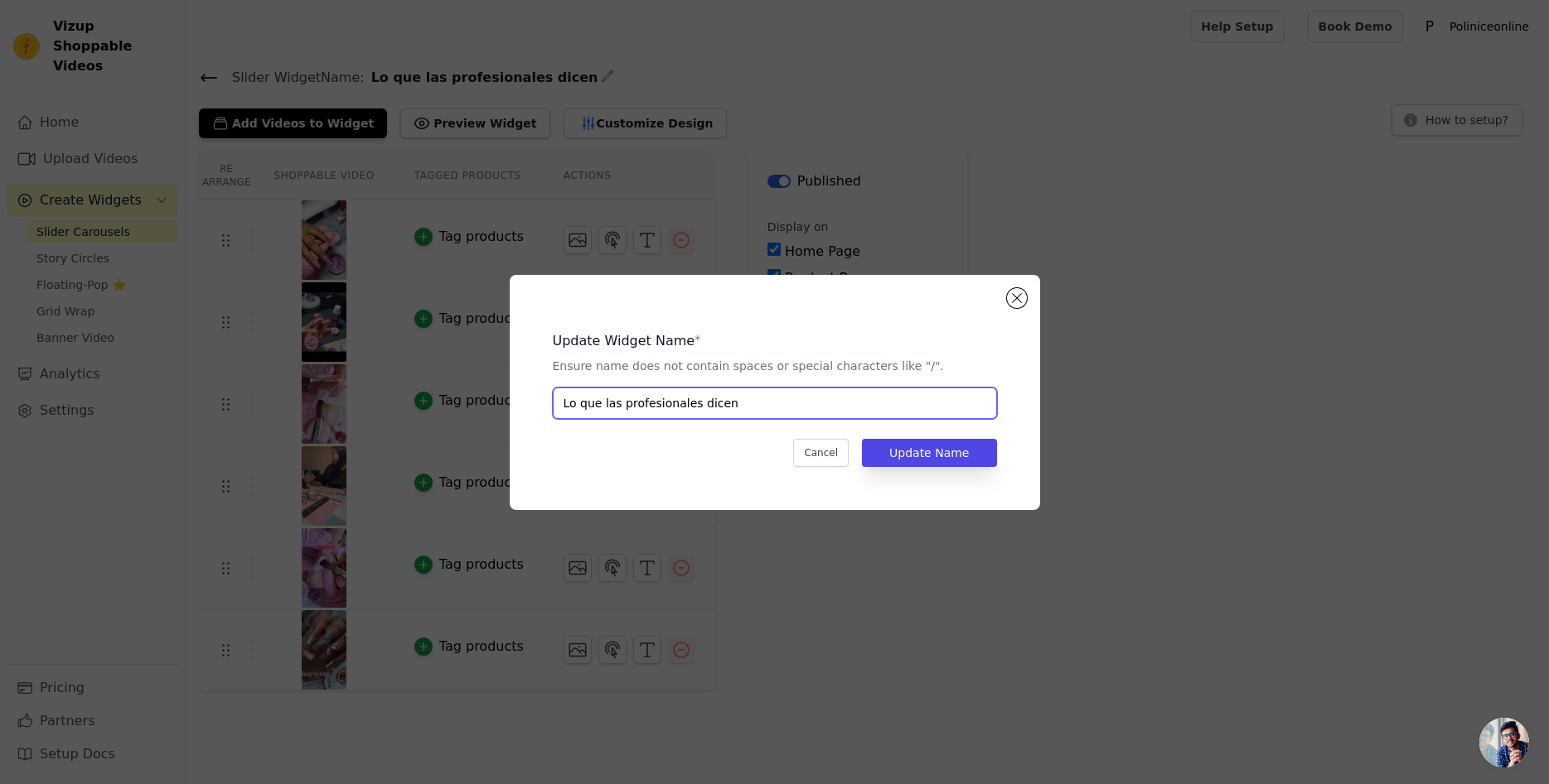
click at [665, 402] on input "Lo que las profesionales dicen" at bounding box center [775, 403] width 444 height 31
click at [1015, 295] on button "Close modal" at bounding box center [1017, 298] width 20 height 20
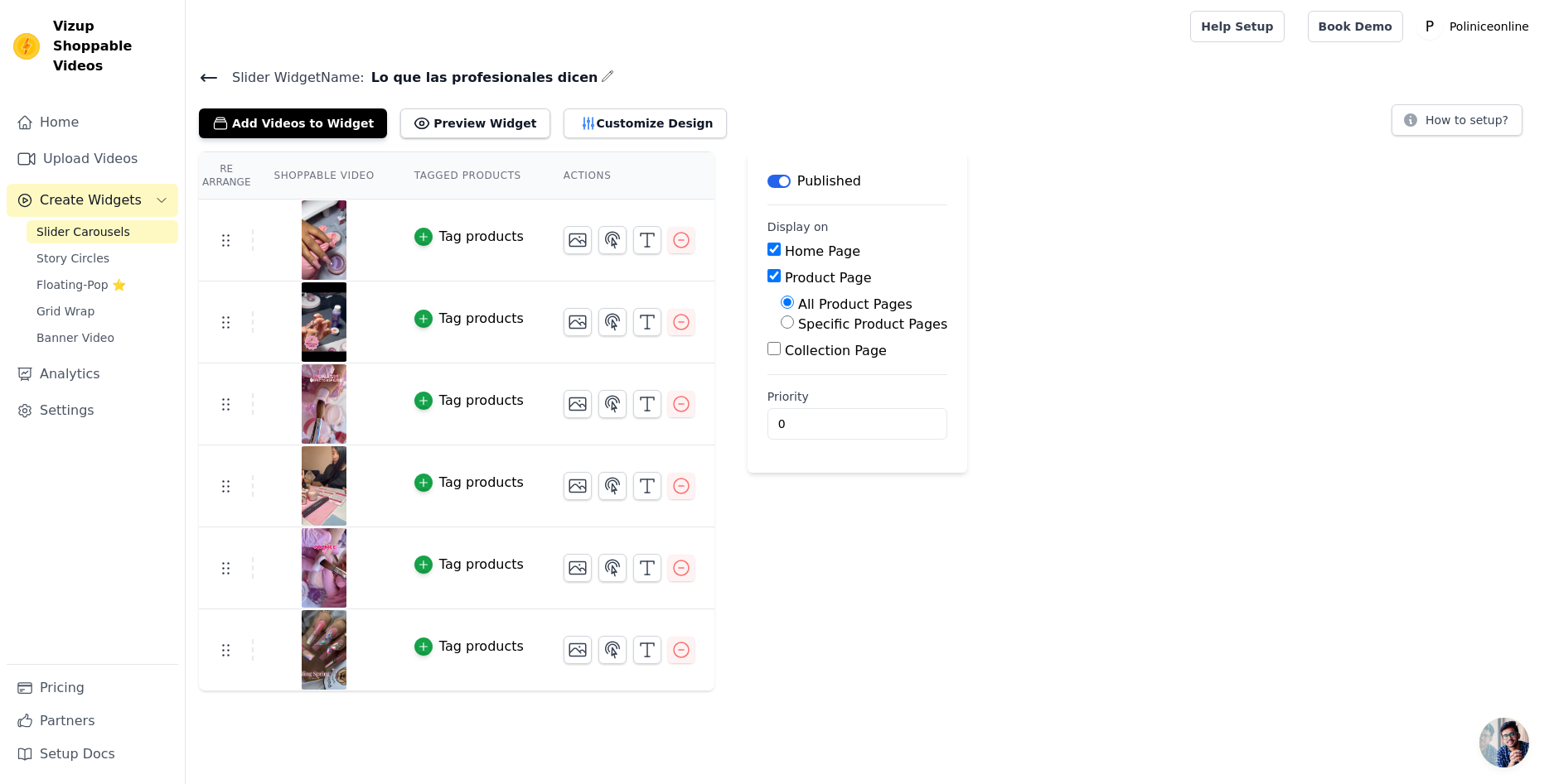
click at [212, 82] on icon at bounding box center [208, 77] width 20 height 20
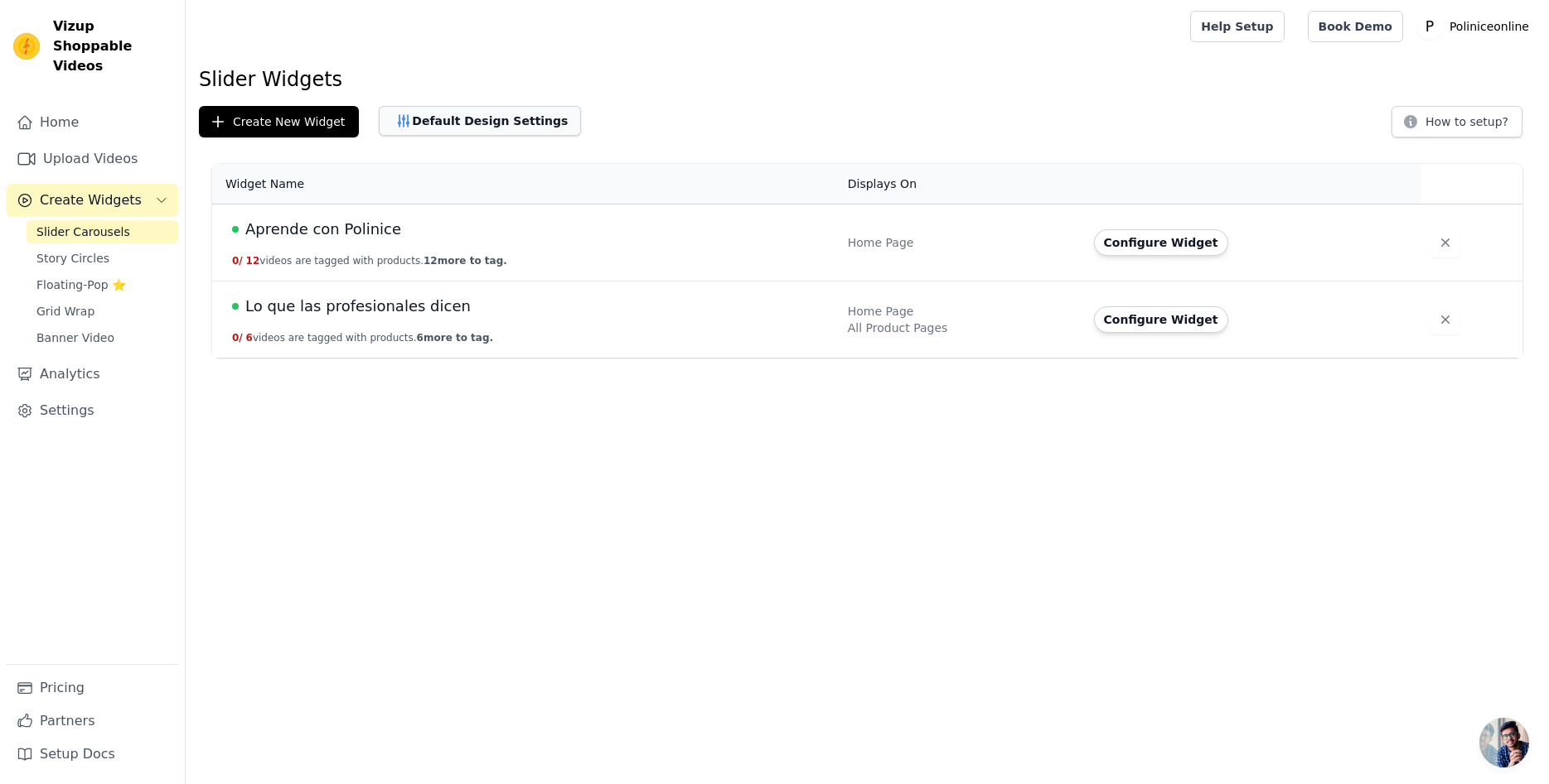
click at [452, 125] on button "Default Design Settings" at bounding box center [479, 120] width 202 height 29
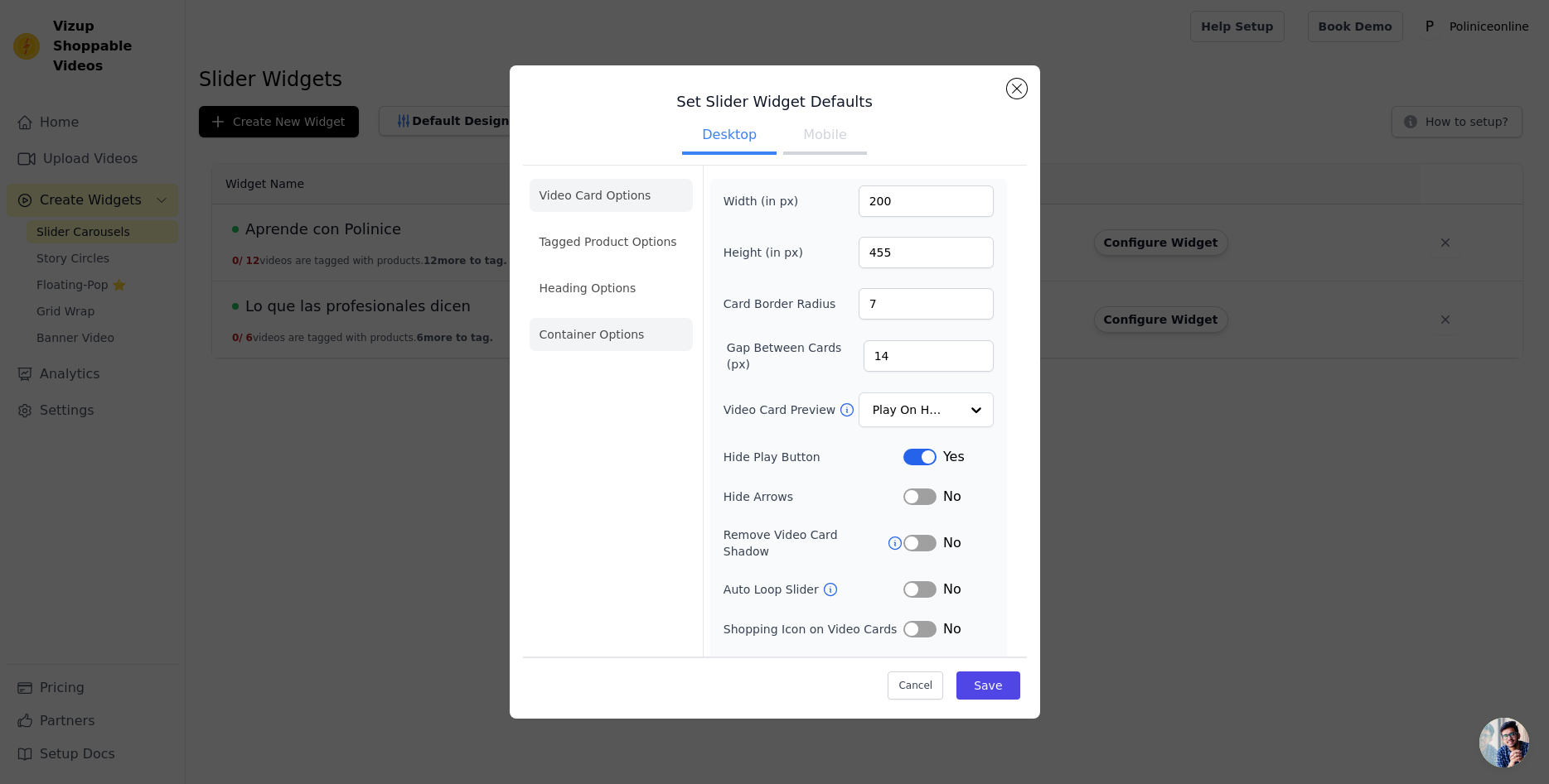
click at [609, 335] on li "Container Options" at bounding box center [611, 334] width 163 height 33
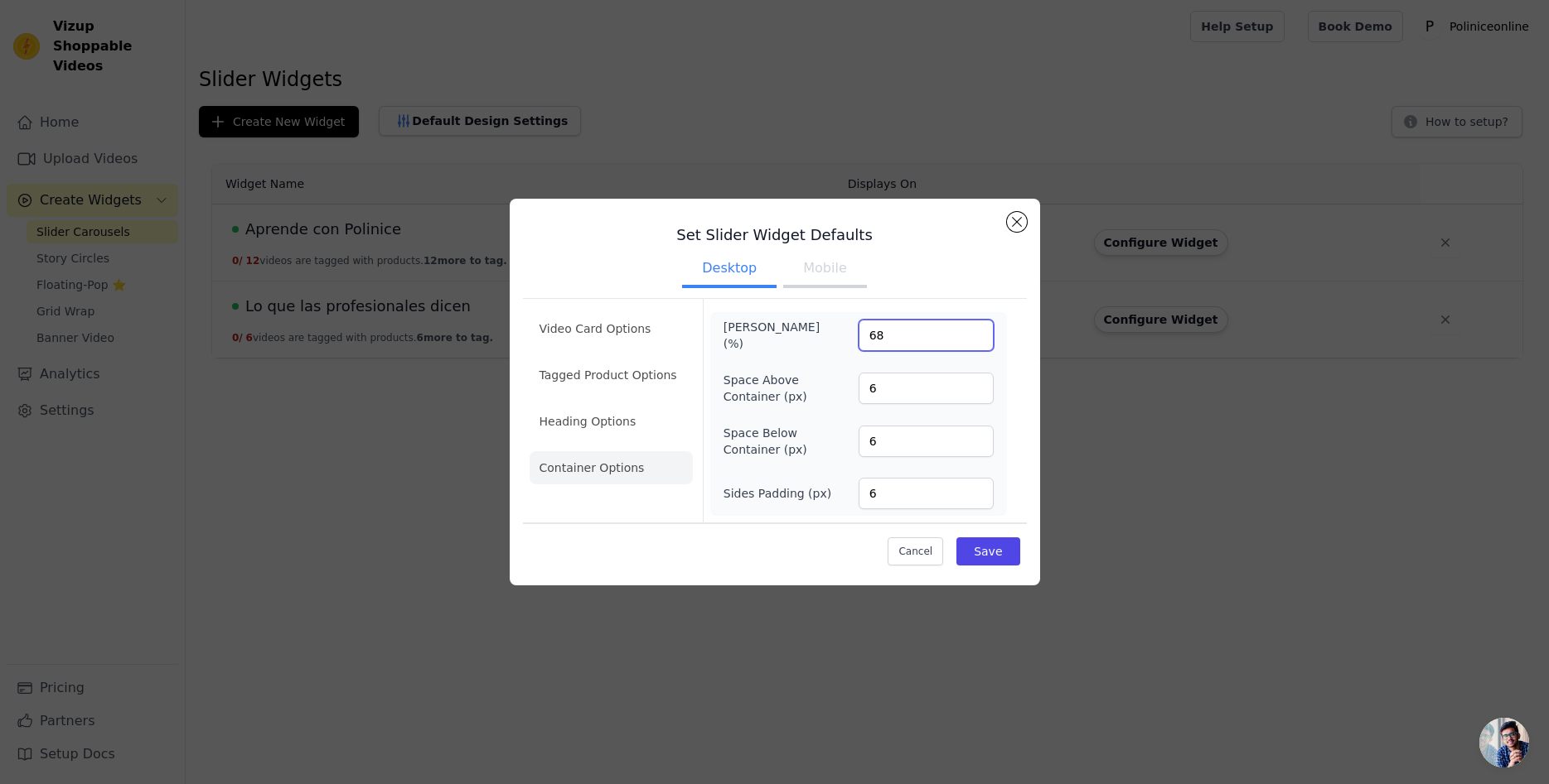
drag, startPoint x: 887, startPoint y: 334, endPoint x: 841, endPoint y: 332, distance: 46.0
click at [859, 332] on input "68" at bounding box center [927, 335] width 135 height 31
type input "50"
click at [1002, 552] on button "Save" at bounding box center [987, 552] width 63 height 29
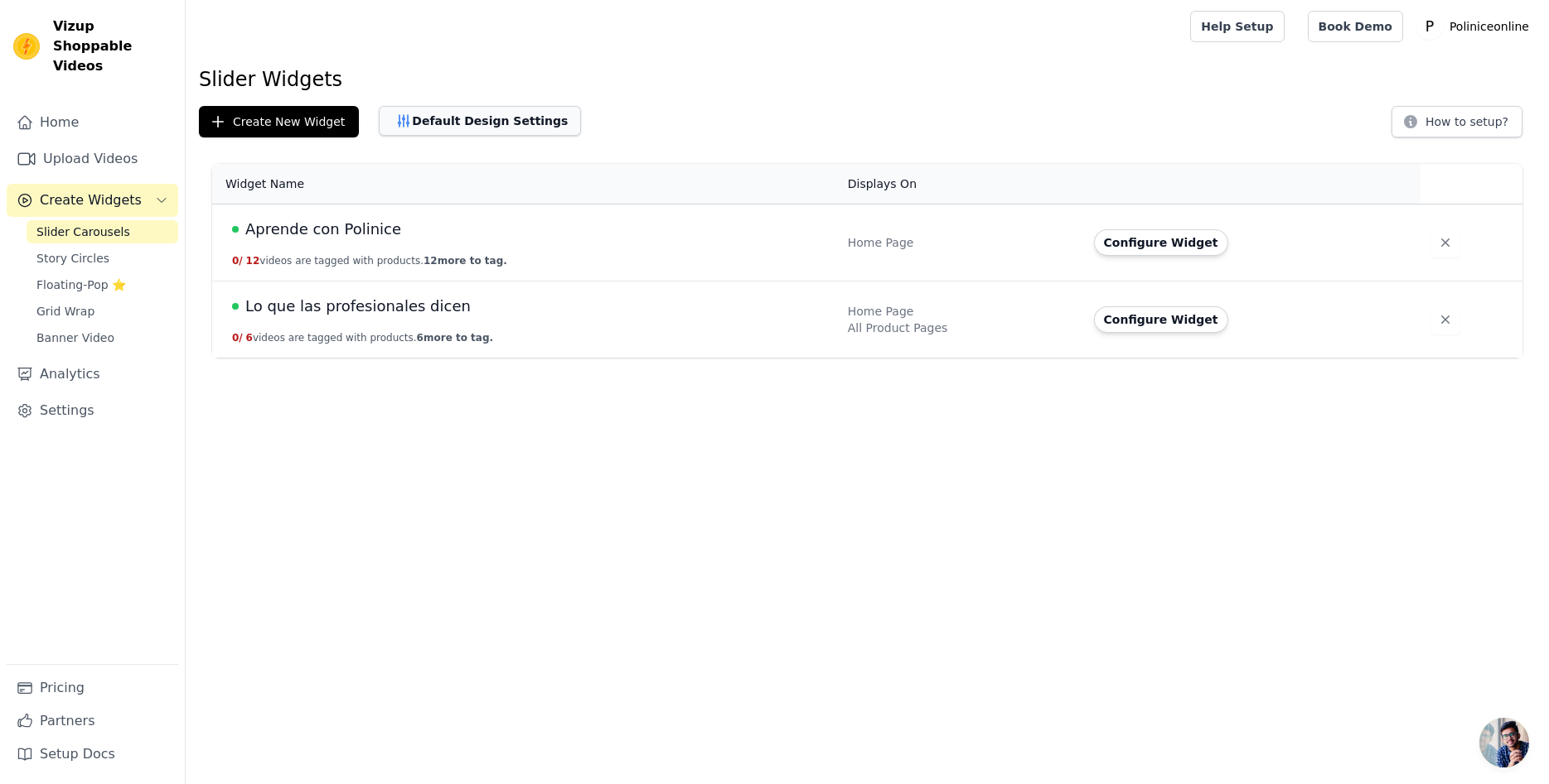
click at [458, 122] on button "Default Design Settings" at bounding box center [479, 120] width 202 height 29
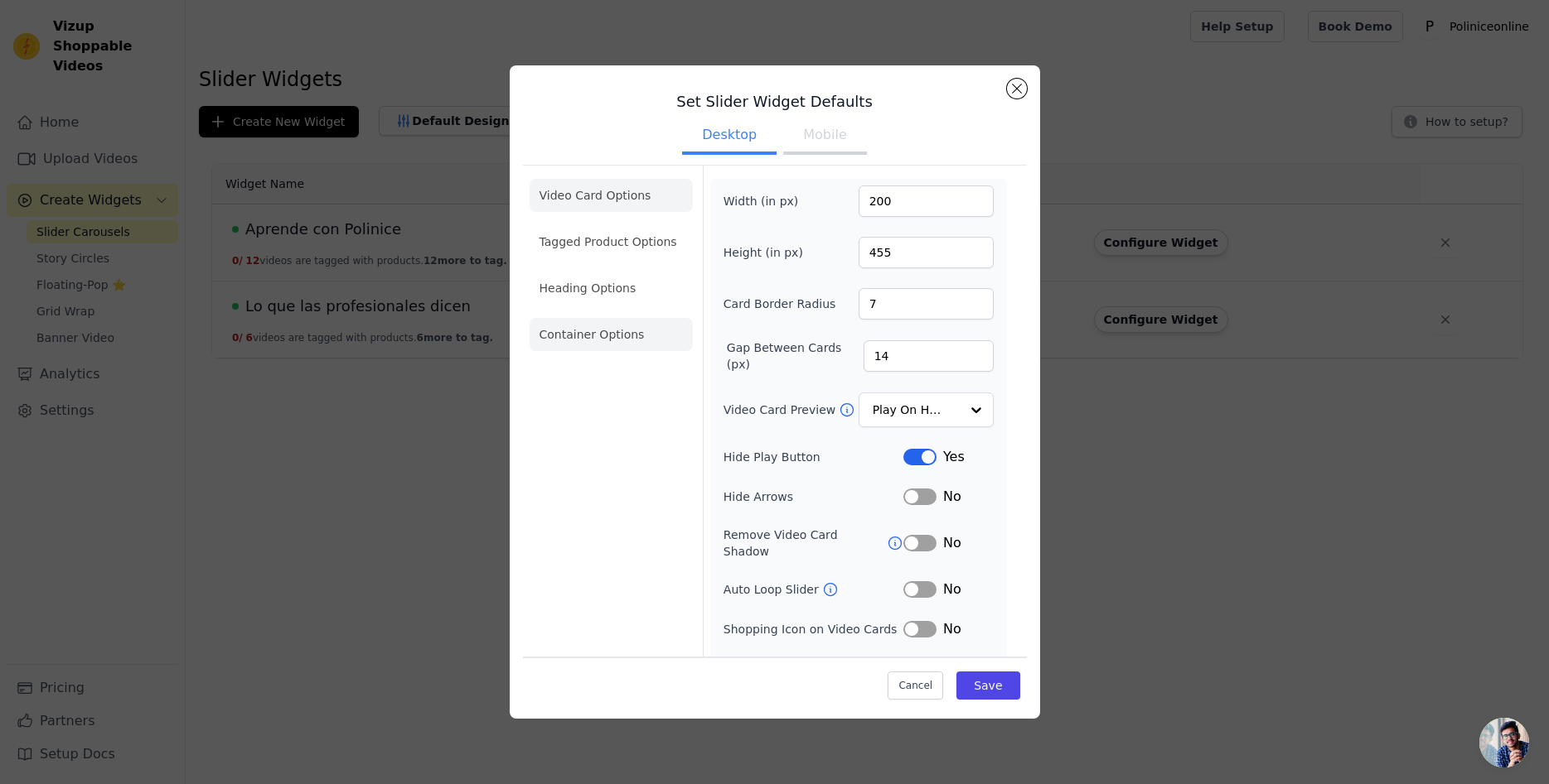
click at [596, 335] on li "Container Options" at bounding box center [611, 334] width 163 height 33
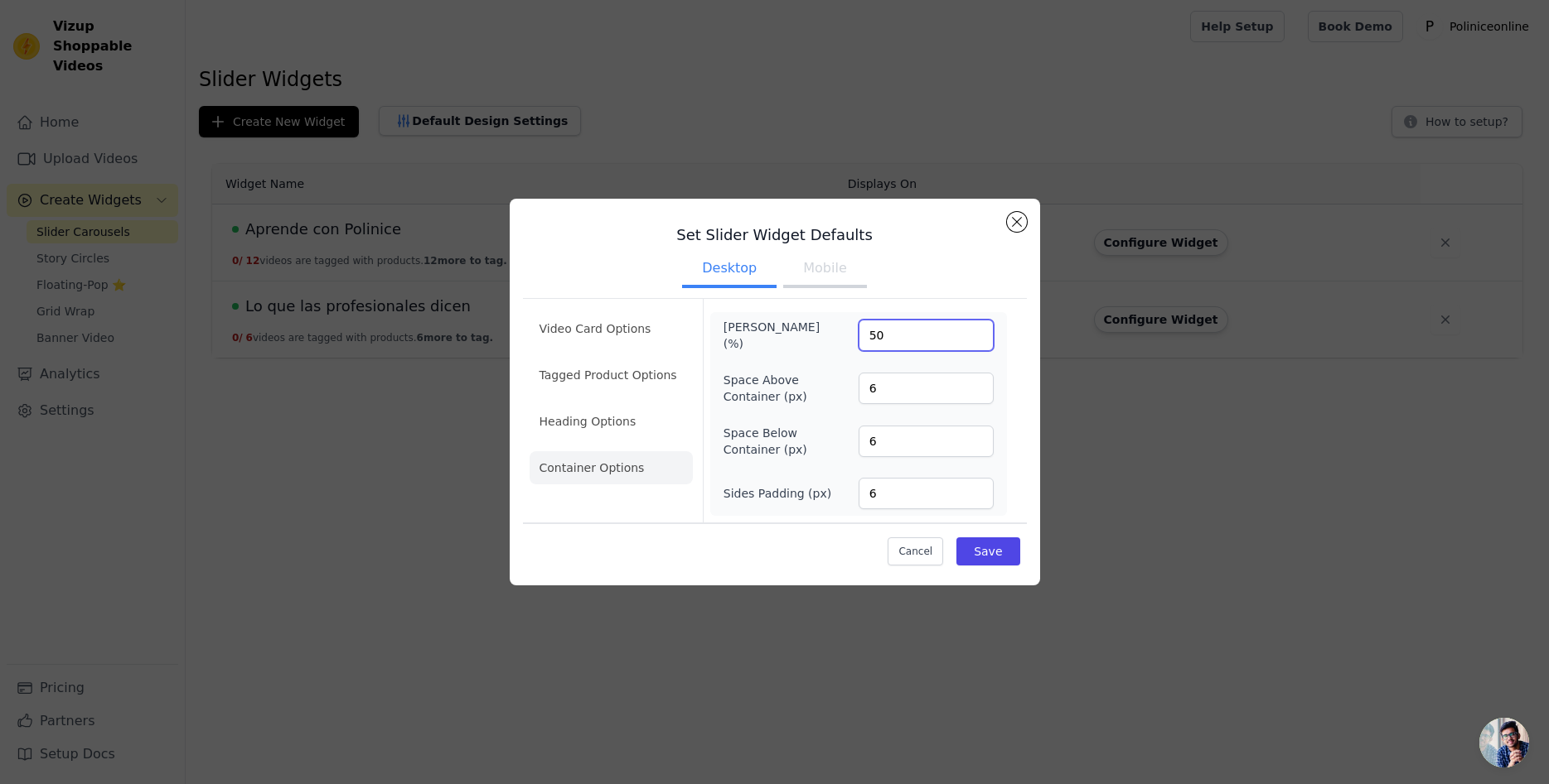
drag, startPoint x: 885, startPoint y: 339, endPoint x: 876, endPoint y: 339, distance: 9.0
click at [876, 339] on input "50" at bounding box center [927, 335] width 135 height 31
type input "55"
click at [983, 550] on button "Save" at bounding box center [987, 552] width 63 height 29
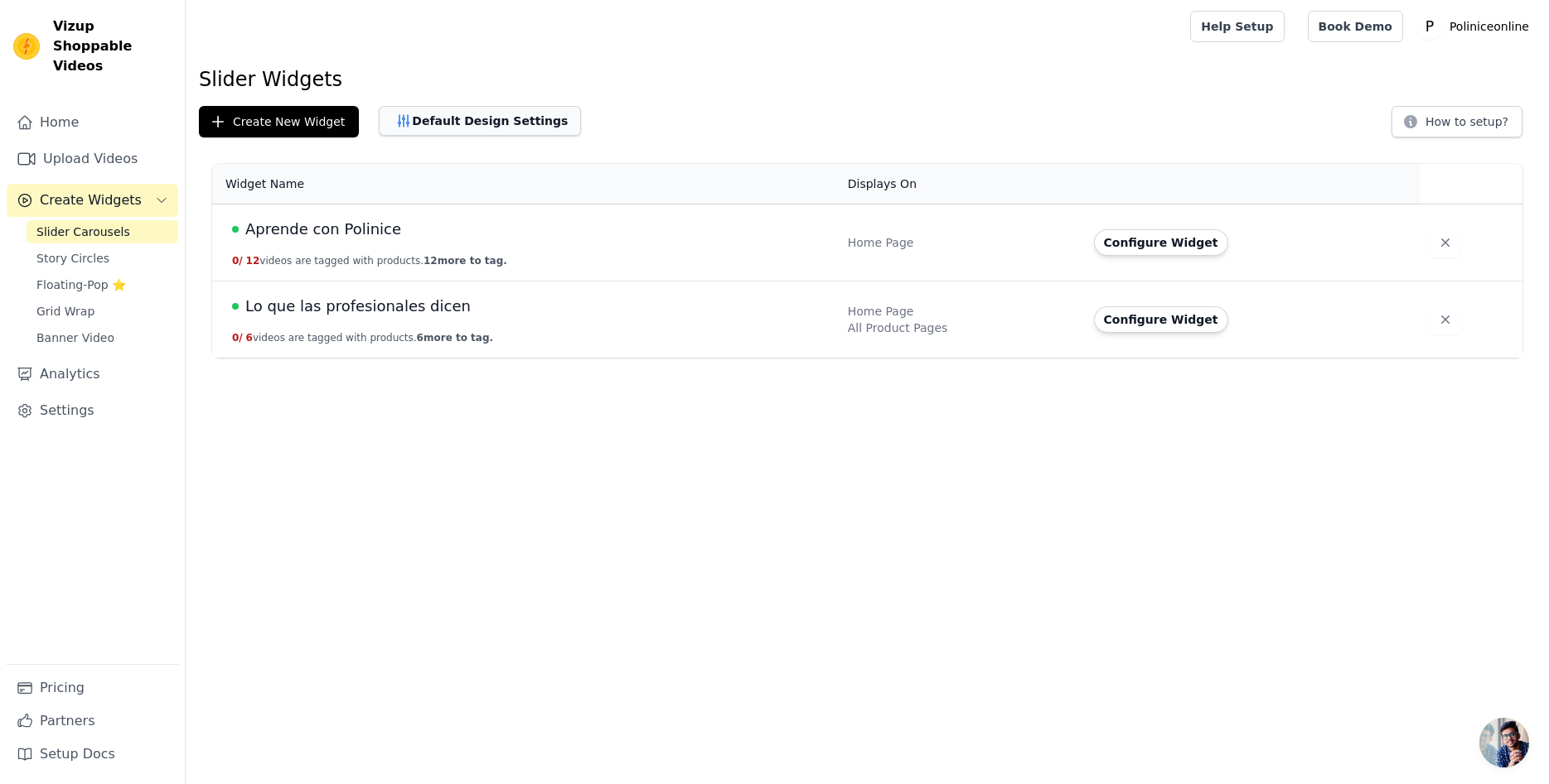
click at [489, 118] on button "Default Design Settings" at bounding box center [479, 120] width 202 height 29
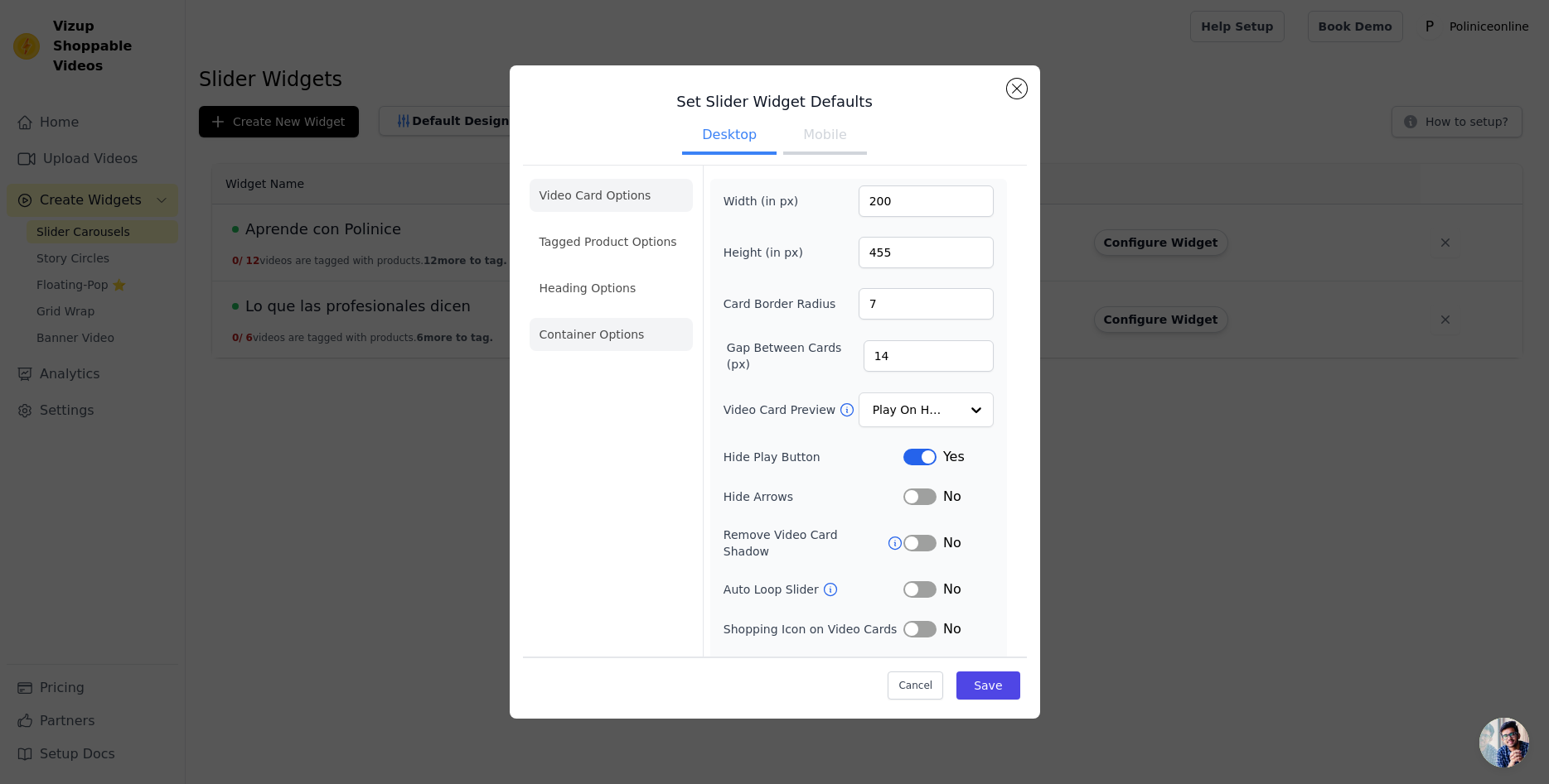
click at [583, 324] on li "Container Options" at bounding box center [611, 334] width 163 height 33
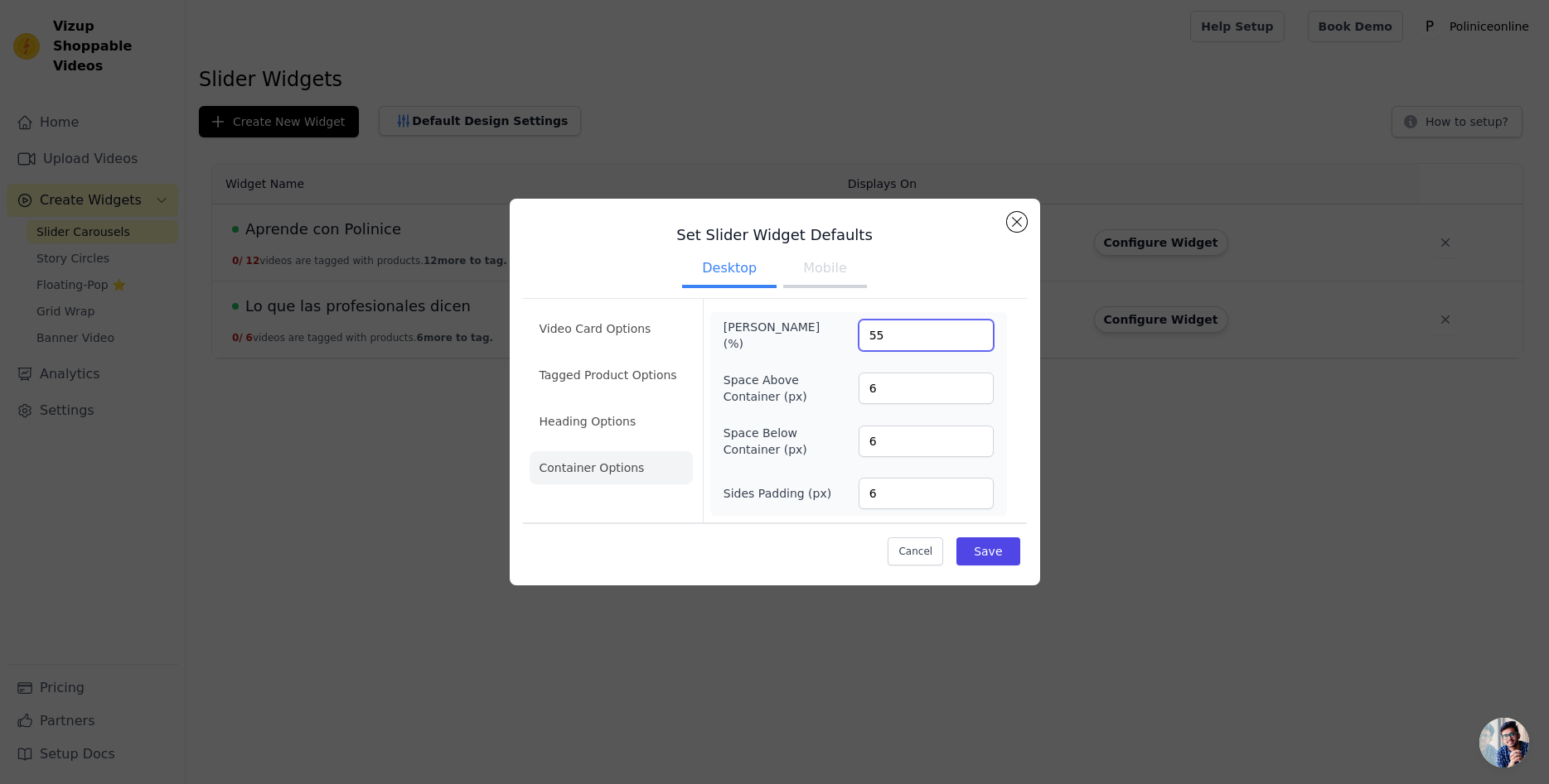
drag, startPoint x: 882, startPoint y: 342, endPoint x: 841, endPoint y: 334, distance: 41.8
click at [859, 334] on input "55" at bounding box center [927, 335] width 135 height 31
type input "60"
click at [991, 559] on button "Save" at bounding box center [987, 552] width 63 height 29
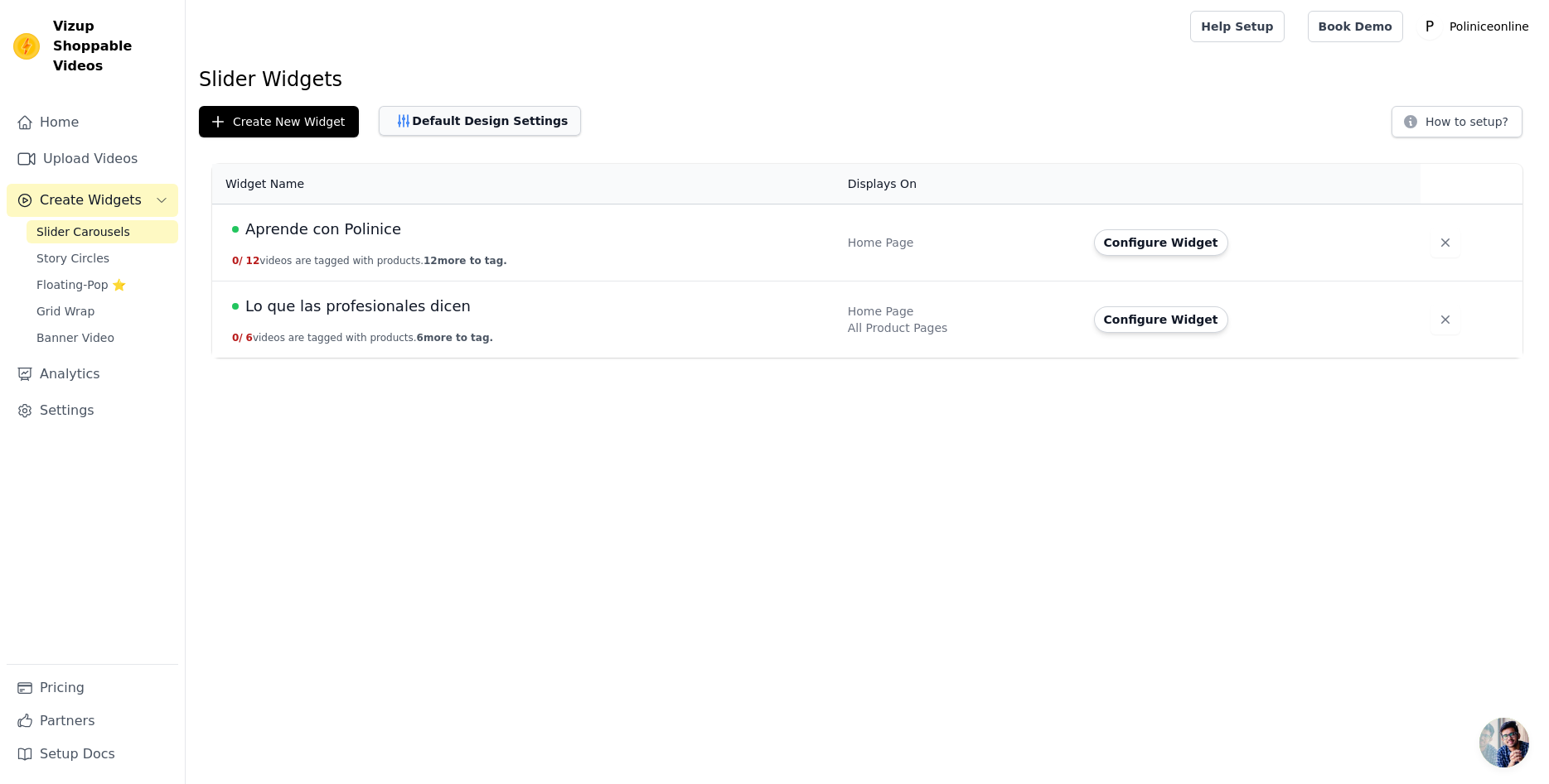
click at [413, 114] on button "Default Design Settings" at bounding box center [479, 120] width 202 height 29
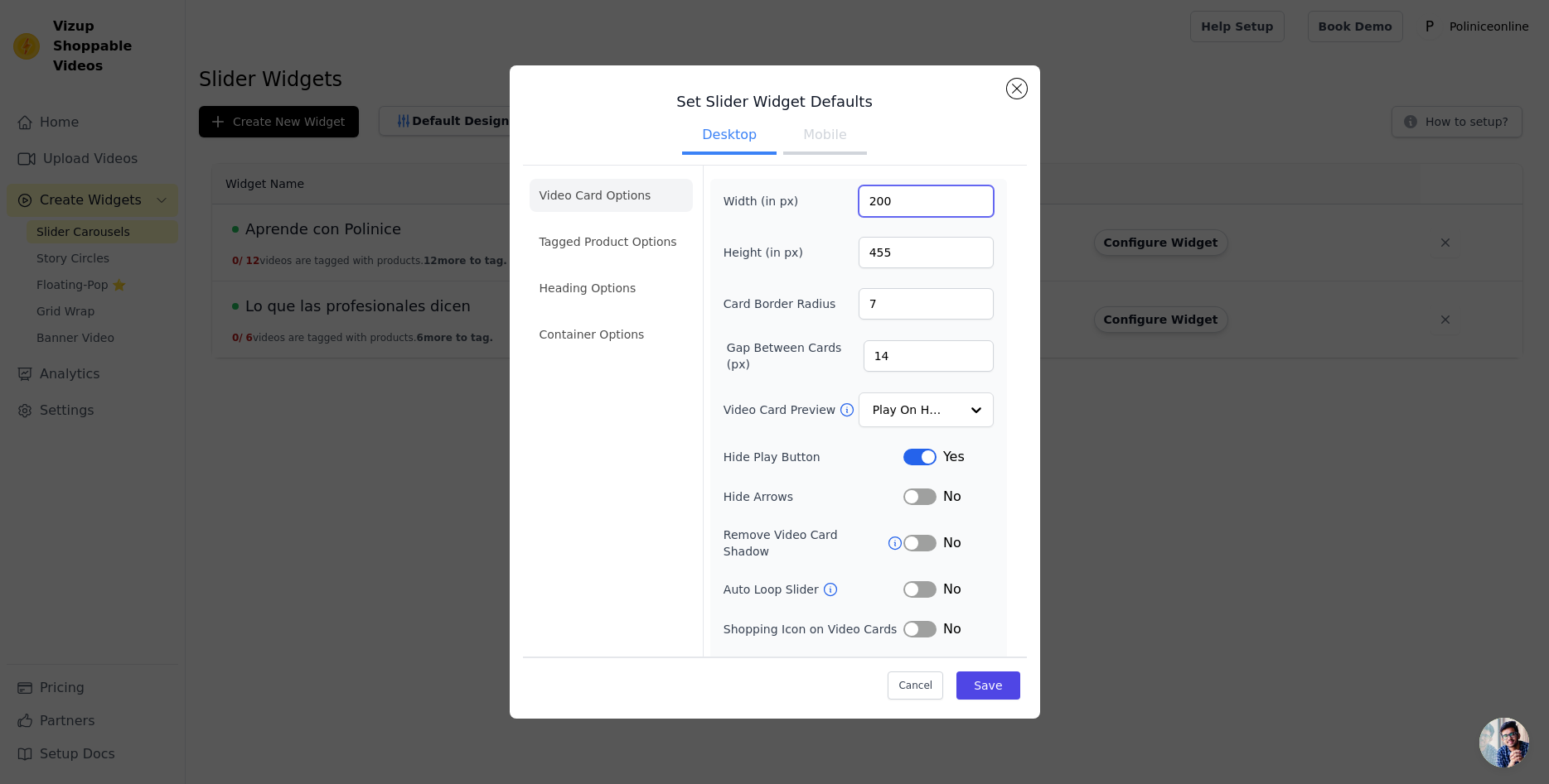
click at [879, 199] on input "200" at bounding box center [927, 201] width 135 height 31
type input "220"
click at [989, 684] on button "Save" at bounding box center [987, 684] width 63 height 29
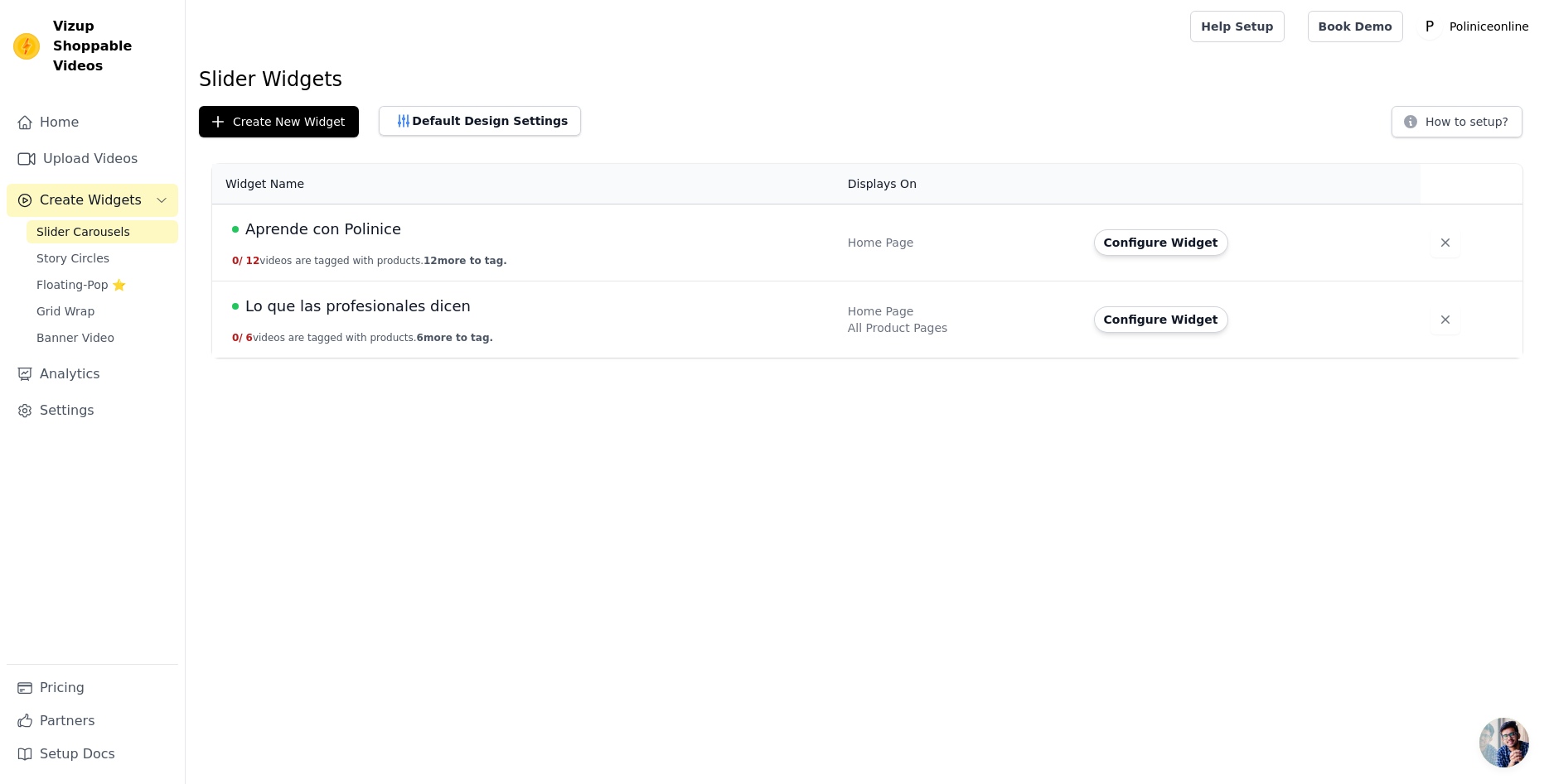
click at [480, 94] on div "Slider Widgets Create New Widget Default Design Settings How to setup? Widget N…" at bounding box center [867, 215] width 1364 height 298
click at [477, 122] on button "Default Design Settings" at bounding box center [479, 120] width 202 height 29
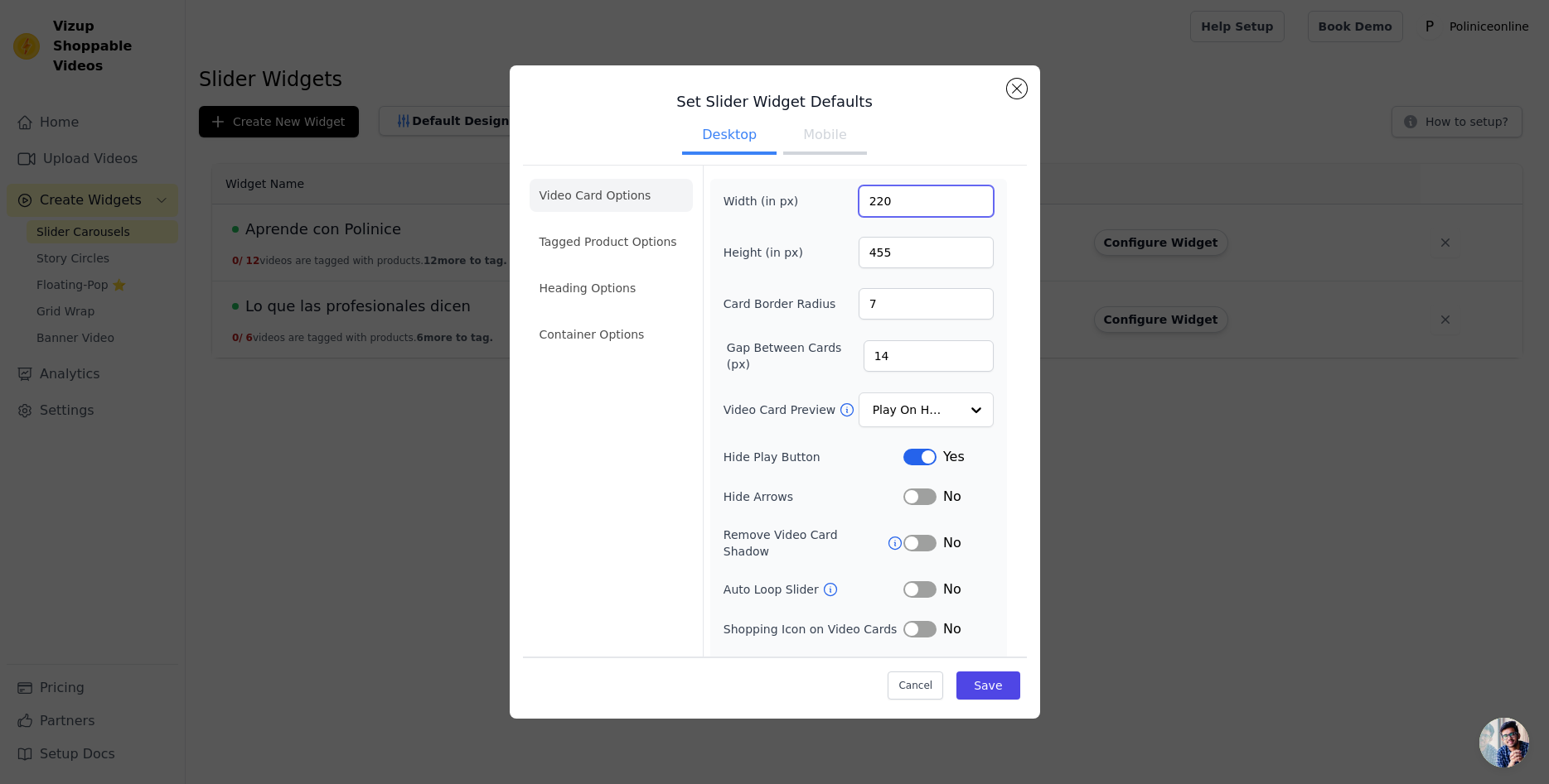
click at [876, 198] on input "220" at bounding box center [927, 201] width 135 height 31
type input "280"
click at [990, 673] on button "Save" at bounding box center [987, 684] width 63 height 29
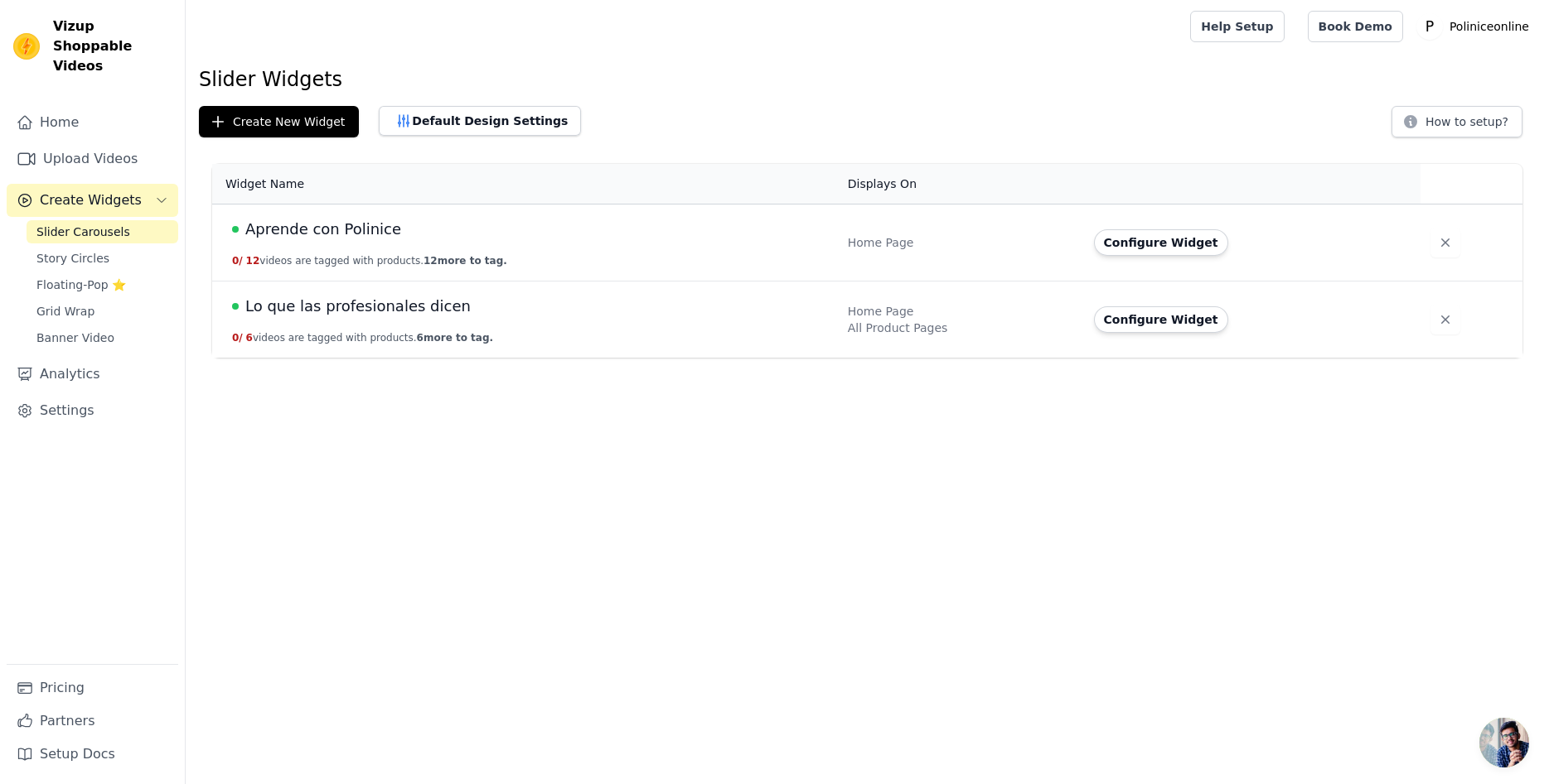
click at [830, 92] on h1 "Slider Widgets" at bounding box center [867, 79] width 1337 height 27
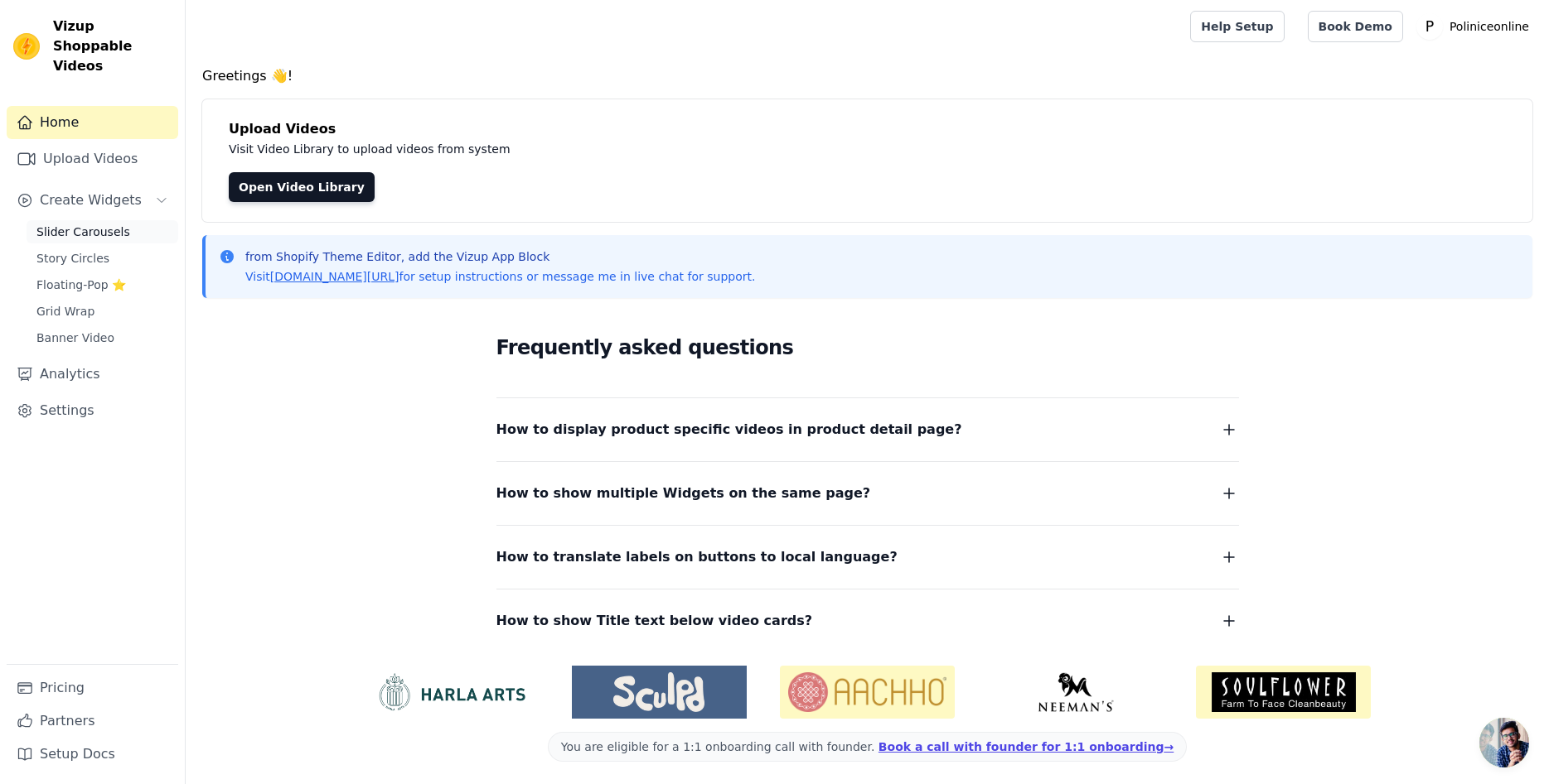
click at [81, 224] on span "Slider Carousels" at bounding box center [83, 231] width 94 height 16
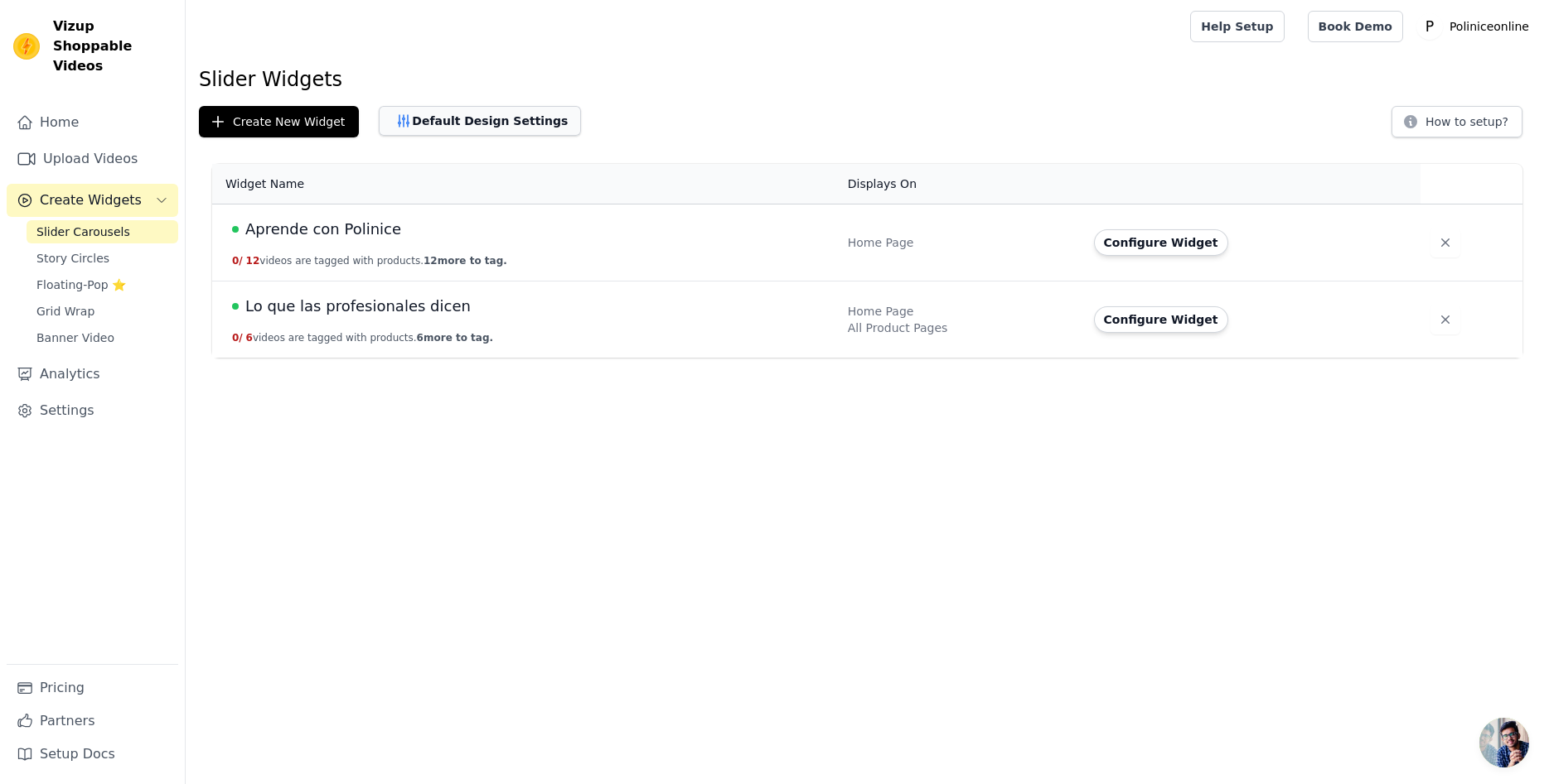
click at [473, 117] on button "Default Design Settings" at bounding box center [479, 120] width 202 height 29
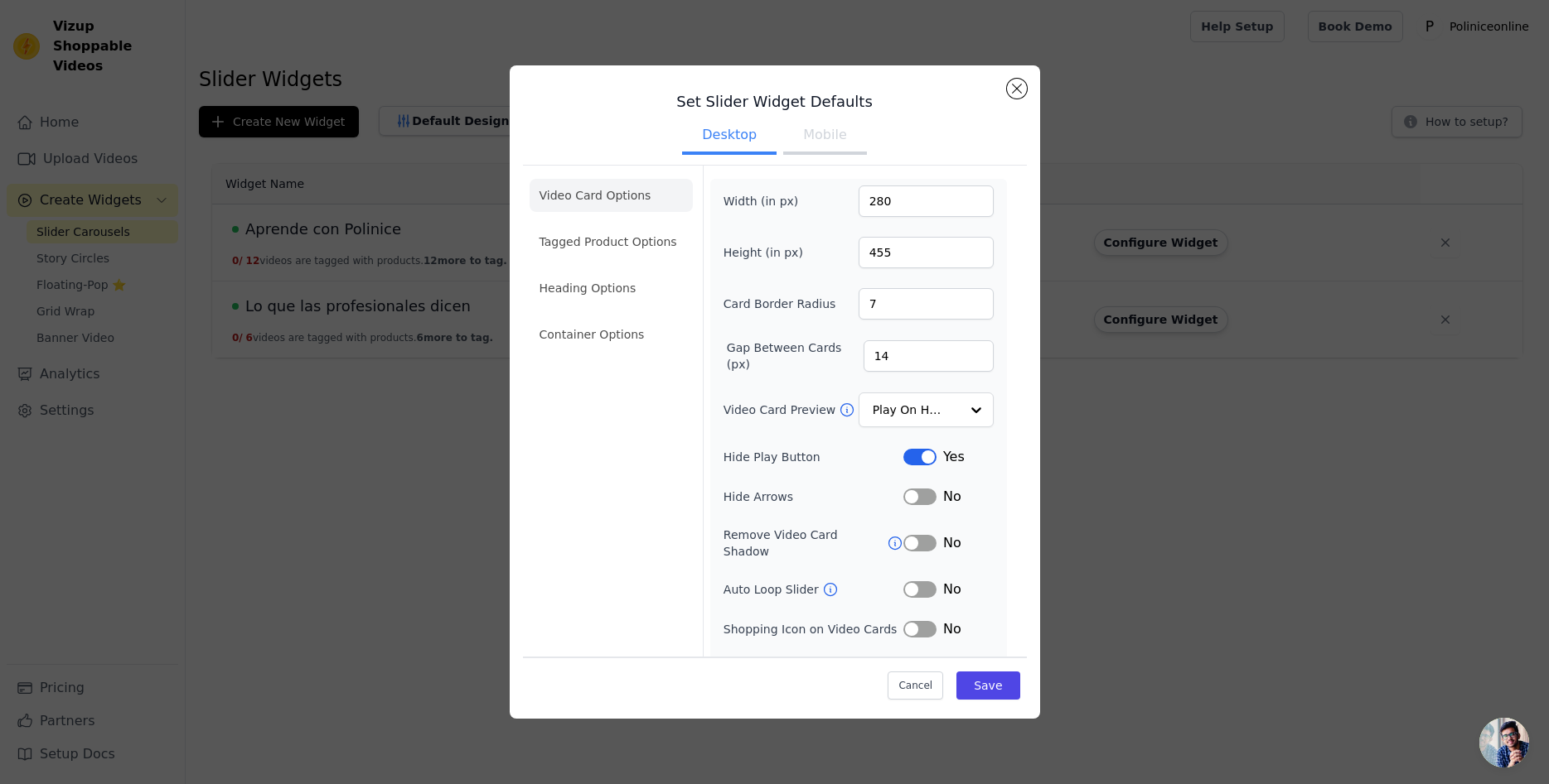
click at [822, 142] on button "Mobile" at bounding box center [825, 137] width 83 height 36
click at [973, 249] on input "256" at bounding box center [927, 252] width 135 height 31
click at [973, 249] on input "257" at bounding box center [927, 252] width 135 height 31
click at [973, 249] on input "258" at bounding box center [927, 252] width 135 height 31
click at [973, 249] on input "274" at bounding box center [927, 252] width 135 height 31
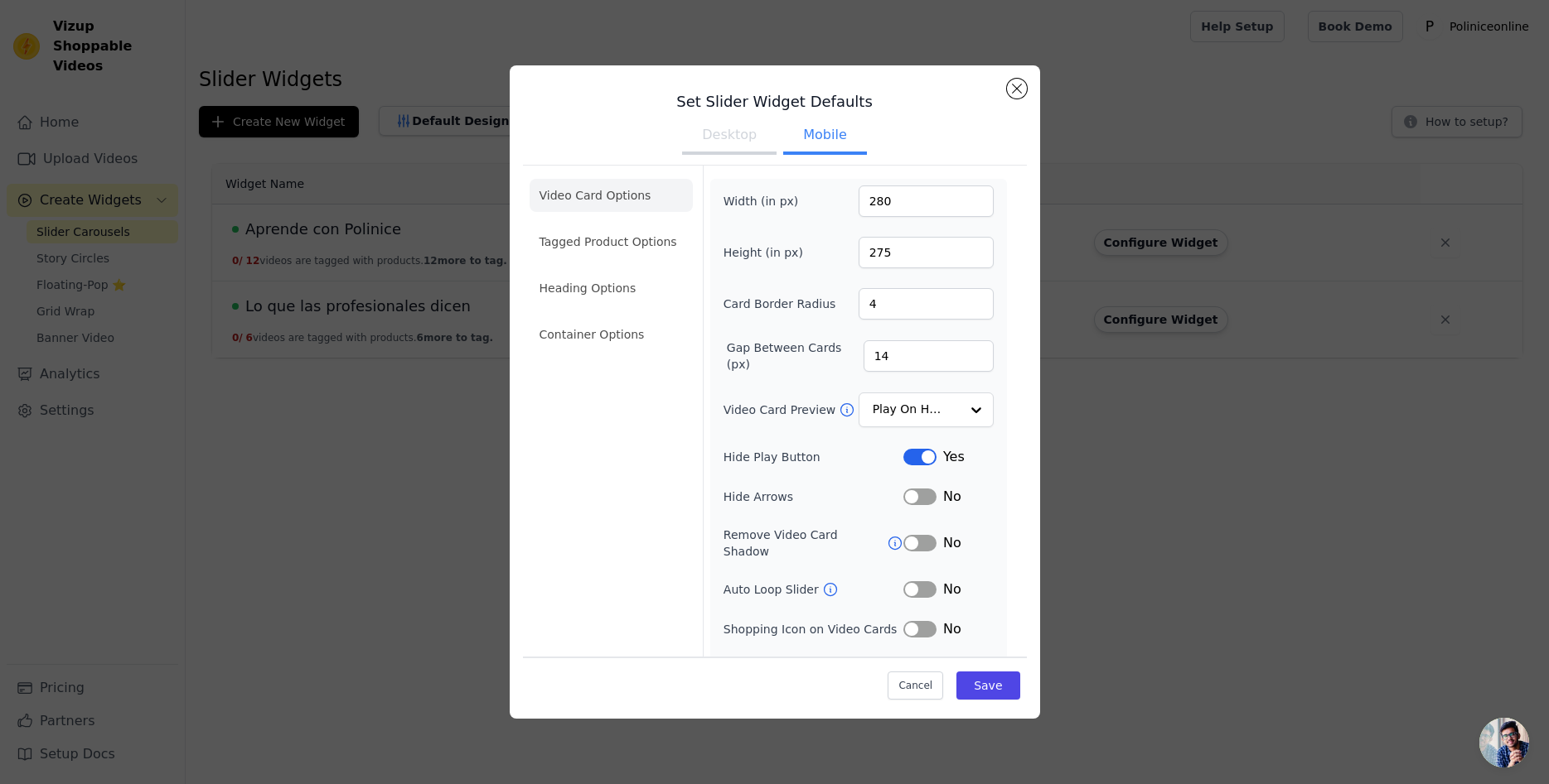
click at [973, 249] on input "275" at bounding box center [927, 252] width 135 height 31
click at [973, 249] on input "276" at bounding box center [927, 252] width 135 height 31
click at [973, 249] on input "277" at bounding box center [927, 252] width 135 height 31
click at [973, 249] on input "278" at bounding box center [927, 252] width 135 height 31
click at [973, 249] on input "283" at bounding box center [927, 252] width 135 height 31
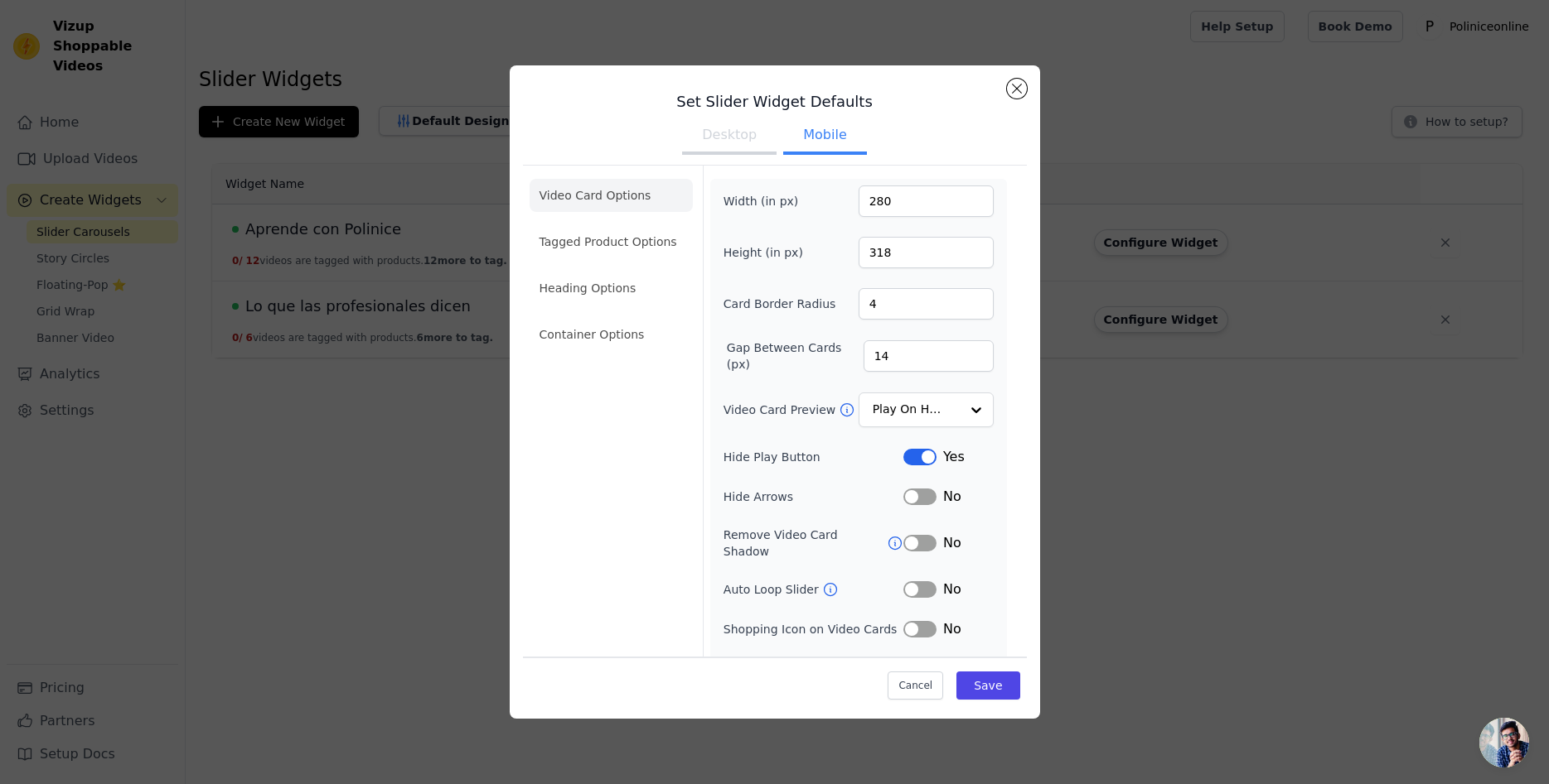
click at [973, 249] on input "318" at bounding box center [927, 252] width 135 height 31
click at [973, 249] on input "327" at bounding box center [927, 252] width 135 height 31
click at [973, 249] on input "328" at bounding box center [927, 252] width 135 height 31
type input "329"
click at [973, 249] on input "329" at bounding box center [927, 252] width 135 height 31
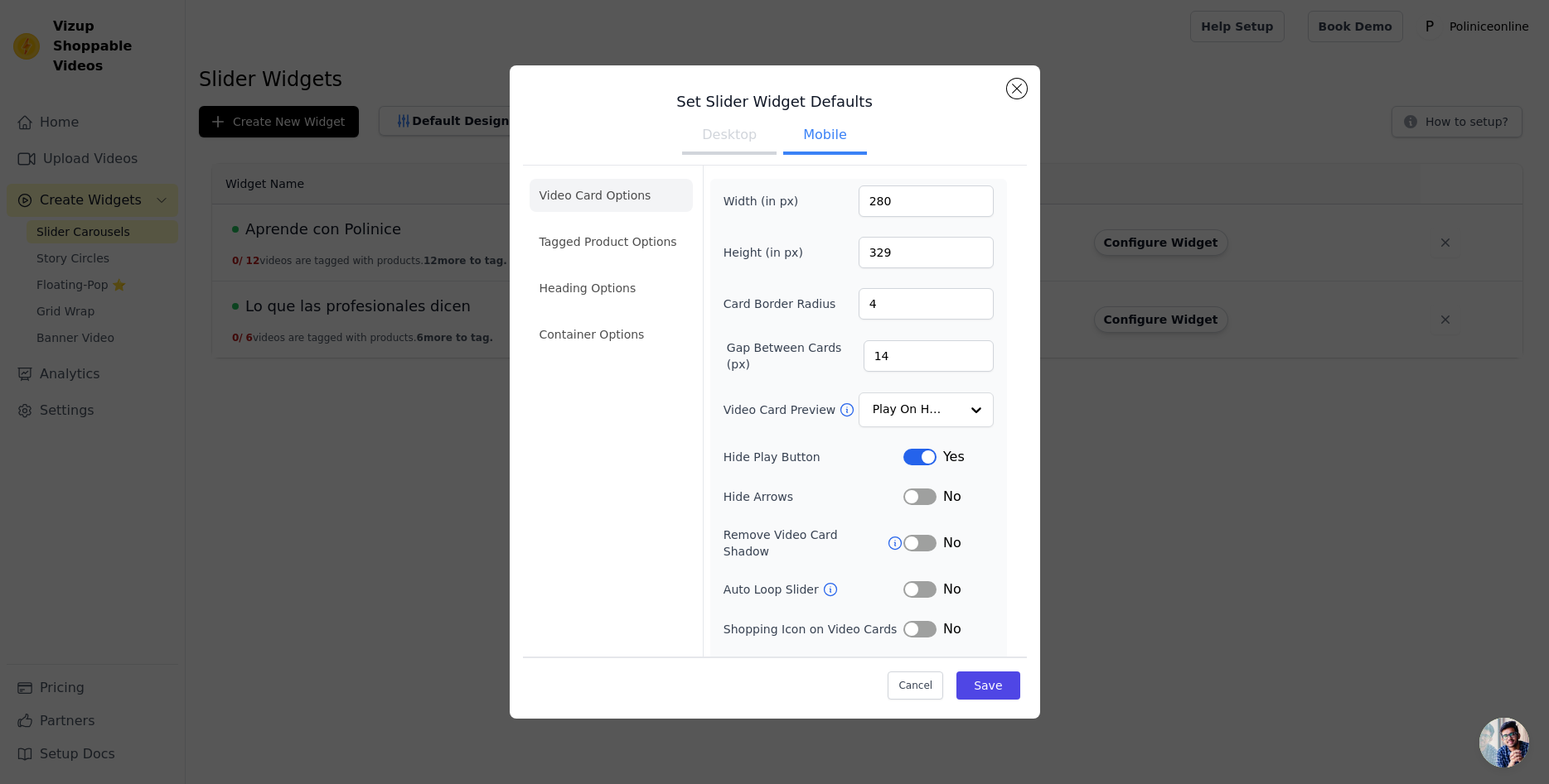
click at [602, 353] on ul "Video Card Options Tagged Product Options Heading Options Container Options" at bounding box center [611, 265] width 163 height 185
click at [607, 336] on li "Container Options" at bounding box center [611, 334] width 163 height 33
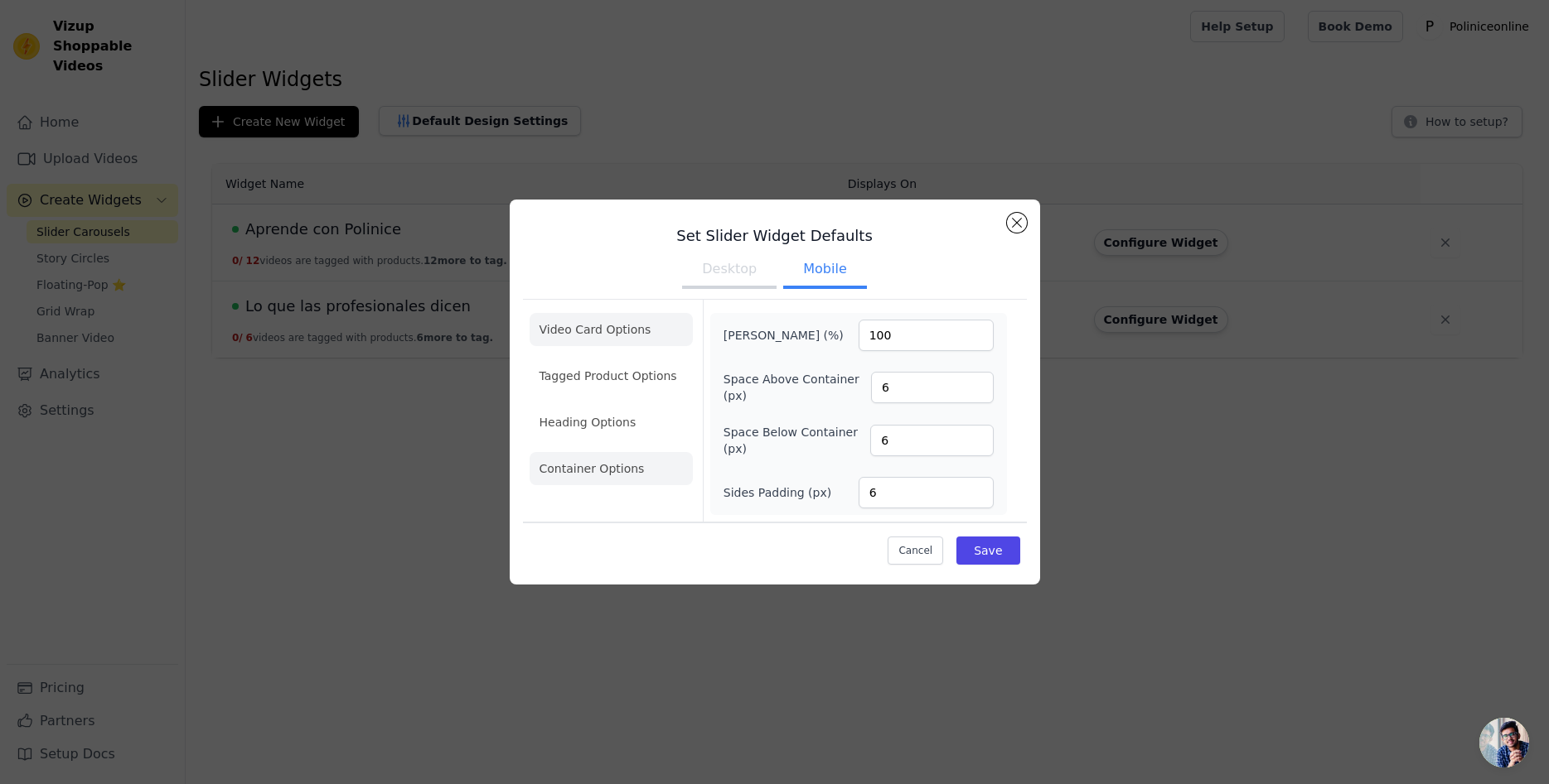
click at [589, 334] on li "Video Card Options" at bounding box center [611, 329] width 163 height 33
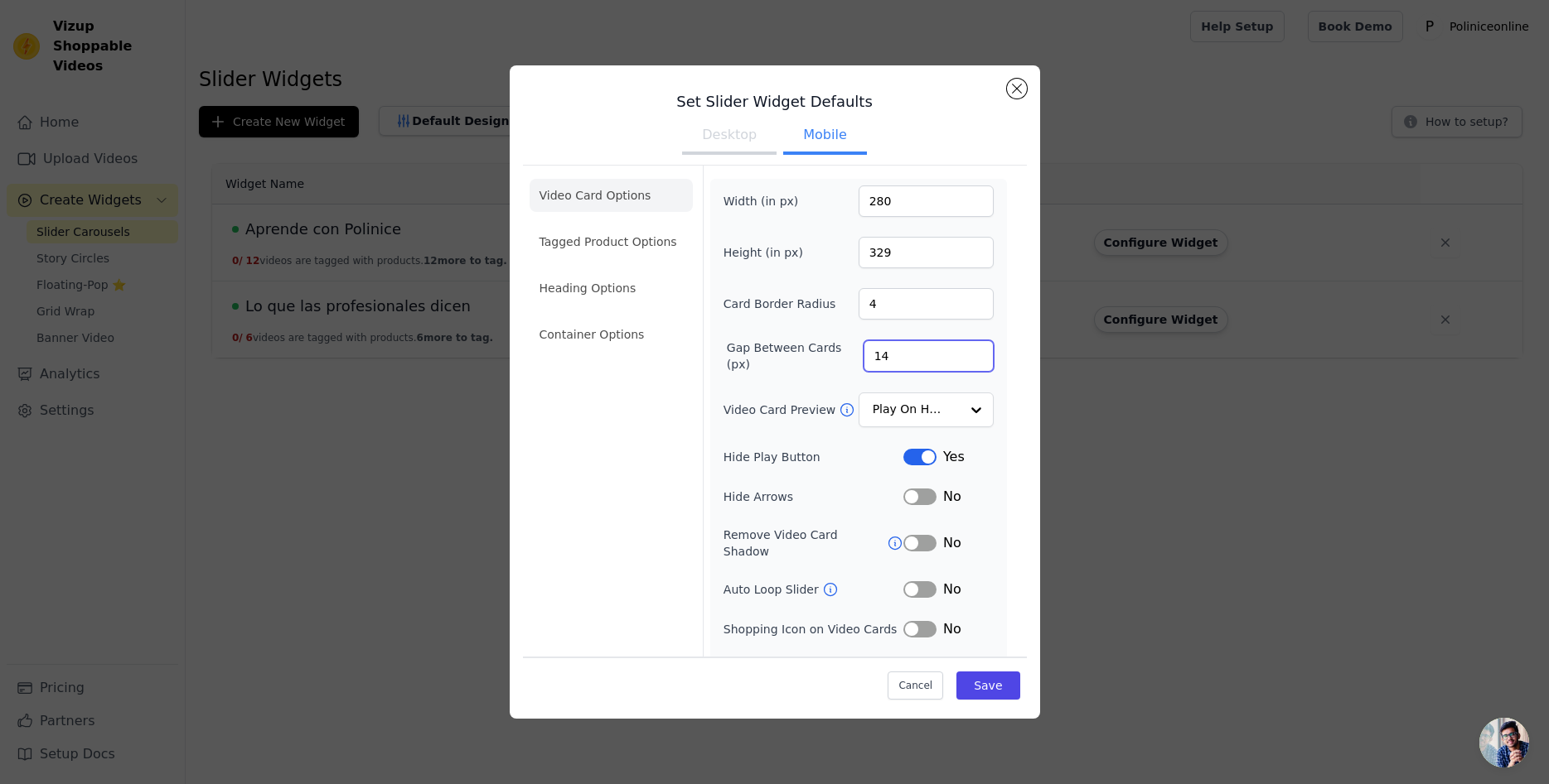
drag, startPoint x: 903, startPoint y: 352, endPoint x: 815, endPoint y: 351, distance: 88.0
click at [863, 351] on input "14" at bounding box center [928, 356] width 130 height 31
type input "5"
click at [993, 688] on button "Save" at bounding box center [987, 684] width 63 height 29
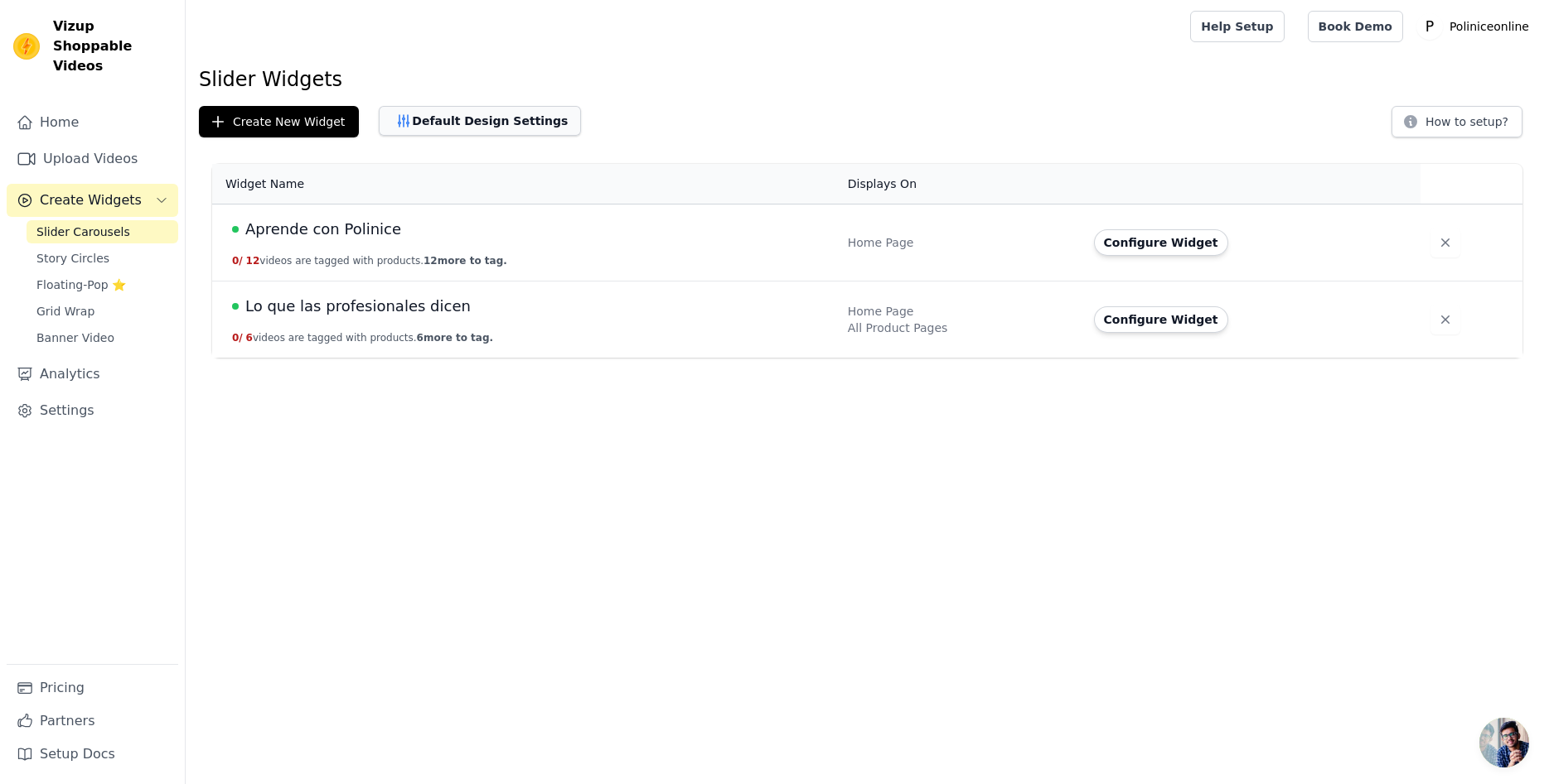
click at [468, 120] on button "Default Design Settings" at bounding box center [479, 120] width 202 height 29
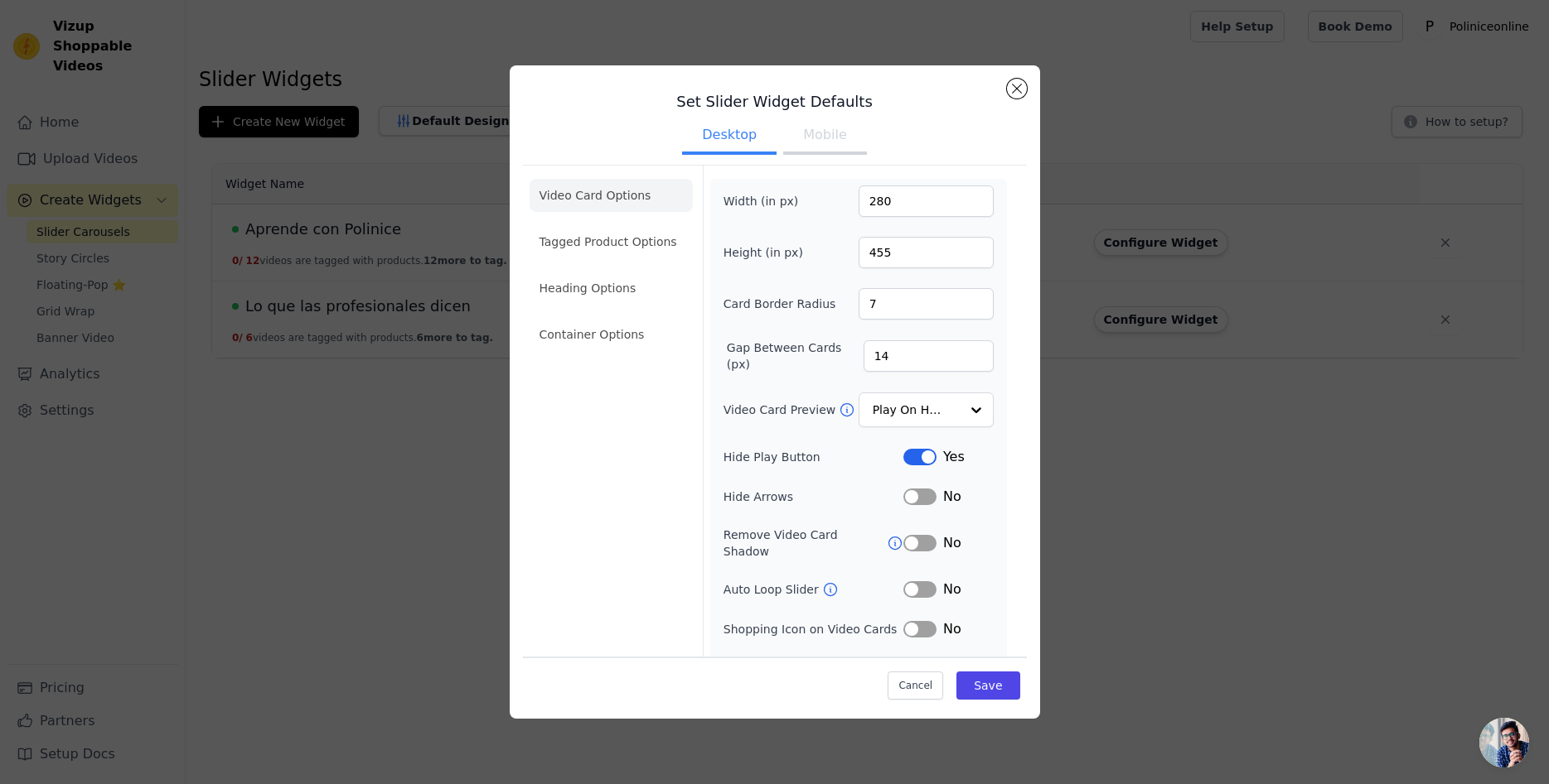
click at [830, 149] on button "Mobile" at bounding box center [825, 137] width 83 height 36
drag, startPoint x: 826, startPoint y: 198, endPoint x: 804, endPoint y: 195, distance: 22.2
click at [859, 195] on input "280" at bounding box center [927, 201] width 135 height 31
type input "1080"
drag, startPoint x: 901, startPoint y: 257, endPoint x: 827, endPoint y: 256, distance: 74.0
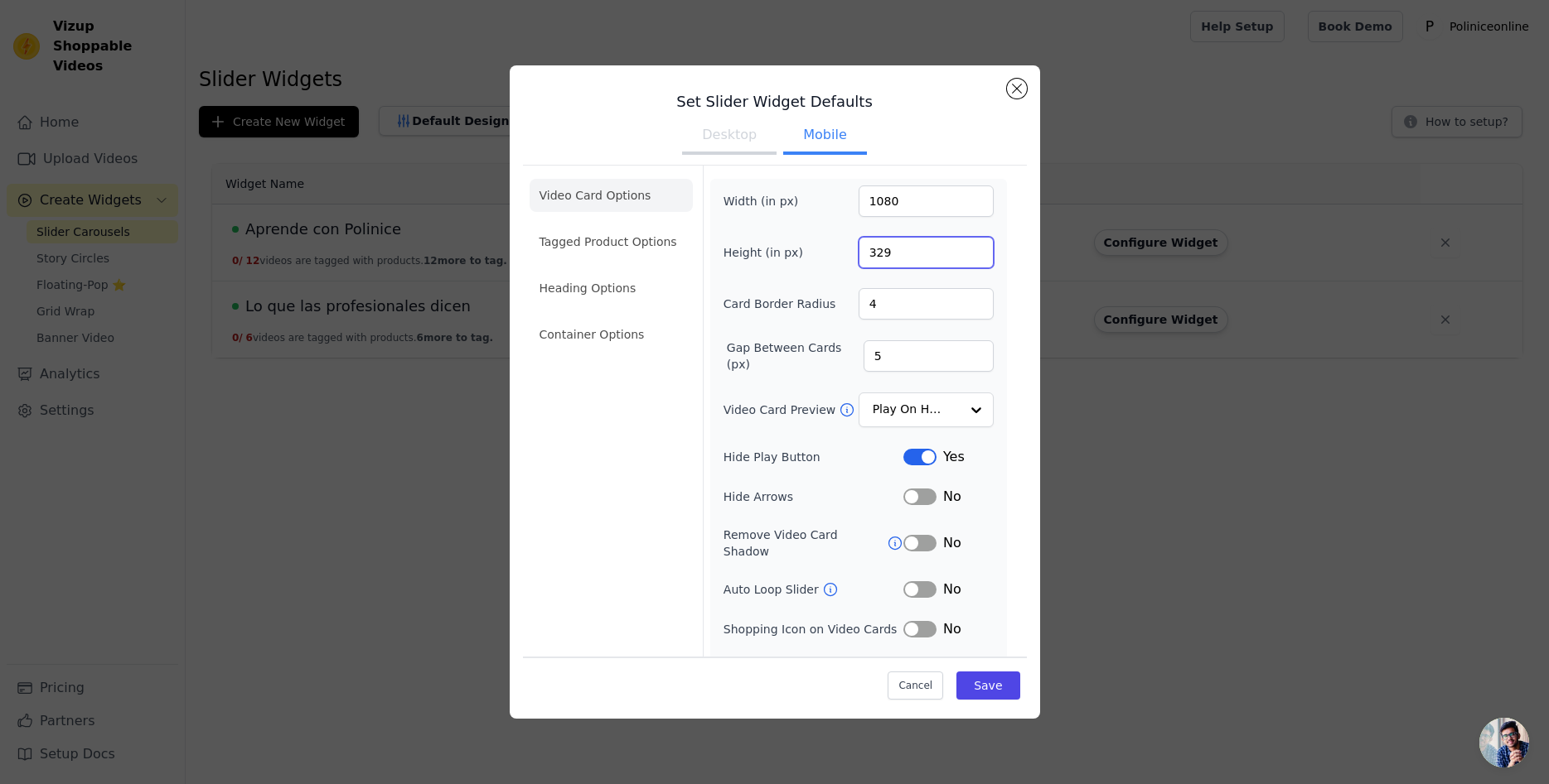
click at [859, 256] on input "329" at bounding box center [927, 252] width 135 height 31
type input "1920"
drag, startPoint x: 891, startPoint y: 354, endPoint x: 858, endPoint y: 353, distance: 33.0
click at [863, 353] on input "5" at bounding box center [928, 356] width 130 height 31
type input "2"
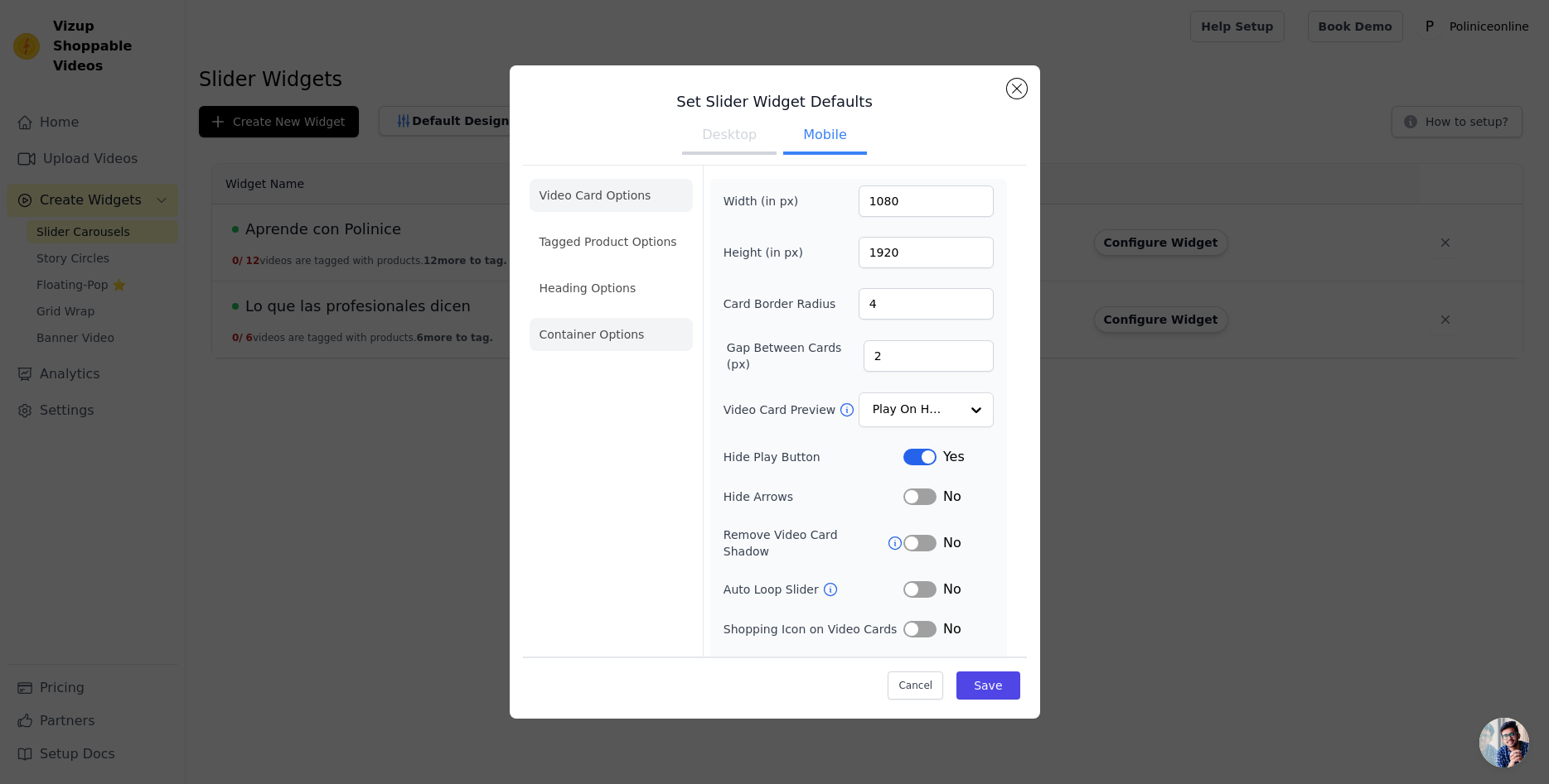
click at [576, 334] on li "Container Options" at bounding box center [611, 334] width 163 height 33
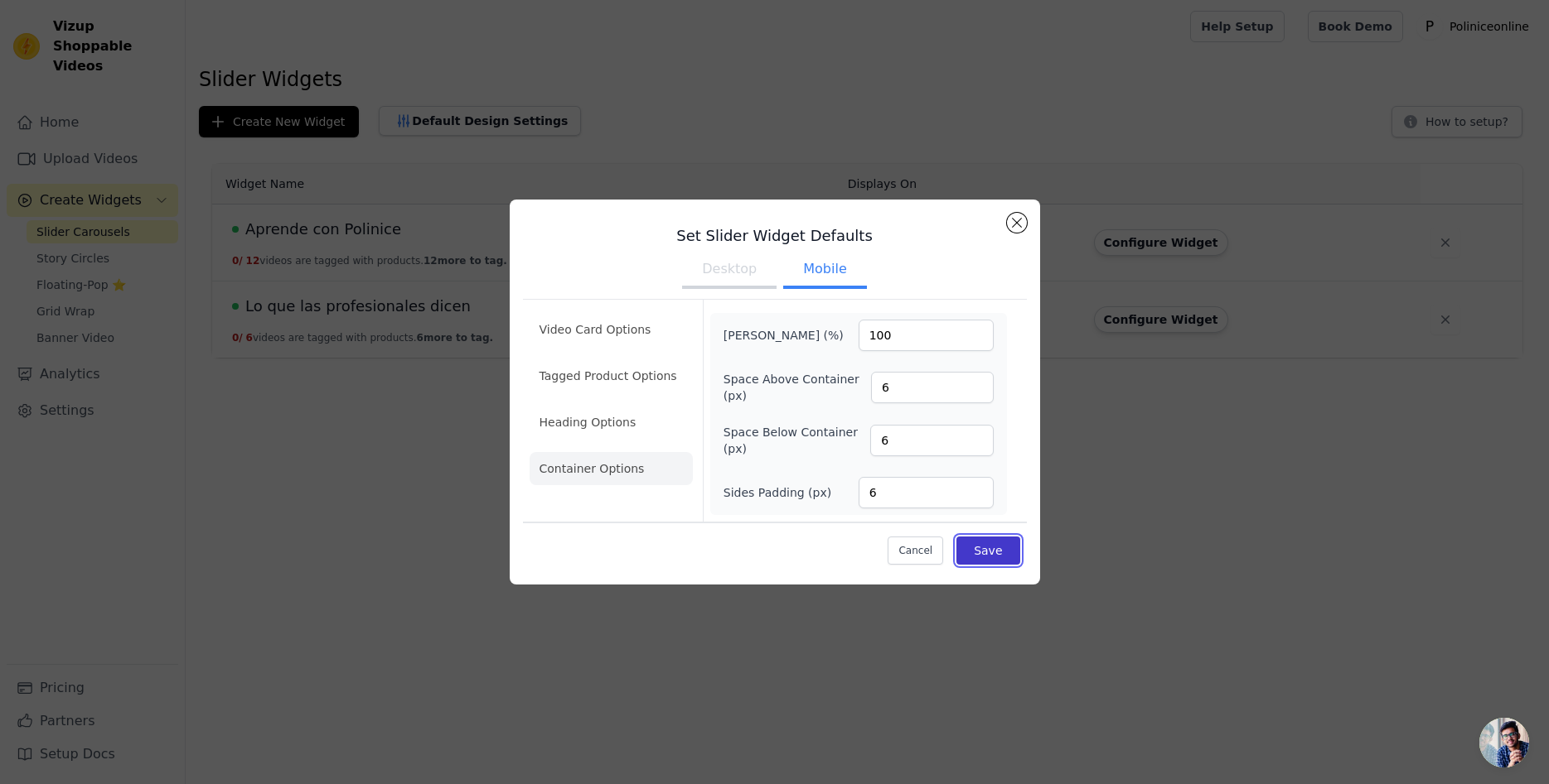
click at [991, 551] on button "Save" at bounding box center [987, 551] width 63 height 29
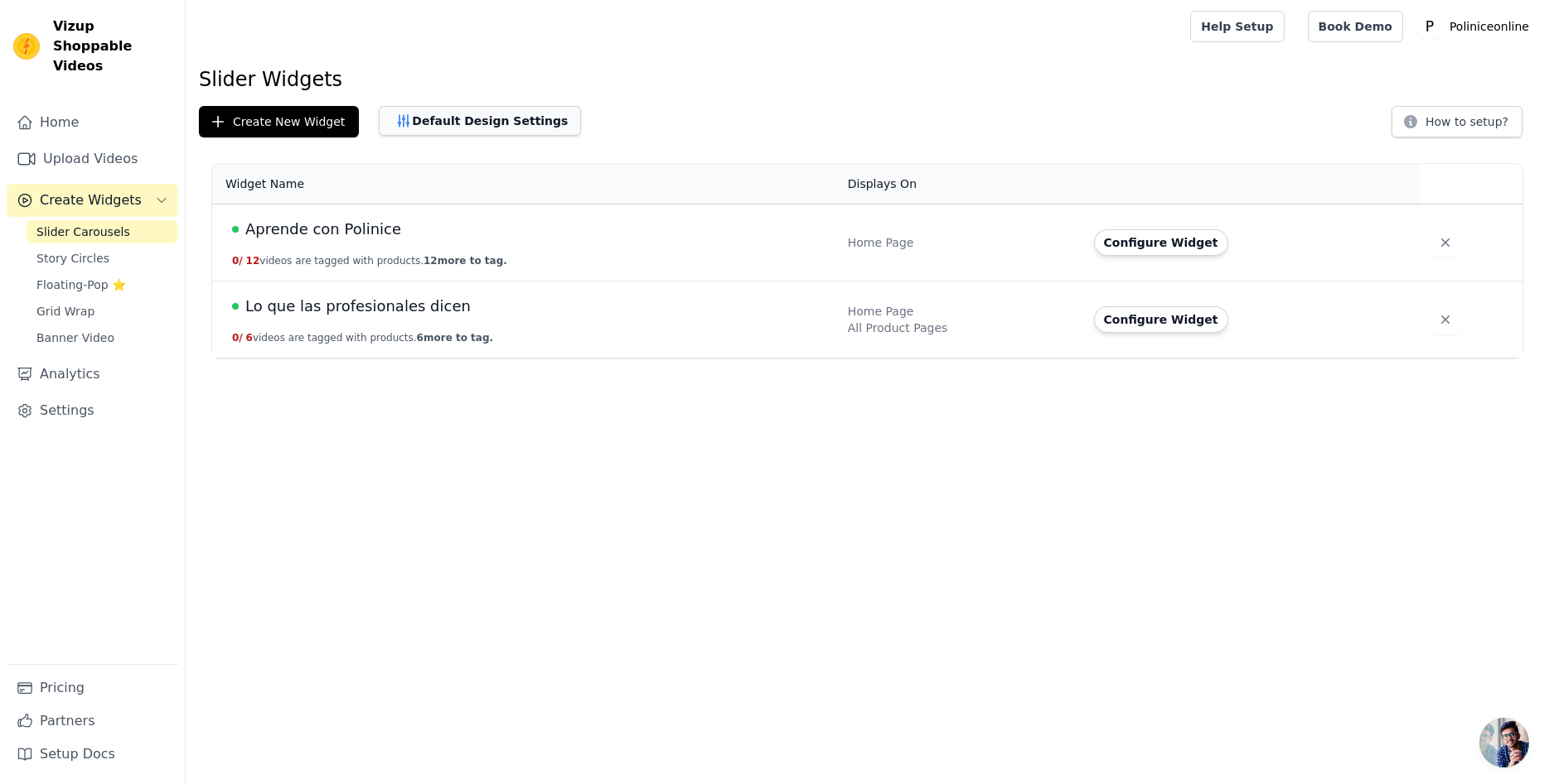
click at [463, 113] on button "Default Design Settings" at bounding box center [479, 120] width 202 height 29
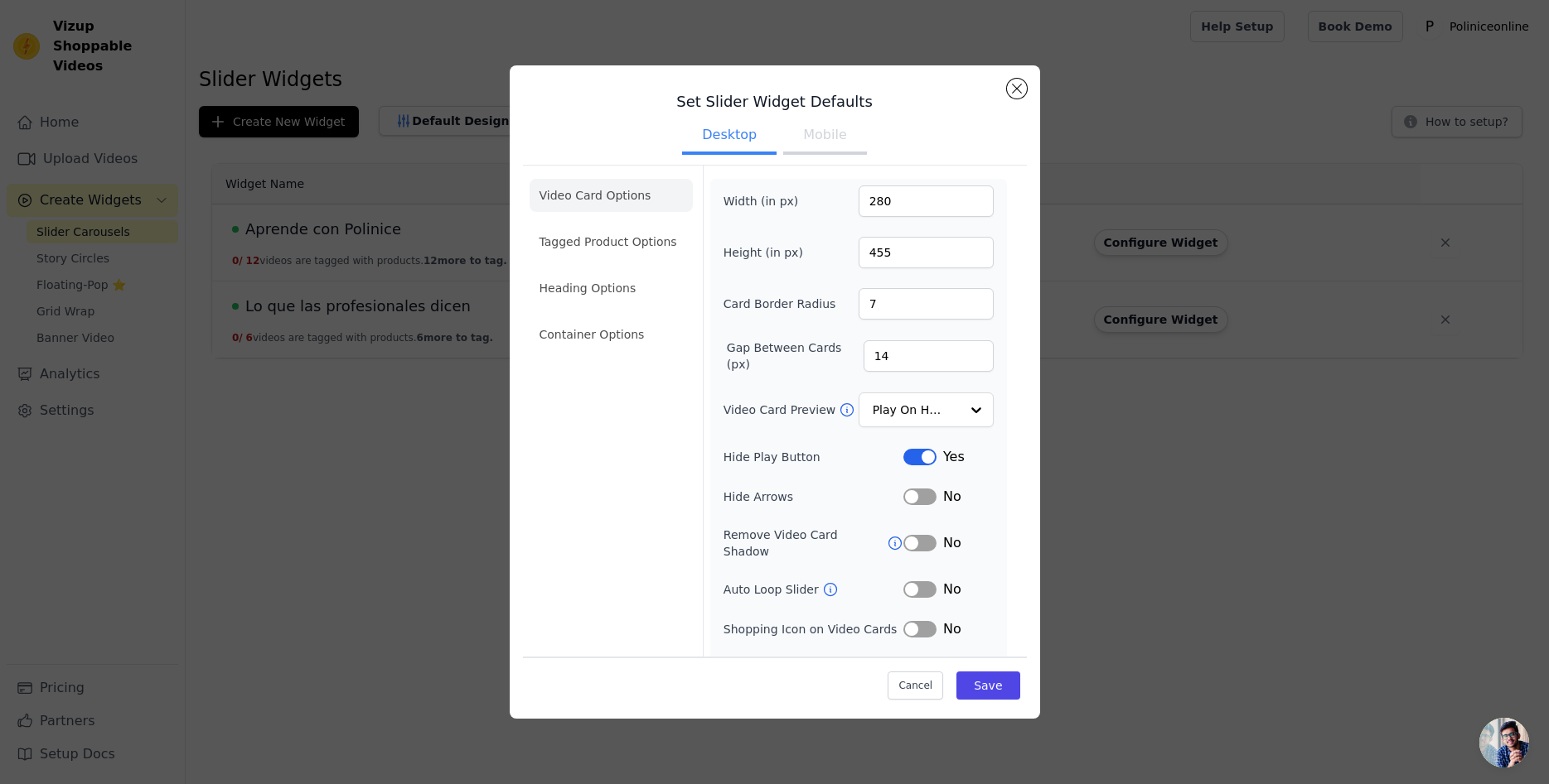
click at [822, 129] on button "Mobile" at bounding box center [825, 137] width 83 height 36
drag, startPoint x: 902, startPoint y: 199, endPoint x: 856, endPoint y: 196, distance: 46.1
click at [859, 196] on input "1080" at bounding box center [927, 201] width 135 height 31
drag, startPoint x: 901, startPoint y: 252, endPoint x: 820, endPoint y: 252, distance: 81.0
click at [859, 252] on input "1920" at bounding box center [927, 252] width 135 height 31
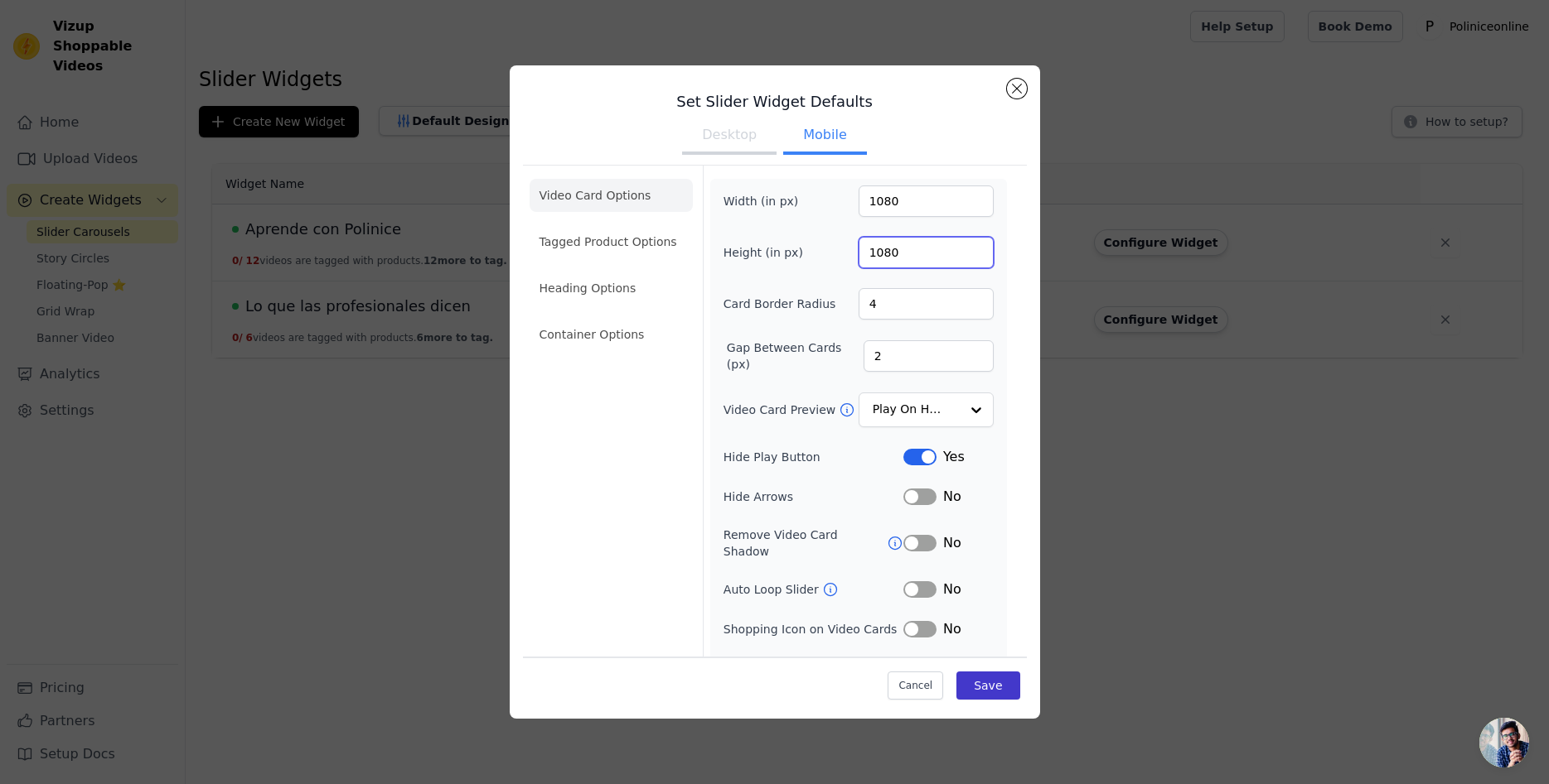
type input "1080"
click at [998, 690] on button "Save" at bounding box center [987, 684] width 63 height 29
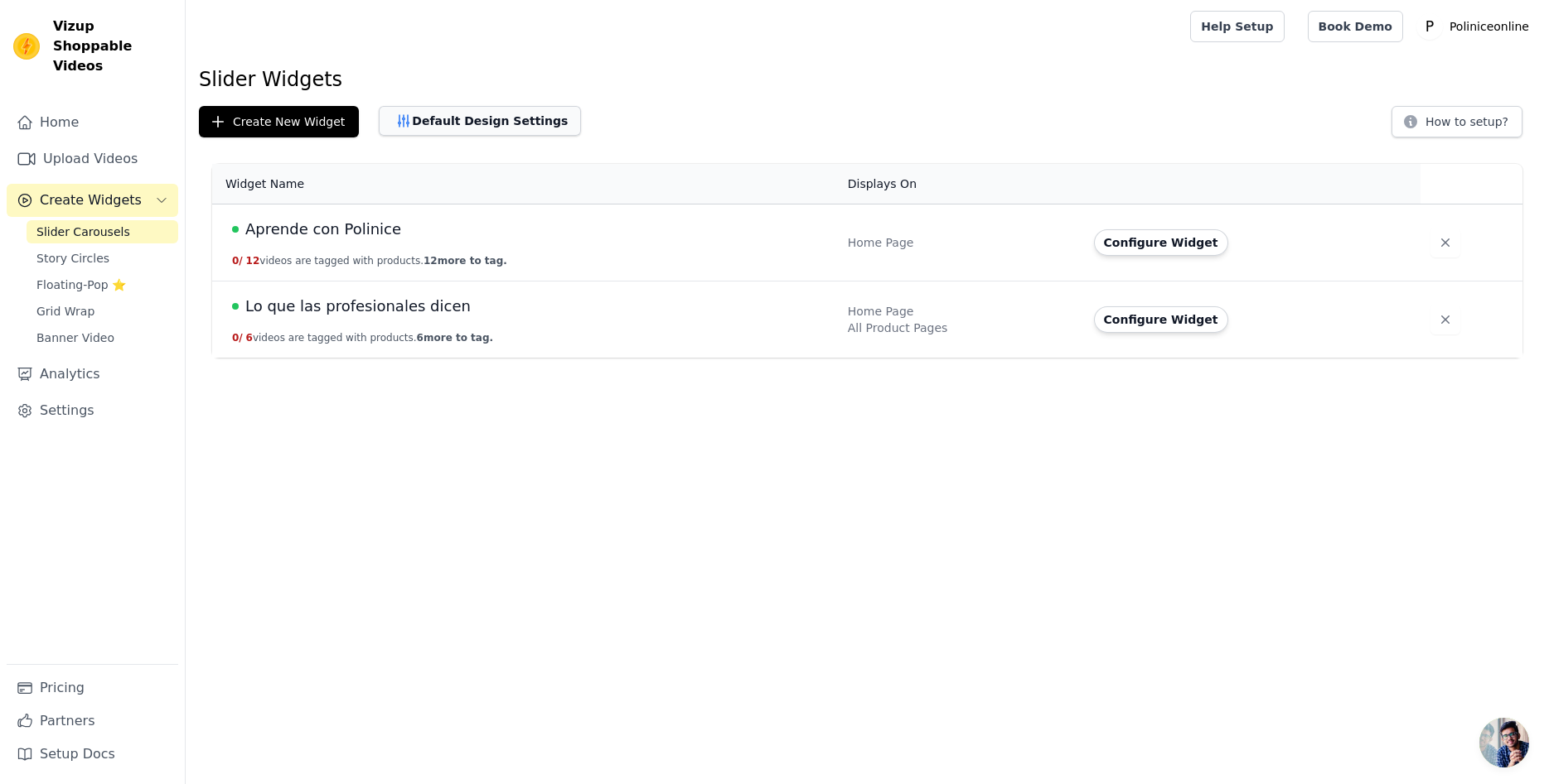
click at [498, 124] on button "Default Design Settings" at bounding box center [479, 120] width 202 height 29
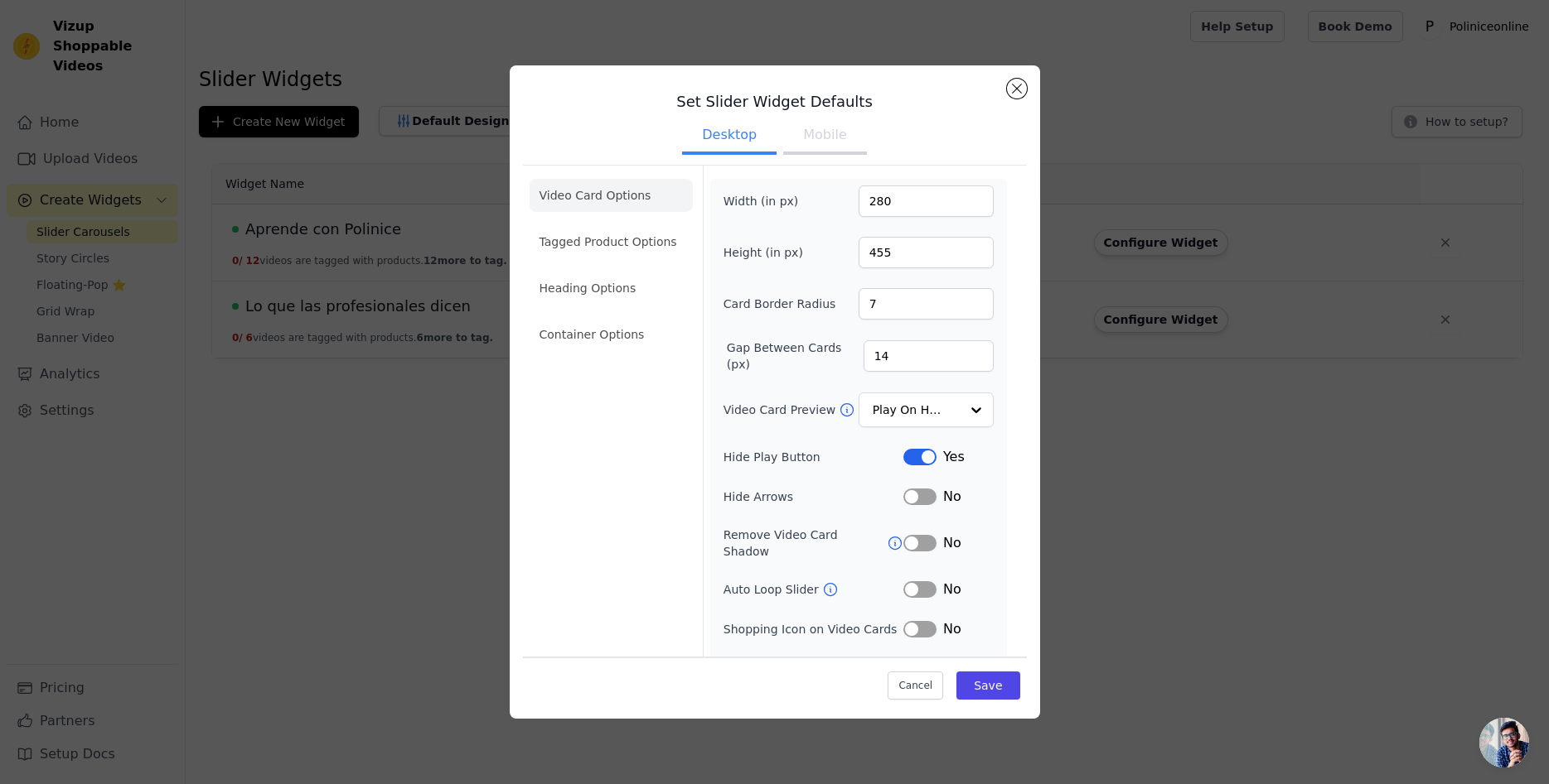
click at [810, 139] on button "Mobile" at bounding box center [825, 137] width 83 height 36
drag, startPoint x: 903, startPoint y: 252, endPoint x: 836, endPoint y: 252, distance: 67.0
click at [859, 252] on input "1080" at bounding box center [927, 252] width 135 height 31
type input "500"
drag, startPoint x: 900, startPoint y: 198, endPoint x: 812, endPoint y: 199, distance: 88.0
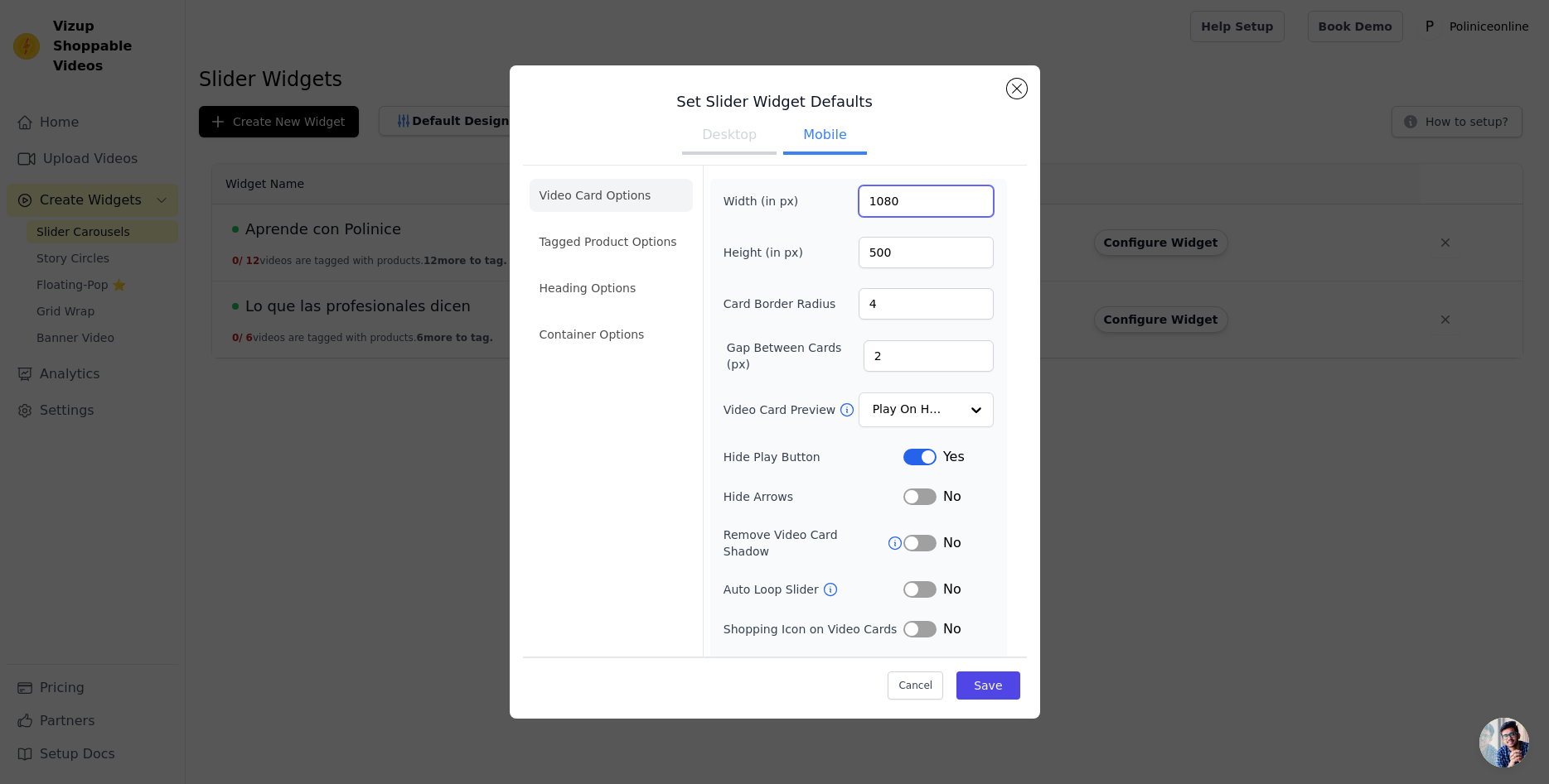
click at [859, 199] on input "1080" at bounding box center [927, 201] width 135 height 31
type input "500"
click at [986, 684] on button "Save" at bounding box center [987, 684] width 63 height 29
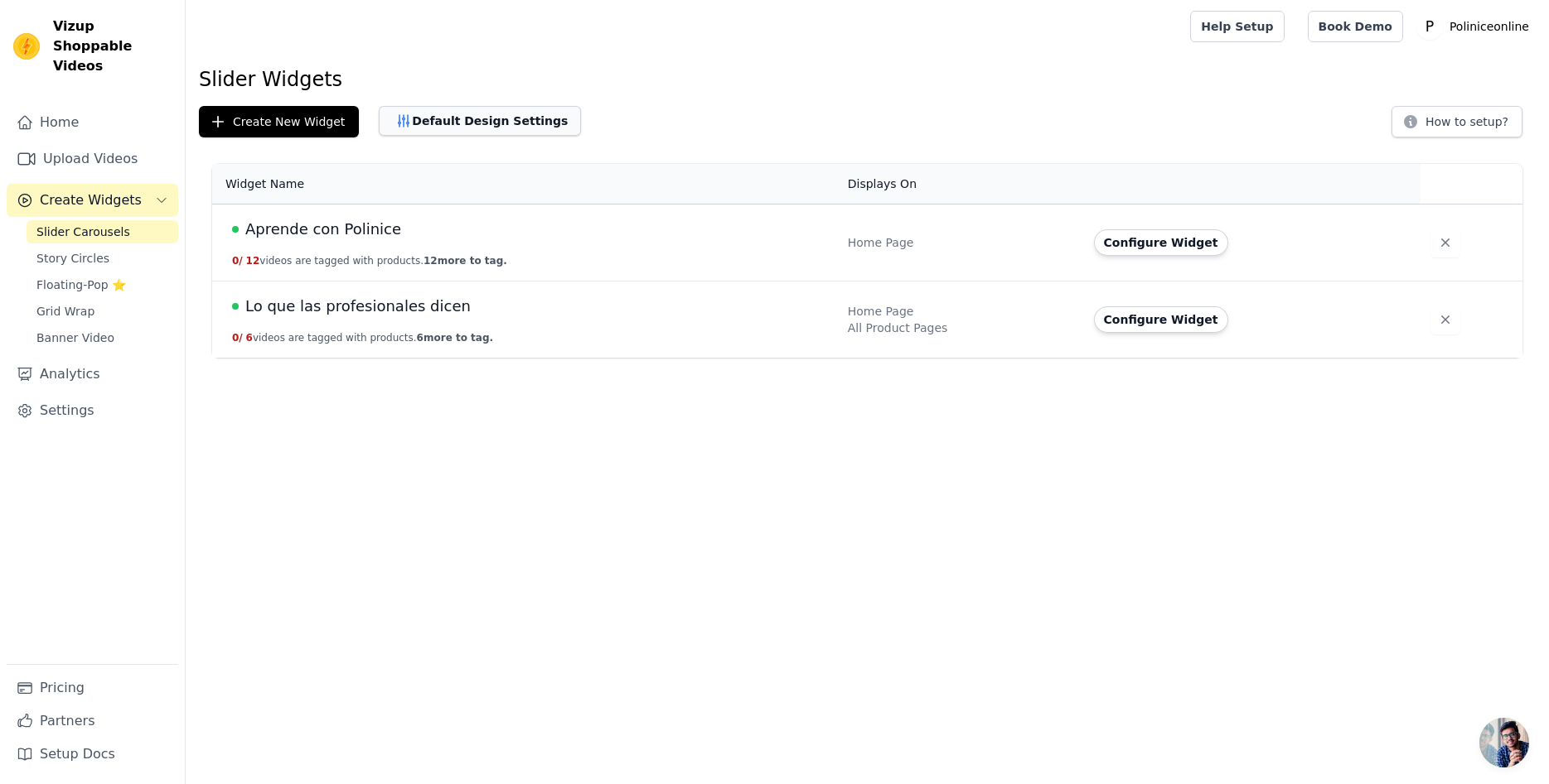
click at [472, 113] on button "Default Design Settings" at bounding box center [479, 120] width 202 height 29
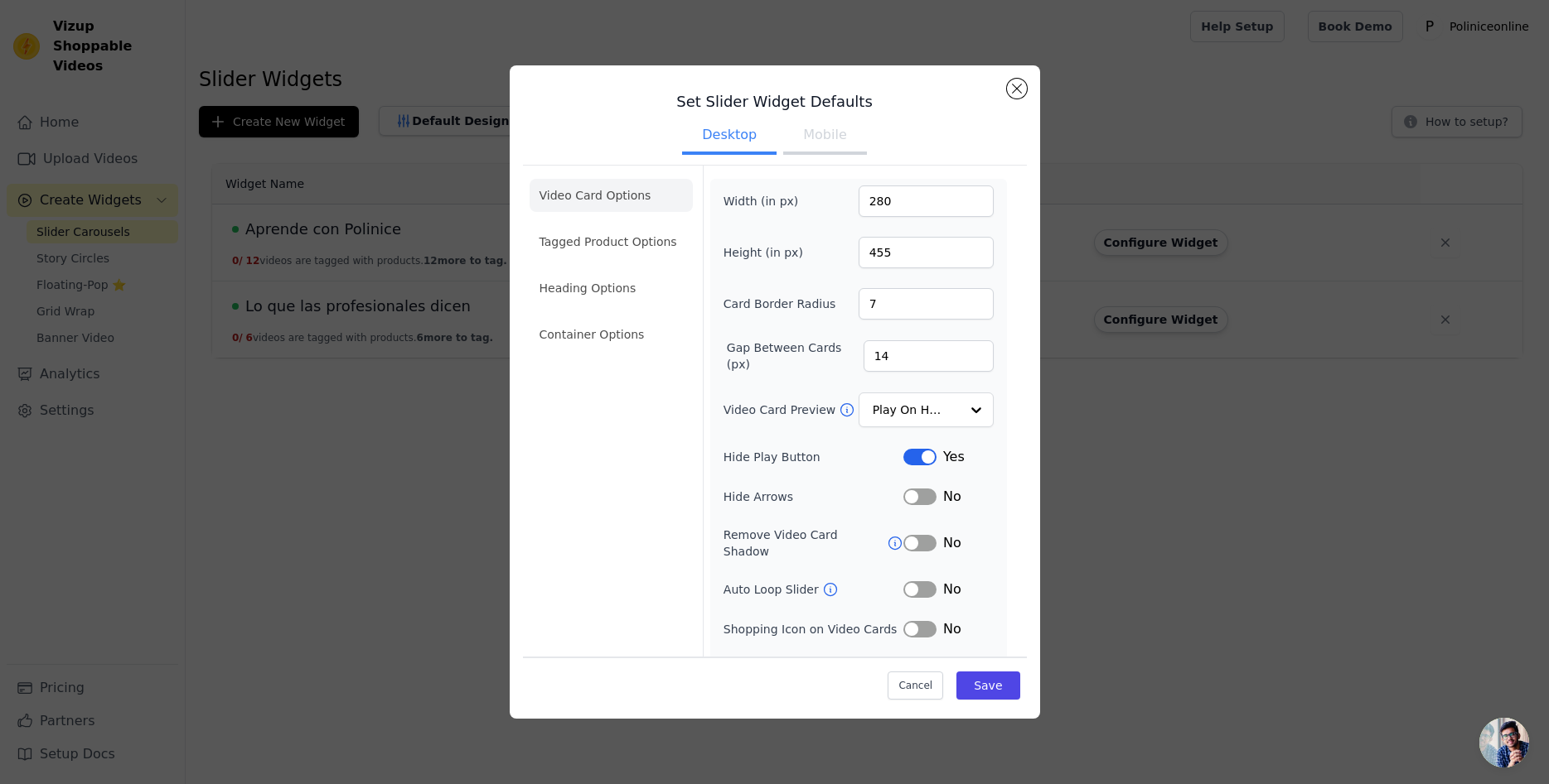
click at [801, 135] on button "Mobile" at bounding box center [825, 137] width 83 height 36
drag, startPoint x: 897, startPoint y: 253, endPoint x: 853, endPoint y: 246, distance: 44.6
click at [859, 246] on input "500" at bounding box center [927, 252] width 135 height 31
type input "450"
click at [991, 684] on button "Save" at bounding box center [987, 684] width 63 height 29
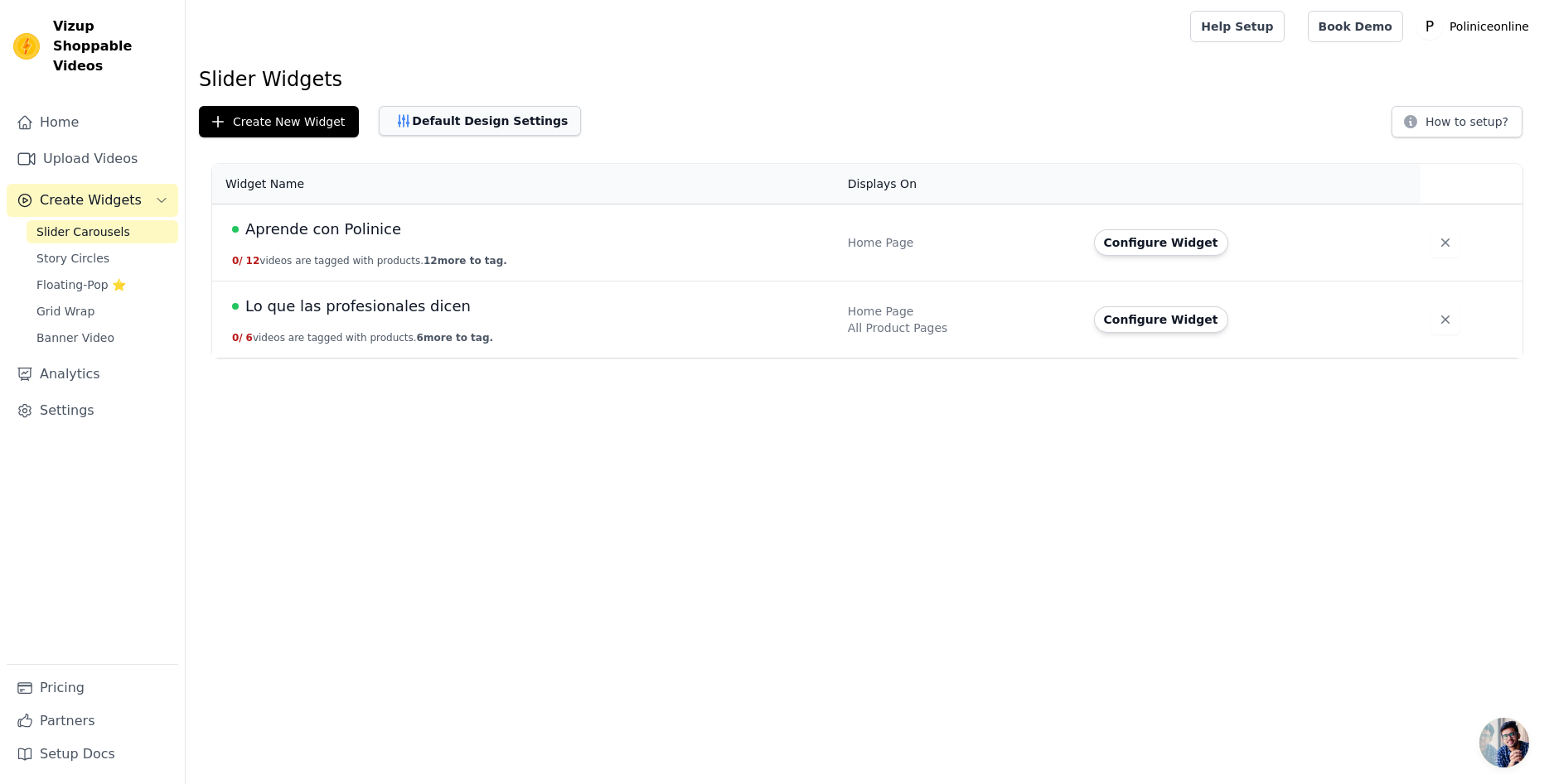
click at [443, 120] on button "Default Design Settings" at bounding box center [479, 120] width 202 height 29
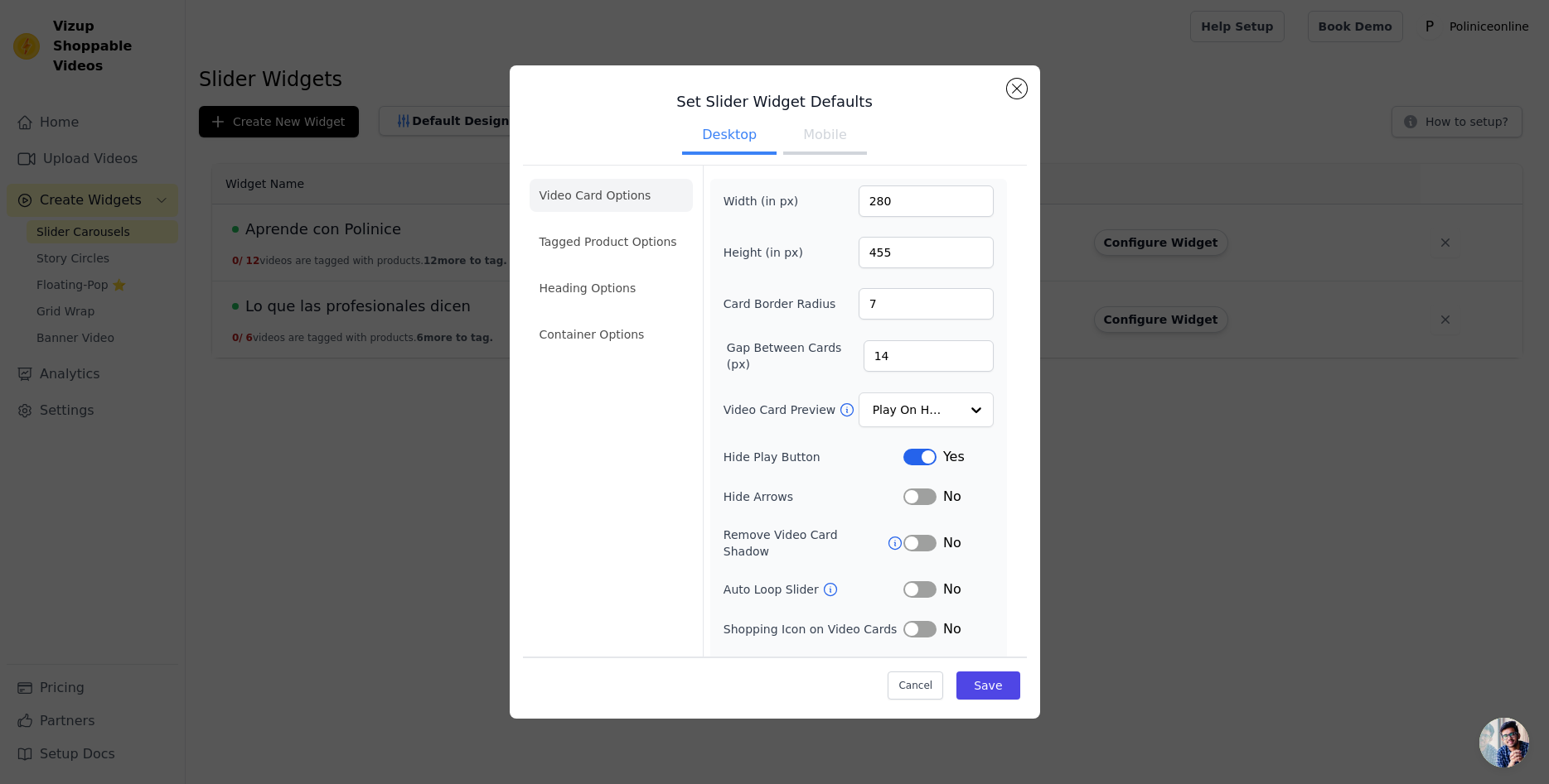
click at [806, 133] on button "Mobile" at bounding box center [825, 137] width 83 height 36
drag, startPoint x: 881, startPoint y: 353, endPoint x: 836, endPoint y: 347, distance: 45.4
click at [863, 347] on input "2" at bounding box center [928, 356] width 130 height 31
type input "4"
click at [870, 302] on input "4" at bounding box center [927, 304] width 135 height 31
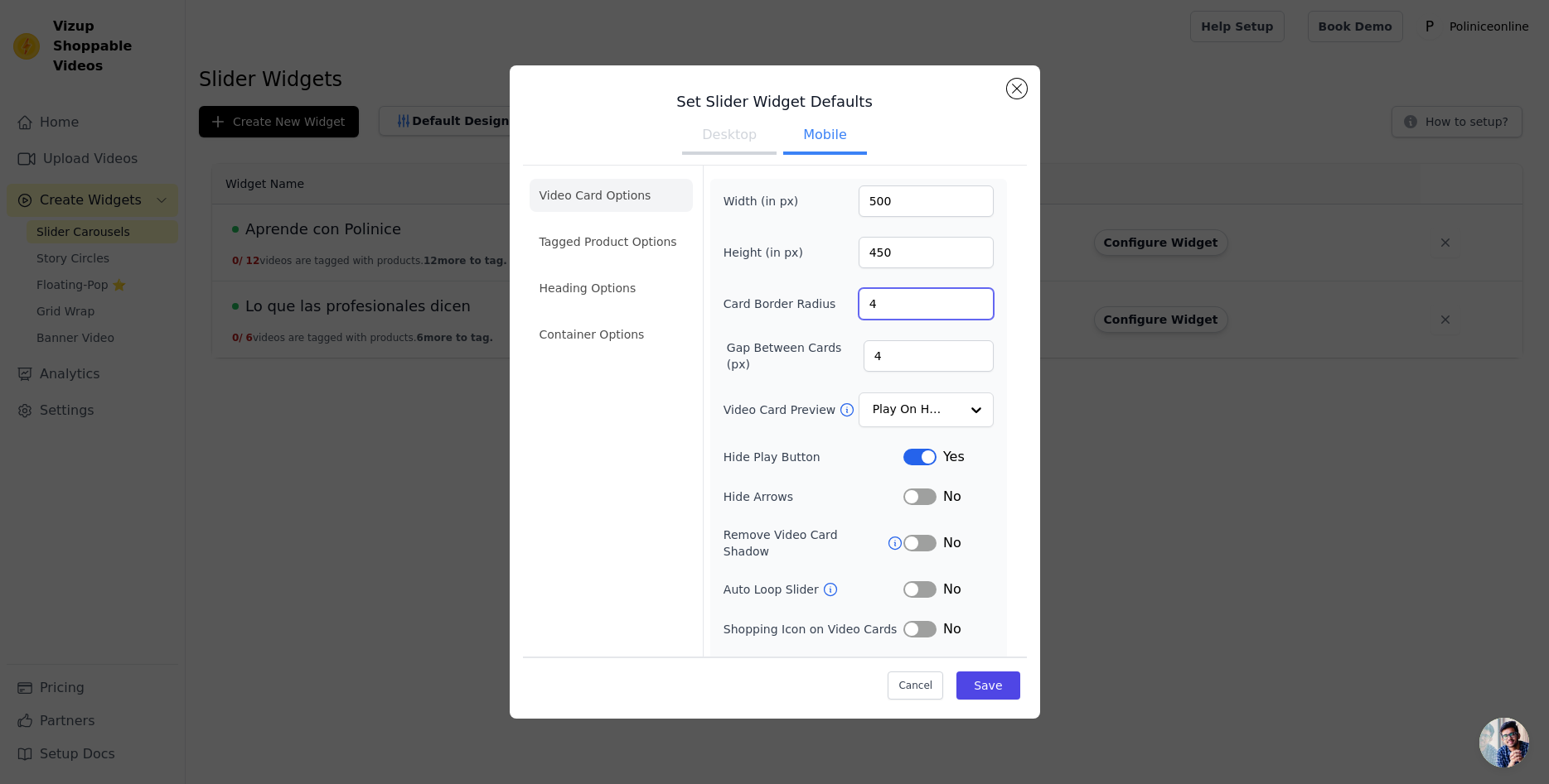
click at [883, 305] on input "4" at bounding box center [927, 304] width 135 height 31
type input "7"
click at [607, 243] on li "Tagged Product Options" at bounding box center [611, 242] width 163 height 33
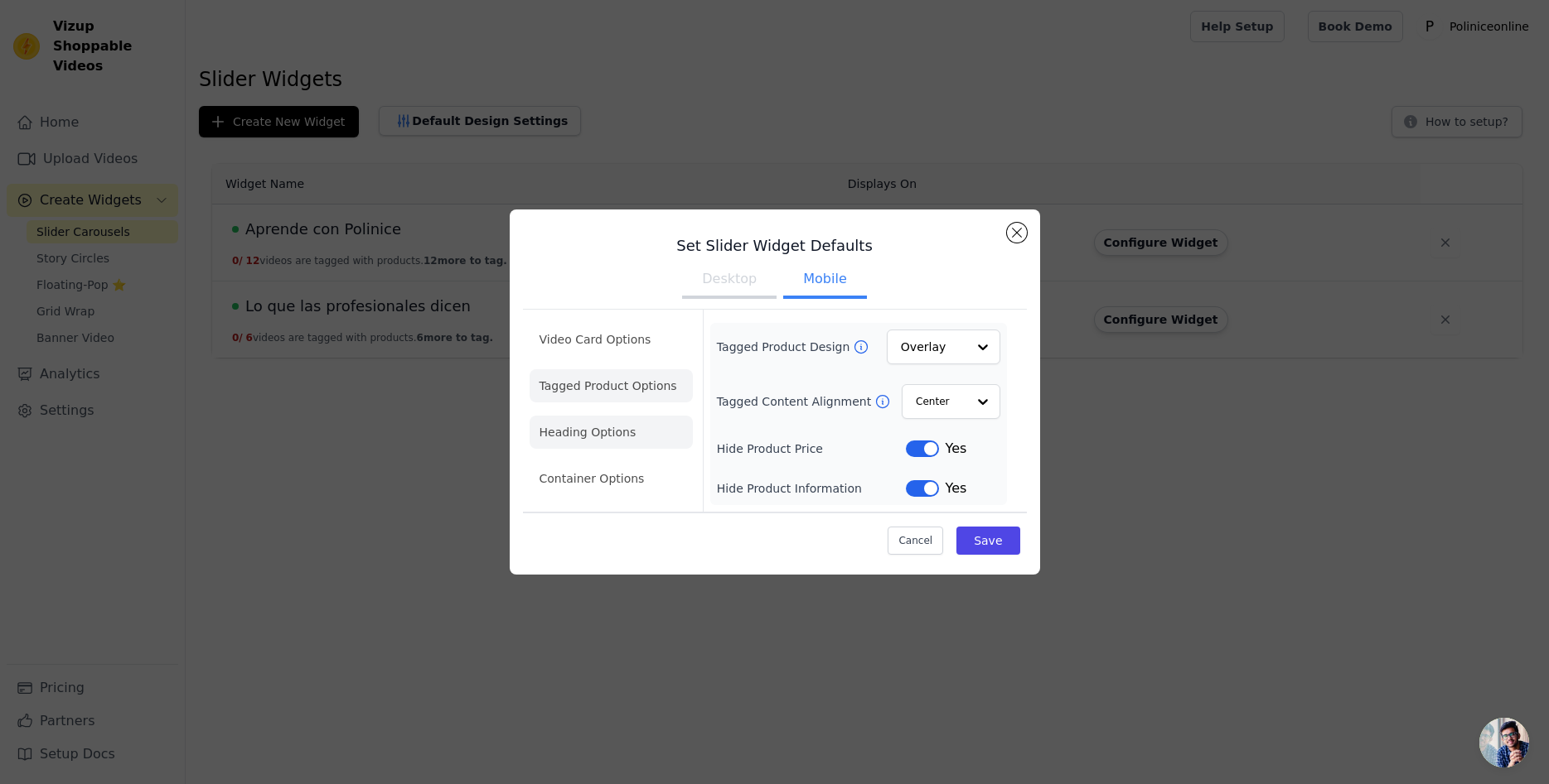
click at [616, 437] on li "Heading Options" at bounding box center [611, 432] width 163 height 33
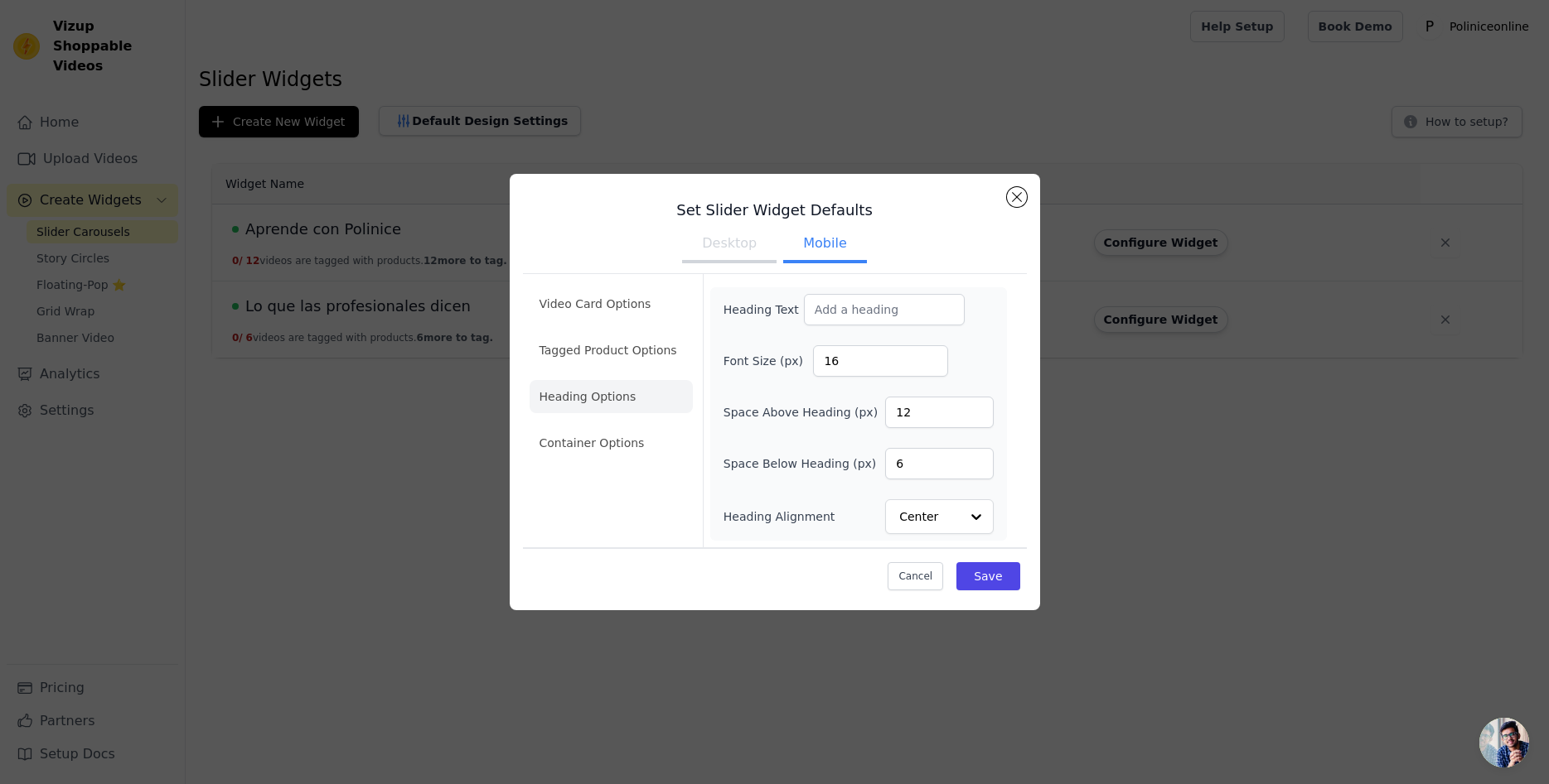
click at [640, 329] on ul "Video Card Options Tagged Product Options Heading Options Container Options" at bounding box center [611, 373] width 163 height 185
click at [633, 359] on li "Tagged Product Options" at bounding box center [611, 350] width 163 height 33
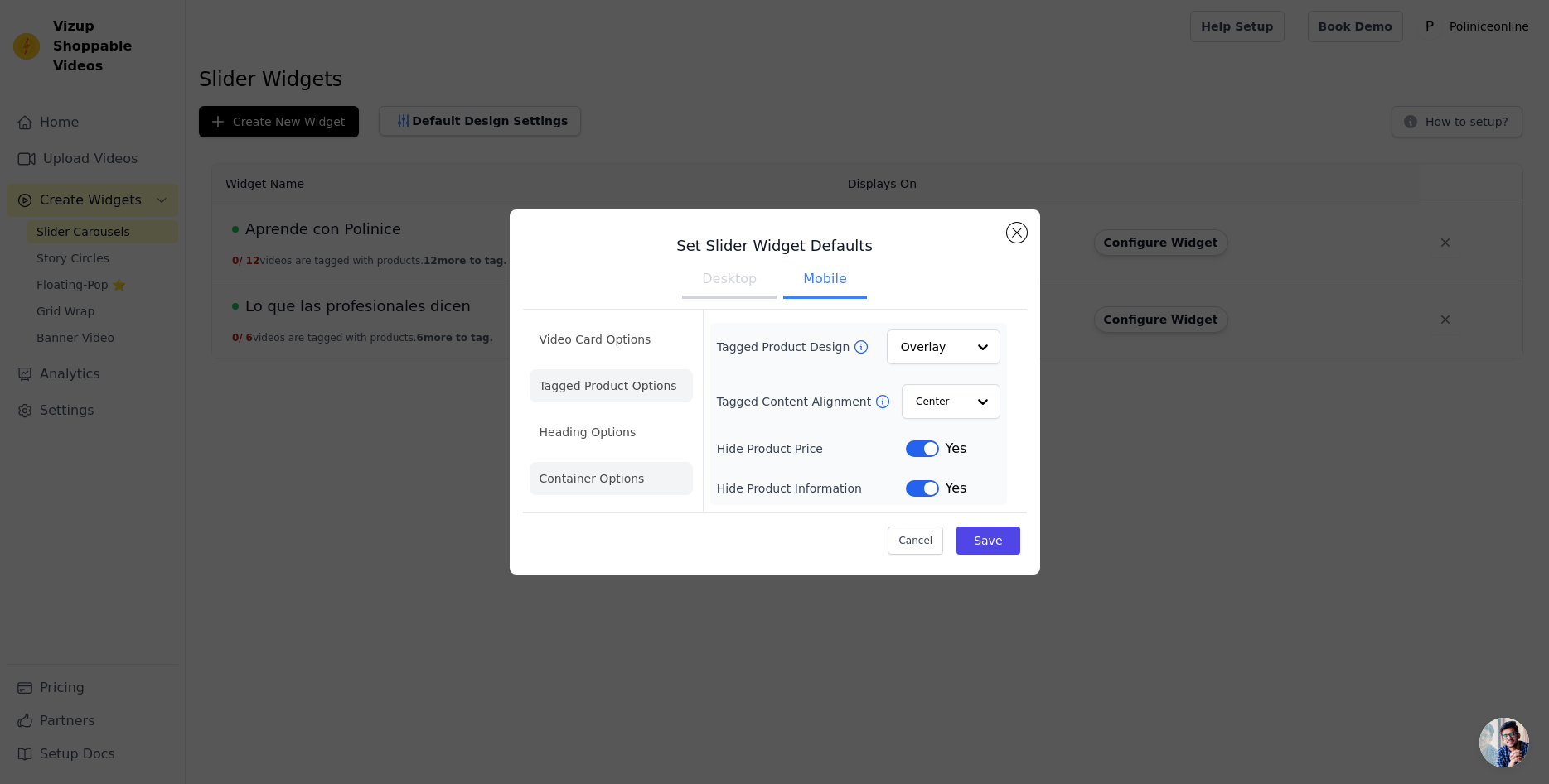
click at [610, 476] on li "Container Options" at bounding box center [611, 479] width 163 height 33
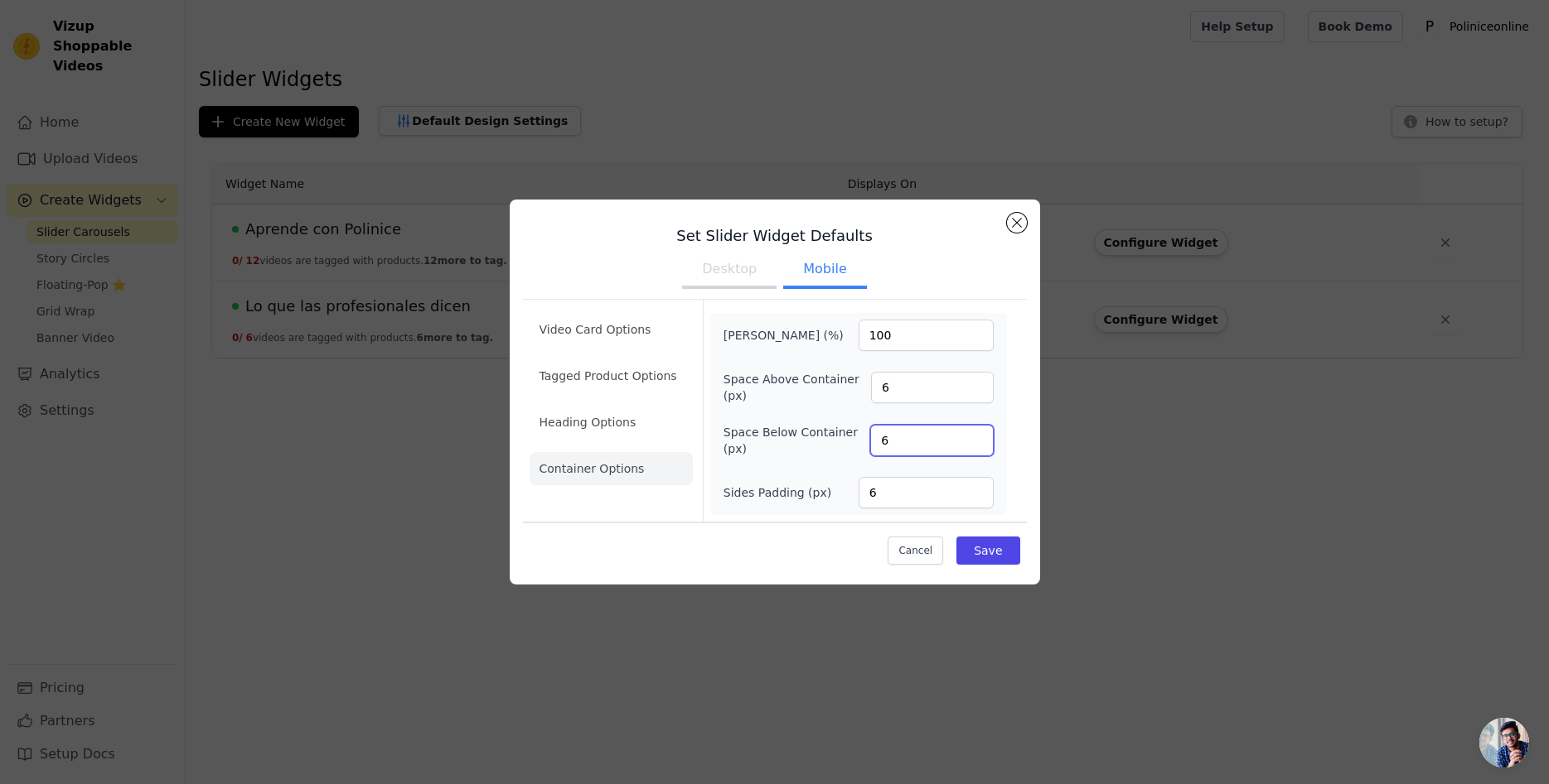
drag, startPoint x: 884, startPoint y: 444, endPoint x: 866, endPoint y: 442, distance: 18.1
click at [870, 442] on input "6" at bounding box center [932, 441] width 123 height 31
type input "0"
drag, startPoint x: 890, startPoint y: 386, endPoint x: 856, endPoint y: 386, distance: 34.0
click at [871, 386] on input "6" at bounding box center [933, 387] width 123 height 31
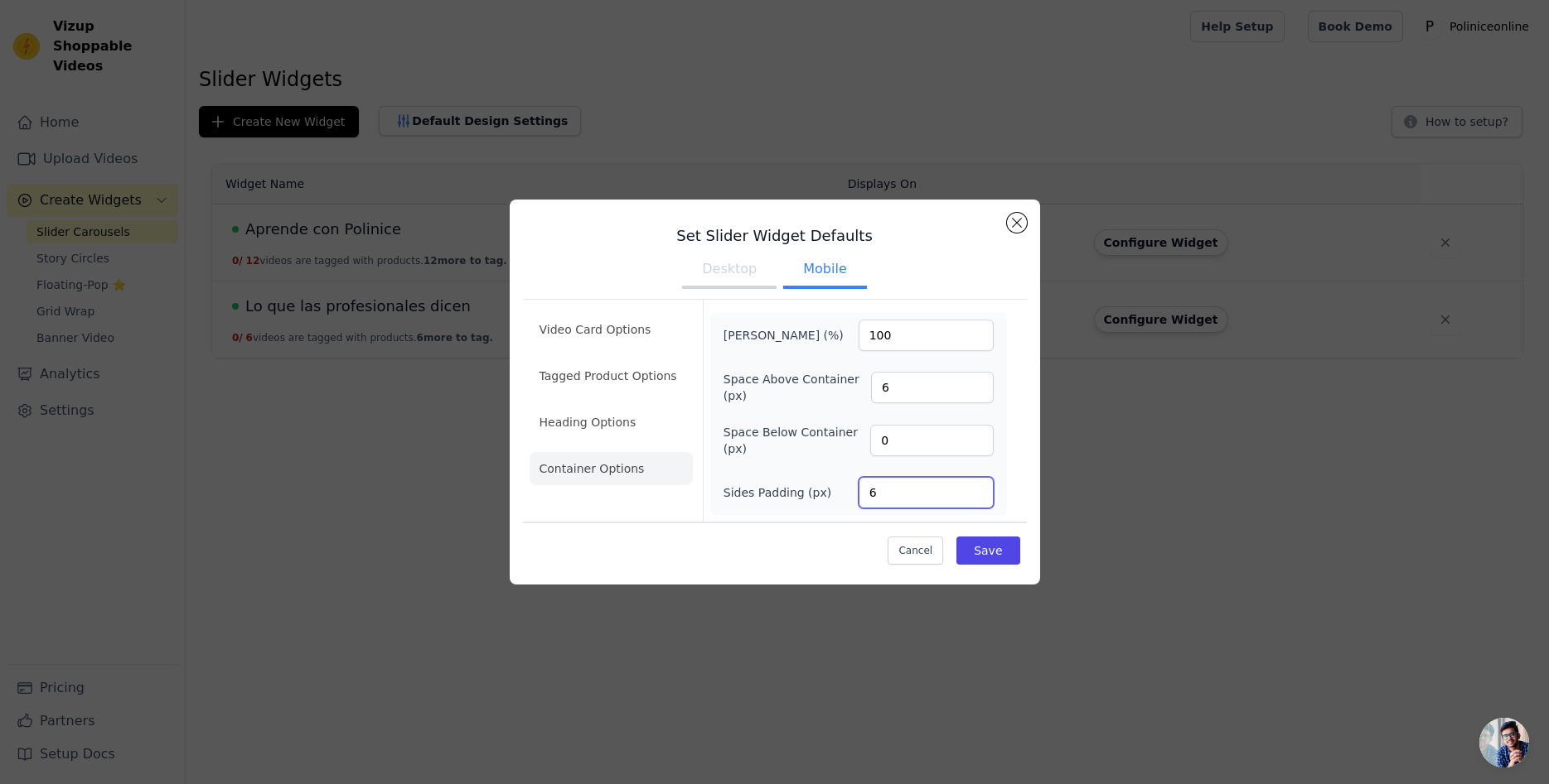
drag, startPoint x: 882, startPoint y: 489, endPoint x: 841, endPoint y: 487, distance: 41.0
click at [859, 487] on input "6" at bounding box center [927, 493] width 135 height 31
type input "0"
drag, startPoint x: 873, startPoint y: 389, endPoint x: 848, endPoint y: 389, distance: 25.0
click at [871, 389] on input "6" at bounding box center [933, 387] width 123 height 31
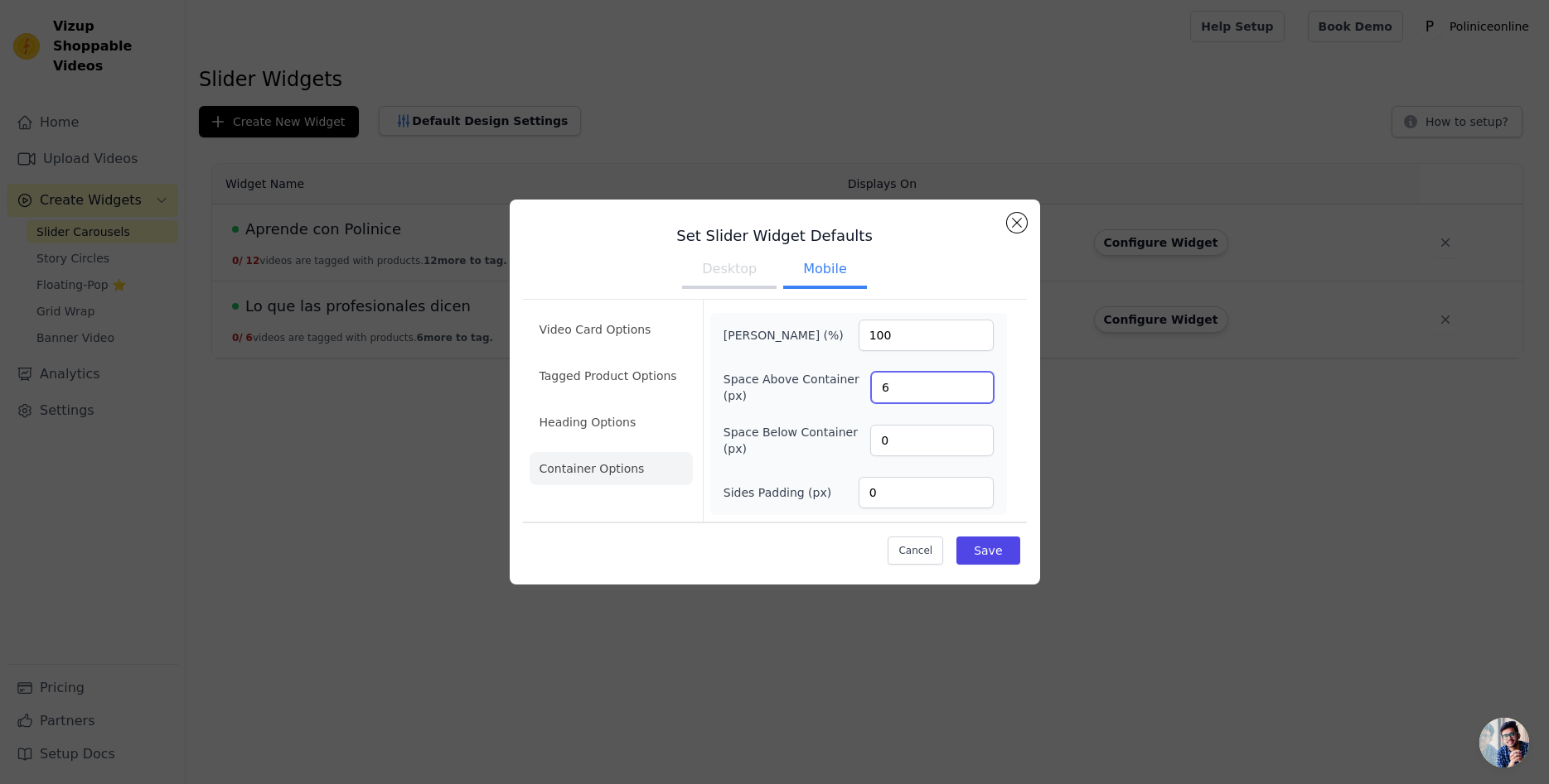
drag, startPoint x: 918, startPoint y: 386, endPoint x: 849, endPoint y: 386, distance: 69.0
click at [871, 386] on input "6" at bounding box center [933, 387] width 123 height 31
type input "0"
click at [994, 547] on button "Save" at bounding box center [987, 551] width 63 height 29
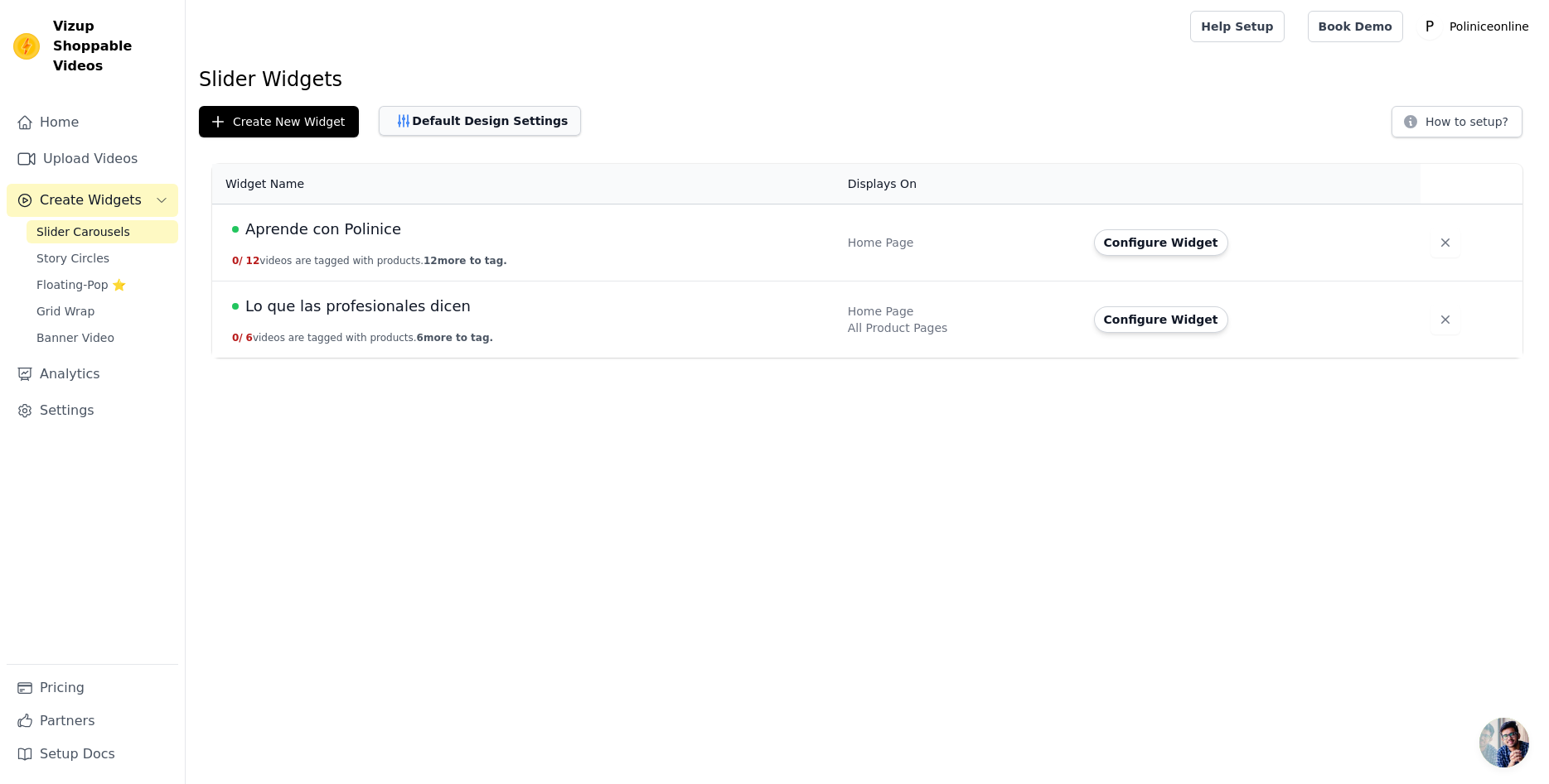
click at [438, 130] on button "Default Design Settings" at bounding box center [479, 120] width 202 height 29
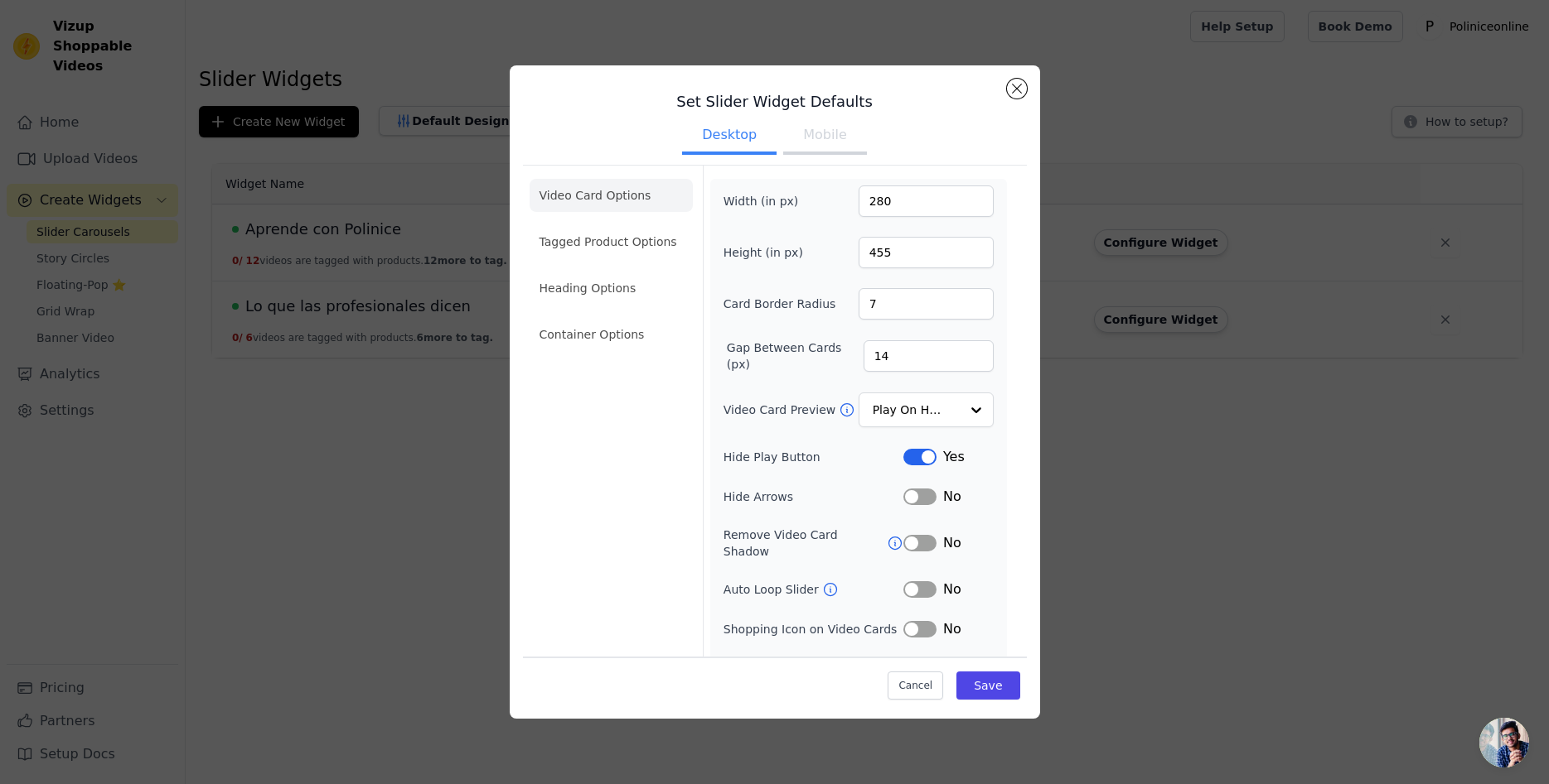
click at [790, 112] on ul "Desktop Mobile" at bounding box center [774, 136] width 504 height 49
click at [822, 142] on button "Mobile" at bounding box center [825, 137] width 83 height 36
drag, startPoint x: 895, startPoint y: 255, endPoint x: 848, endPoint y: 254, distance: 47.0
click at [859, 254] on input "450" at bounding box center [927, 252] width 135 height 31
type input "400"
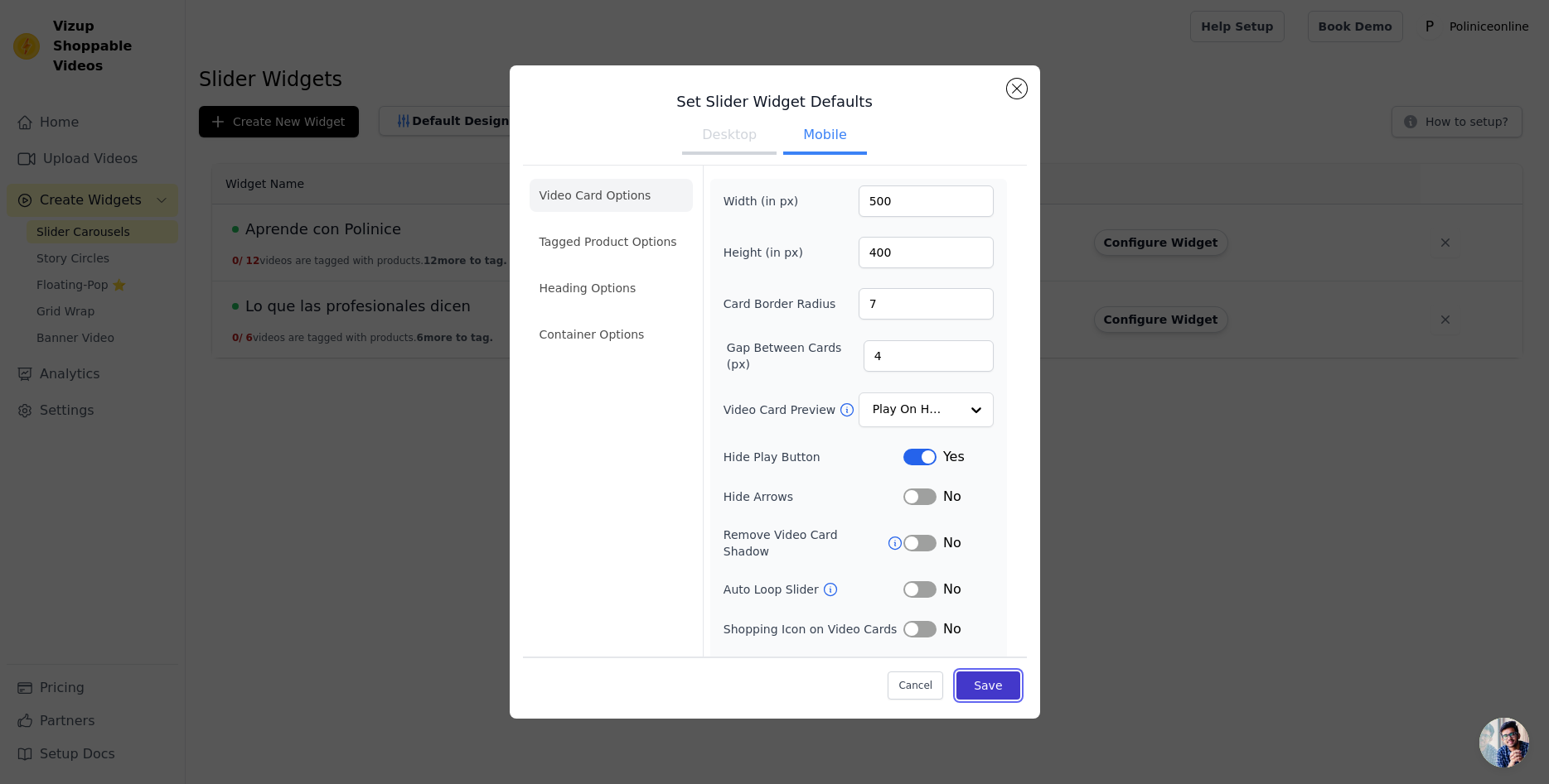
click at [994, 686] on button "Save" at bounding box center [987, 684] width 63 height 29
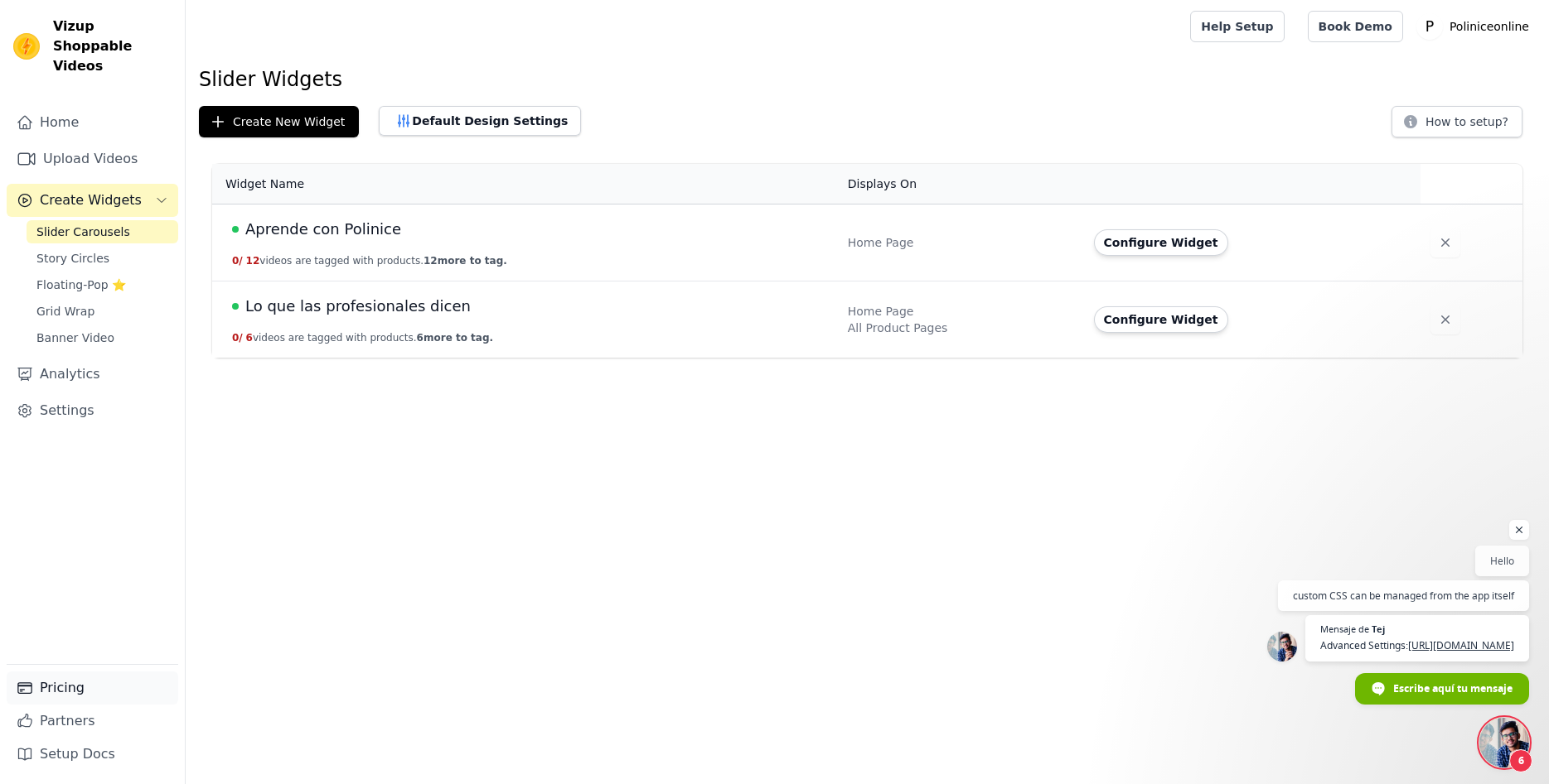
click at [90, 688] on link "Pricing" at bounding box center [93, 688] width 172 height 33
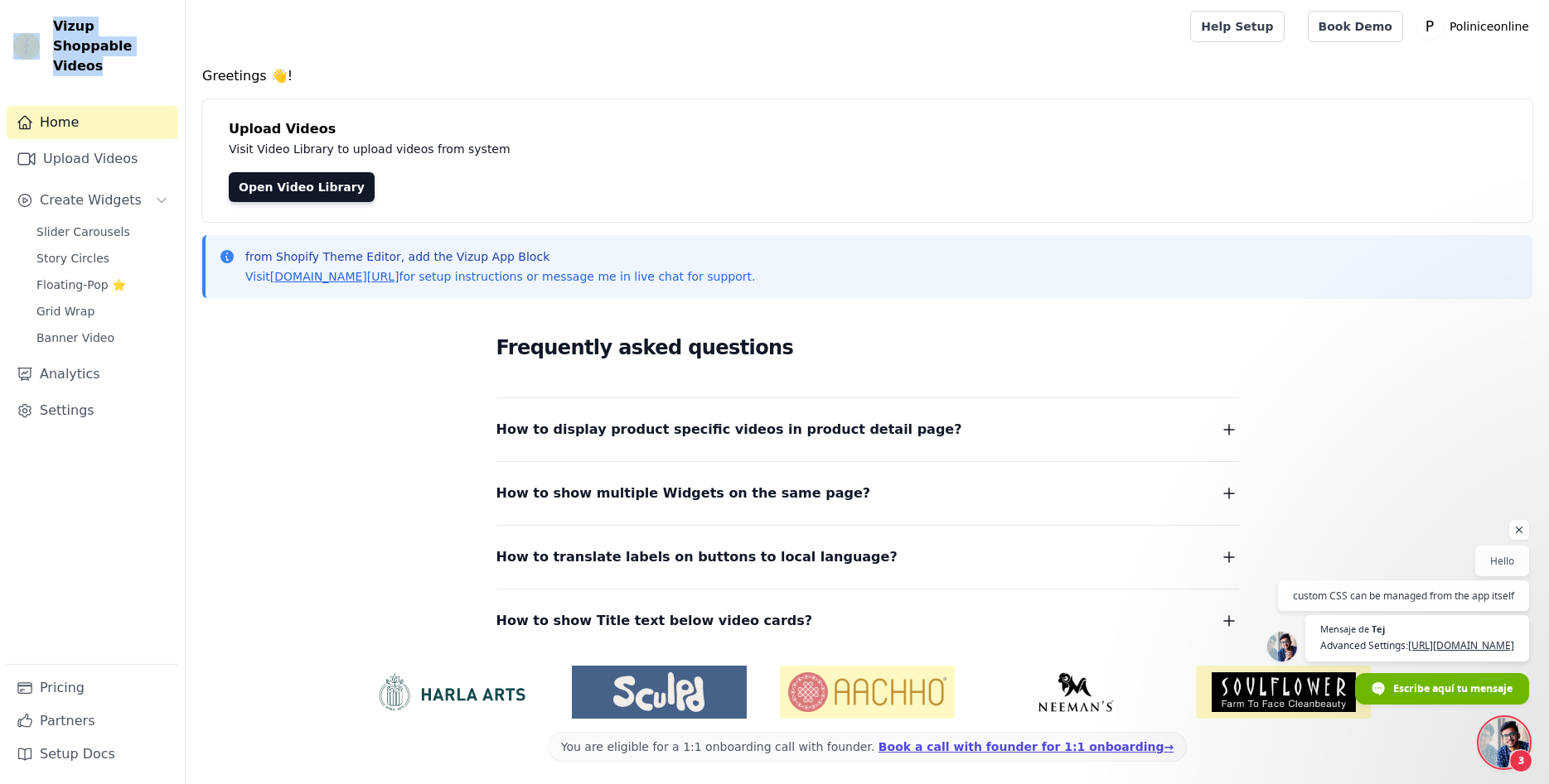
drag, startPoint x: 101, startPoint y: 50, endPoint x: 46, endPoint y: 25, distance: 60.4
click at [46, 25] on div "Vizup Shoppable Videos" at bounding box center [92, 46] width 185 height 60
copy div "Vizup Shoppable Videos"
